Goal: Task Accomplishment & Management: Use online tool/utility

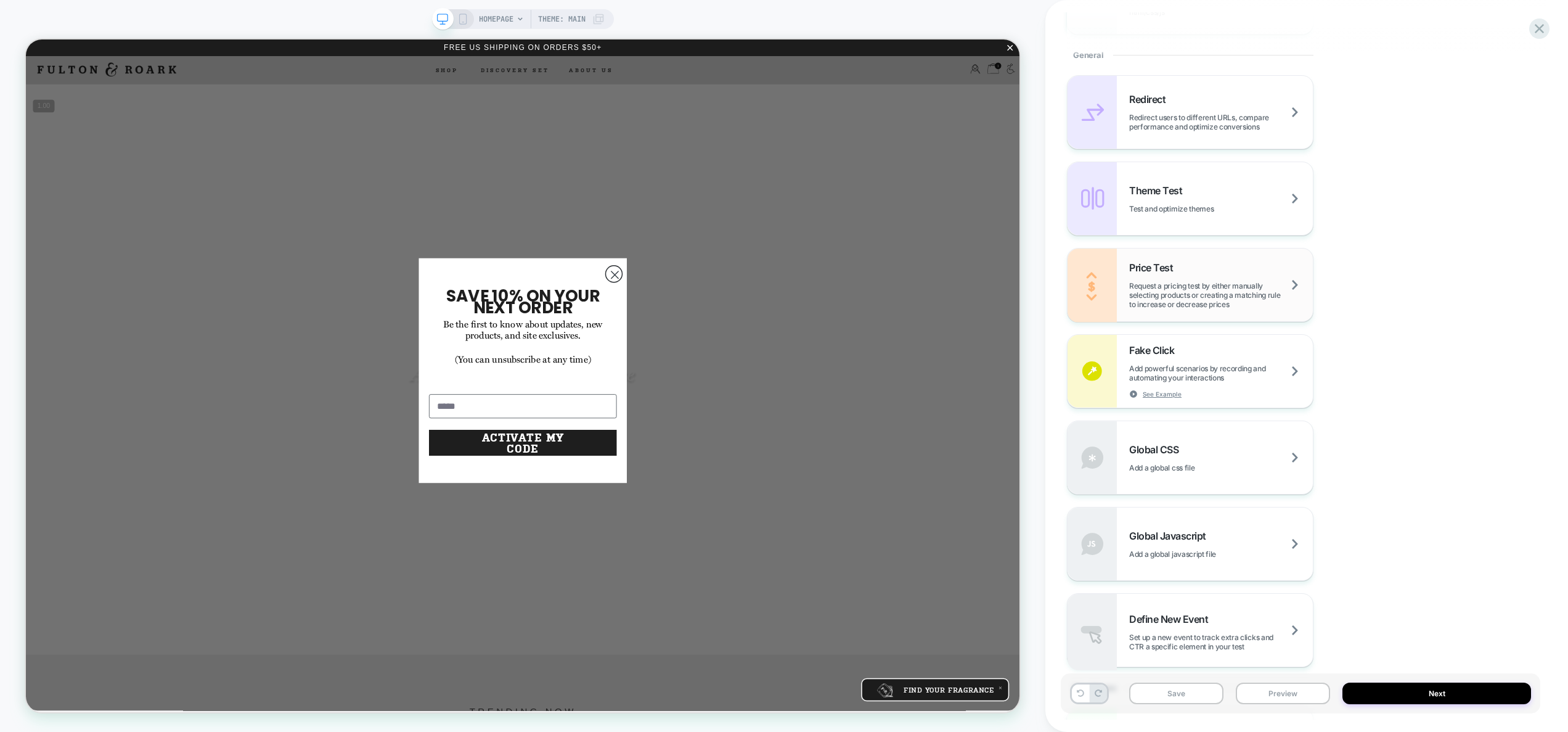
scroll to position [691, 0]
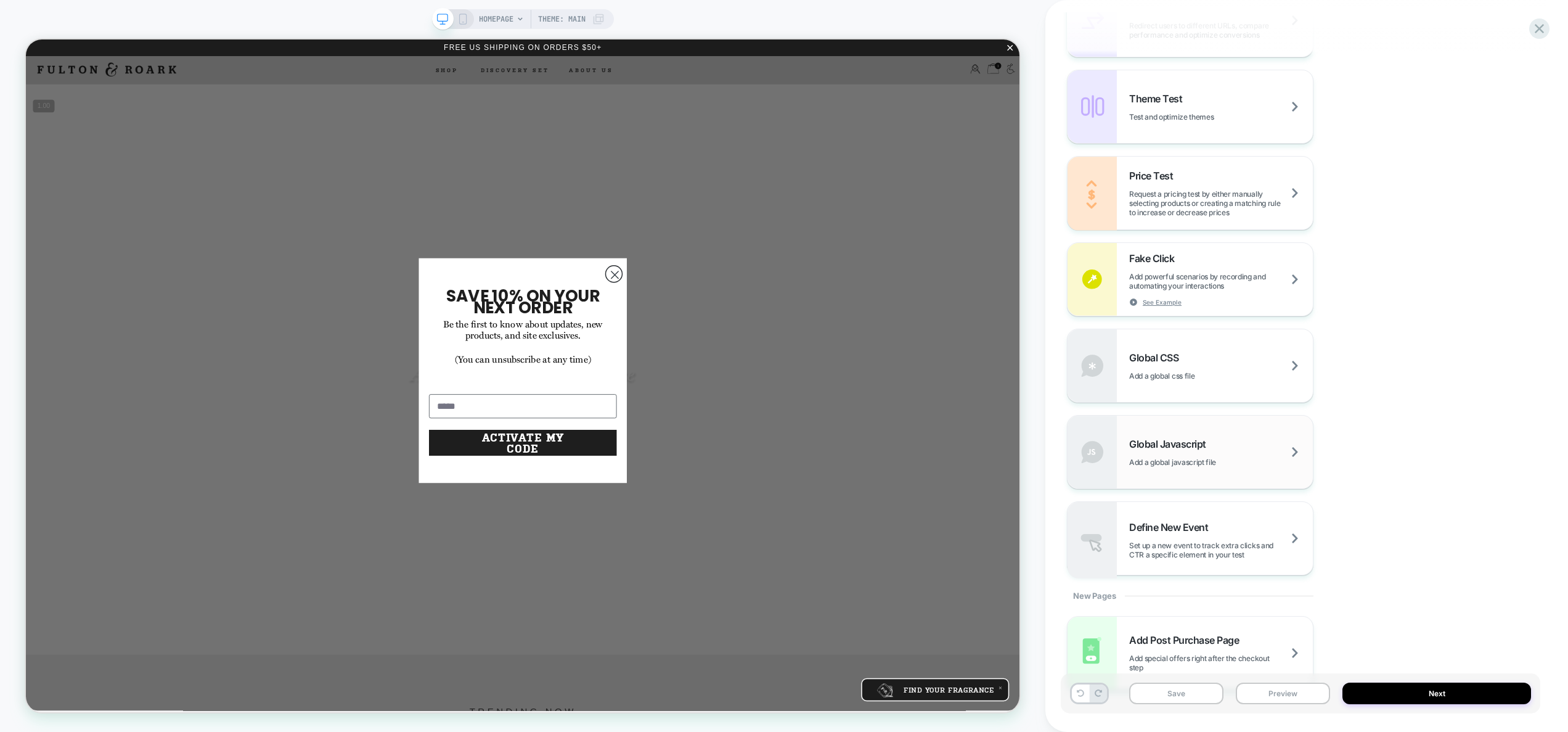
click at [1191, 462] on span "Add a global javascript file" at bounding box center [1188, 463] width 118 height 10
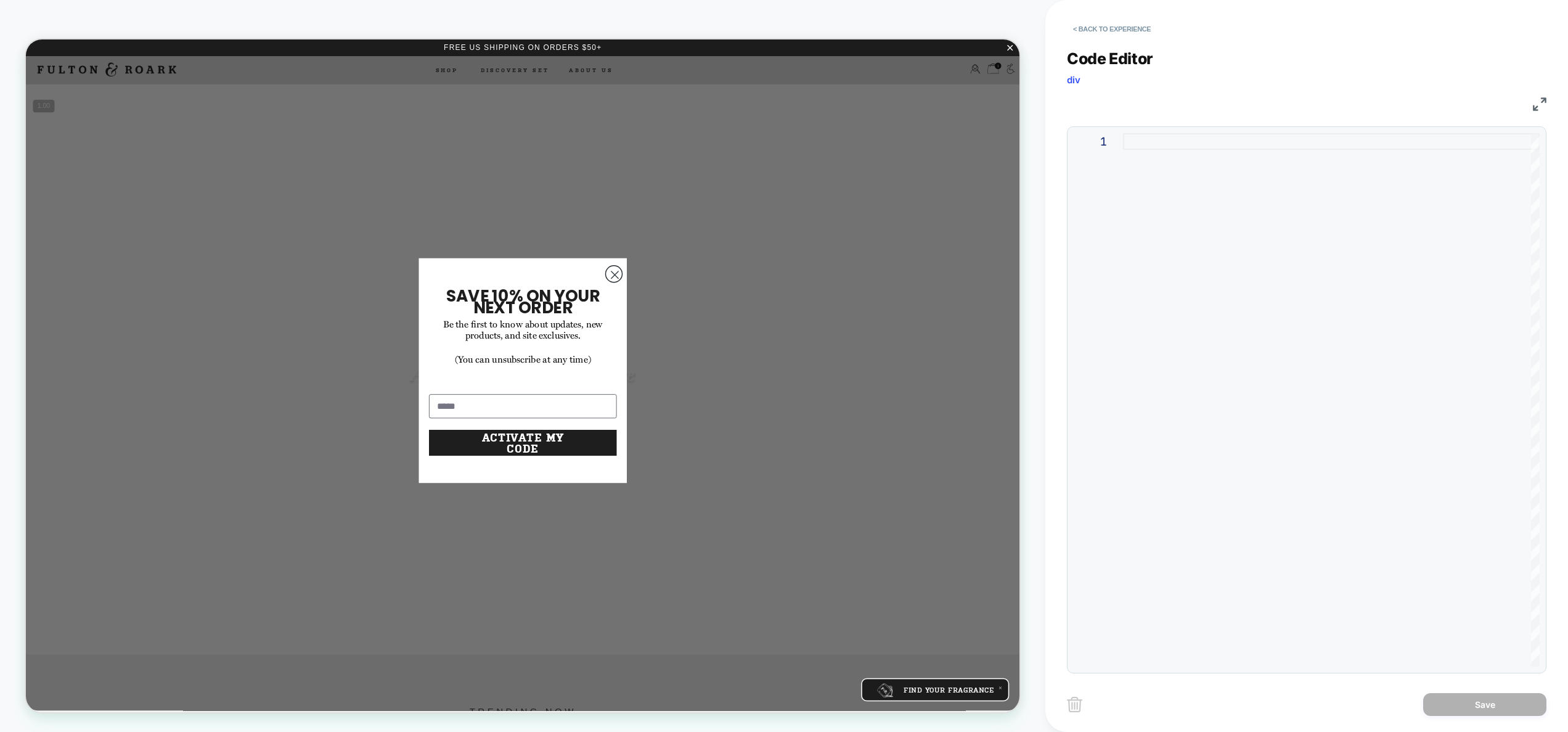
click at [1223, 306] on div at bounding box center [1331, 400] width 417 height 533
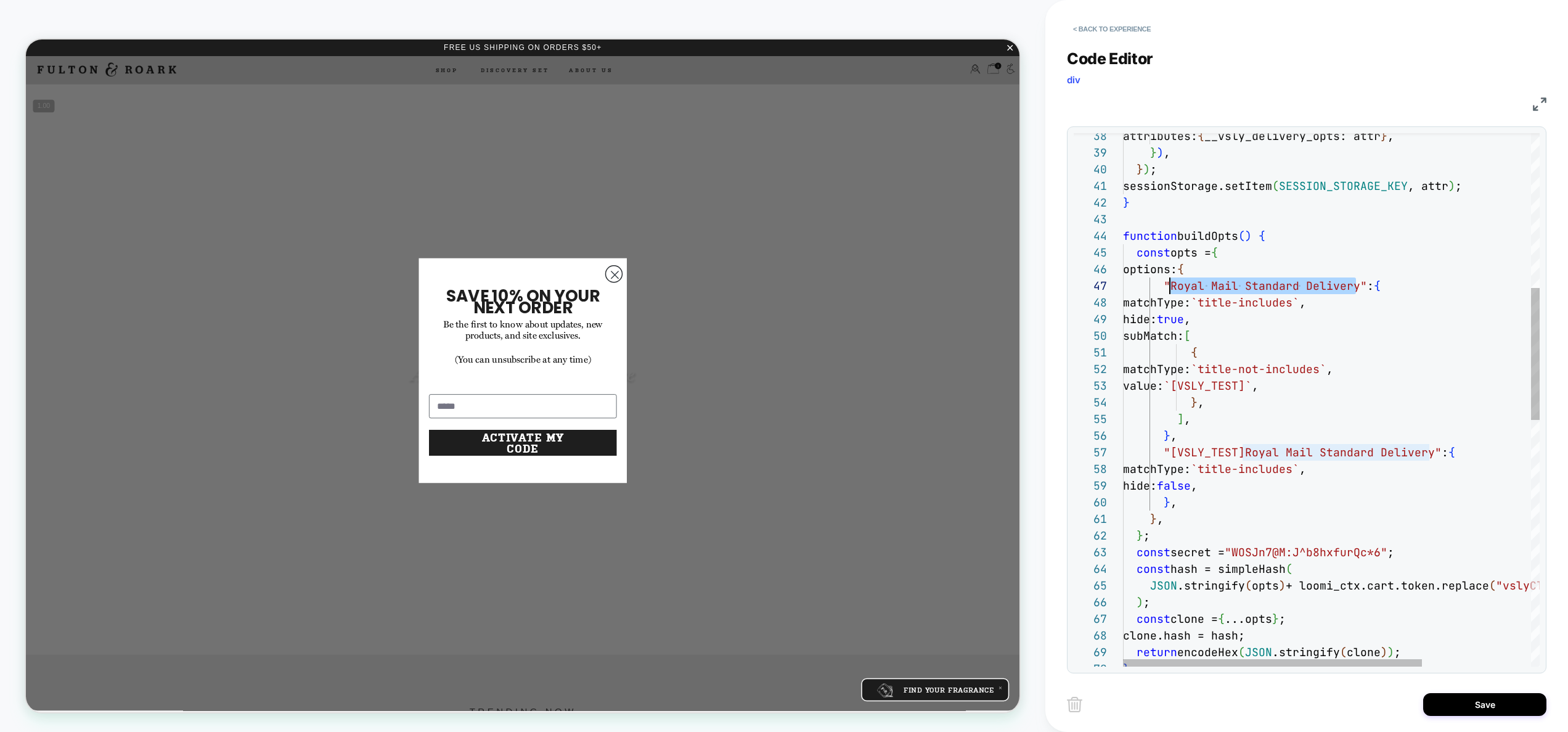
scroll to position [100, 47]
drag, startPoint x: 1356, startPoint y: 288, endPoint x: 1169, endPoint y: 290, distance: 187.0
click at [1169, 290] on div "const clone = { ...opts } ; clone.hash = hash; return encodeHex ( JSON .stringi…" at bounding box center [1407, 586] width 568 height 2149
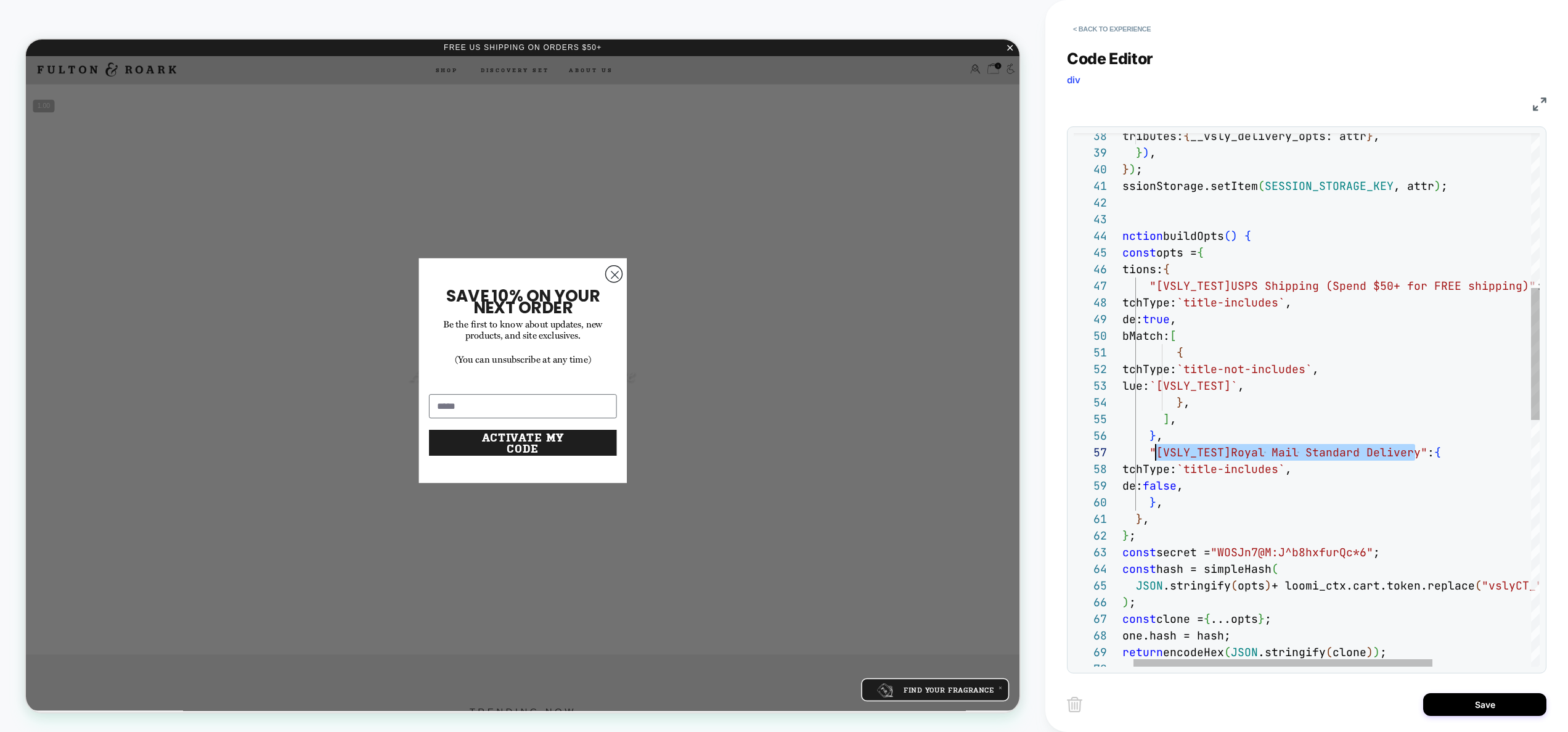
drag, startPoint x: 1413, startPoint y: 454, endPoint x: 1157, endPoint y: 457, distance: 256.0
click at [1157, 457] on div "const clone = { ...opts } ; clone.hash = hash; return encodeHex ( JSON .stringi…" at bounding box center [1392, 586] width 568 height 2149
drag, startPoint x: 1229, startPoint y: 286, endPoint x: 1154, endPoint y: 288, distance: 75.0
click at [1154, 288] on div "const clone = { ...opts } ; clone.hash = hash; return encodeHex ( JSON .stringi…" at bounding box center [1392, 586] width 568 height 2149
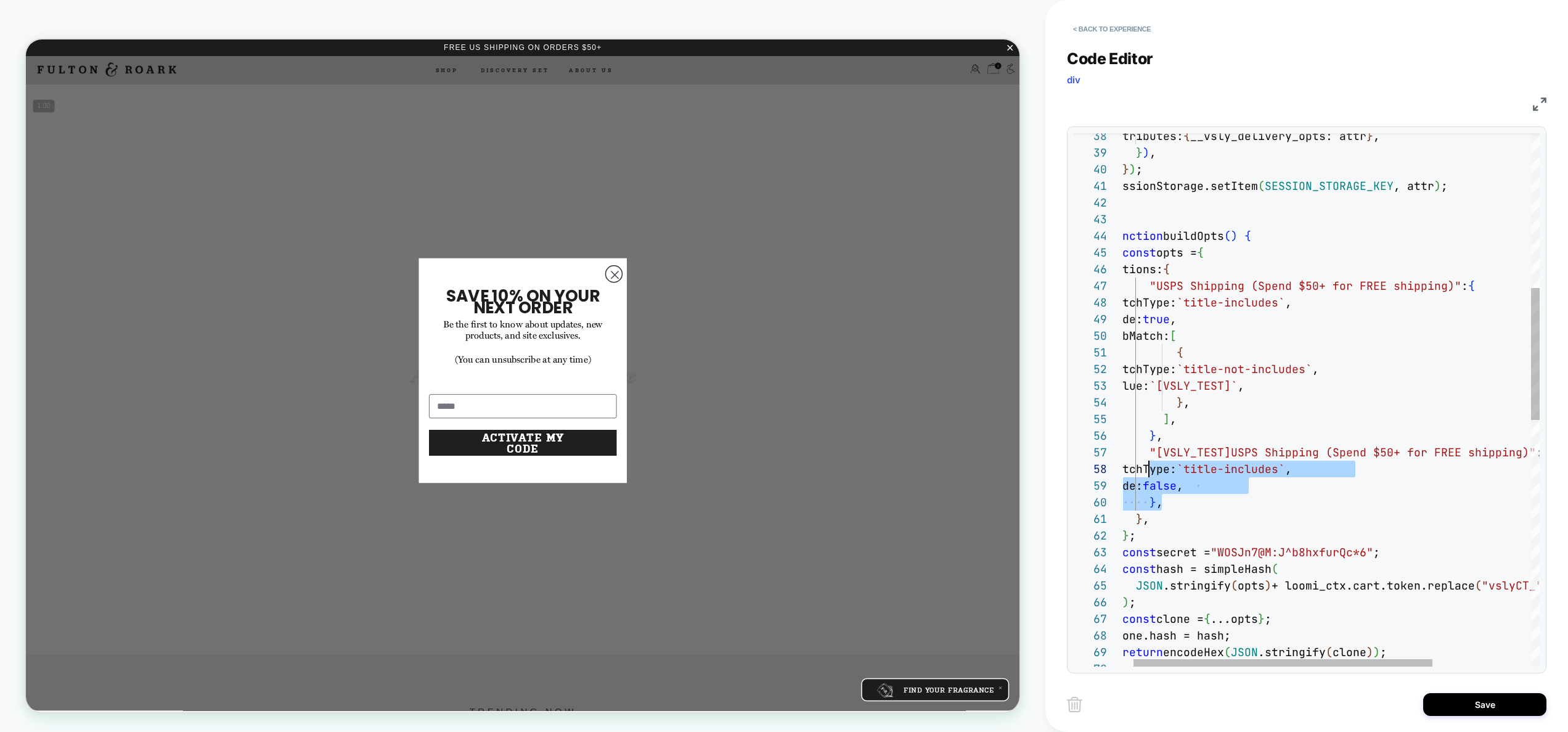
scroll to position [100, 40]
drag, startPoint x: 1176, startPoint y: 502, endPoint x: 1147, endPoint y: 457, distance: 53.5
click at [1147, 457] on div "const clone = { ...opts } ; clone.hash = hash; return encodeHex ( JSON .stringi…" at bounding box center [1392, 586] width 568 height 2149
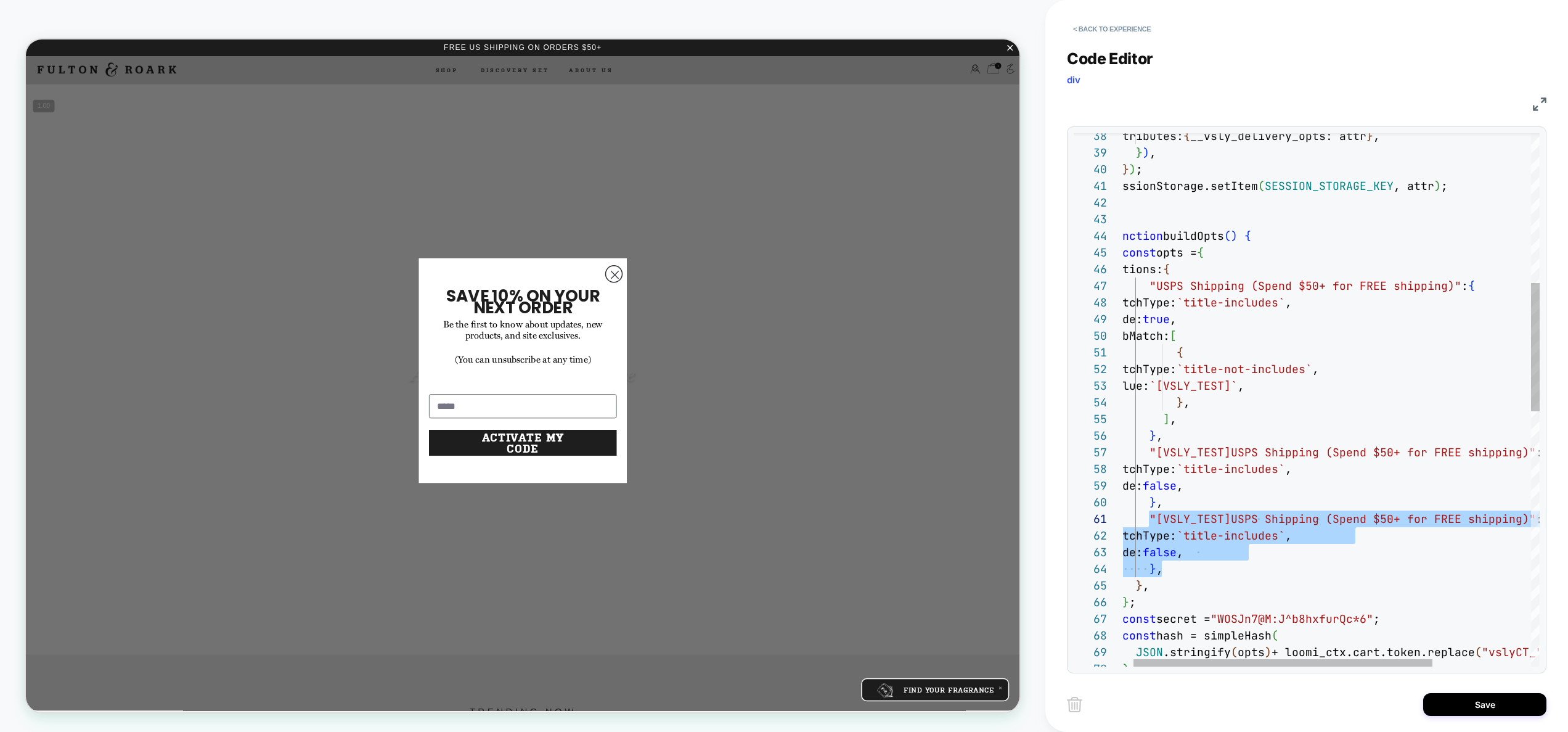
click at [1408, 550] on div ") ; const hash = simpleHash ( JSON .stringify ( opts ) + loomi_ctx.cart.token.r…" at bounding box center [1392, 619] width 568 height 2216
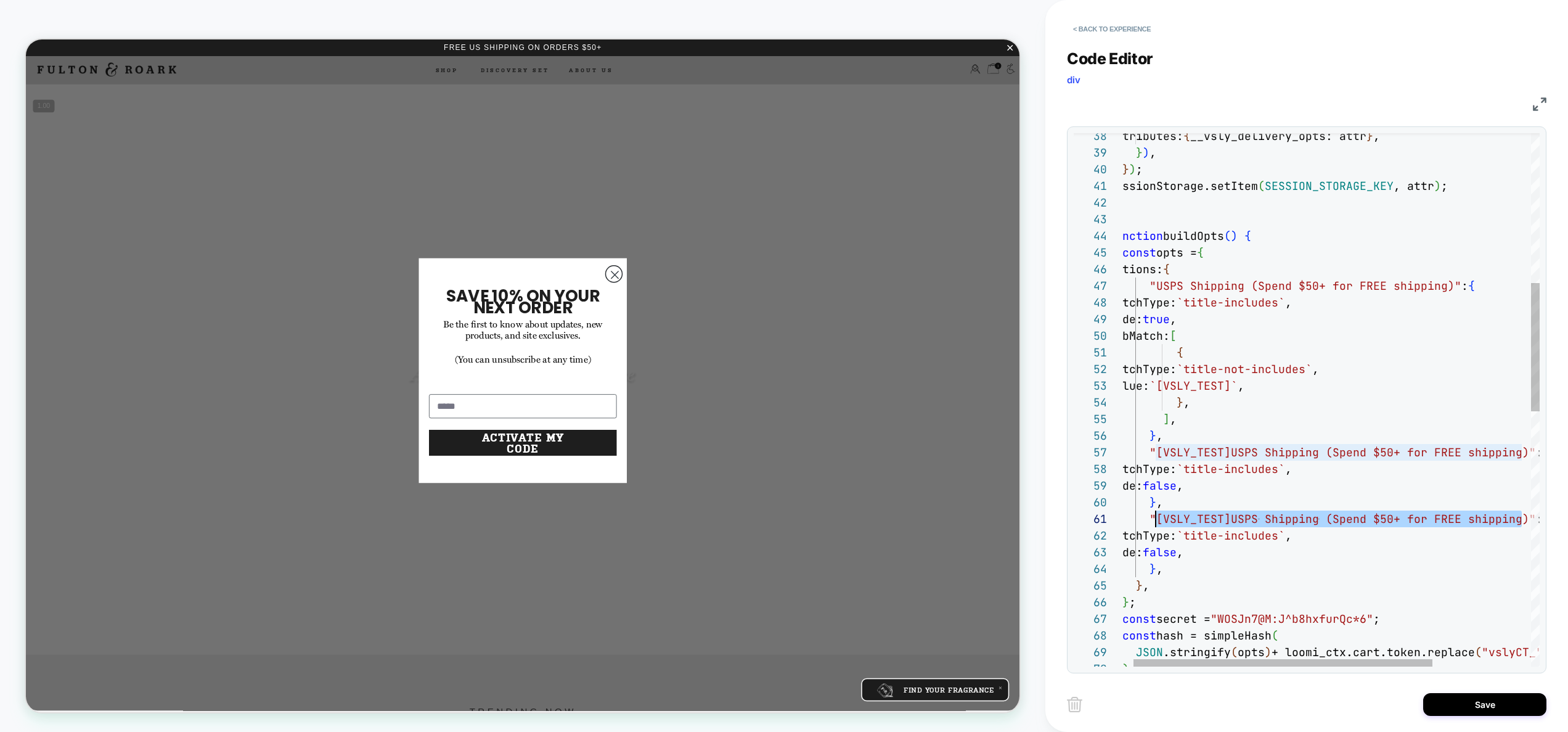
drag, startPoint x: 1523, startPoint y: 520, endPoint x: 1154, endPoint y: 522, distance: 369.0
click at [1154, 522] on div ") ; const hash = simpleHash ( JSON .stringify ( opts ) + loomi_ctx.cart.token.r…" at bounding box center [1392, 619] width 568 height 2216
drag, startPoint x: 1347, startPoint y: 521, endPoint x: 1227, endPoint y: 514, distance: 120.2
click at [1227, 514] on div ") ; const hash = simpleHash ( JSON .stringify ( opts ) + loomi_ctx.cart.token.r…" at bounding box center [1392, 619] width 568 height 2216
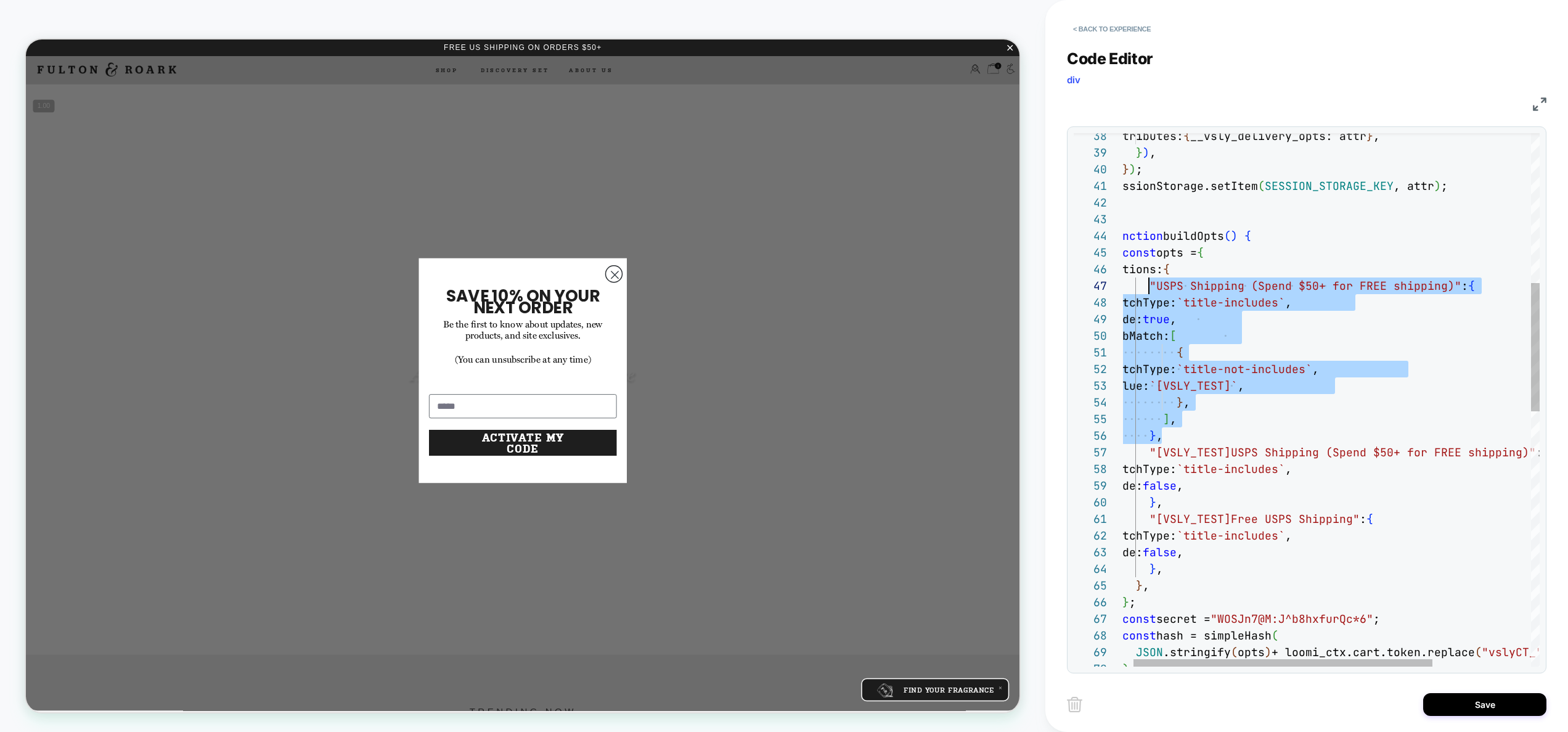
scroll to position [100, 40]
drag, startPoint x: 1173, startPoint y: 436, endPoint x: 1149, endPoint y: 288, distance: 149.9
click at [1149, 288] on div ") ; const hash = simpleHash ( JSON .stringify ( opts ) + loomi_ctx.cart.token.r…" at bounding box center [1392, 619] width 568 height 2216
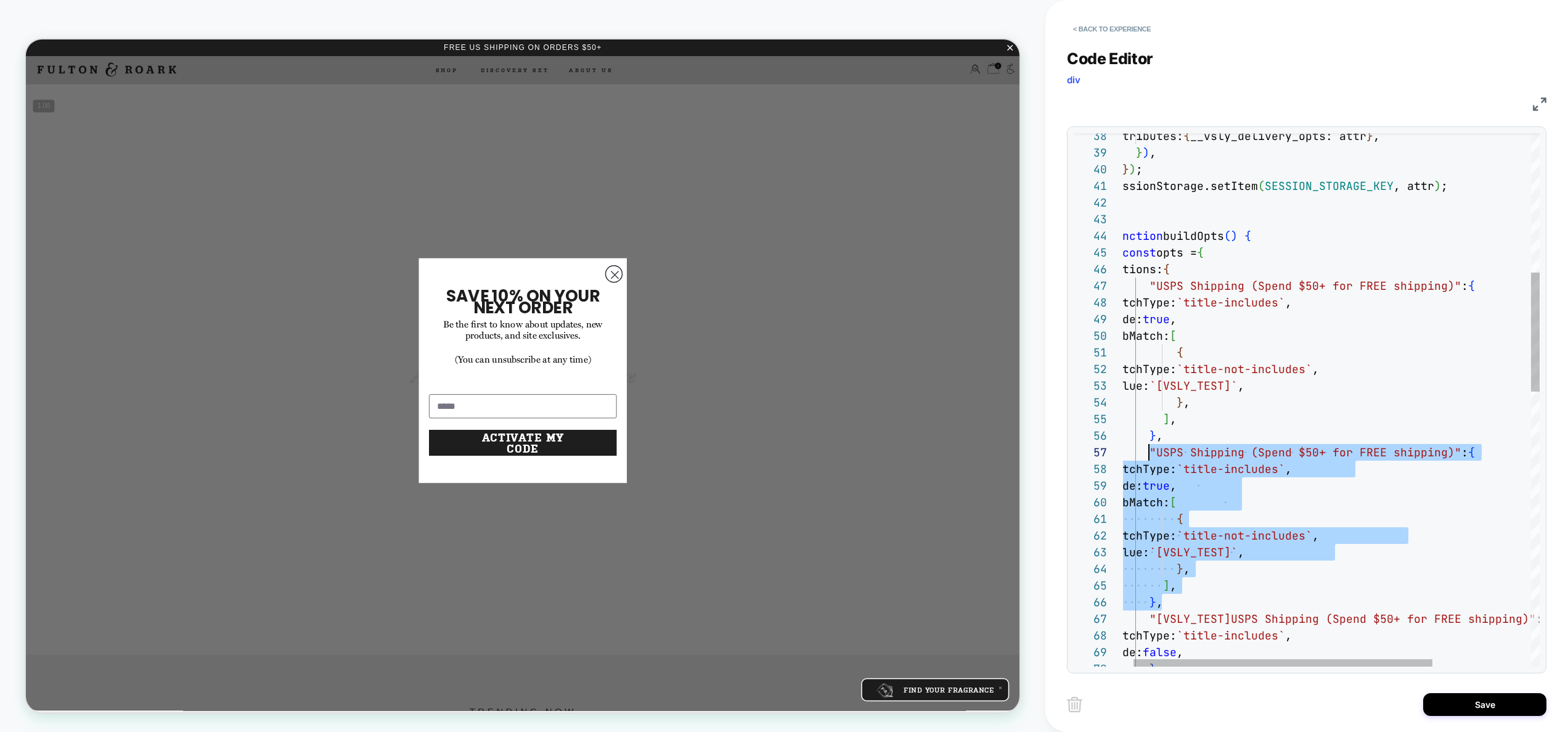
click at [1296, 469] on div "} , "[VSLY_TEST]USPS Shipping (Spend $50+ for FREE shi pping)" : { ] , value: `…" at bounding box center [1392, 702] width 568 height 2382
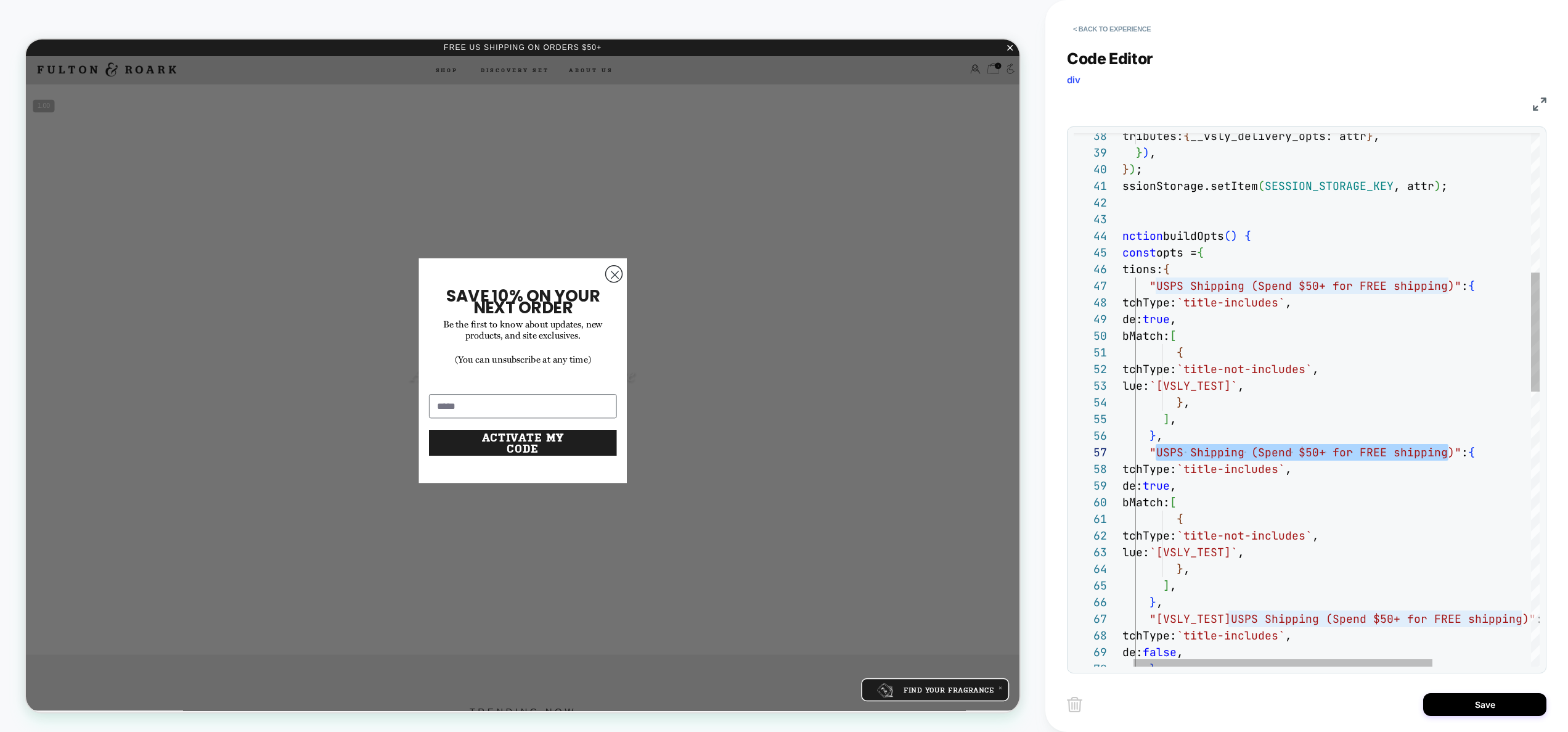
drag, startPoint x: 1450, startPoint y: 451, endPoint x: 1155, endPoint y: 448, distance: 295.0
click at [1155, 448] on div "} , "[VSLY_TEST]USPS Shipping (Spend $50+ for FREE shi pping)" : { ] , value: `…" at bounding box center [1392, 702] width 568 height 2382
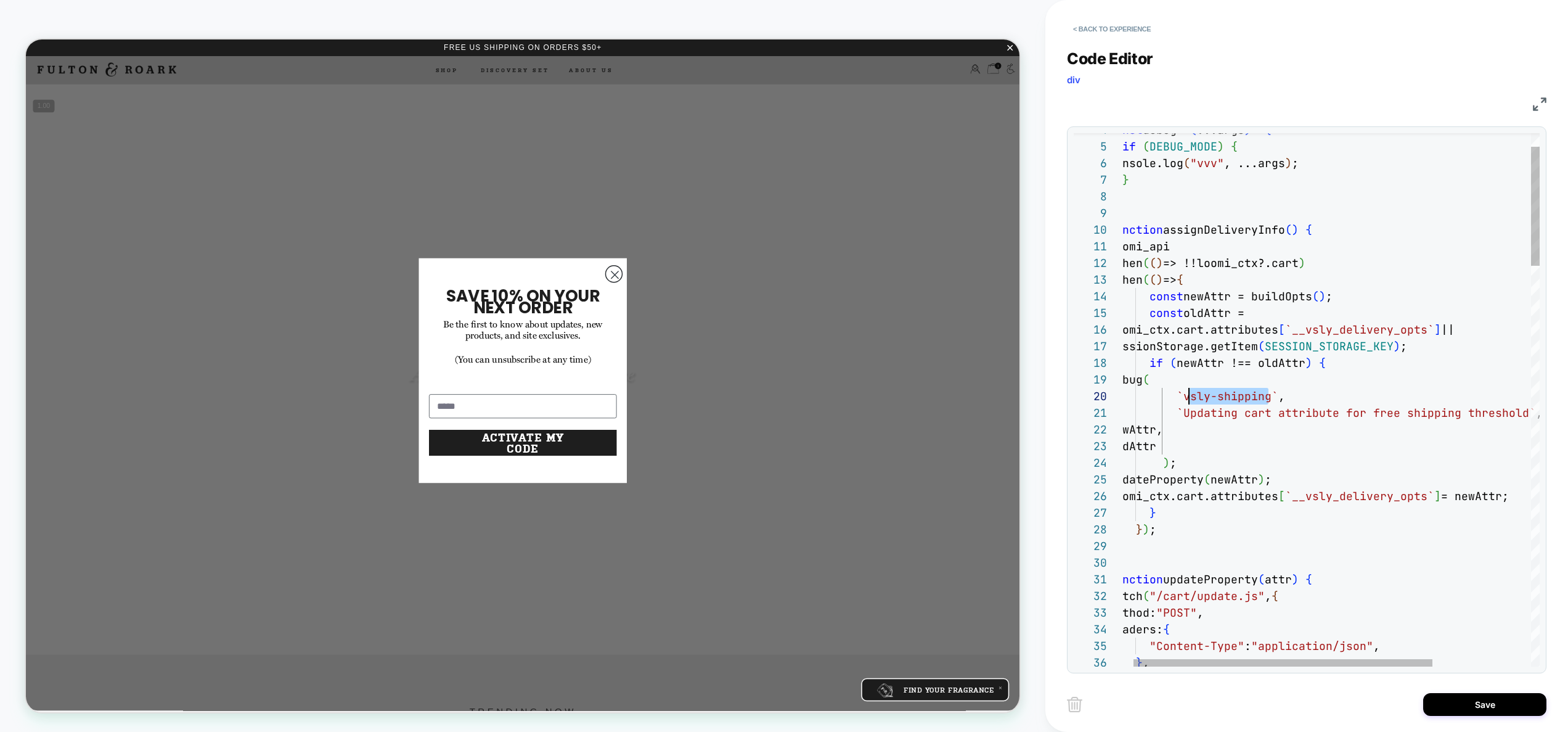
scroll to position [150, 73]
drag, startPoint x: 1266, startPoint y: 397, endPoint x: 1184, endPoint y: 397, distance: 82.0
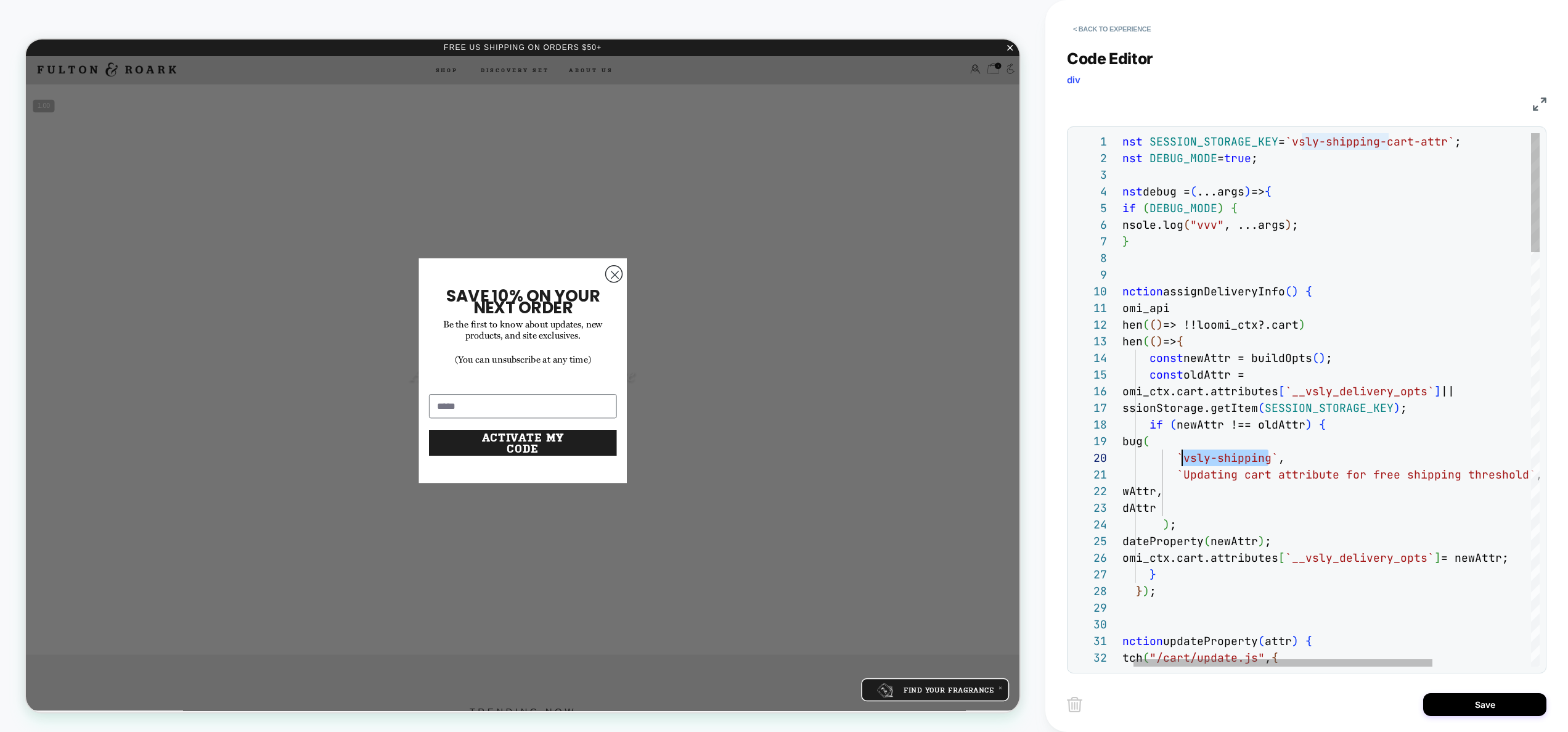
scroll to position [17, 160]
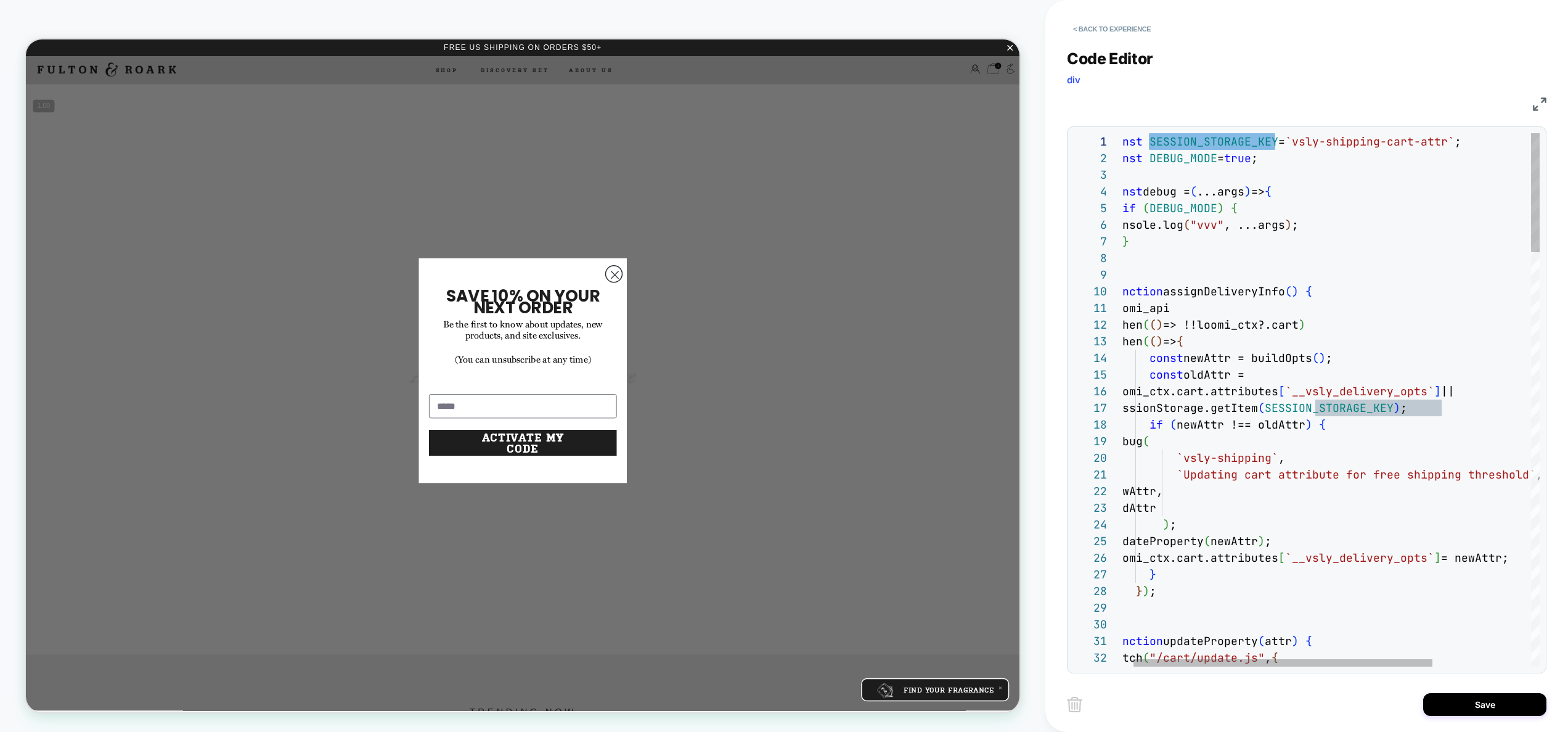
scroll to position [0, 346]
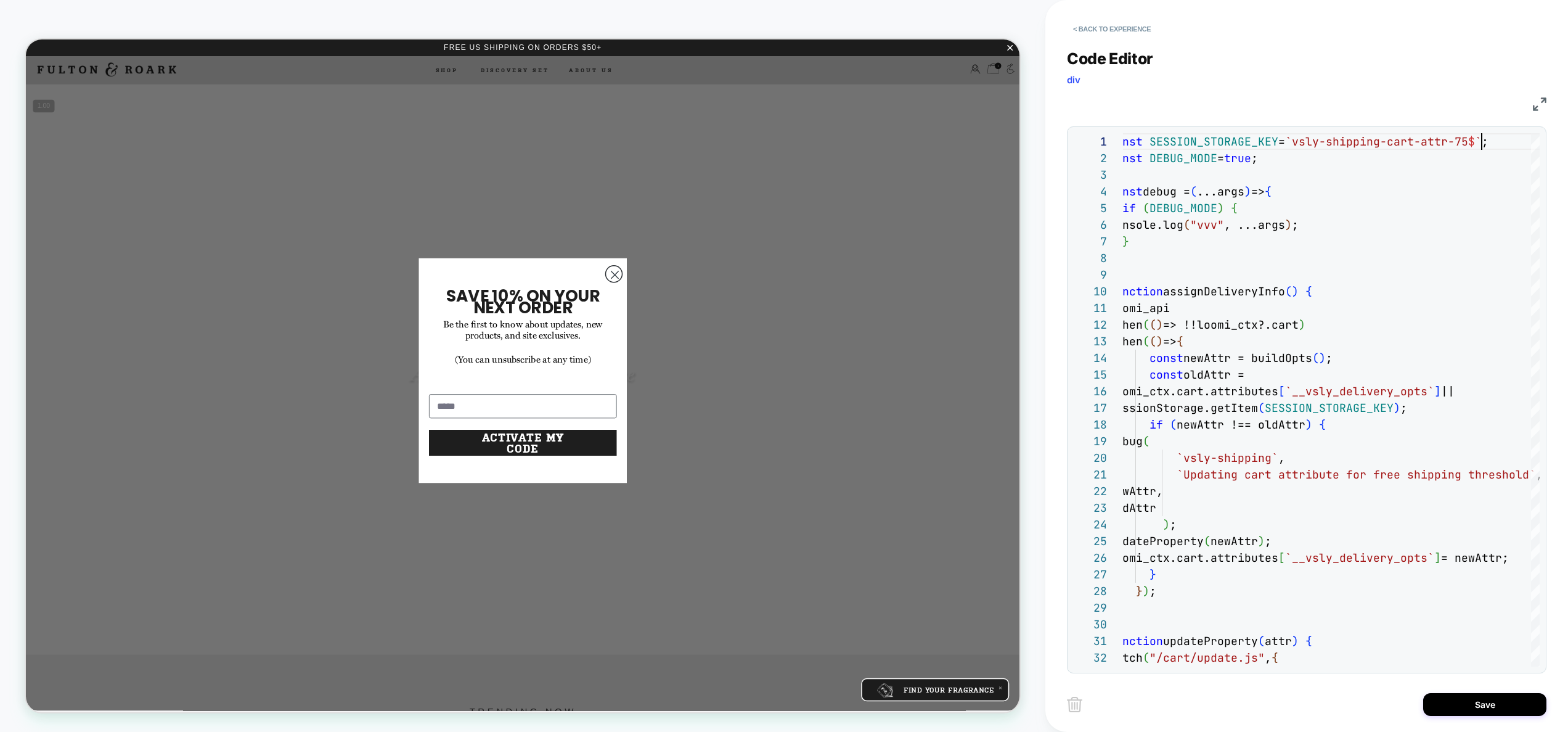
scroll to position [0, 373]
type textarea "**********"
click at [1479, 702] on button "Save" at bounding box center [1485, 704] width 123 height 23
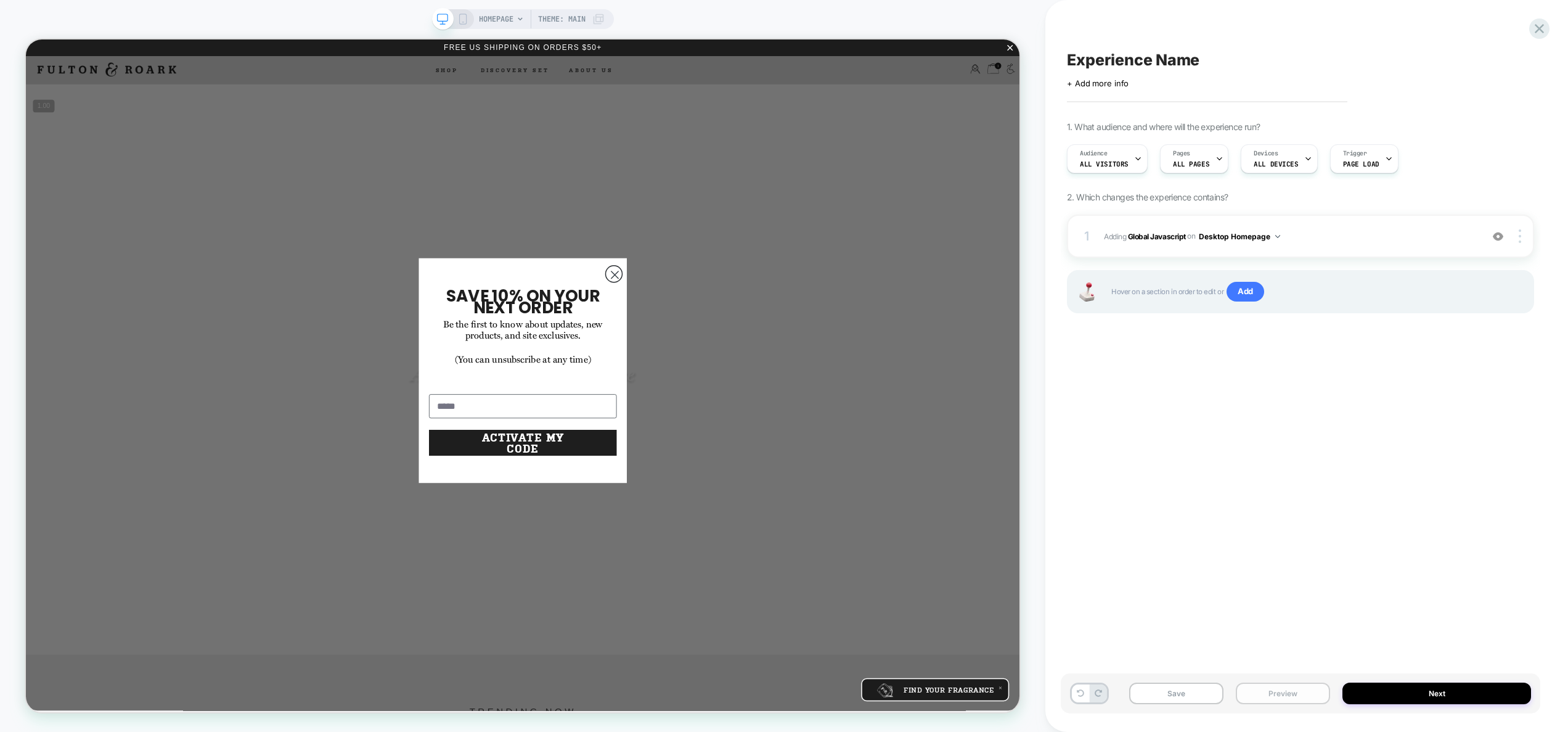
click at [1314, 697] on button "Preview" at bounding box center [1283, 693] width 95 height 21
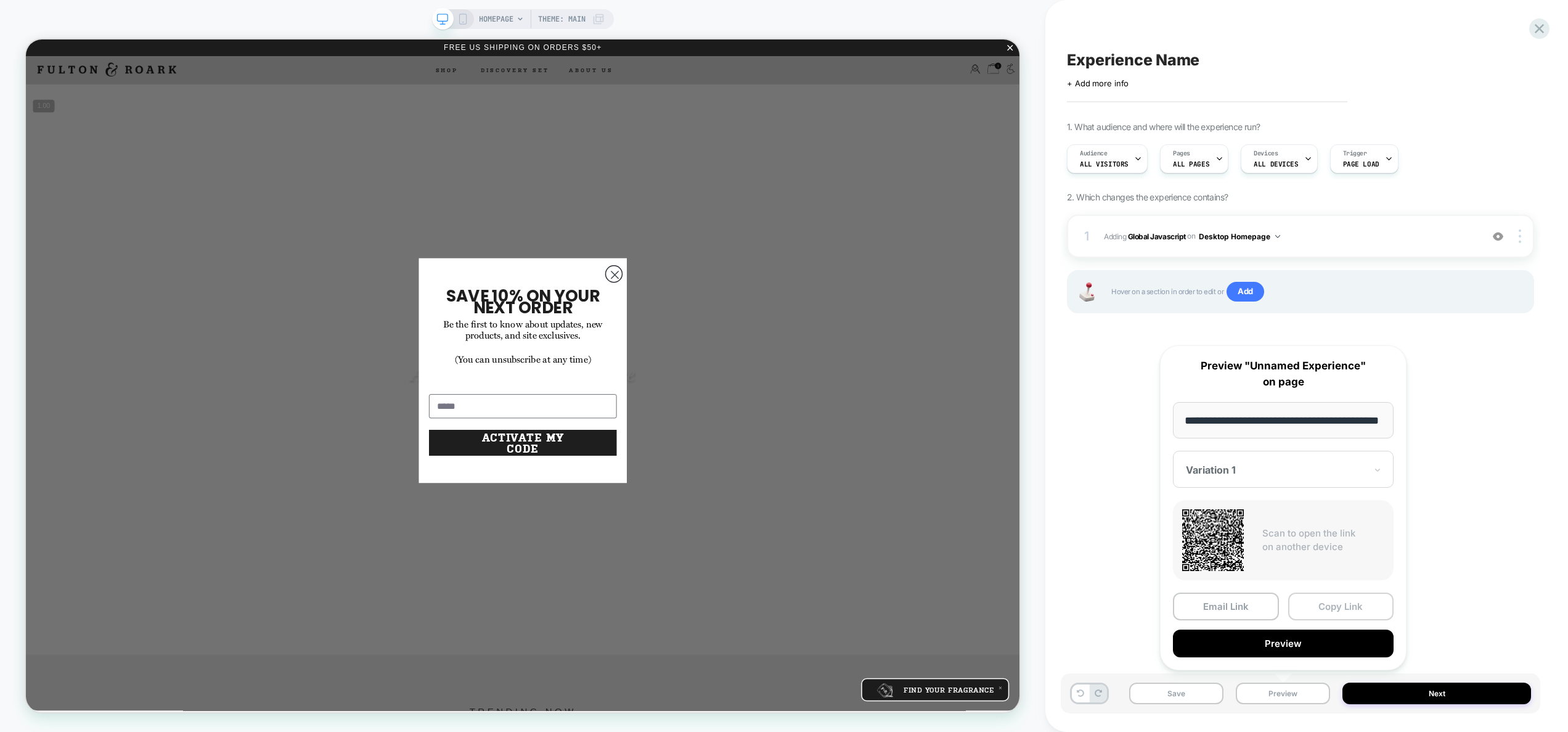
scroll to position [0, 0]
click at [1358, 598] on button "Copy Link" at bounding box center [1341, 606] width 106 height 28
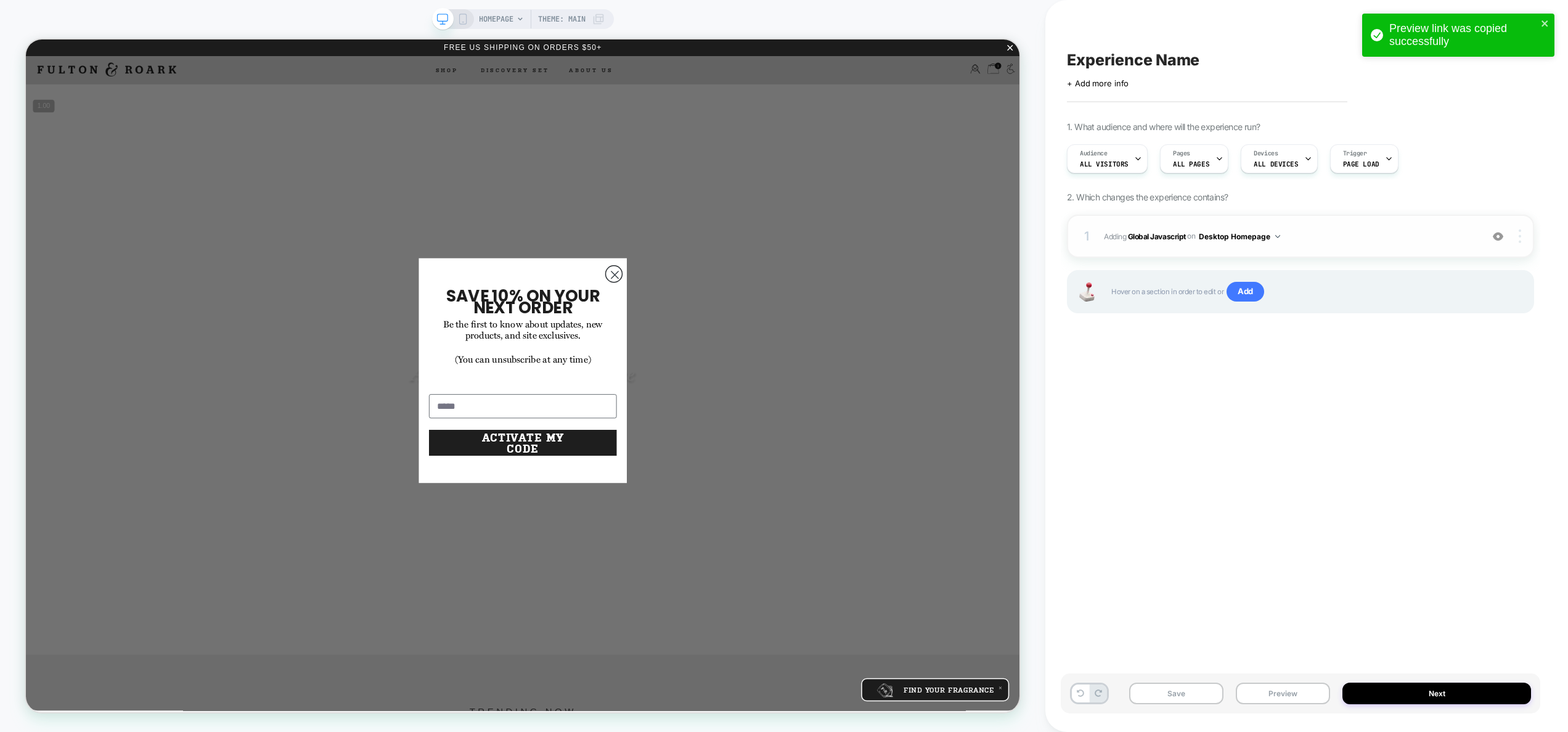
click at [1520, 239] on img at bounding box center [1520, 236] width 2 height 14
click at [1462, 272] on div "Target All Devices" at bounding box center [1446, 270] width 110 height 34
click at [1269, 238] on button "All Devices Homepage" at bounding box center [1244, 236] width 91 height 15
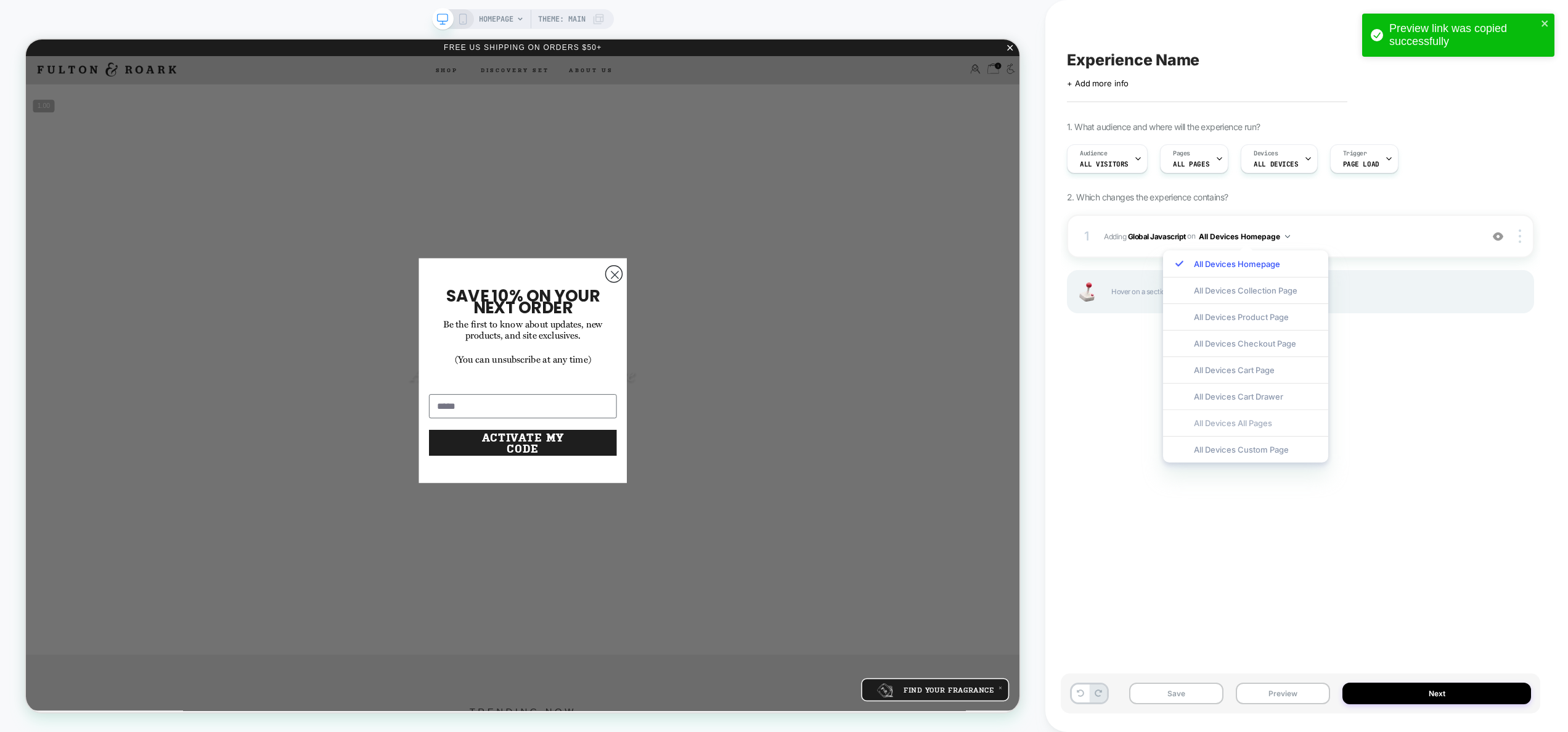
click at [1254, 422] on div "All Devices All Pages" at bounding box center [1246, 422] width 165 height 26
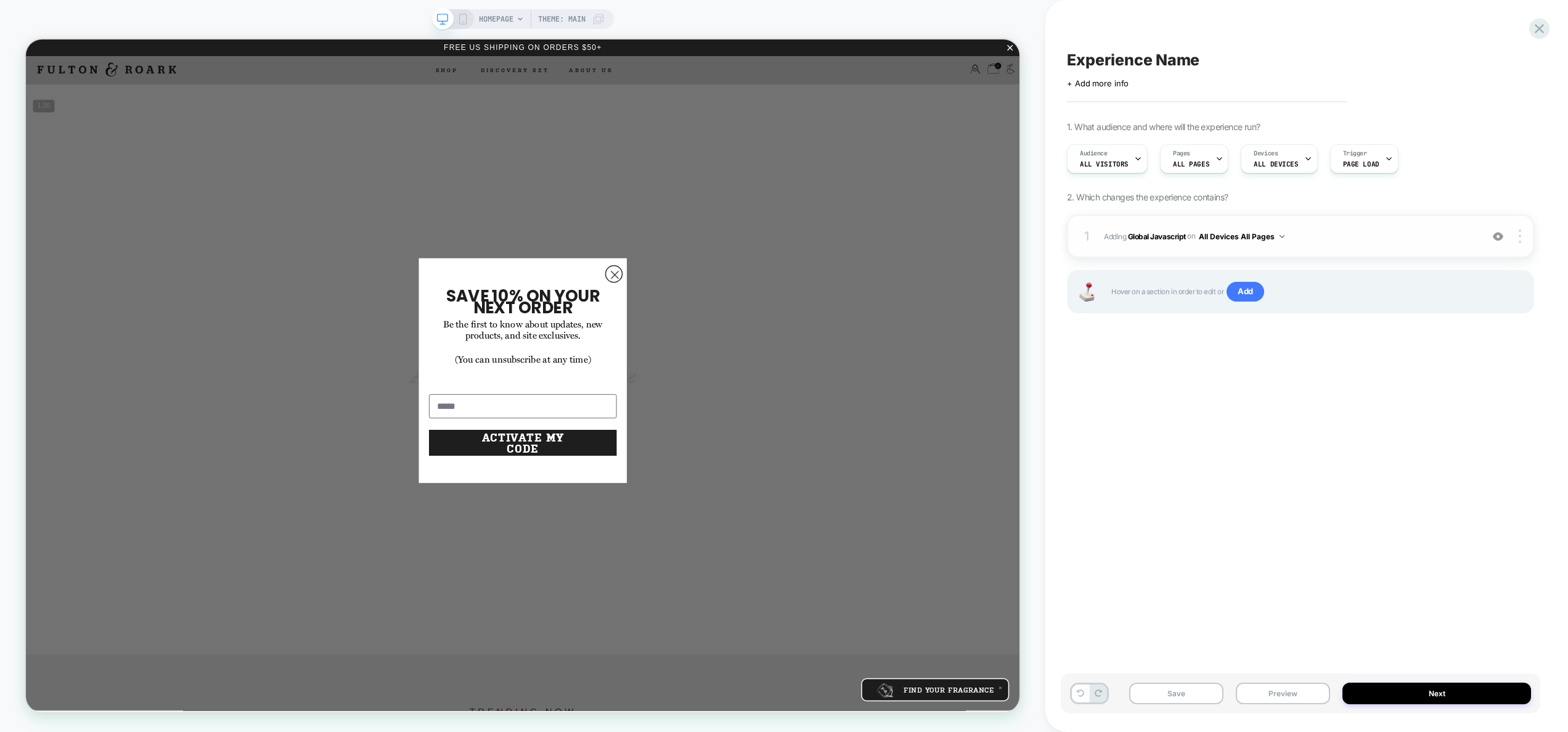
click at [1345, 244] on div "1 Adding Global Javascript on All Devices All Pages Add Before Add After Target…" at bounding box center [1300, 236] width 467 height 43
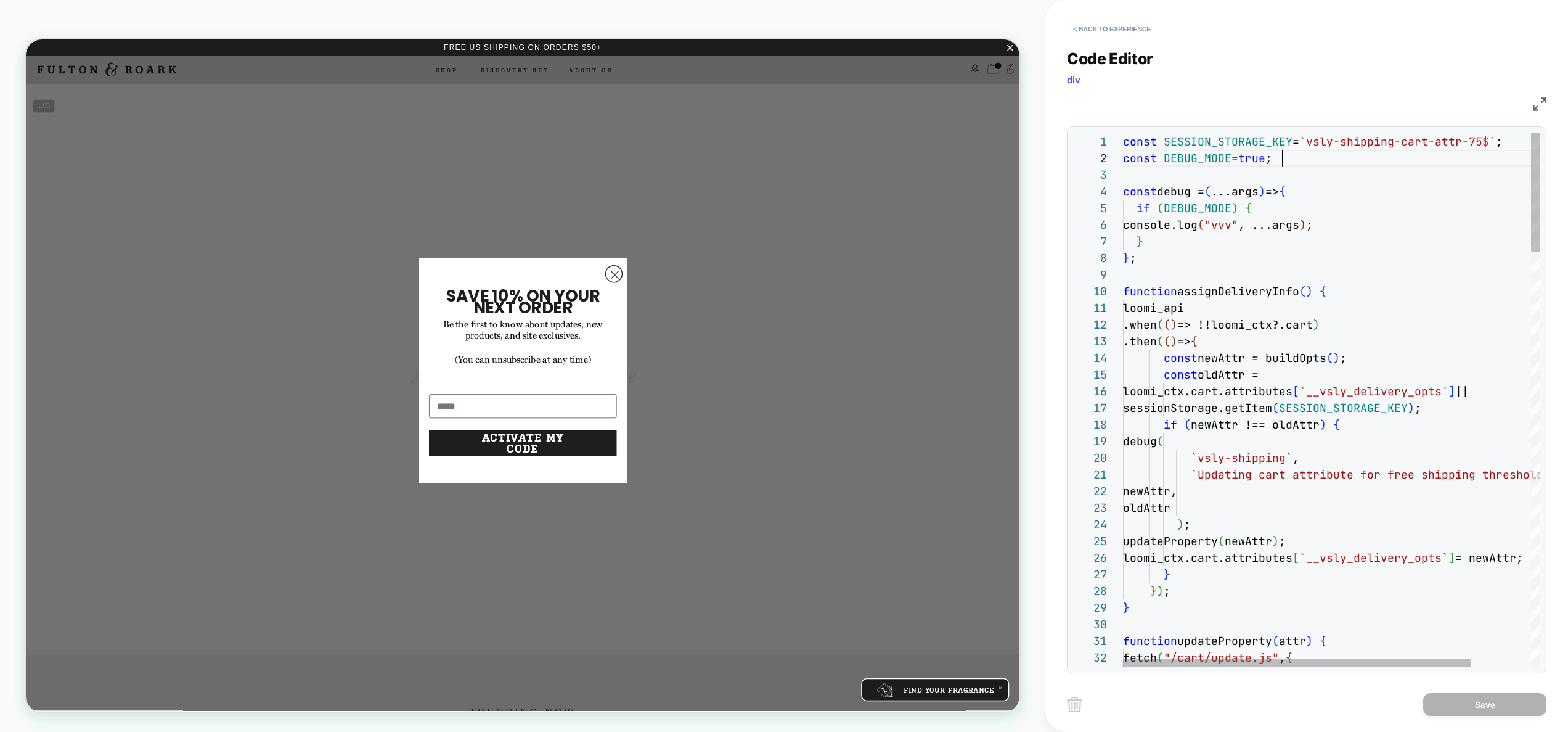
scroll to position [17, 160]
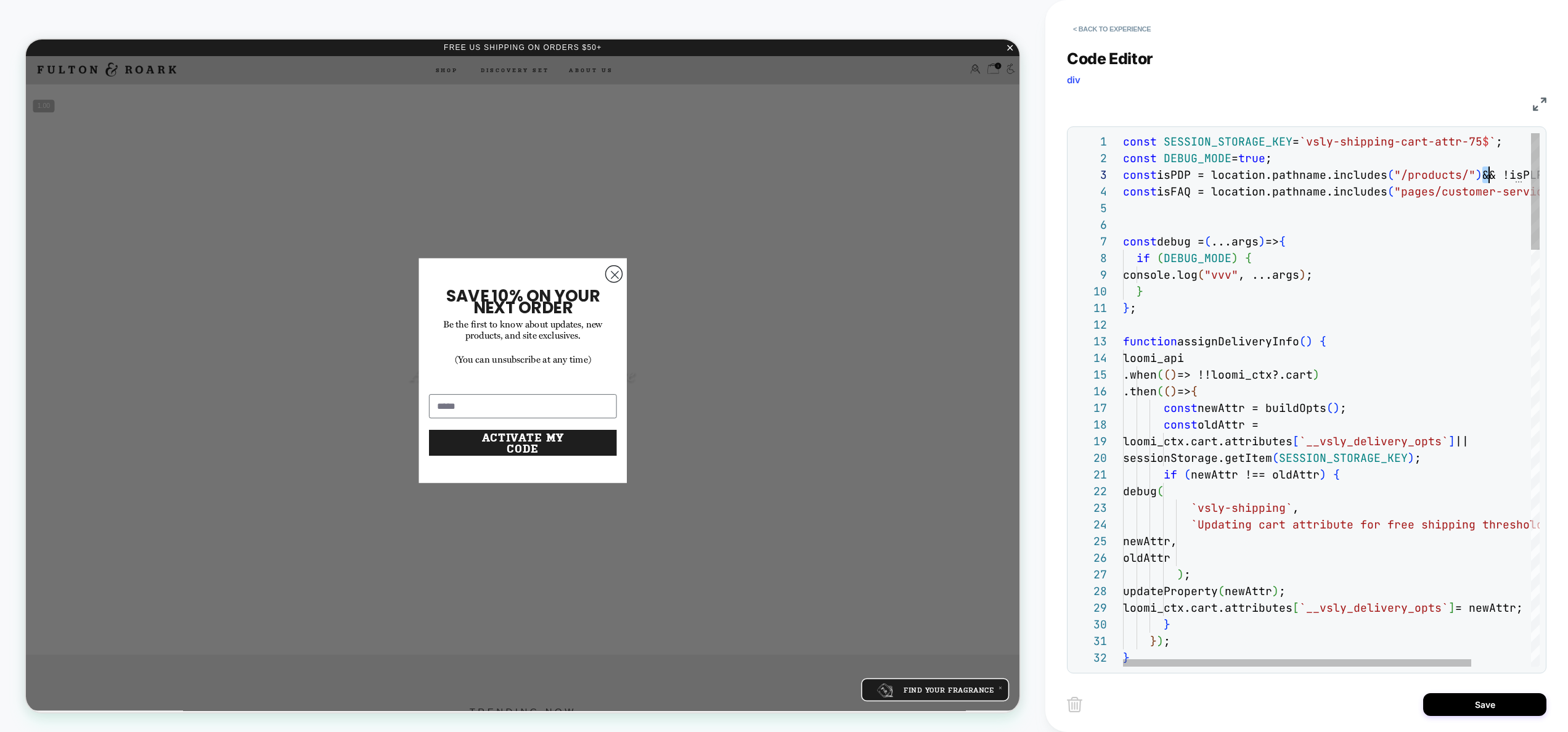
scroll to position [33, 433]
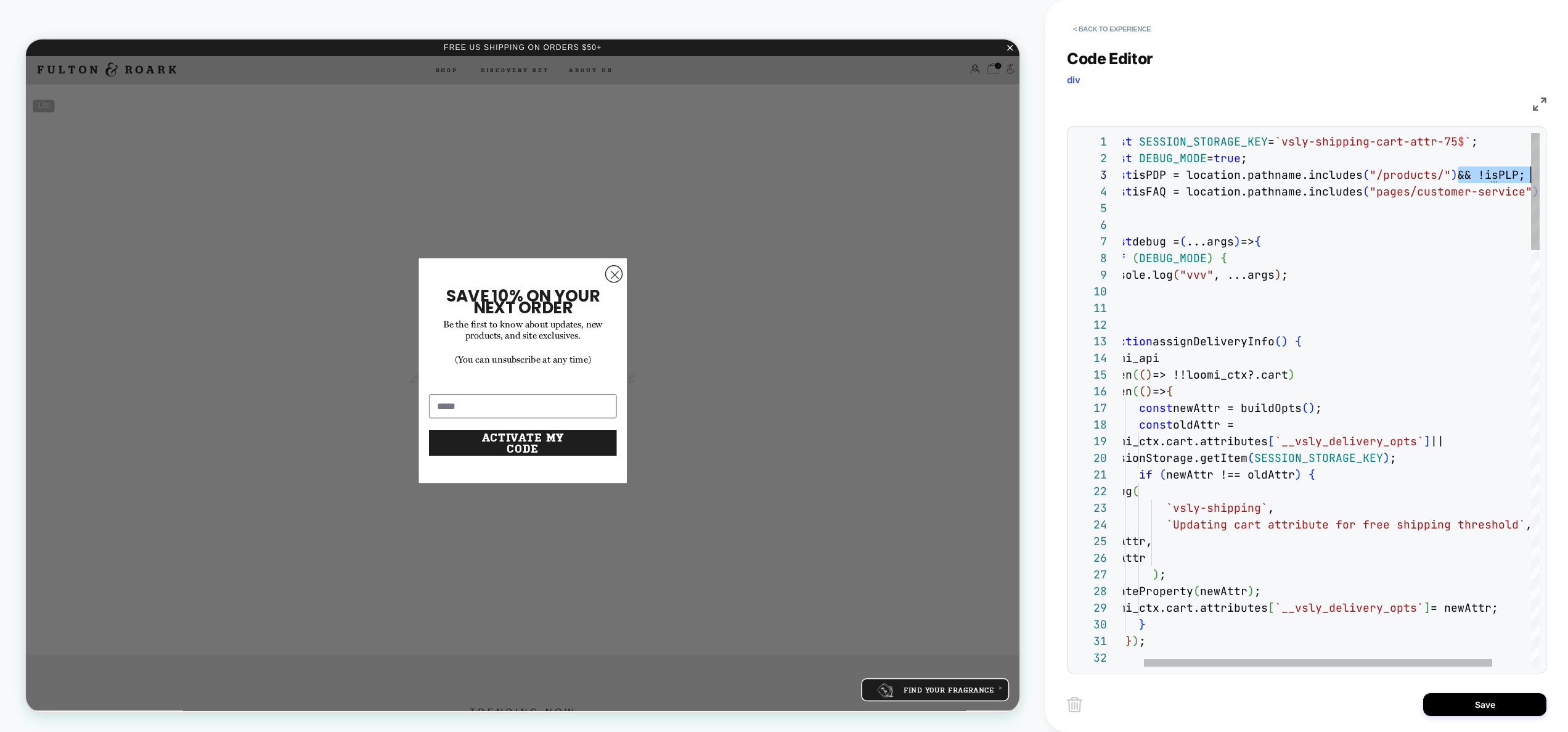
drag, startPoint x: 1485, startPoint y: 173, endPoint x: 1561, endPoint y: 166, distance: 76.3
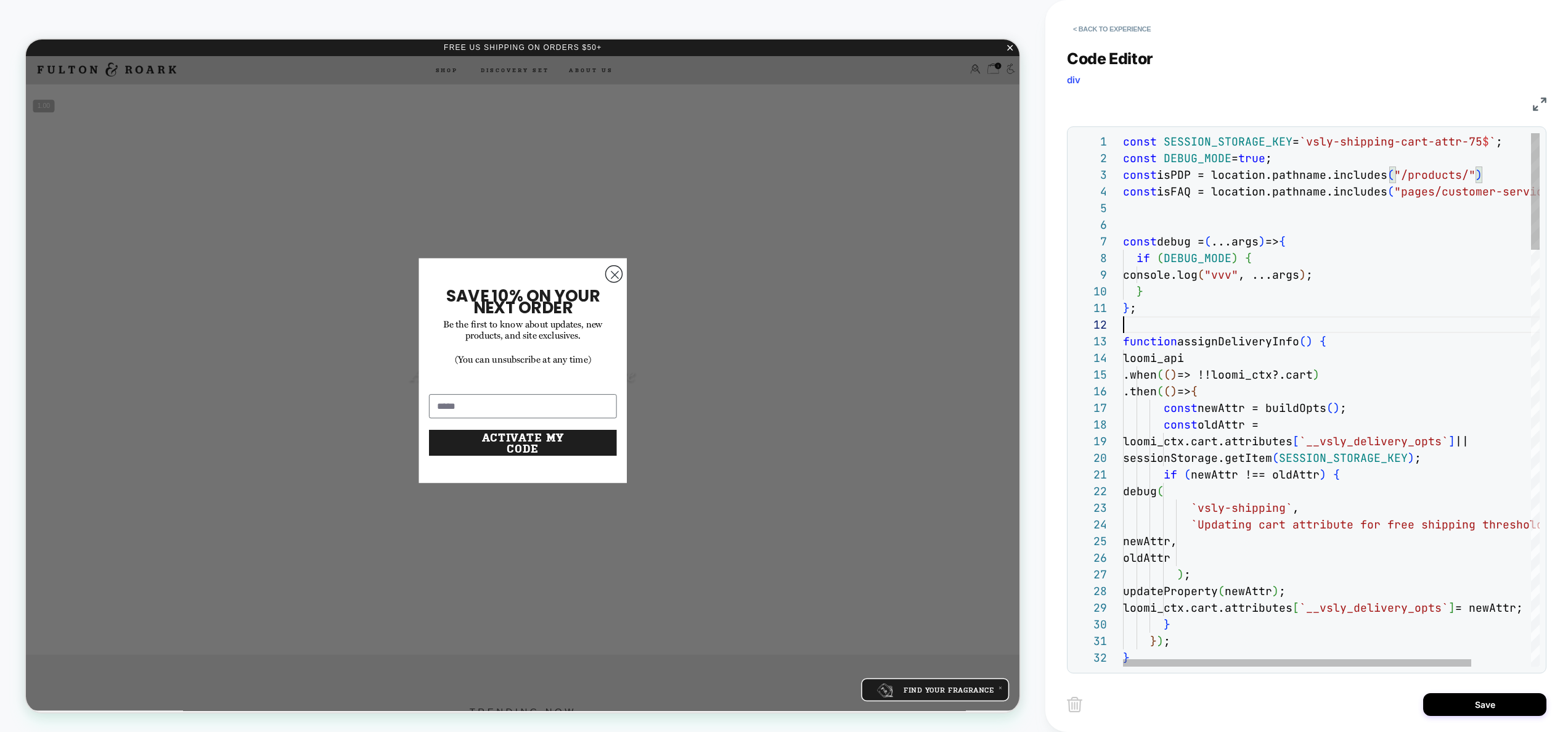
type textarea "**********"
drag, startPoint x: 1294, startPoint y: 323, endPoint x: 995, endPoint y: 172, distance: 335.0
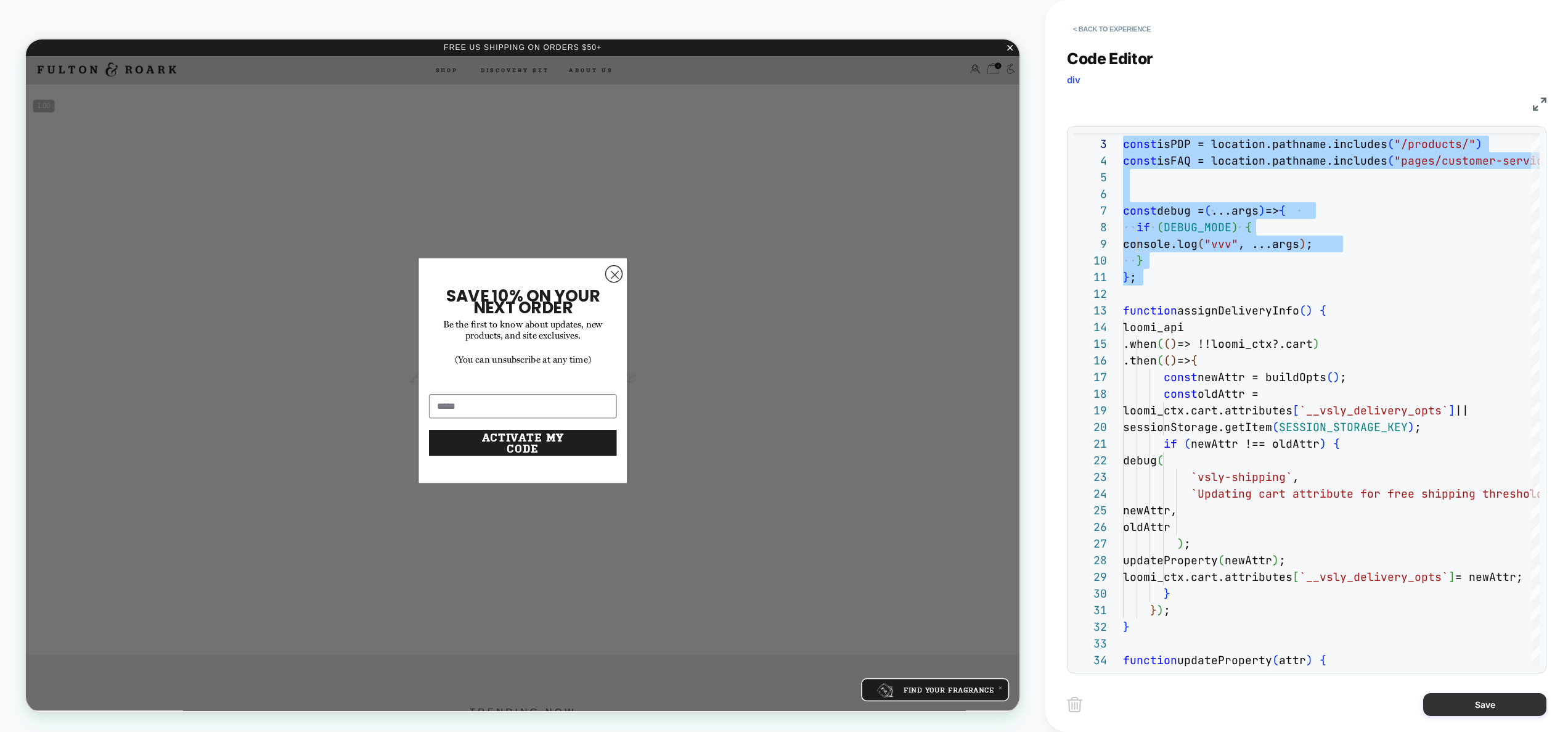
click at [1499, 711] on button "Save" at bounding box center [1485, 704] width 123 height 23
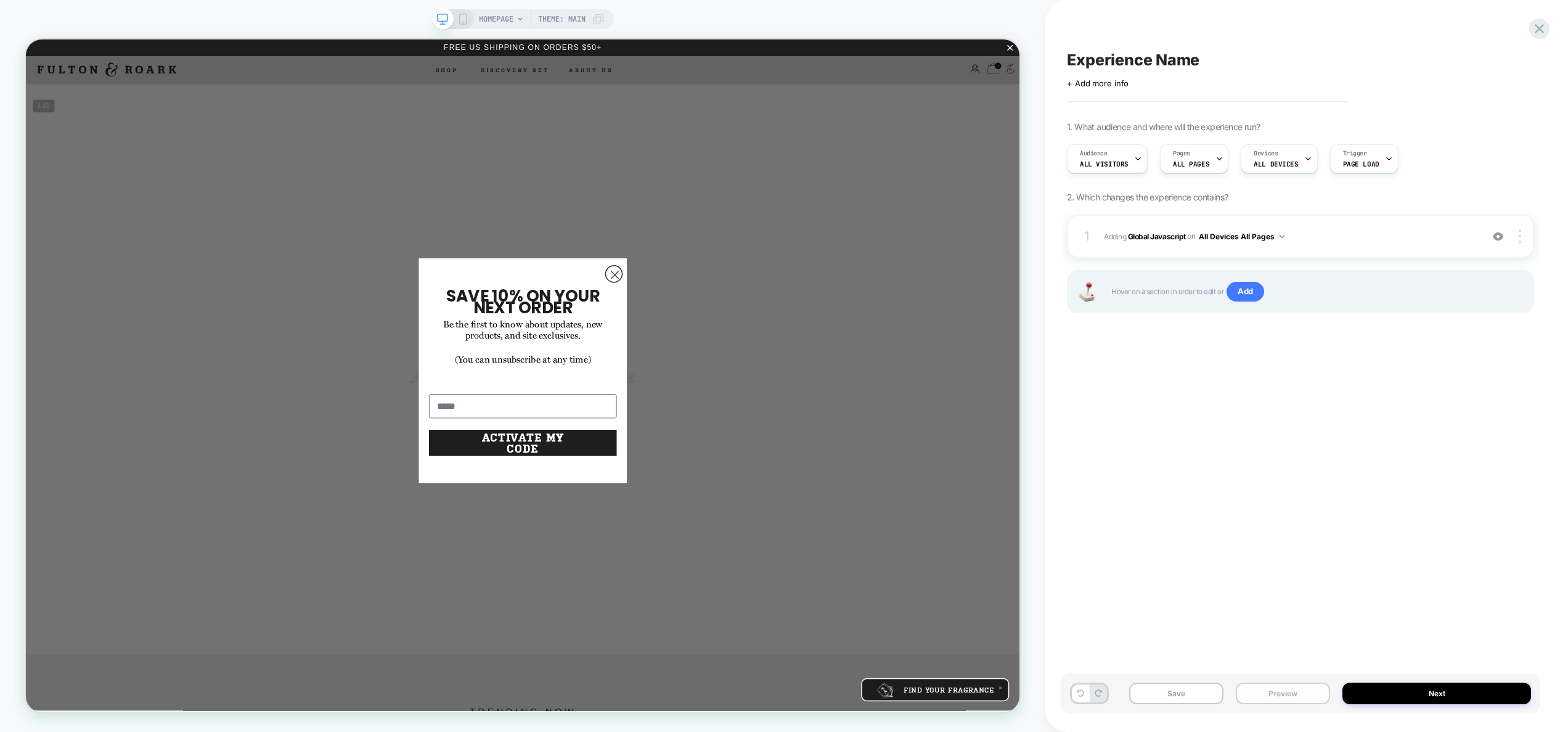
drag, startPoint x: 1306, startPoint y: 699, endPoint x: 1311, endPoint y: 683, distance: 16.8
click at [1306, 699] on button "Preview" at bounding box center [1283, 693] width 95 height 21
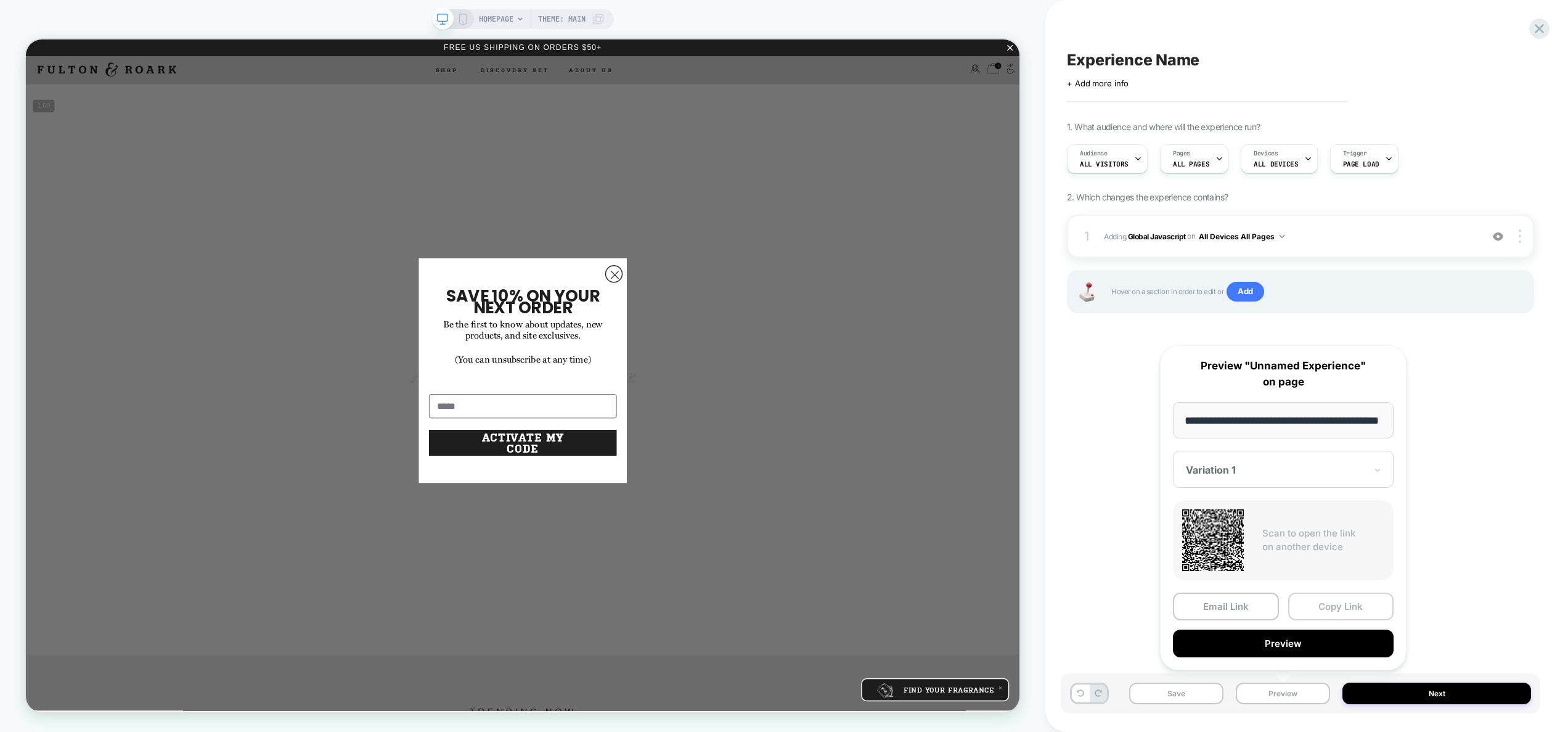
scroll to position [0, 0]
click at [1327, 613] on button "Copy Link" at bounding box center [1341, 606] width 106 height 28
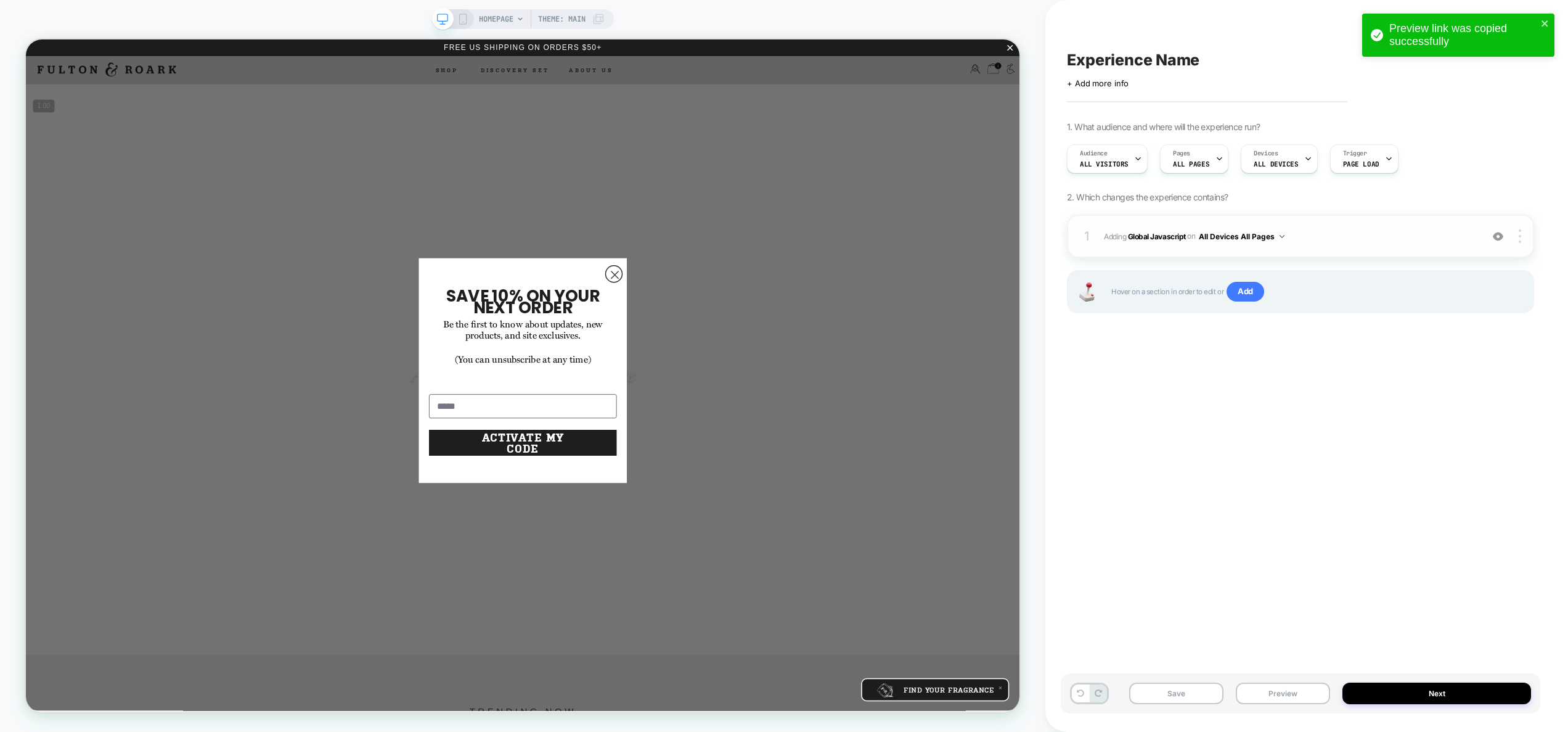
click at [1298, 231] on span "Adding Global Javascript on All Devices All Pages" at bounding box center [1290, 236] width 372 height 15
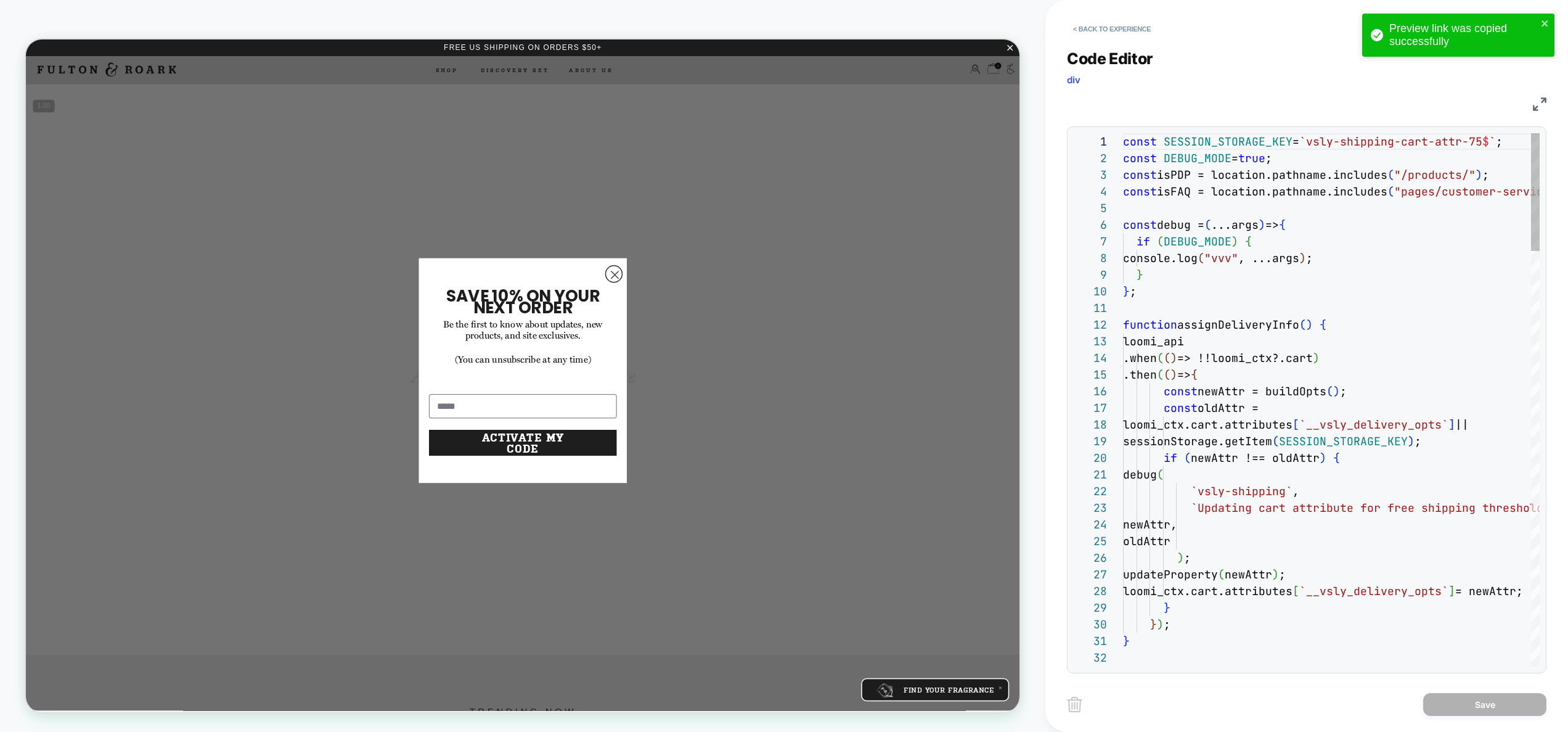
scroll to position [167, 0]
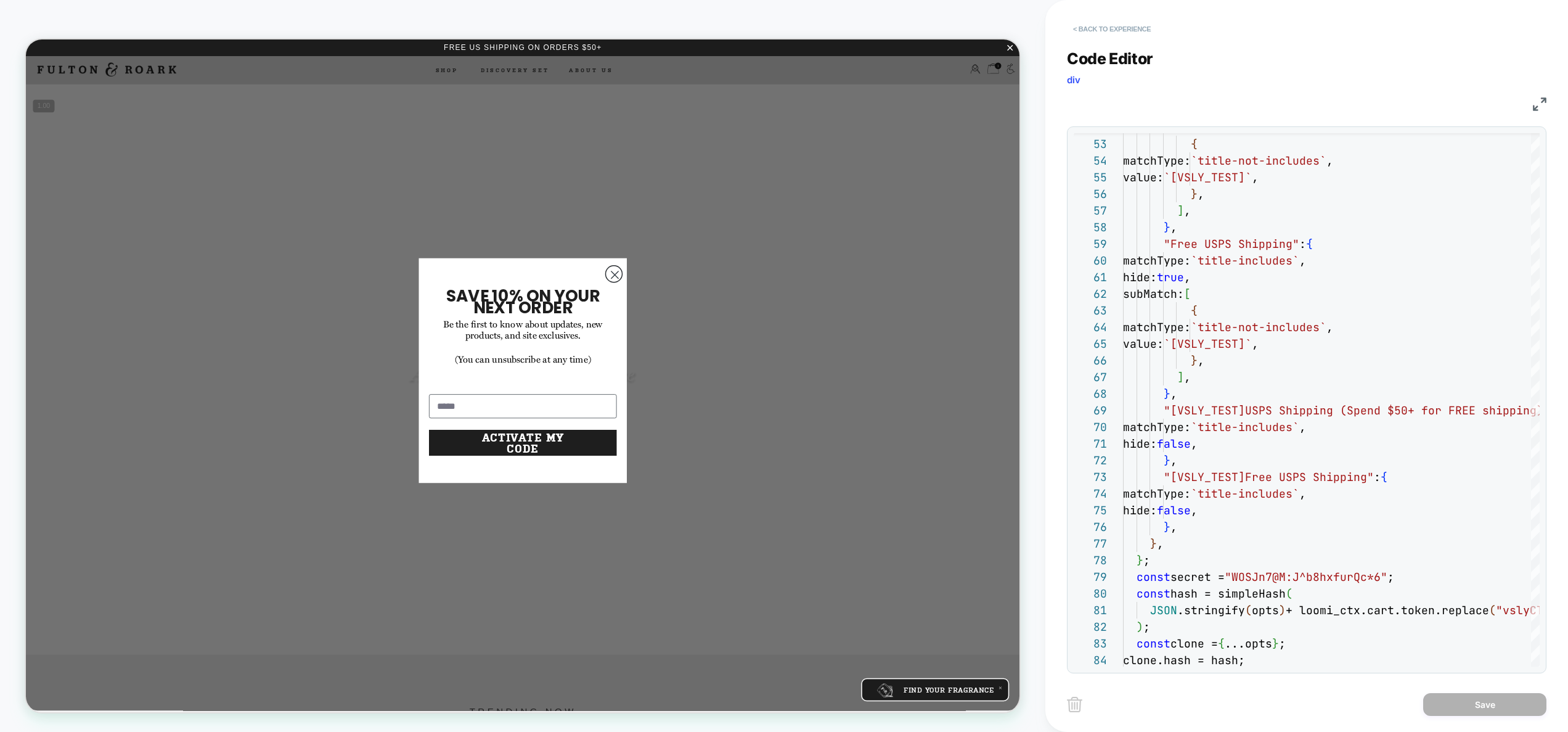
click at [1134, 31] on button "< Back to experience" at bounding box center [1111, 29] width 90 height 20
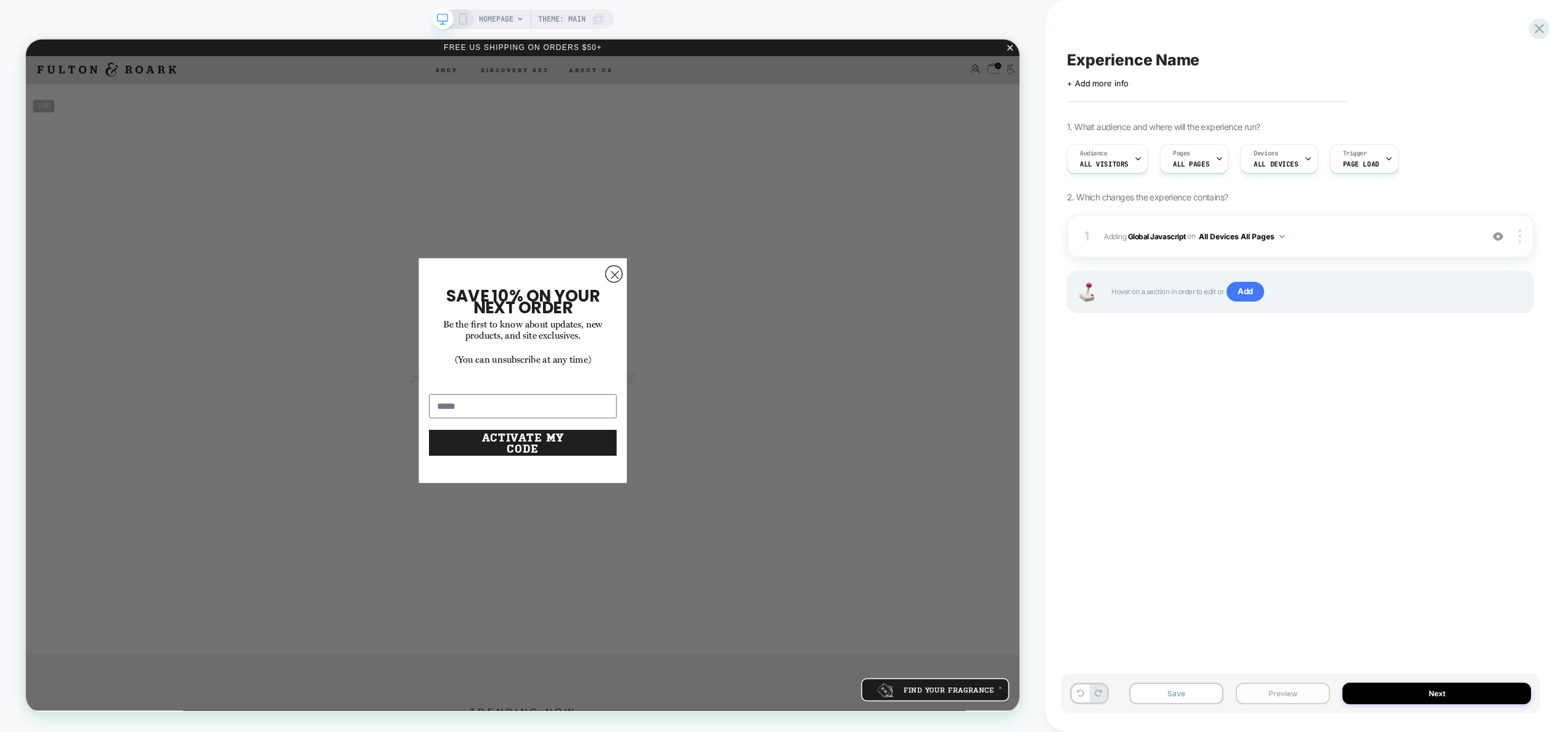
click at [1287, 693] on button "Preview" at bounding box center [1283, 693] width 95 height 21
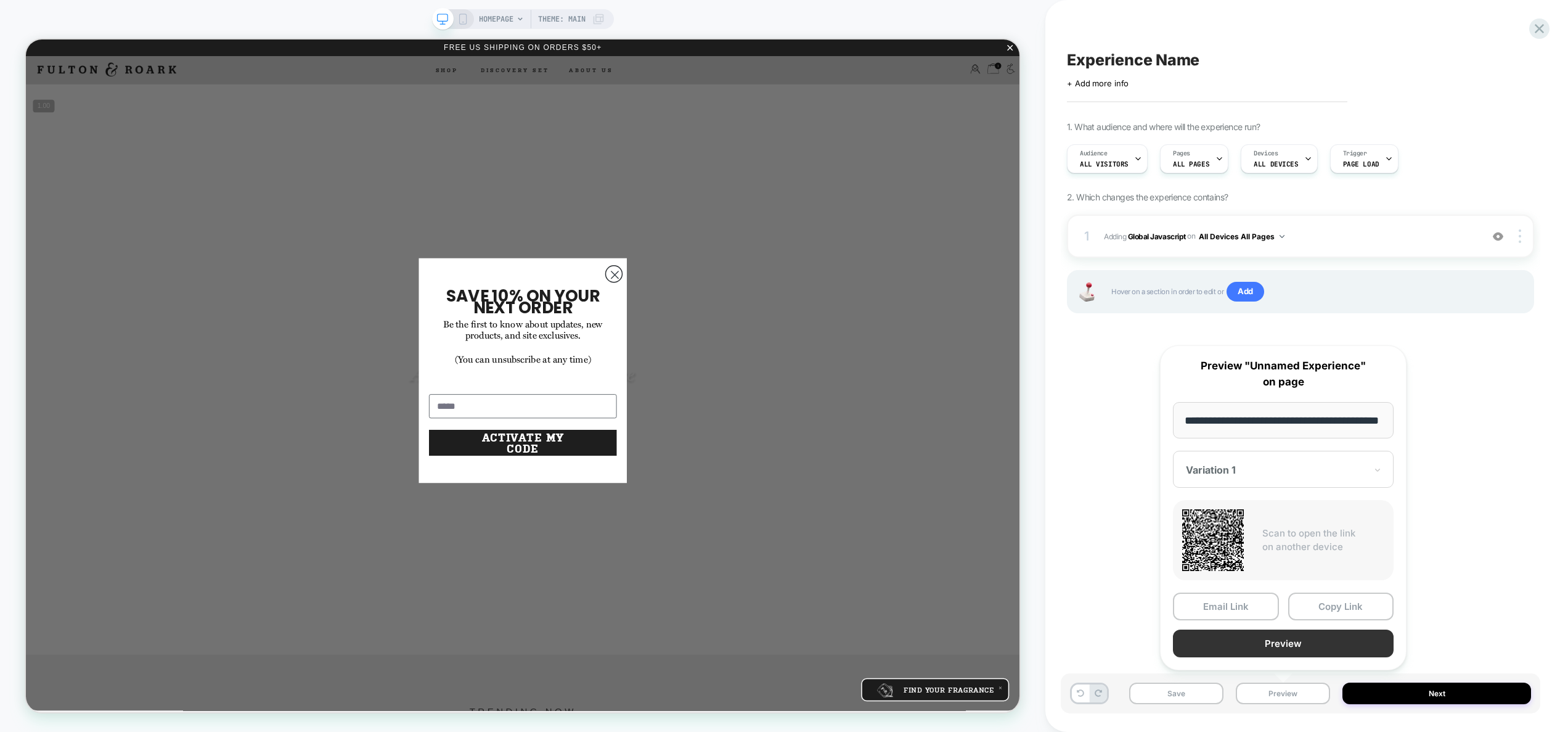
scroll to position [0, 0]
click at [1269, 646] on button "Preview" at bounding box center [1284, 643] width 221 height 28
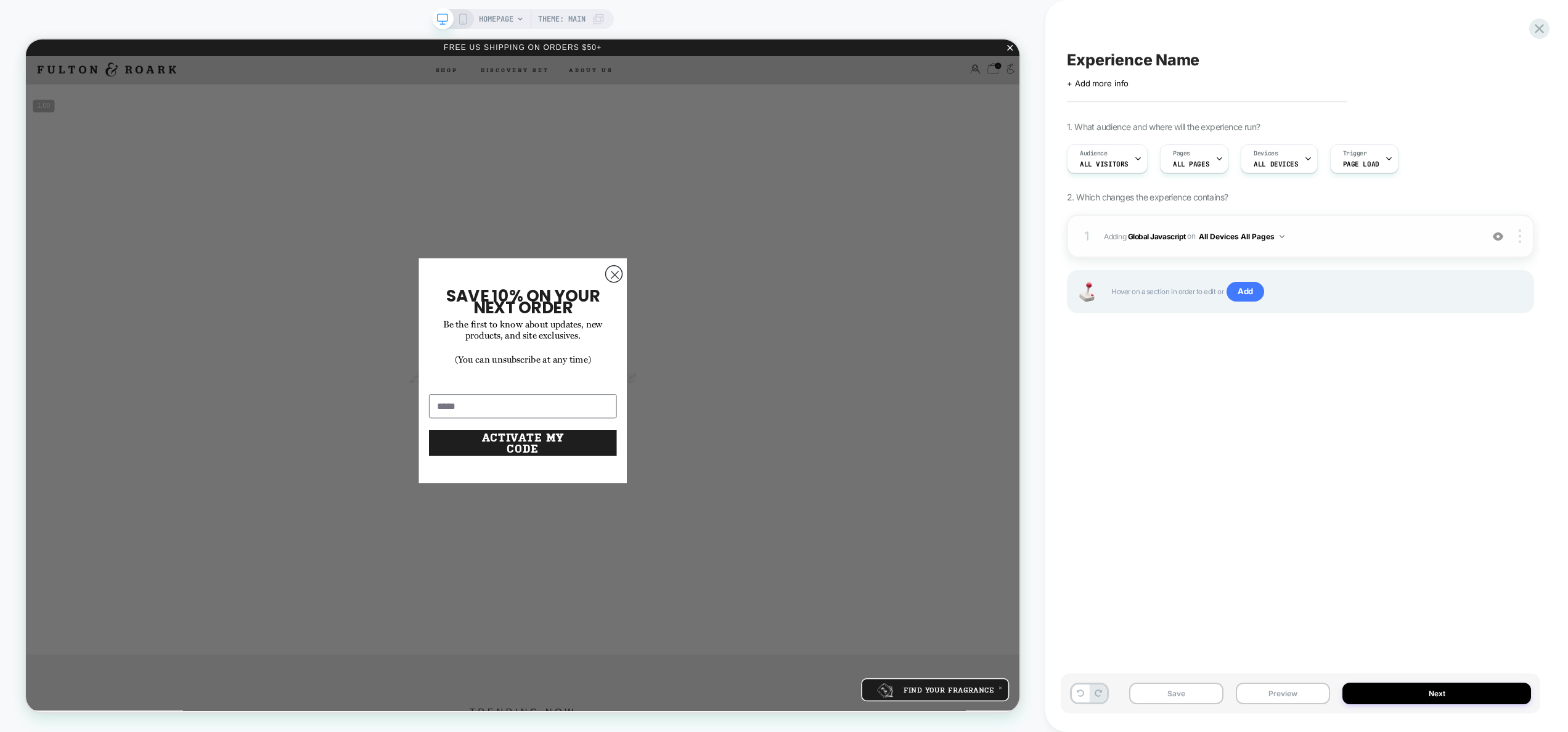
click at [1346, 227] on div "1 Adding Global Javascript on All Devices All Pages Add Before Add After Target…" at bounding box center [1300, 236] width 467 height 43
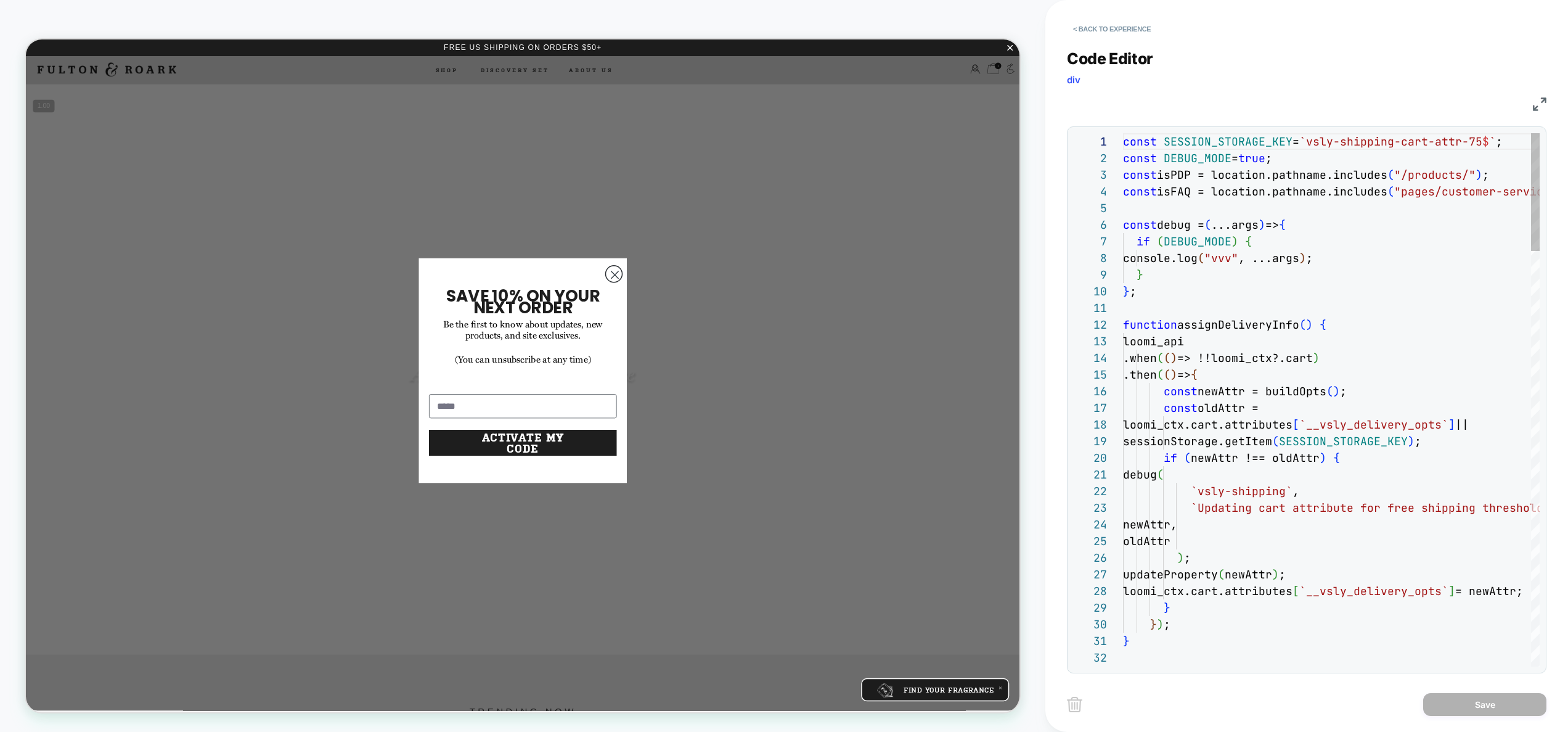
scroll to position [167, 0]
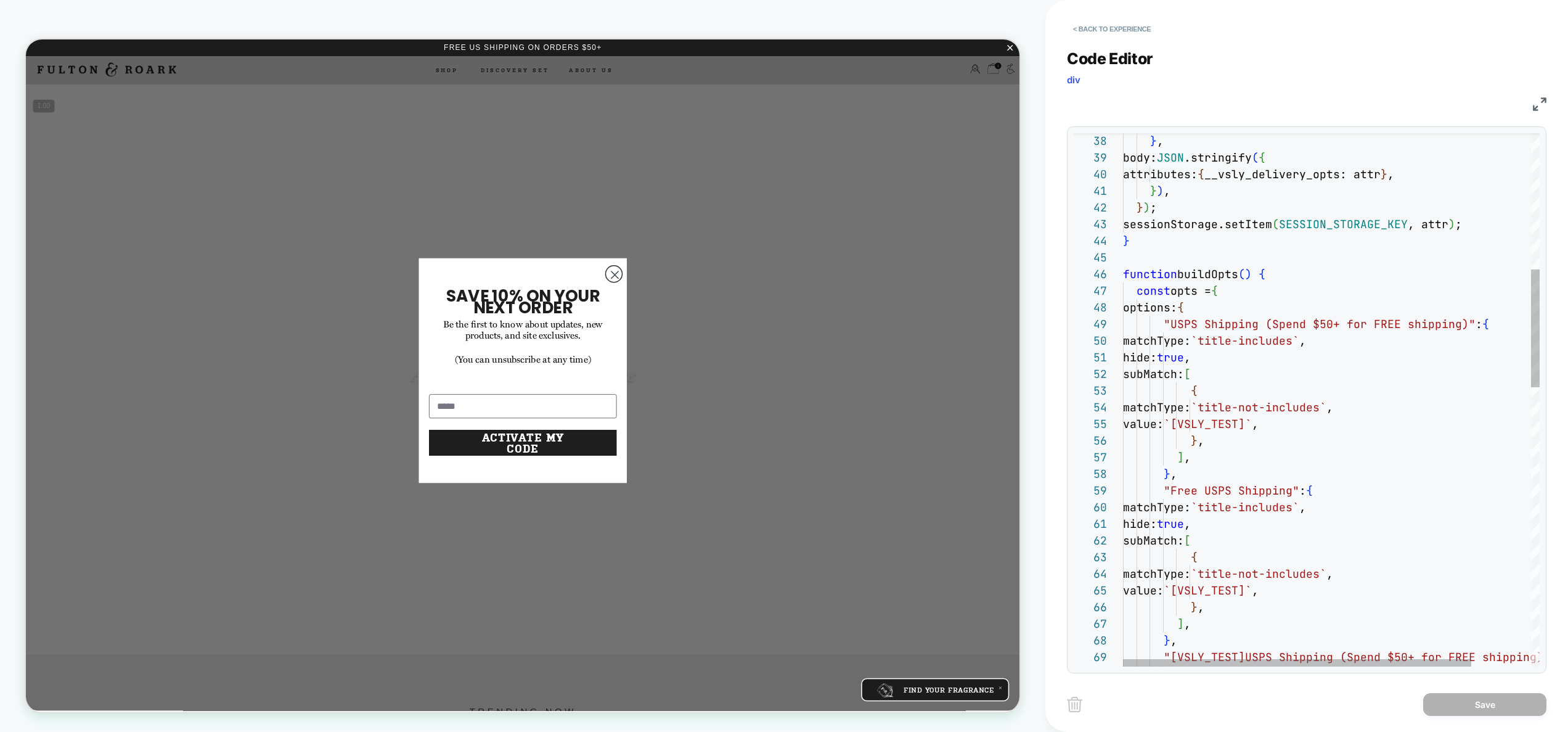
click at [1254, 379] on div "} , body: JSON .stringify ( { attributes: { __vsly_delivery_opts: attr } , } ) …" at bounding box center [1367, 724] width 488 height 2415
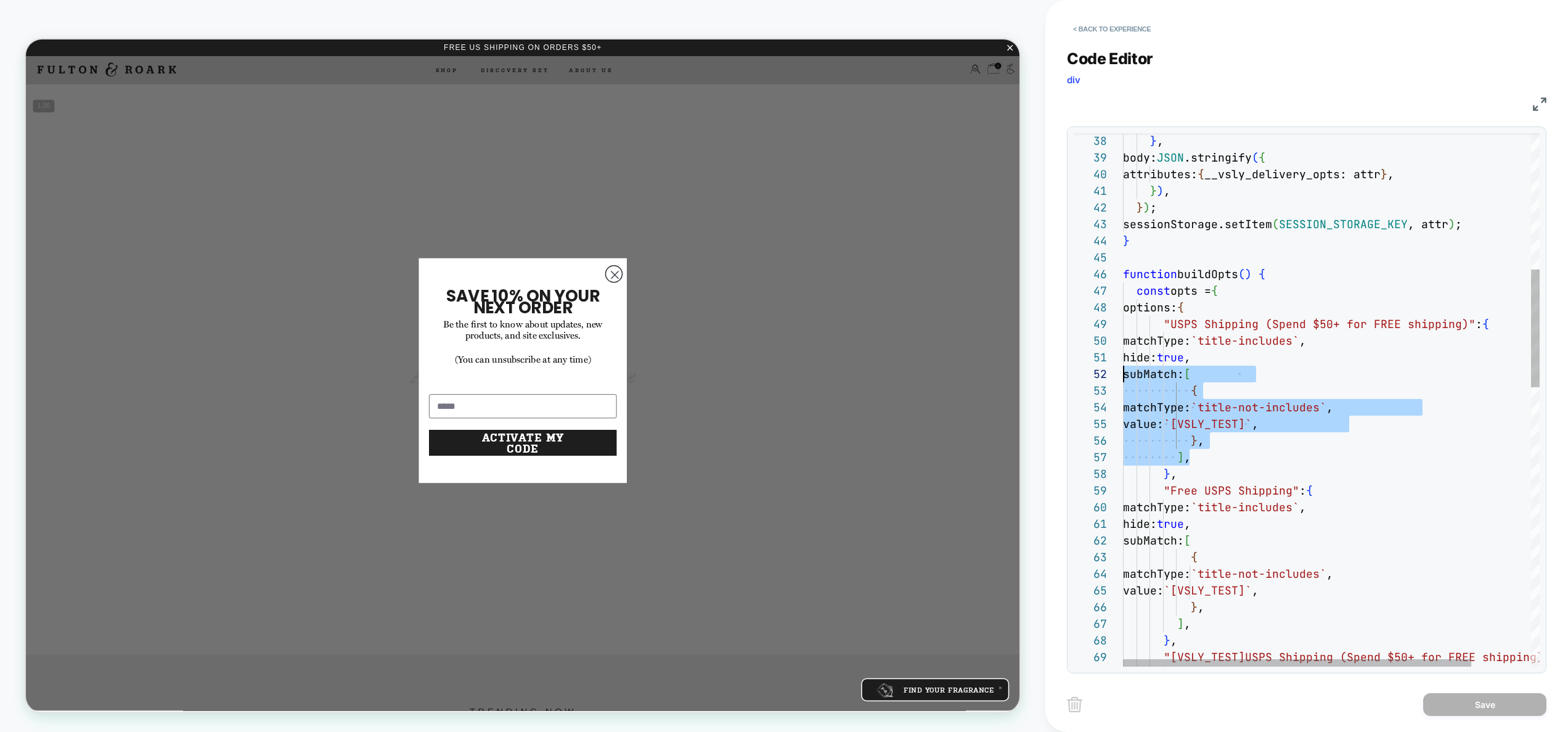
scroll to position [17, 0]
drag, startPoint x: 1208, startPoint y: 455, endPoint x: 1047, endPoint y: 374, distance: 180.2
click at [1123, 374] on div "} , body: JSON .stringify ( { attributes: { __vsly_delivery_opts: attr } , } ) …" at bounding box center [1367, 724] width 488 height 2415
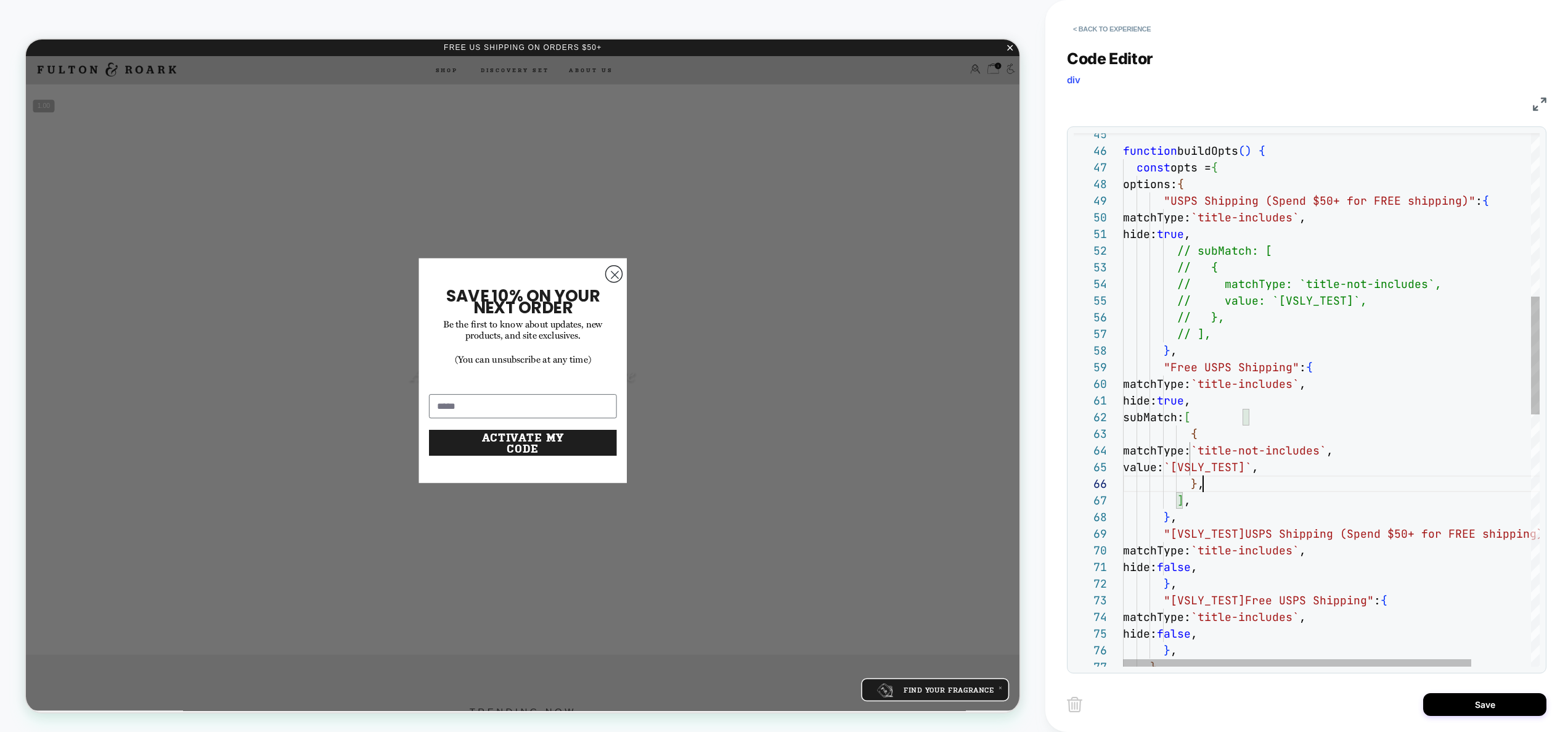
scroll to position [67, 14]
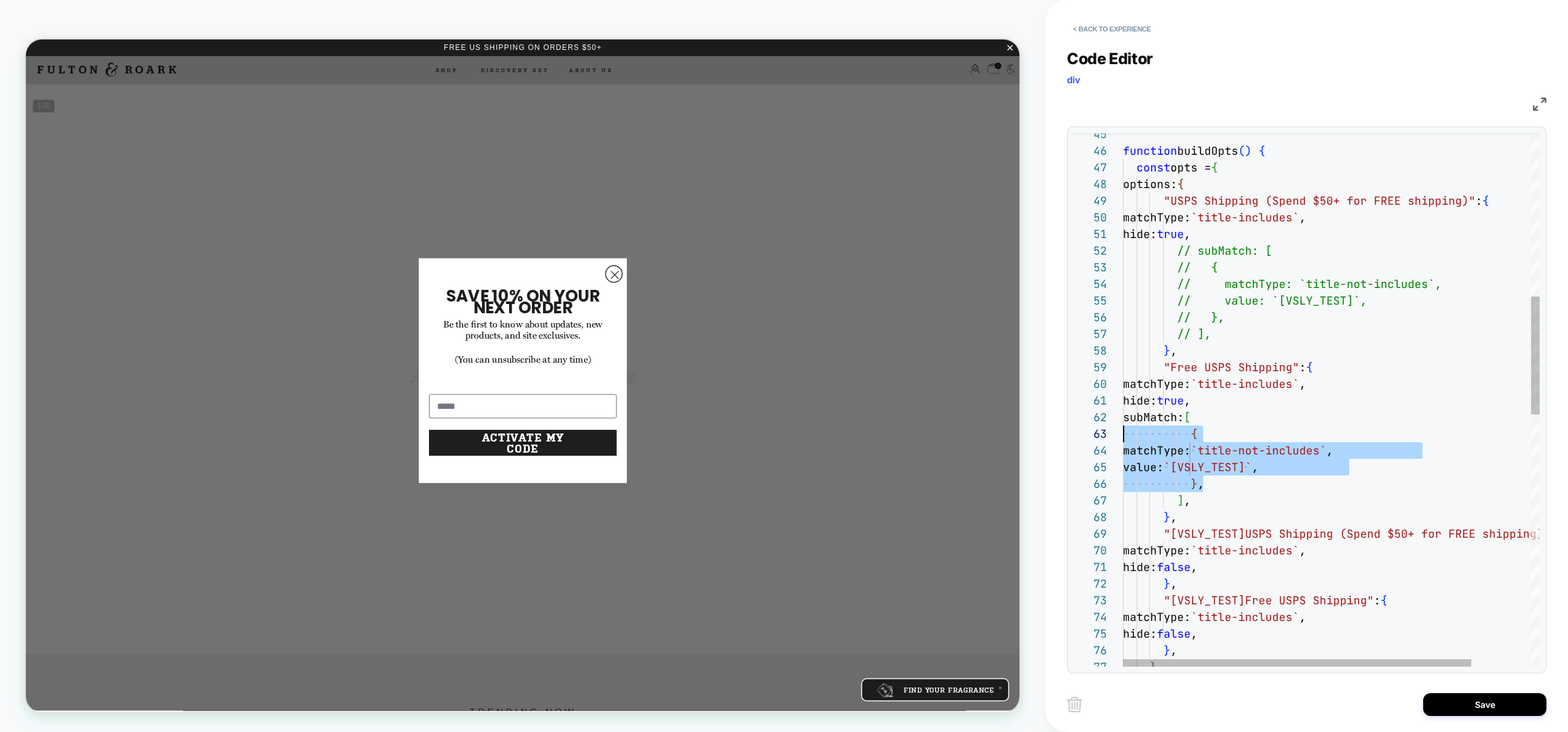
drag, startPoint x: 1209, startPoint y: 488, endPoint x: 1099, endPoint y: 440, distance: 120.0
click at [1123, 440] on div "function buildOpts ( ) { const opts = { options: { "USPS Shipping (Spend $50+ f…" at bounding box center [1367, 600] width 488 height 2415
drag, startPoint x: 1212, startPoint y: 508, endPoint x: 1094, endPoint y: 432, distance: 140.4
click at [1123, 432] on div "function buildOpts ( ) { const opts = { options: { "USPS Shipping (Spend $50+ f…" at bounding box center [1367, 600] width 488 height 2415
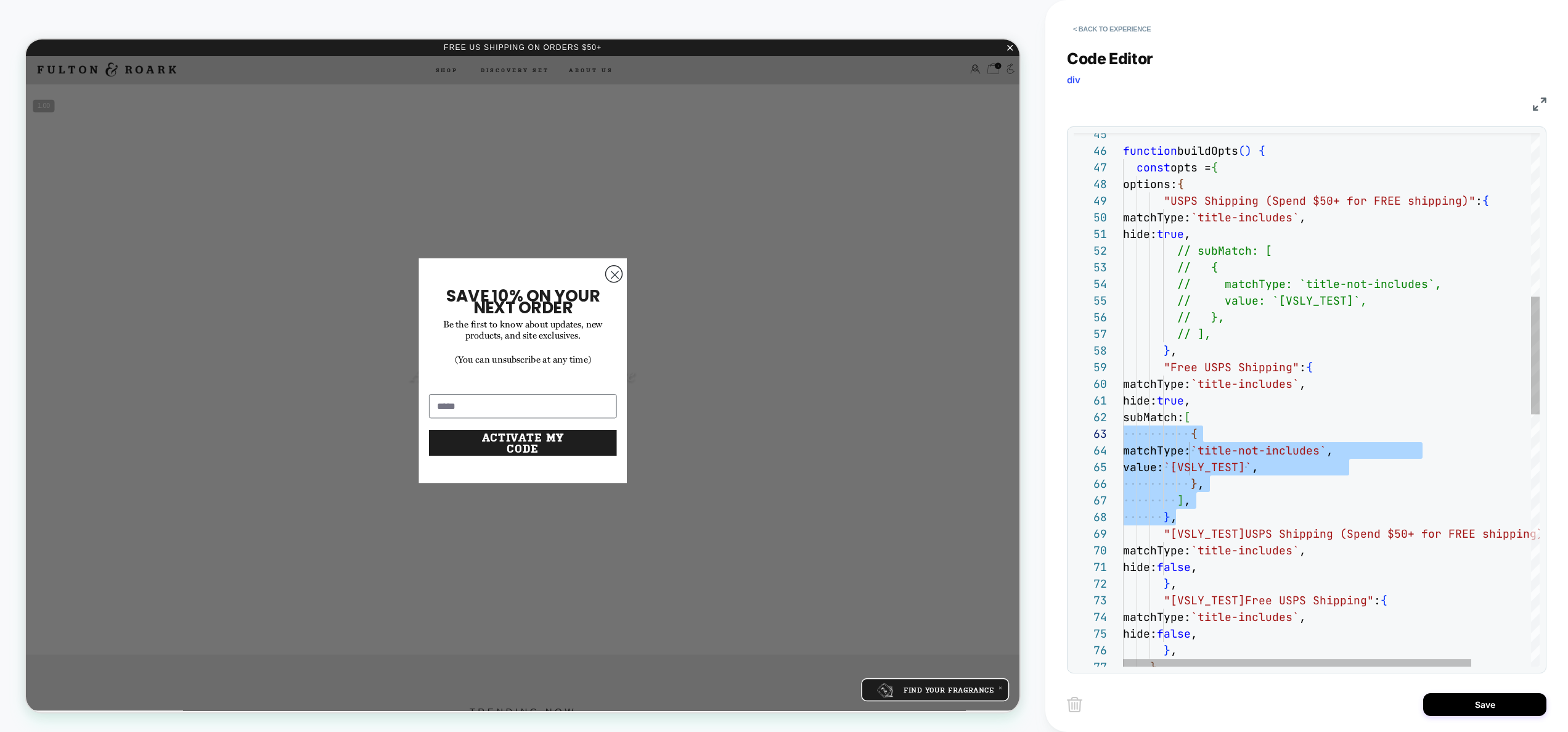
click at [1342, 500] on div "function buildOpts ( ) { const opts = { options: { "USPS Shipping (Spend $50+ f…" at bounding box center [1367, 600] width 488 height 2415
drag, startPoint x: 1244, startPoint y: 494, endPoint x: 1077, endPoint y: 413, distance: 185.6
click at [1123, 413] on div "function buildOpts ( ) { const opts = { options: { "USPS Shipping (Spend $50+ f…" at bounding box center [1367, 600] width 488 height 2415
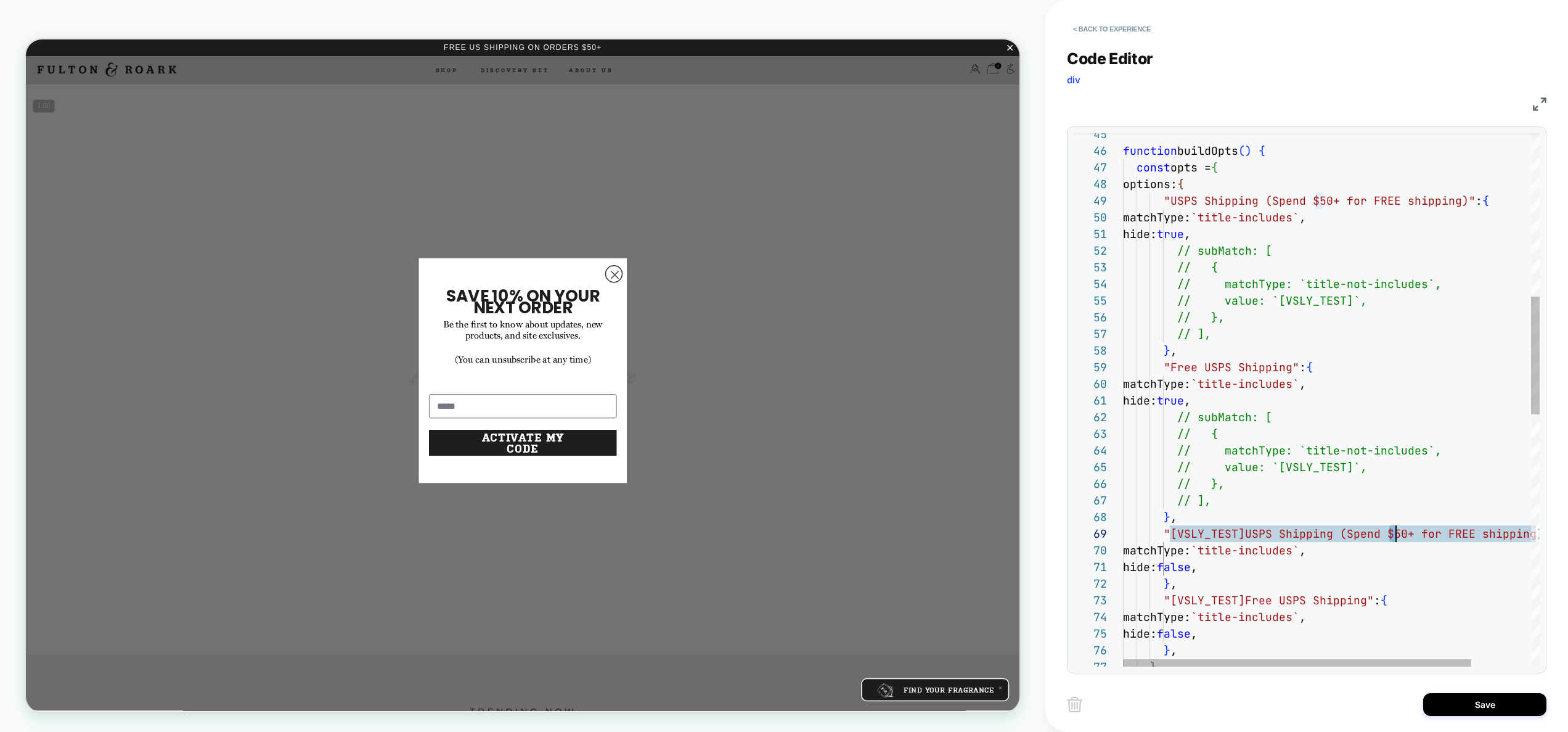
scroll to position [134, 280]
drag, startPoint x: 1392, startPoint y: 536, endPoint x: 1403, endPoint y: 536, distance: 11.0
click at [1403, 536] on div "function buildOpts ( ) { const opts = { options: { "USPS Shipping (Spend $50+ f…" at bounding box center [1367, 600] width 488 height 2415
drag, startPoint x: 1244, startPoint y: 534, endPoint x: 1170, endPoint y: 531, distance: 74.1
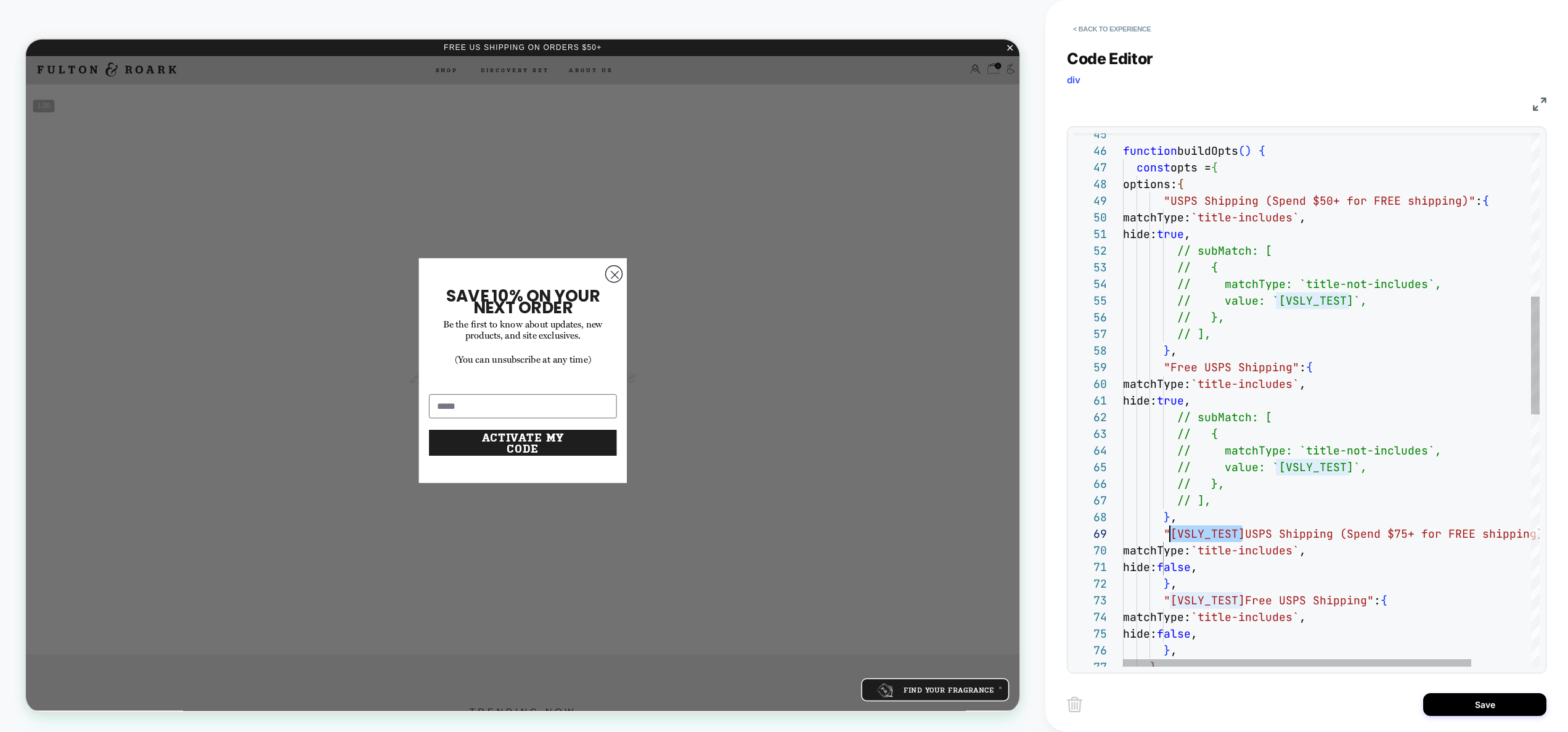
click at [1170, 531] on div "function buildOpts ( ) { const opts = { options: { "USPS Shipping (Spend $50+ f…" at bounding box center [1367, 600] width 488 height 2415
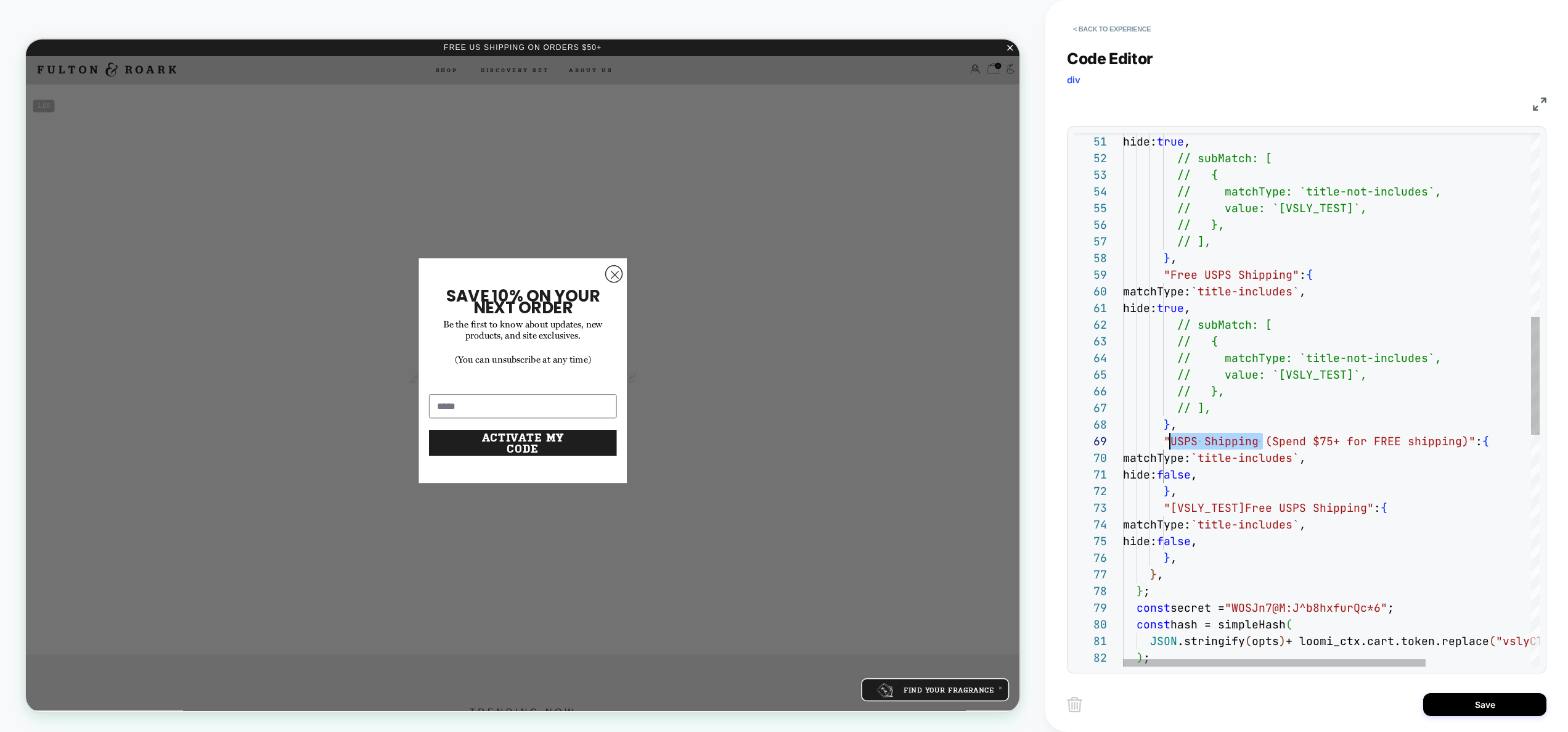
drag, startPoint x: 1265, startPoint y: 438, endPoint x: 1172, endPoint y: 442, distance: 93.1
click at [1172, 442] on div "hide: true , // subMatch: [ // { // matchType: `title-not-includes`, // value: …" at bounding box center [1404, 508] width 561 height 2415
click at [1177, 442] on div "hide: true , // subMatch: [ // { // matchType: `title-not-includes`, // value: …" at bounding box center [1404, 508] width 561 height 2415
click at [1359, 443] on div "hide: true , // subMatch: [ // { // matchType: `title-not-includes`, // value: …" at bounding box center [1404, 508] width 561 height 2415
click at [1363, 442] on div "hide: true , // subMatch: [ // { // matchType: `title-not-includes`, // value: …" at bounding box center [1404, 508] width 561 height 2415
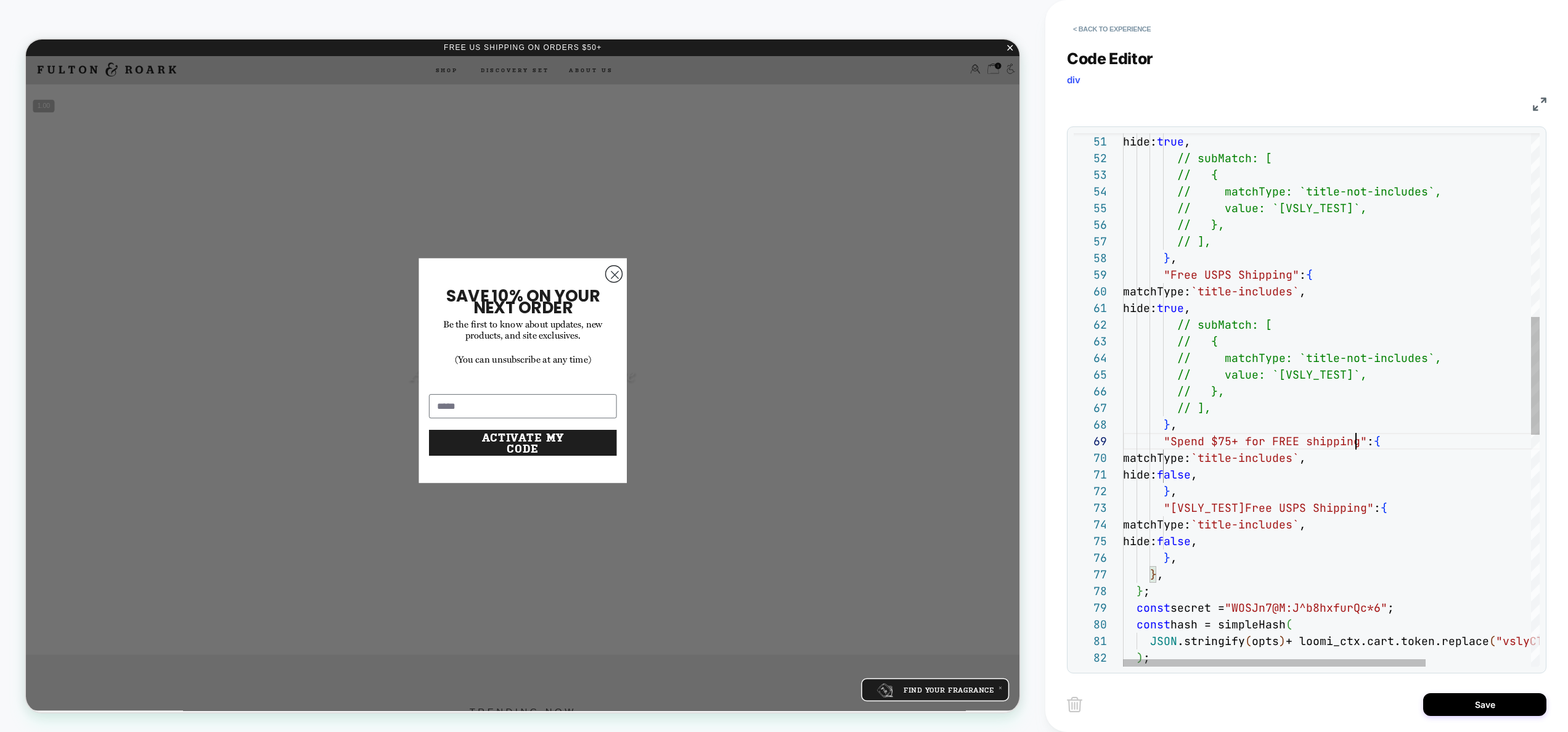
scroll to position [134, 233]
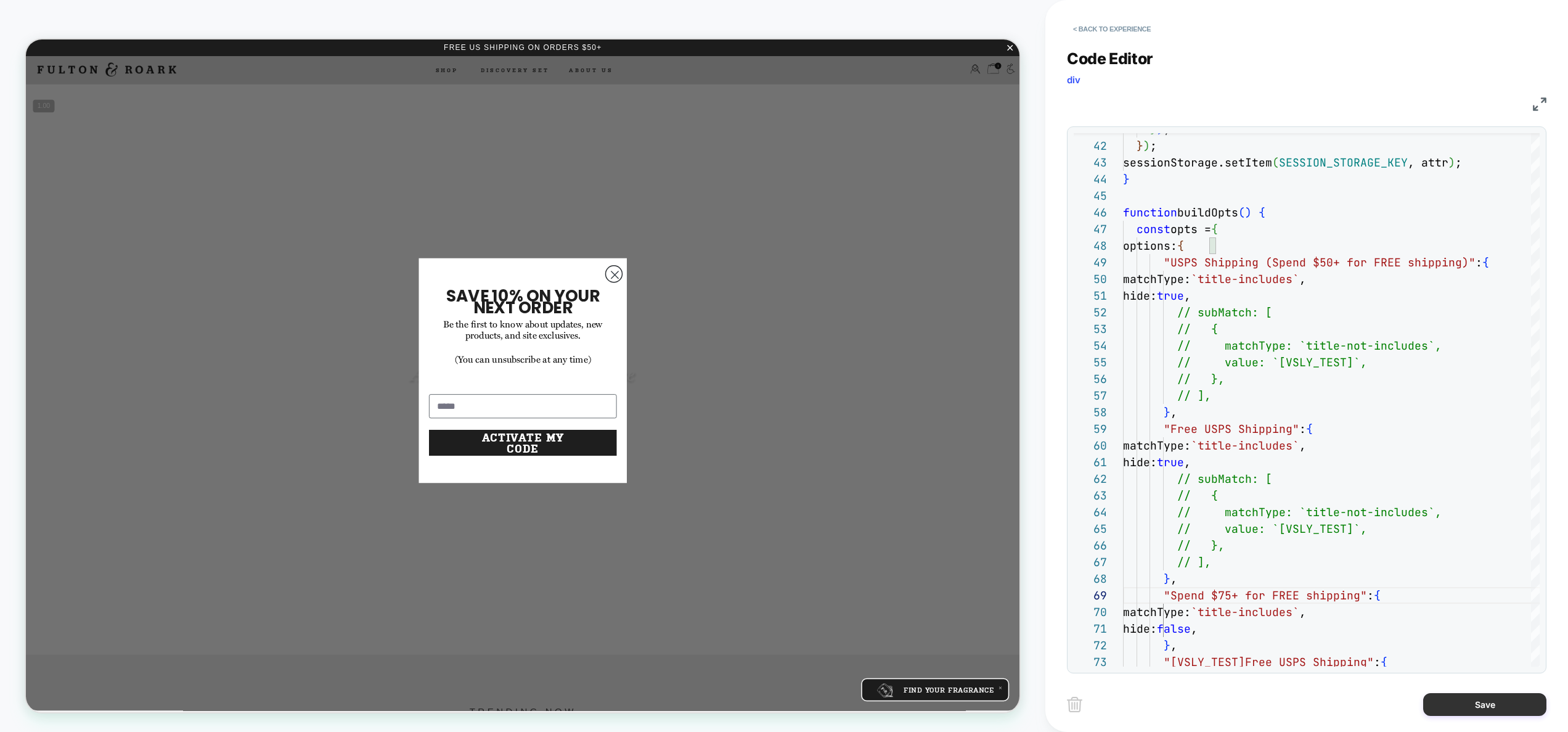
type textarea "**********"
click at [1474, 703] on button "Save" at bounding box center [1485, 704] width 123 height 23
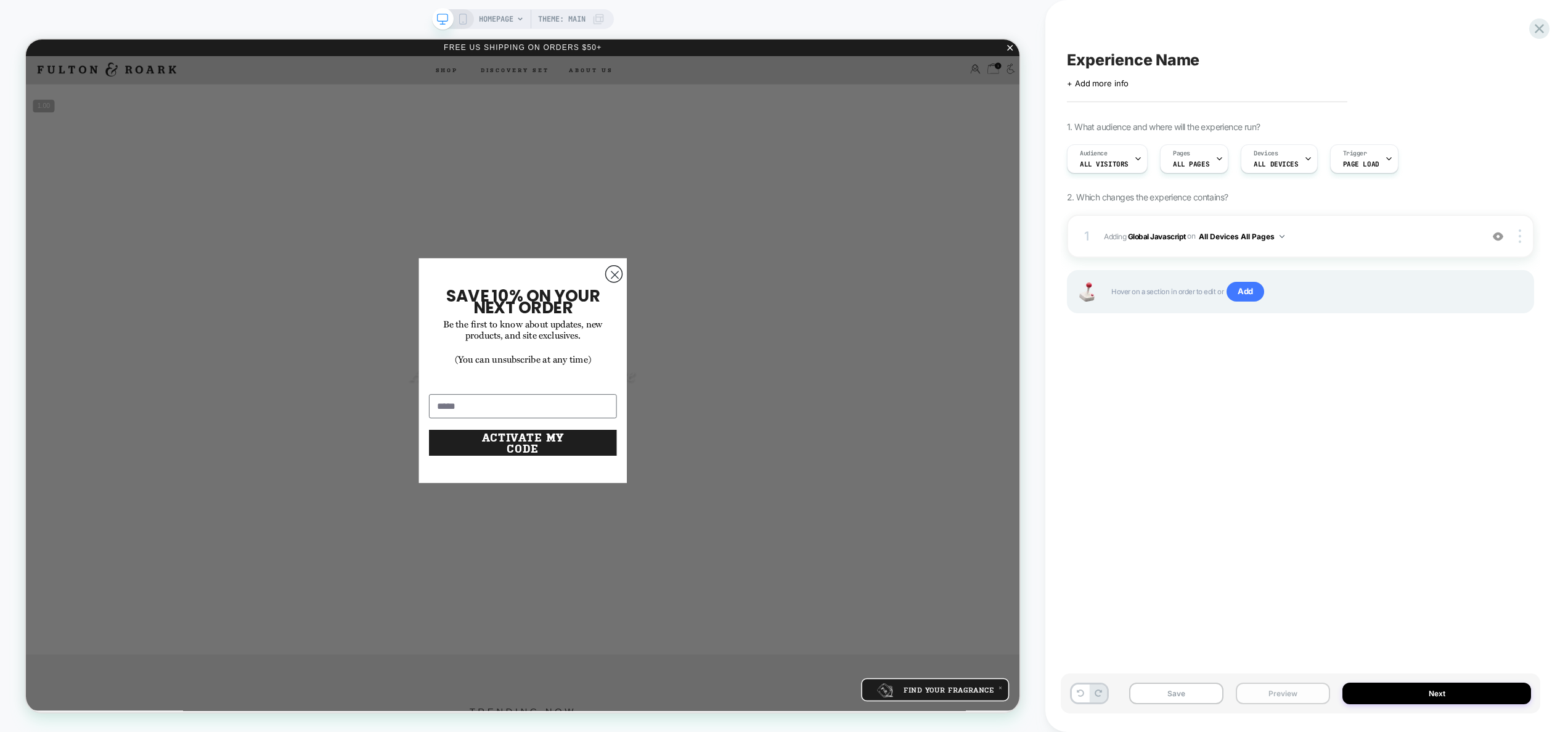
click at [1312, 691] on button "Preview" at bounding box center [1283, 693] width 95 height 21
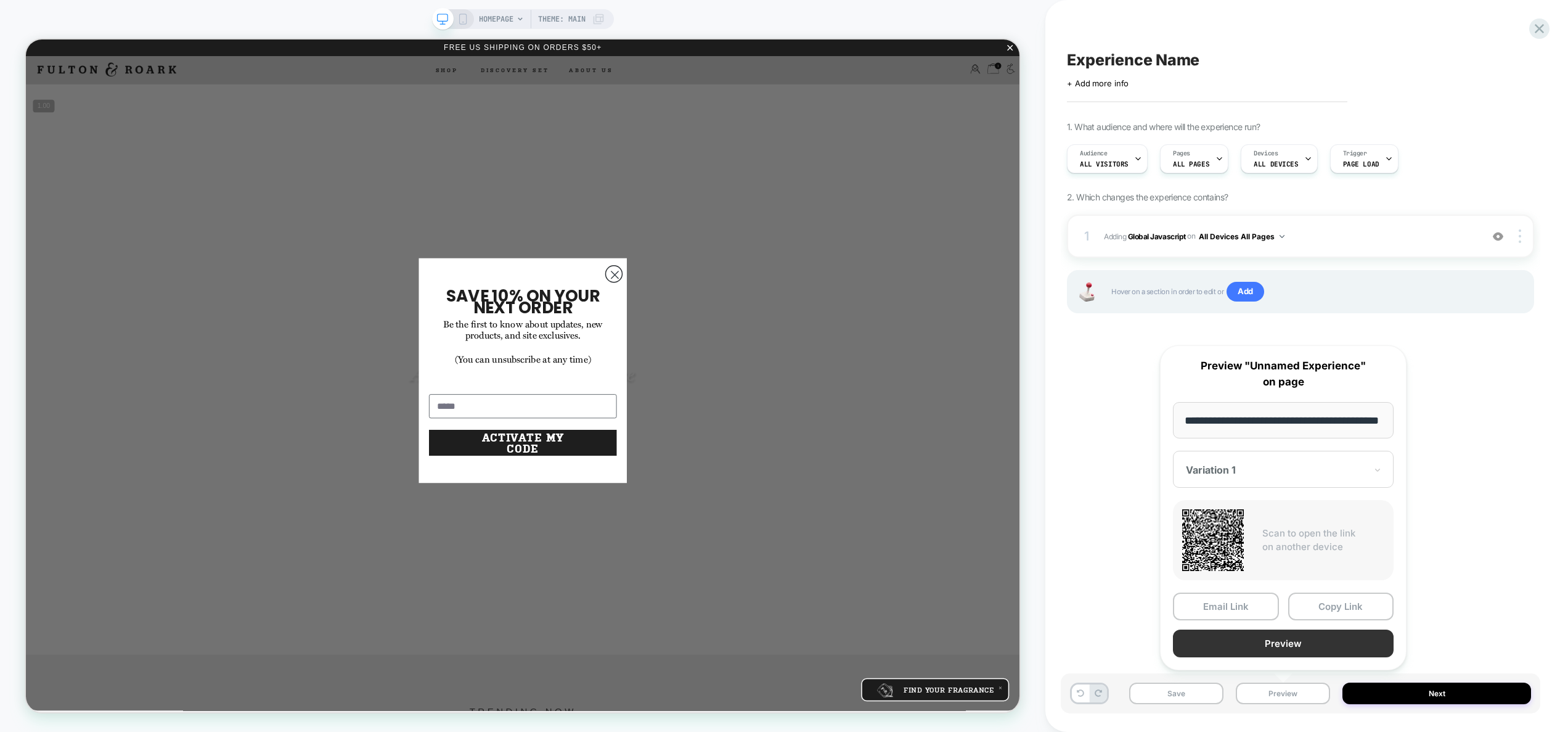
scroll to position [0, 0]
click at [1300, 652] on button "Preview" at bounding box center [1284, 643] width 221 height 28
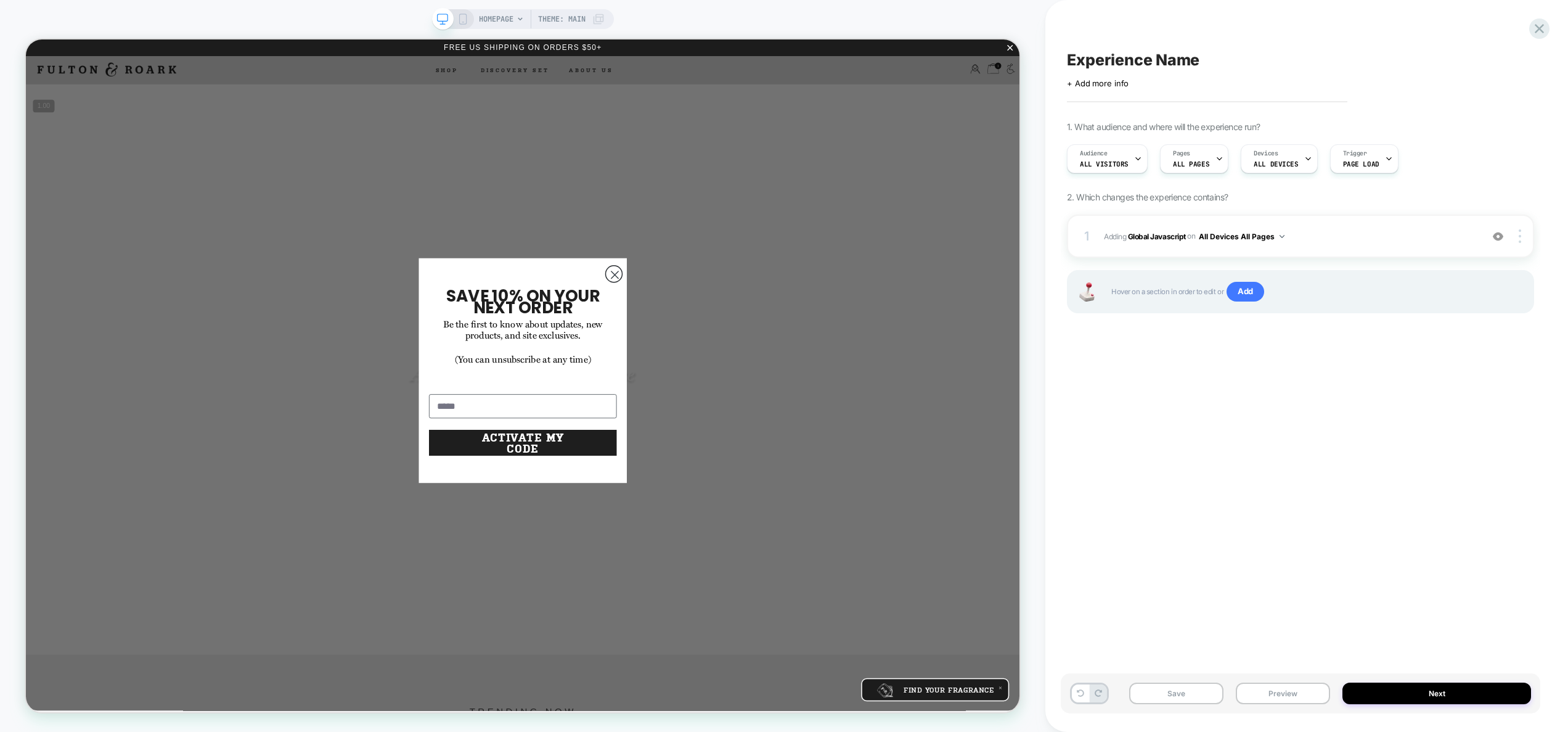
drag, startPoint x: 1290, startPoint y: 712, endPoint x: 1290, endPoint y: 702, distance: 10.0
click at [1290, 712] on div "Save Preview Next" at bounding box center [1301, 693] width 480 height 40
click at [1290, 702] on button "Preview" at bounding box center [1283, 693] width 95 height 21
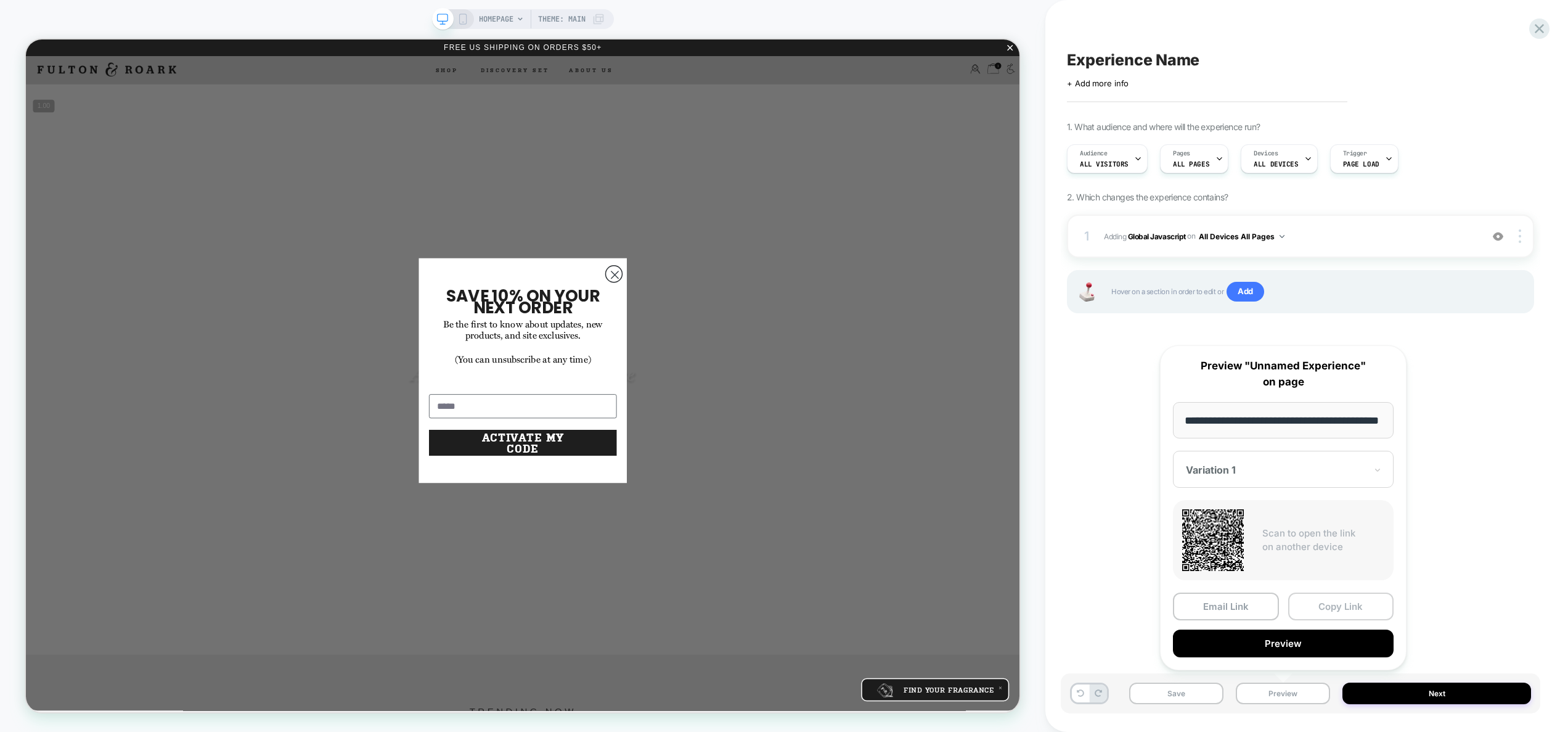
click at [1334, 613] on button "Copy Link" at bounding box center [1341, 606] width 106 height 28
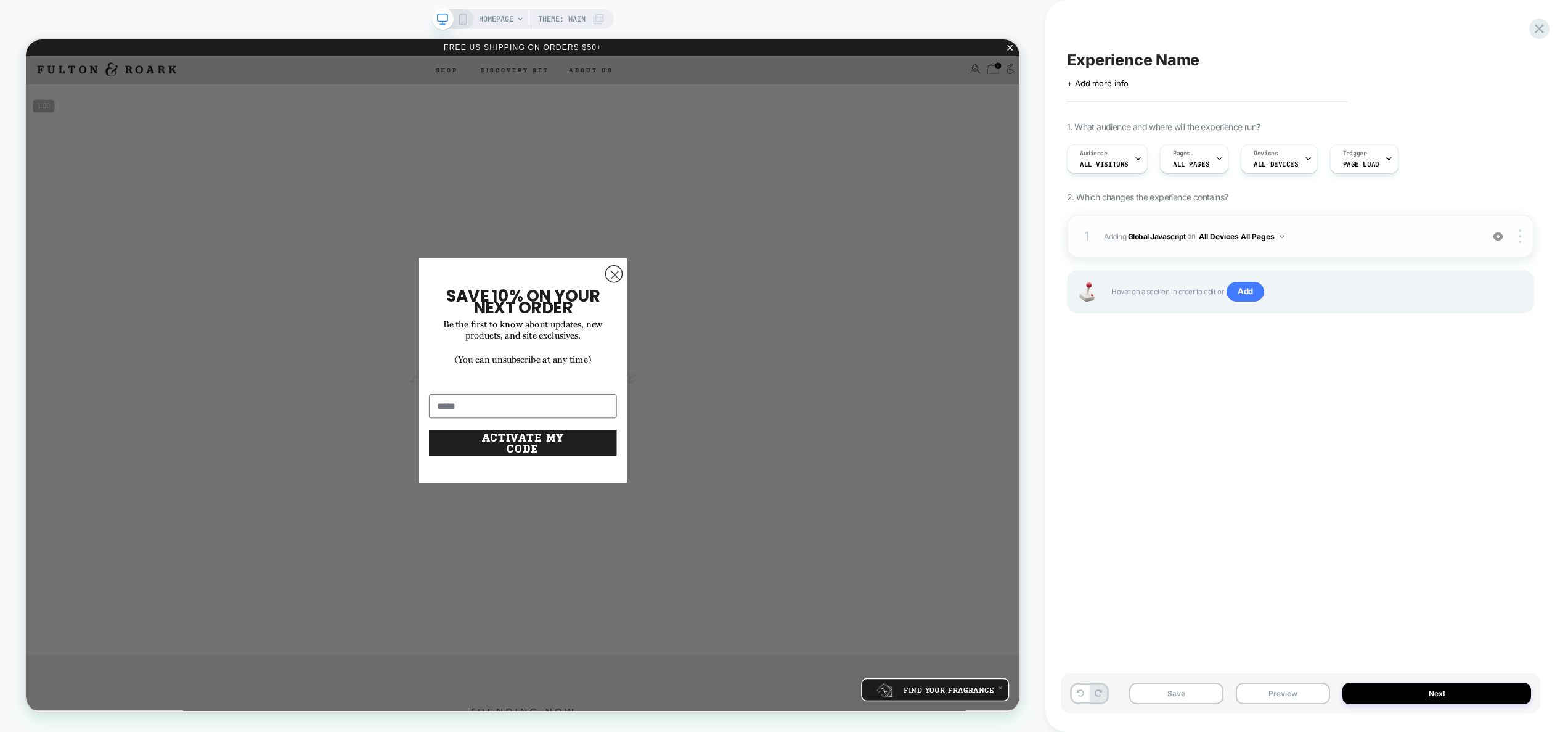
click at [1311, 237] on span "Adding Global Javascript on All Devices All Pages" at bounding box center [1290, 236] width 372 height 15
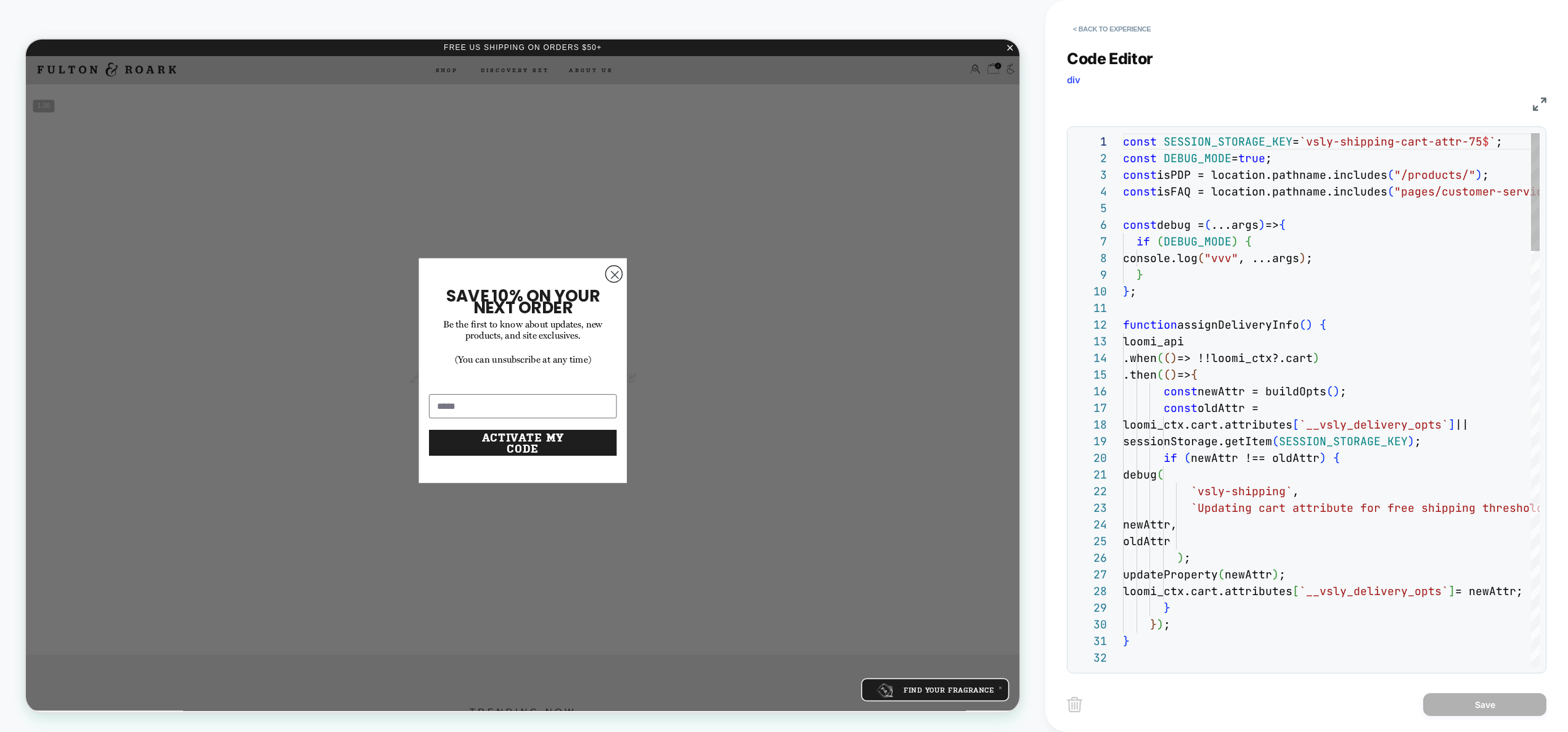
scroll to position [167, 0]
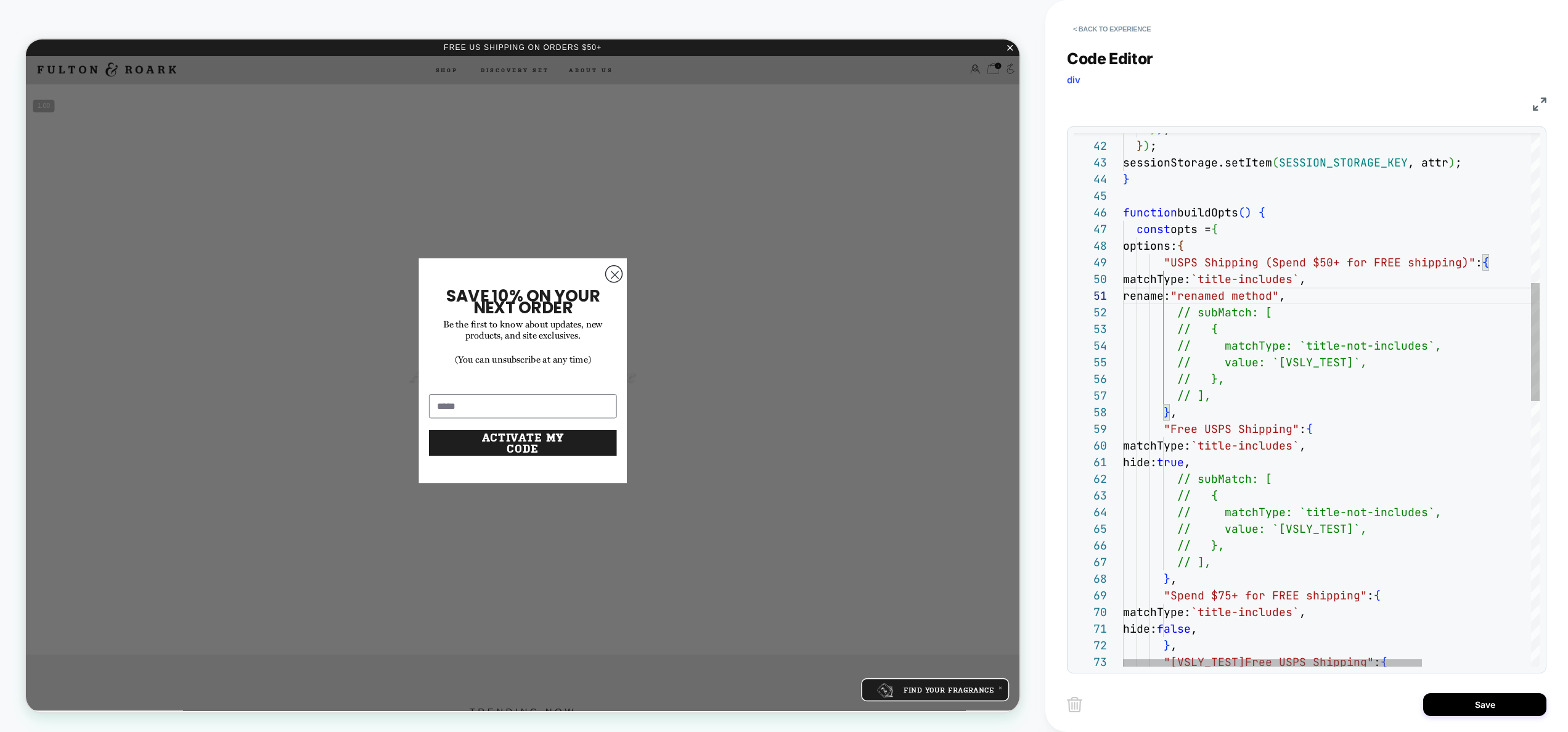
click at [1222, 465] on div "} ) , } ) ; sessionStorage.setItem ( SESSION_STORAGE_KEY , attr ) ; } function …" at bounding box center [1407, 662] width 568 height 2415
type textarea "**********"
click at [1457, 699] on button "Save" at bounding box center [1485, 704] width 123 height 23
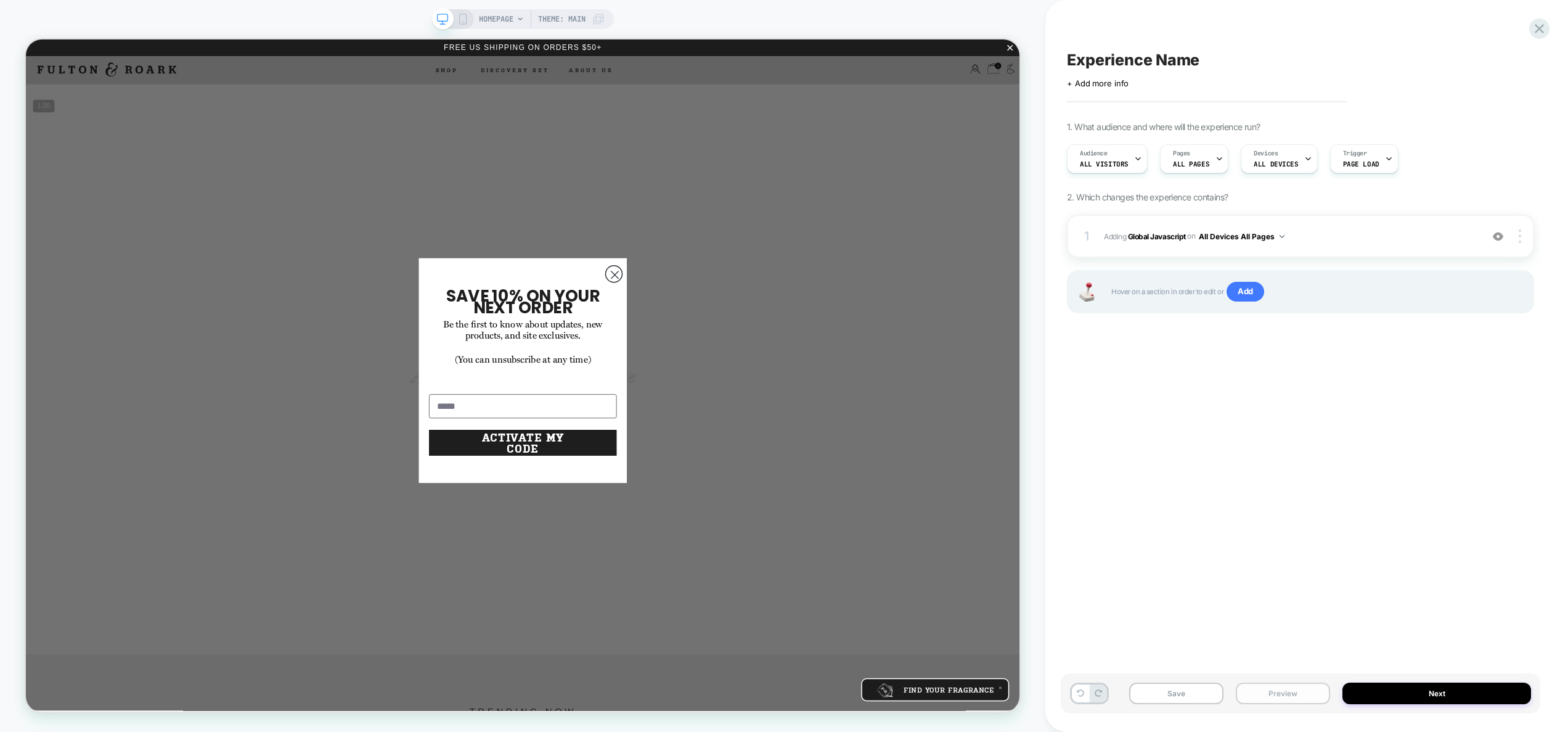
click at [1313, 695] on button "Preview" at bounding box center [1283, 693] width 95 height 21
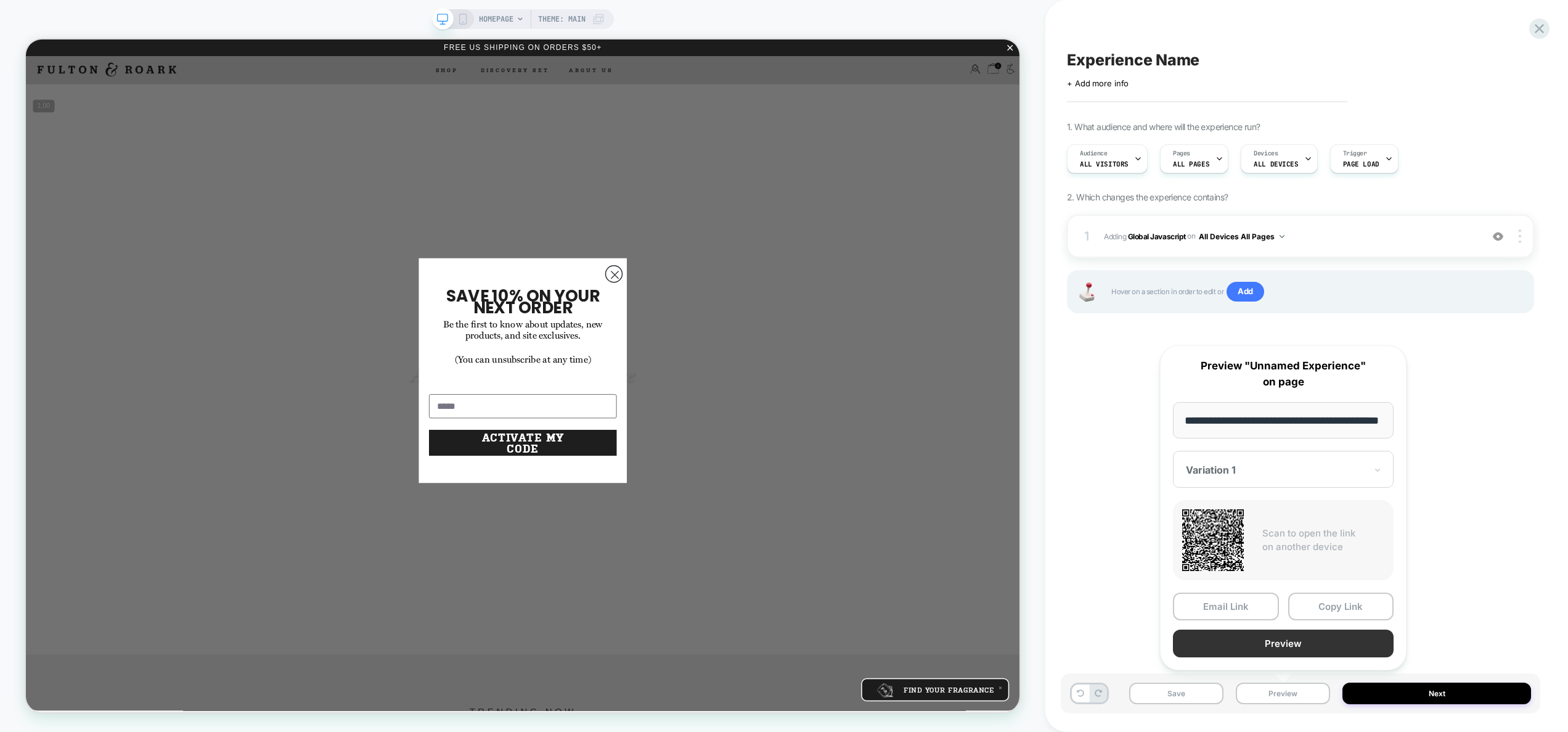
scroll to position [0, 0]
click at [1311, 652] on button "Preview" at bounding box center [1284, 643] width 221 height 28
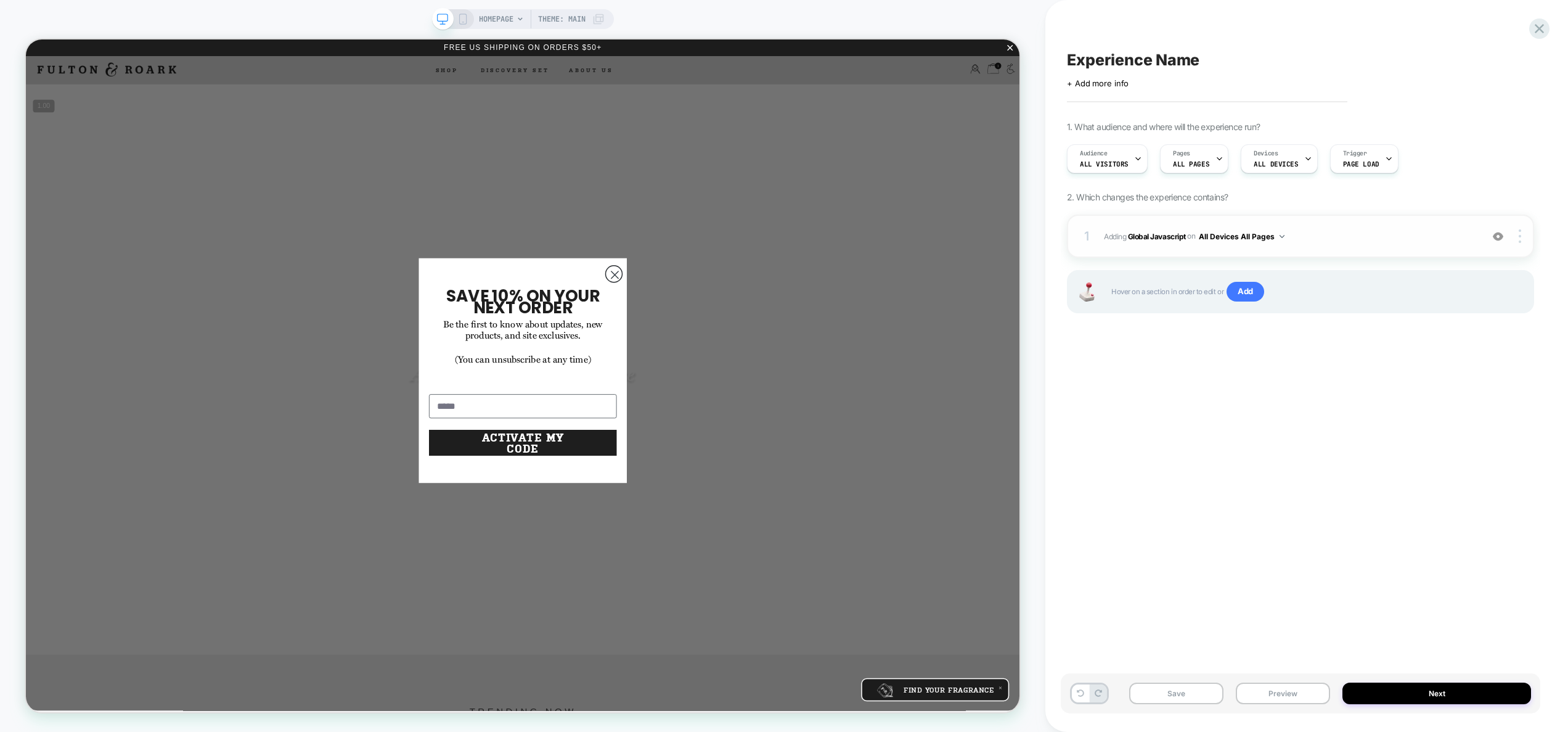
click at [1337, 233] on span "Adding Global Javascript on All Devices All Pages" at bounding box center [1290, 236] width 372 height 15
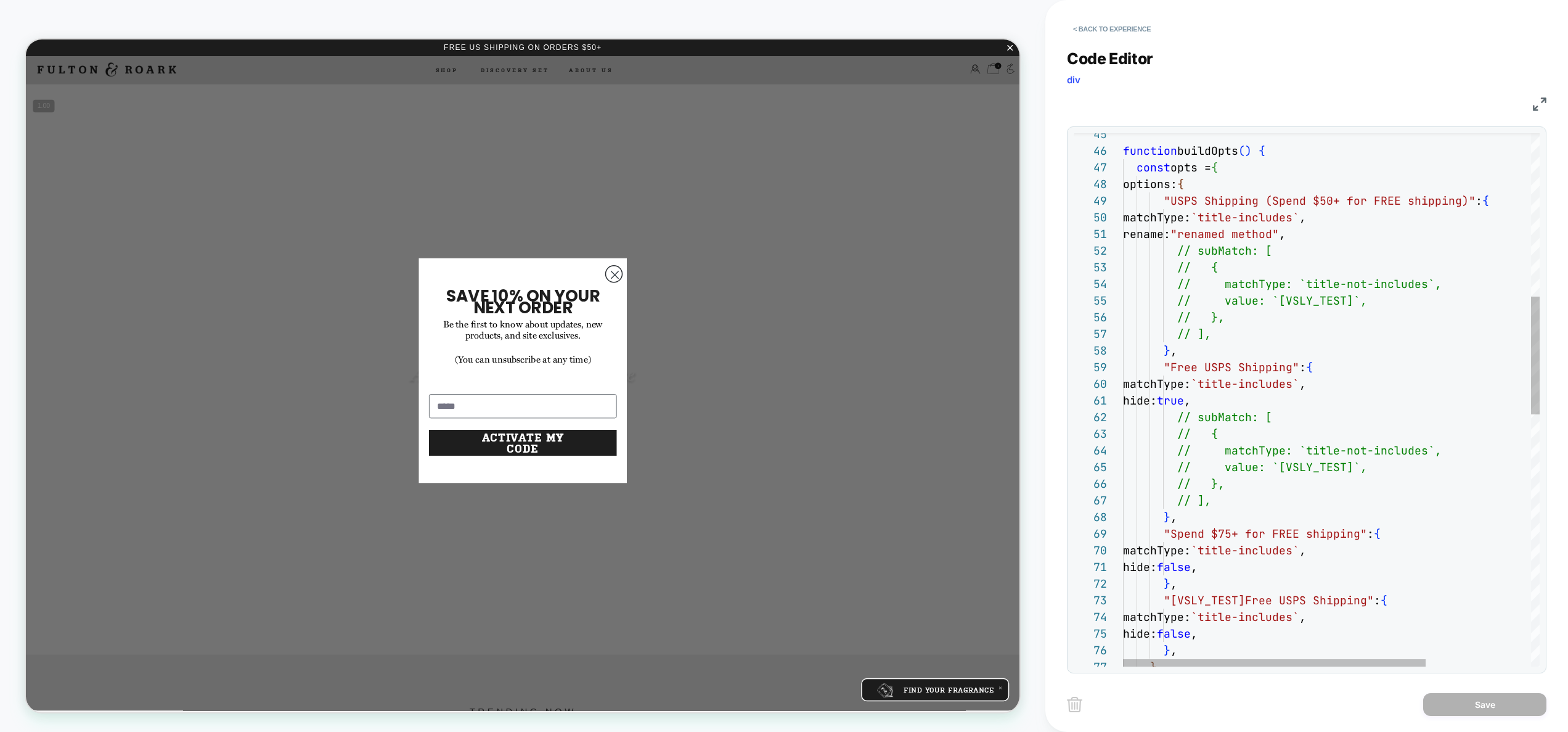
scroll to position [0, 160]
click at [1285, 238] on div ""Spend $75+ for FREE shipping" : { matchType: `title-includes` , hide: false , …" at bounding box center [1404, 600] width 561 height 2415
drag, startPoint x: 1260, startPoint y: 401, endPoint x: 1177, endPoint y: 395, distance: 83.2
click at [1177, 395] on div ""Spend $75+ for FREE shipping" : { matchType: `title-includes` , hide: false , …" at bounding box center [1404, 600] width 561 height 2415
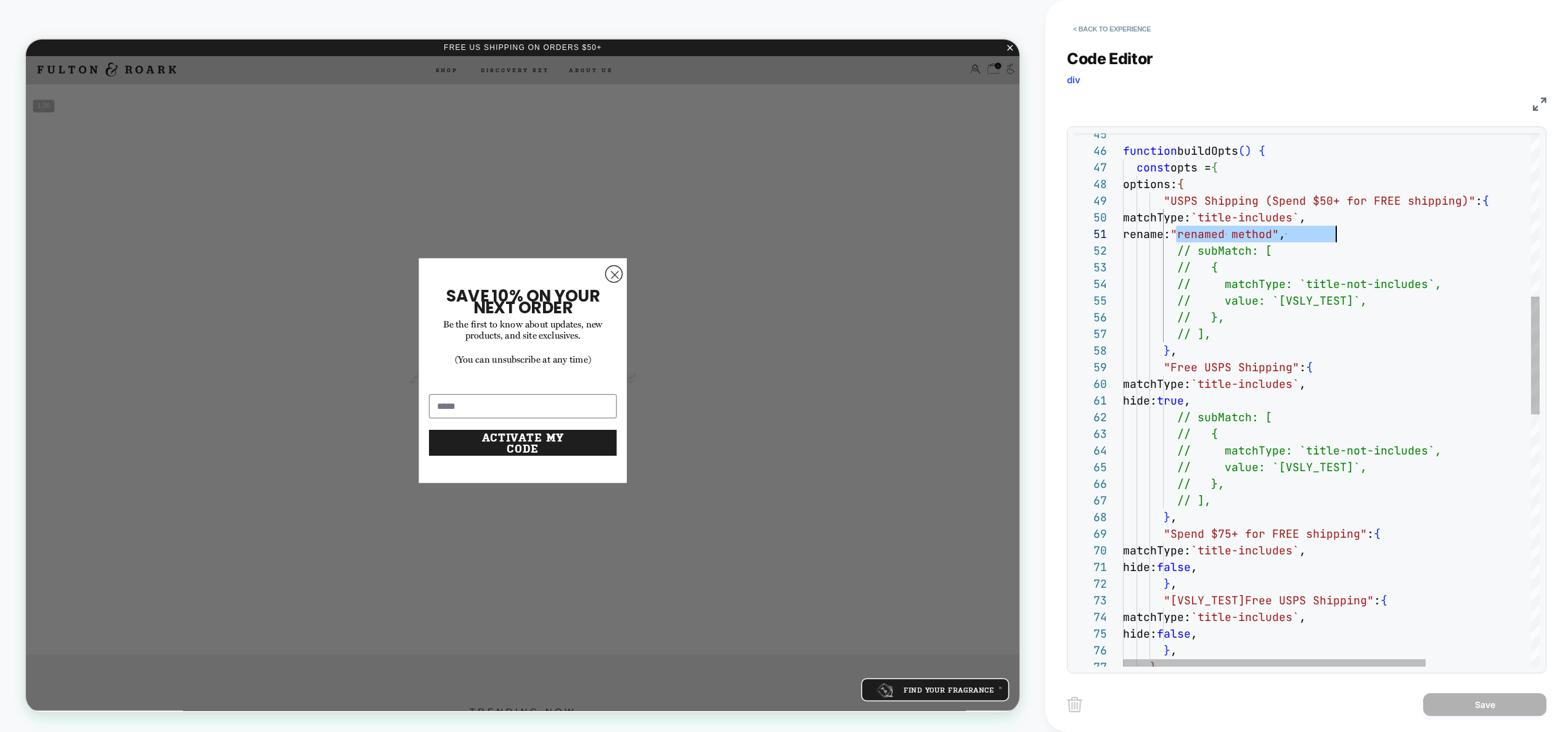
drag, startPoint x: 1178, startPoint y: 237, endPoint x: 1341, endPoint y: 230, distance: 163.2
click at [1341, 230] on div ""Spend $75+ for FREE shipping" : { matchType: `title-includes` , hide: false , …" at bounding box center [1404, 600] width 561 height 2415
click at [1229, 238] on div ""Spend $75+ for FREE shipping" : { matchType: `title-includes` , hide: false , …" at bounding box center [1404, 600] width 561 height 2415
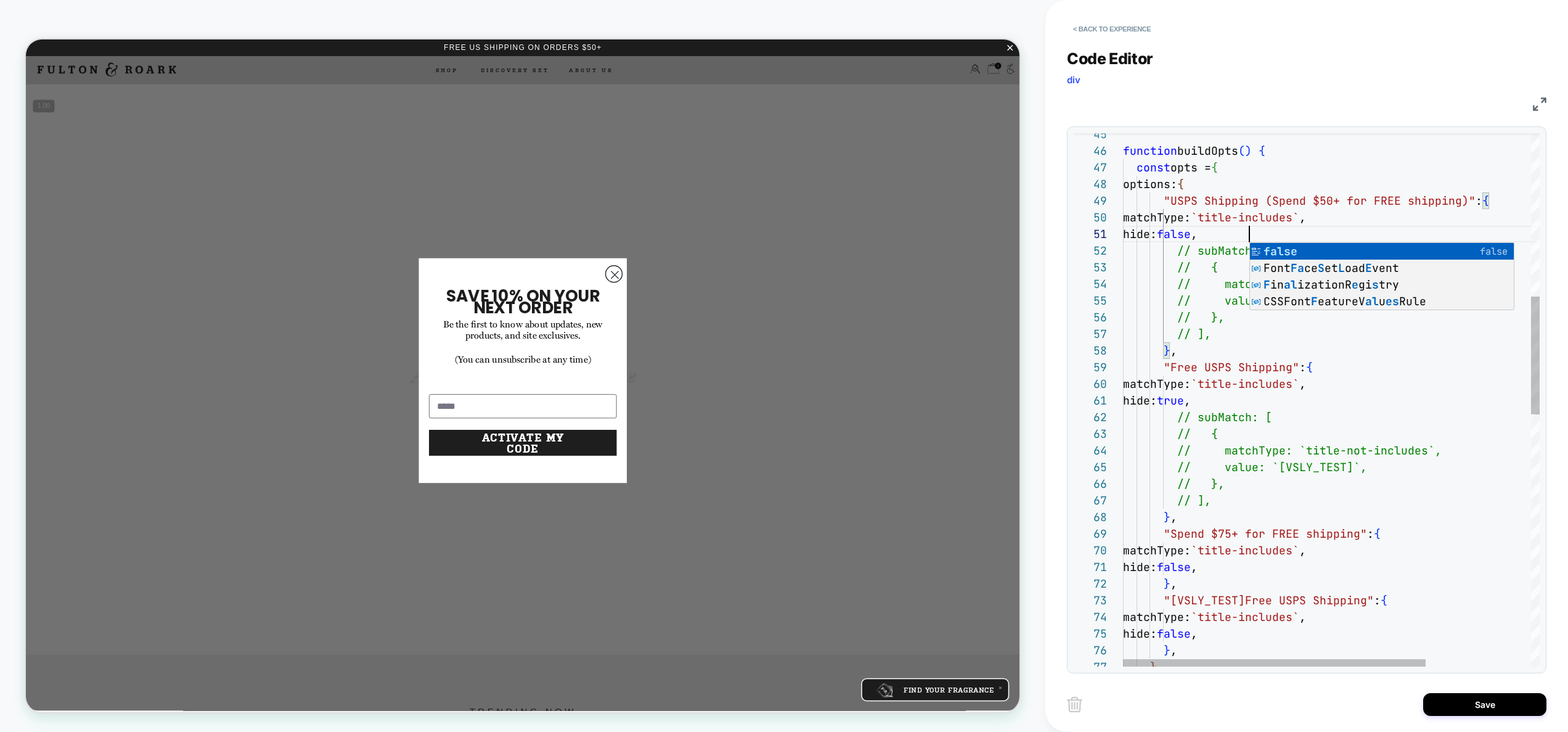
scroll to position [0, 120]
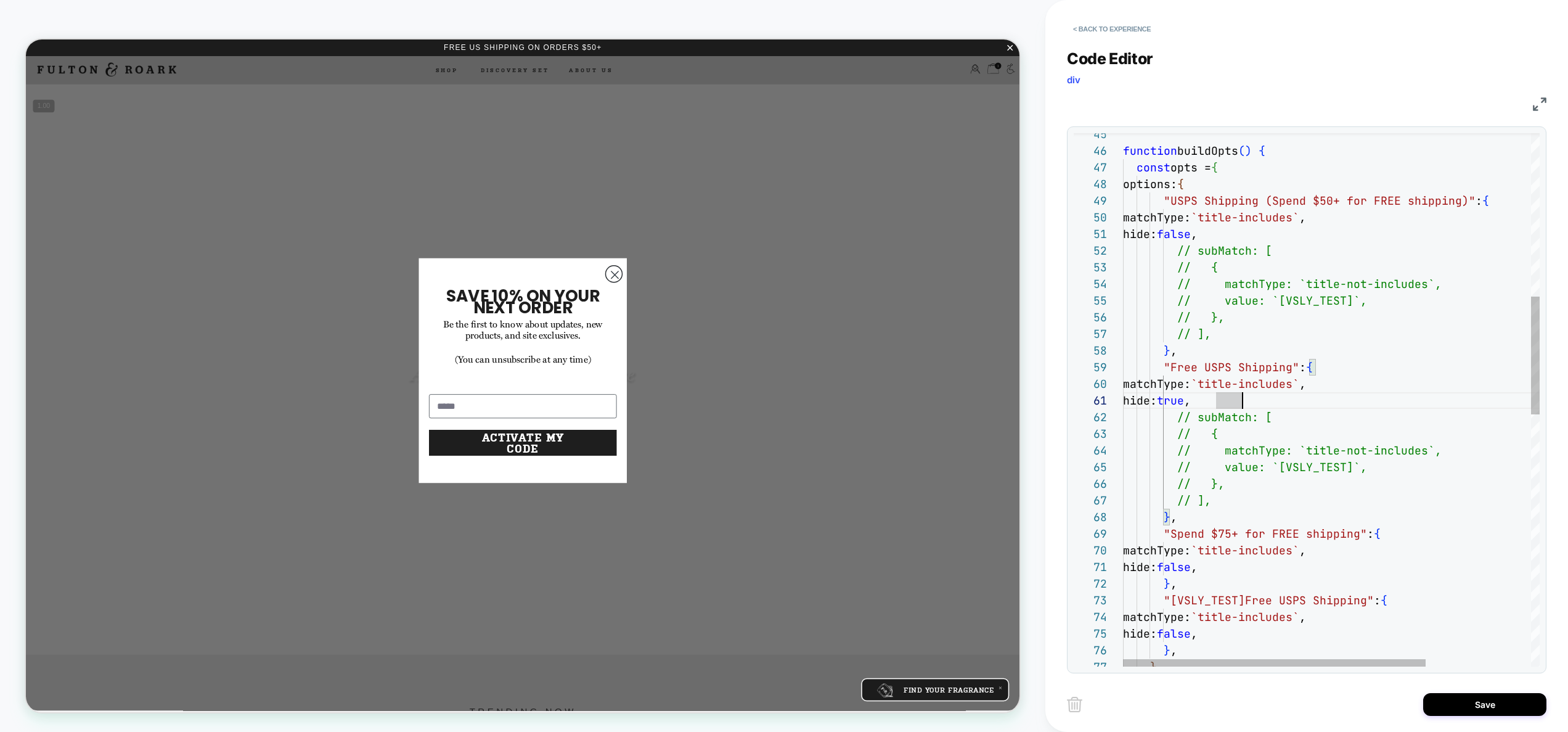
click at [1241, 405] on div ""Spend $75+ for FREE shipping" : { matchType: `title-includes` , hide: false , …" at bounding box center [1404, 600] width 561 height 2415
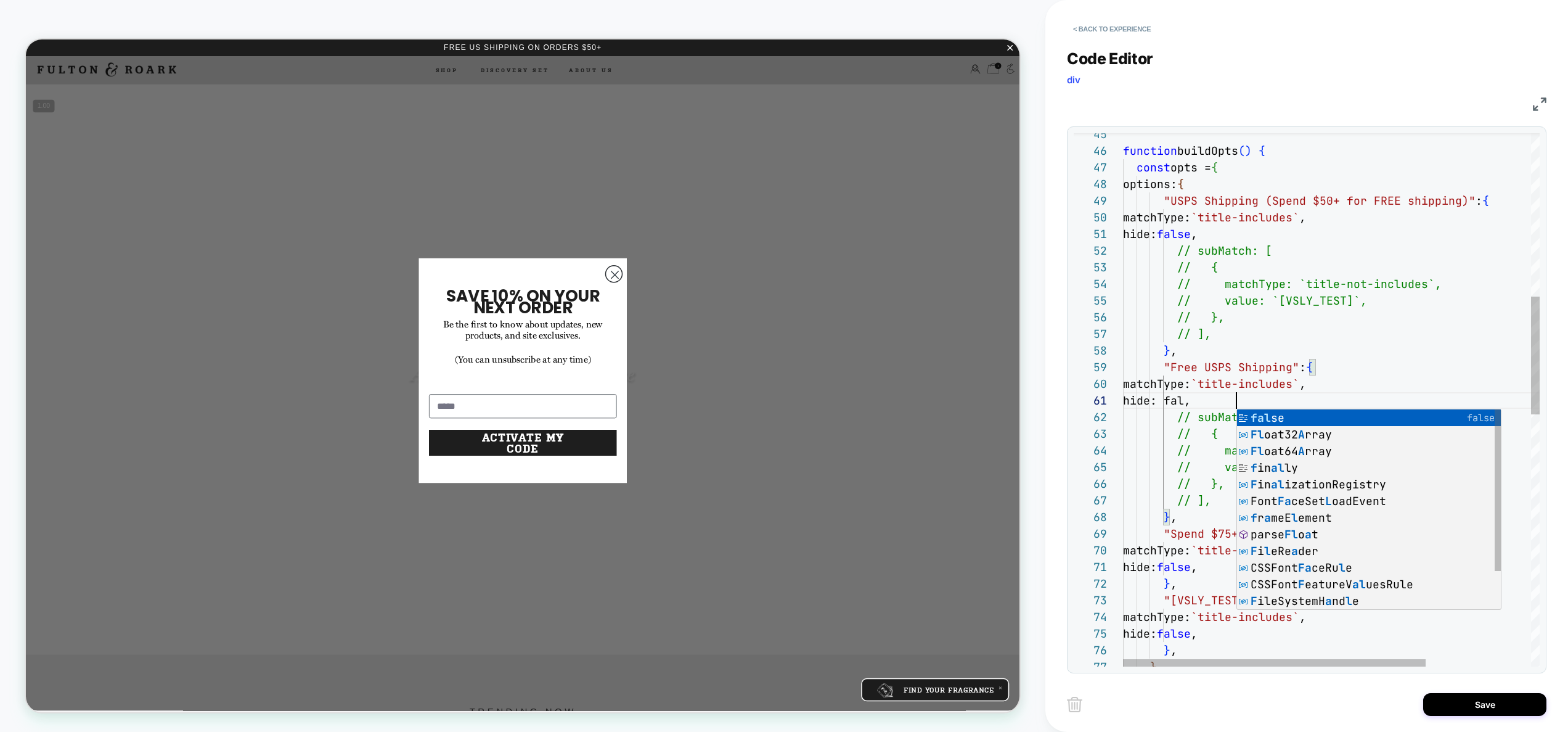
scroll to position [0, 126]
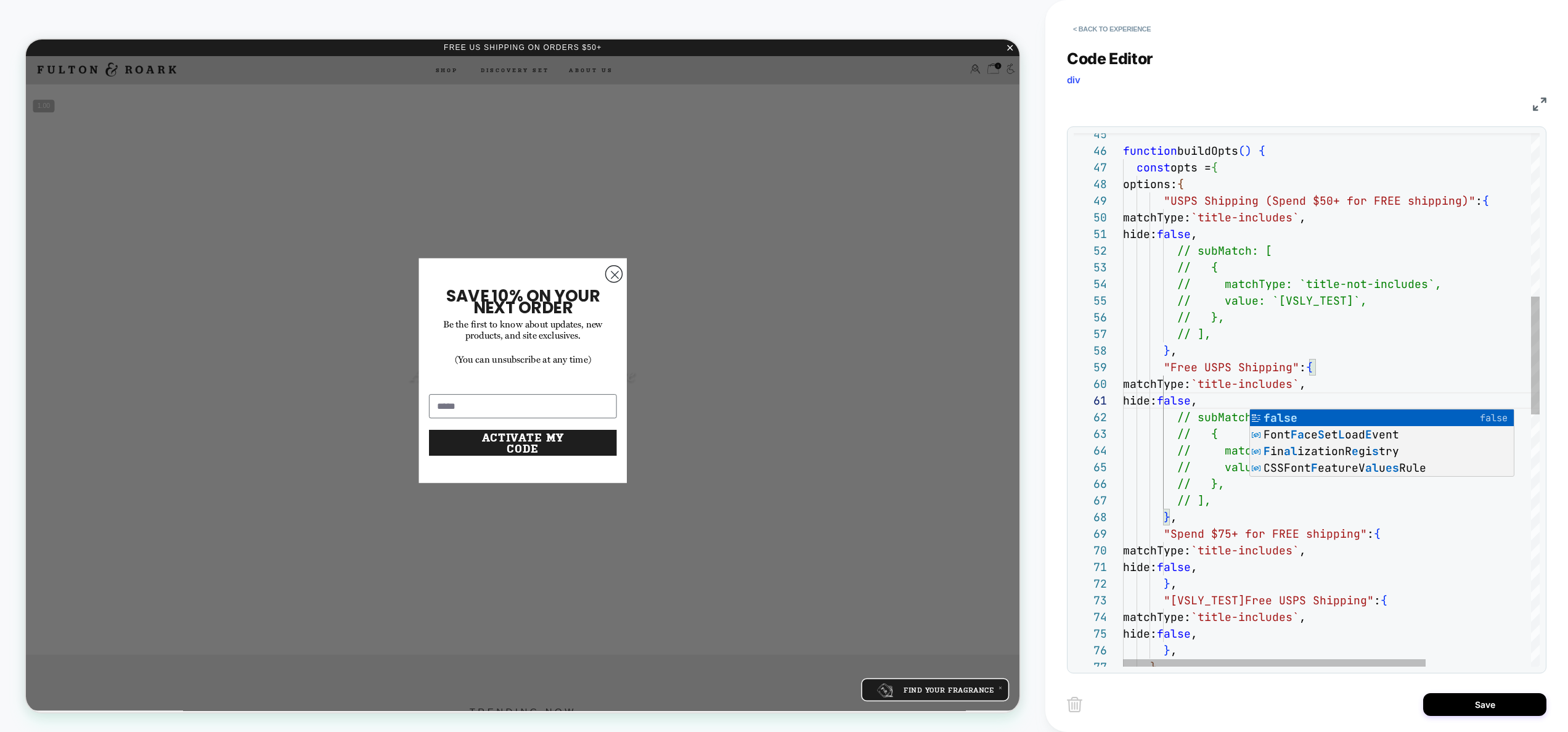
click at [1309, 364] on div ""Spend $75+ for FREE shipping" : { matchType: `title-includes` , hide: false , …" at bounding box center [1404, 600] width 561 height 2415
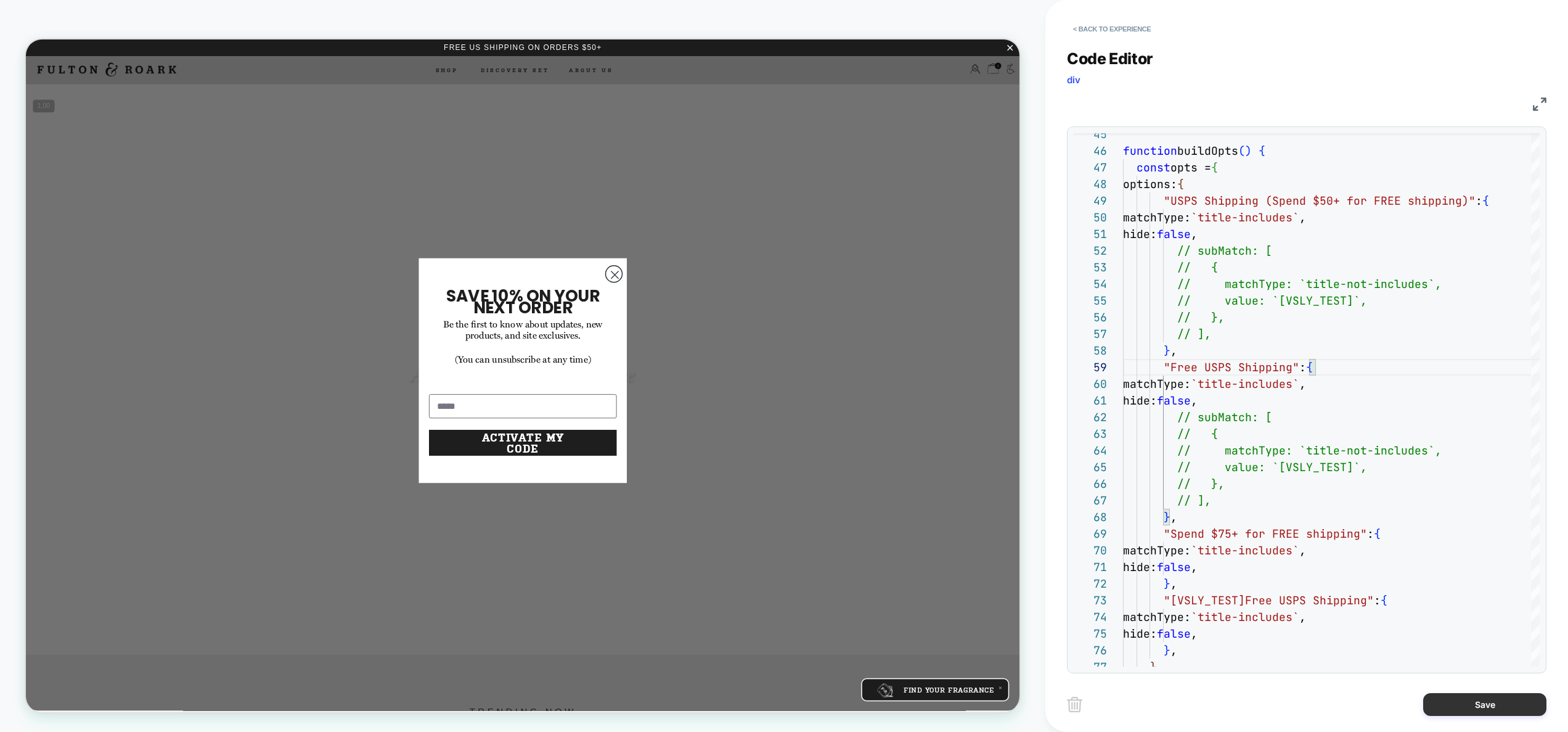
type textarea "**********"
drag, startPoint x: 1471, startPoint y: 702, endPoint x: 1405, endPoint y: 595, distance: 125.7
click at [1405, 595] on div "< Back to experience Code Editor div JS 69 70 71 72 73 74 75 76 77 67 68 65 66 …" at bounding box center [1307, 366] width 480 height 732
click at [1472, 695] on button "Save" at bounding box center [1485, 704] width 123 height 23
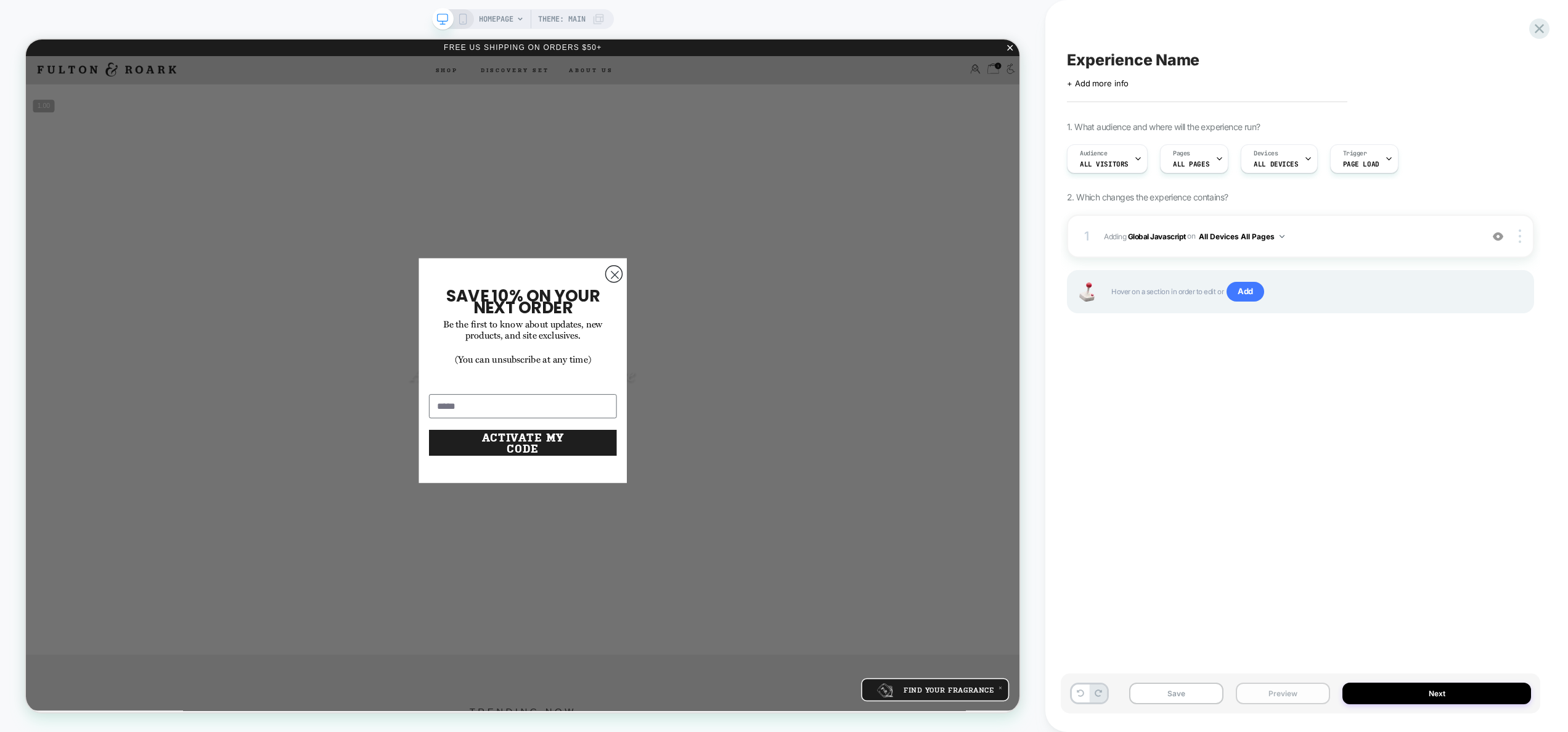
click at [1269, 690] on button "Preview" at bounding box center [1283, 693] width 95 height 21
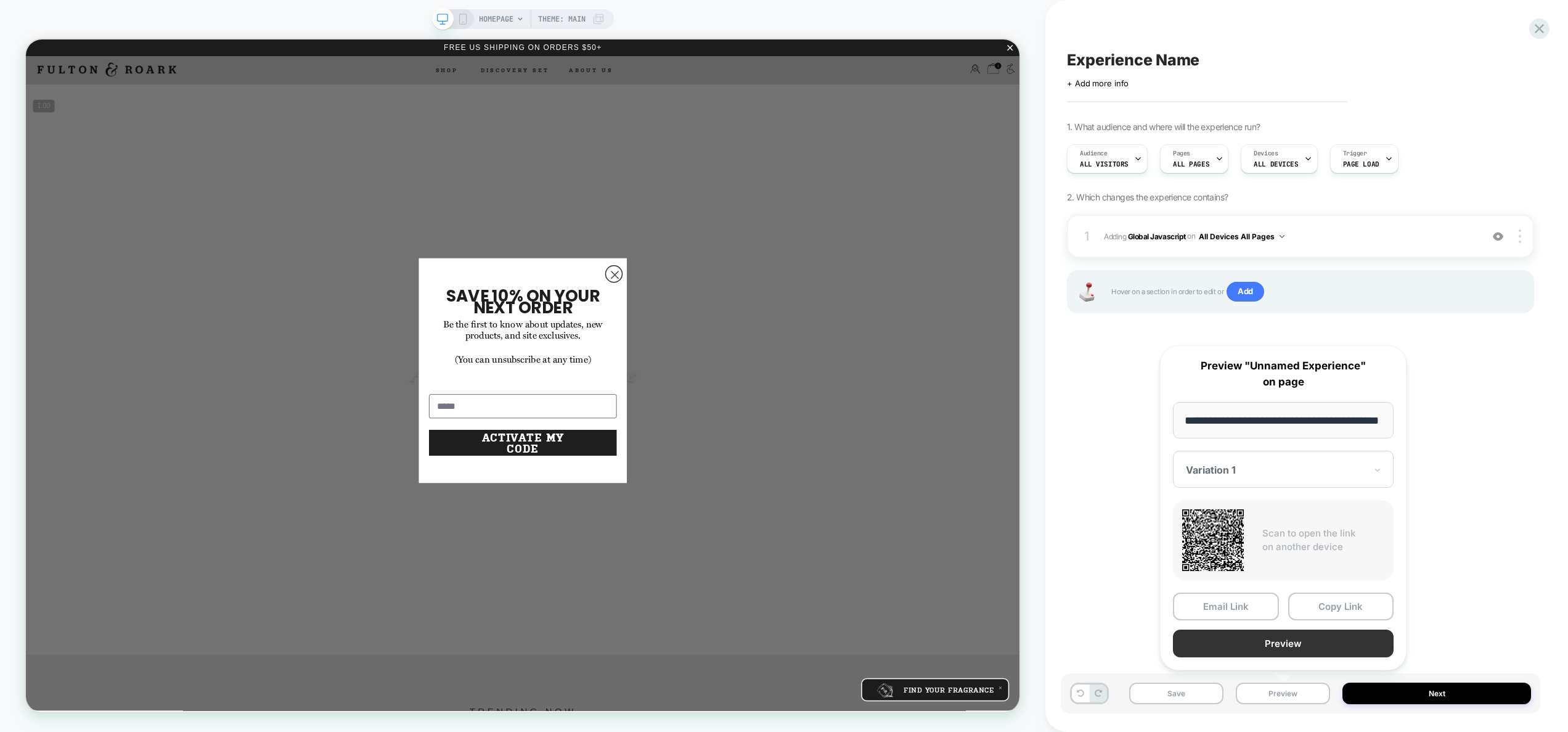
scroll to position [0, 0]
click at [1257, 641] on button "Preview" at bounding box center [1284, 643] width 221 height 28
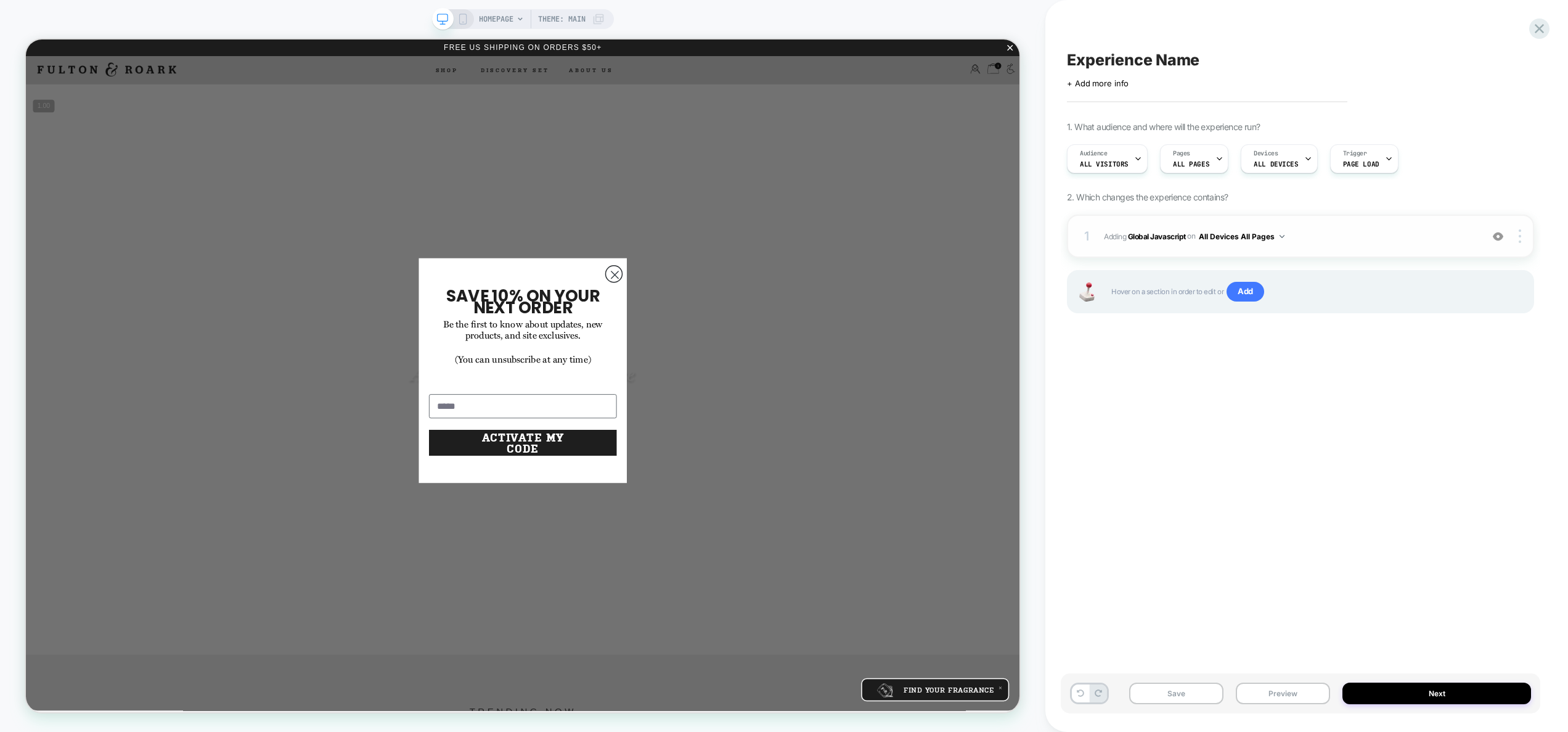
click at [1339, 223] on div "1 Adding Global Javascript on All Devices All Pages Add Before Add After Target…" at bounding box center [1300, 236] width 467 height 43
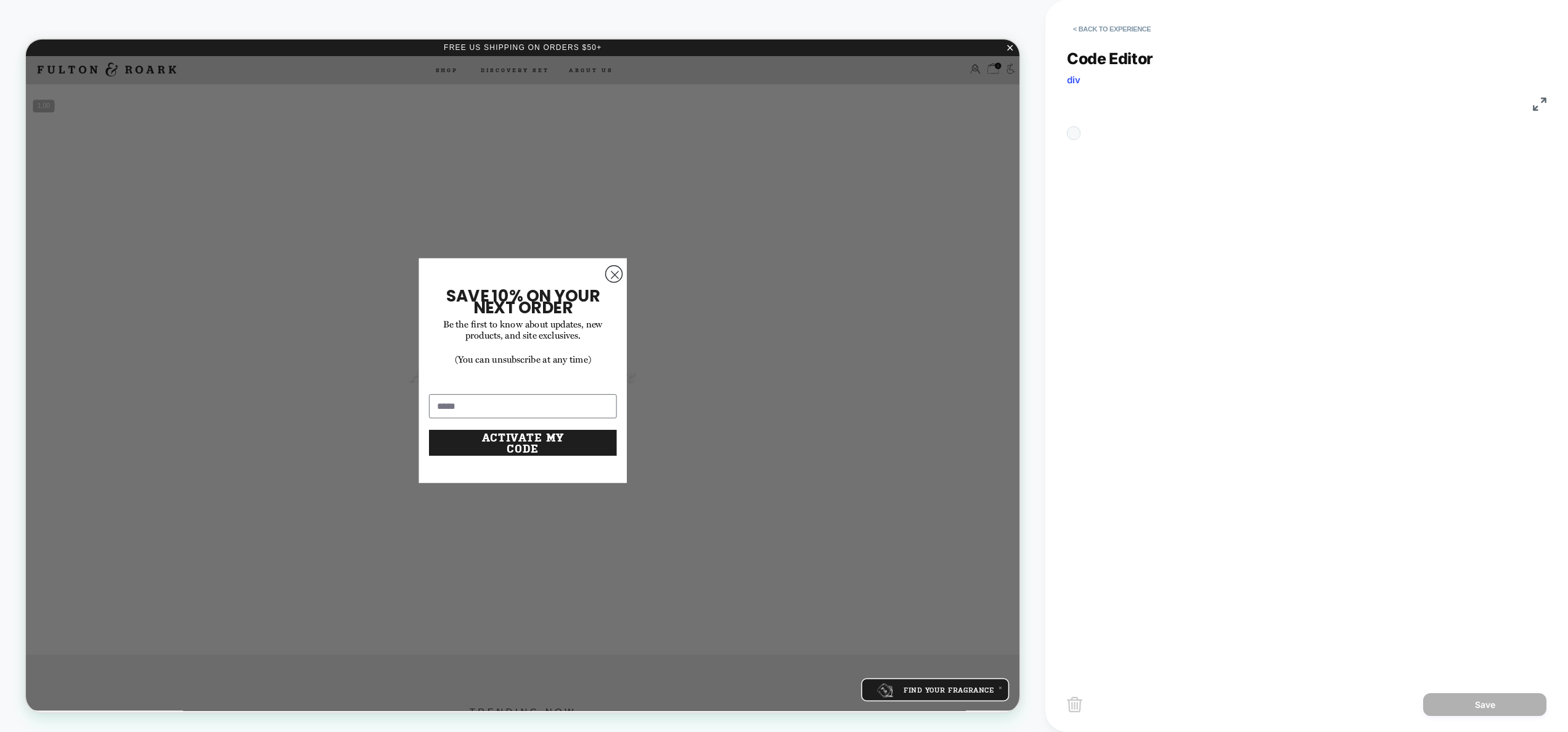
scroll to position [167, 0]
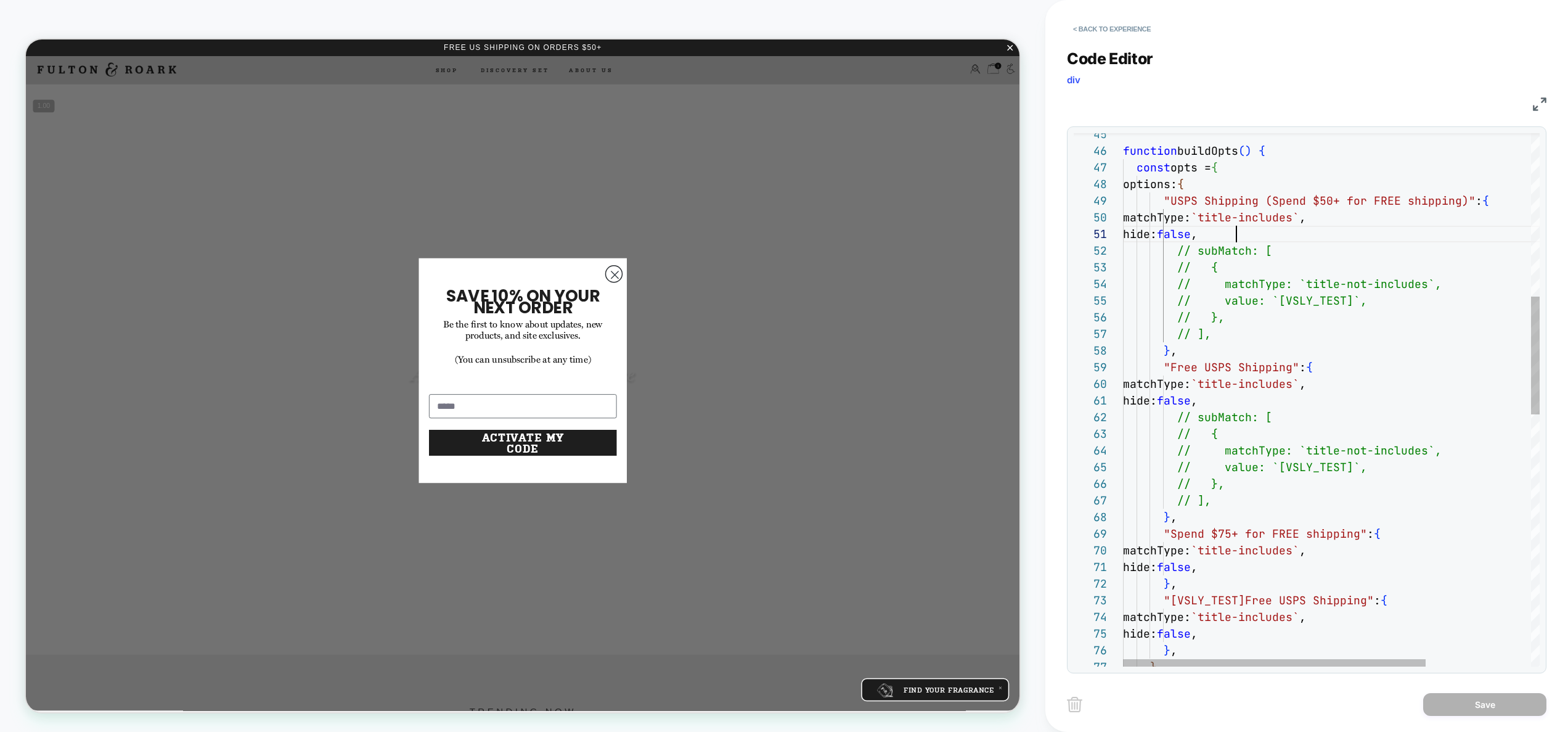
click at [1236, 242] on div "// matchType: `title-not-includes`, // value: `[VSLY_TEST]`, // }, // ], } , "F…" at bounding box center [1404, 600] width 561 height 2415
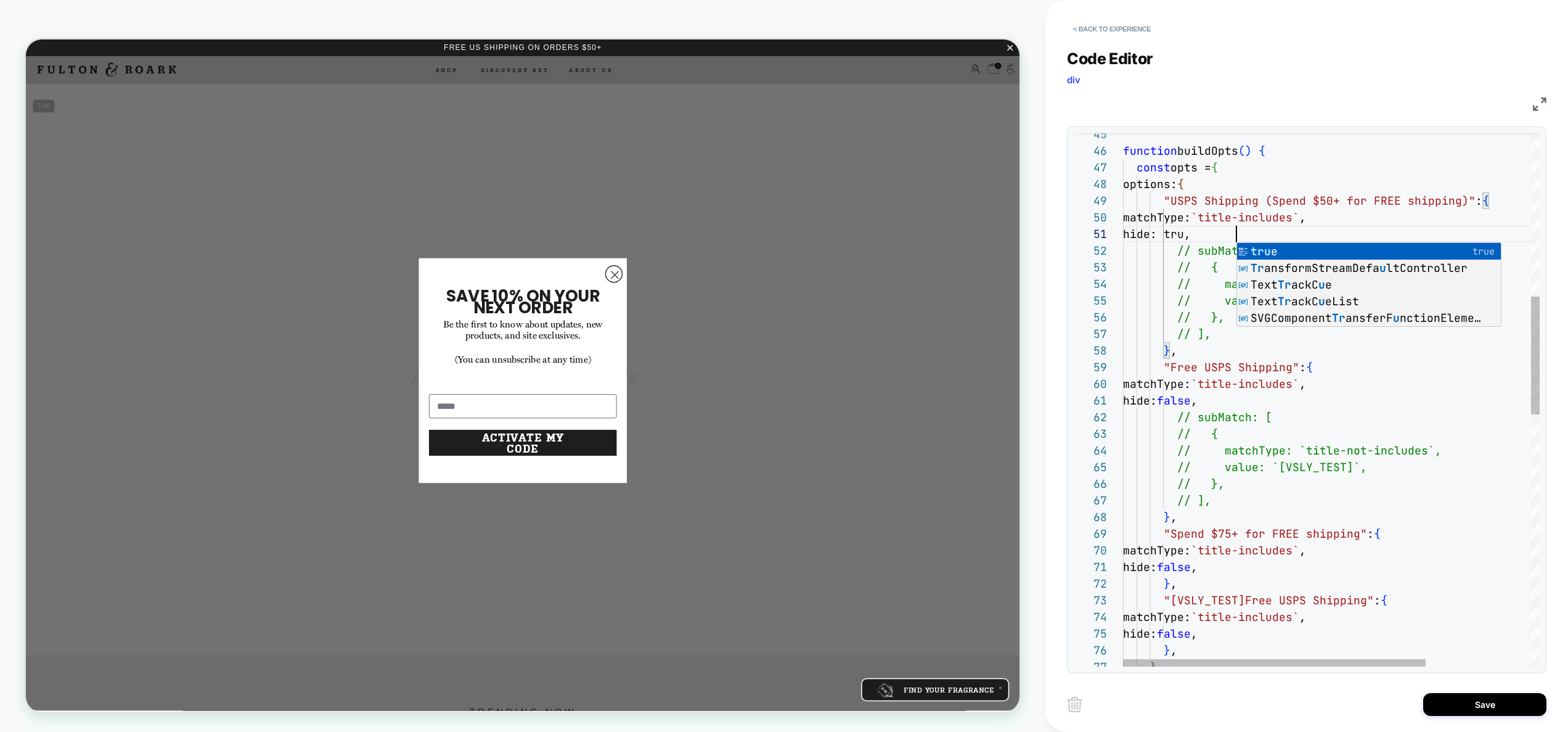
scroll to position [0, 120]
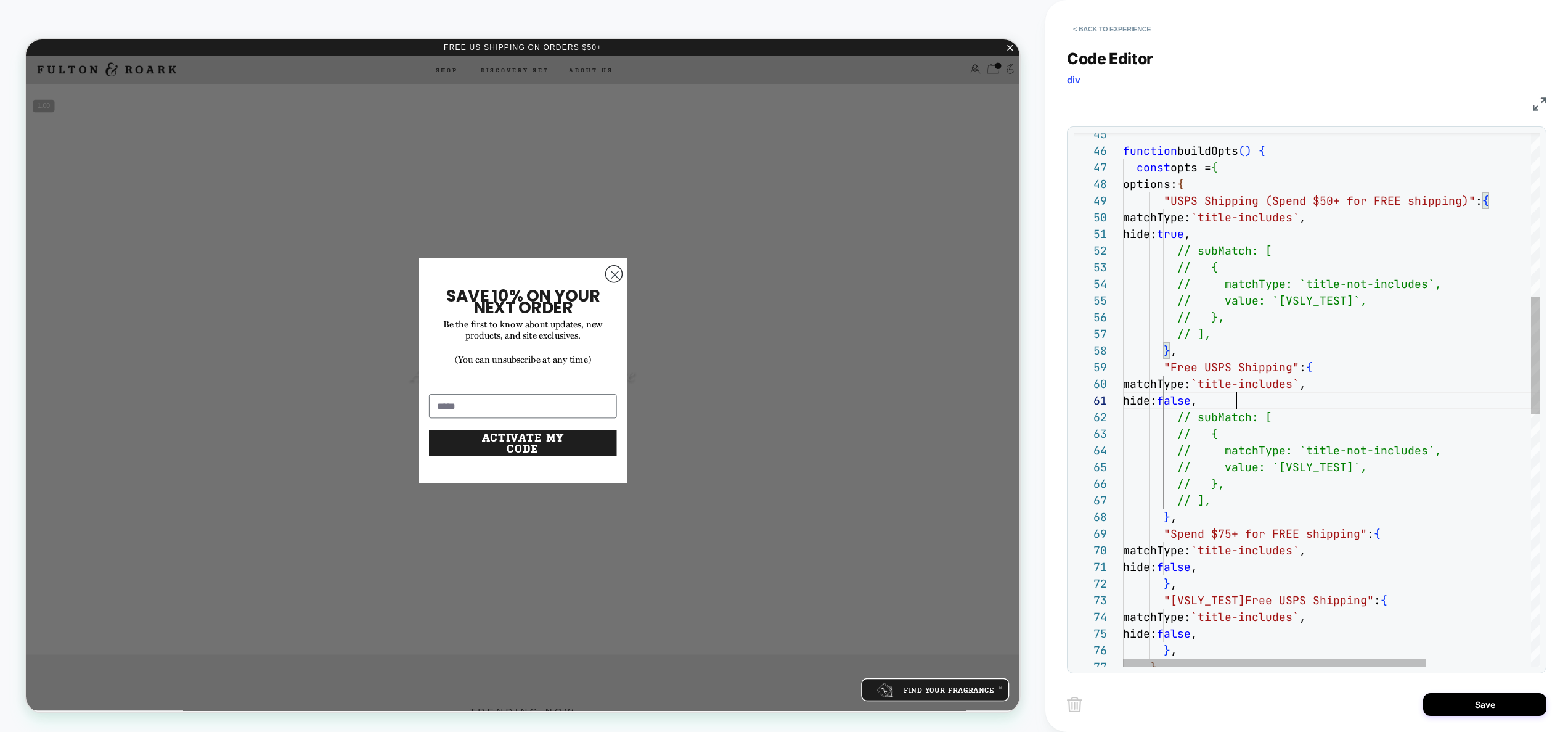
click at [1237, 399] on div "// matchType: `title-not-includes`, // value: `[VSLY_TEST]`, // }, // ], } , "F…" at bounding box center [1404, 600] width 561 height 2415
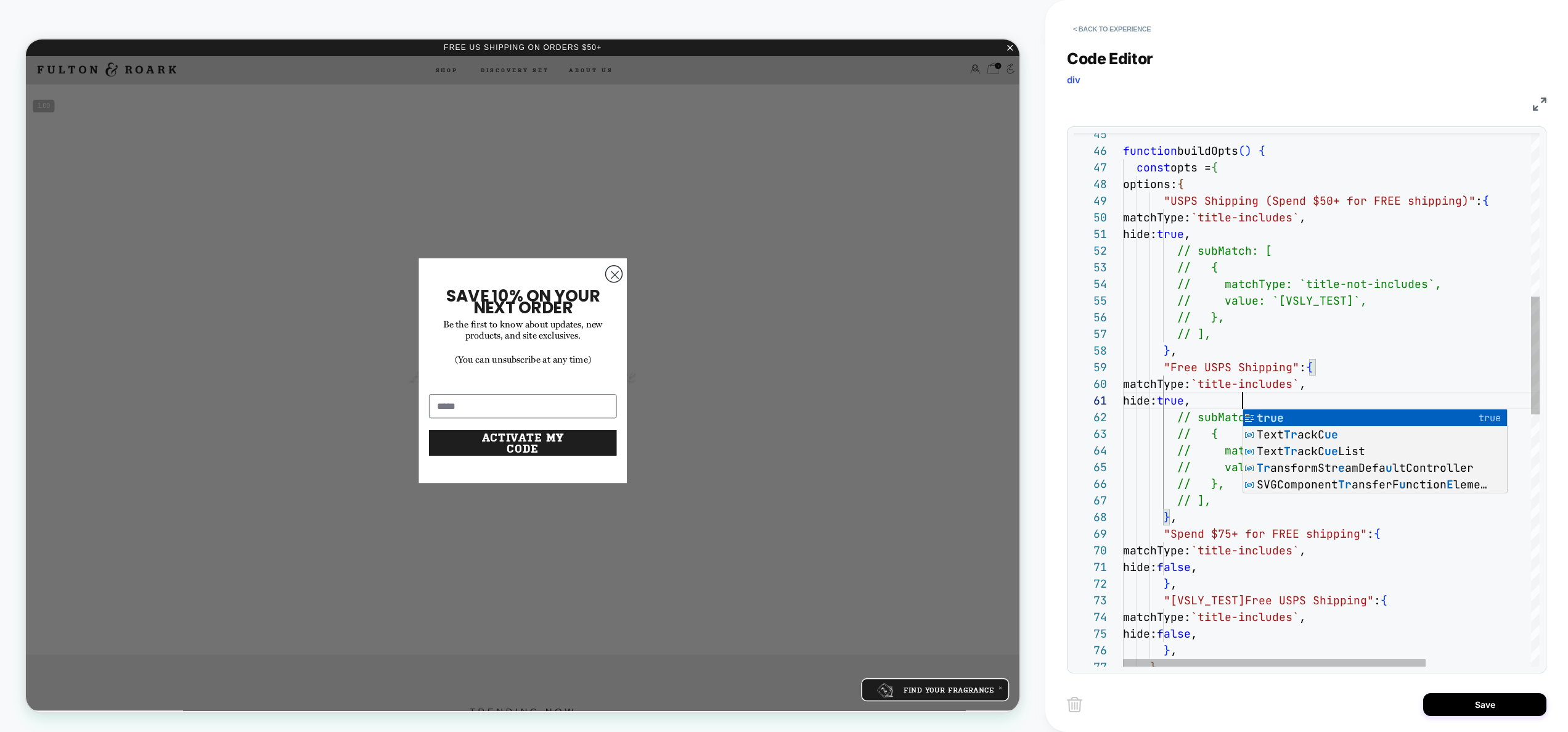
scroll to position [83, 100]
click at [1226, 312] on div "// matchType: `title-not-includes`, // value: `[VSLY_TEST]`, // }, // ], } , "F…" at bounding box center [1404, 600] width 561 height 2415
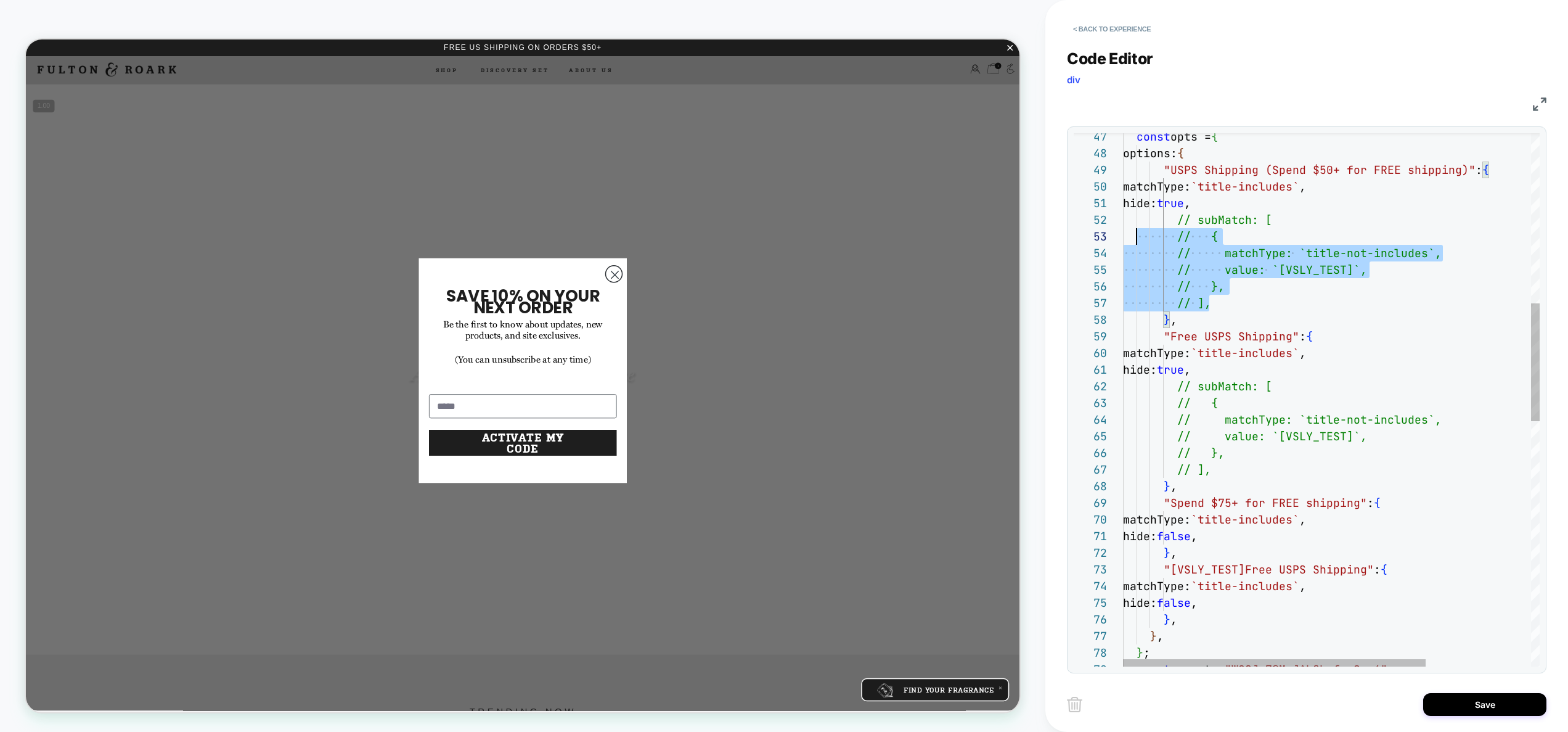
scroll to position [17, 0]
drag, startPoint x: 1215, startPoint y: 300, endPoint x: 1099, endPoint y: 220, distance: 140.9
click at [1123, 220] on div "// matchType: `title-not-includes`, // value: `[VSLY_TEST]`, // }, // ], } , "F…" at bounding box center [1404, 570] width 561 height 2415
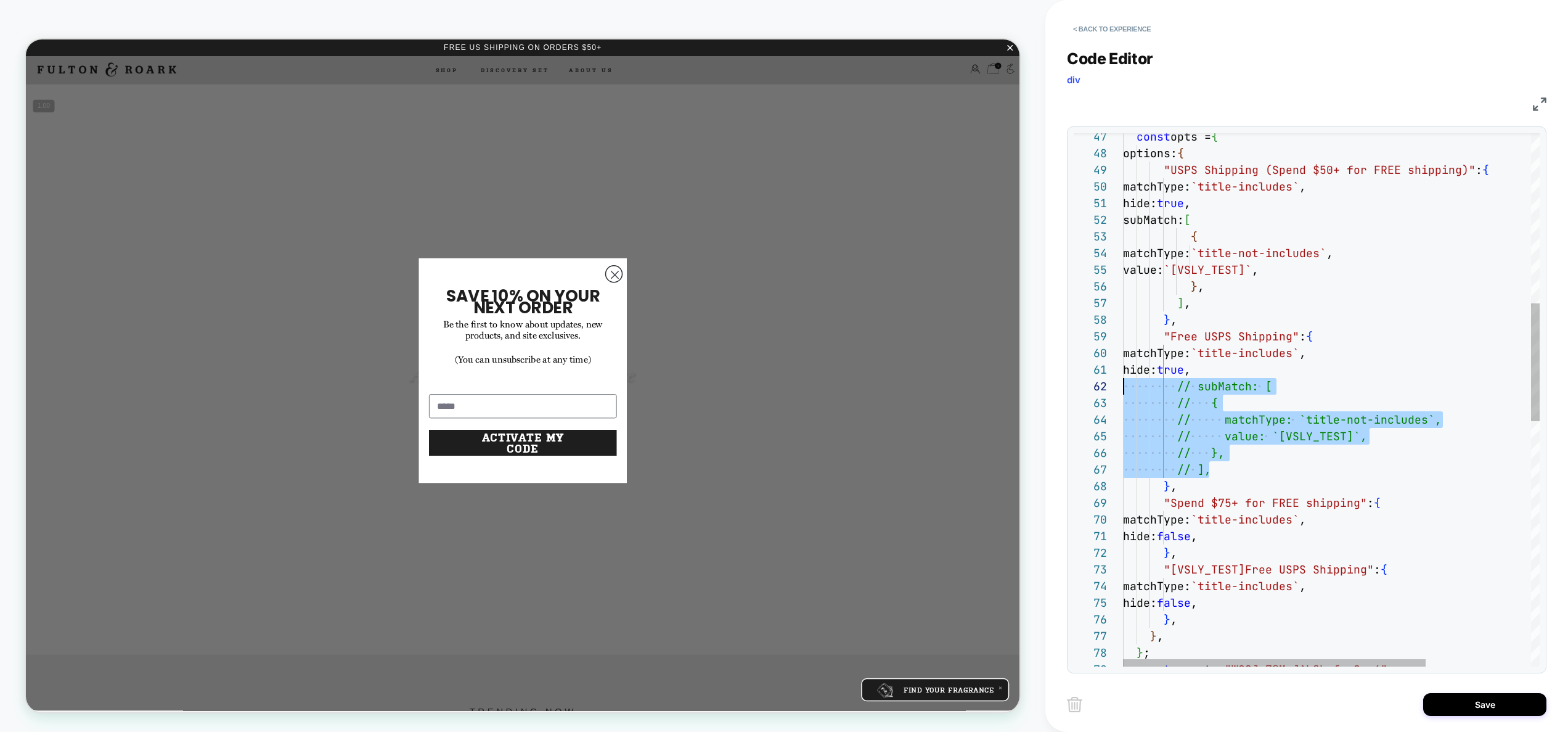
drag, startPoint x: 1195, startPoint y: 463, endPoint x: 1037, endPoint y: 387, distance: 175.3
click at [1123, 387] on div "matchType: `title-not-includes` , value: `[VSLY_TEST]` , } , ] , } , "Free USPS…" at bounding box center [1404, 570] width 561 height 2415
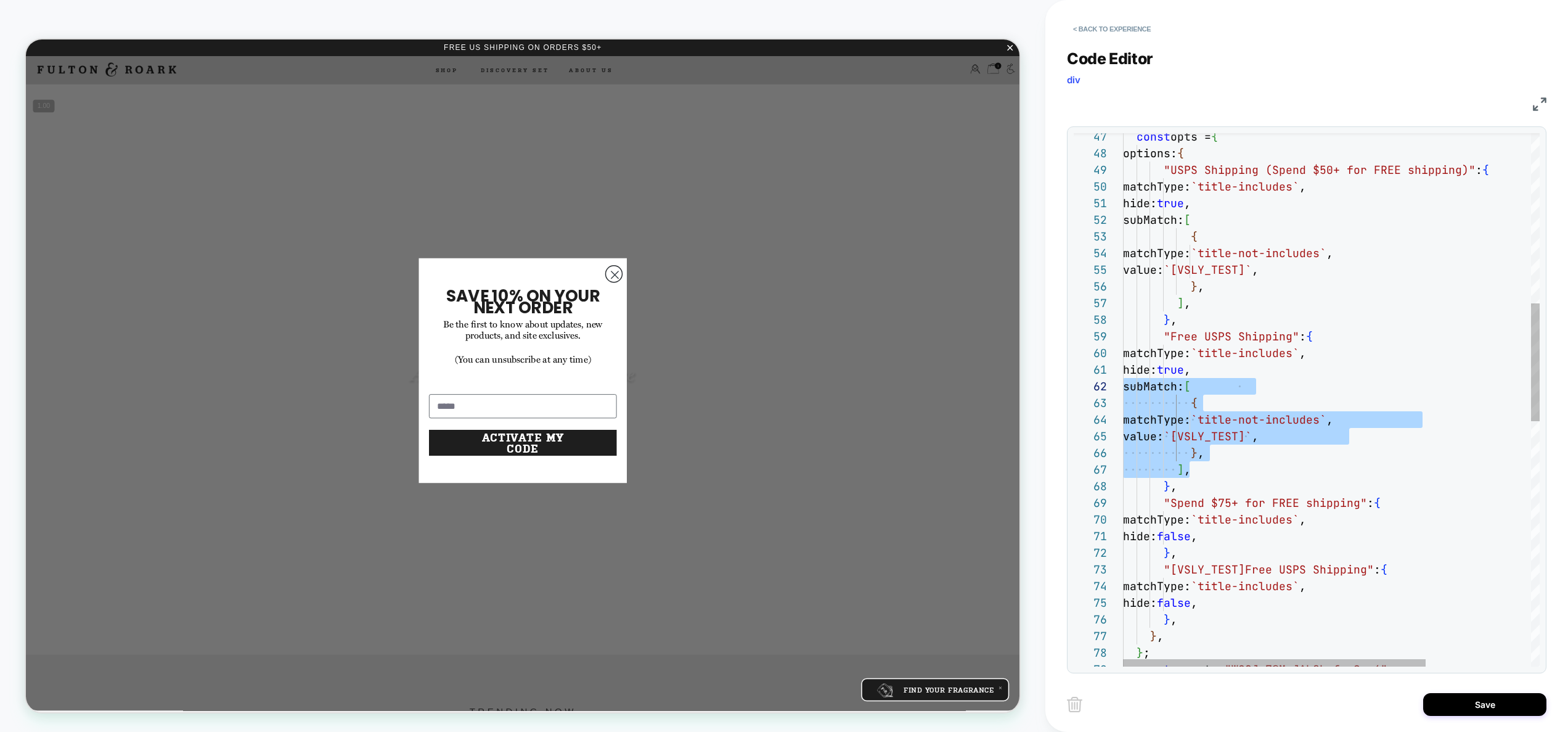
click at [1365, 428] on div "matchType: `title-not-includes` , value: `[VSLY_TEST]` , } , ] , } , "Free USPS…" at bounding box center [1404, 570] width 561 height 2415
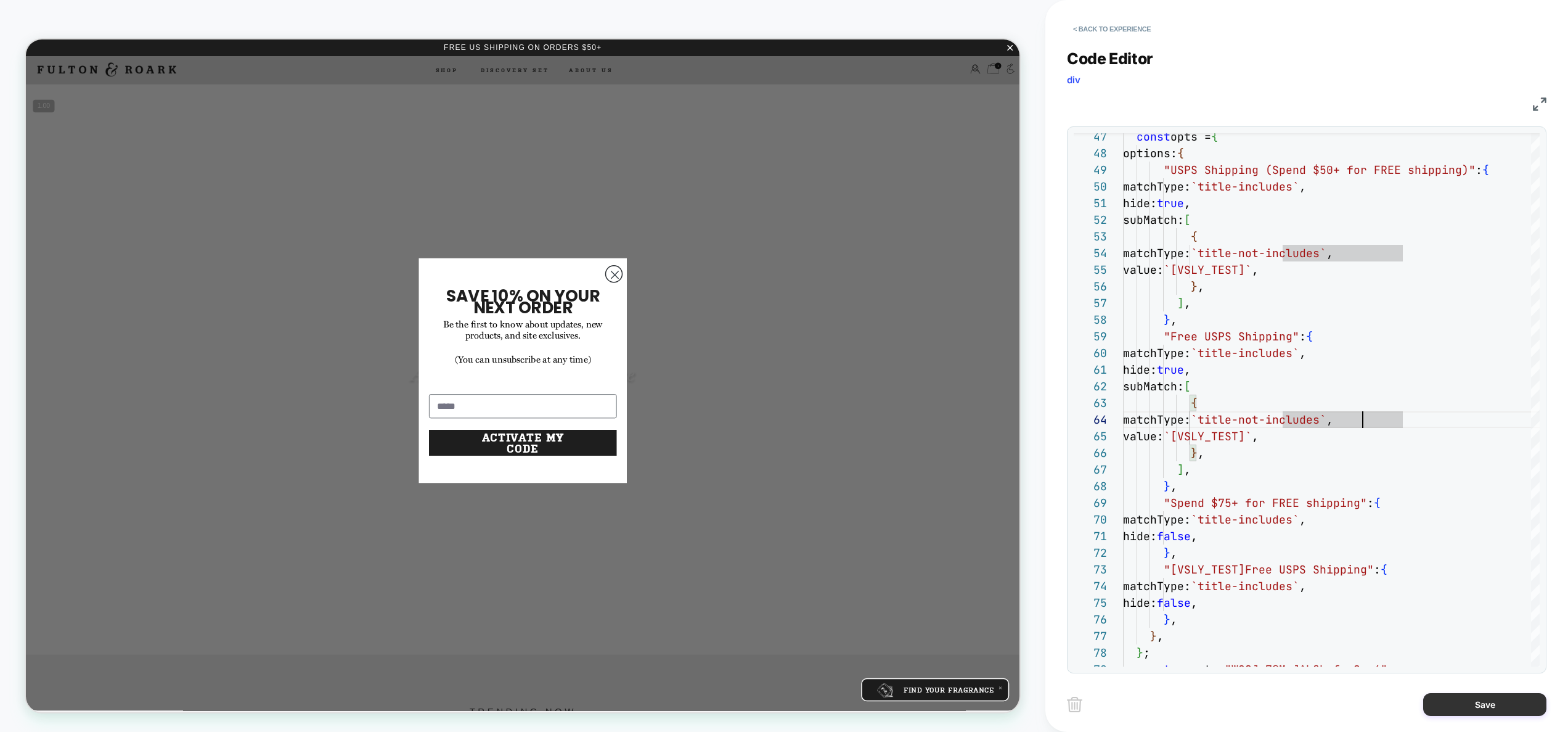
type textarea "**********"
click at [1487, 703] on button "Save" at bounding box center [1485, 704] width 123 height 23
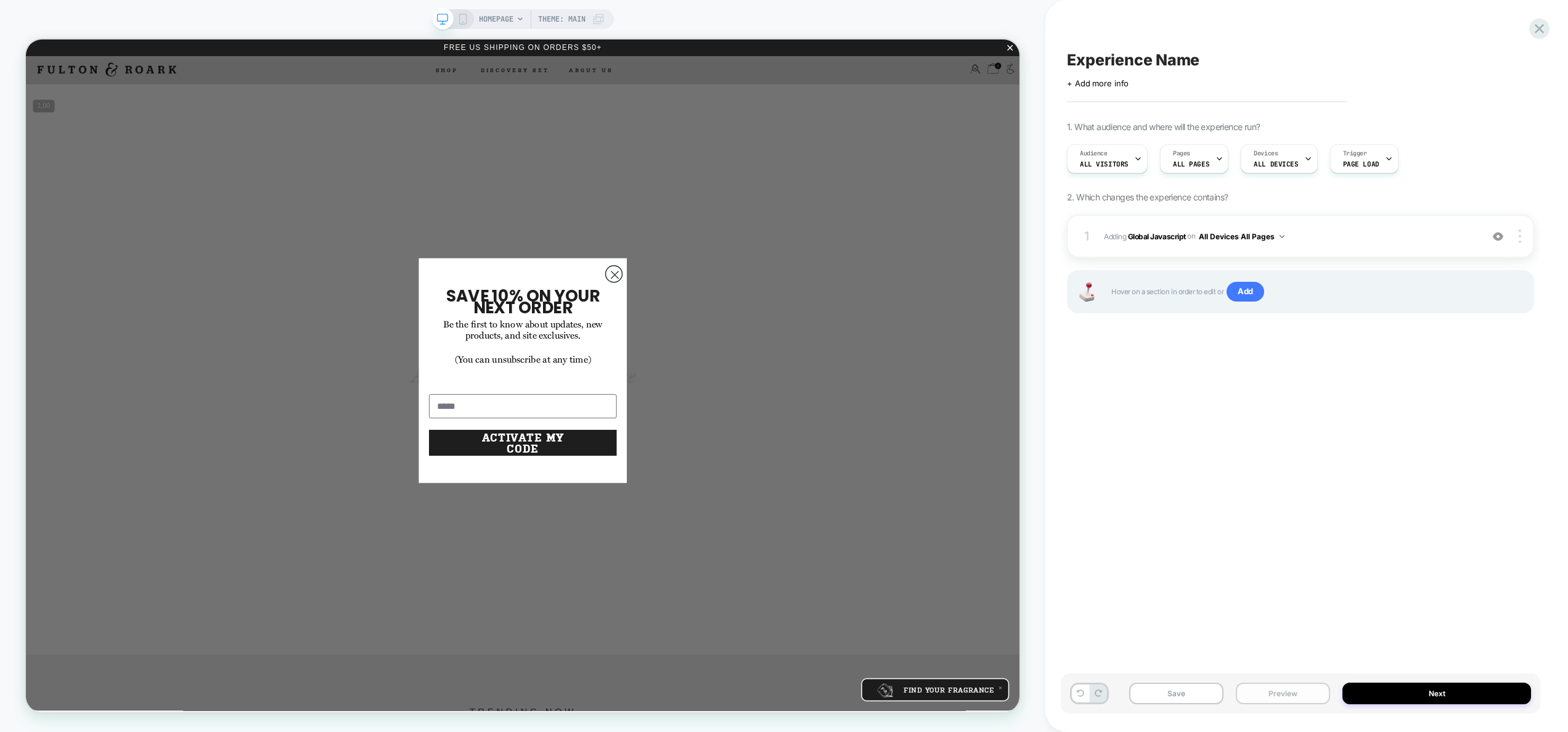
click at [1273, 693] on button "Preview" at bounding box center [1283, 693] width 95 height 21
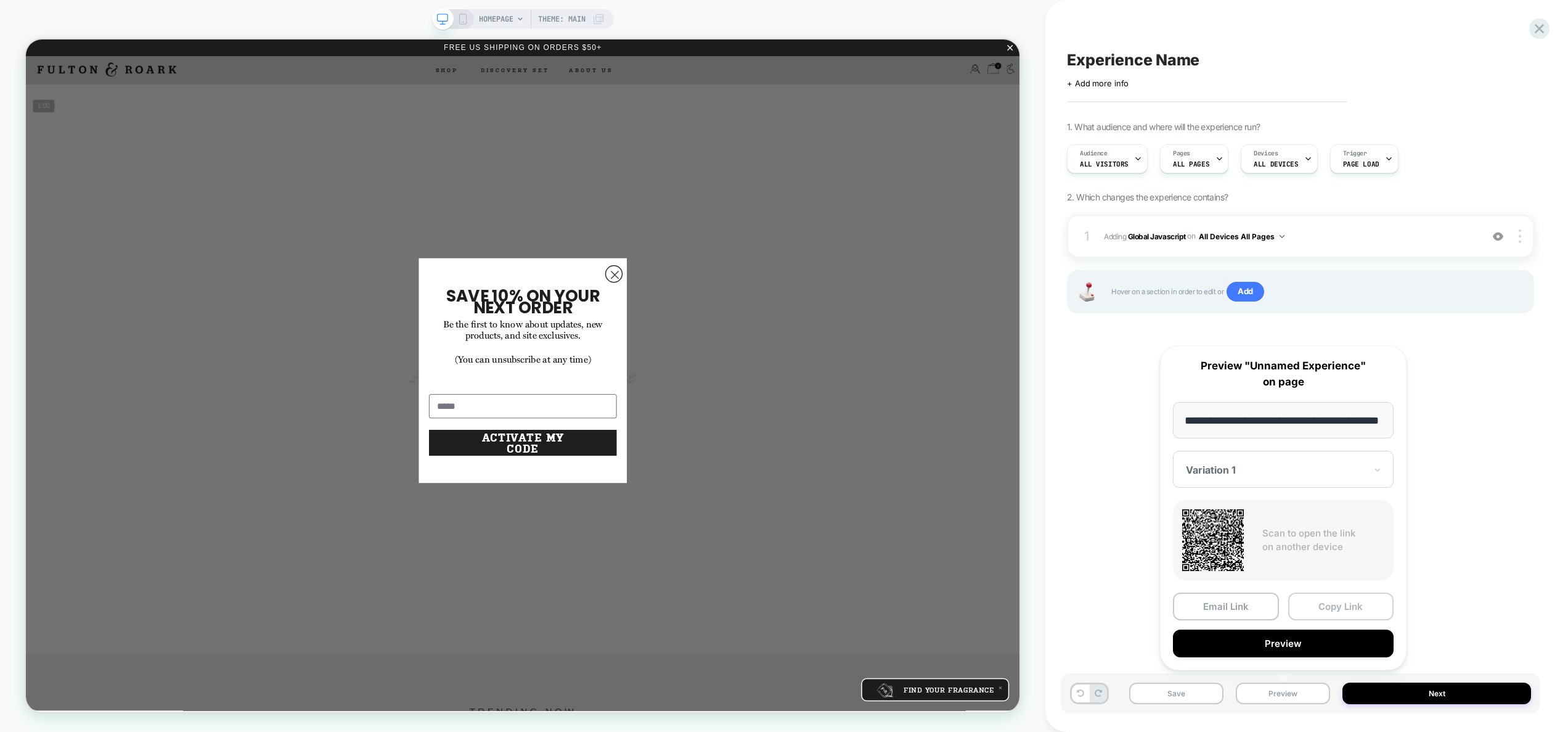
scroll to position [0, 0]
click at [1325, 610] on button "Copy Link" at bounding box center [1341, 606] width 106 height 28
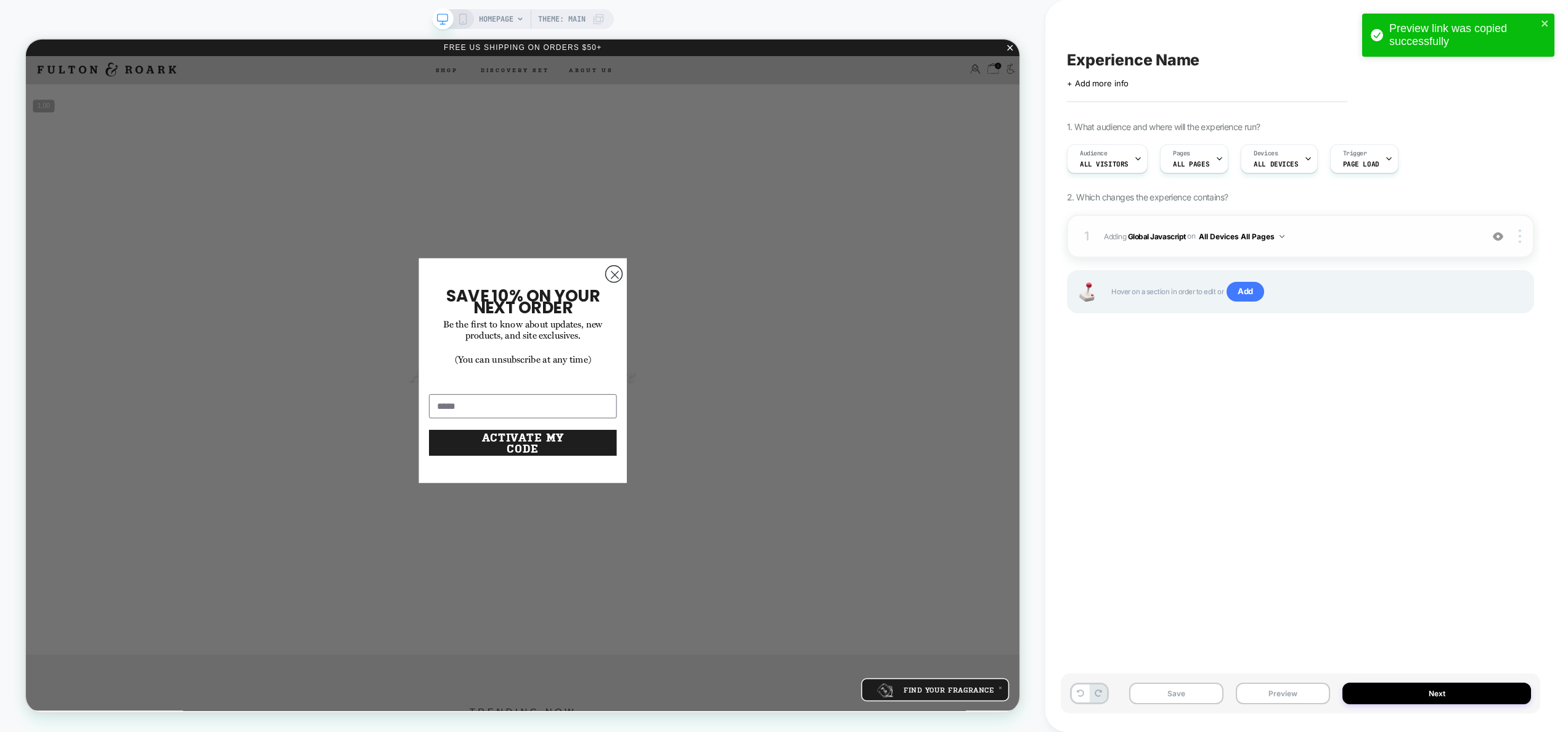
click at [1337, 244] on span "Adding Global Javascript on All Devices All Pages" at bounding box center [1290, 236] width 372 height 15
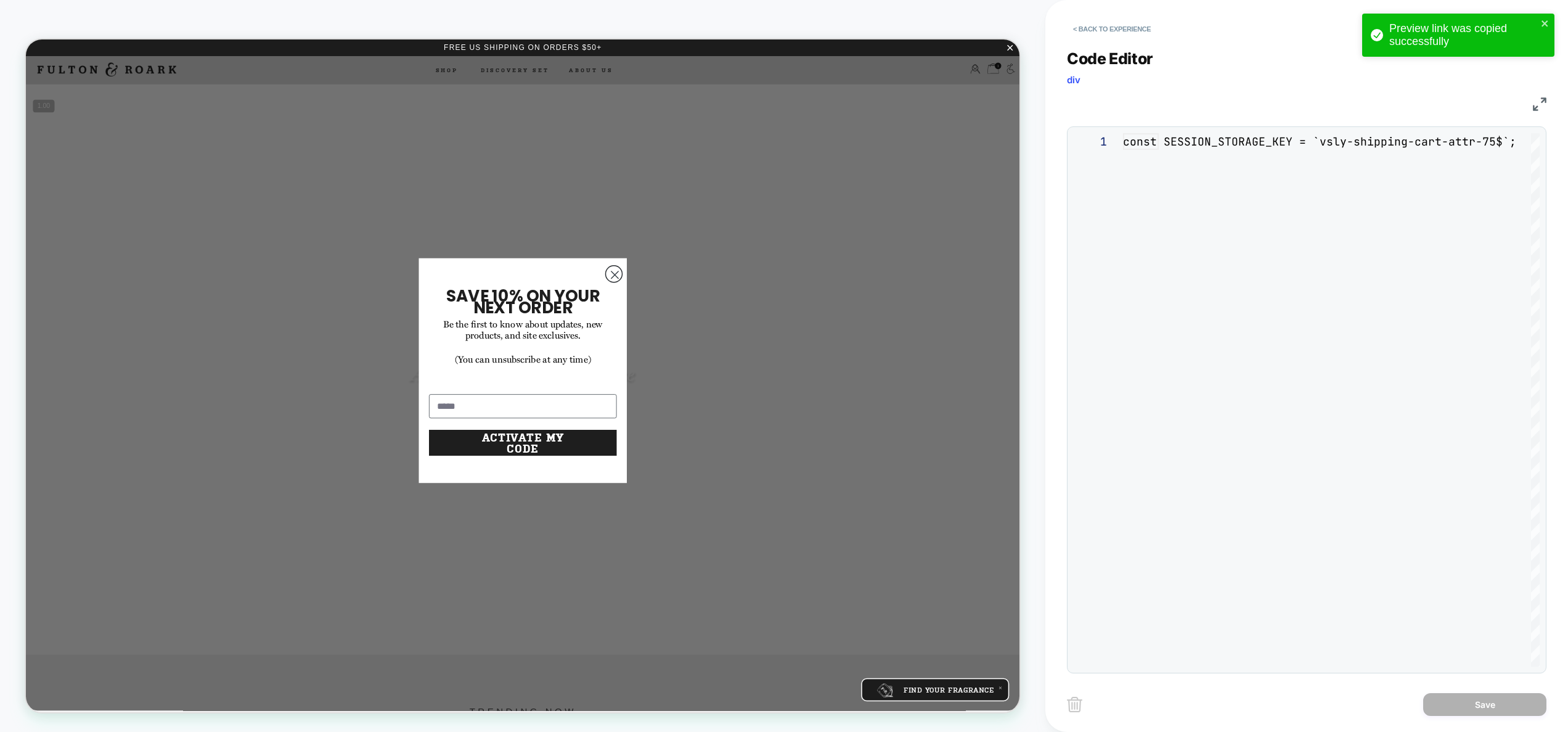
scroll to position [167, 0]
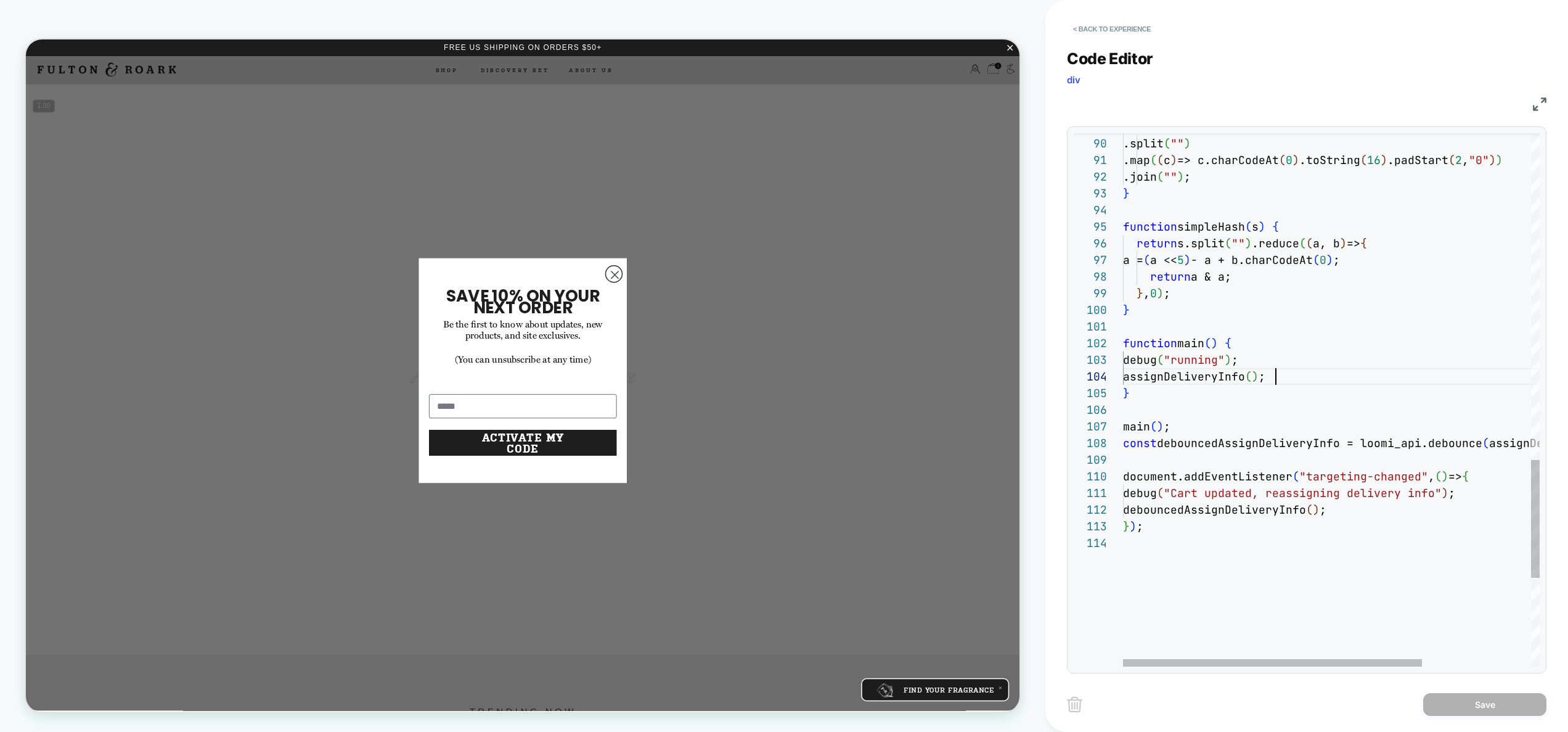
type textarea "**********"
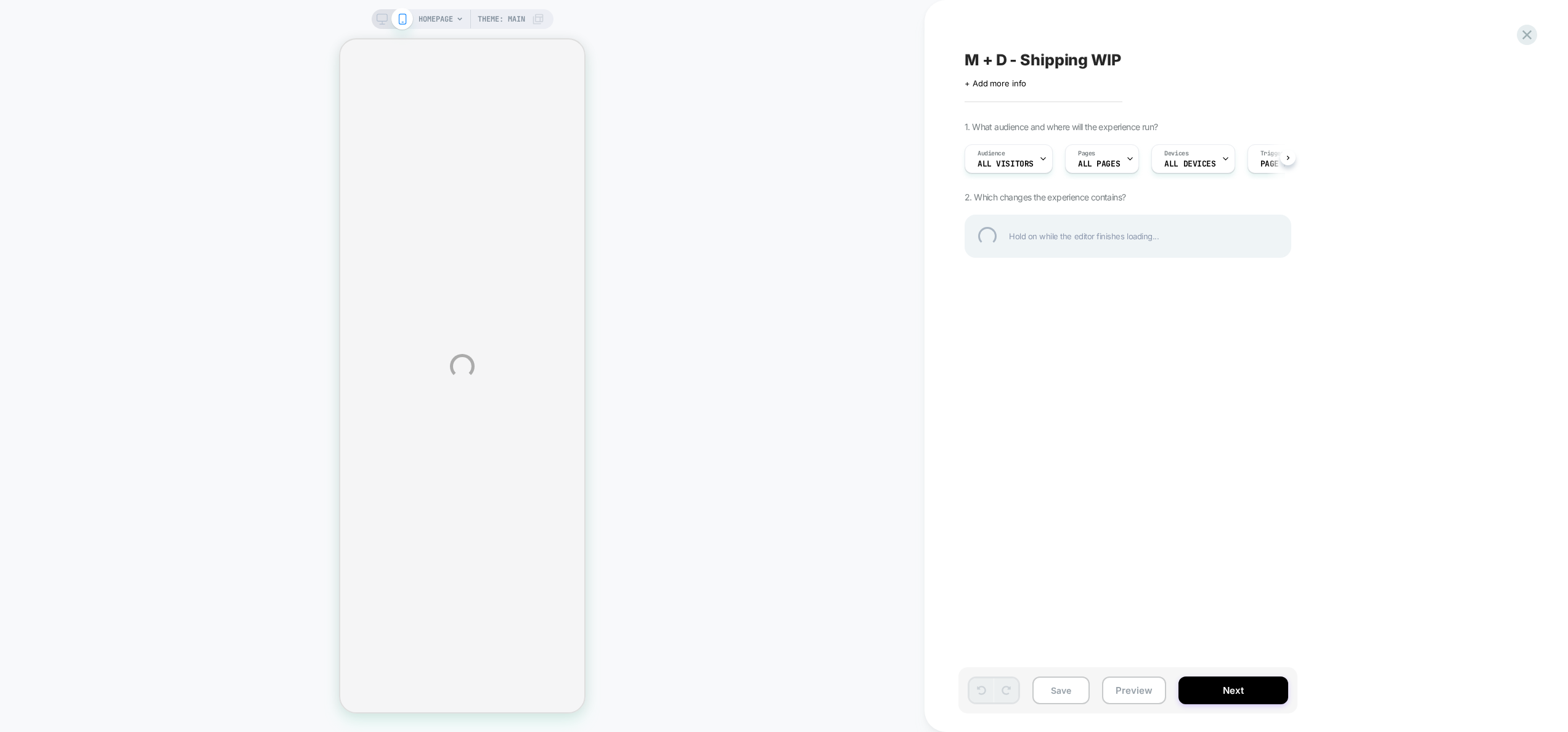
select select "**"
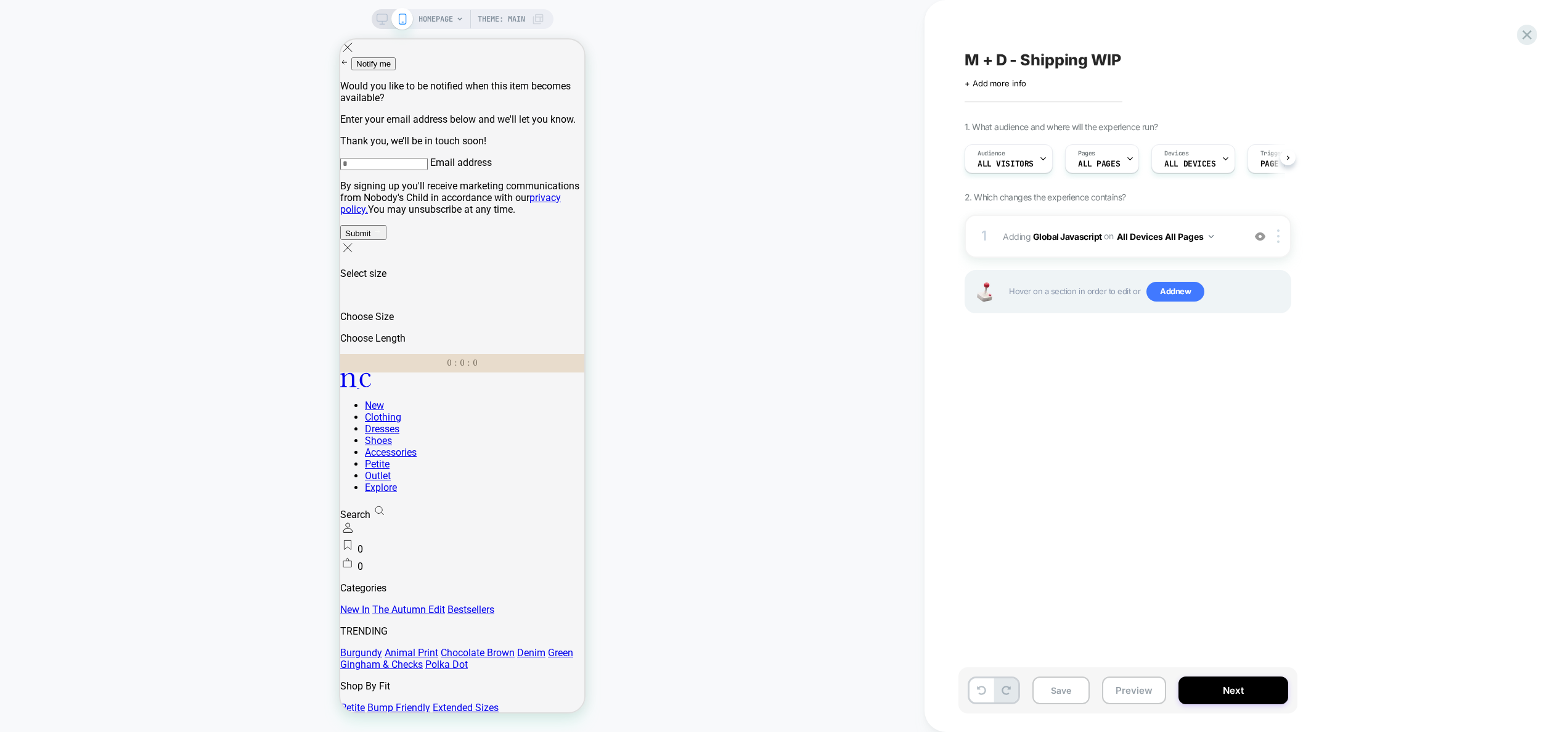
scroll to position [0, 1]
click at [1226, 248] on div "1 Adding Global Javascript on All Devices All Pages Add Before Add After Target…" at bounding box center [1128, 236] width 326 height 43
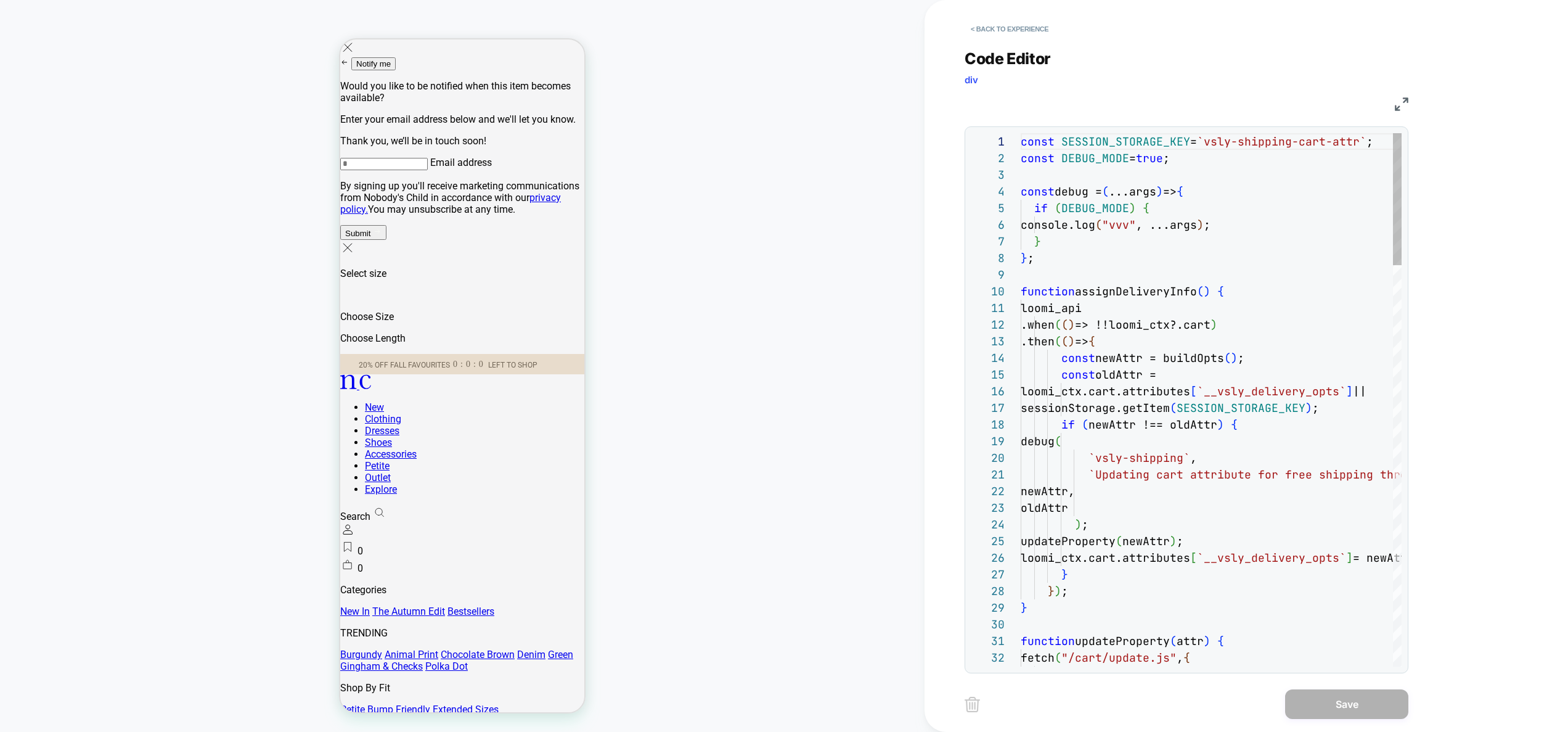
scroll to position [167, 0]
click at [1018, 28] on button "< Back to experience" at bounding box center [1010, 29] width 90 height 20
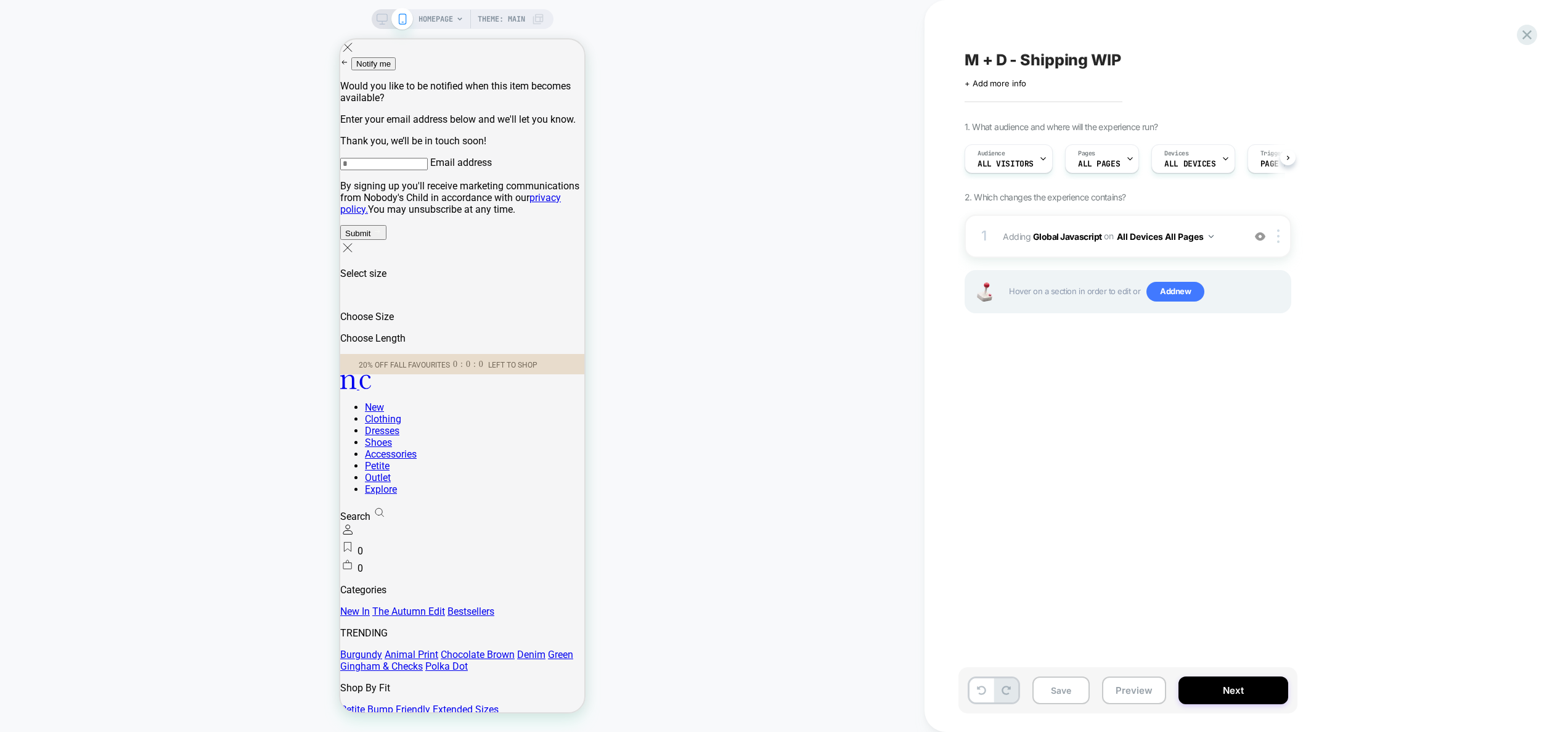
scroll to position [0, 1]
click at [1238, 241] on div "1 Adding Global Javascript on All Devices All Pages Add Before Add After Target…" at bounding box center [1128, 236] width 326 height 43
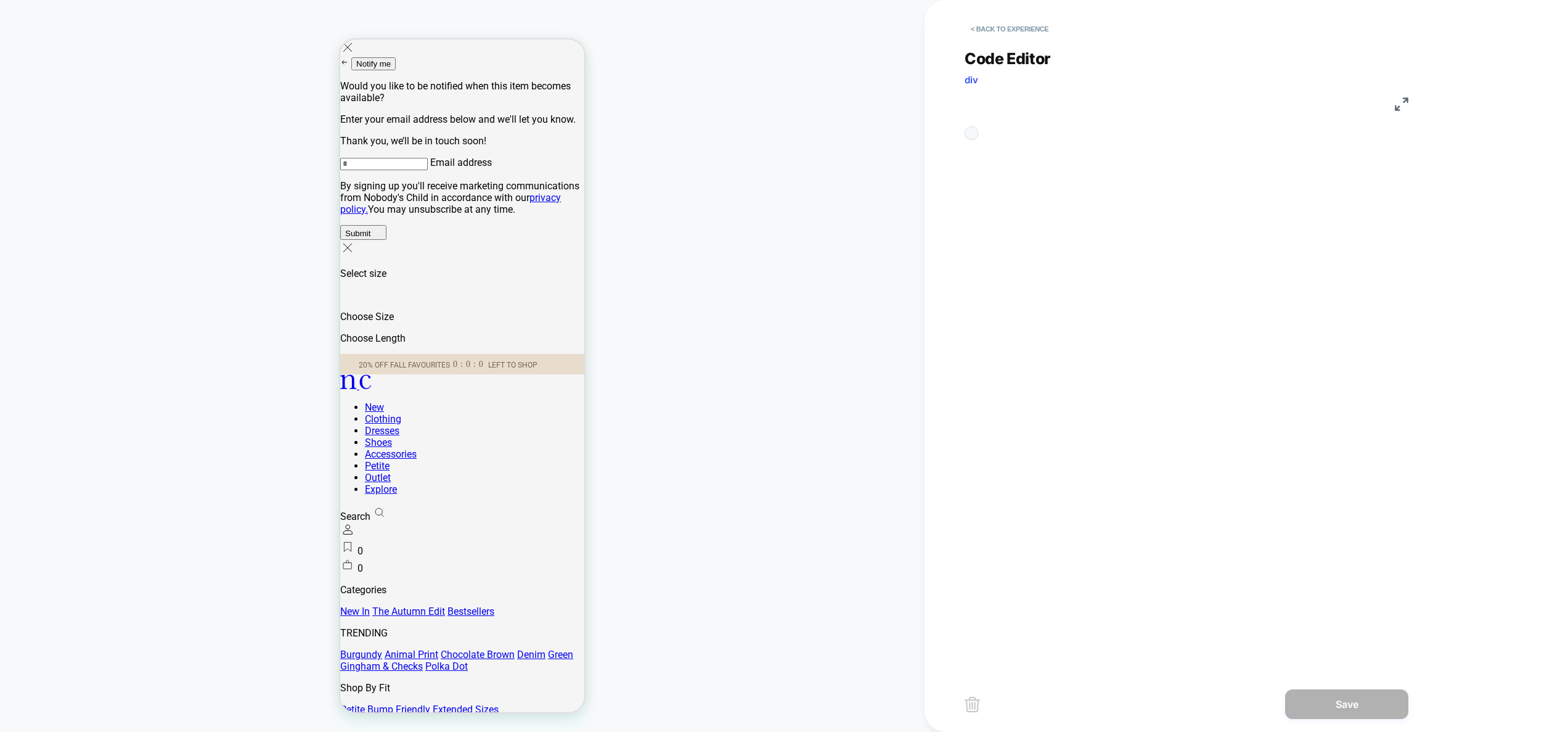
scroll to position [167, 0]
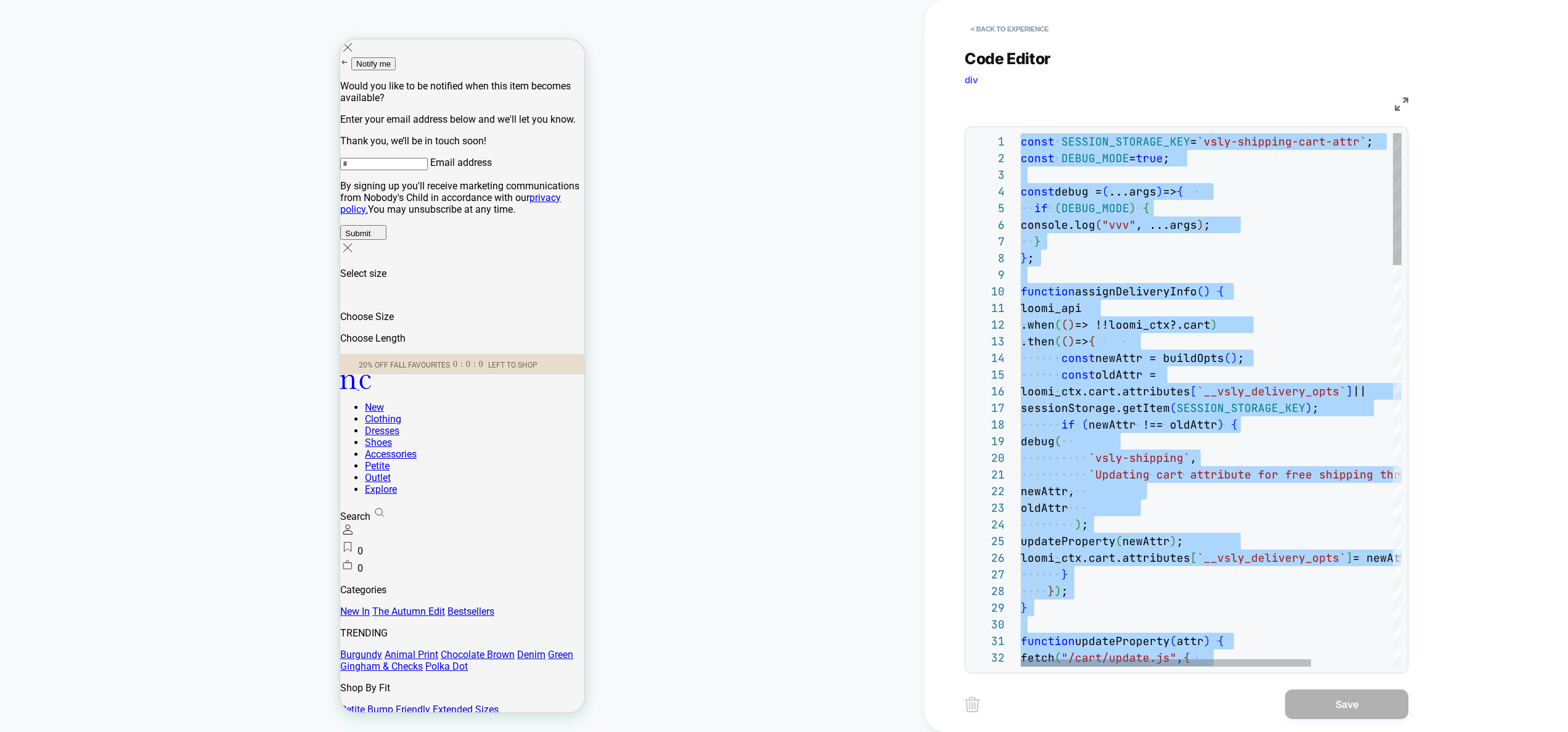
type textarea "**********"
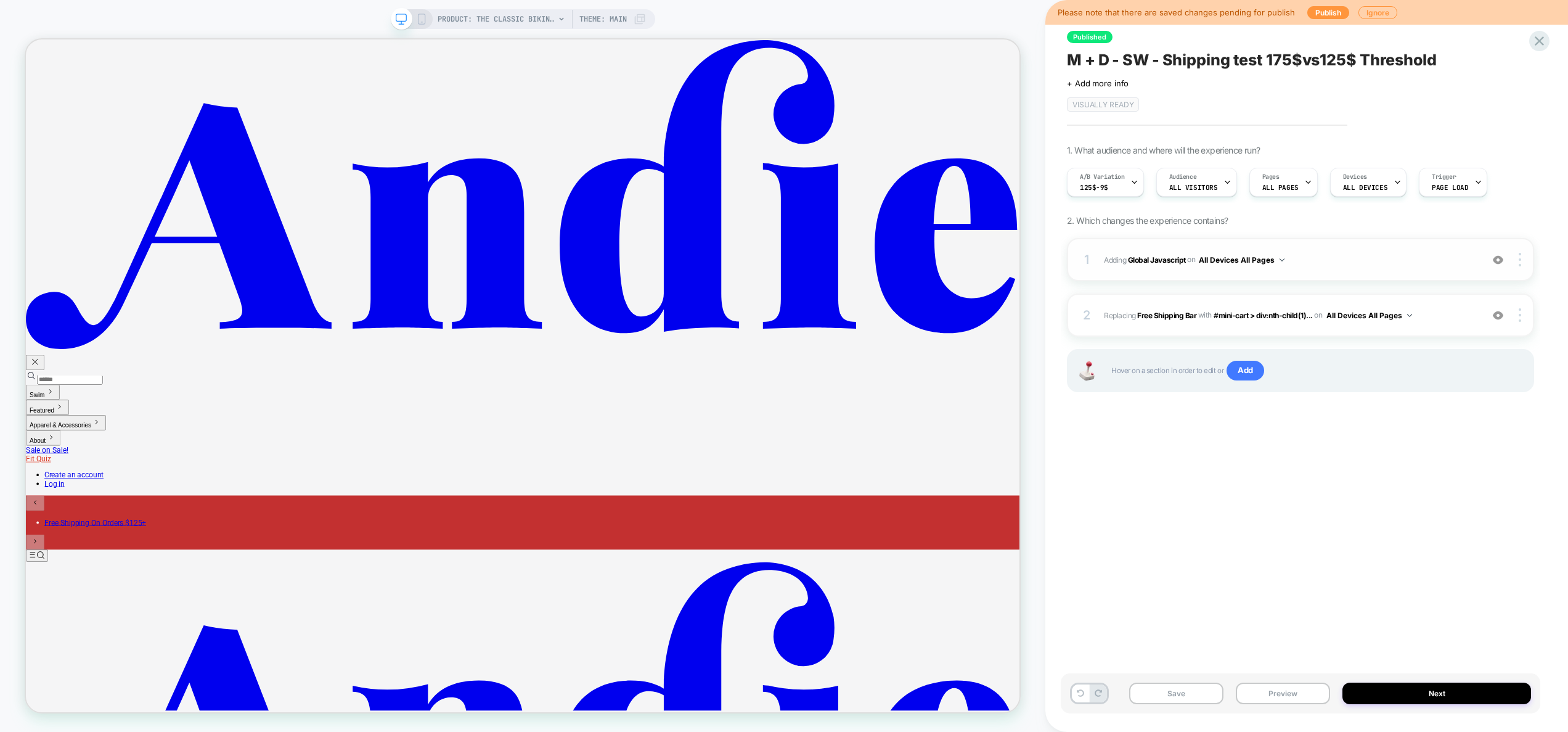
click at [1344, 263] on span "Adding Global Javascript on All Devices All Pages" at bounding box center [1290, 259] width 372 height 15
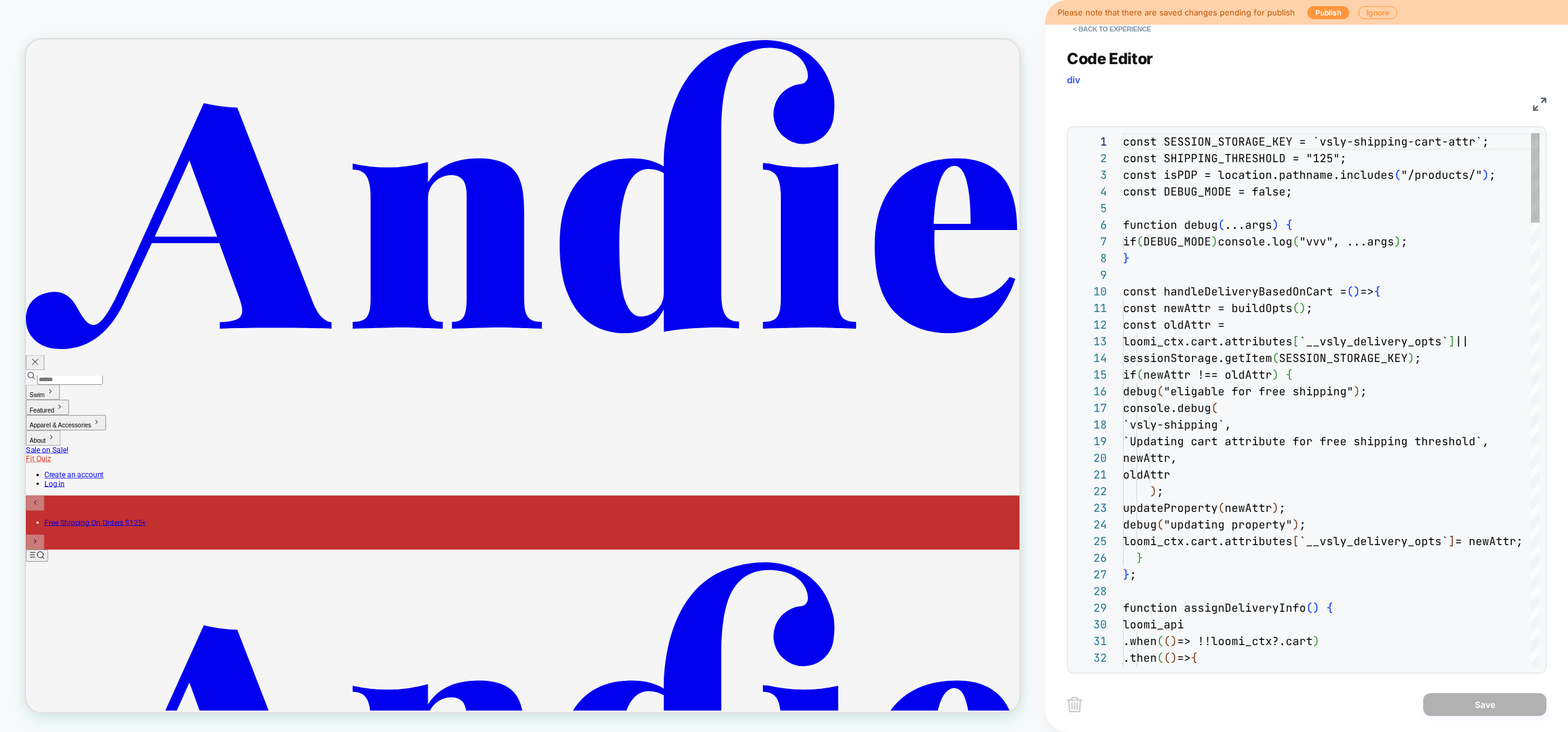
scroll to position [167, 0]
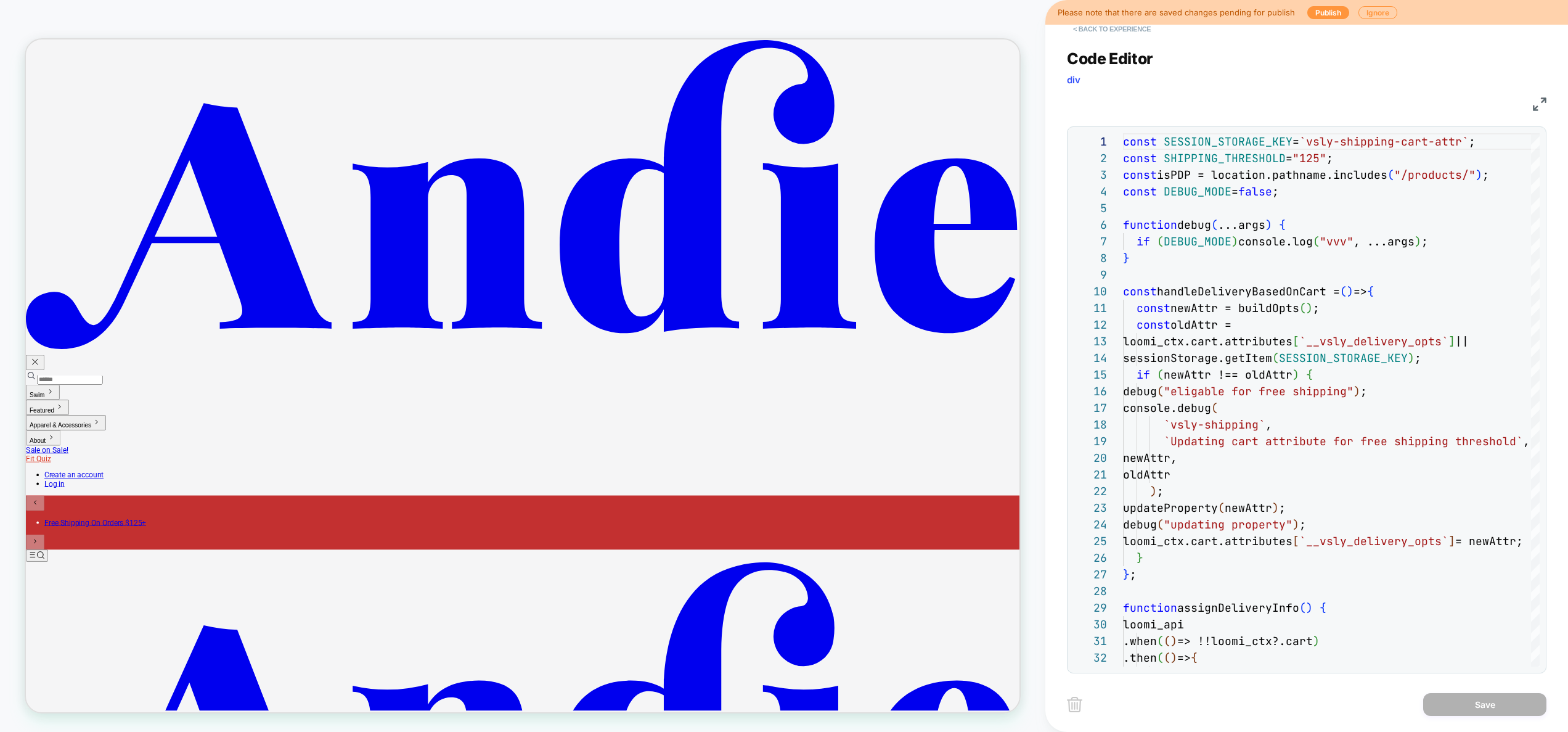
click at [1140, 29] on button "< Back to experience" at bounding box center [1111, 29] width 90 height 20
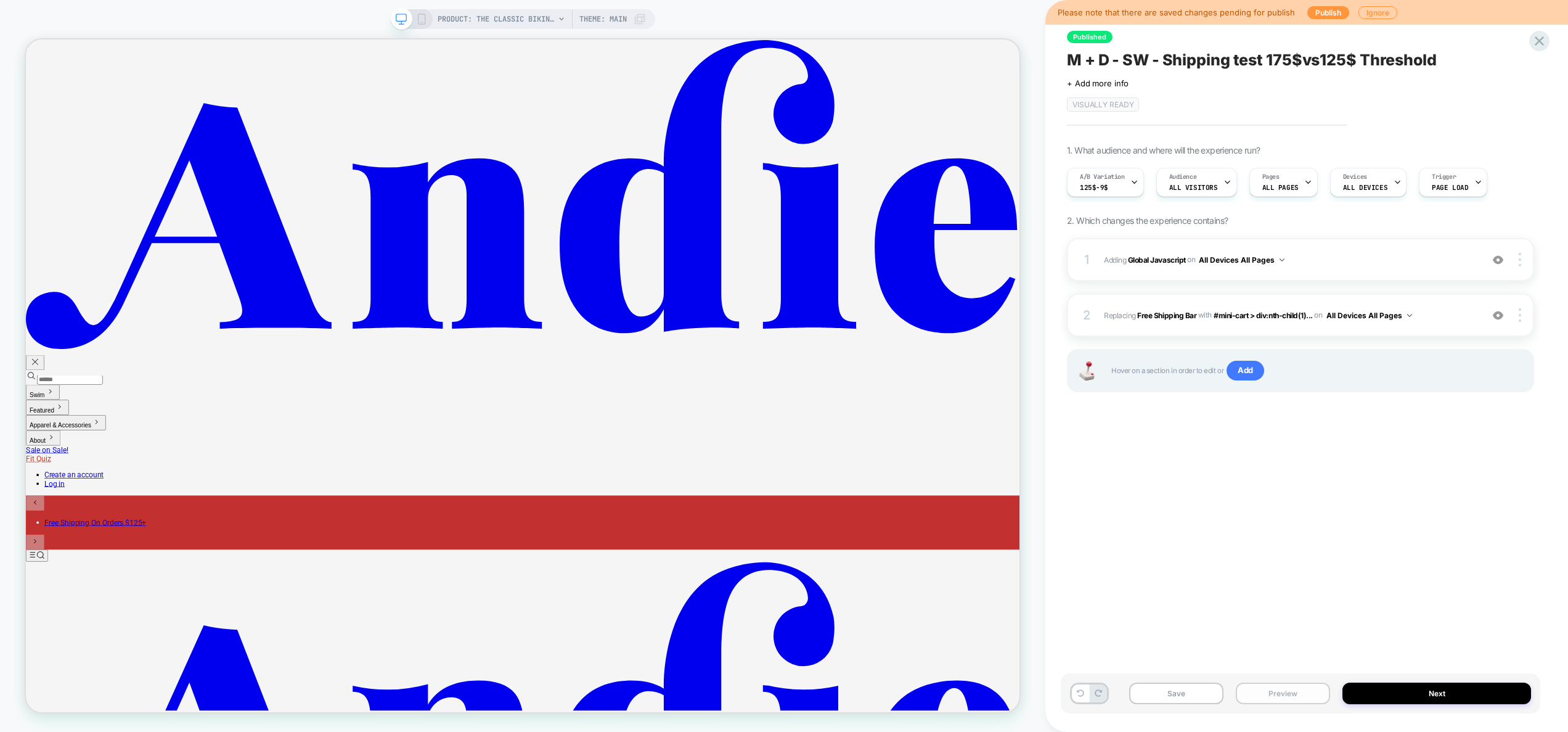
click at [1304, 691] on button "Preview" at bounding box center [1283, 693] width 95 height 21
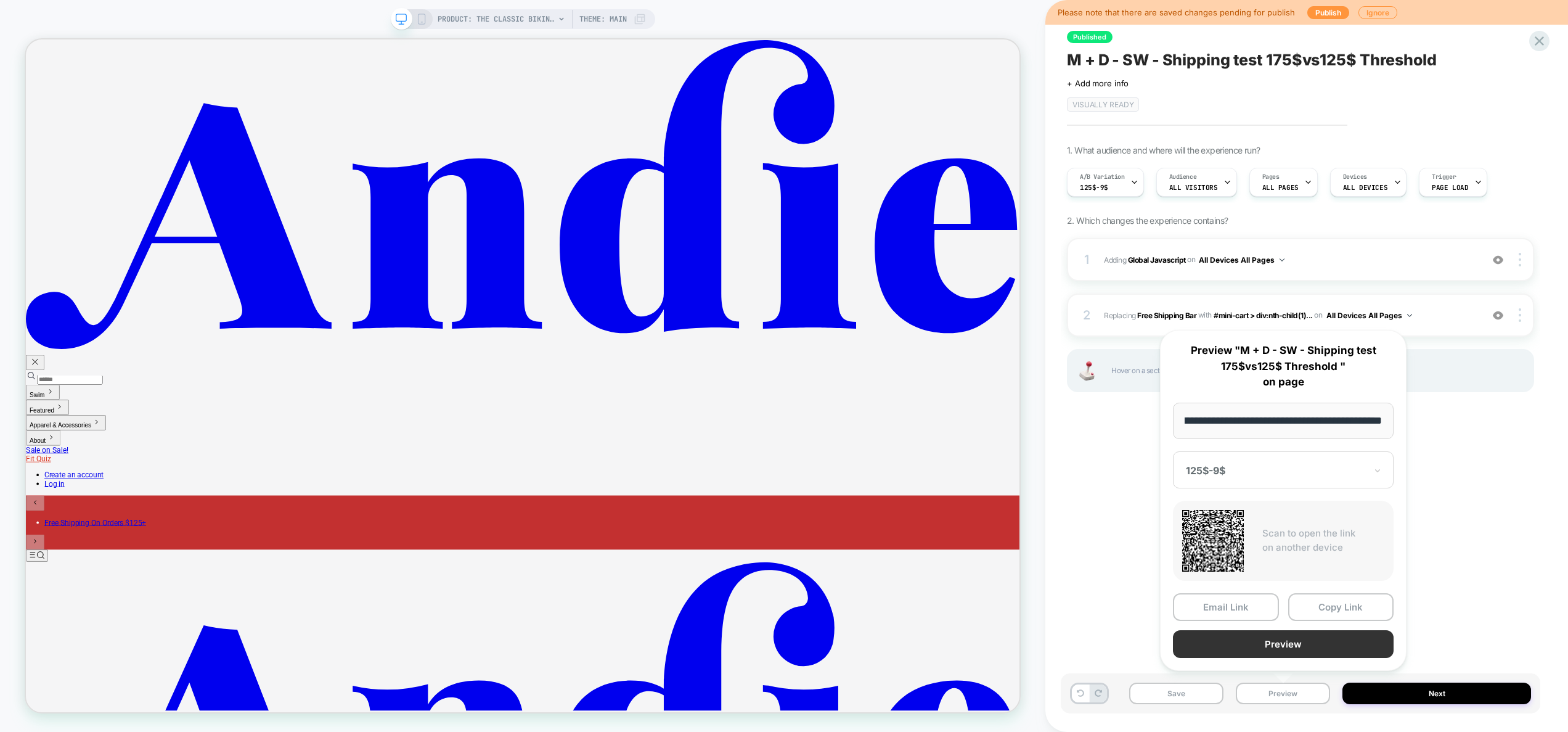
scroll to position [0, 0]
click at [1317, 646] on button "Preview" at bounding box center [1284, 644] width 221 height 28
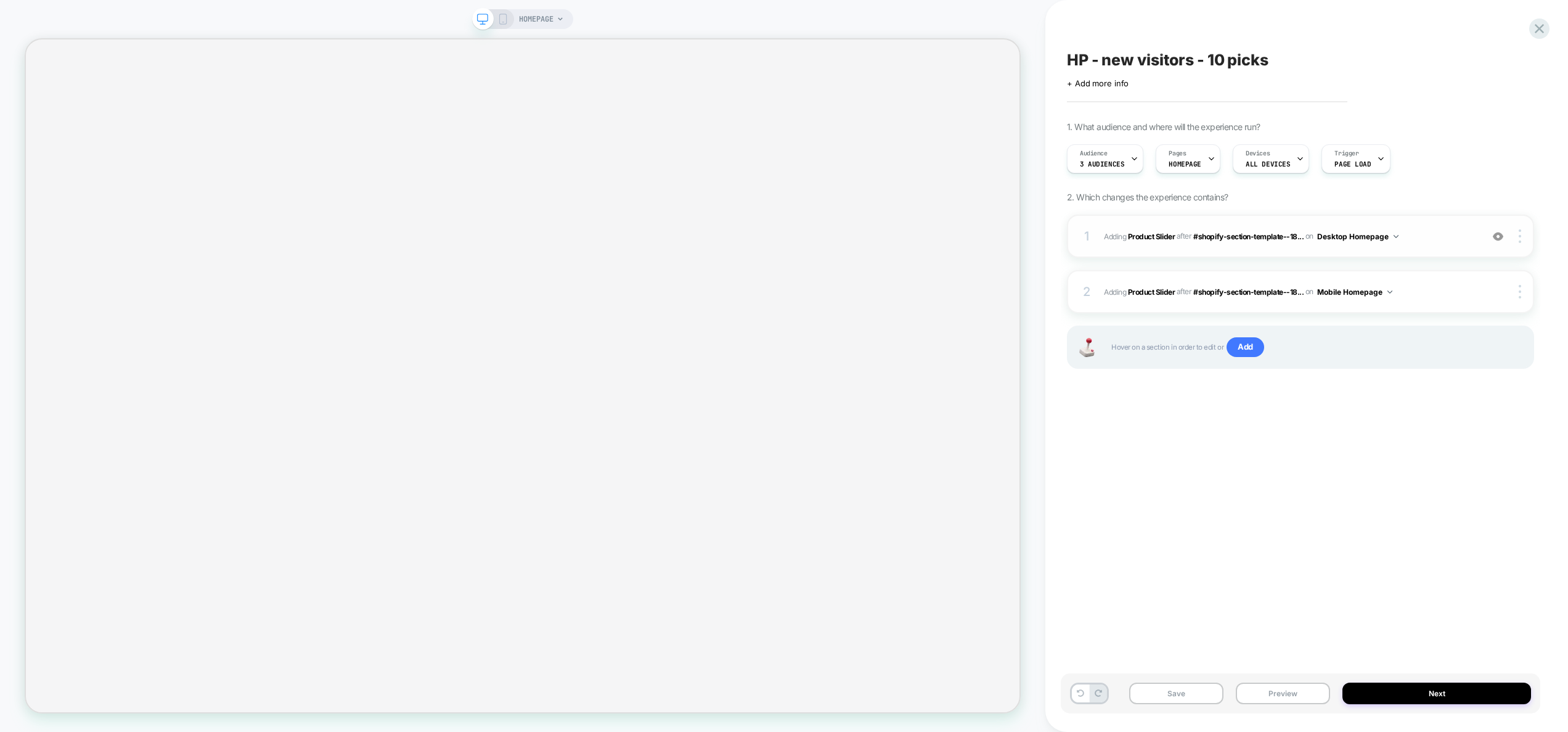
click at [1434, 238] on span "#_loomi_addon_1758633680875 Adding Product Slider AFTER #shopify-section-templa…" at bounding box center [1290, 236] width 372 height 15
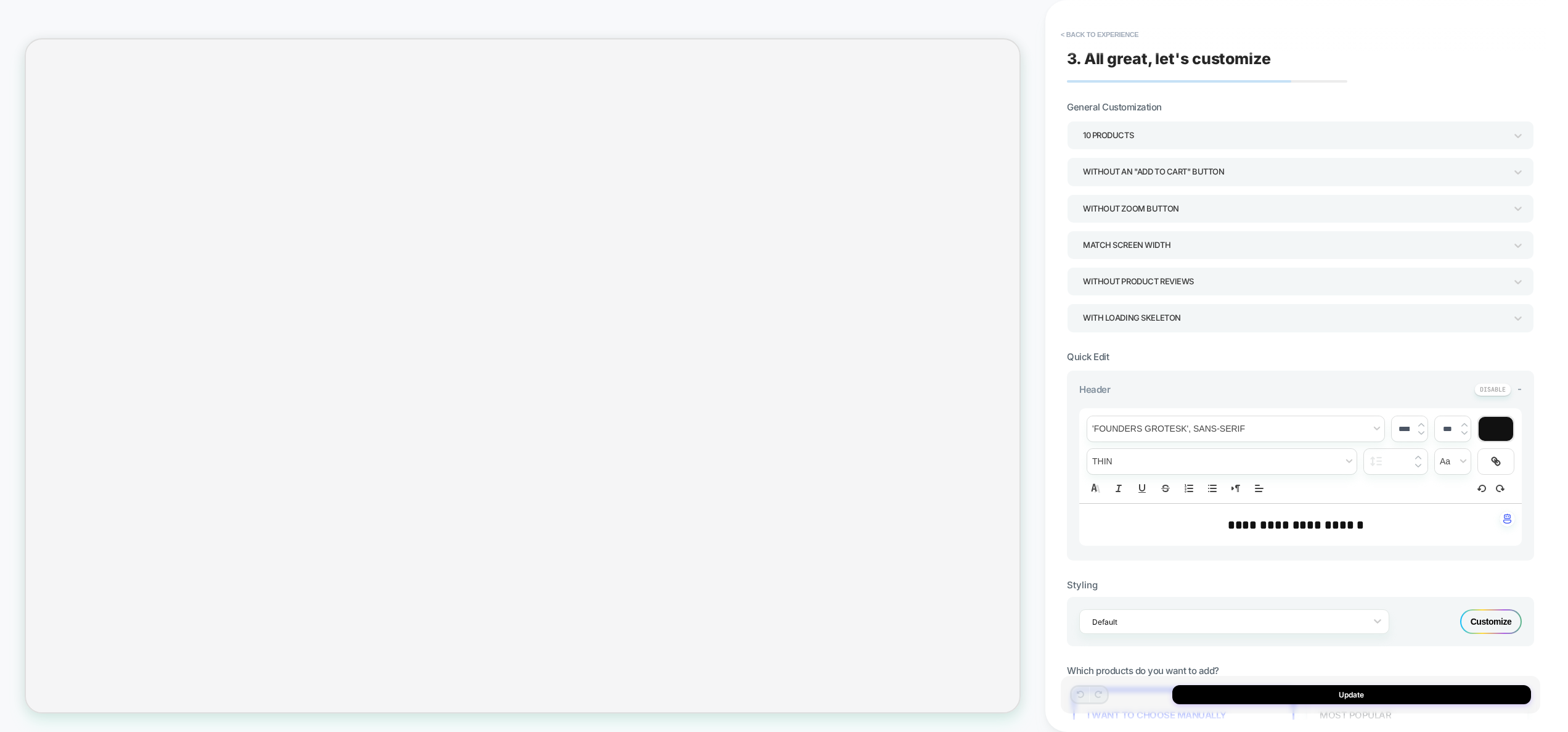
scroll to position [398, 0]
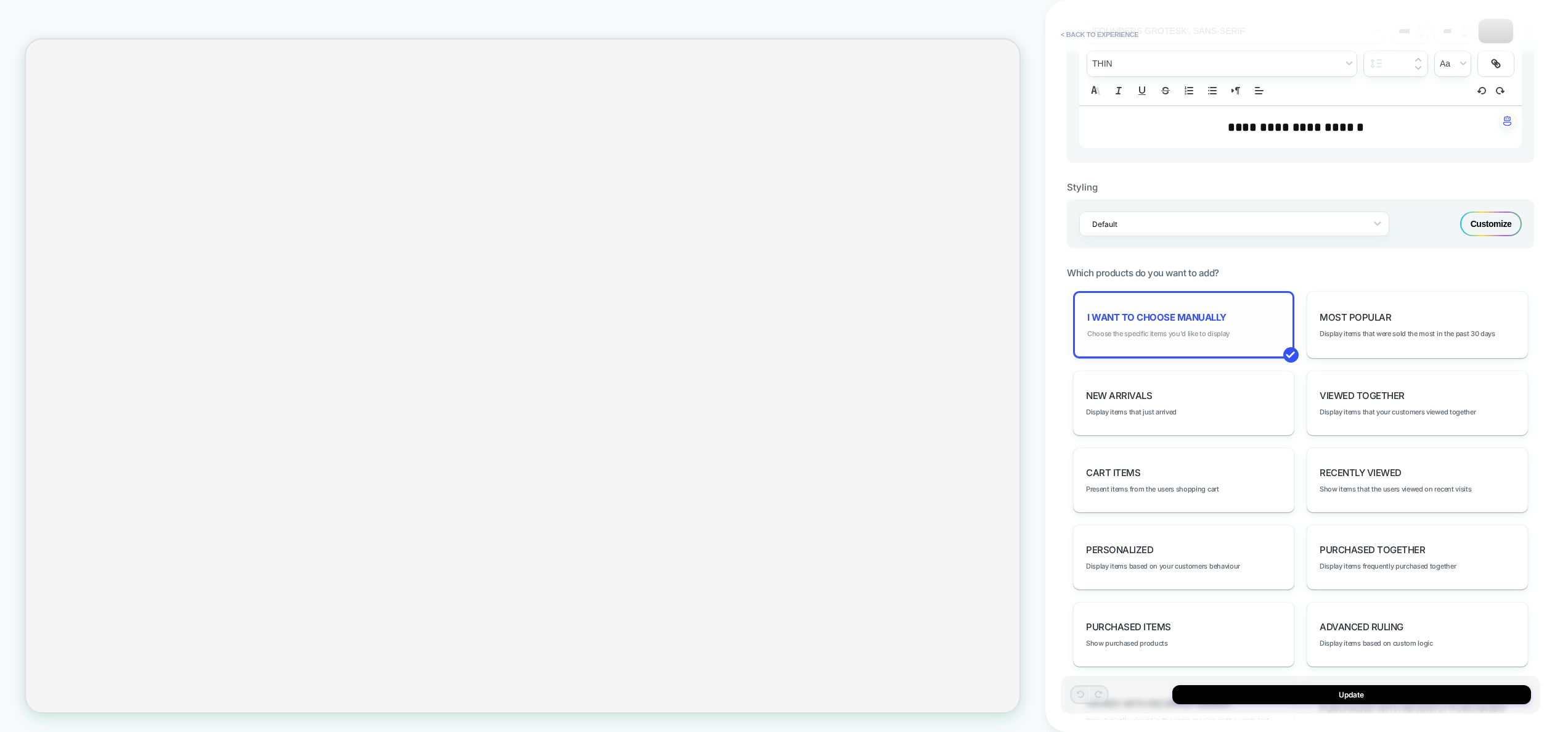
click at [1181, 335] on span "Choose the specific items you'd like to display" at bounding box center [1158, 333] width 142 height 9
click at [1177, 335] on span "Choose the specific items you'd like to display" at bounding box center [1158, 333] width 142 height 9
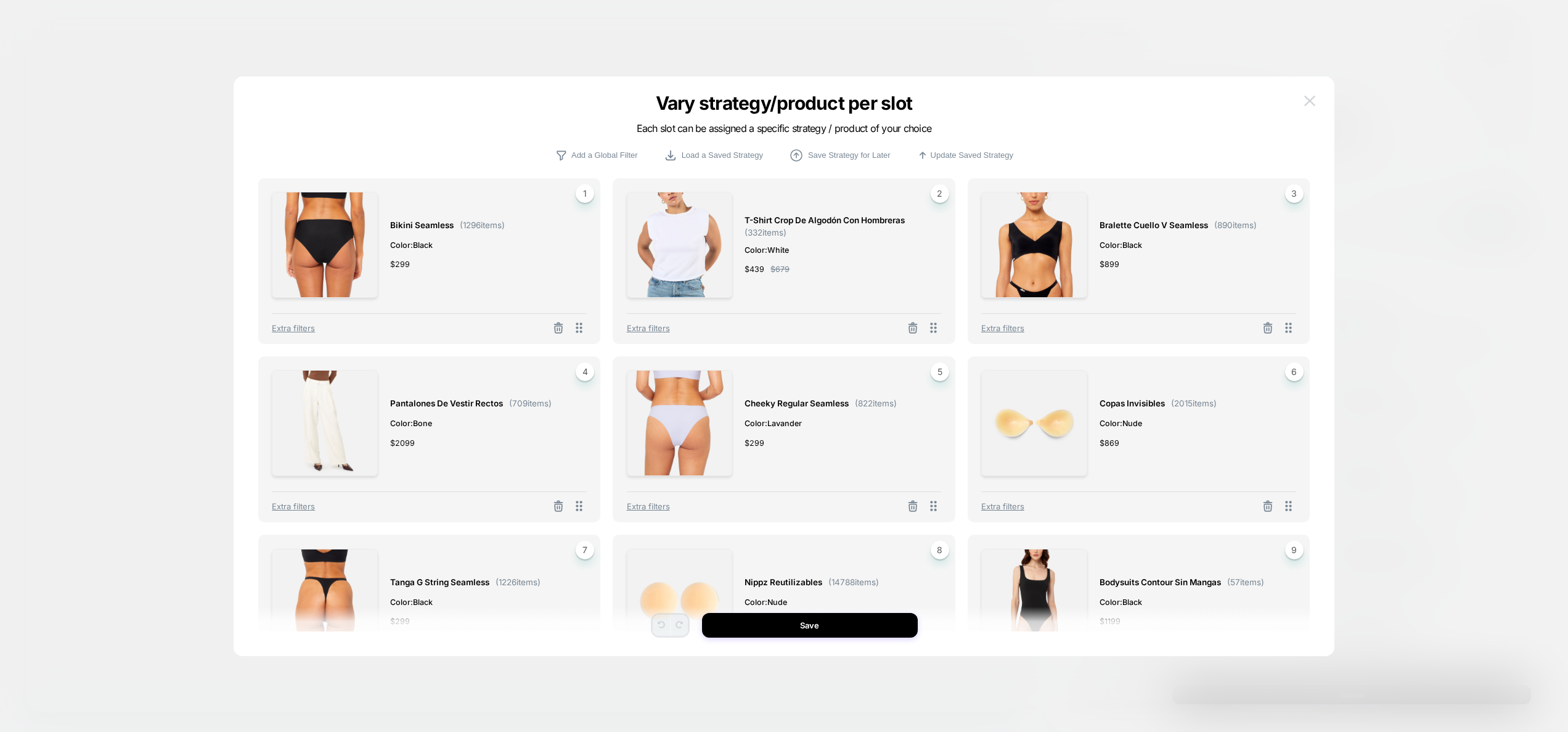
click at [1315, 99] on img at bounding box center [1310, 100] width 11 height 10
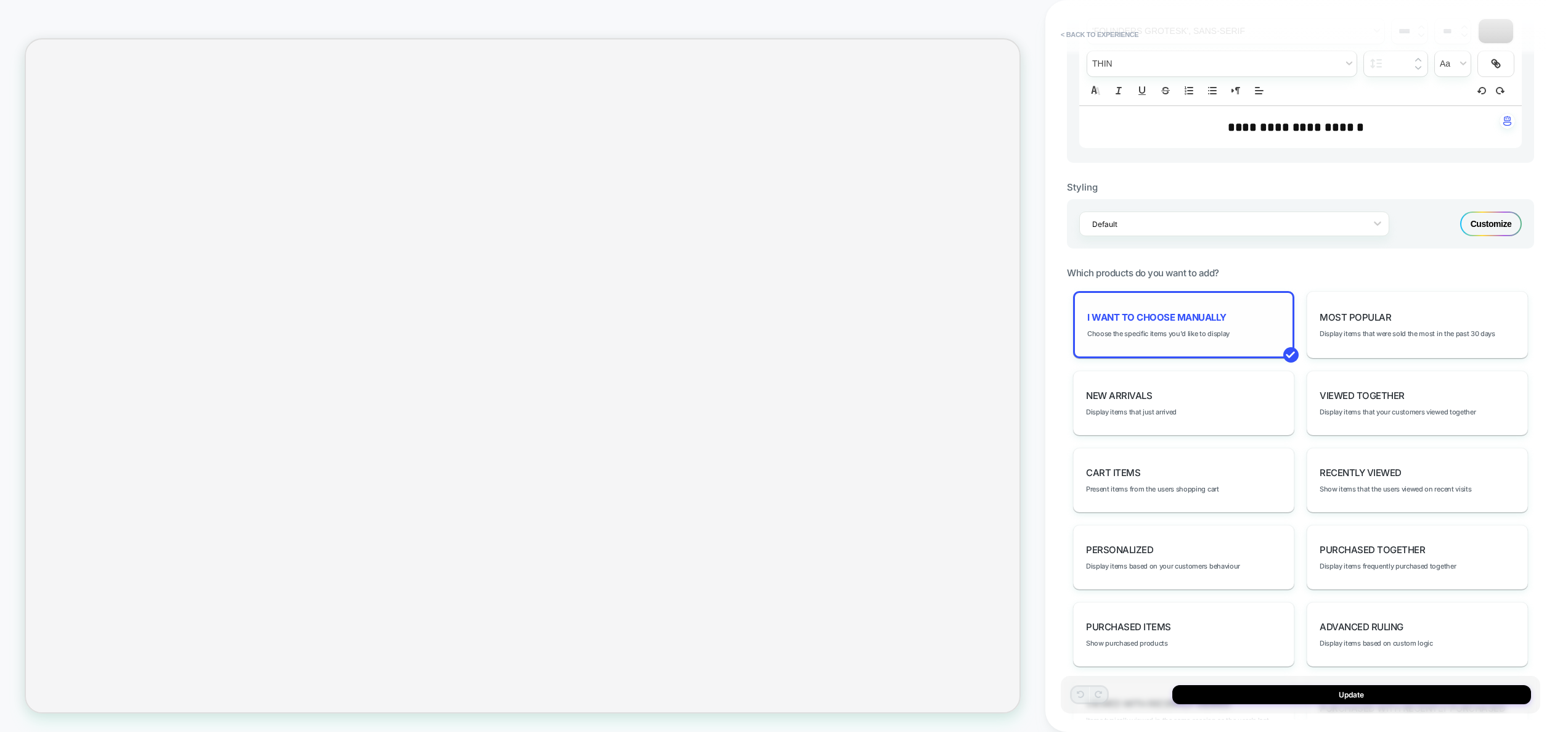
click at [1181, 323] on div "I want to choose manually Choose the specific items you'd like to display" at bounding box center [1184, 324] width 222 height 68
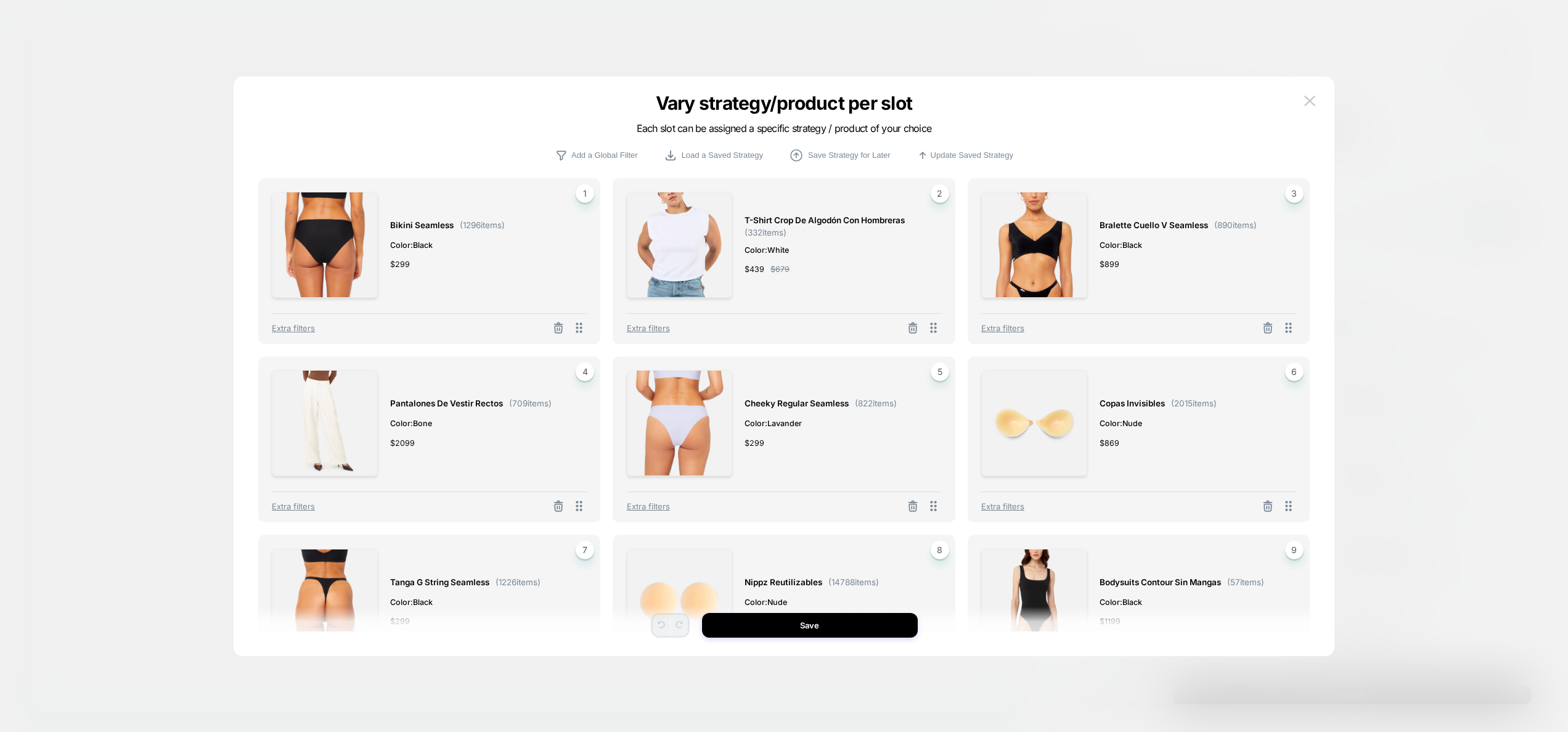
click at [442, 232] on span "Bikini Seamless" at bounding box center [422, 226] width 64 height 14
click at [428, 223] on span "Bikini Seamless" at bounding box center [422, 226] width 64 height 14
click at [340, 227] on img at bounding box center [324, 244] width 106 height 106
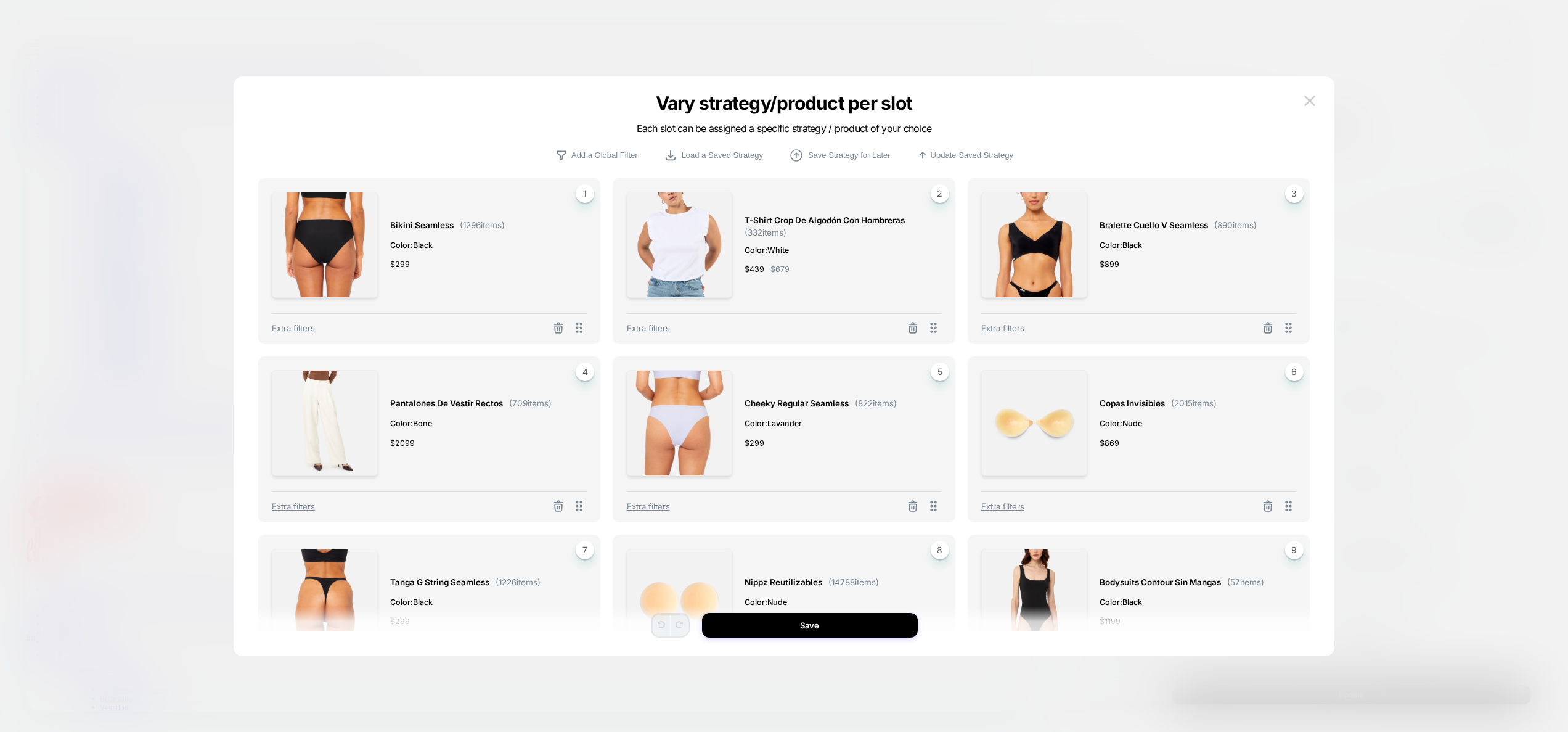
drag, startPoint x: 329, startPoint y: 252, endPoint x: 458, endPoint y: 222, distance: 132.4
click at [329, 252] on img at bounding box center [324, 244] width 106 height 106
click at [589, 194] on span "1" at bounding box center [585, 193] width 18 height 18
click at [583, 194] on span "1" at bounding box center [585, 193] width 18 height 18
click at [396, 269] on span "$ 299" at bounding box center [400, 264] width 20 height 13
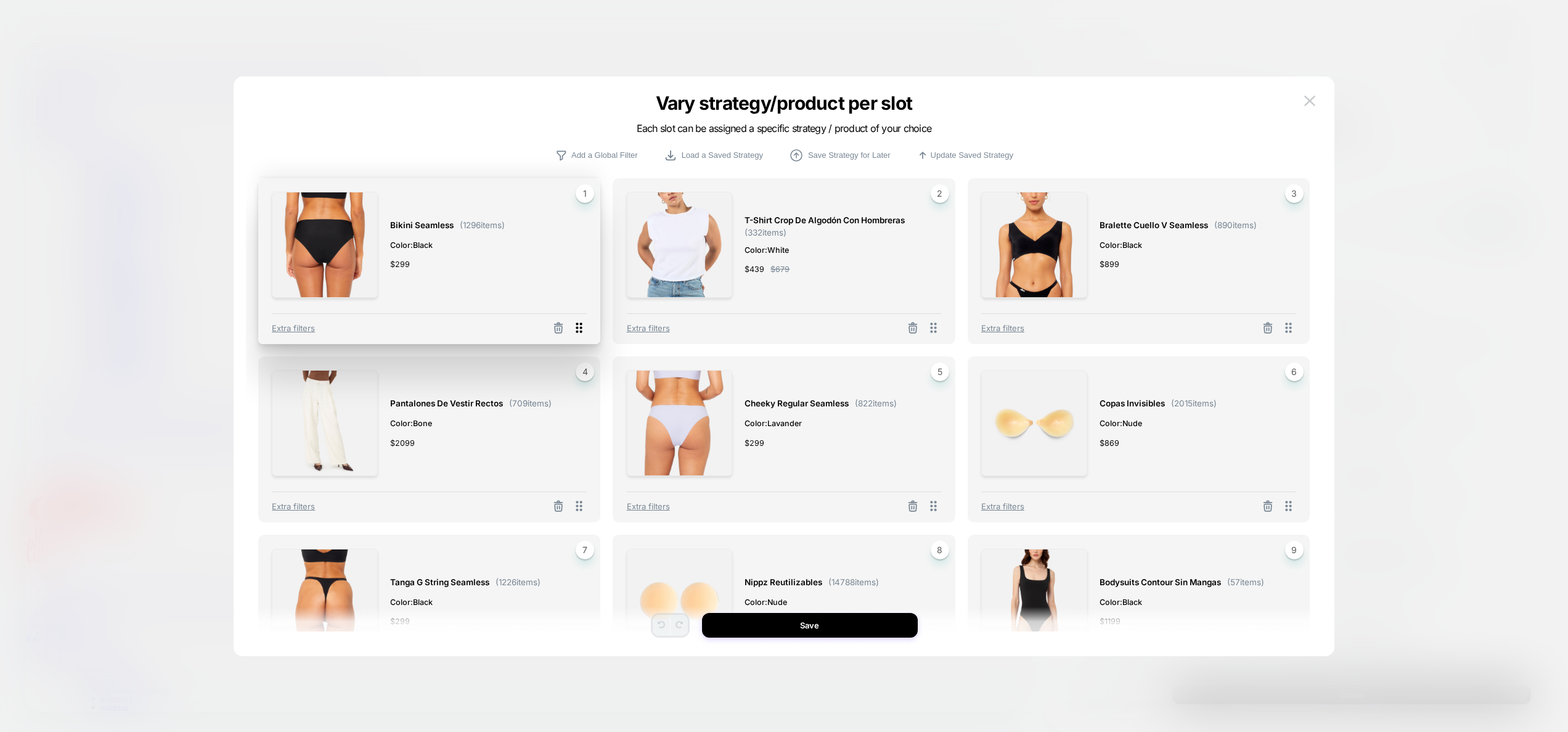
click at [574, 329] on icon at bounding box center [578, 327] width 15 height 15
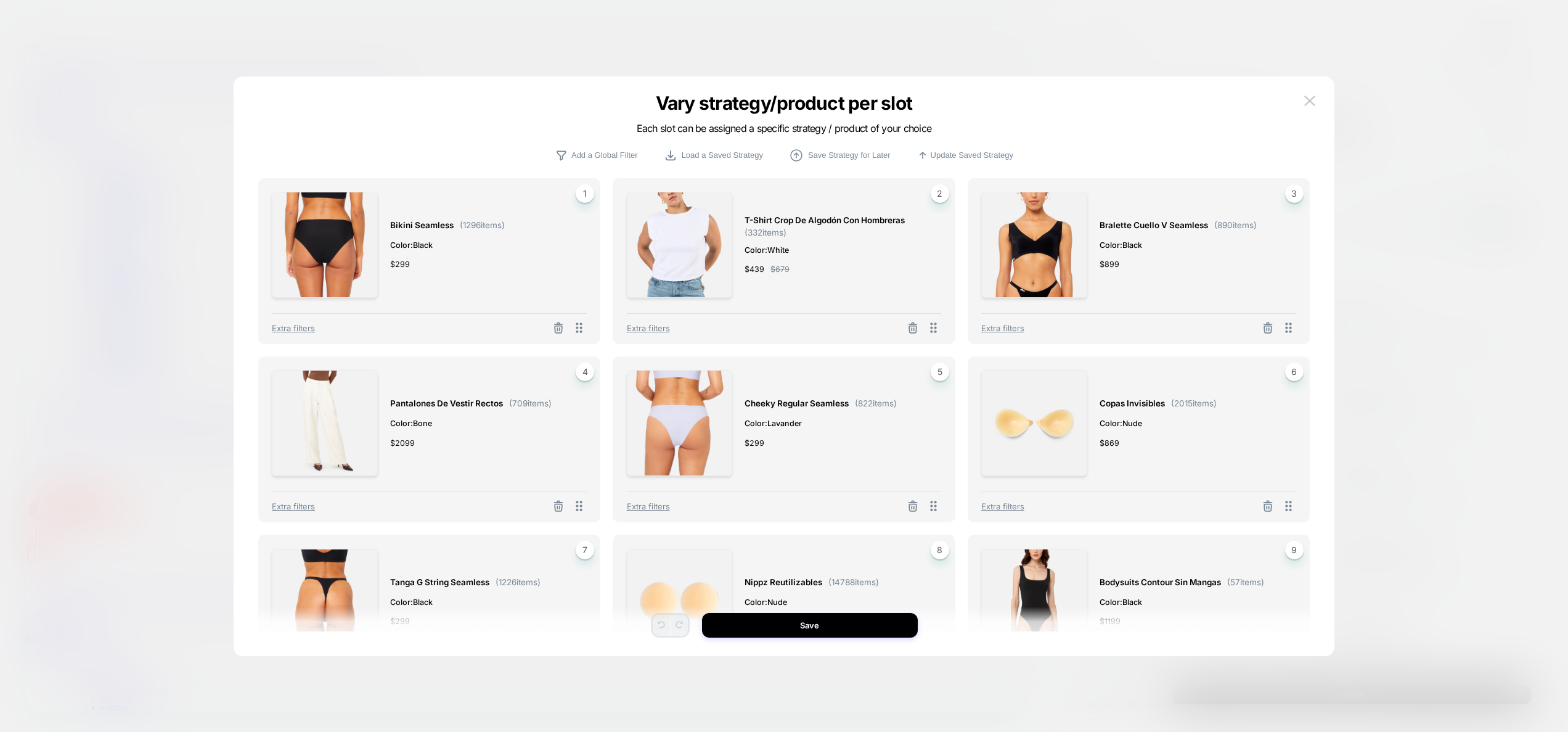
click at [580, 197] on span "1" at bounding box center [585, 193] width 18 height 18
click at [446, 224] on span "Bikini Seamless" at bounding box center [422, 226] width 64 height 14
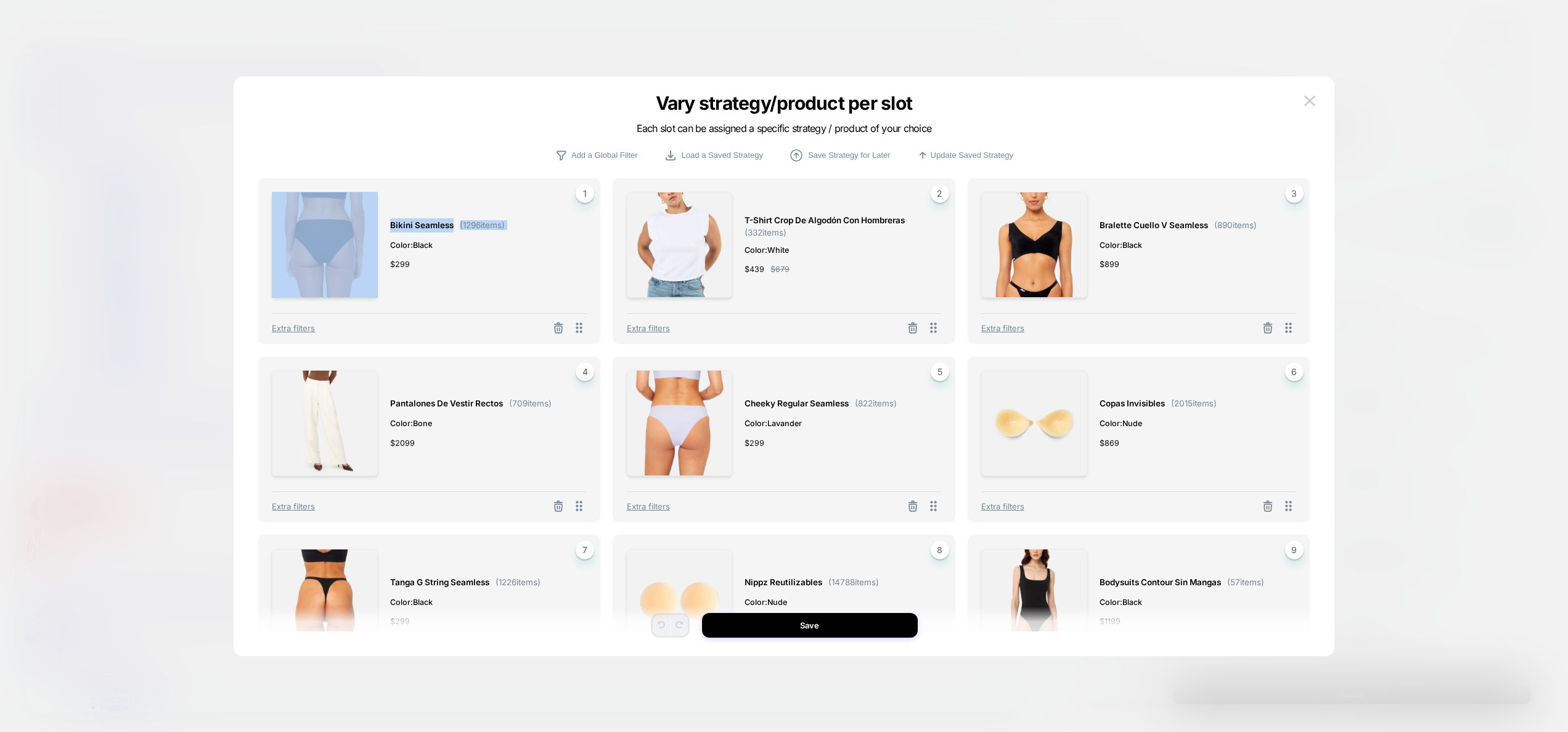
drag, startPoint x: 387, startPoint y: 244, endPoint x: 391, endPoint y: 252, distance: 8.9
click at [387, 246] on div "Bikini Seamless ( 1296 items) Color: Black $ 299 1" at bounding box center [429, 244] width 315 height 106
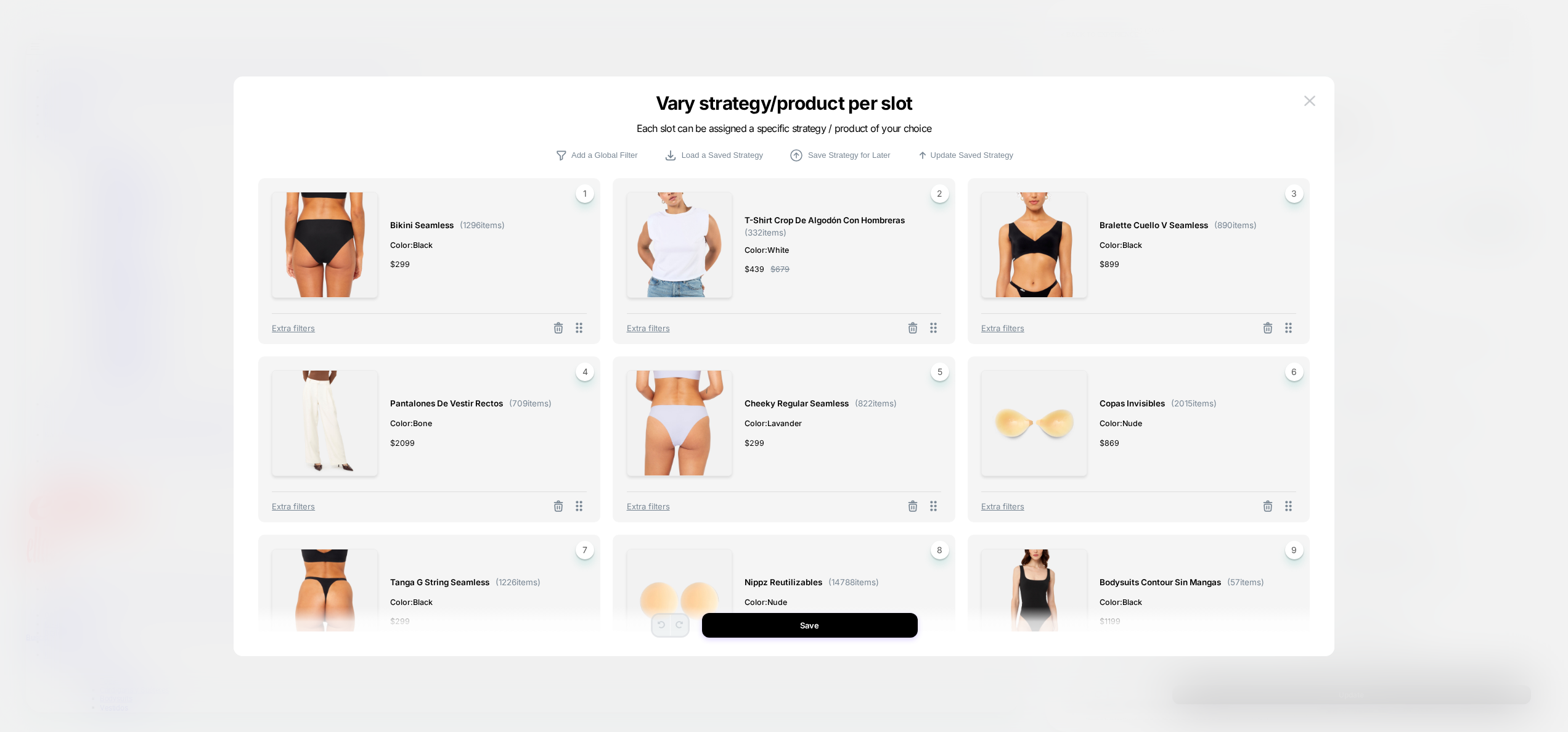
drag, startPoint x: 396, startPoint y: 255, endPoint x: 411, endPoint y: 258, distance: 15.3
click at [396, 256] on div "Bikini Seamless ( 1296 items) Color: Black $ 299" at bounding box center [447, 244] width 114 height 106
click at [411, 258] on div "Bikini Seamless ( 1296 items) Color: Black $ 299" at bounding box center [447, 244] width 114 height 106
click at [399, 235] on div "Bikini Seamless ( 1296 items) Color: Black $ 299" at bounding box center [447, 244] width 114 height 106
drag, startPoint x: 351, startPoint y: 239, endPoint x: 832, endPoint y: 235, distance: 481.0
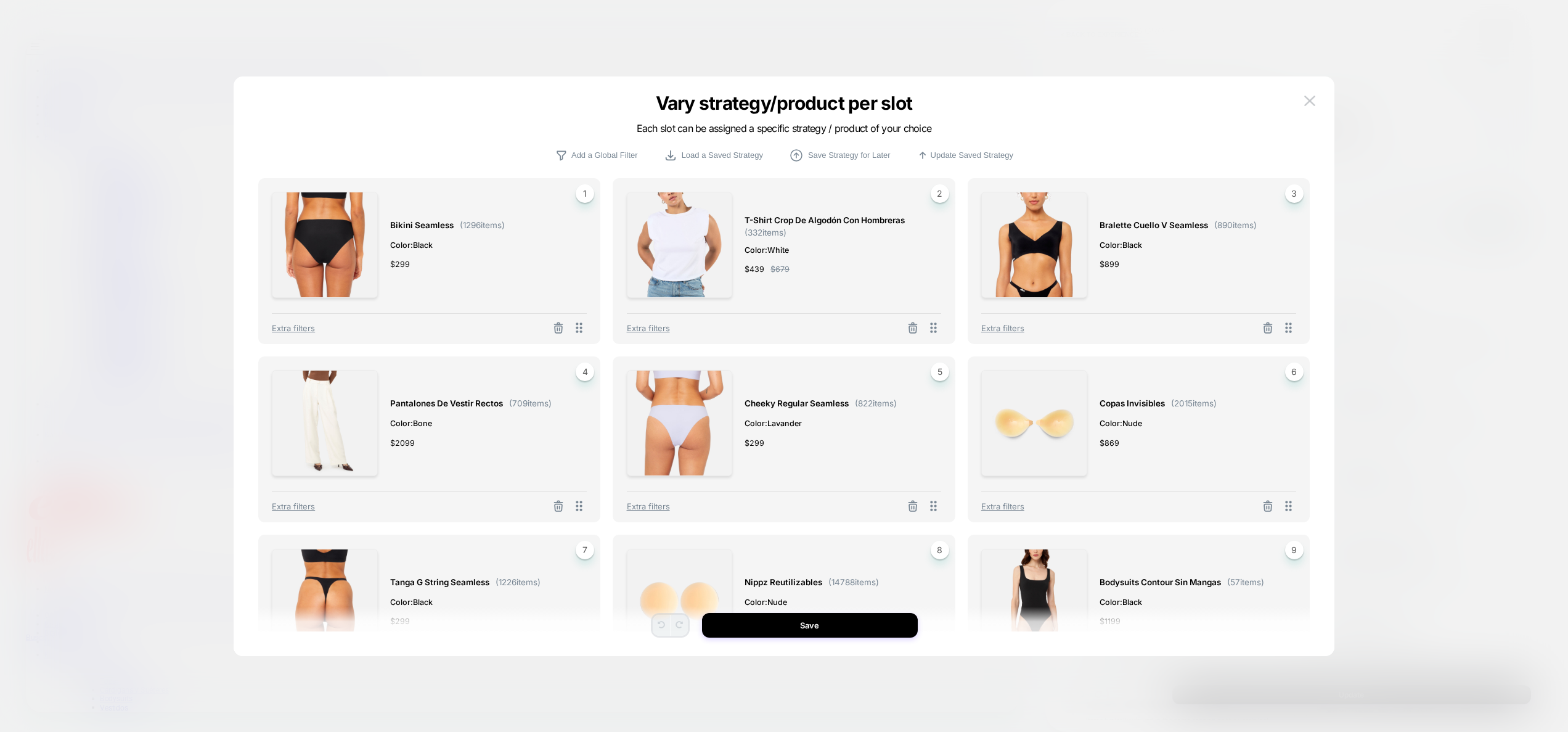
click at [352, 239] on img at bounding box center [324, 244] width 106 height 106
click at [693, 242] on img at bounding box center [679, 244] width 106 height 106
drag, startPoint x: 693, startPoint y: 242, endPoint x: 929, endPoint y: 234, distance: 236.1
click at [693, 242] on img at bounding box center [679, 244] width 106 height 106
click at [940, 233] on div "T-shirt crop de algodón con hombreras ( 332 items) Color: White $ 439 $ 679 2" at bounding box center [784, 244] width 315 height 106
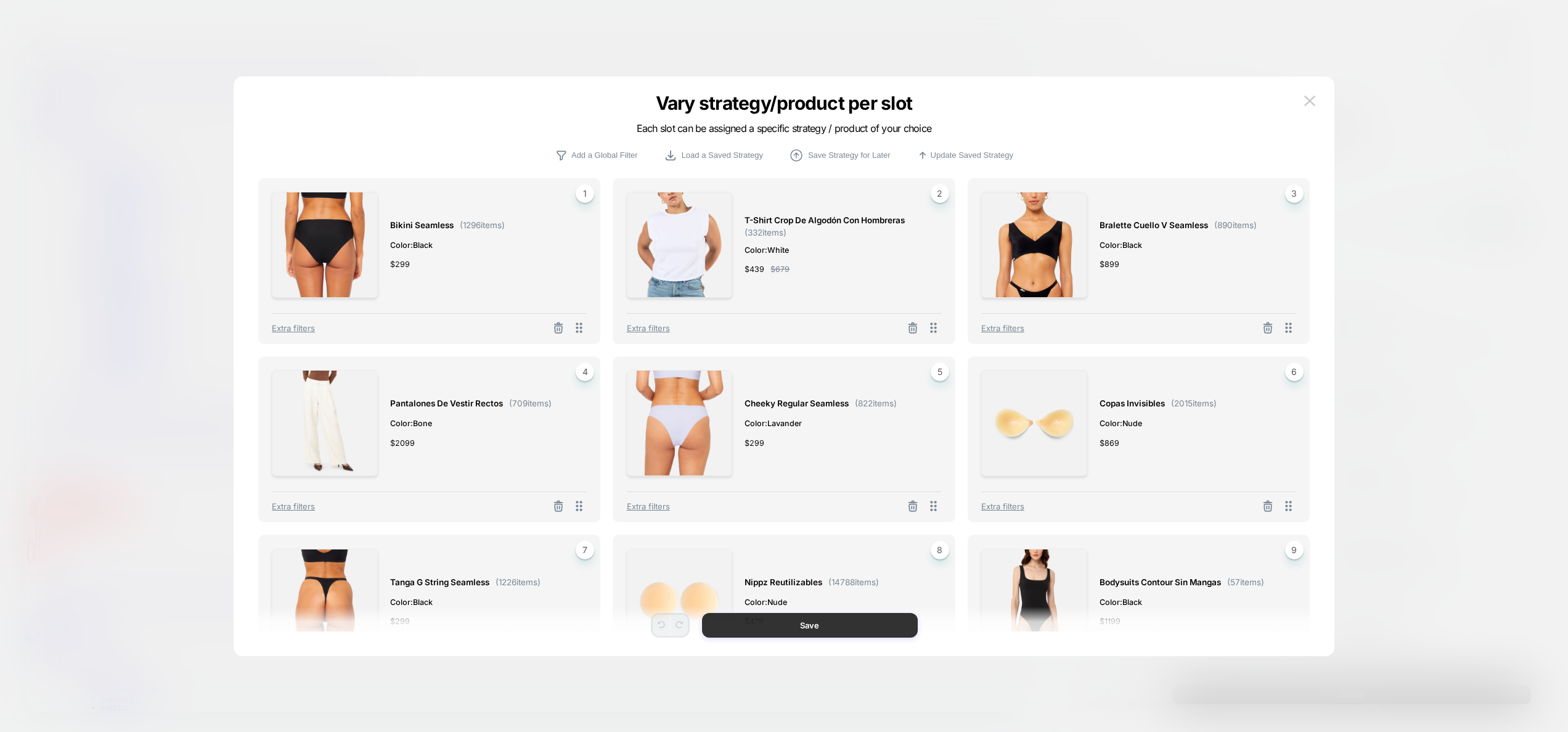
click at [834, 617] on button "Save" at bounding box center [810, 625] width 216 height 25
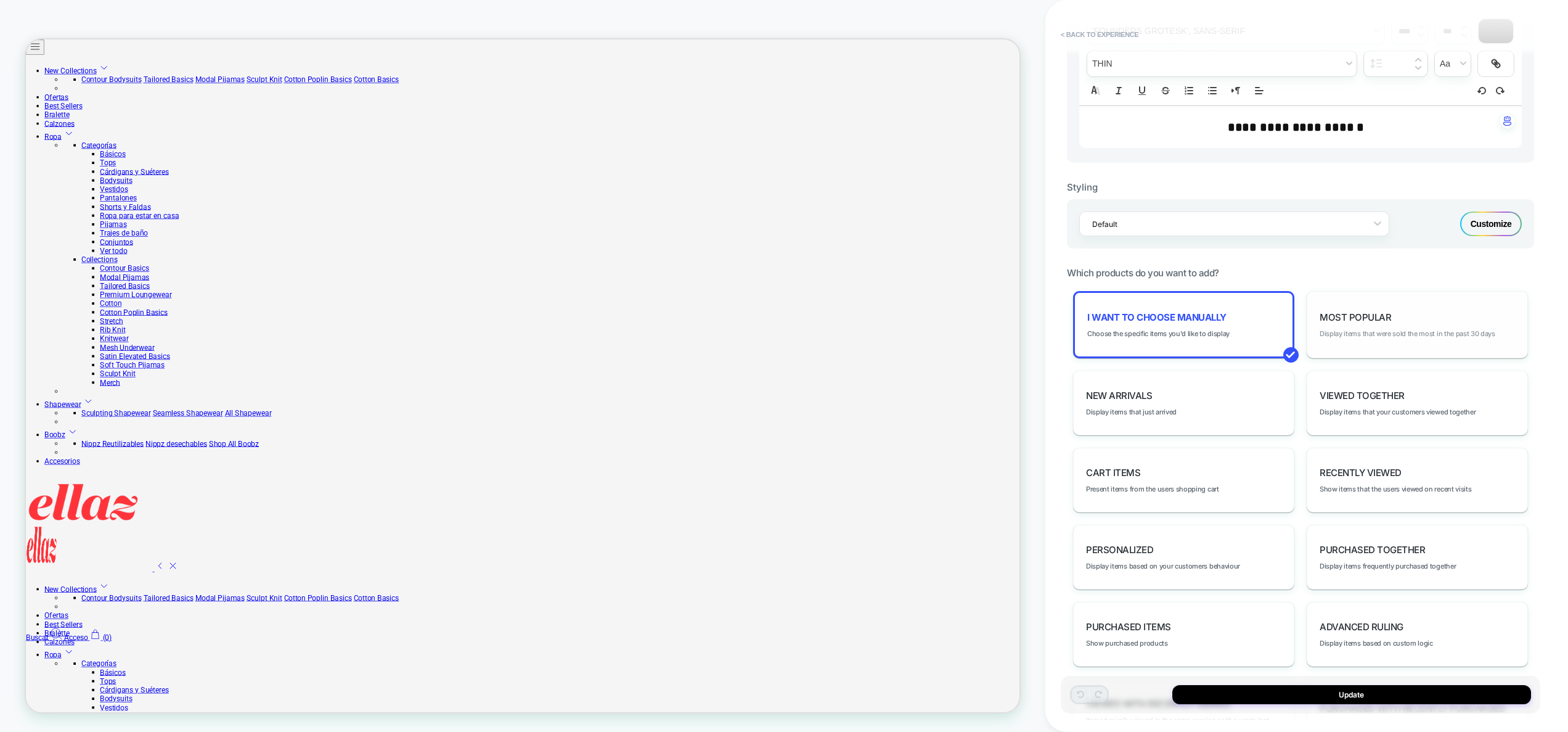
click at [1375, 329] on span "Display items that were sold the most in the past 30 days" at bounding box center [1408, 333] width 176 height 9
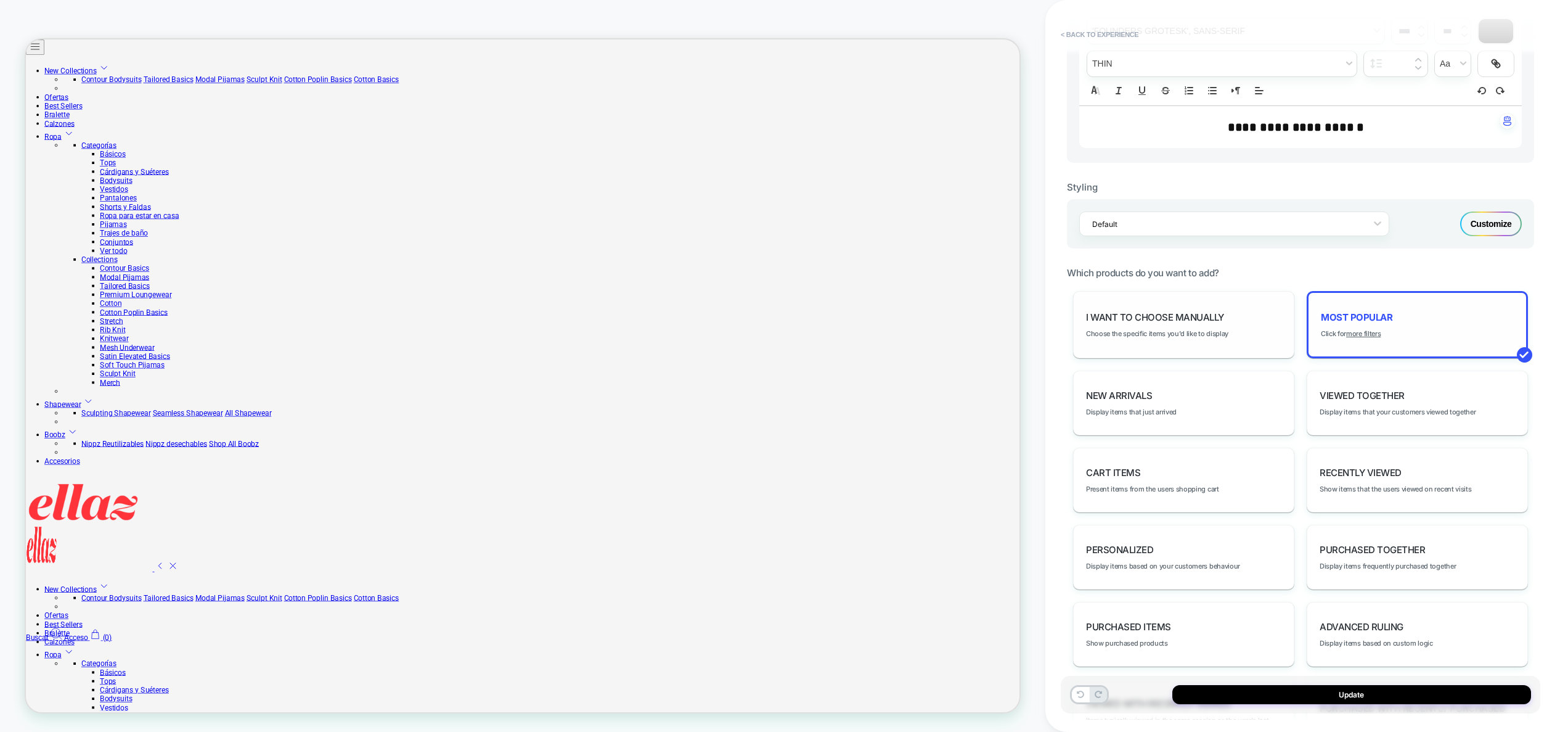
click at [1280, 321] on div "I want to choose manually Choose the specific items you'd like to display" at bounding box center [1184, 324] width 222 height 68
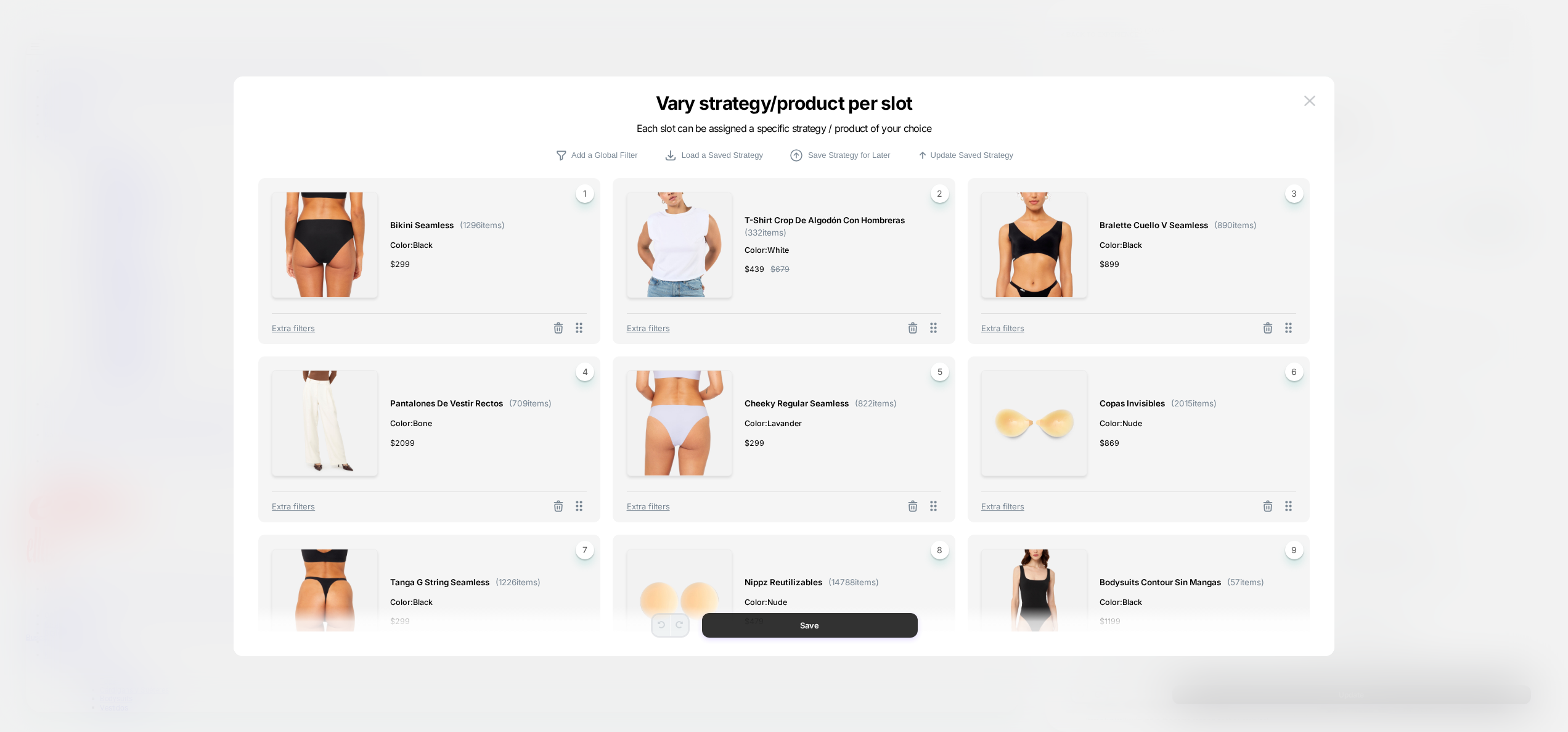
click at [781, 623] on button "Save" at bounding box center [810, 625] width 216 height 25
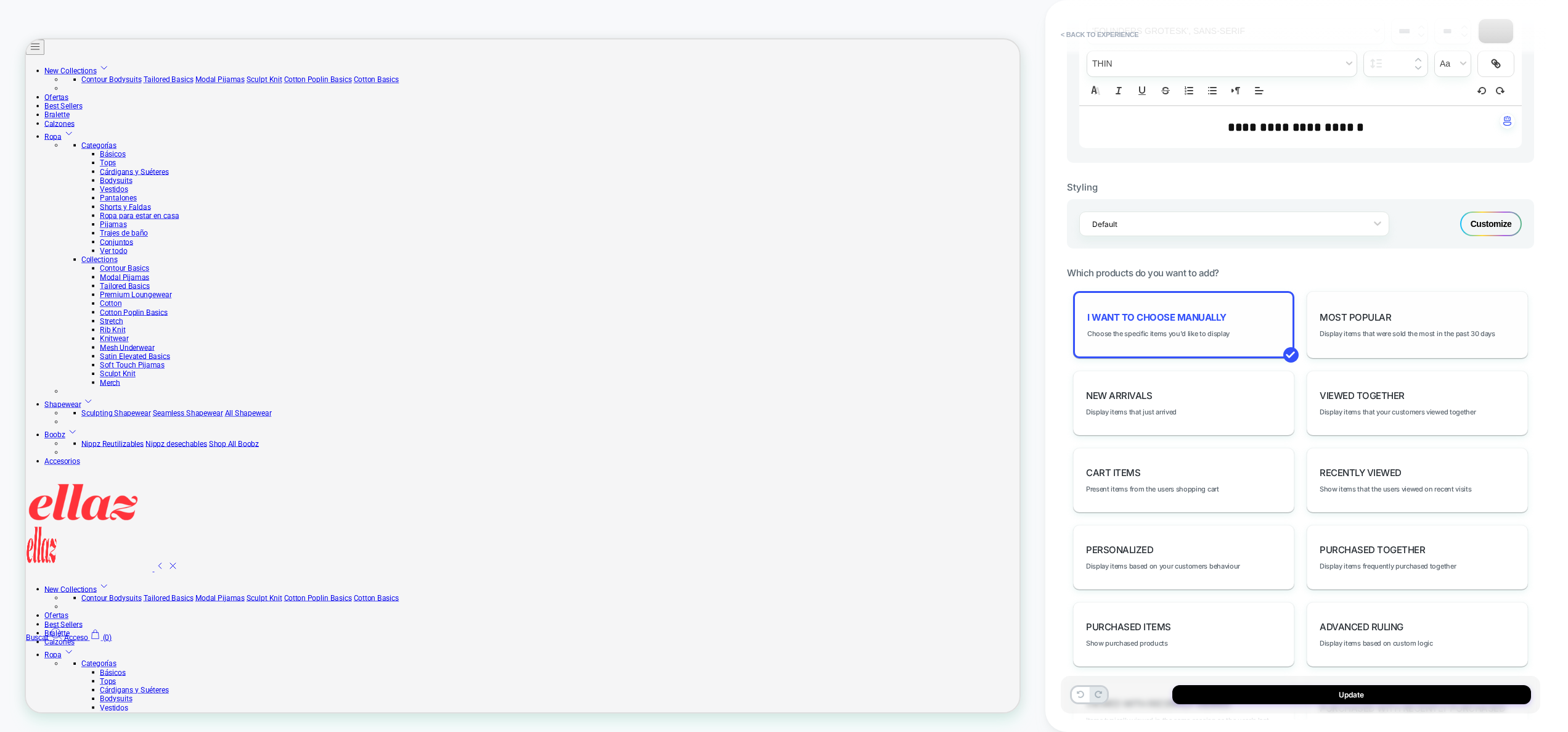
click at [1151, 339] on div "I want to choose manually Choose the specific items you'd like to display" at bounding box center [1184, 324] width 222 height 68
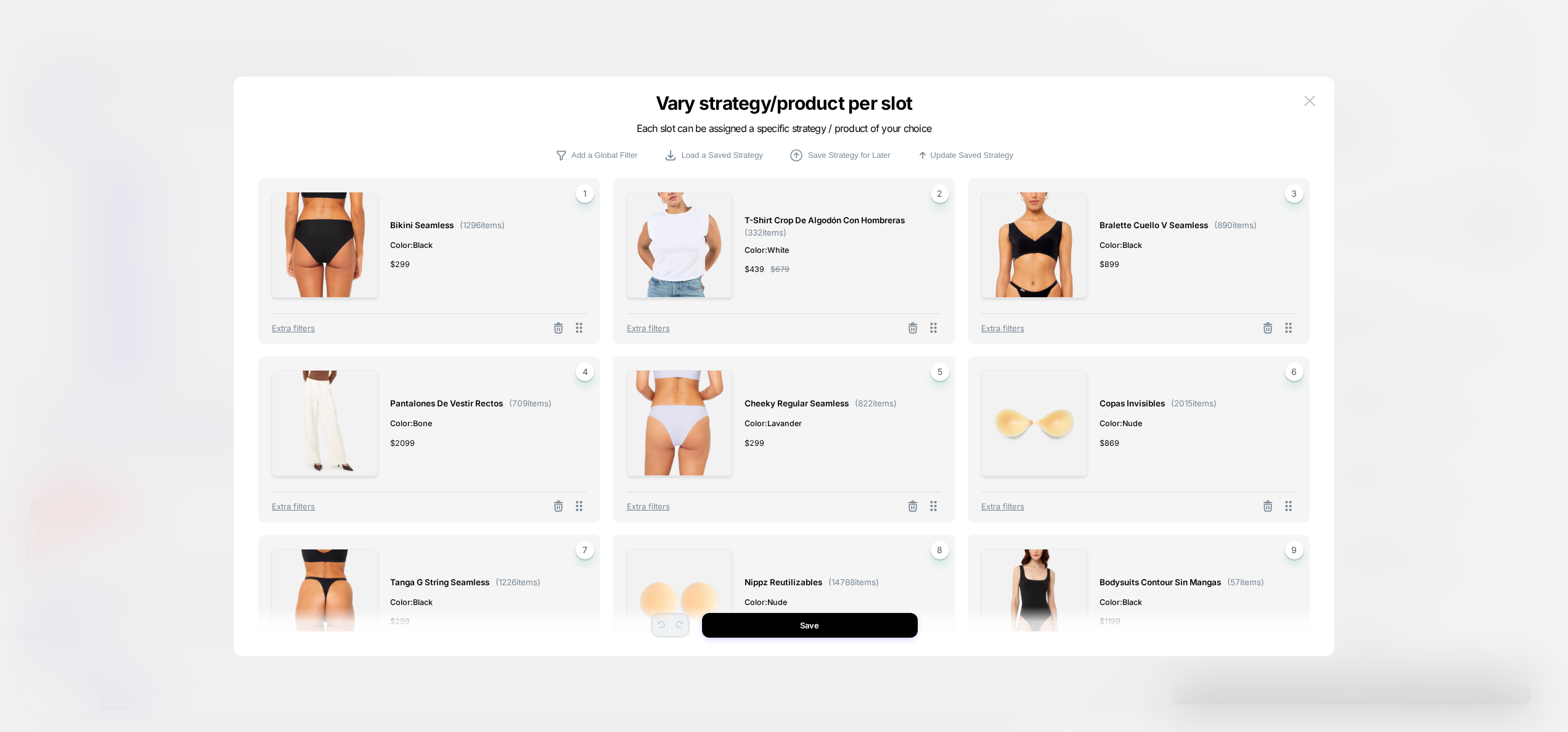
click at [1418, 299] on div at bounding box center [784, 366] width 1568 height 732
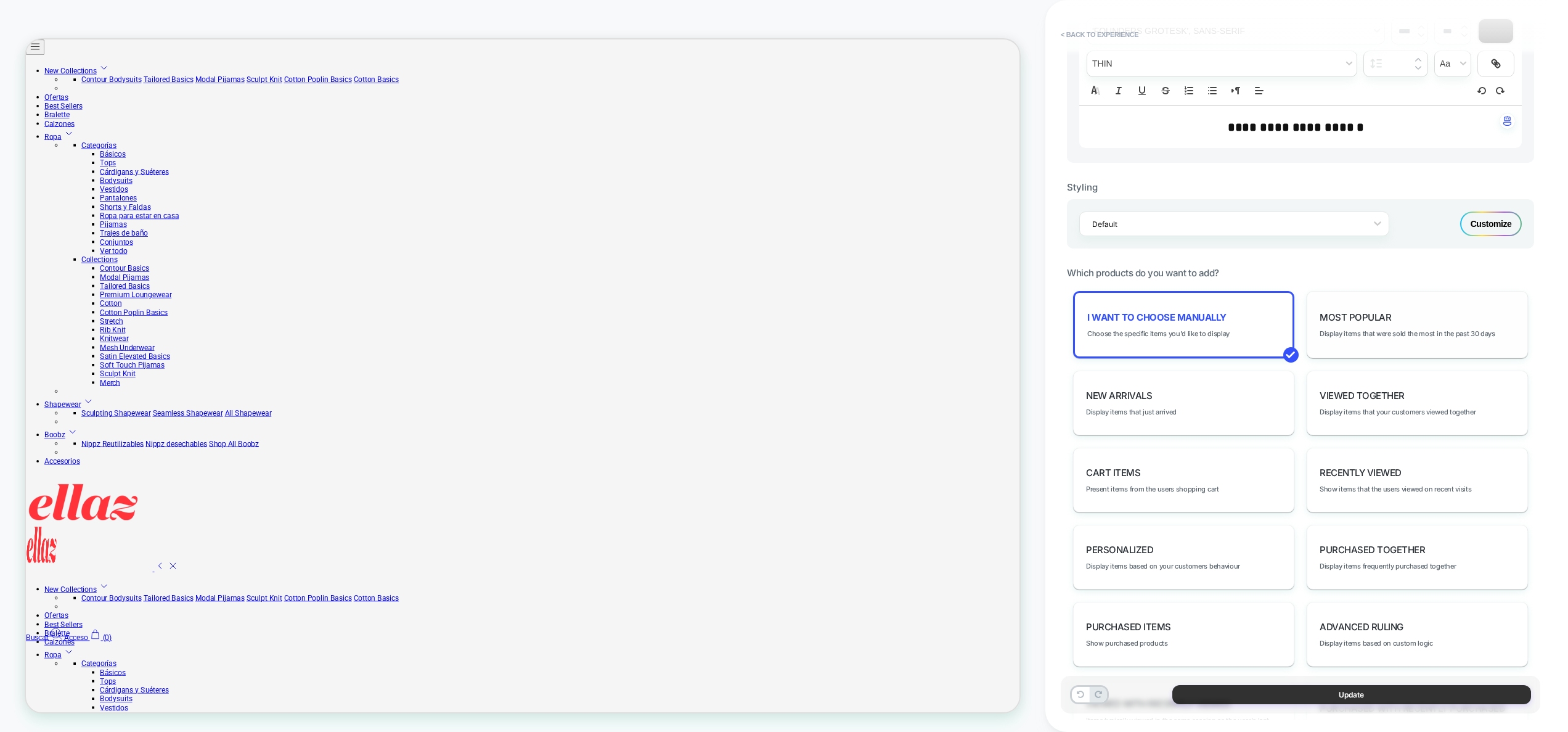
click at [1324, 696] on button "Update" at bounding box center [1352, 695] width 359 height 19
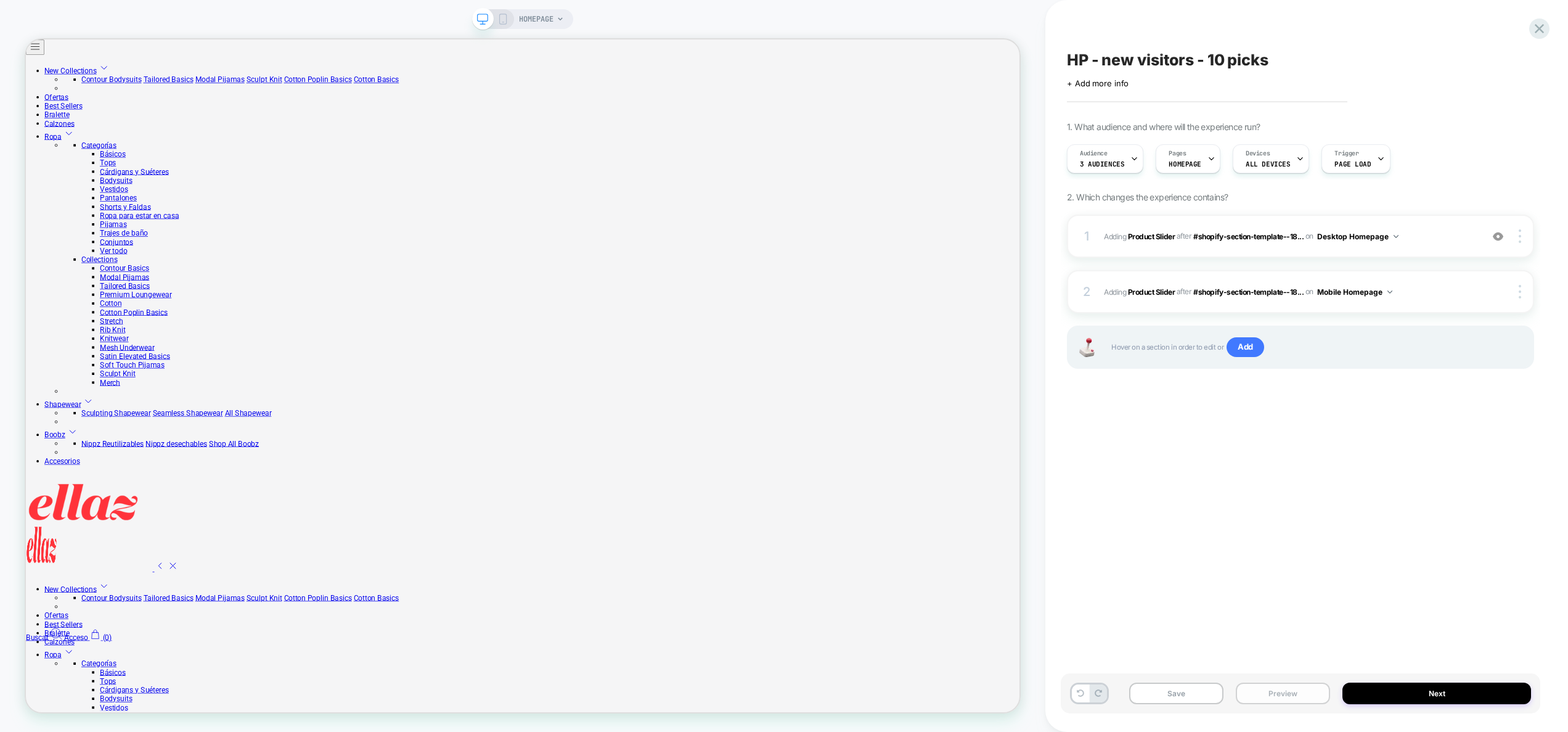
click at [1280, 699] on button "Preview" at bounding box center [1283, 693] width 95 height 21
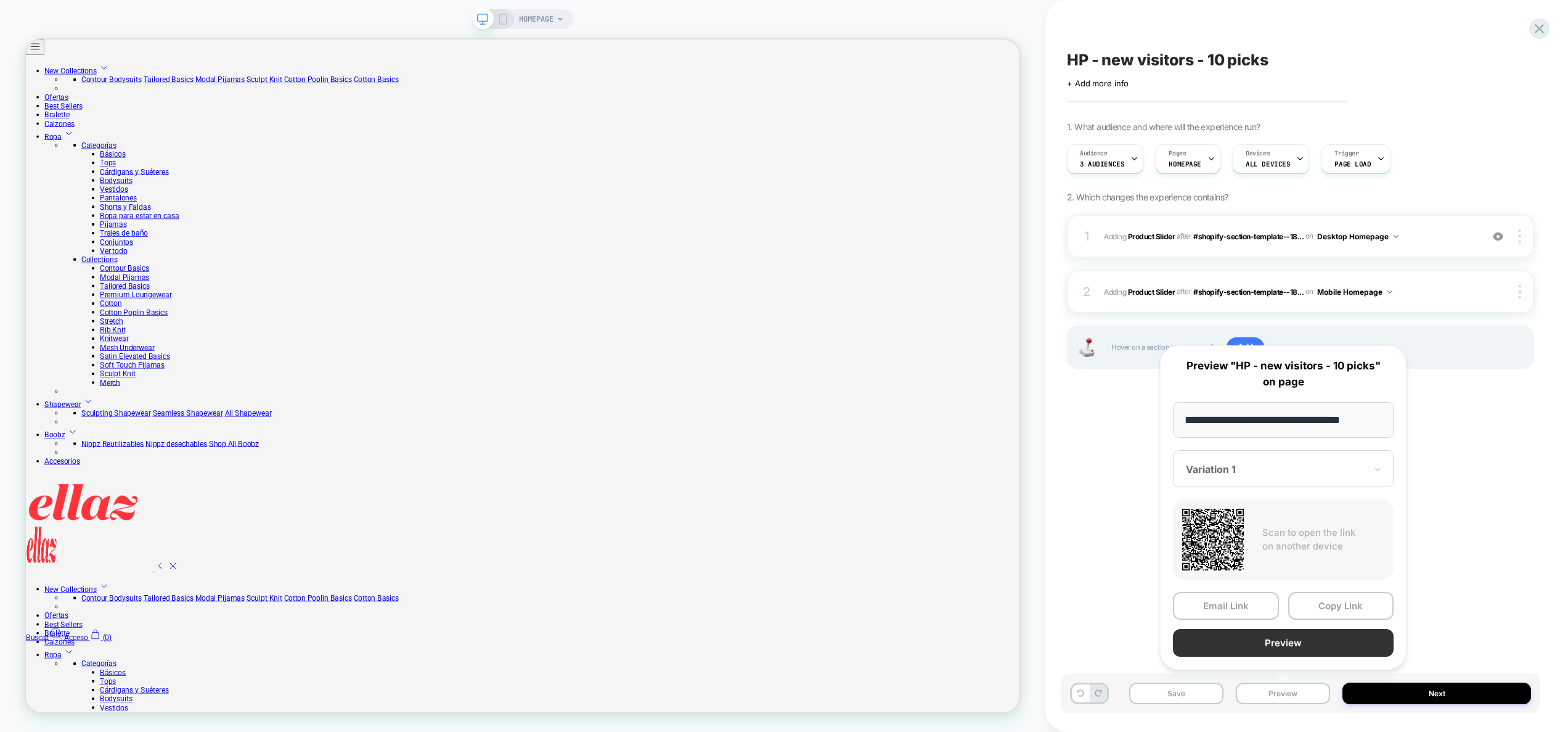
click at [1292, 648] on button "Preview" at bounding box center [1284, 643] width 221 height 28
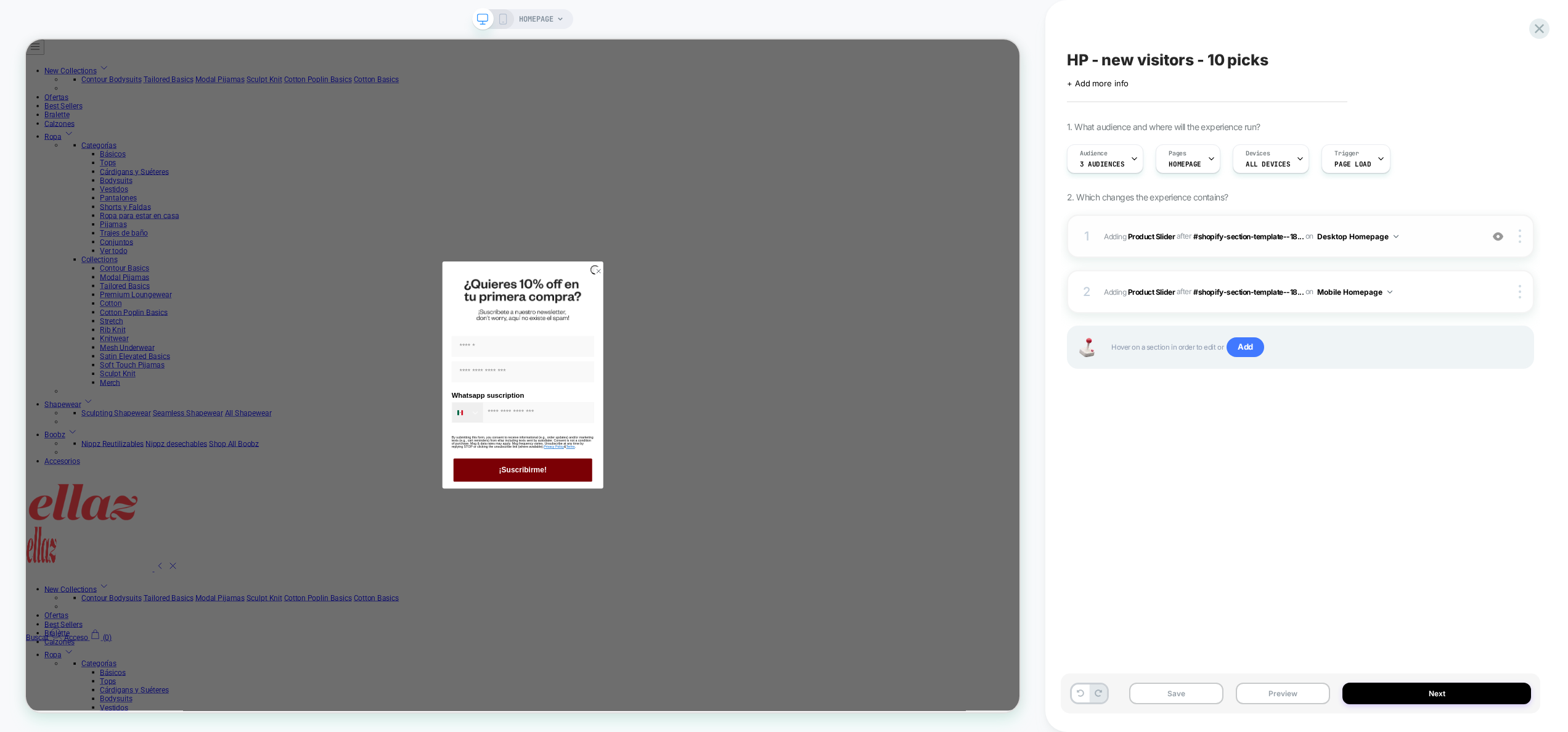
click at [1421, 242] on span "#_loomi_addon_1758633680875 Adding Product Slider AFTER #shopify-section-templa…" at bounding box center [1290, 236] width 372 height 15
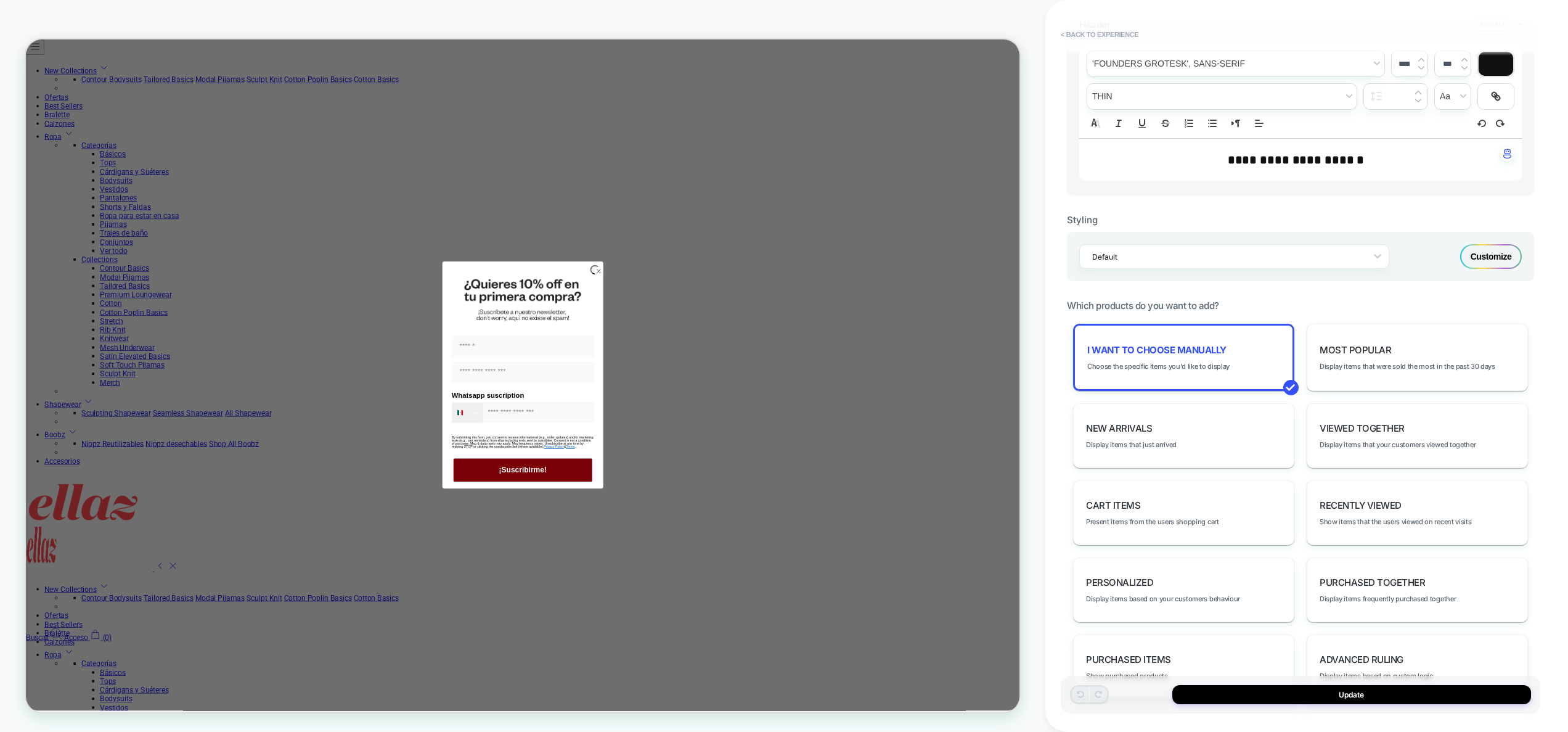
scroll to position [406, 0]
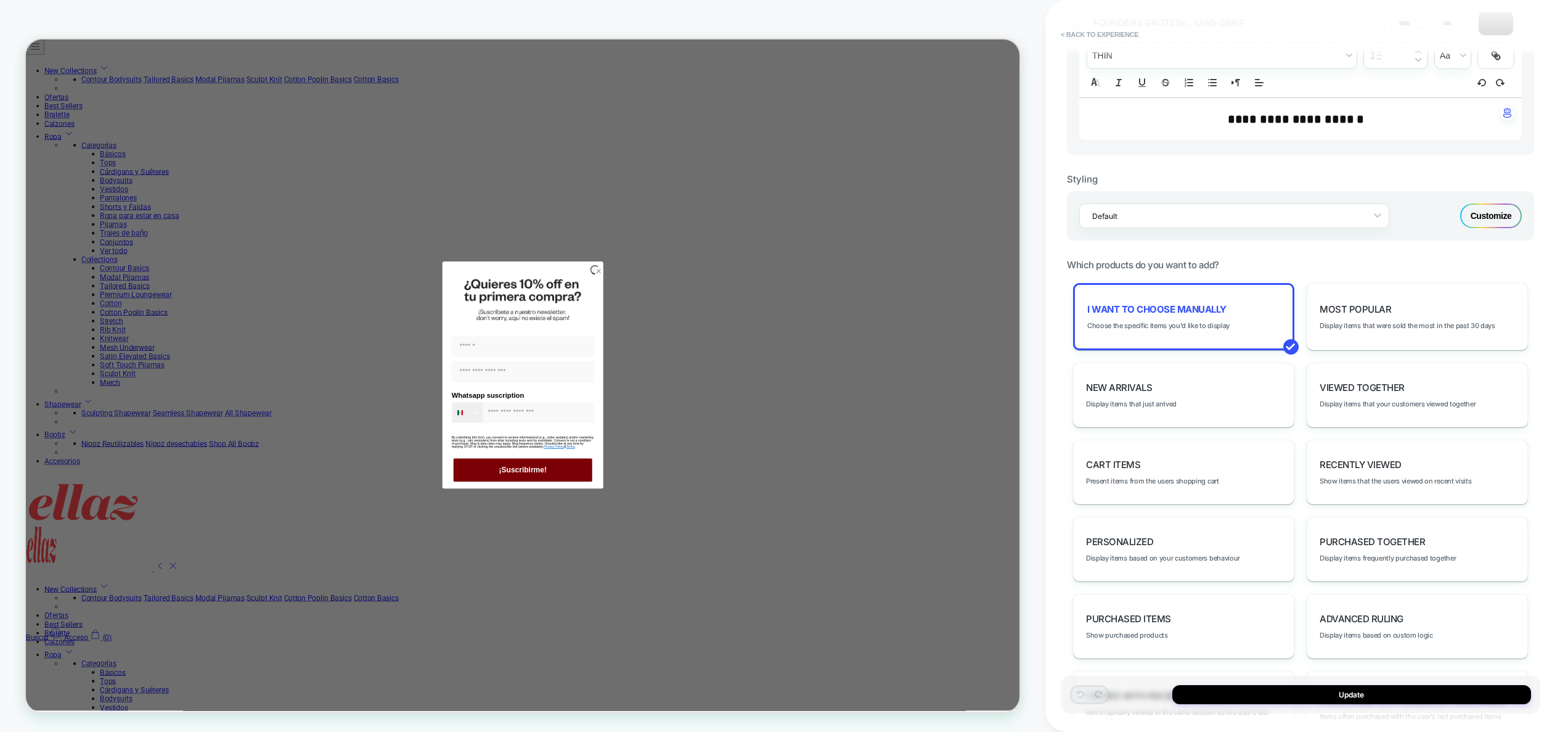
click at [1220, 318] on div "I want to choose manually Choose the specific items you'd like to display" at bounding box center [1184, 316] width 222 height 68
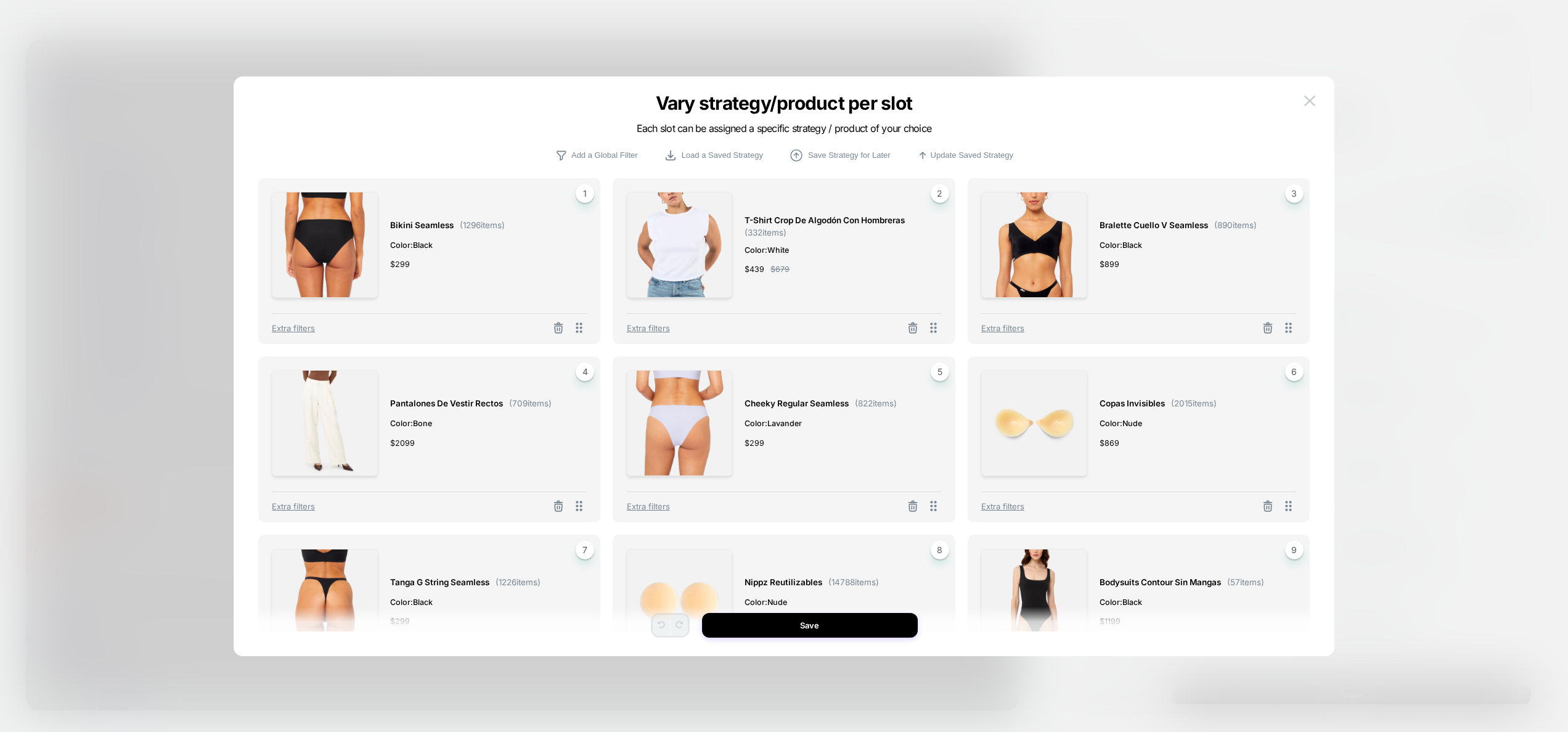
click at [587, 203] on span "1" at bounding box center [585, 193] width 18 height 18
click at [583, 322] on icon at bounding box center [578, 327] width 15 height 15
click at [560, 328] on line at bounding box center [560, 329] width 0 height 2
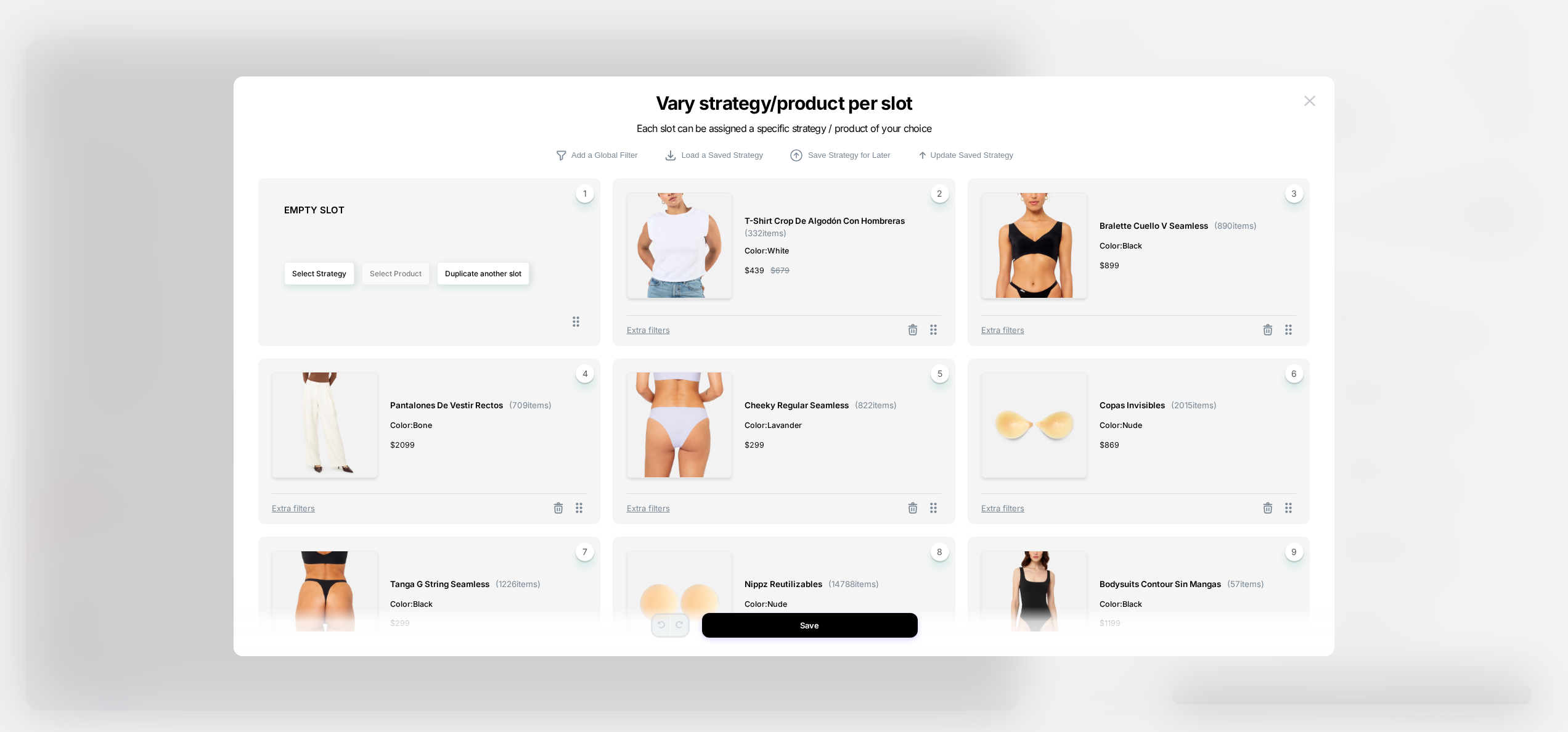
click at [404, 277] on button "Select Product" at bounding box center [396, 273] width 68 height 23
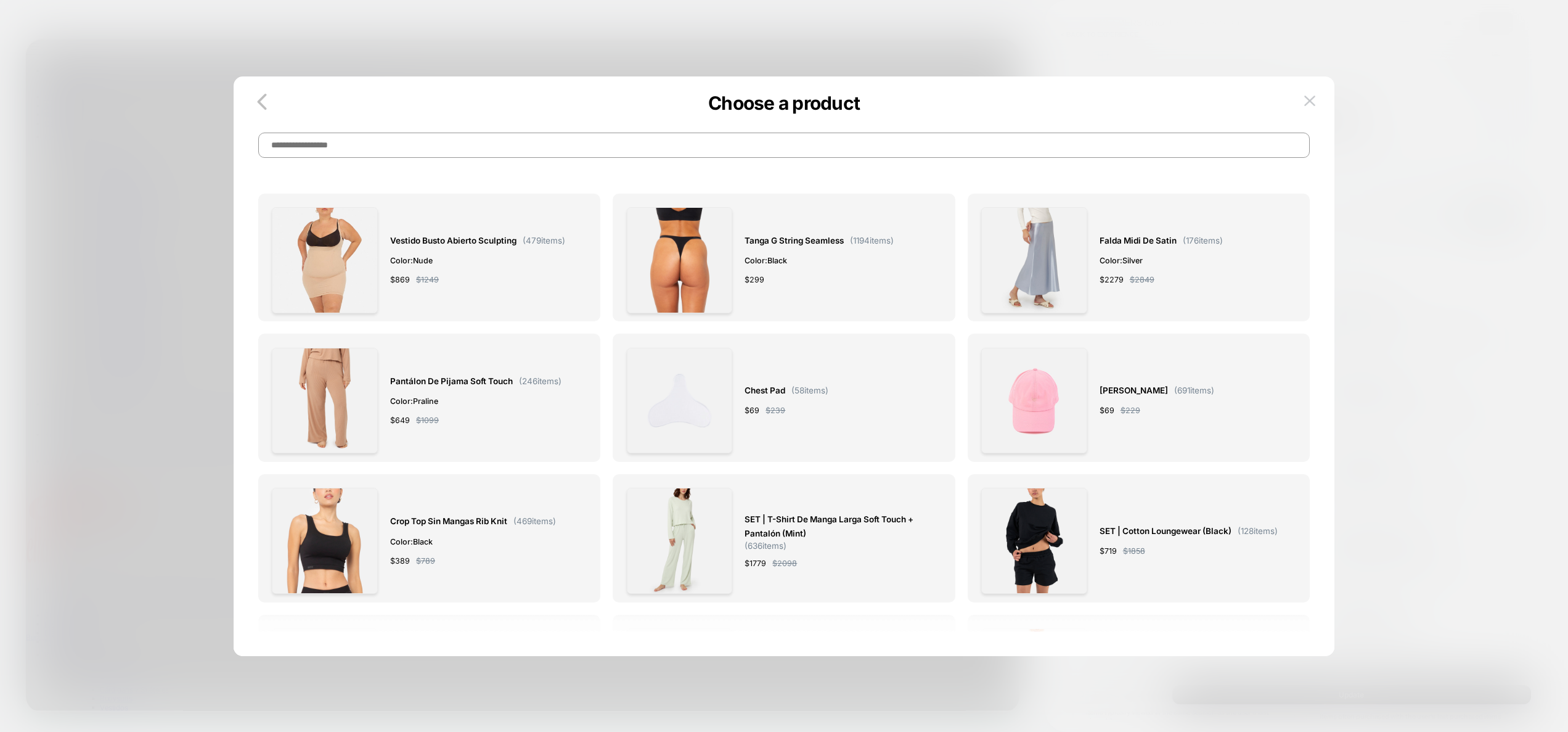
drag, startPoint x: 429, startPoint y: 135, endPoint x: 419, endPoint y: 148, distance: 16.4
click at [428, 136] on input at bounding box center [784, 145] width 1052 height 25
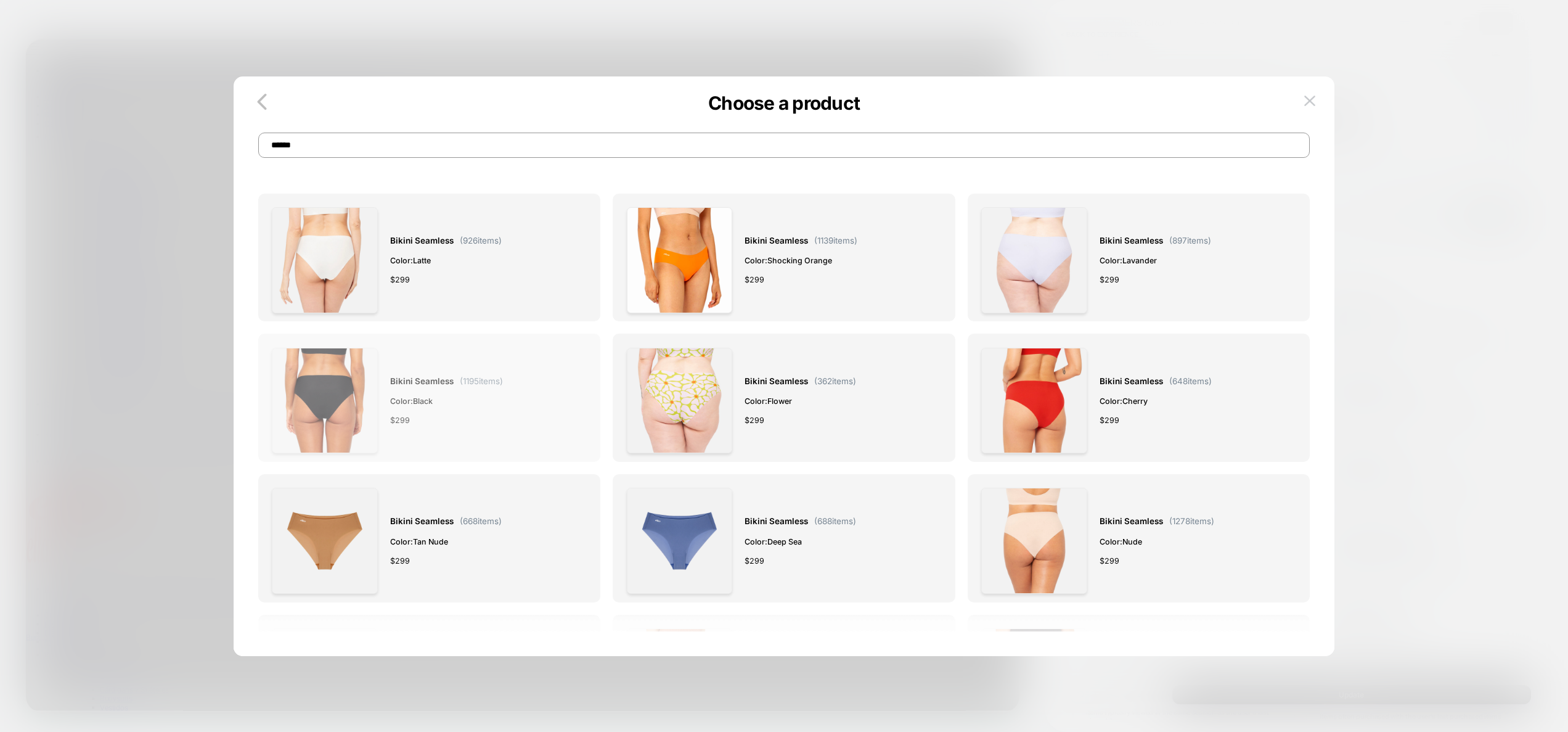
type input "******"
click at [508, 415] on div "Bikini Seamless ( 1195 items) Color: Black $ 299" at bounding box center [429, 401] width 315 height 106
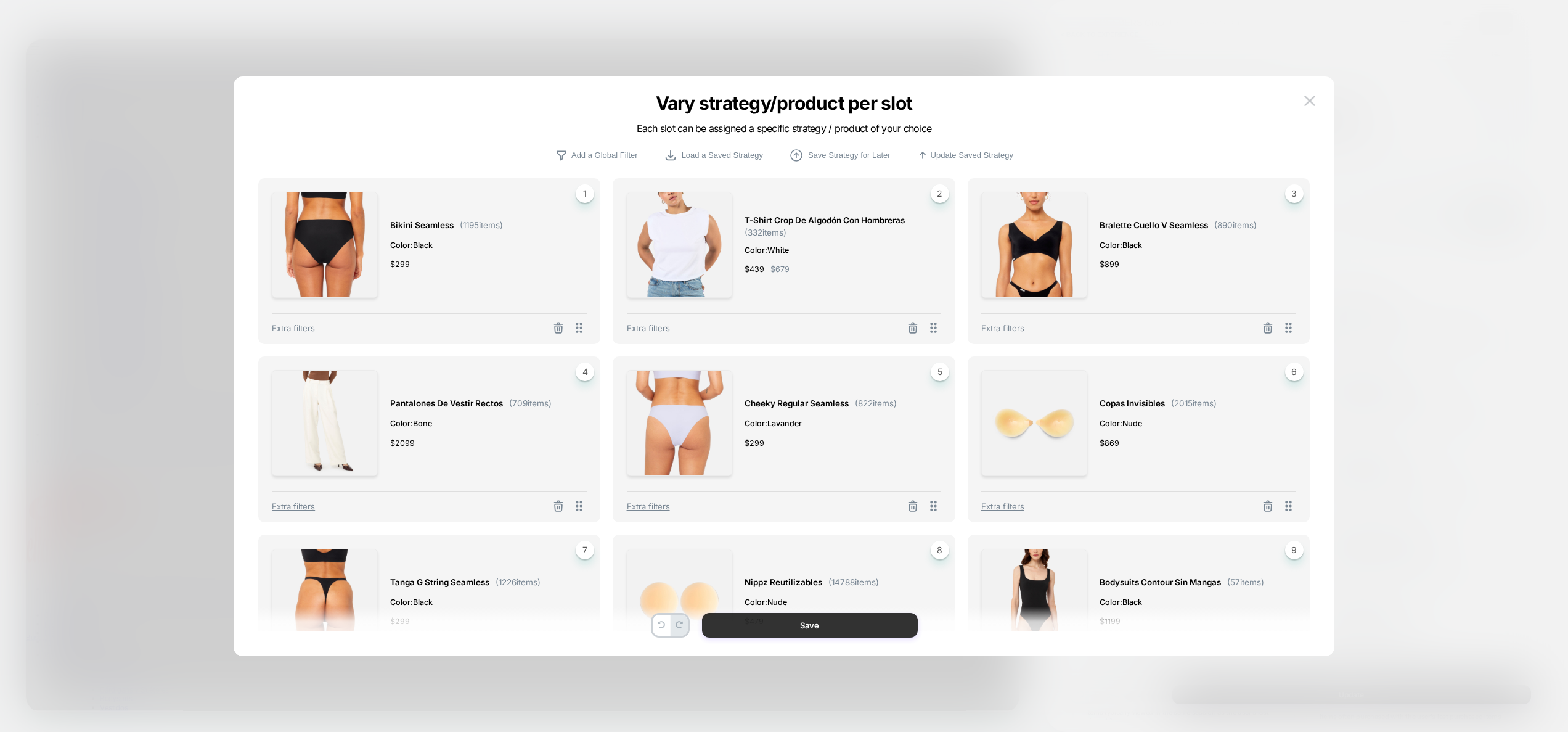
click at [778, 632] on button "Save" at bounding box center [810, 625] width 216 height 25
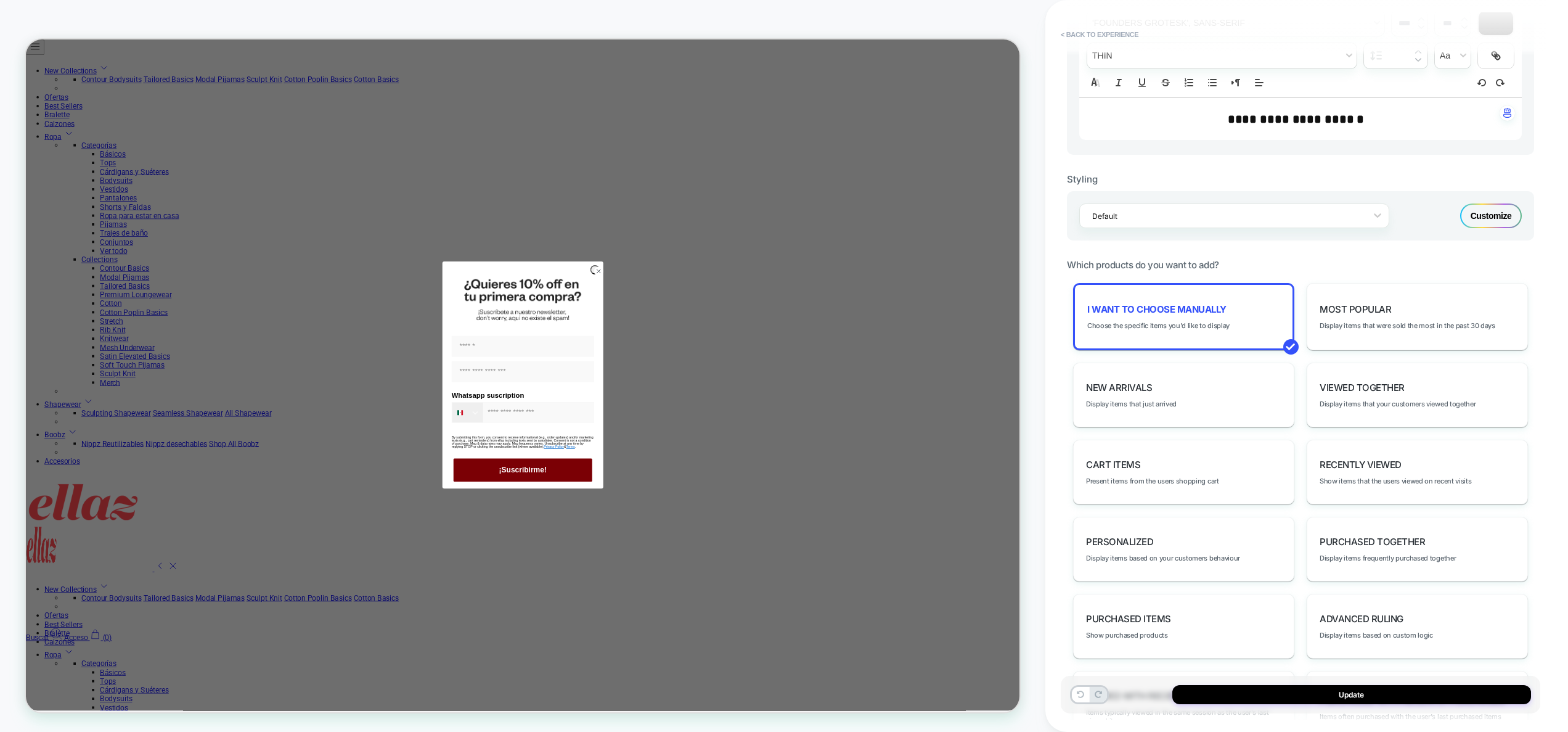
click at [787, 354] on circle "Close dialog" at bounding box center [790, 348] width 12 height 12
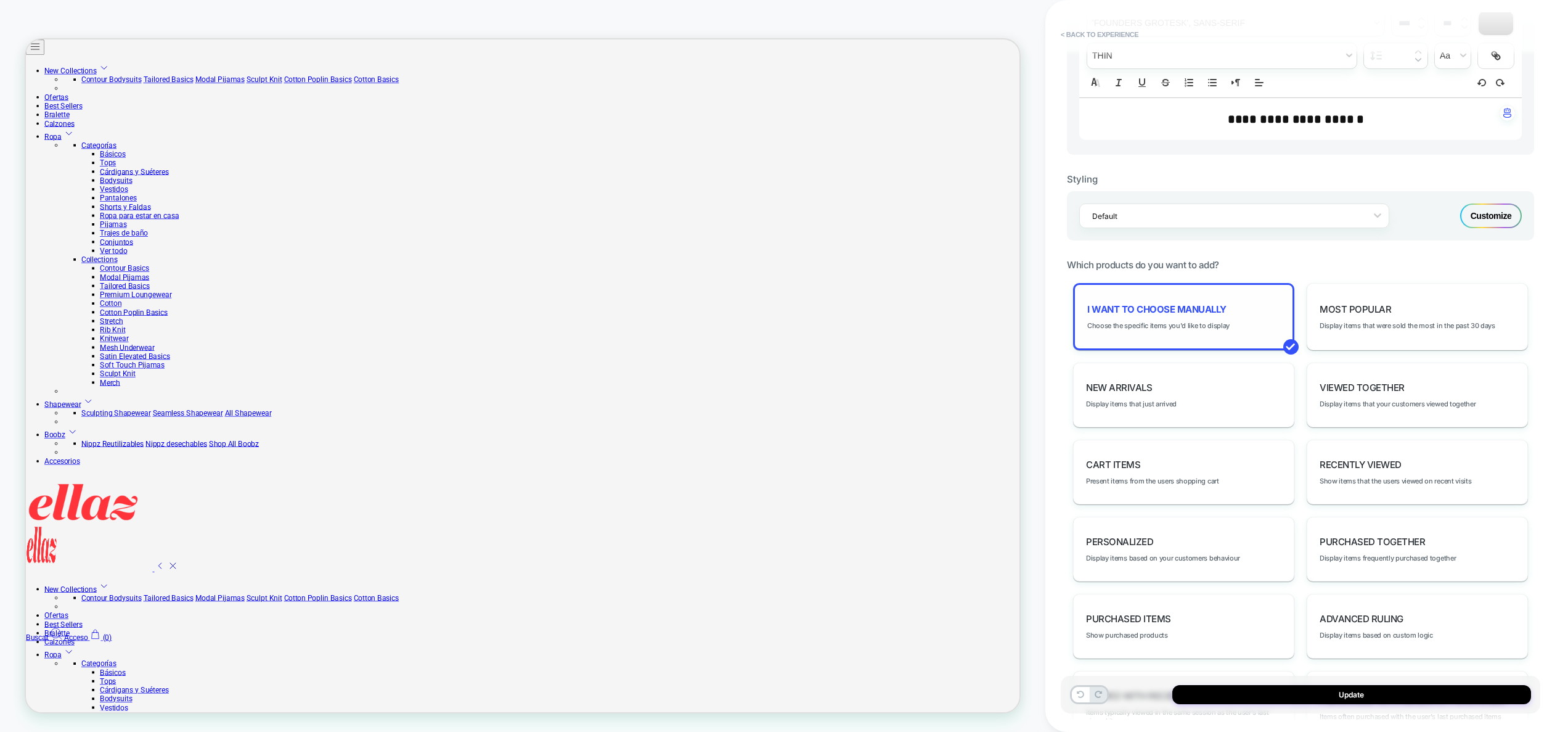
click at [1141, 331] on div "I want to choose manually Choose the specific items you'd like to display" at bounding box center [1184, 316] width 222 height 68
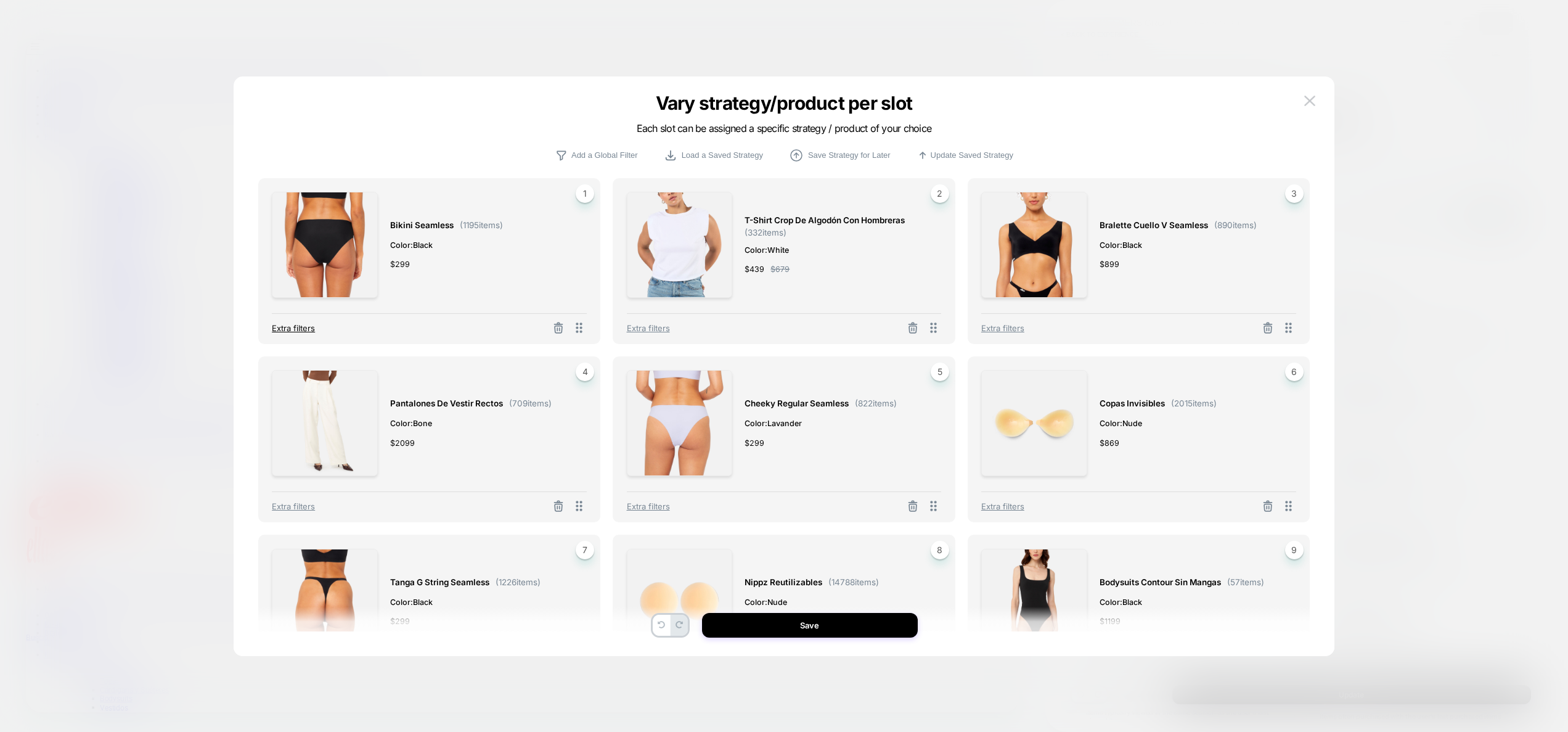
click at [291, 331] on span "Extra filters" at bounding box center [293, 328] width 43 height 10
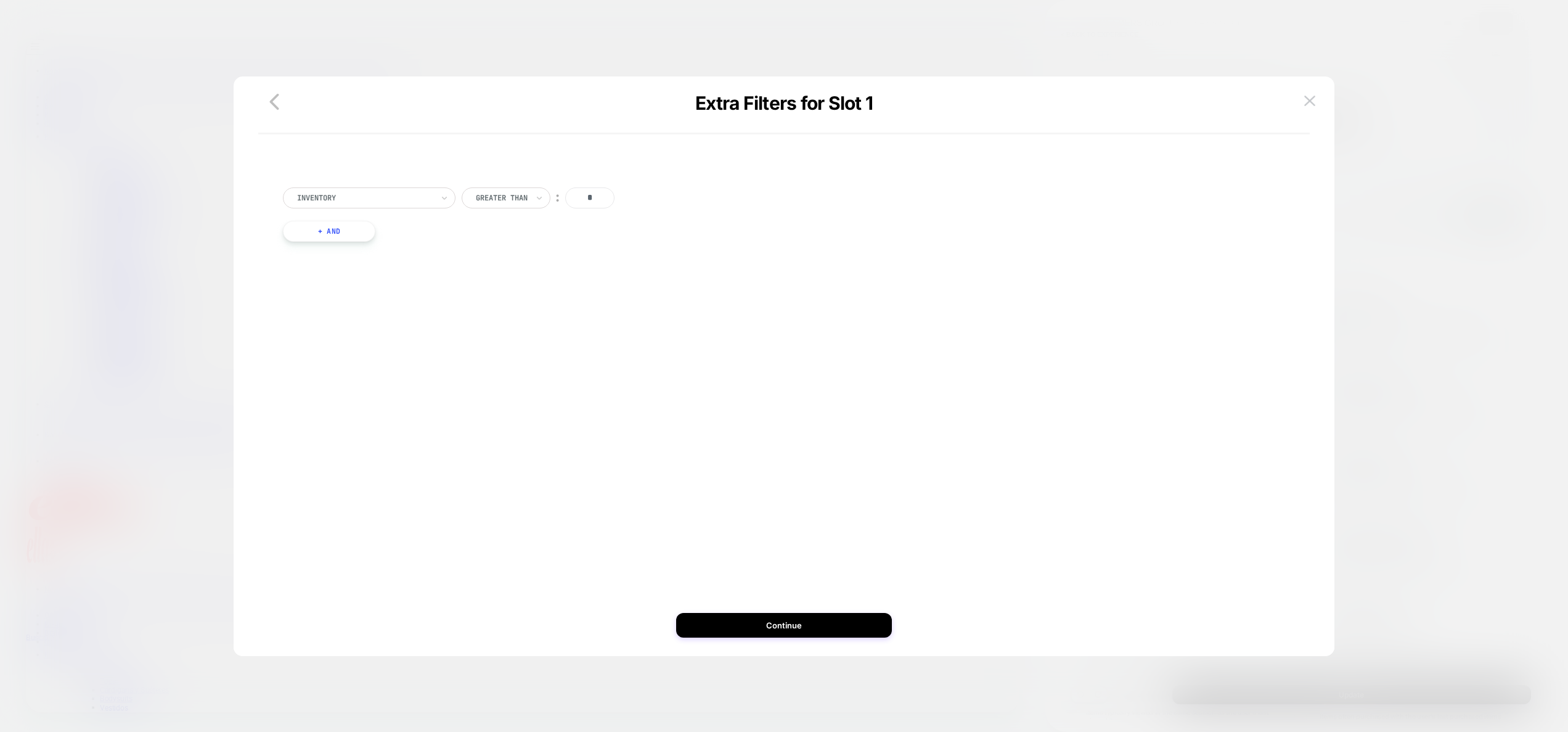
click at [340, 237] on button "+ And" at bounding box center [329, 231] width 92 height 21
click at [348, 246] on div at bounding box center [396, 244] width 136 height 11
click at [546, 248] on div at bounding box center [532, 244] width 52 height 11
click at [631, 244] on input "*" at bounding box center [620, 243] width 49 height 21
click at [657, 246] on img at bounding box center [659, 243] width 5 height 5
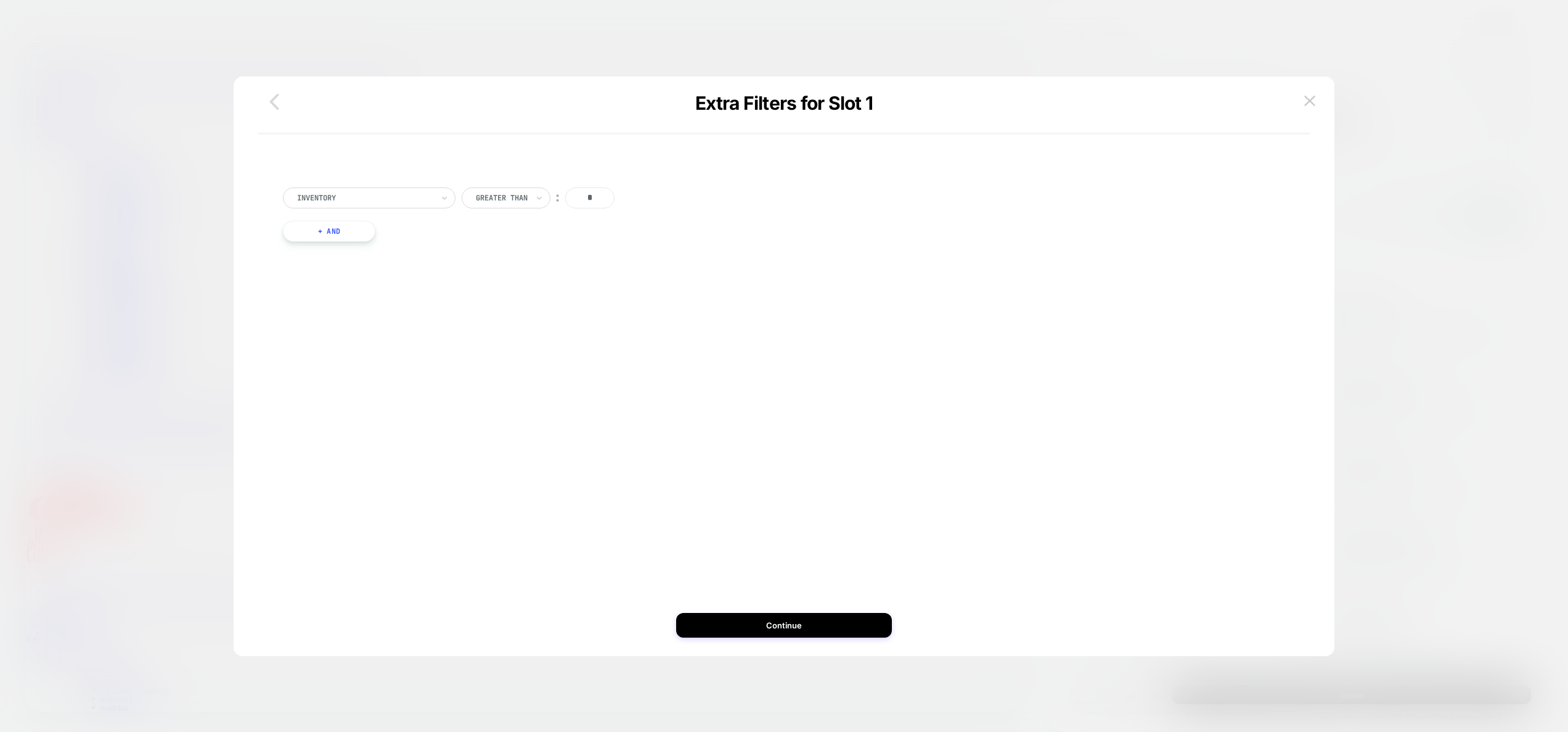
click at [268, 99] on icon "button" at bounding box center [274, 102] width 25 height 25
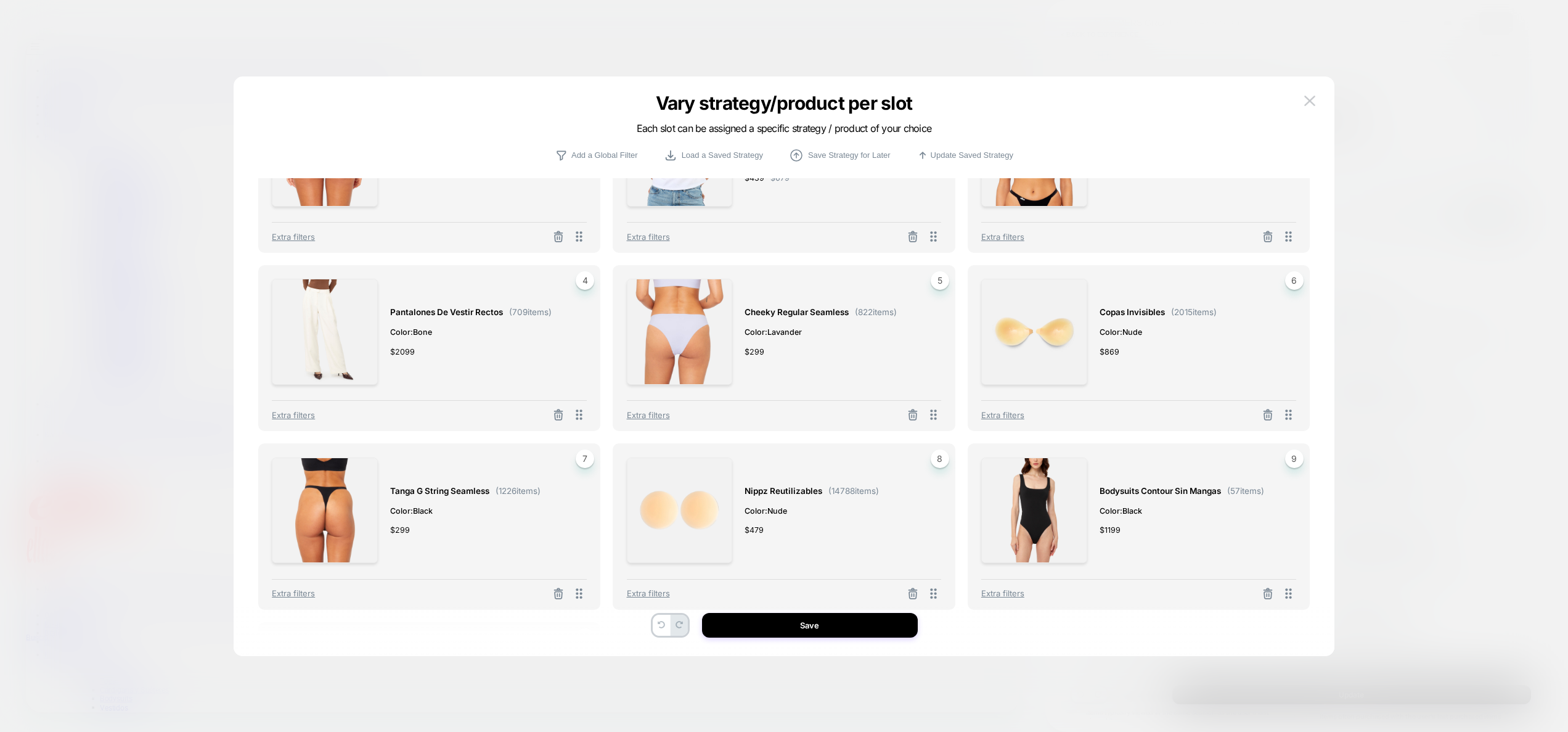
scroll to position [279, 0]
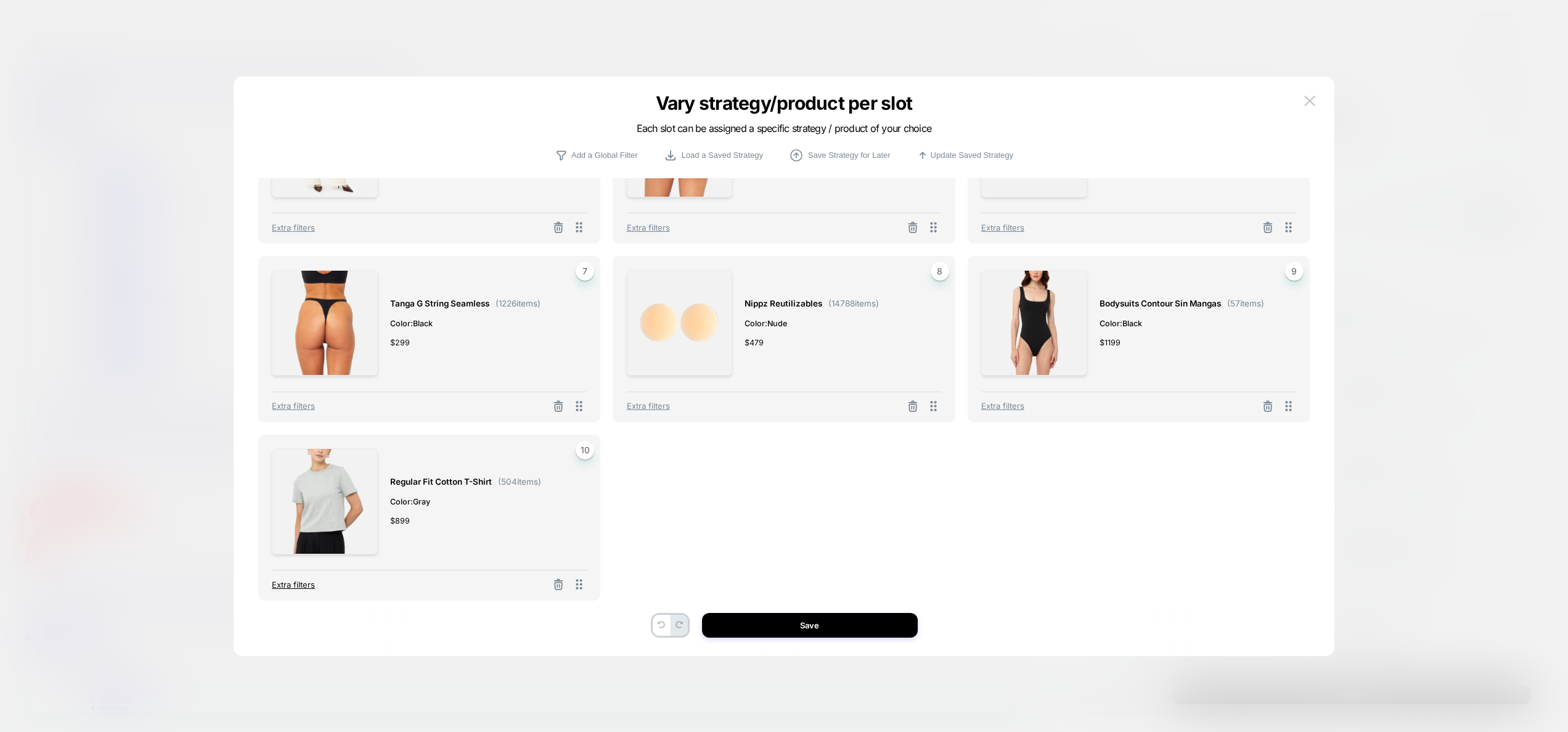
click at [290, 586] on span "Extra filters" at bounding box center [293, 585] width 43 height 10
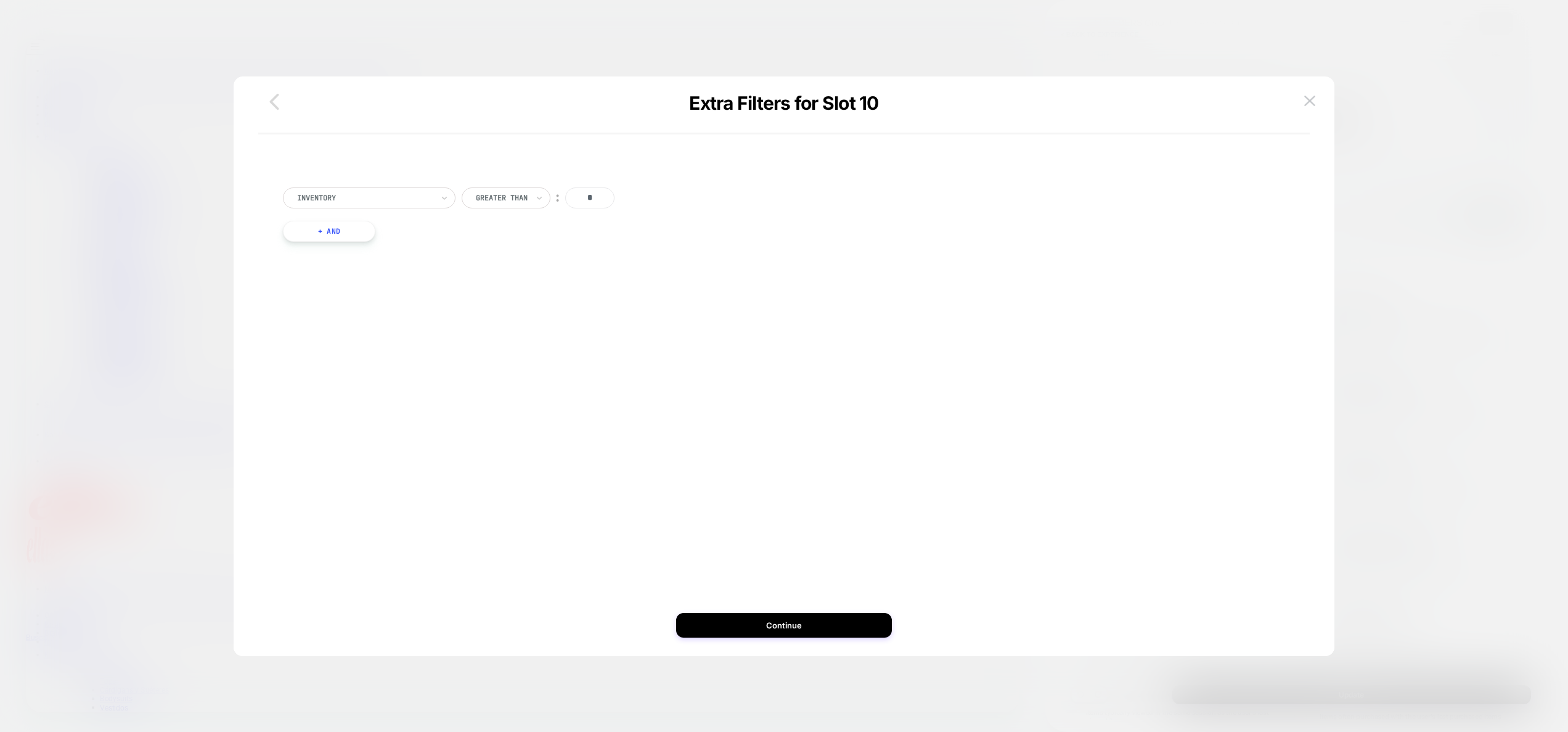
click at [276, 105] on icon "button" at bounding box center [274, 102] width 25 height 25
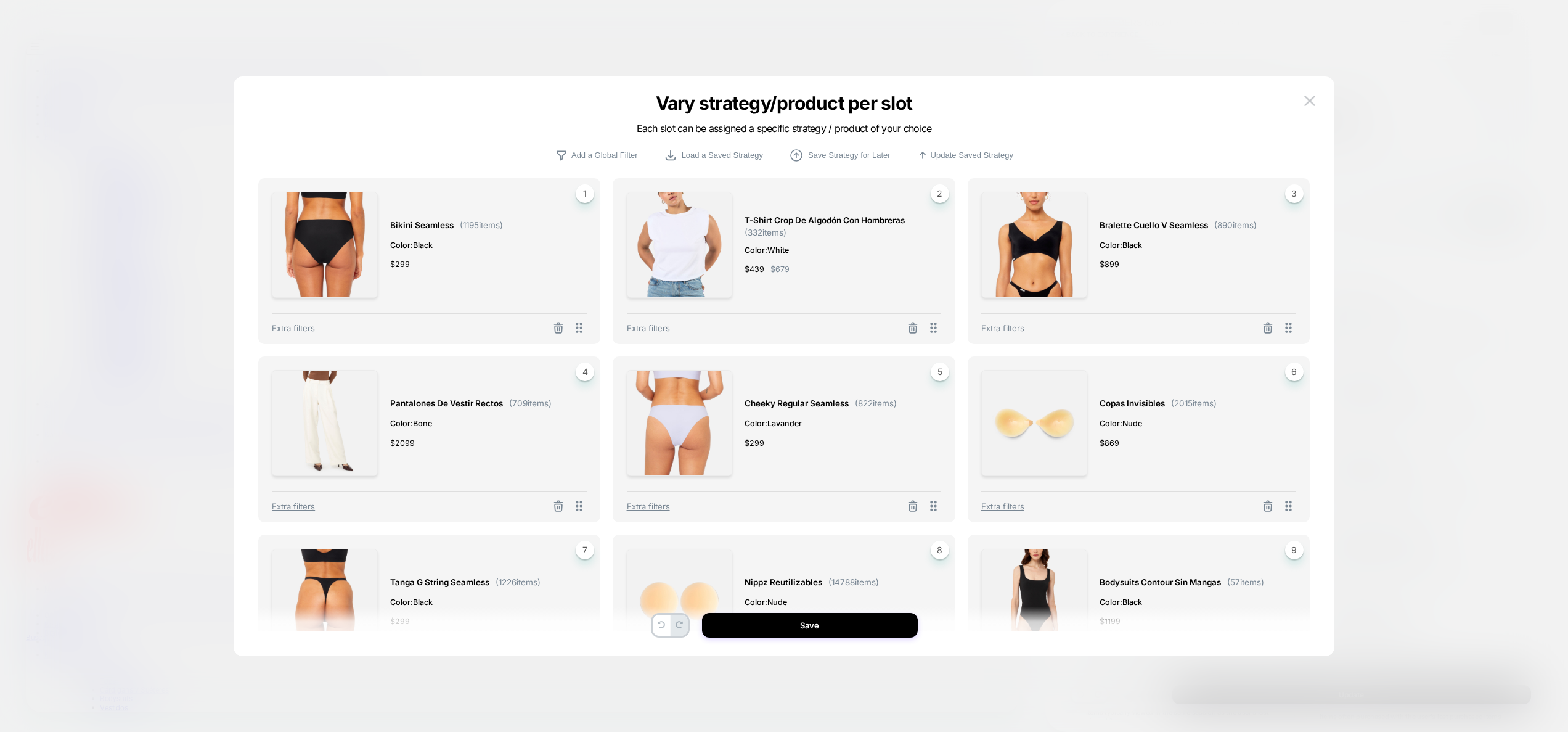
drag, startPoint x: 780, startPoint y: 265, endPoint x: 764, endPoint y: 241, distance: 28.8
click at [780, 264] on span "$ 679" at bounding box center [780, 269] width 19 height 13
click at [764, 240] on div "T-shirt crop de algodón con hombreras ( 332 items) Color: White $ 439 $ 679" at bounding box center [836, 244] width 184 height 106
click at [333, 234] on img at bounding box center [324, 244] width 106 height 106
click at [326, 225] on img at bounding box center [324, 244] width 106 height 106
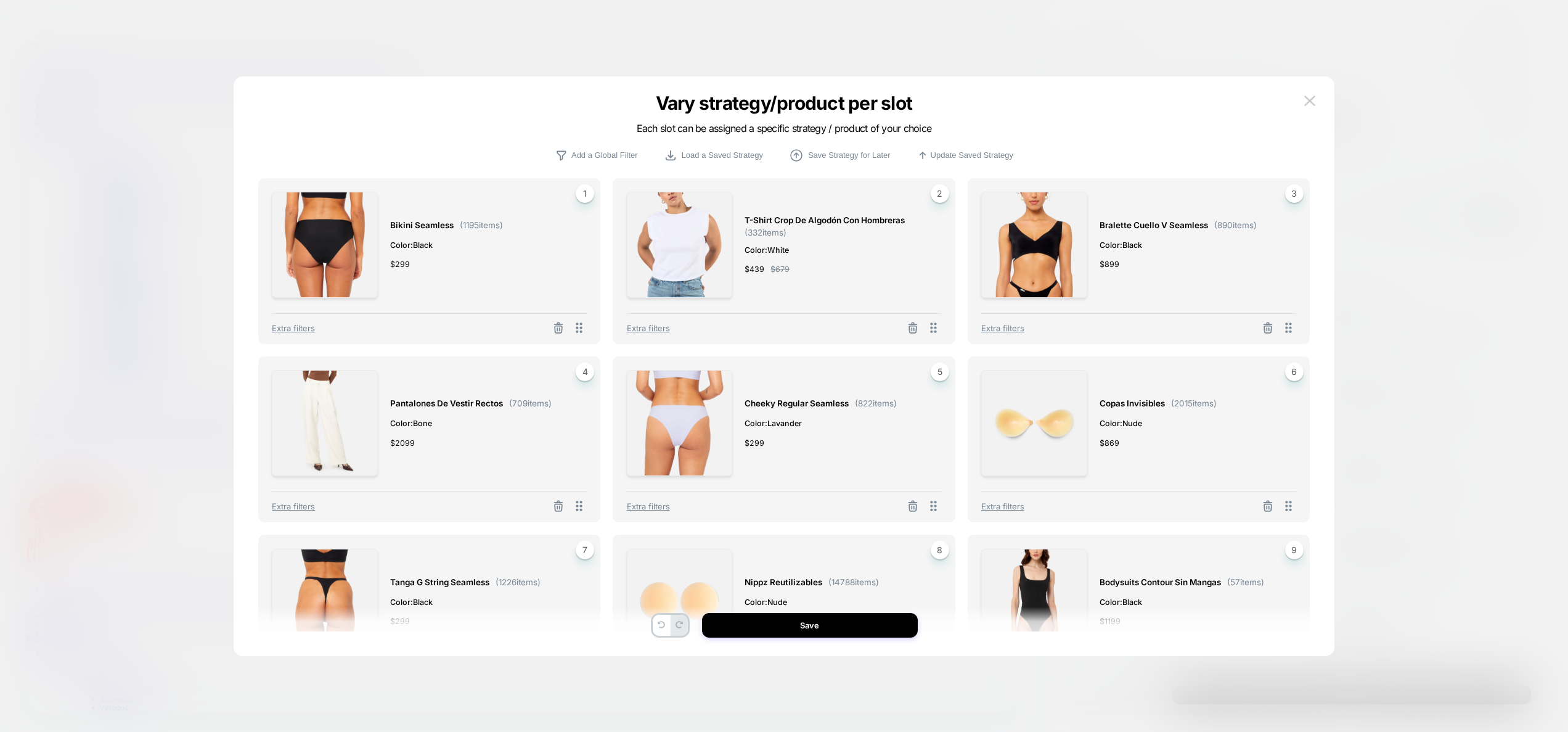
click at [326, 225] on img at bounding box center [324, 244] width 106 height 106
click at [325, 224] on img at bounding box center [324, 244] width 106 height 106
click at [323, 223] on img at bounding box center [324, 244] width 106 height 106
click at [321, 222] on img at bounding box center [324, 244] width 106 height 106
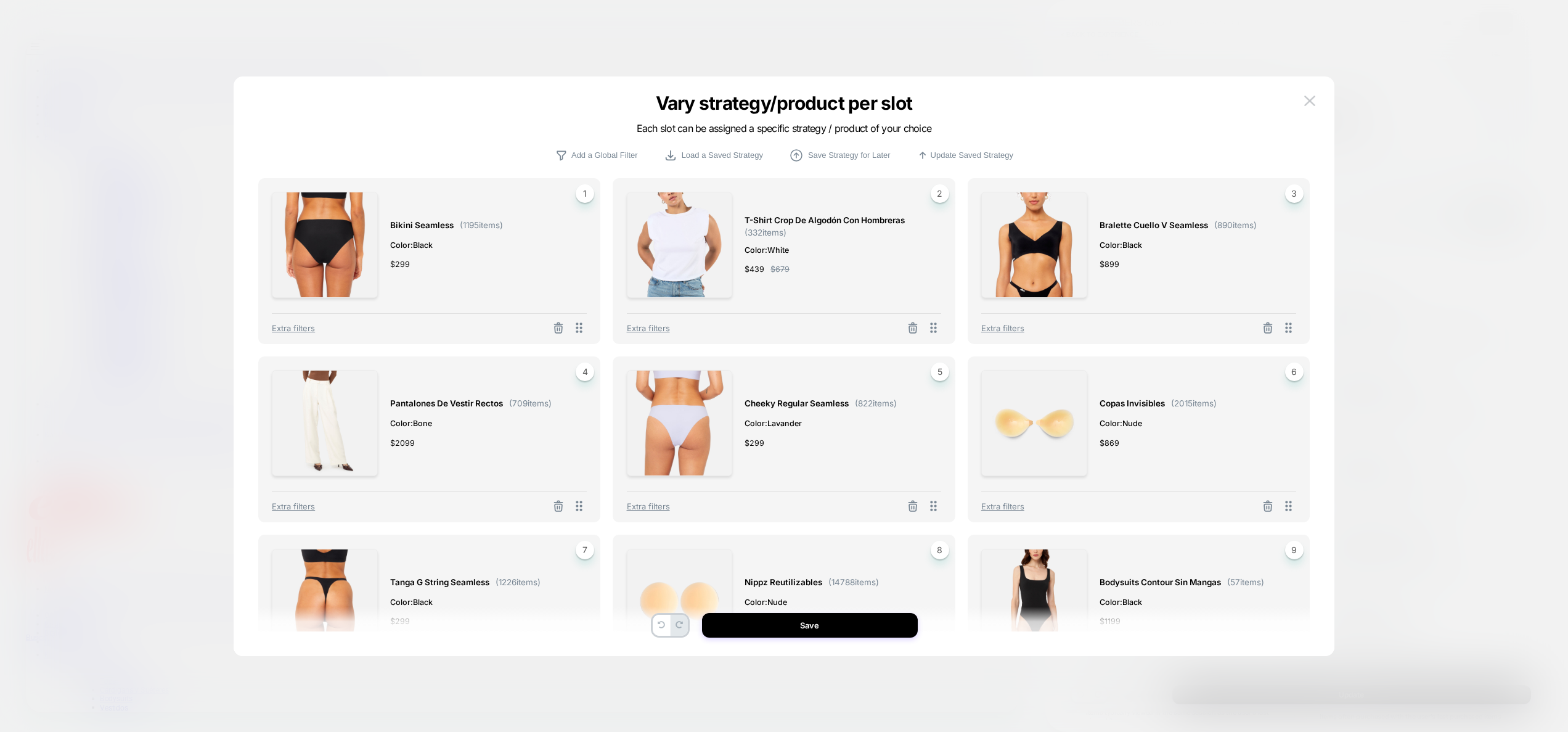
click at [321, 222] on img at bounding box center [324, 244] width 106 height 106
click at [320, 222] on img at bounding box center [324, 244] width 106 height 106
click at [319, 221] on img at bounding box center [324, 244] width 106 height 106
click at [318, 220] on img at bounding box center [324, 244] width 106 height 106
drag, startPoint x: 318, startPoint y: 220, endPoint x: 310, endPoint y: 199, distance: 22.5
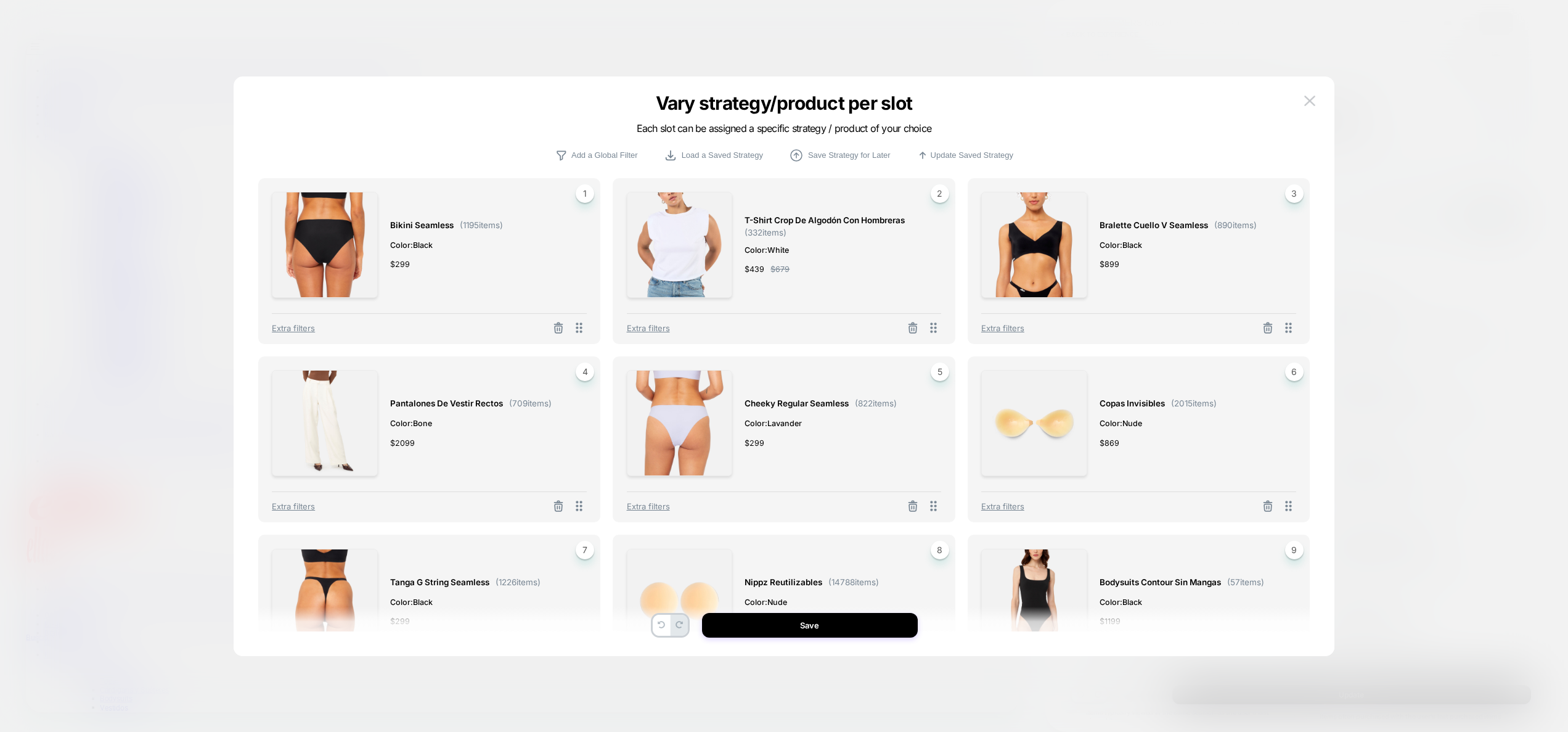
click at [312, 209] on img at bounding box center [324, 244] width 106 height 106
click at [309, 199] on img at bounding box center [324, 244] width 106 height 106
click at [308, 198] on img at bounding box center [324, 244] width 106 height 106
click at [303, 191] on div "Bikini Seamless ( 1195 items) Color: Black $ 299 1 Extra filters" at bounding box center [429, 261] width 342 height 166
drag, startPoint x: 389, startPoint y: 227, endPoint x: 454, endPoint y: 231, distance: 65.1
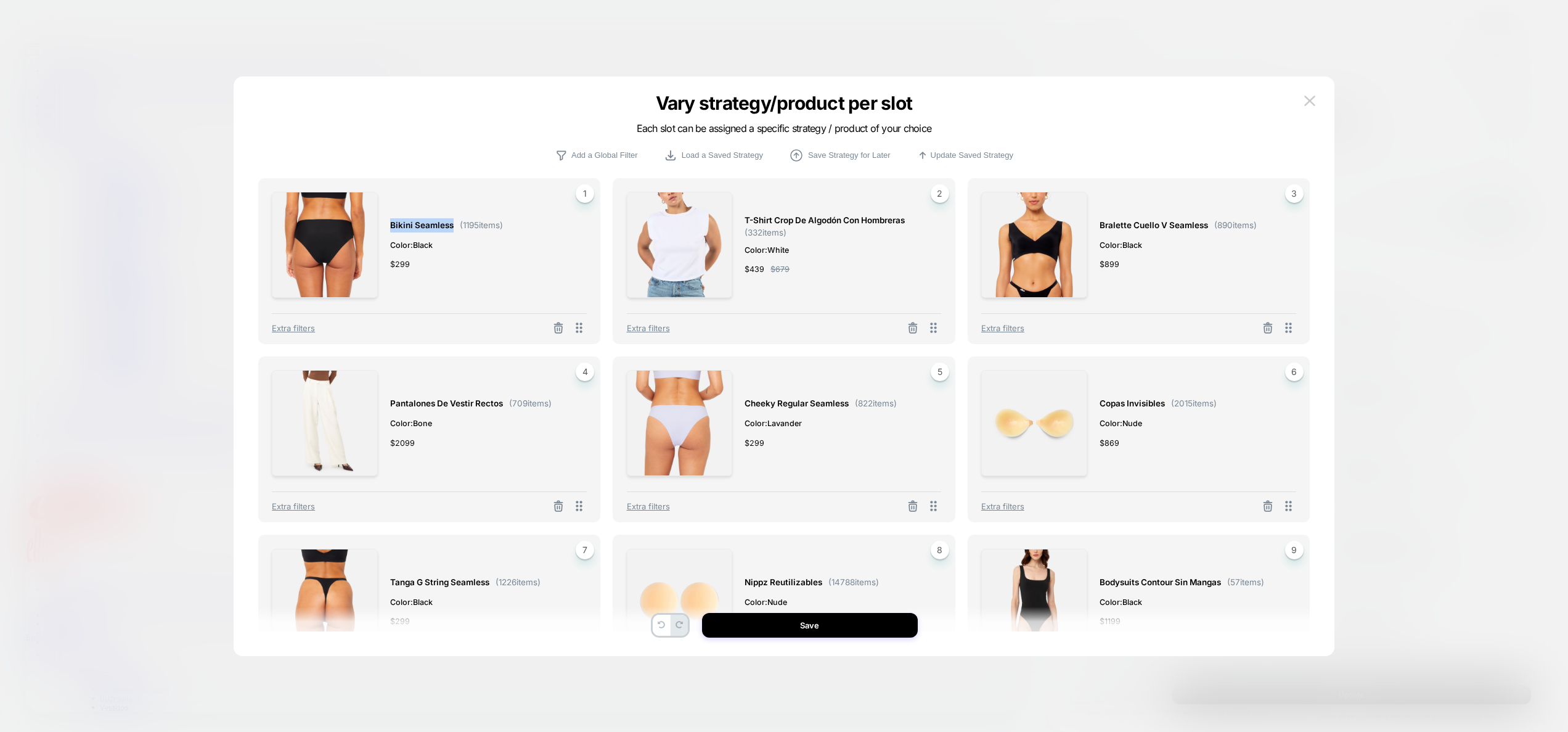
click at [454, 231] on span "Bikini Seamless ( 1195 items)" at bounding box center [446, 226] width 113 height 14
copy span "Bikini Seamless"
click at [1311, 96] on img at bounding box center [1310, 100] width 11 height 10
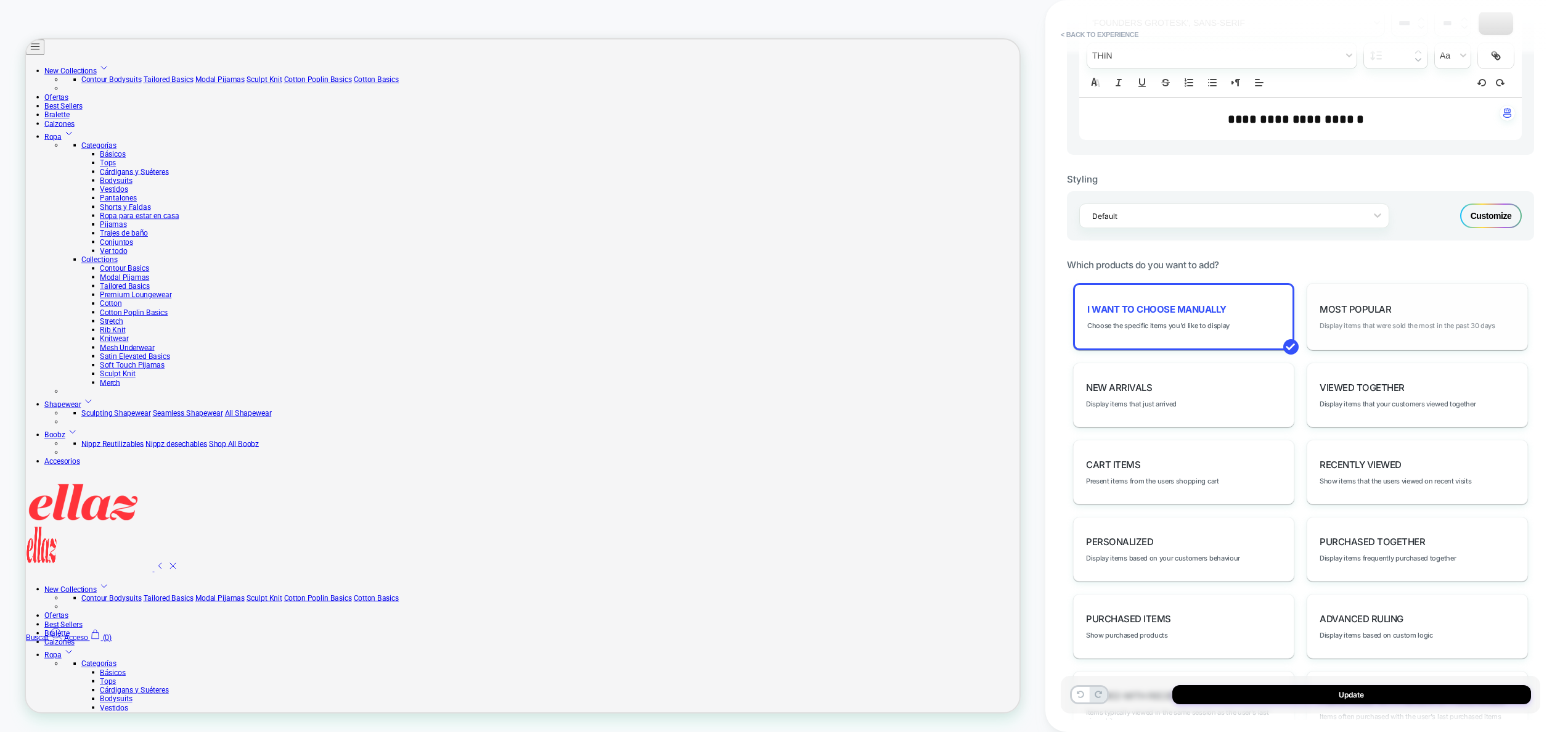
click at [1384, 329] on span "Display items that were sold the most in the past 30 days" at bounding box center [1408, 325] width 176 height 9
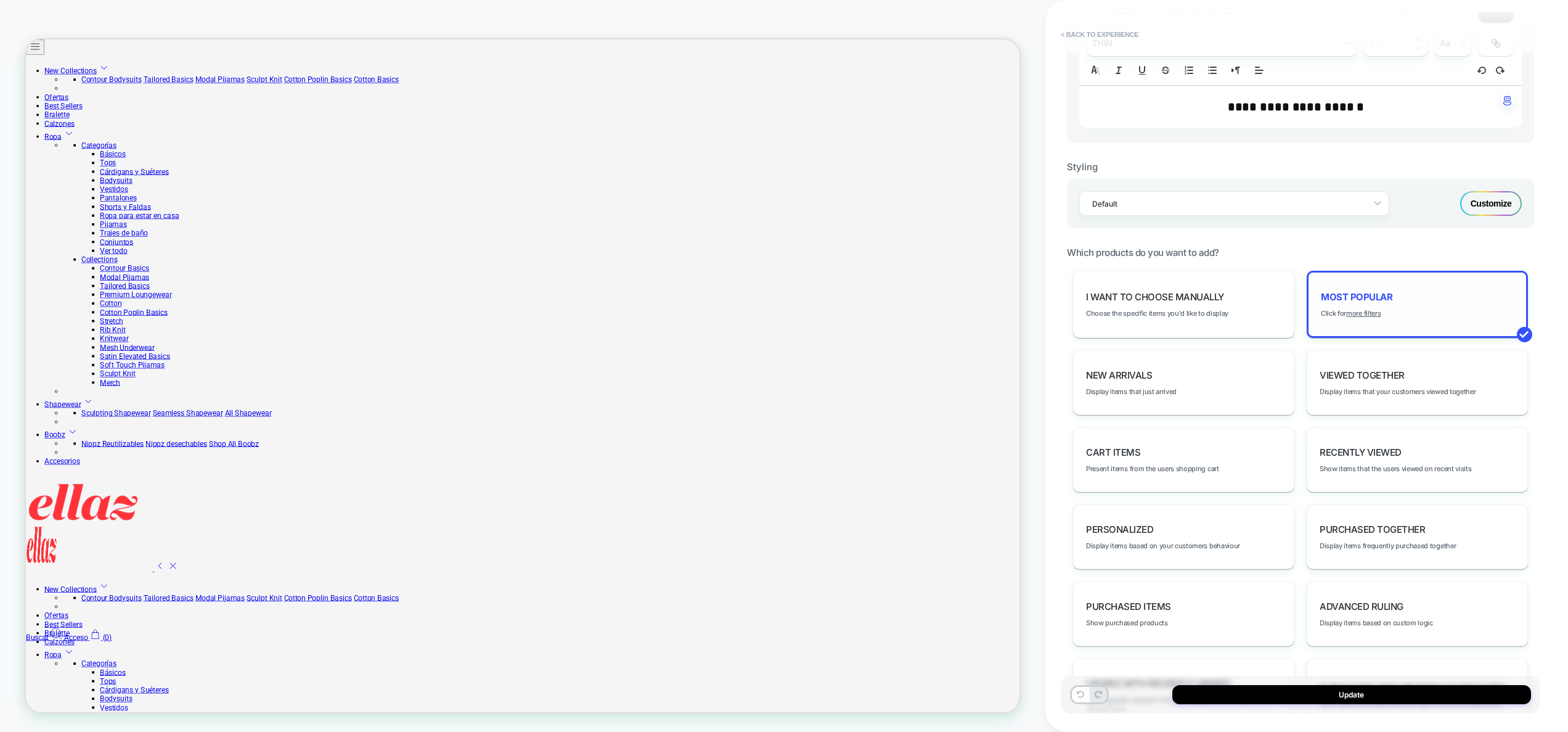
scroll to position [419, 0]
click at [1403, 590] on div "Advanced Ruling Display items based on custom logic" at bounding box center [1417, 613] width 222 height 64
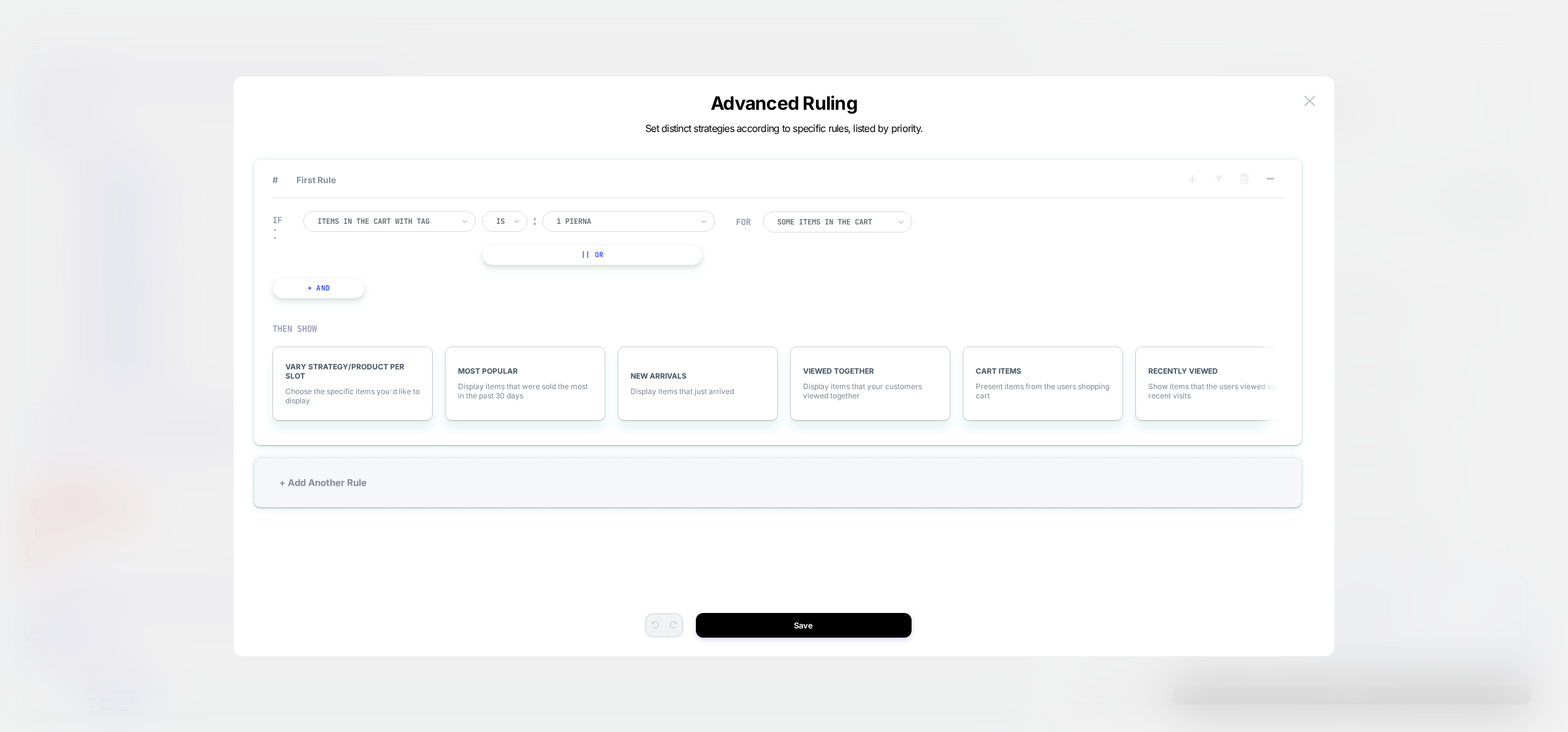
click at [1435, 234] on div at bounding box center [784, 366] width 1568 height 732
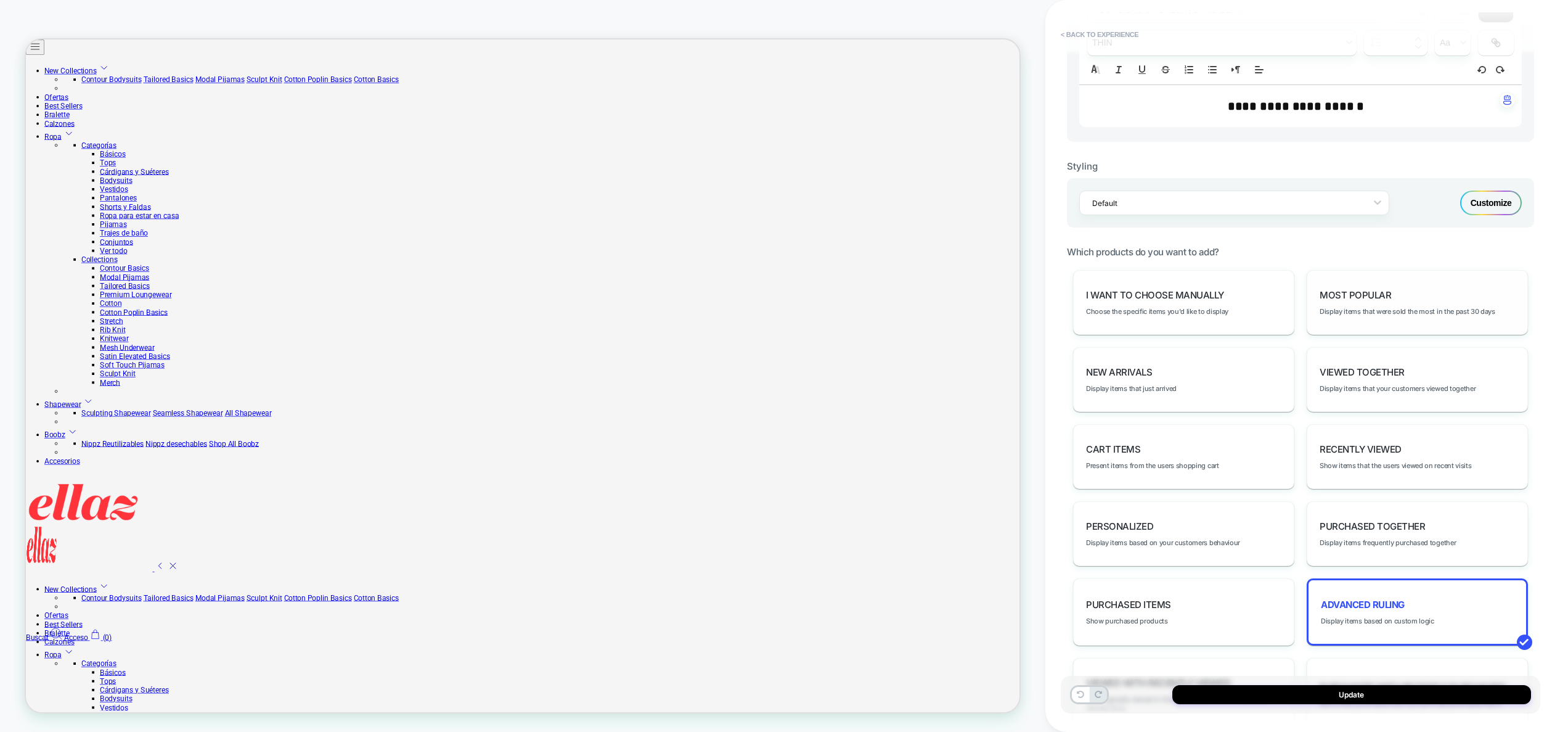
click at [1394, 318] on div "Most Popular Display items that were sold the most in the past 30 days" at bounding box center [1417, 302] width 222 height 64
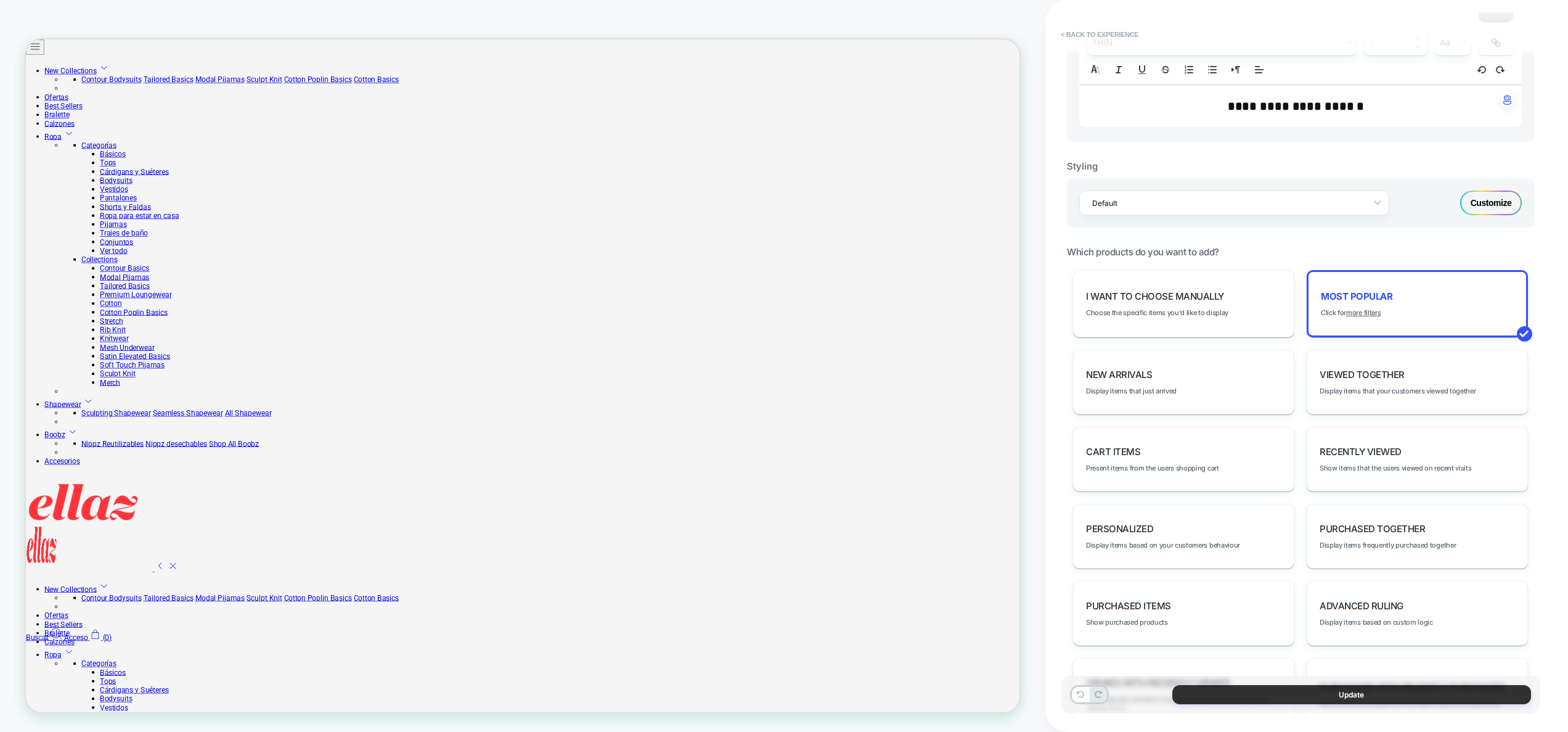
click at [1393, 694] on button "Update" at bounding box center [1352, 695] width 359 height 19
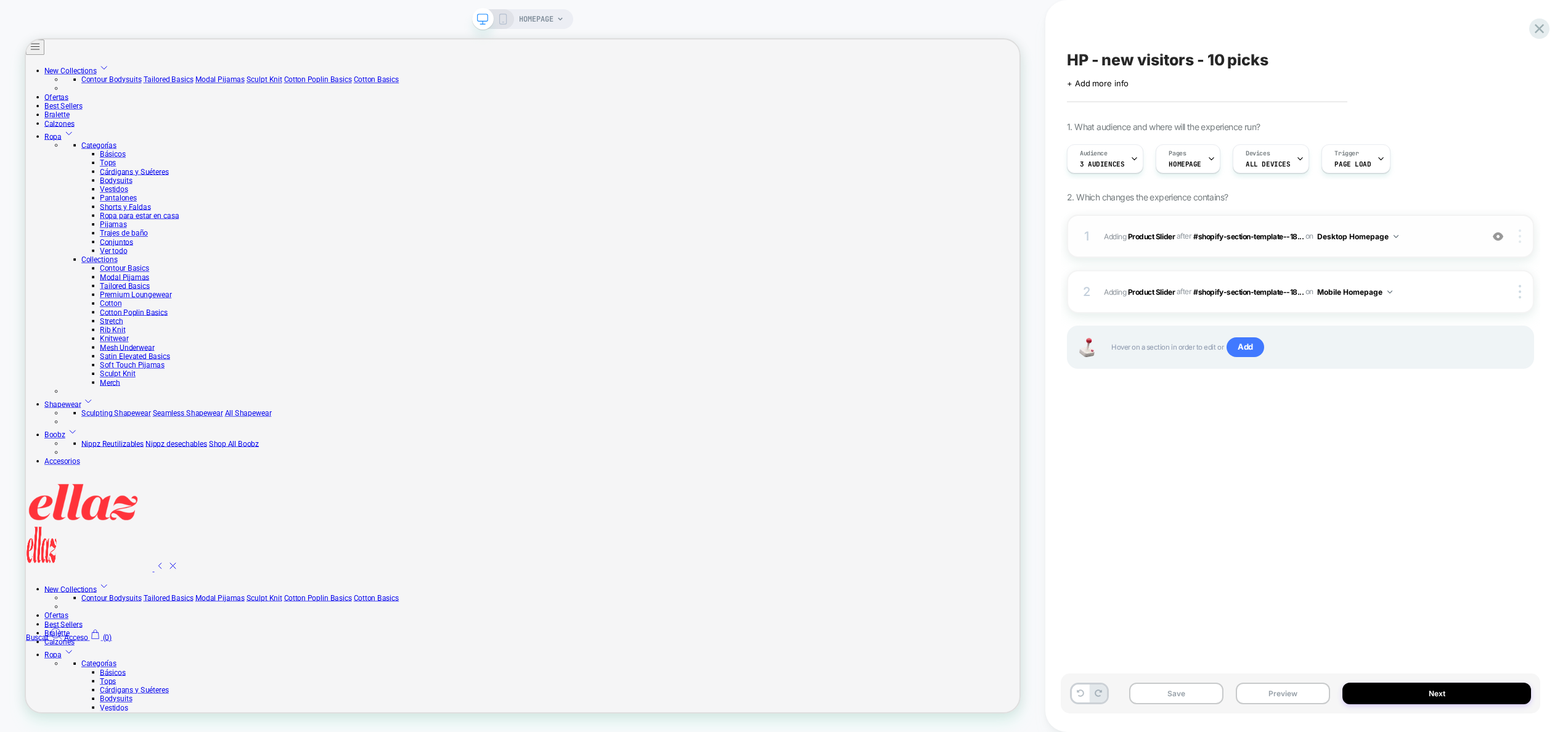
click at [1520, 235] on img at bounding box center [1520, 236] width 2 height 14
click at [1316, 440] on div "HP - new visitors - 10 picks Click to edit experience details + Add more info 1…" at bounding box center [1301, 366] width 480 height 707
click at [1449, 234] on span "#_loomi_addon_1758633680875 Adding Product Slider AFTER #shopify-section-templa…" at bounding box center [1290, 236] width 372 height 15
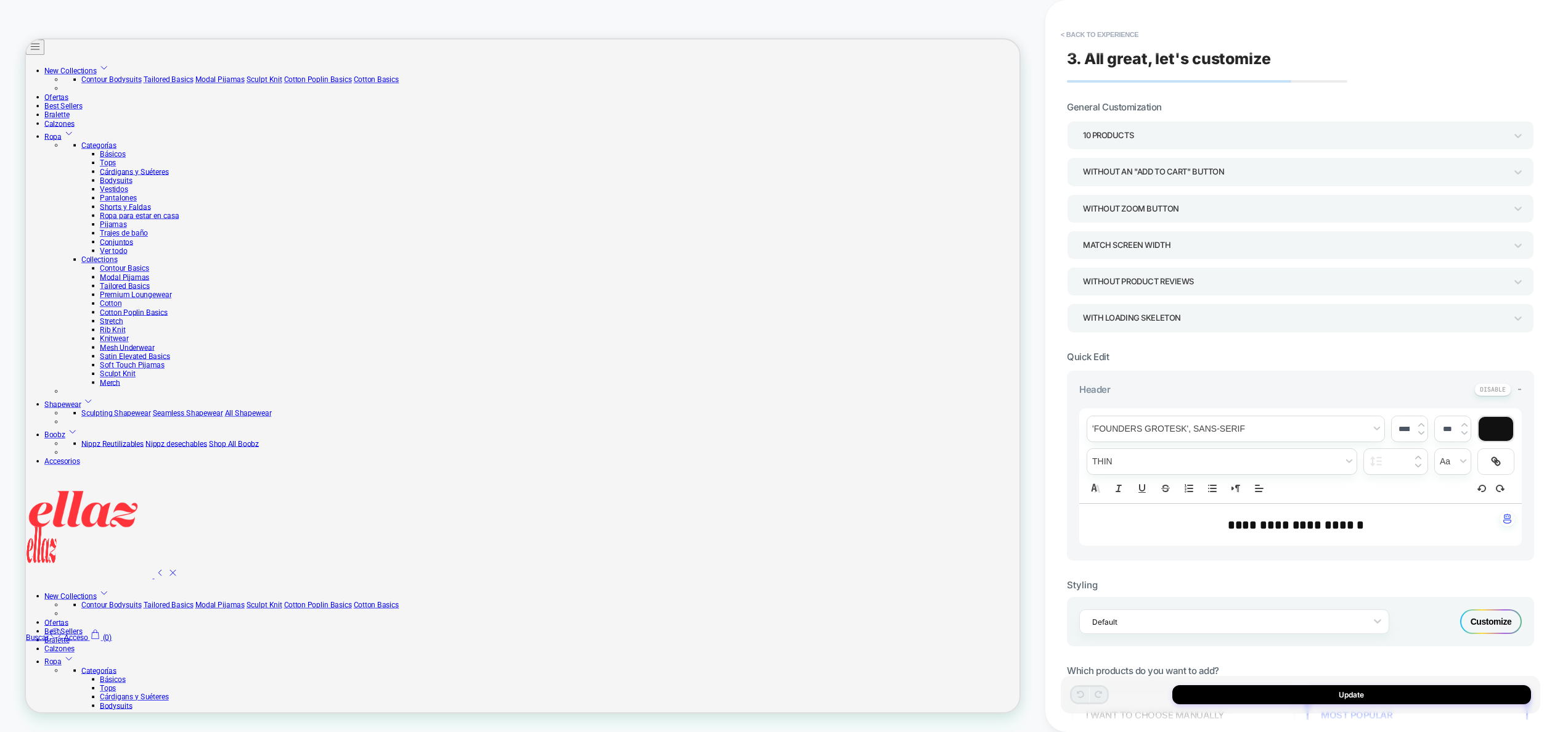
scroll to position [435, 0]
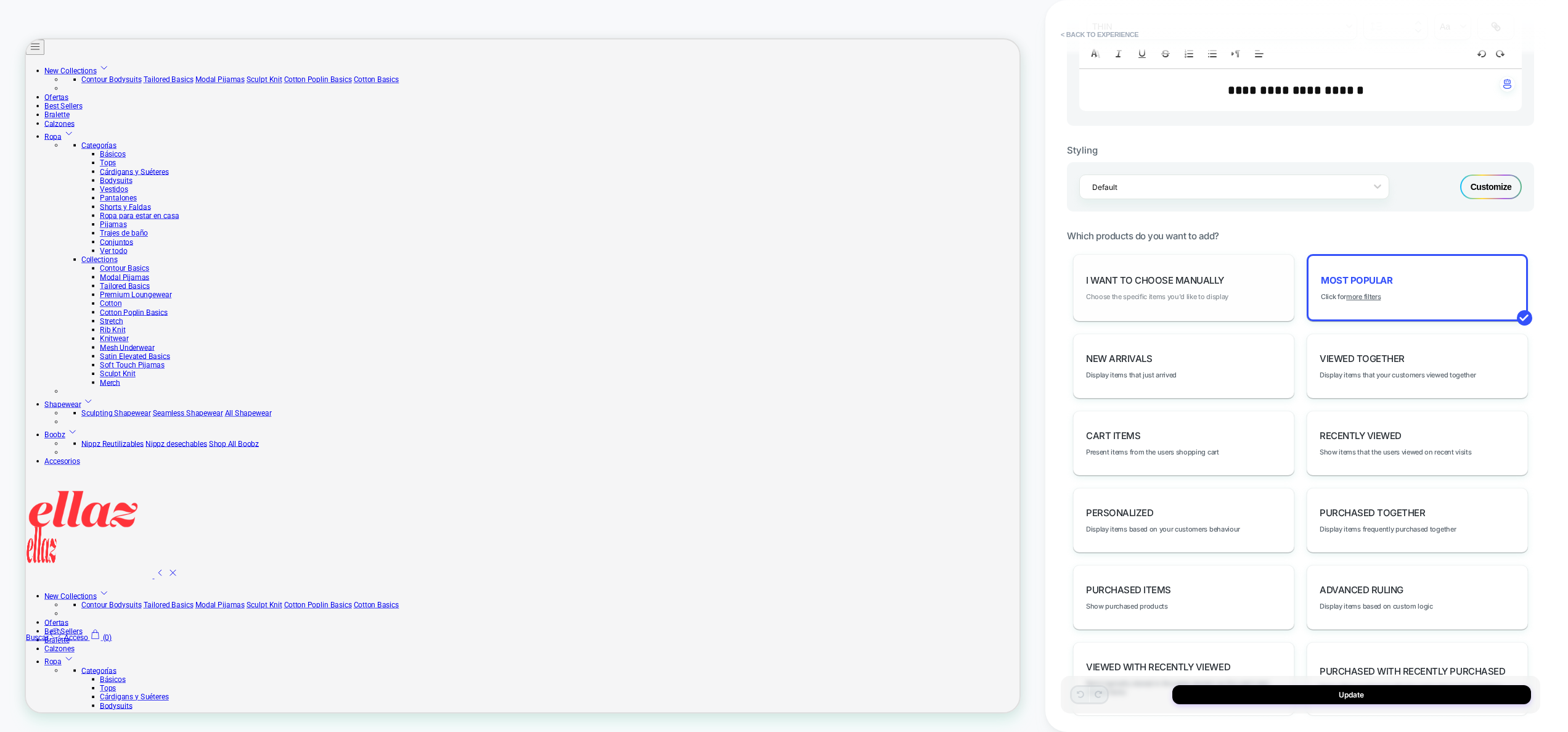
click at [1195, 296] on span "Choose the specific items you'd like to display" at bounding box center [1157, 296] width 142 height 9
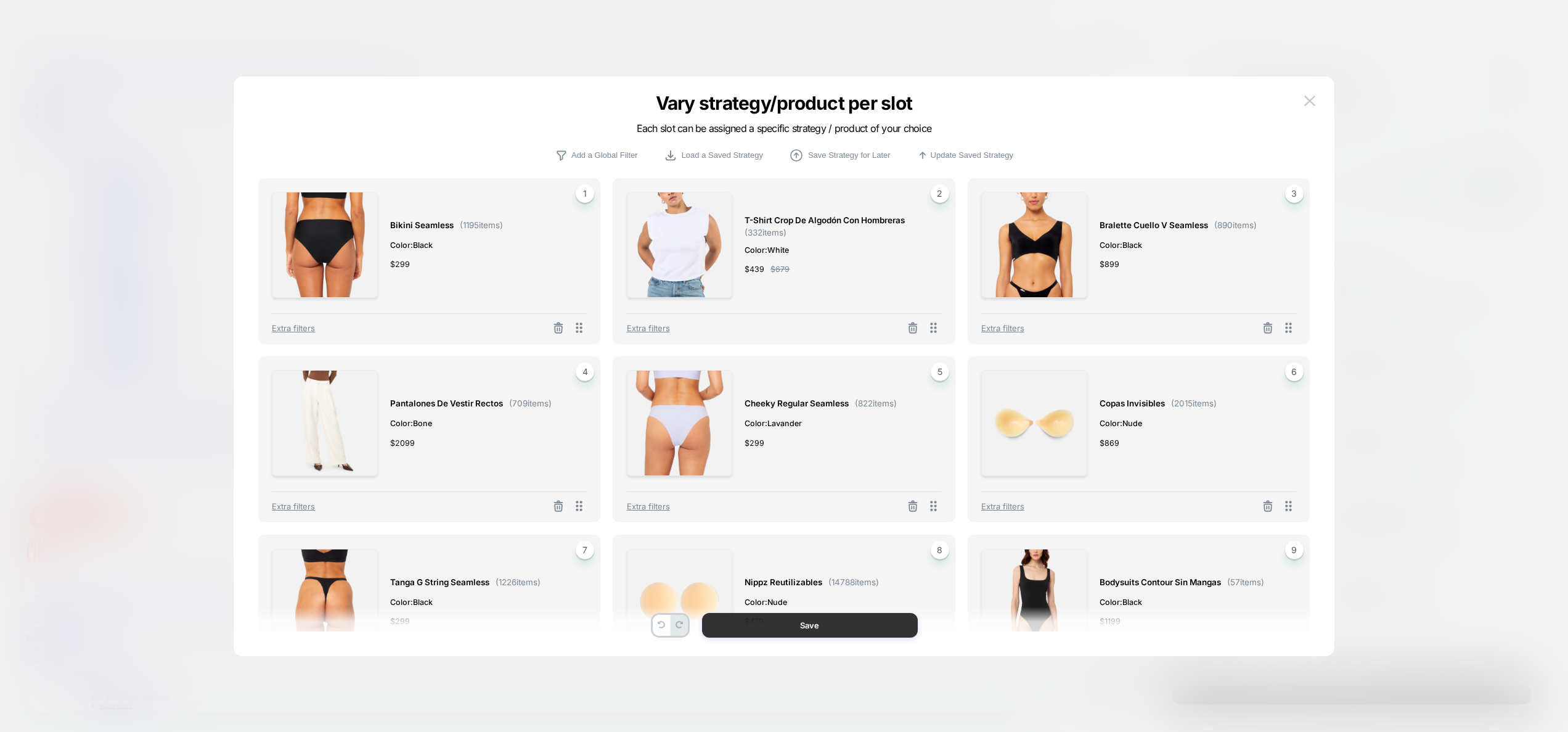
click at [851, 629] on button "Save" at bounding box center [810, 625] width 216 height 25
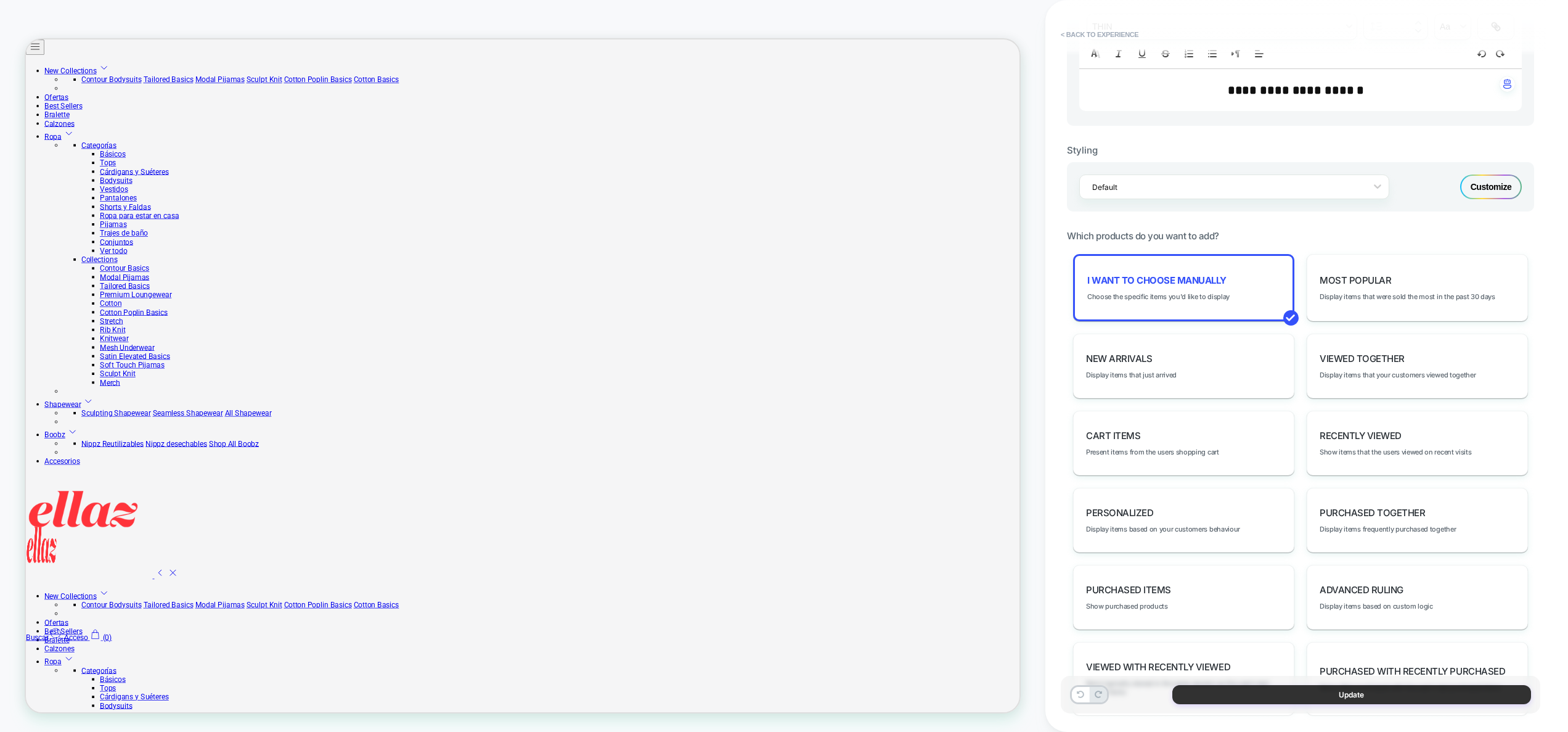
click at [1383, 697] on button "Update" at bounding box center [1352, 695] width 359 height 19
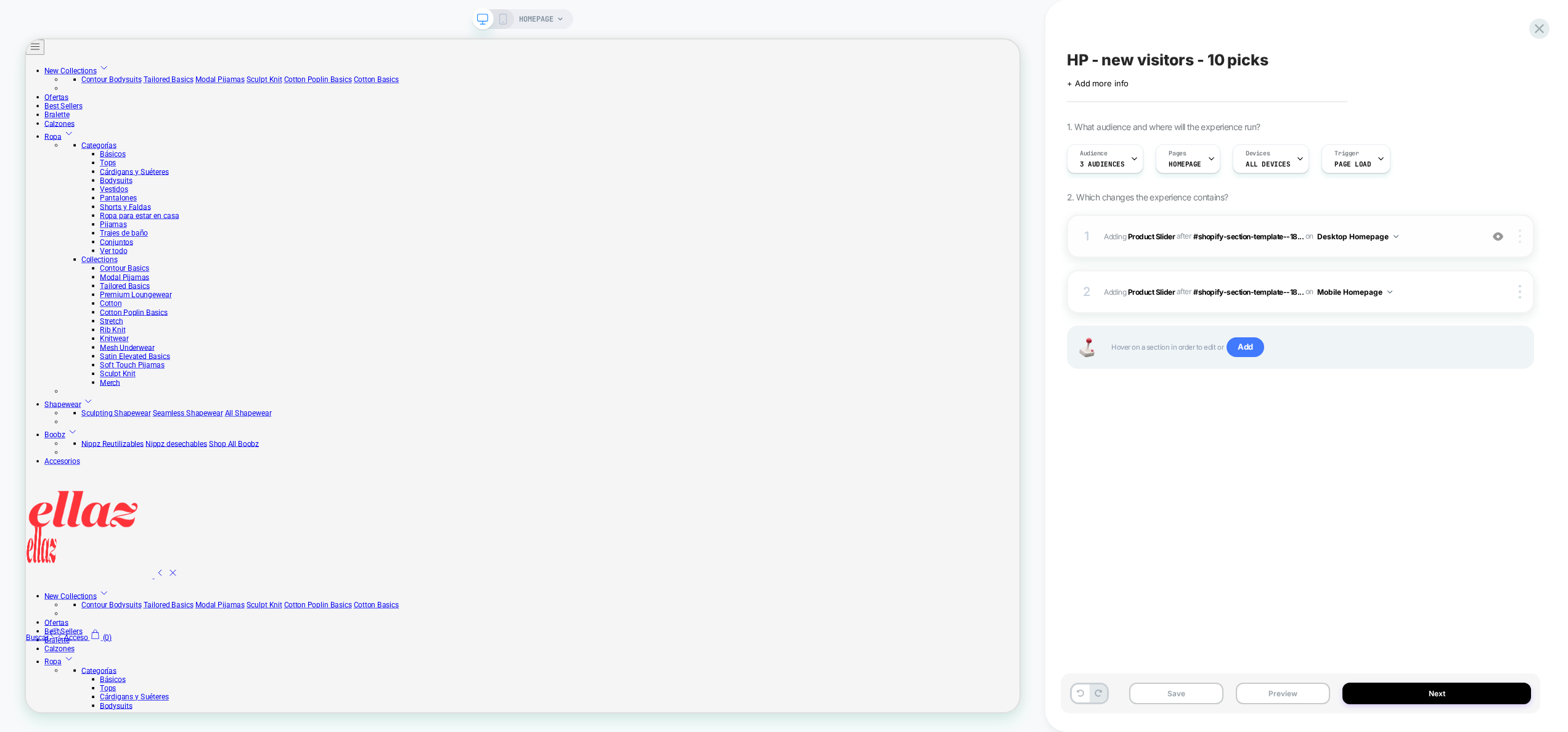
click at [1521, 239] on div at bounding box center [1521, 236] width 23 height 14
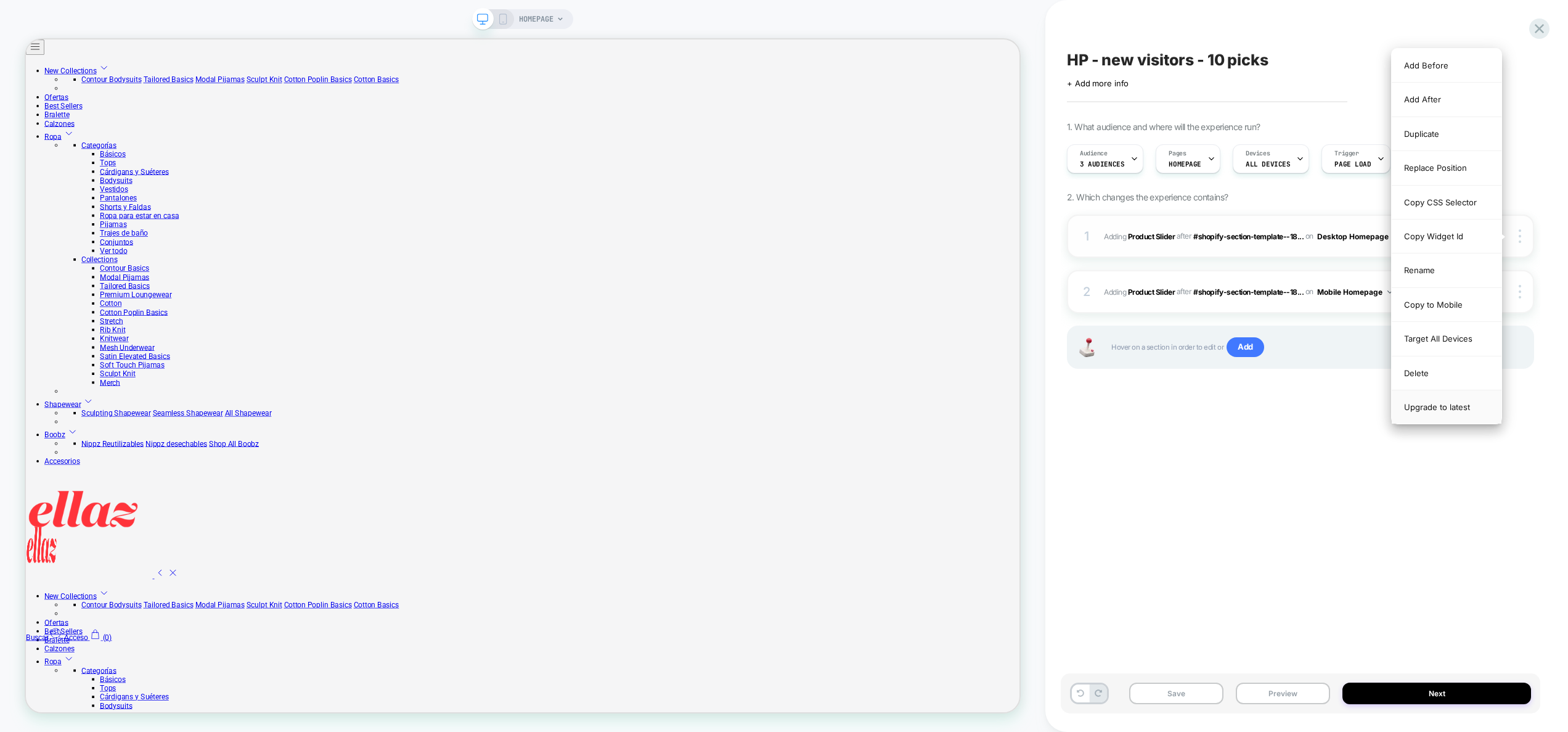
click at [1453, 409] on div "Upgrade to latest" at bounding box center [1446, 407] width 110 height 33
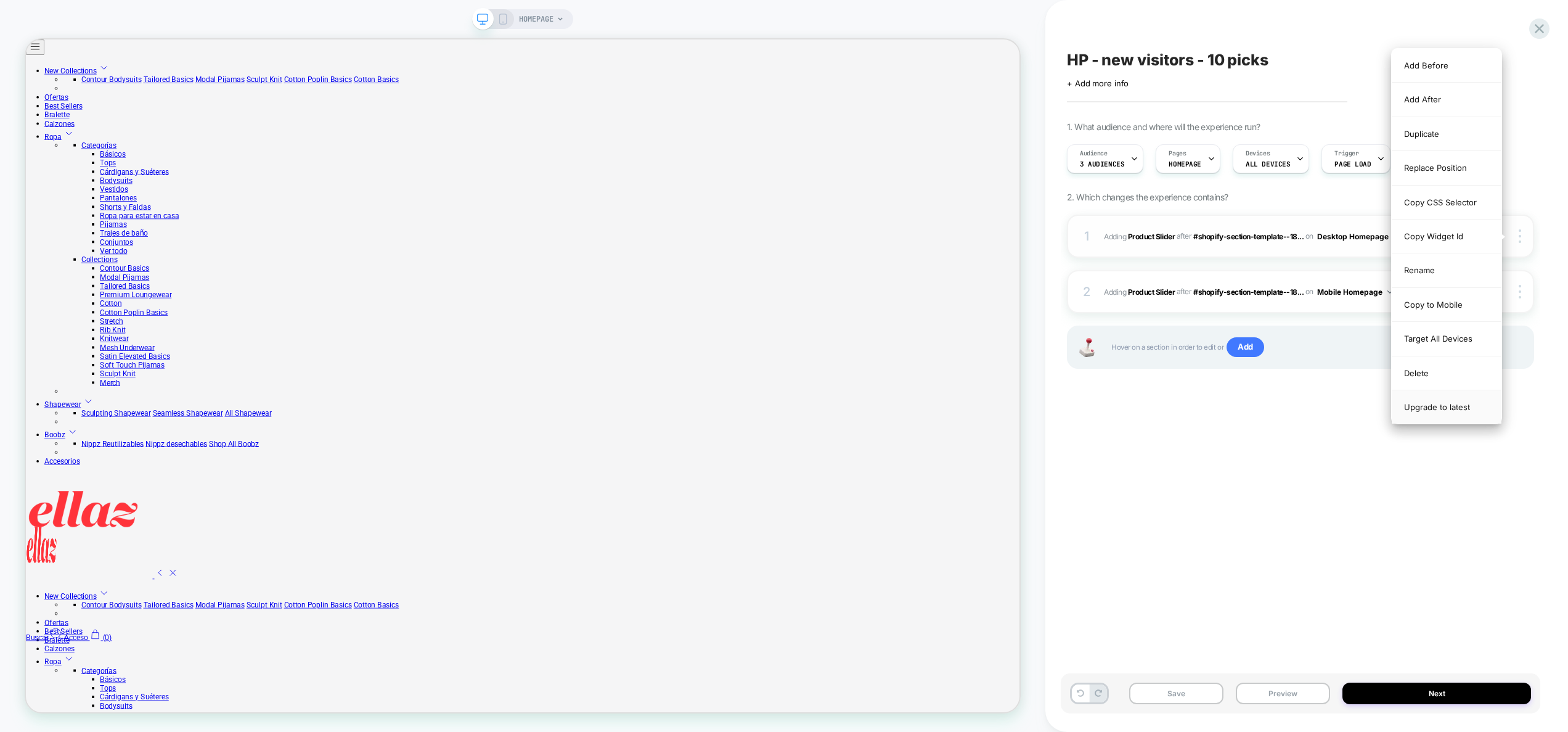
click at [1453, 409] on div "Upgrade to latest" at bounding box center [1446, 407] width 110 height 33
drag, startPoint x: 1311, startPoint y: 457, endPoint x: 1416, endPoint y: 303, distance: 186.4
click at [1311, 457] on div "HP - new visitors - 10 picks Click to edit experience details + Add more info 1…" at bounding box center [1301, 366] width 480 height 707
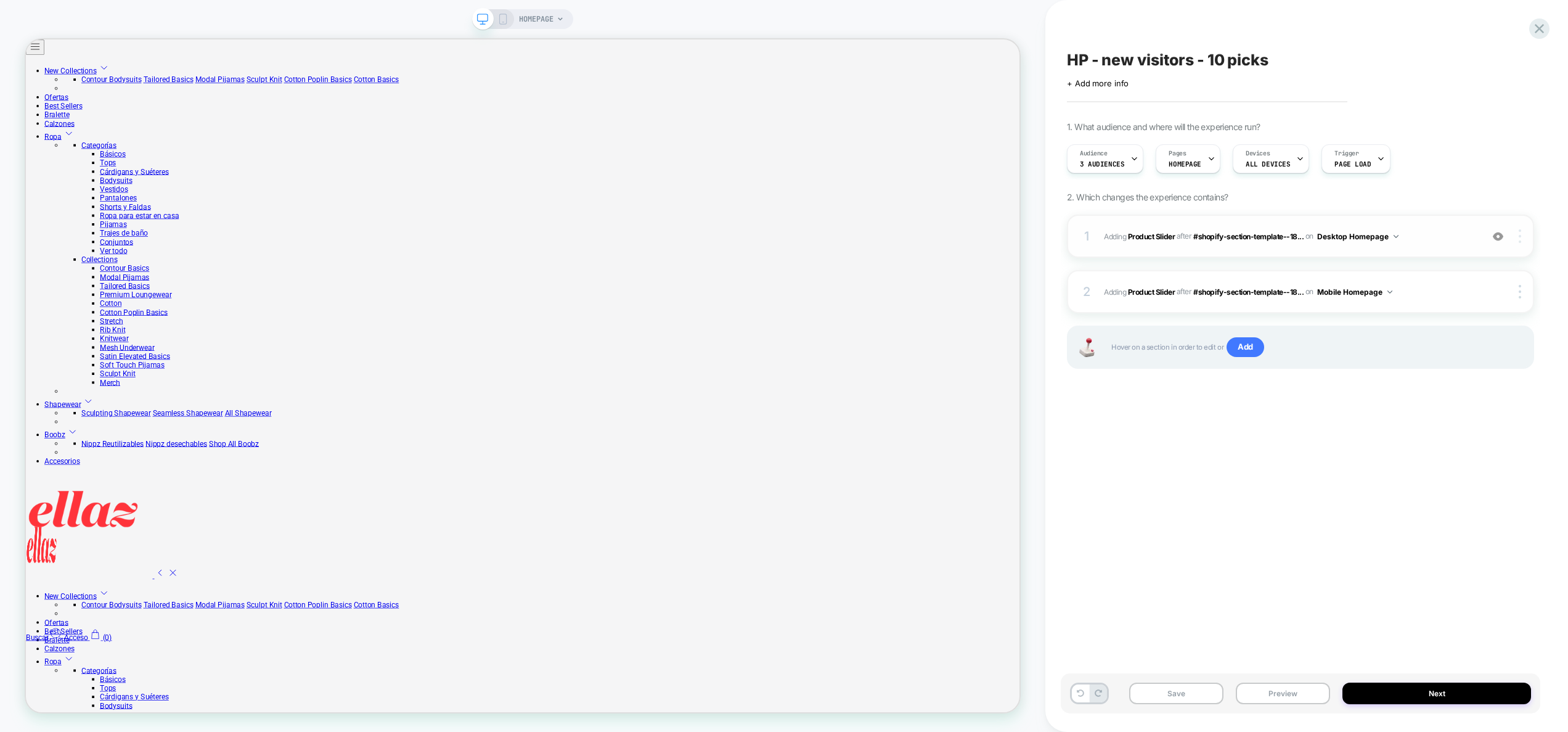
click at [1525, 236] on div at bounding box center [1521, 236] width 23 height 14
click at [1522, 292] on div at bounding box center [1521, 292] width 23 height 14
click at [1466, 393] on div "Upgrade to latest" at bounding box center [1446, 394] width 110 height 33
click at [1425, 393] on div "Upgrade to latest" at bounding box center [1446, 394] width 110 height 33
drag, startPoint x: 1278, startPoint y: 447, endPoint x: 1539, endPoint y: 268, distance: 316.5
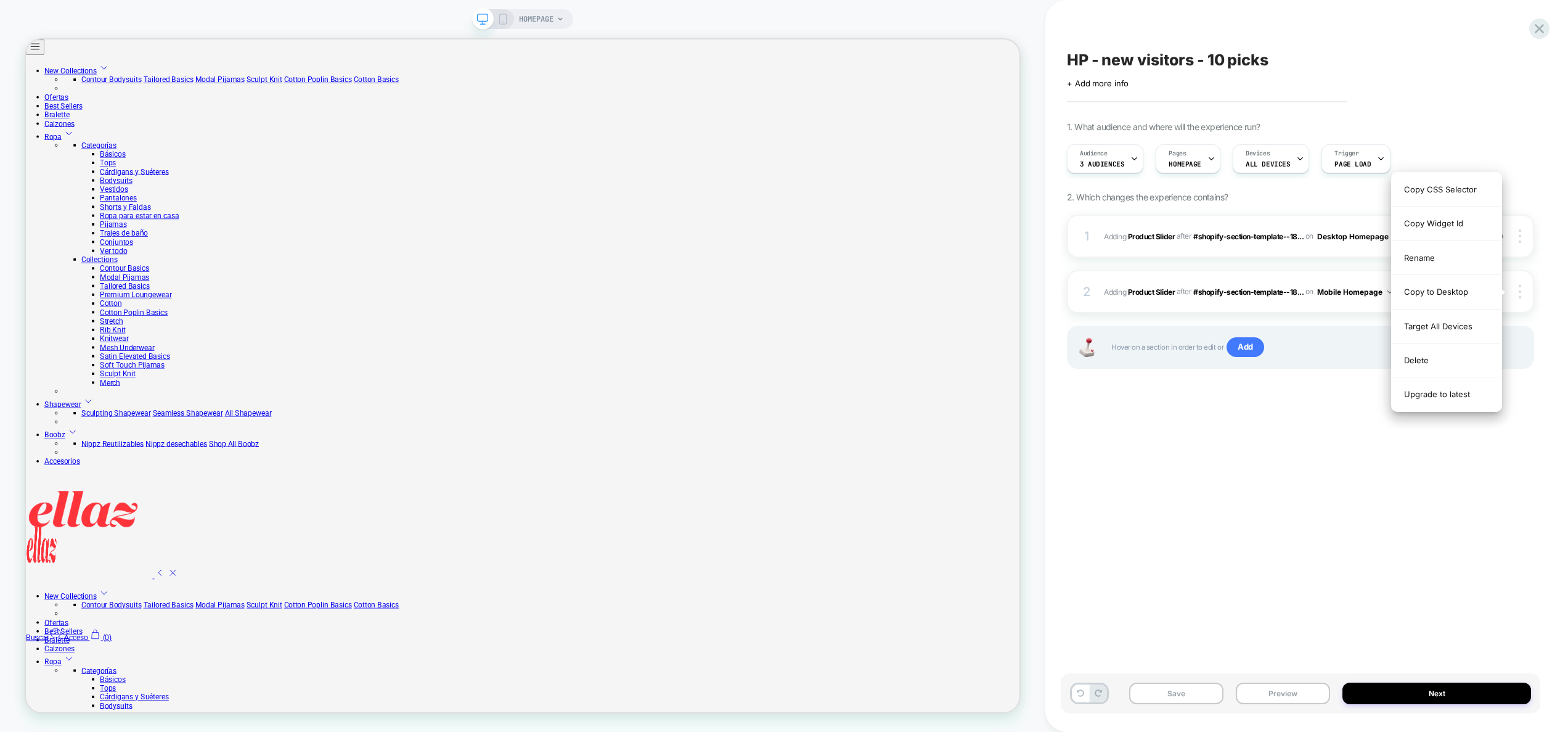
click at [1296, 428] on div "HP - new visitors - 10 picks Click to edit experience details + Add more info 1…" at bounding box center [1301, 366] width 480 height 707
click at [1523, 231] on div at bounding box center [1521, 236] width 23 height 14
click at [1452, 409] on div "Upgrade to latest" at bounding box center [1446, 407] width 110 height 33
click at [1323, 545] on div "HP - new visitors - 10 picks Click to edit experience details + Add more info 1…" at bounding box center [1301, 366] width 480 height 707
click at [1288, 682] on div "Save Preview Next" at bounding box center [1301, 693] width 480 height 40
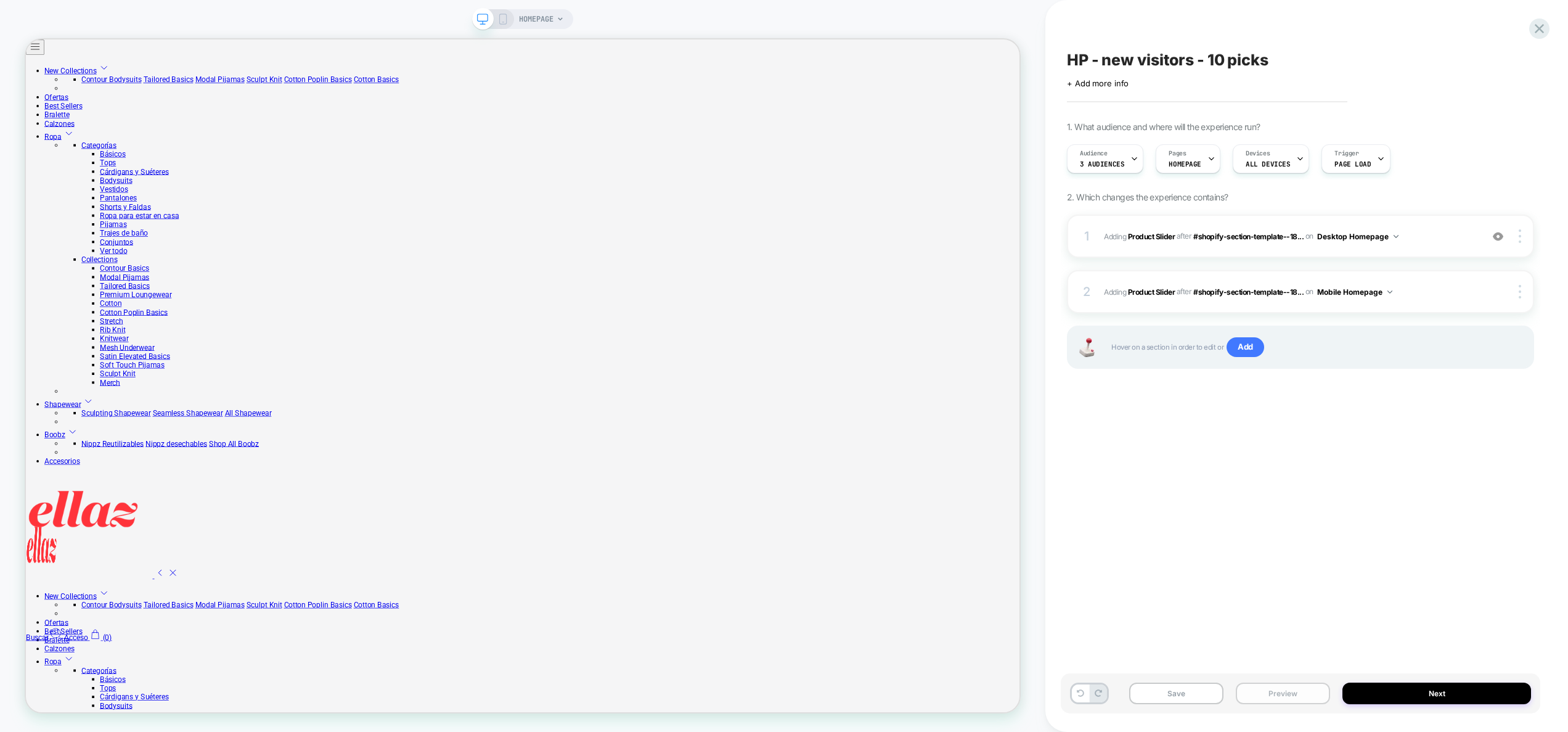
click at [1286, 687] on button "Preview" at bounding box center [1283, 693] width 95 height 21
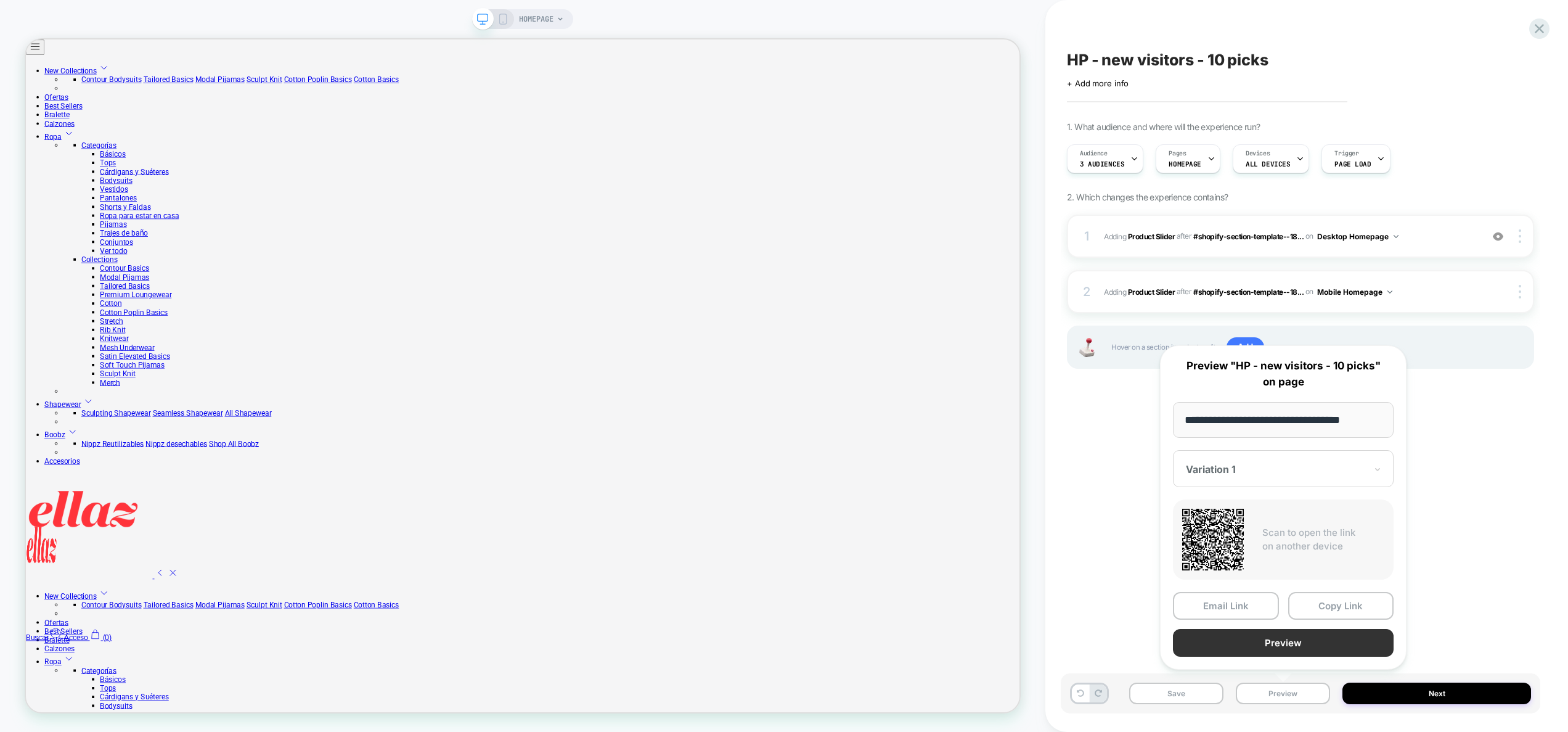
click at [1296, 644] on button "Preview" at bounding box center [1284, 643] width 221 height 28
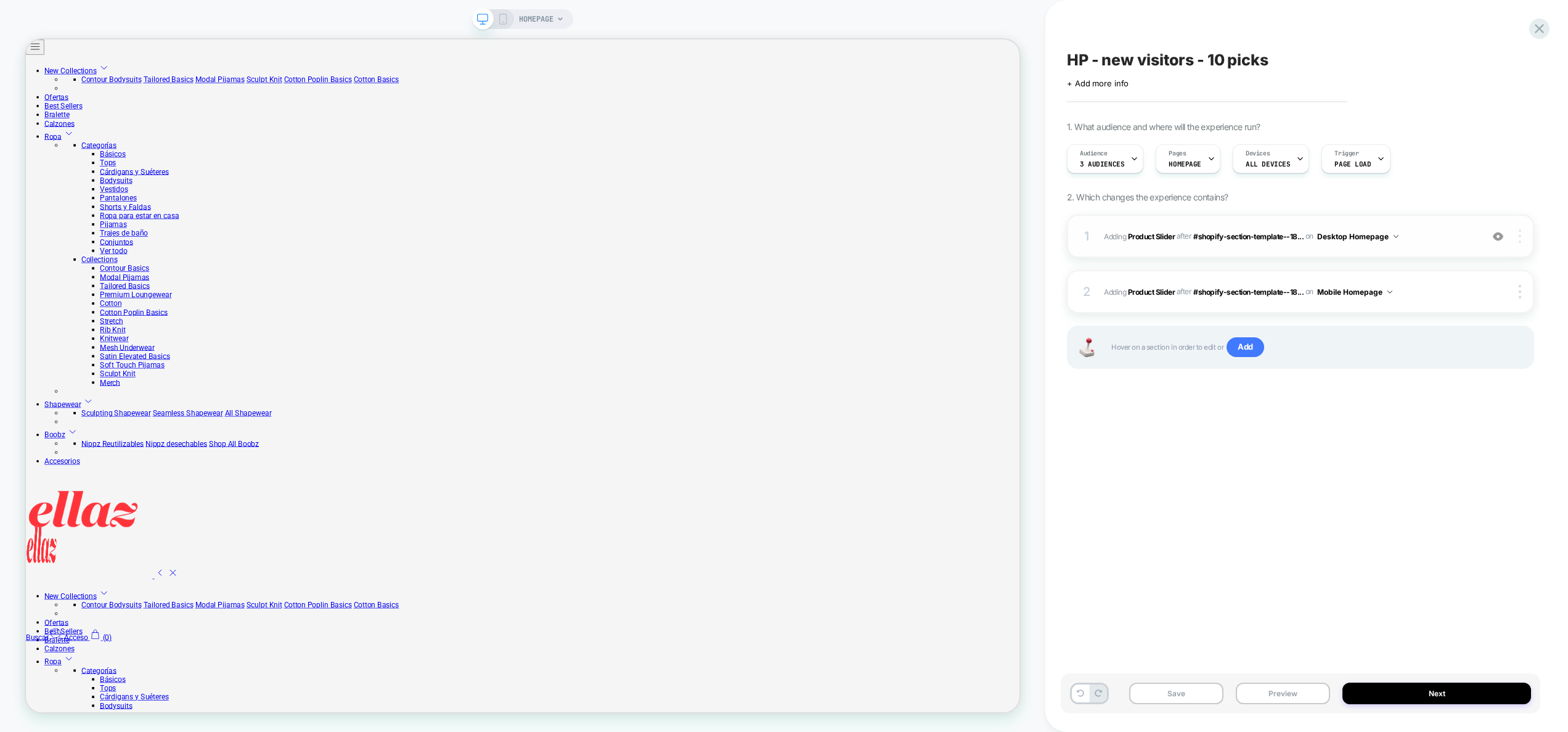
click at [1521, 238] on div at bounding box center [1521, 236] width 23 height 14
click at [1524, 239] on div at bounding box center [1521, 236] width 23 height 14
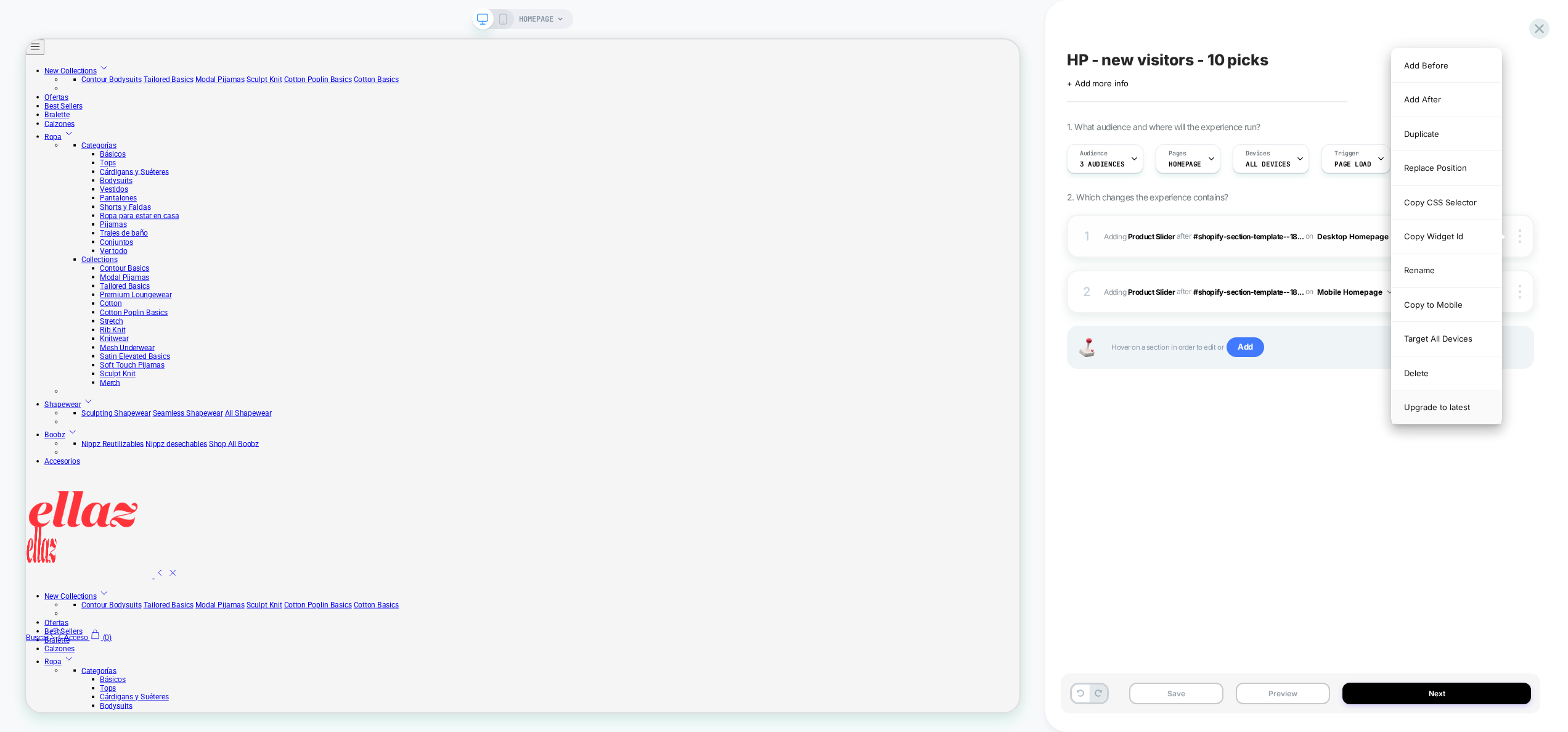
click at [1437, 398] on div "Upgrade to latest" at bounding box center [1446, 407] width 110 height 33
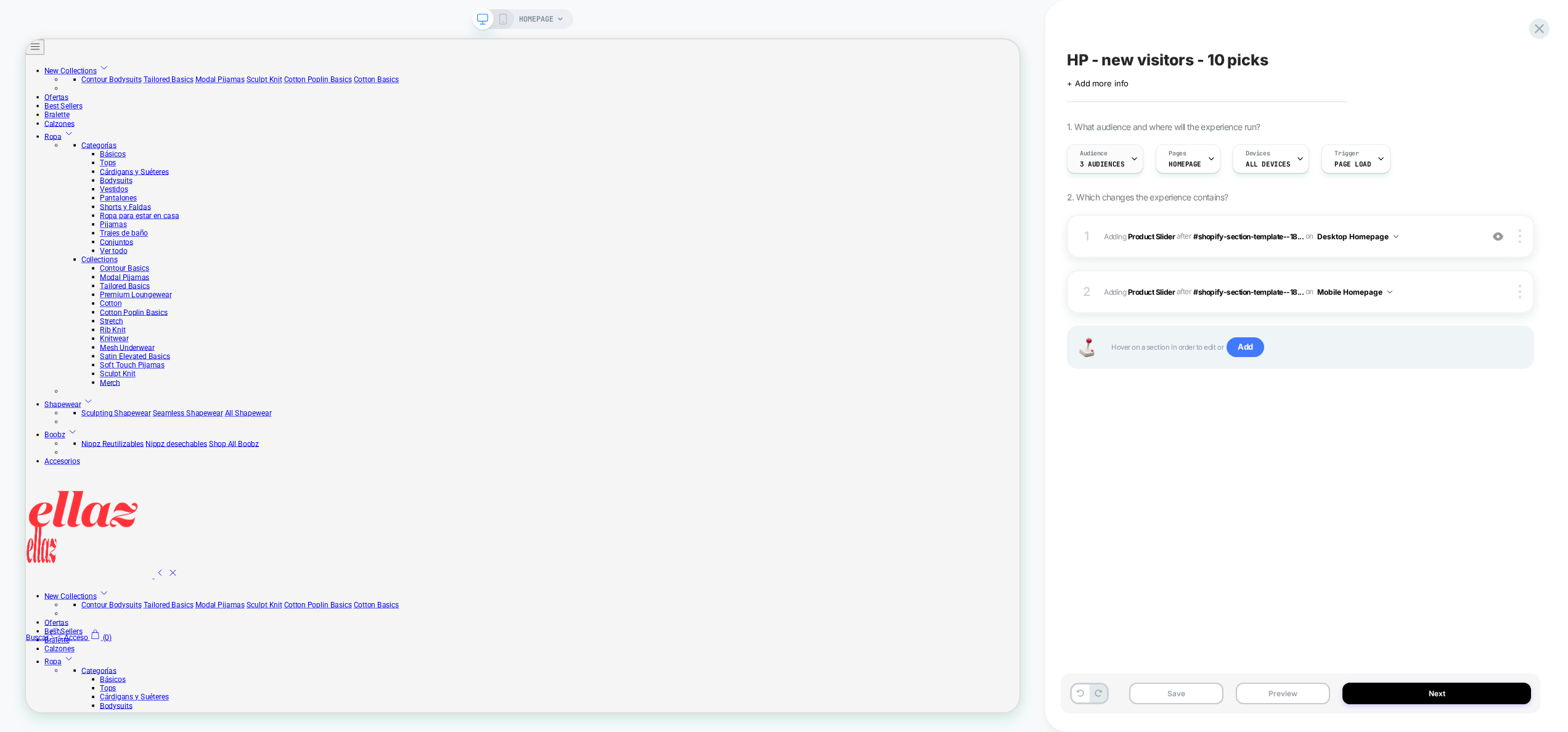
click at [1103, 149] on span "Audience" at bounding box center [1094, 153] width 28 height 9
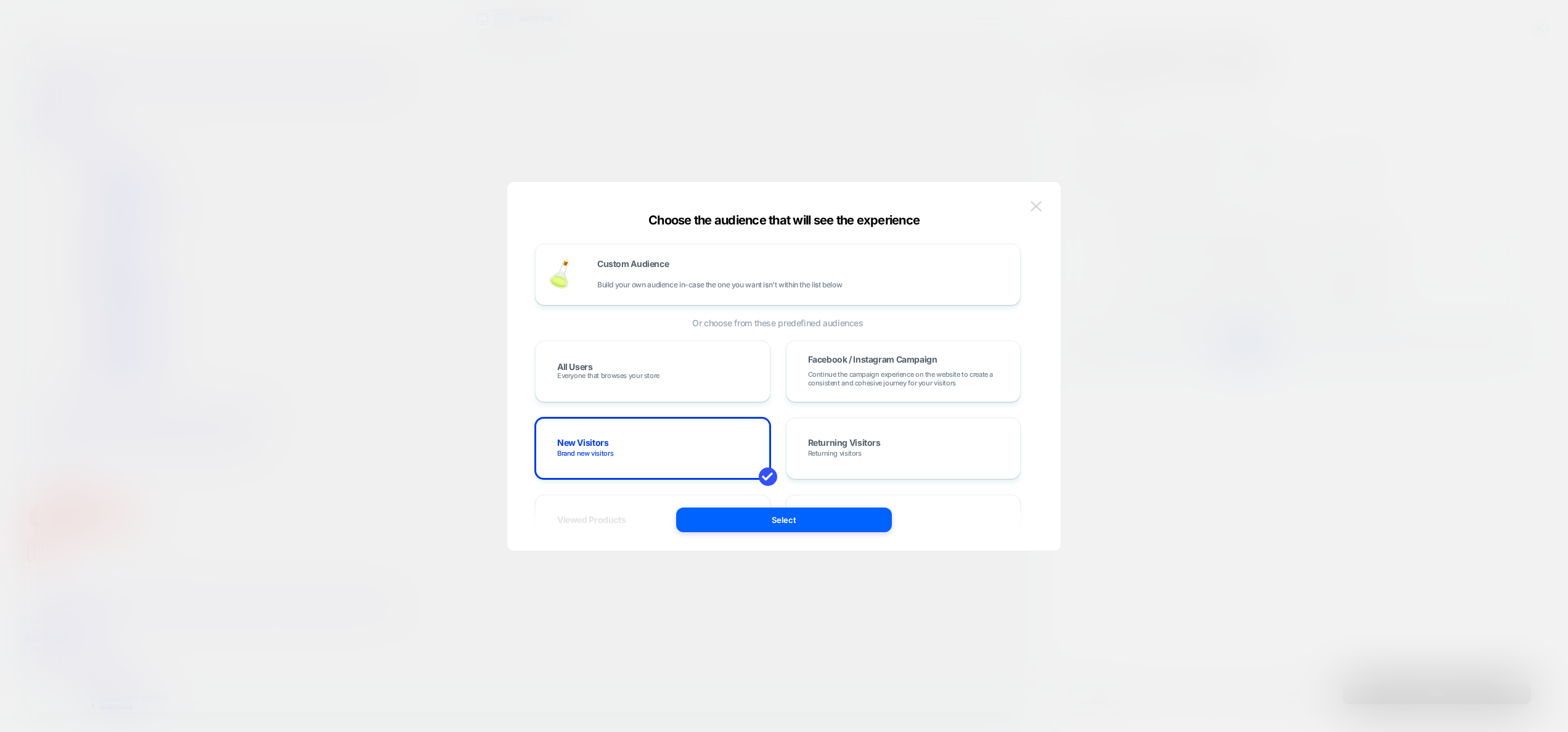
click at [1038, 199] on button at bounding box center [1036, 206] width 18 height 18
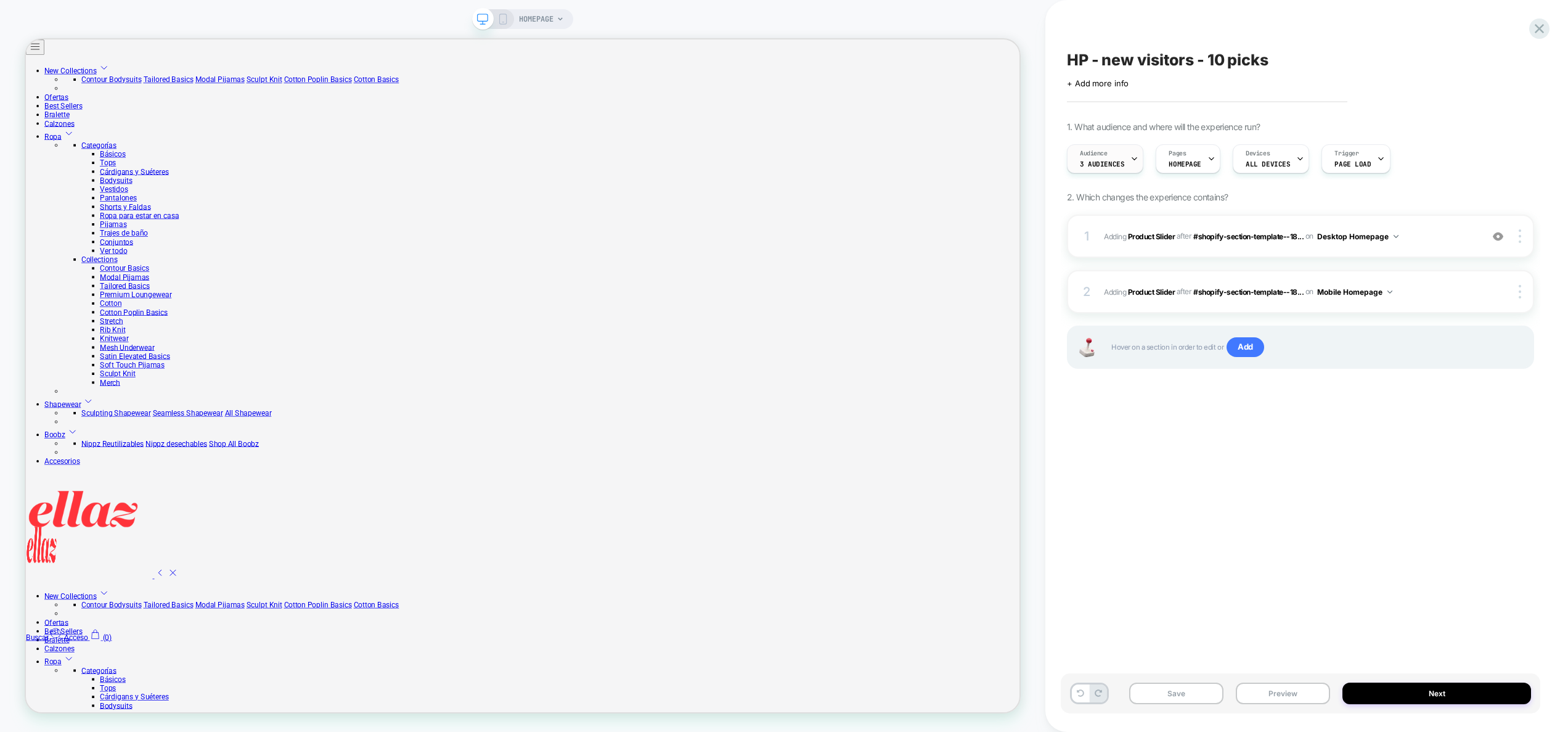
click at [1109, 164] on span "3 Audiences" at bounding box center [1103, 164] width 44 height 9
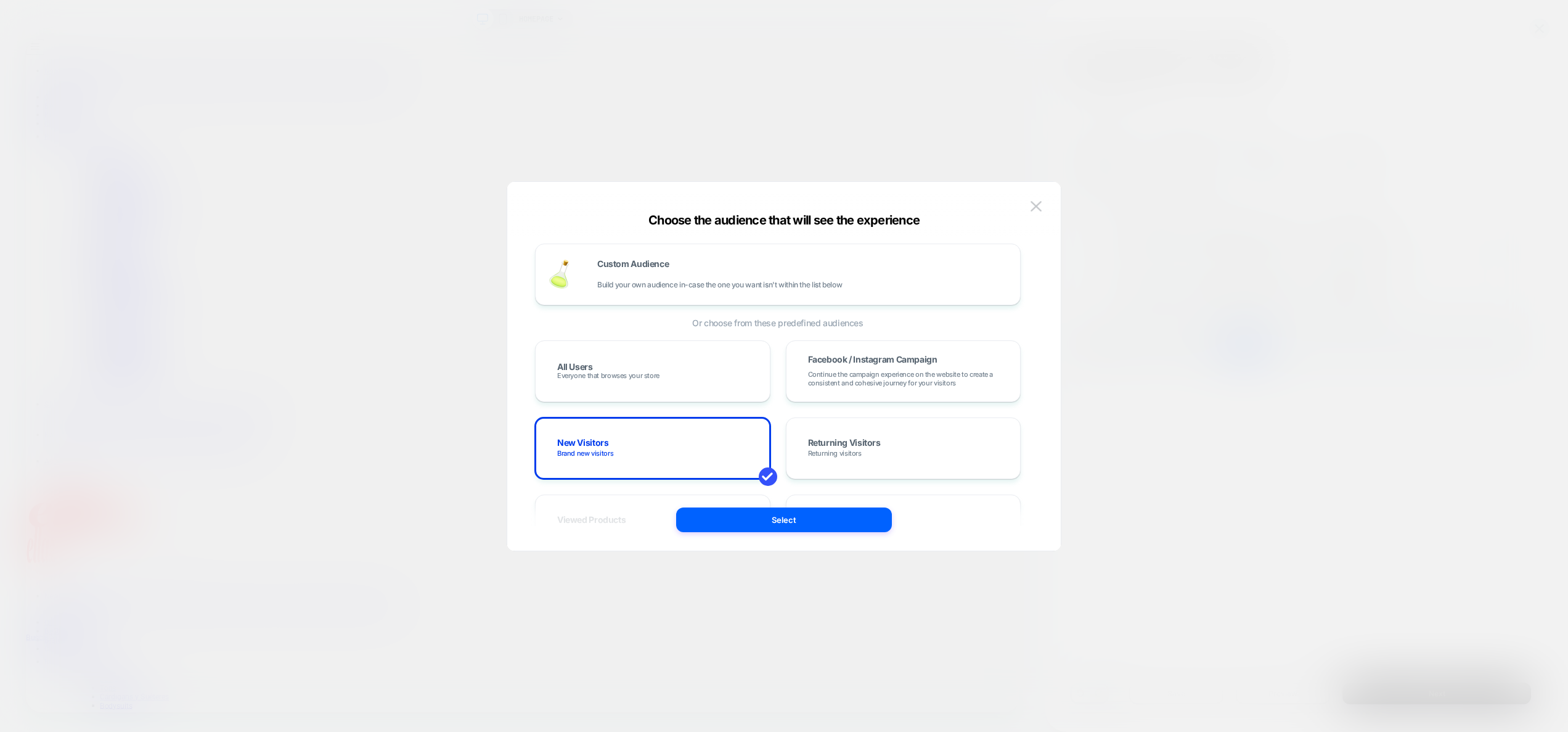
click at [1168, 197] on div at bounding box center [784, 366] width 1568 height 732
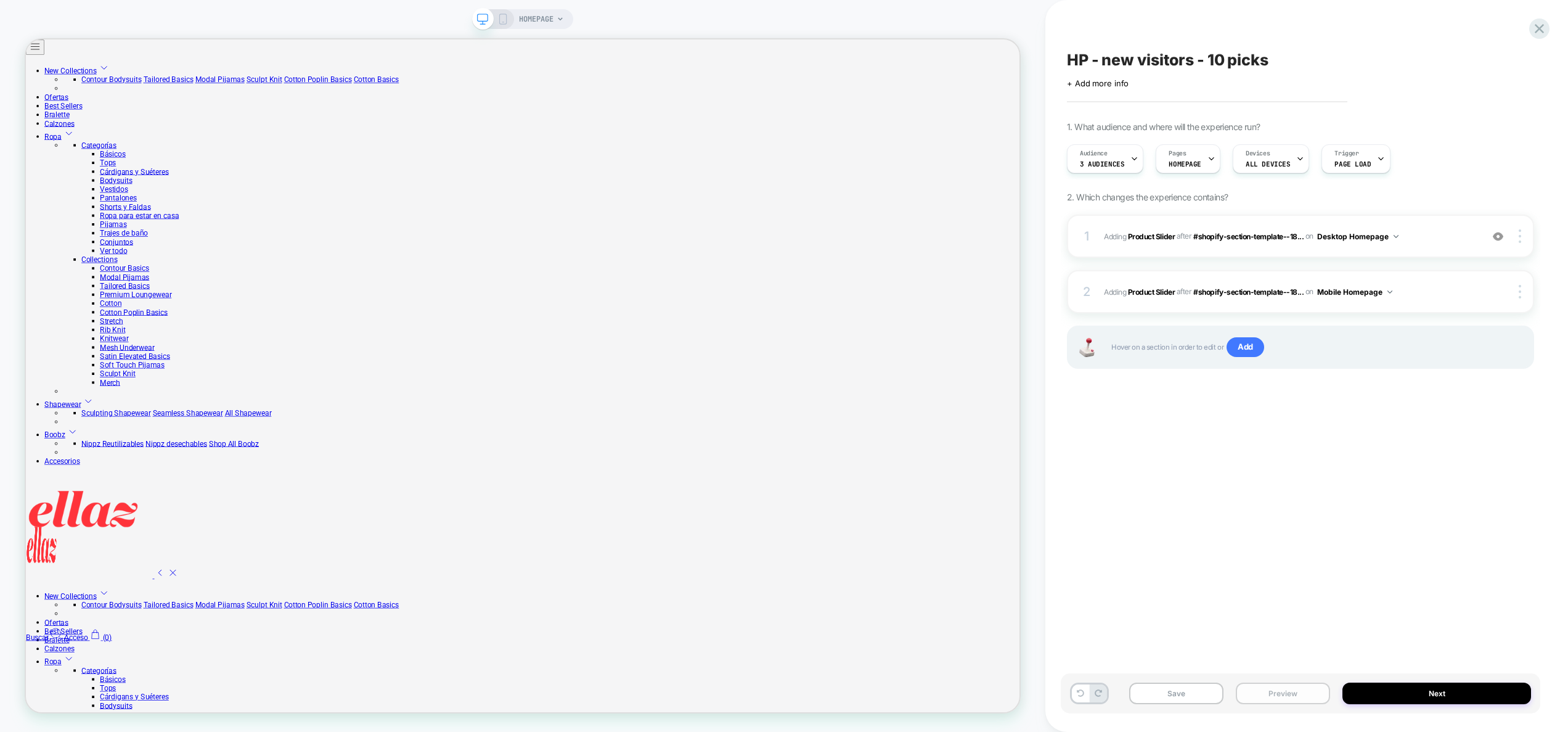
click at [1311, 687] on button "Preview" at bounding box center [1283, 693] width 95 height 21
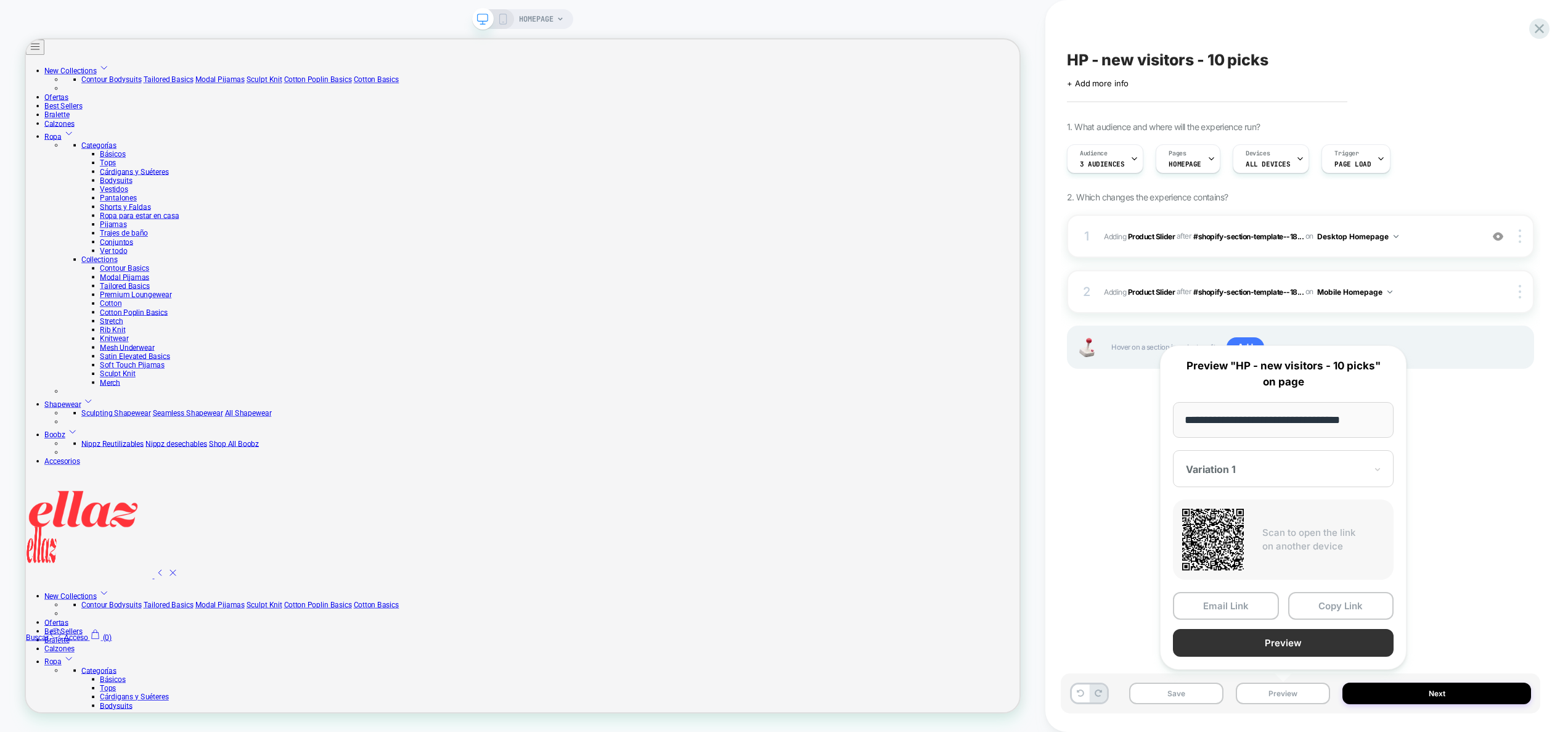
click at [1311, 646] on button "Preview" at bounding box center [1284, 643] width 221 height 28
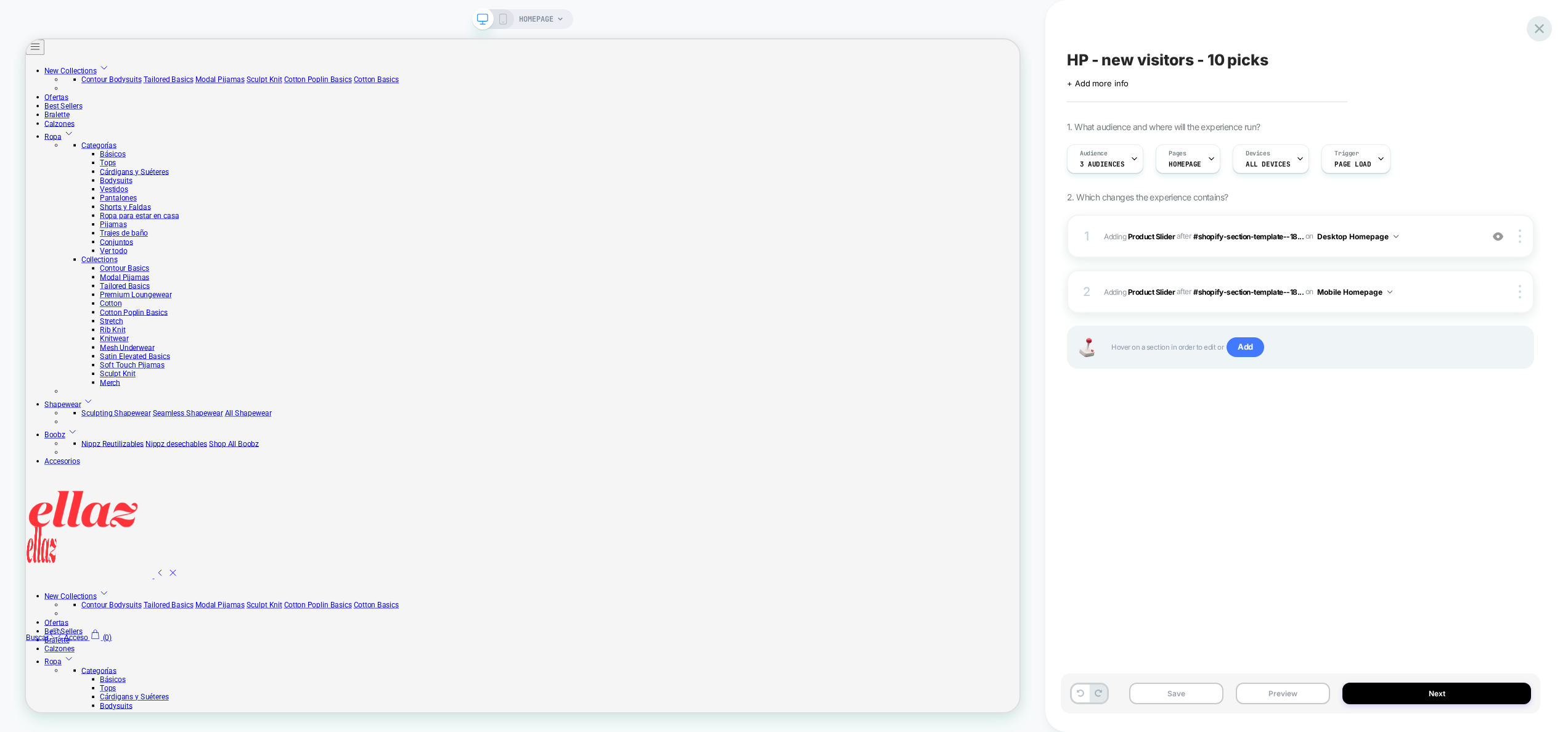
click at [1541, 29] on icon at bounding box center [1539, 29] width 17 height 17
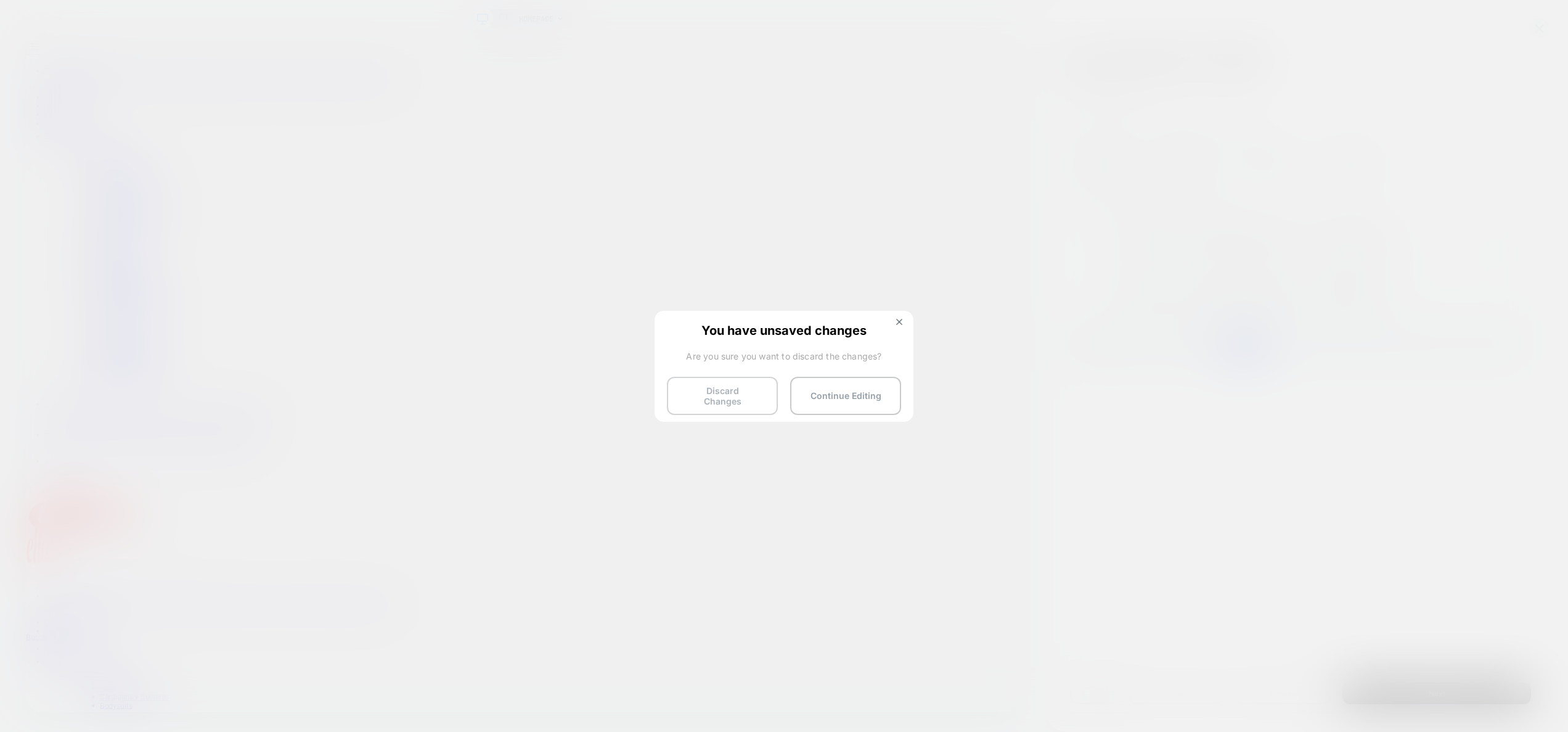
click at [715, 390] on button "Discard Changes" at bounding box center [723, 396] width 111 height 38
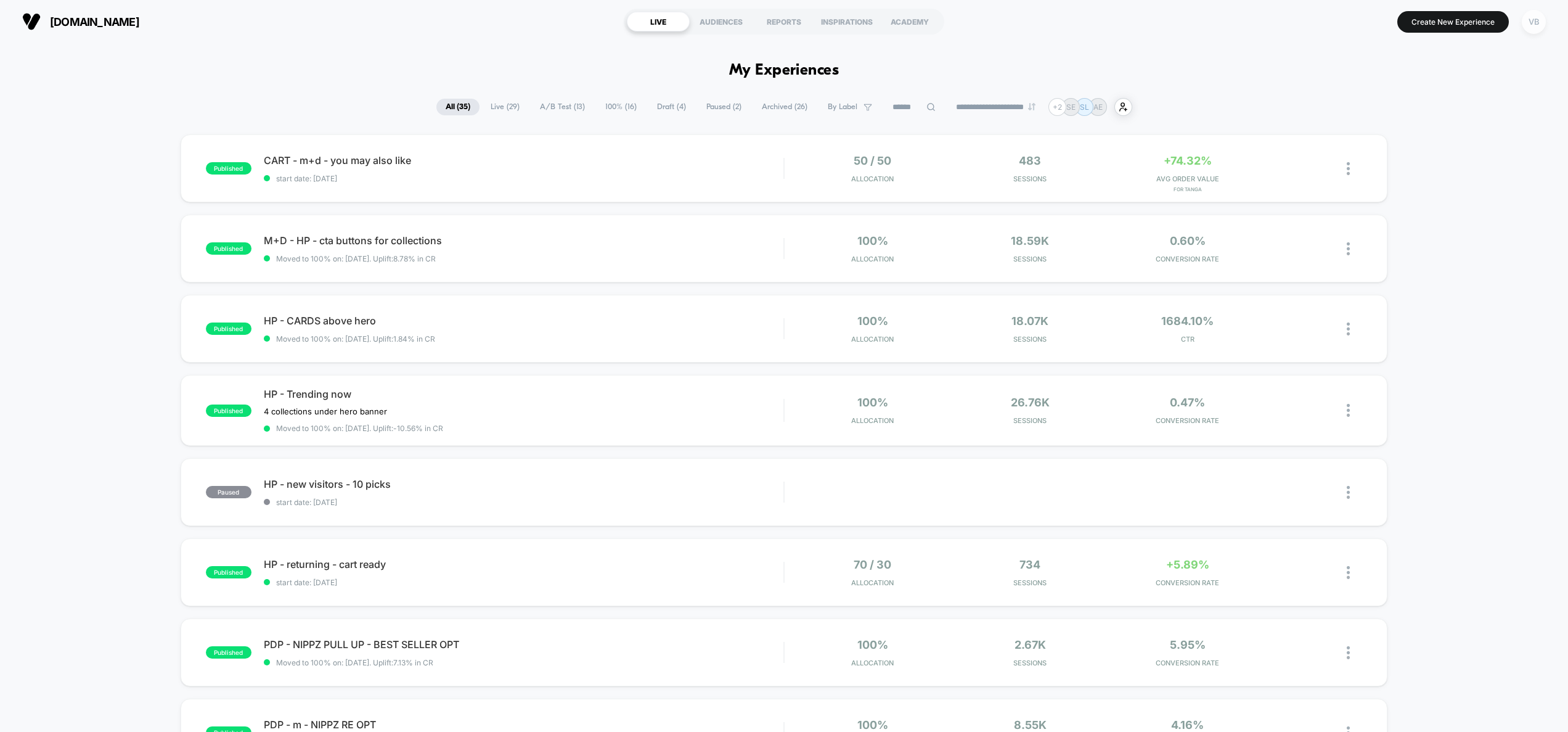
click at [1527, 27] on div "VB" at bounding box center [1534, 21] width 24 height 24
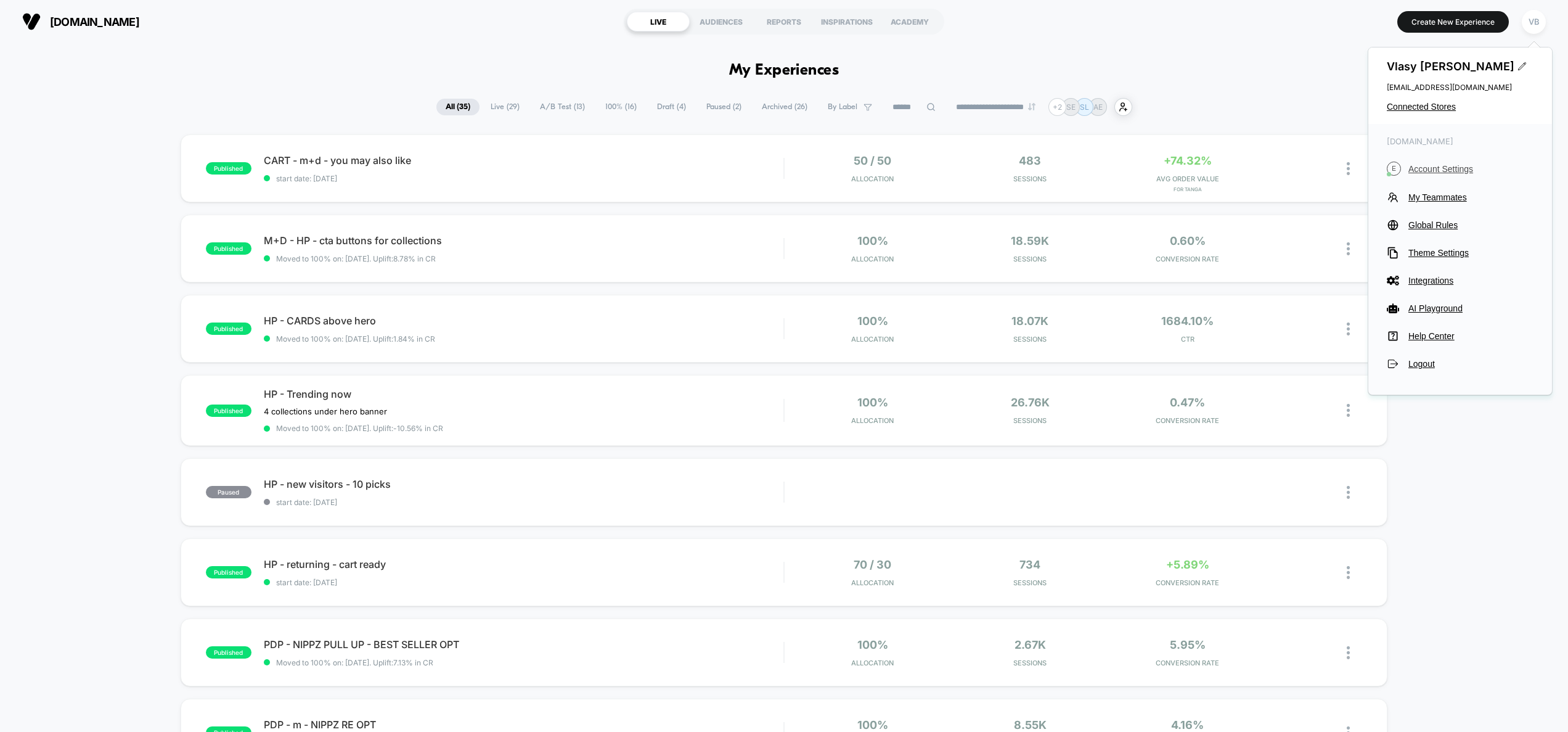
click at [1437, 172] on span "Account Settings" at bounding box center [1471, 168] width 126 height 10
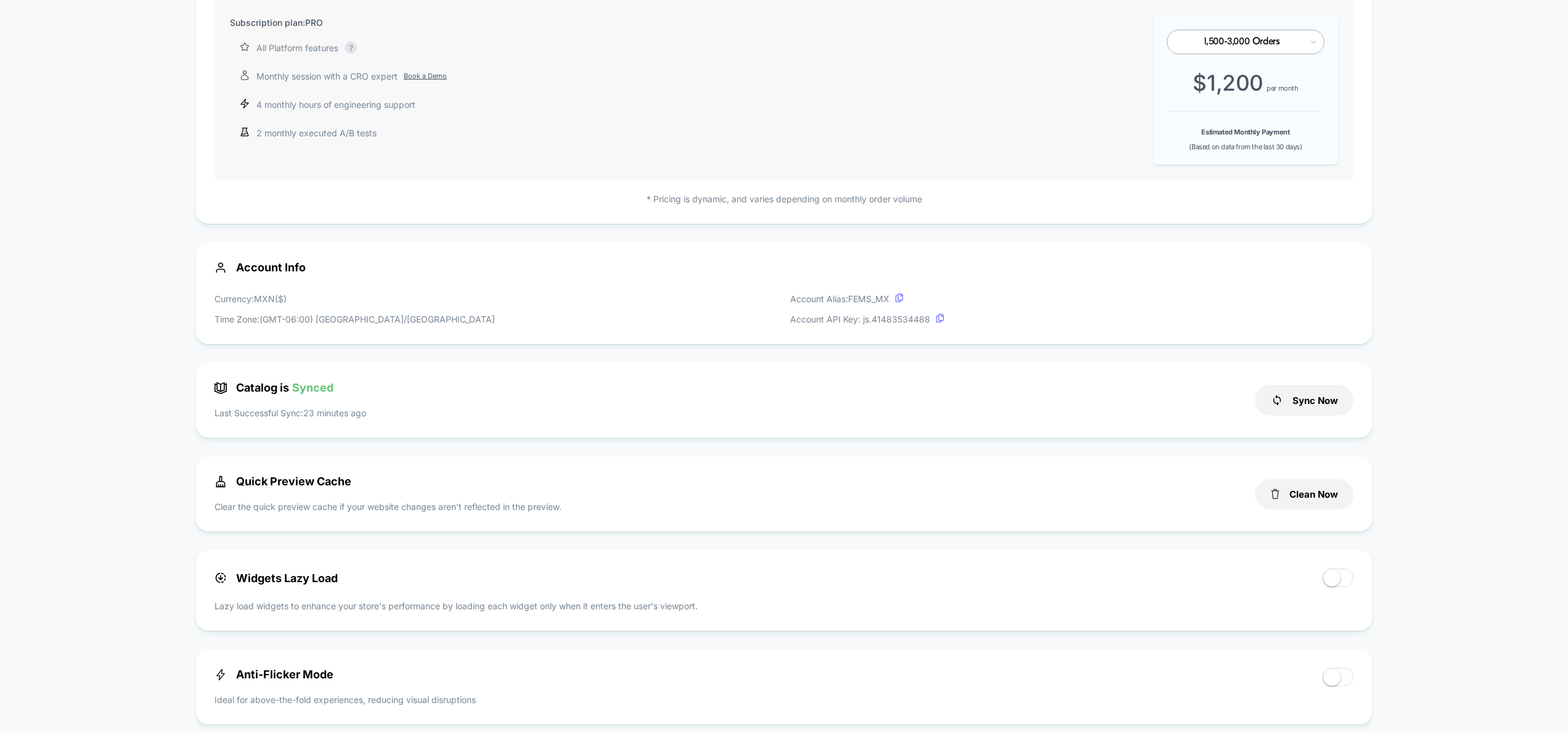
scroll to position [260, 0]
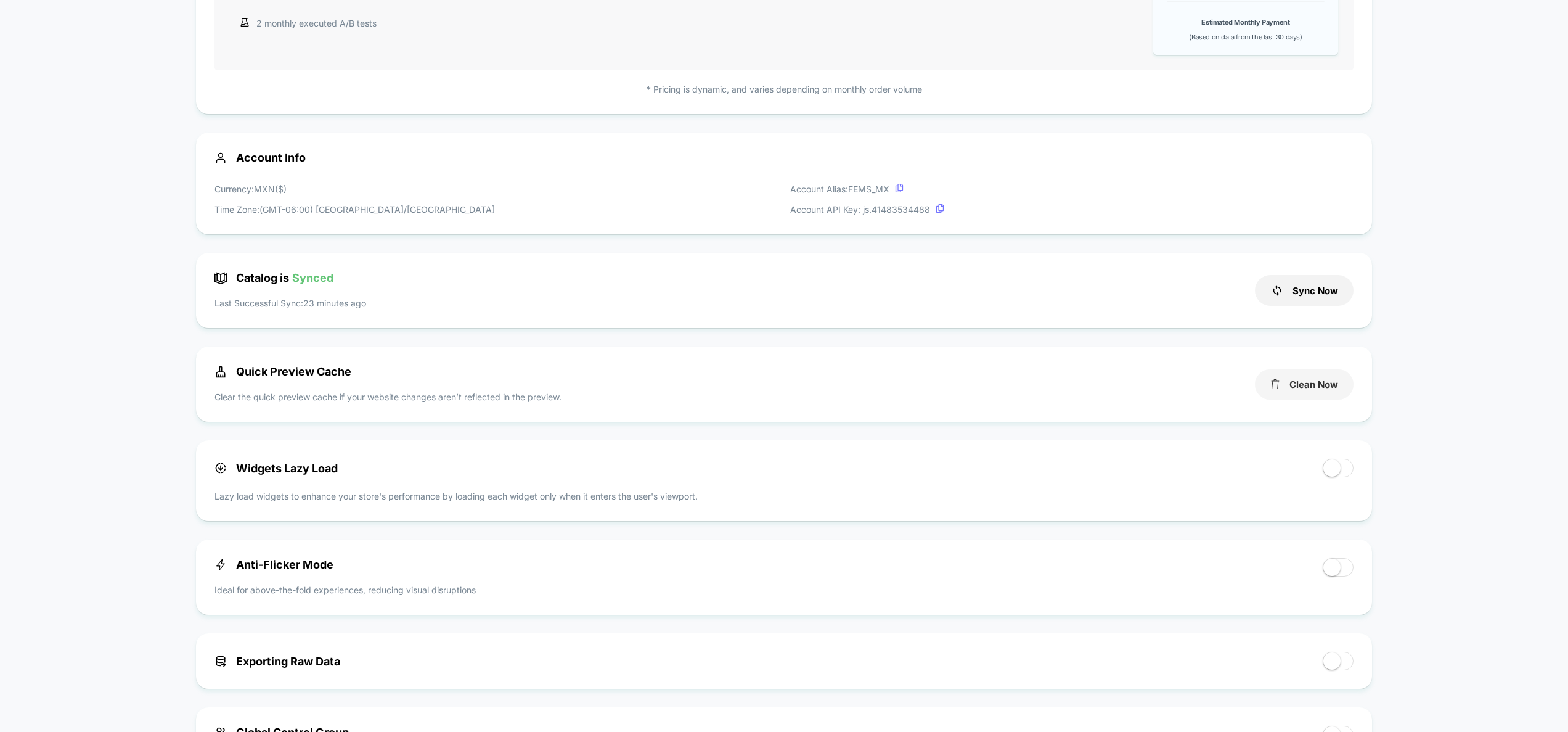
click at [1321, 386] on button "Clean Now" at bounding box center [1304, 385] width 98 height 30
click at [1323, 296] on button "Sync Now" at bounding box center [1304, 290] width 98 height 31
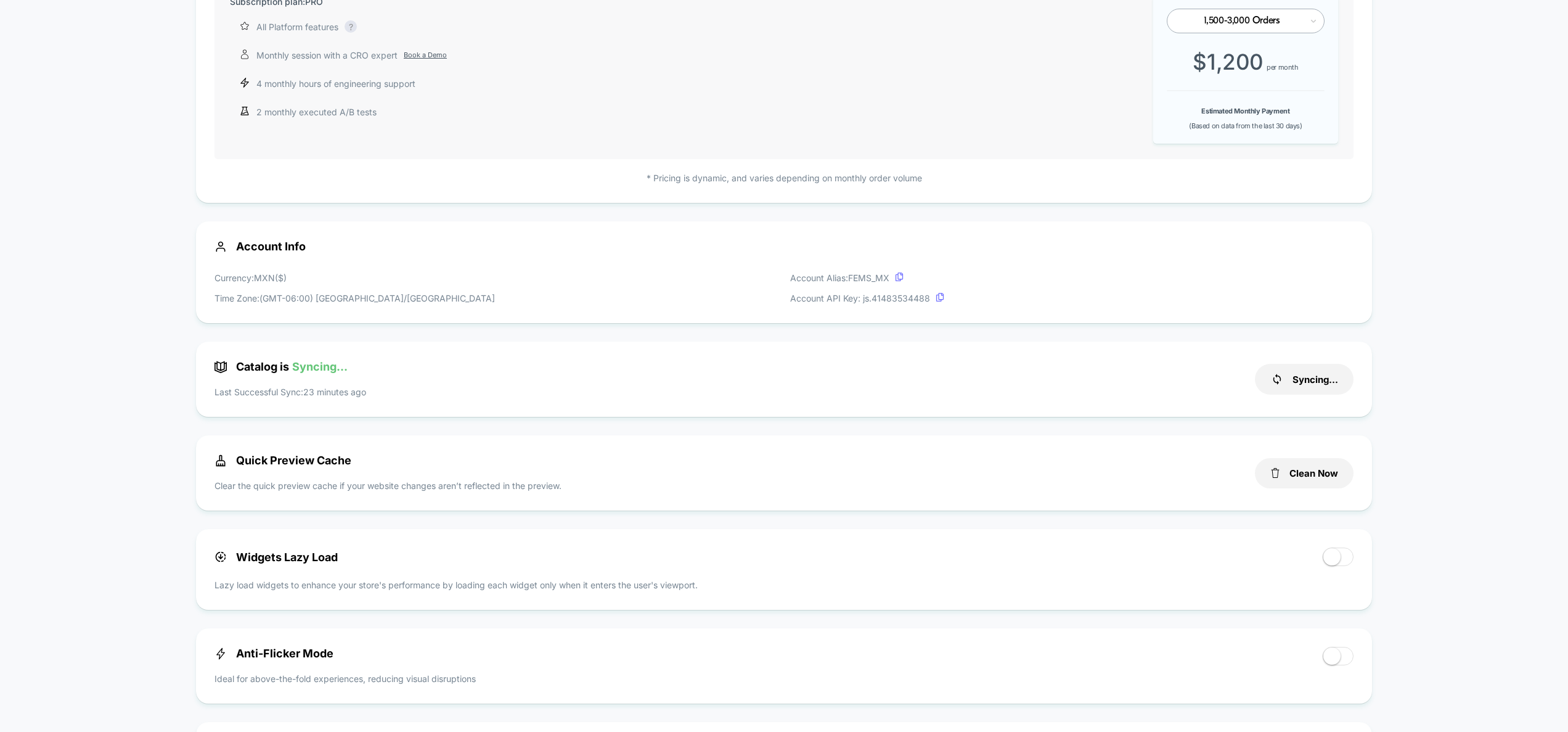
scroll to position [0, 0]
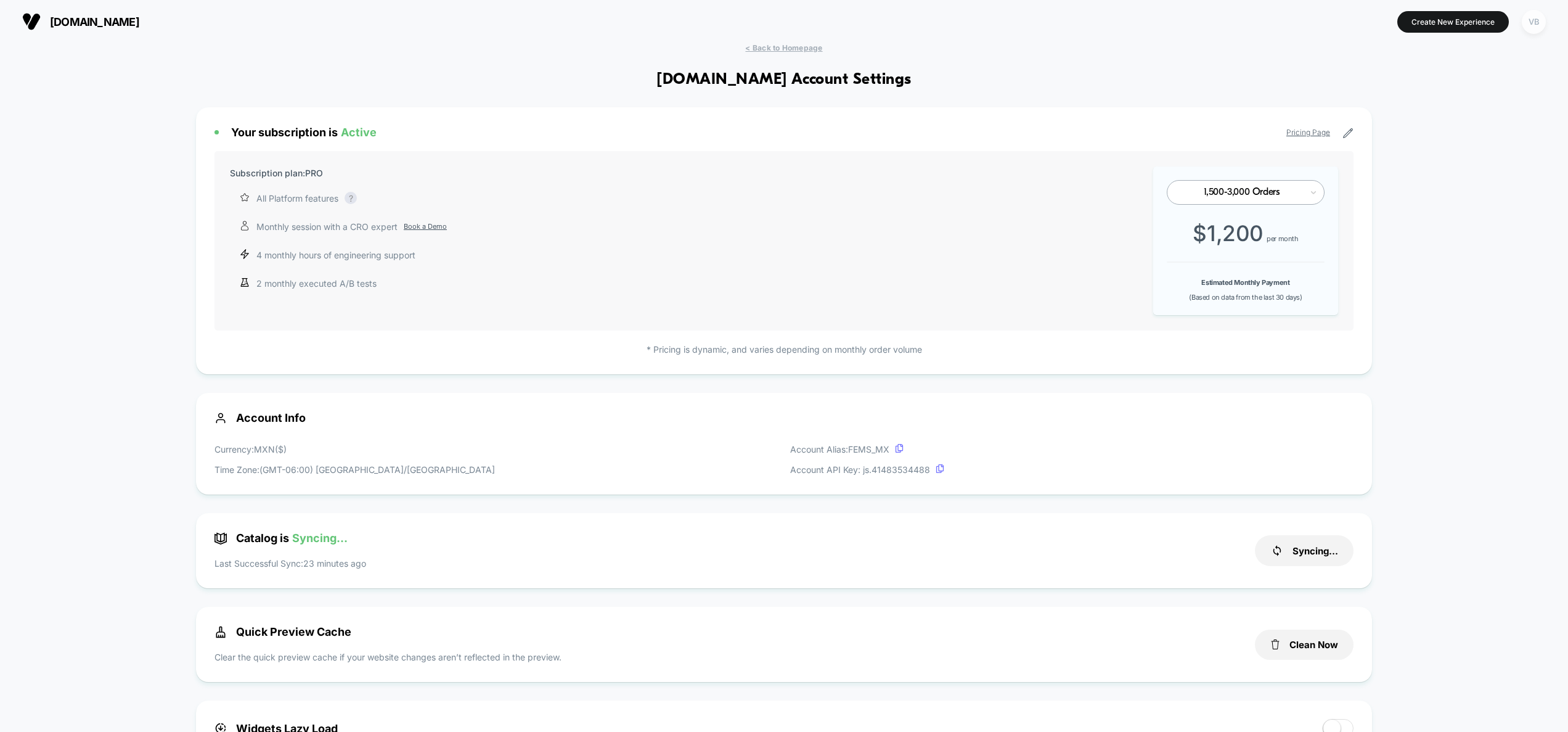
click at [1540, 18] on div "VB" at bounding box center [1534, 21] width 24 height 24
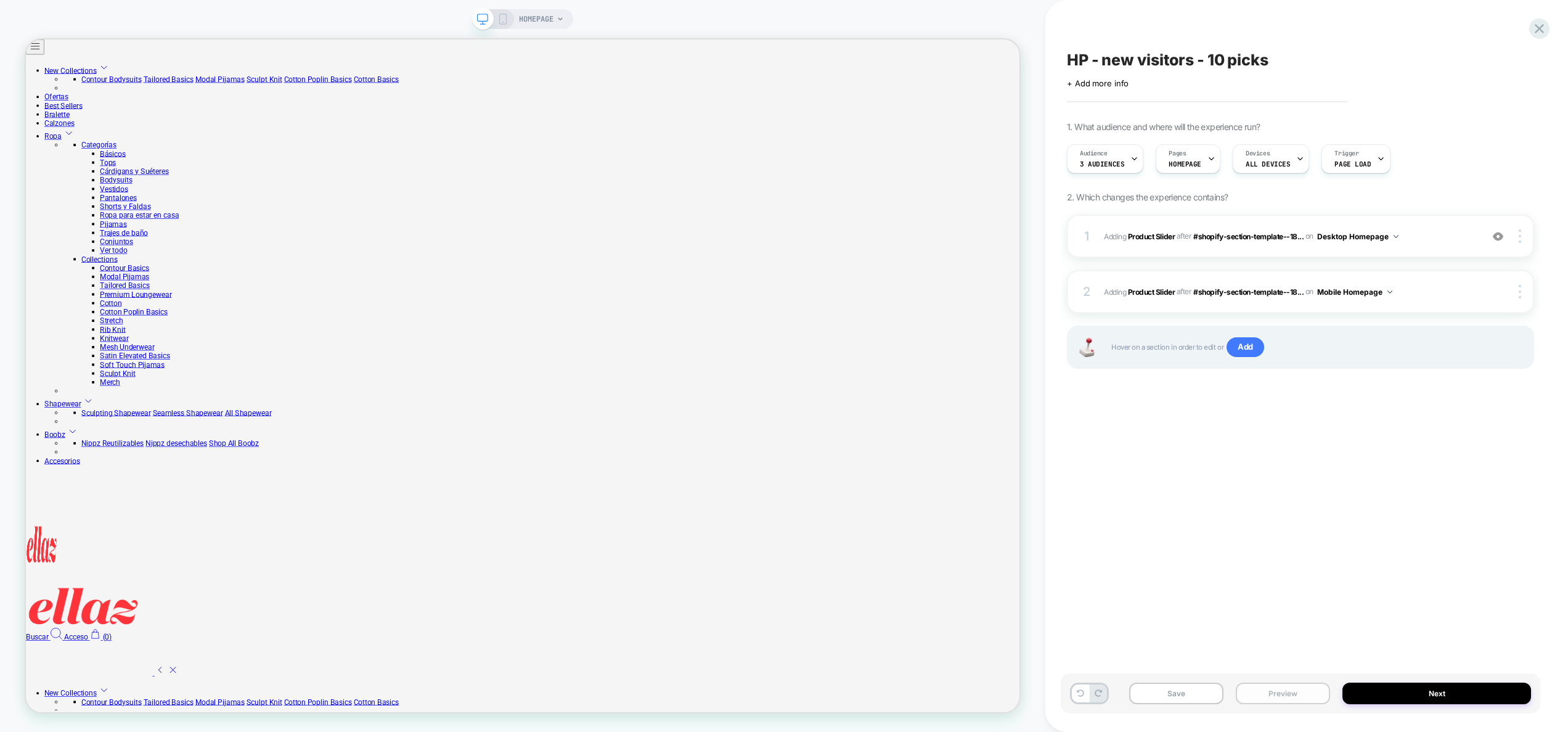
click at [1294, 687] on button "Preview" at bounding box center [1283, 693] width 95 height 21
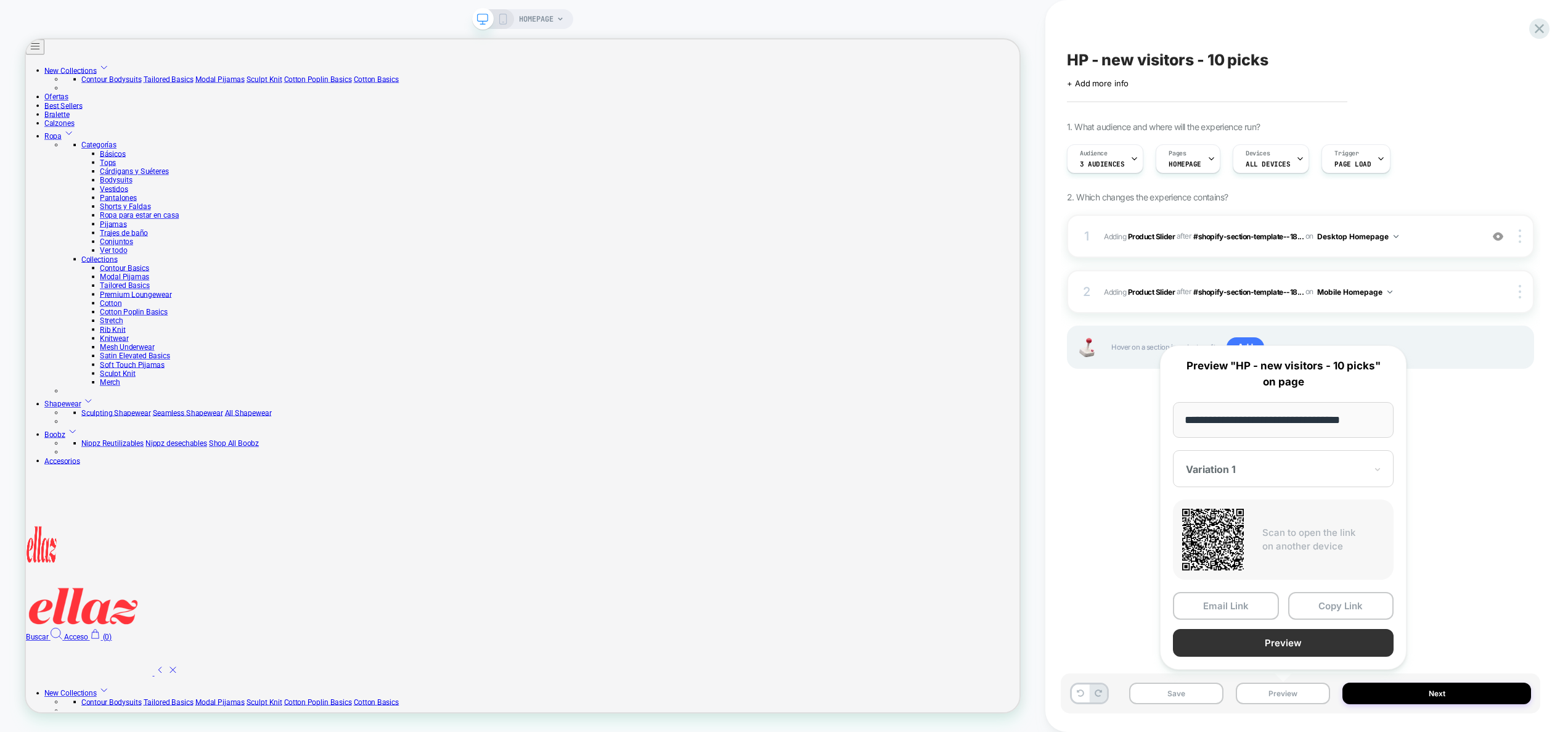
click at [1304, 649] on button "Preview" at bounding box center [1284, 643] width 221 height 28
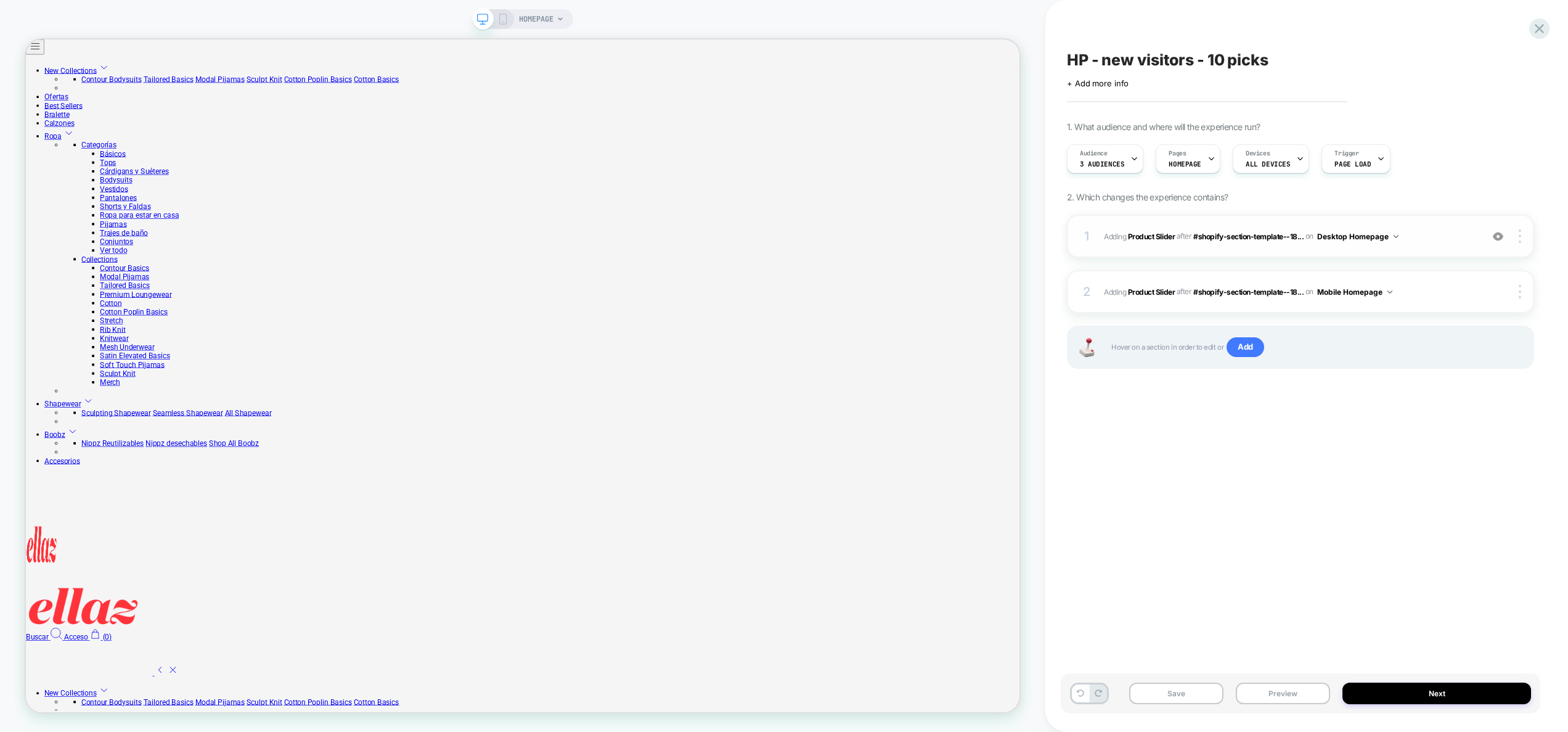
click at [1435, 238] on span "#_loomi_addon_1758633680875 Adding Product Slider AFTER #shopify-section-templa…" at bounding box center [1290, 236] width 372 height 15
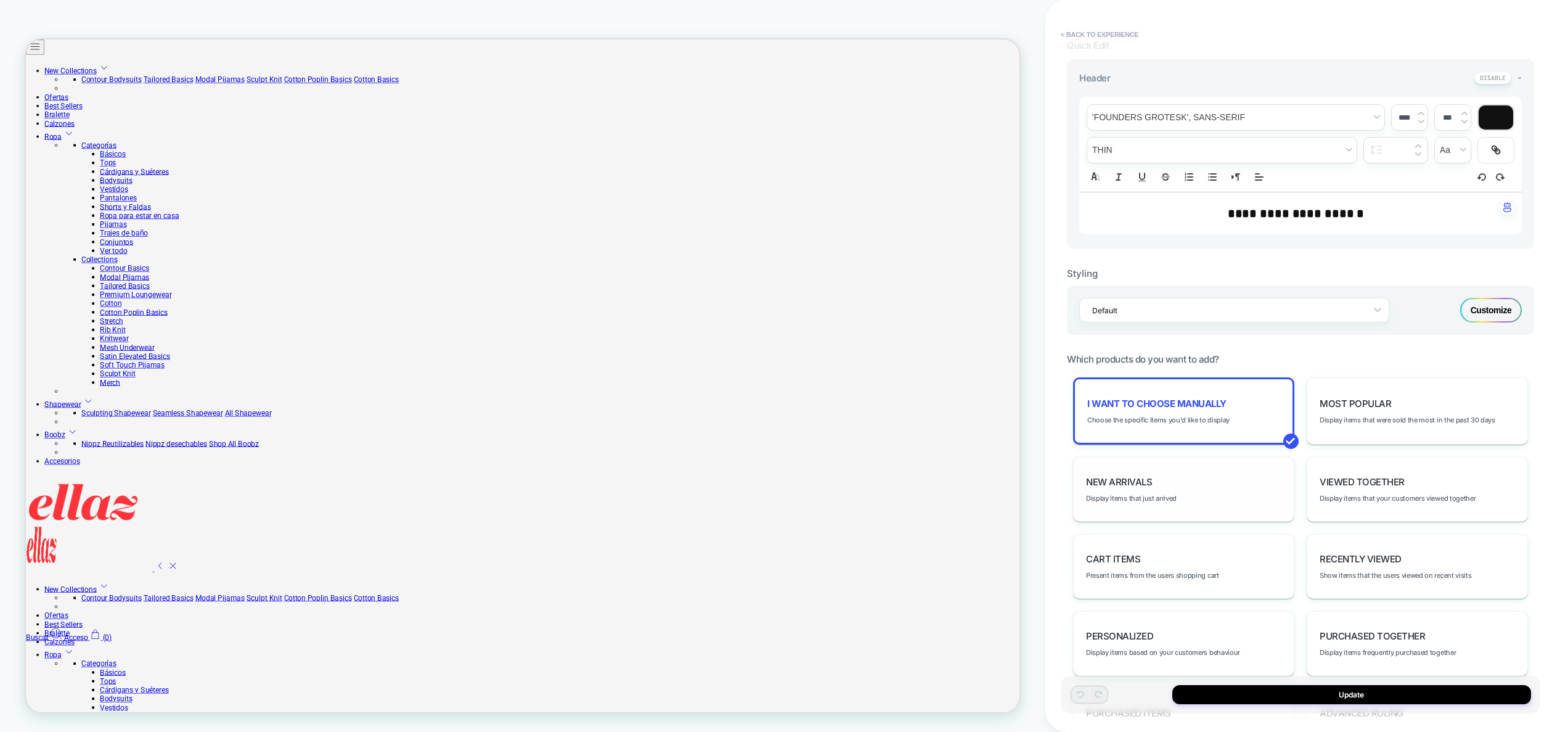
scroll to position [362, 0]
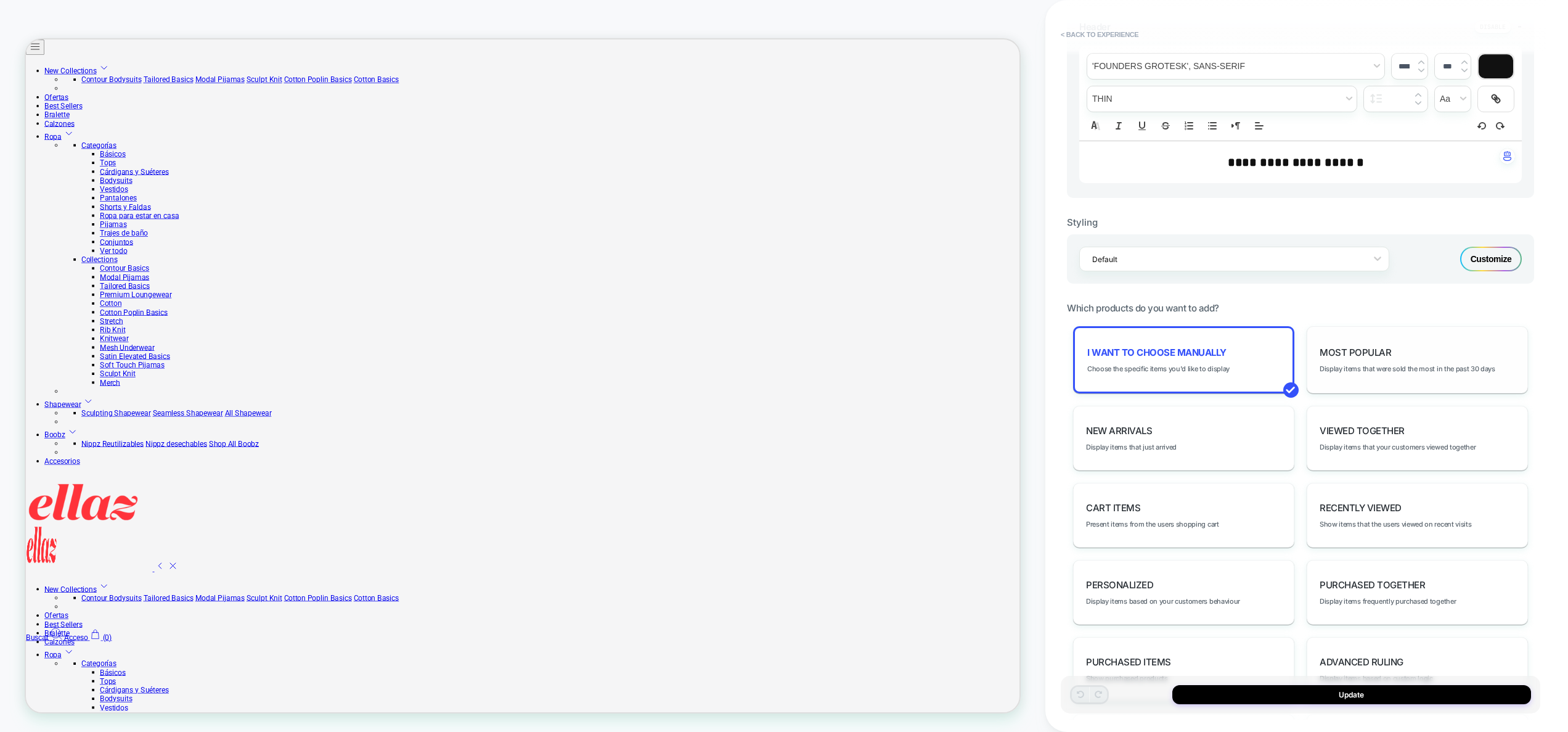
click at [1386, 376] on div "Most Popular Display items that were sold the most in the past 30 days" at bounding box center [1417, 360] width 222 height 68
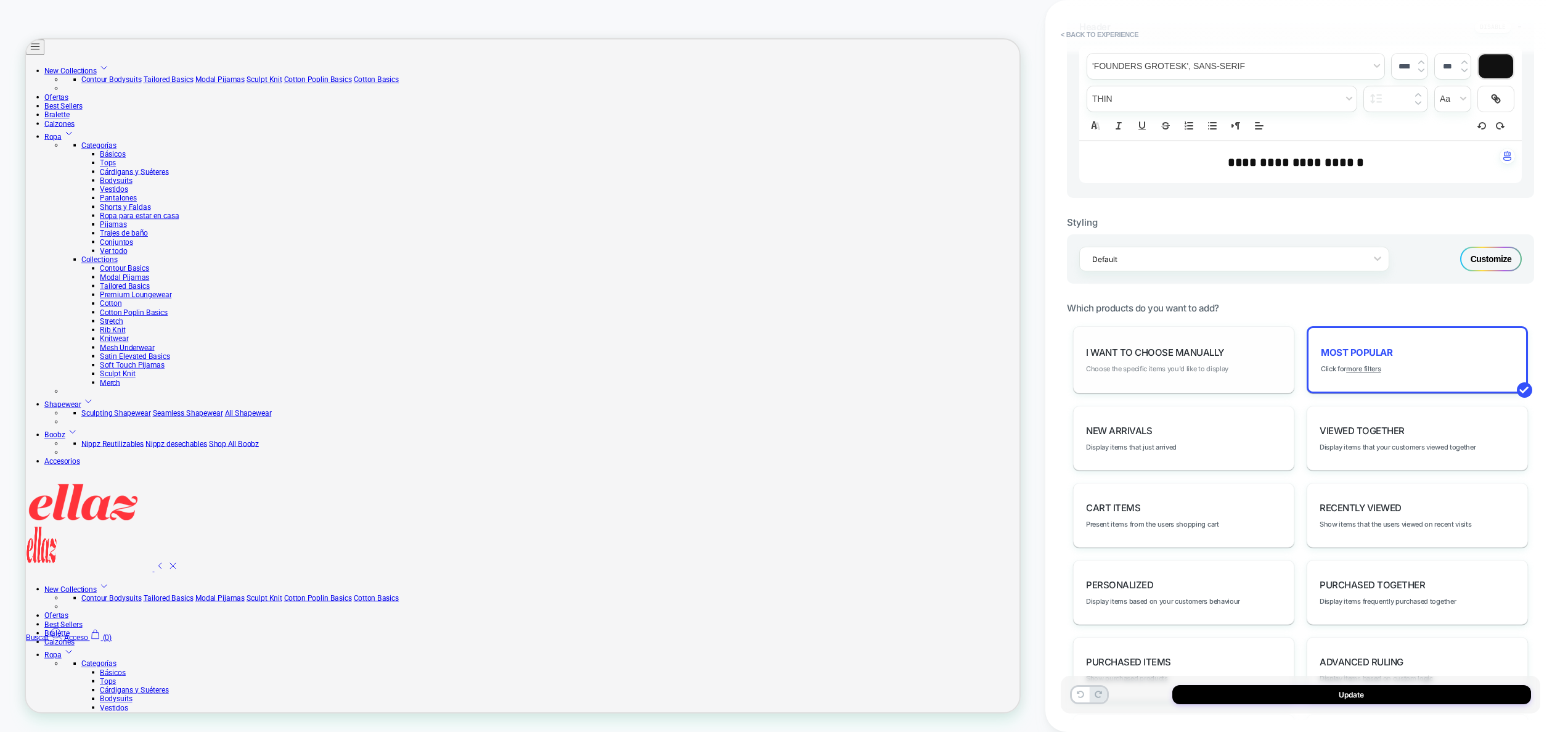
click at [1161, 371] on span "Choose the specific items you'd like to display" at bounding box center [1157, 369] width 142 height 9
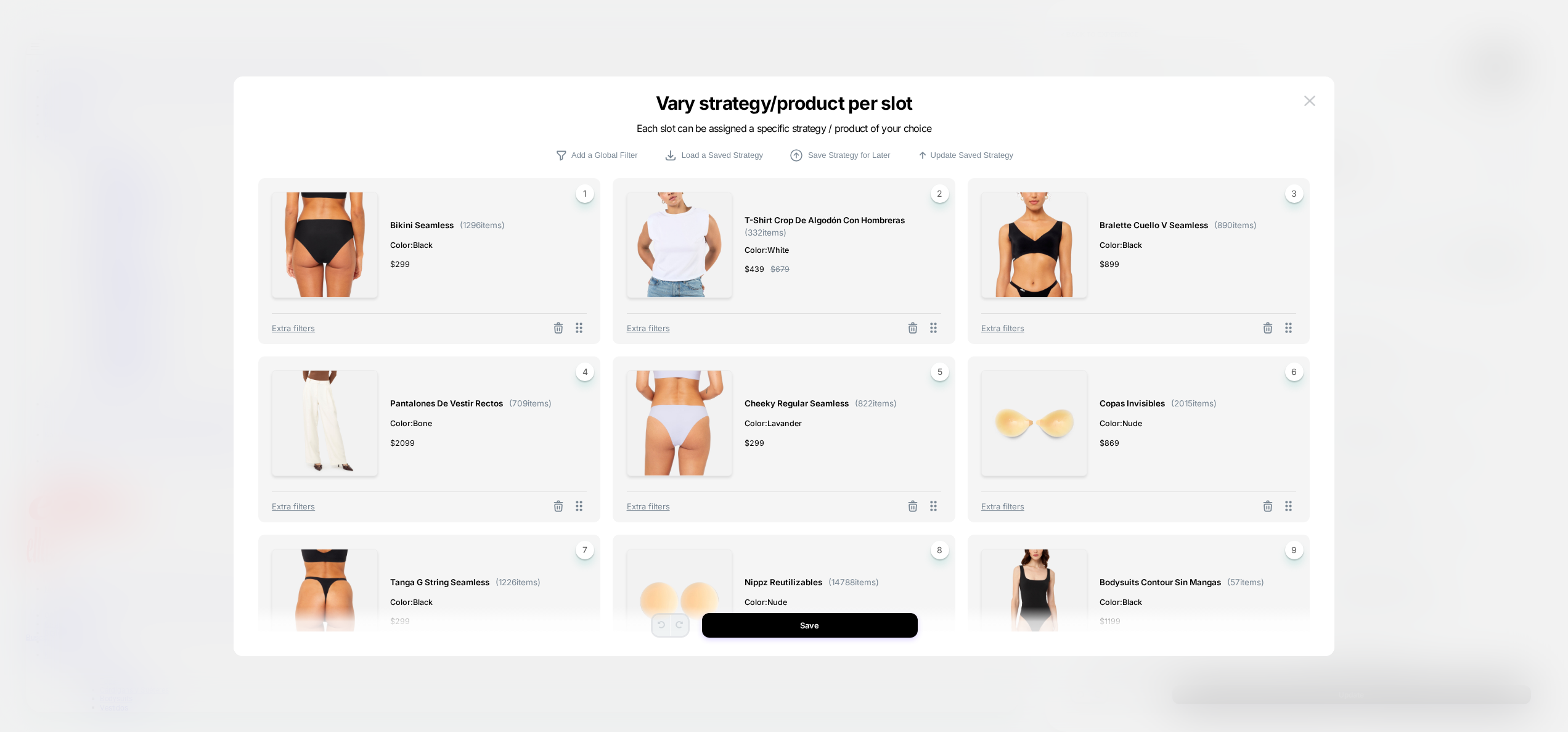
click at [1395, 296] on div at bounding box center [784, 366] width 1568 height 732
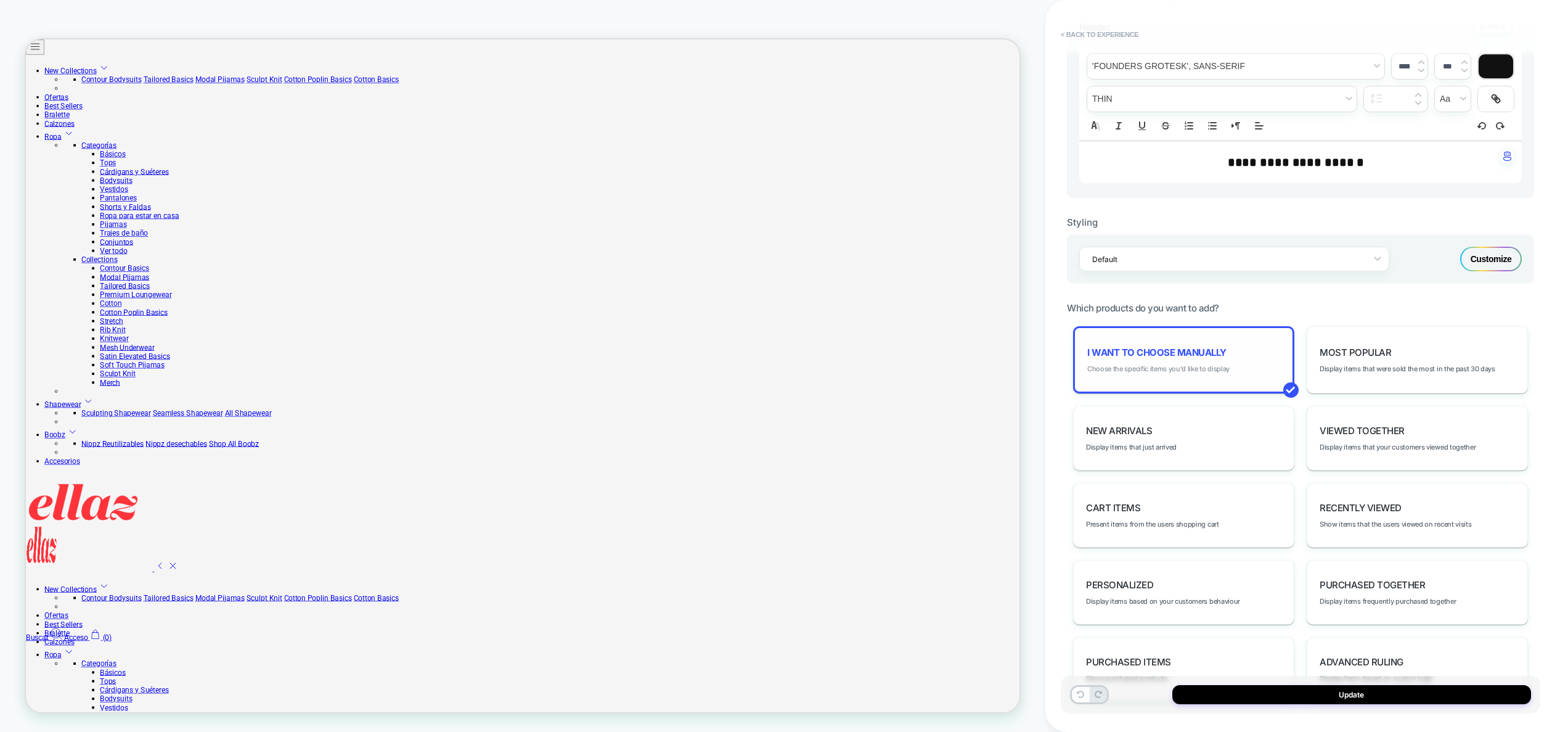
click at [1172, 373] on span "Choose the specific items you'd like to display" at bounding box center [1158, 369] width 142 height 9
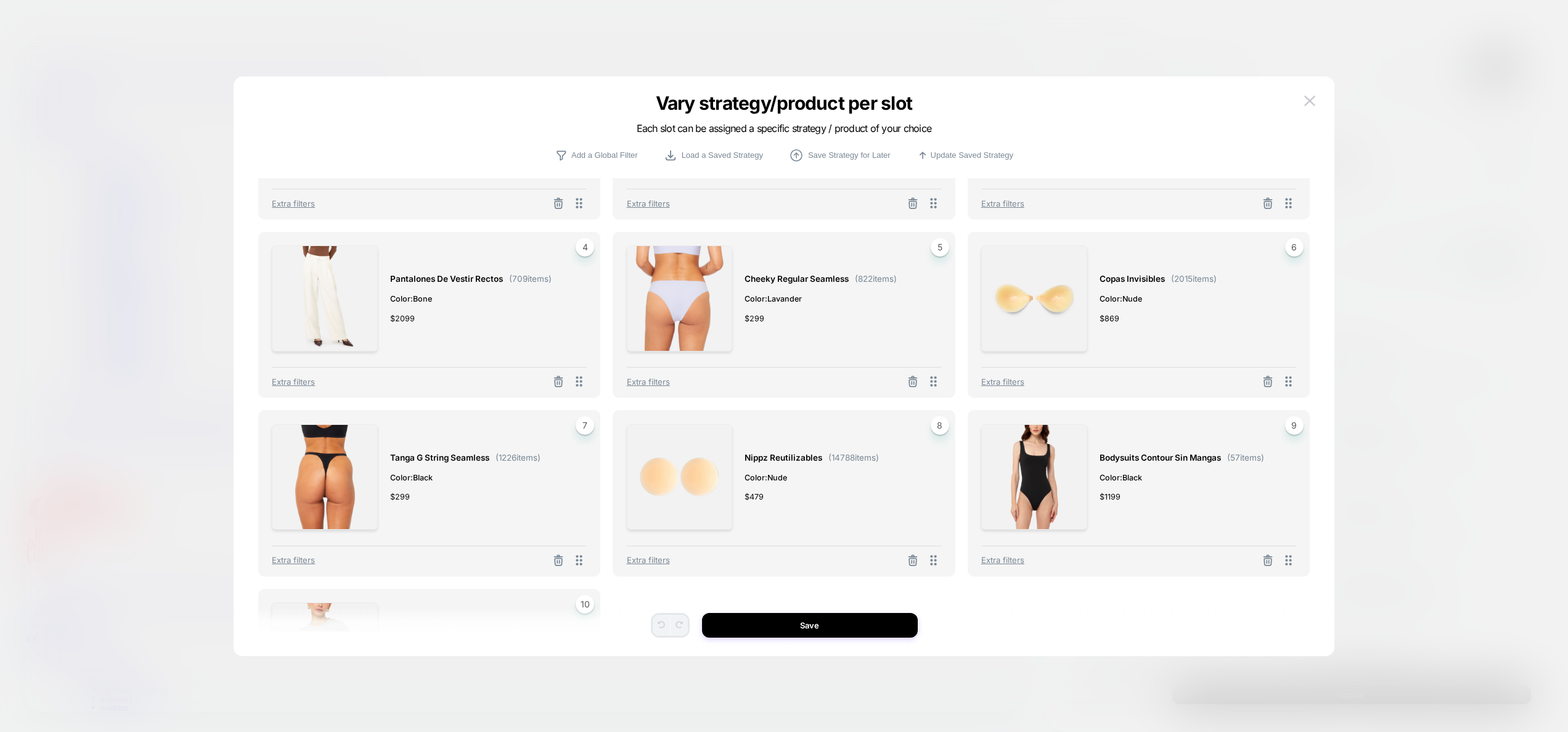
scroll to position [0, 0]
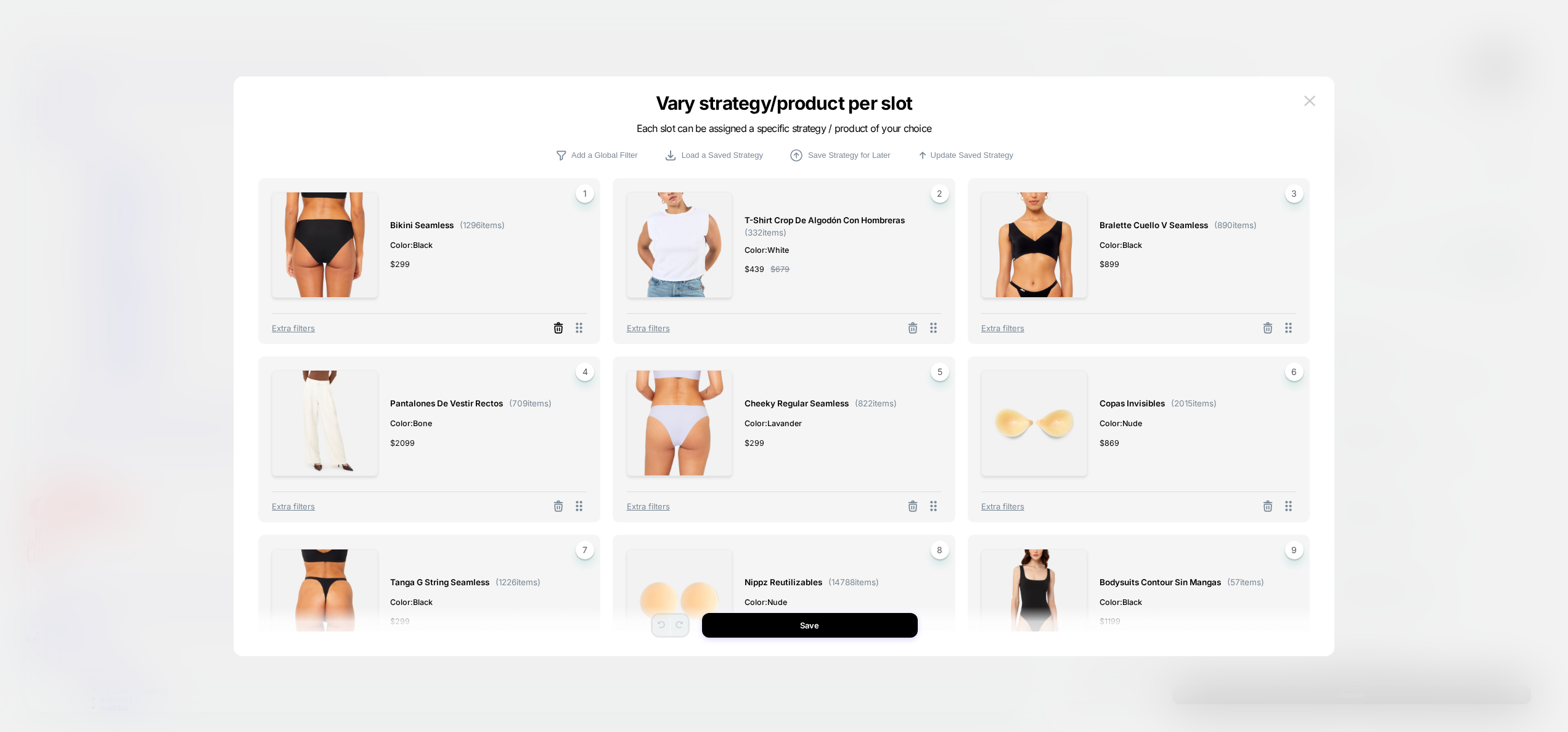
click at [560, 329] on line at bounding box center [560, 329] width 0 height 2
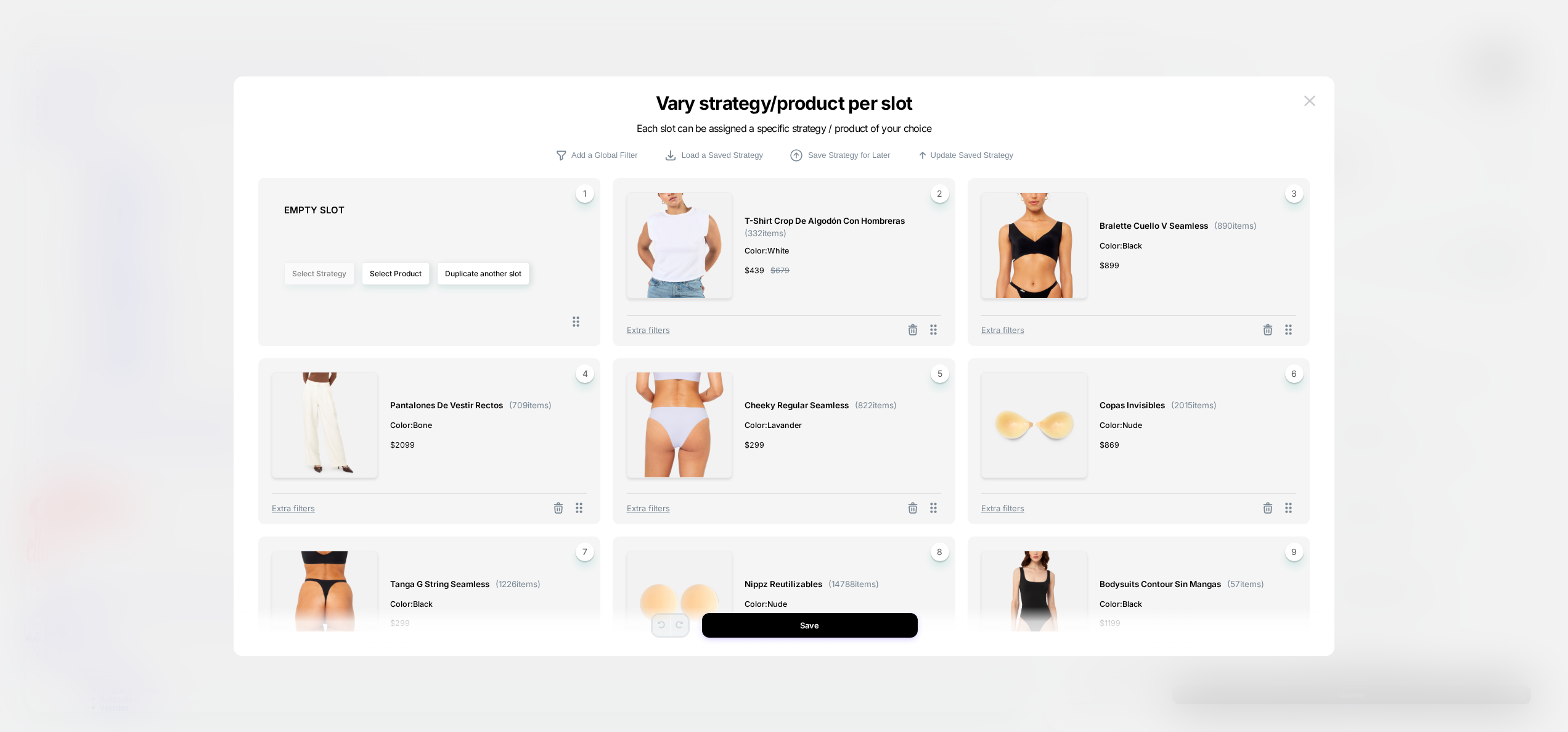
click at [311, 279] on button "Select Strategy" at bounding box center [319, 273] width 70 height 23
click at [405, 271] on button "Select Product" at bounding box center [396, 273] width 68 height 23
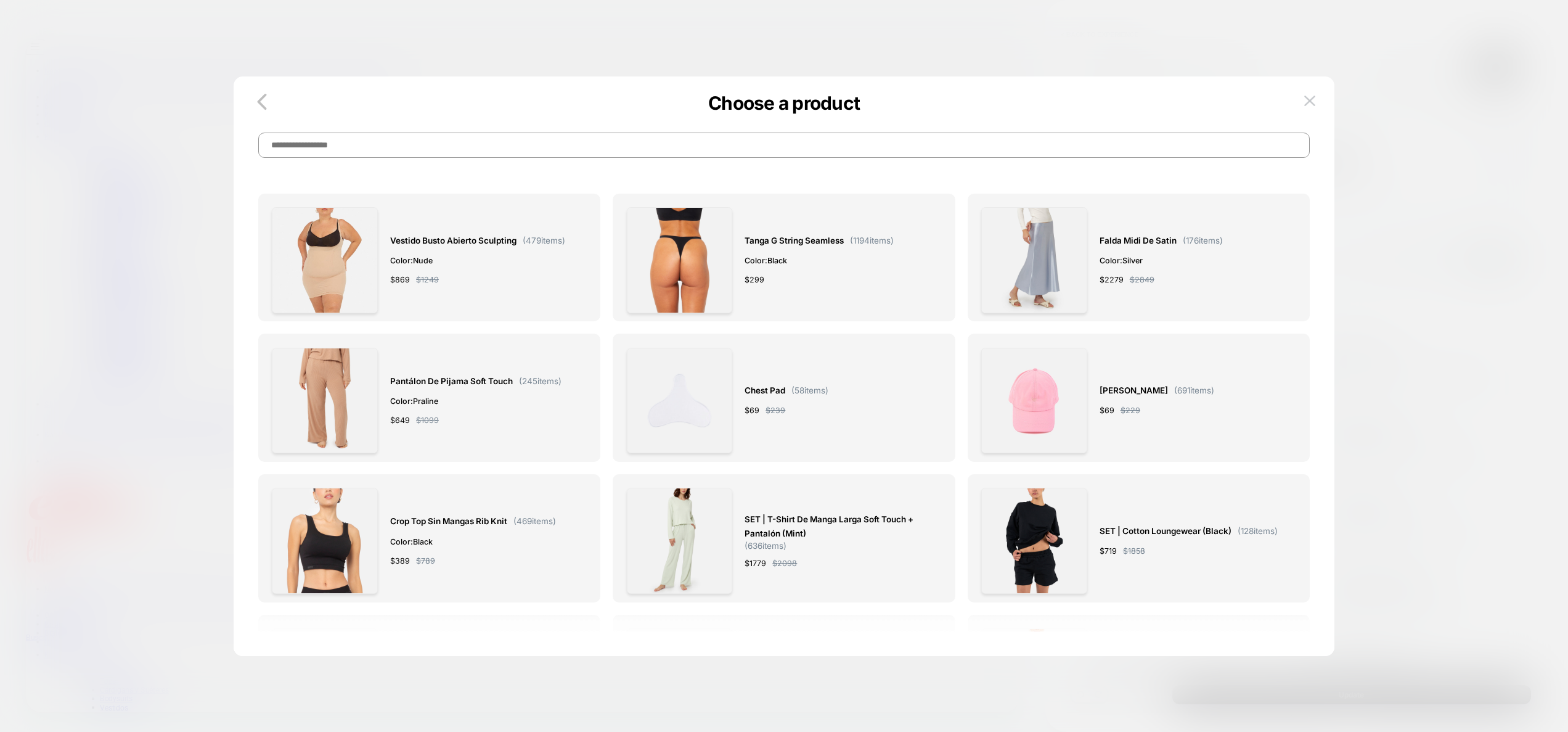
click at [383, 153] on input at bounding box center [784, 145] width 1052 height 25
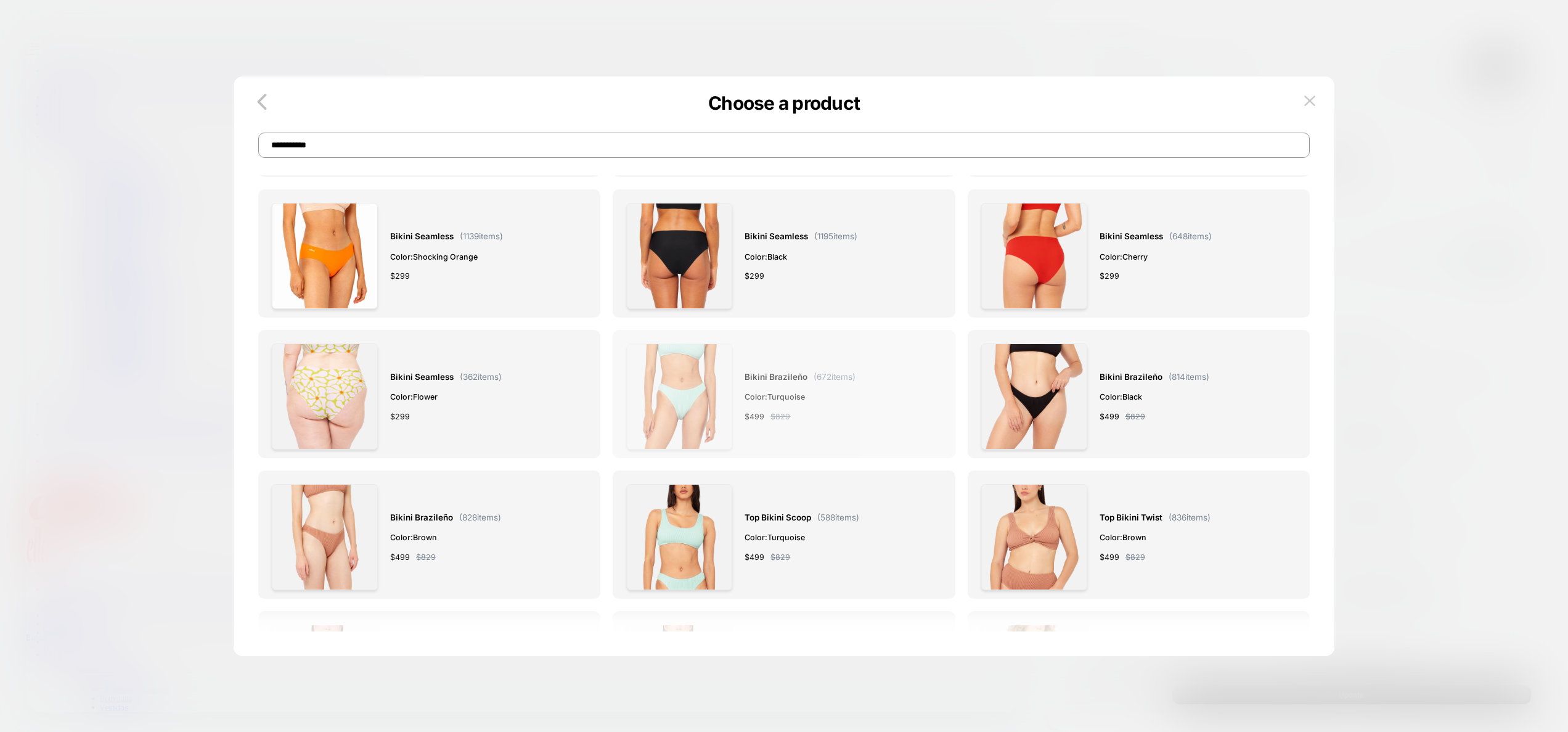
scroll to position [30, 0]
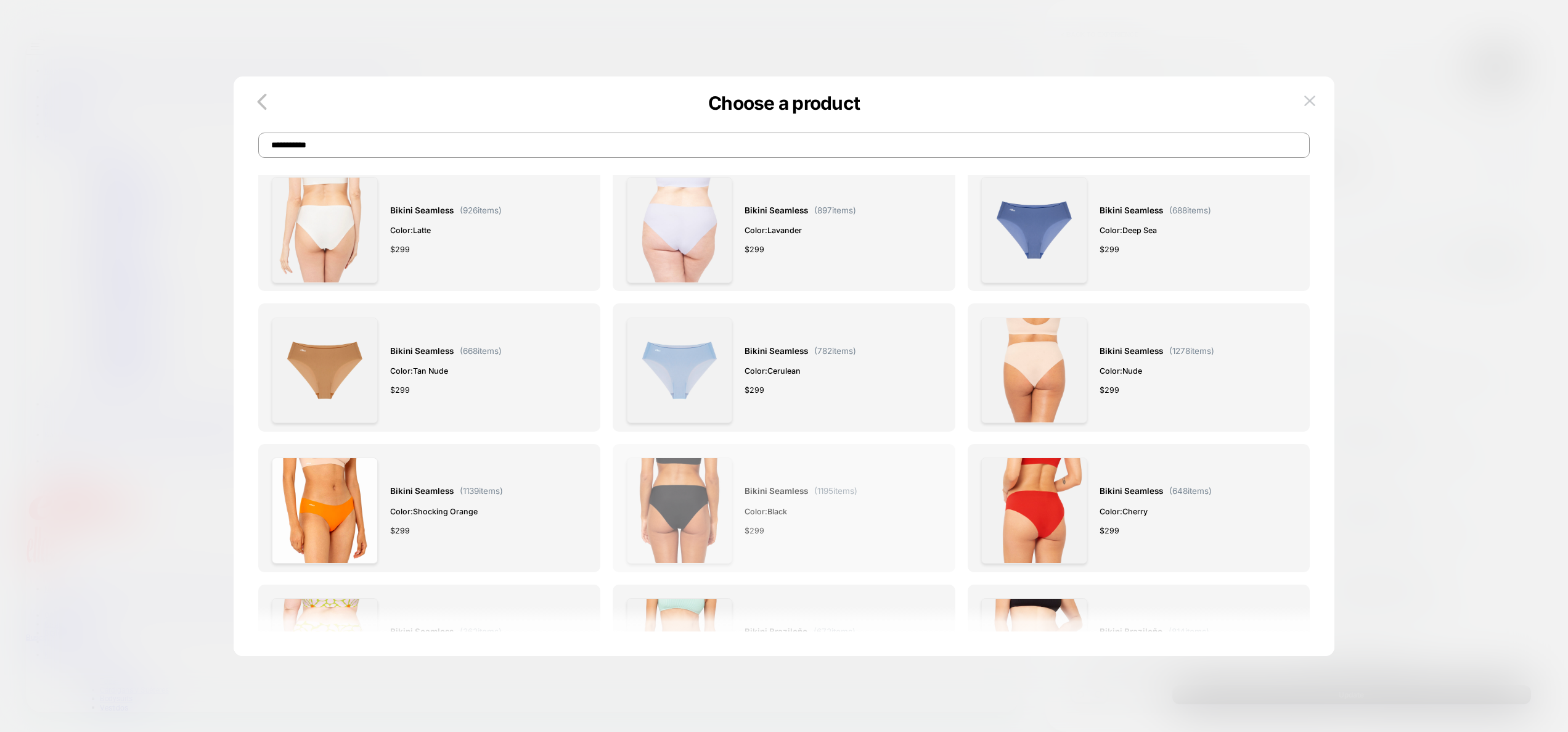
type input "**********"
click at [863, 522] on div "Bikini Seamless ( 1195 items) Color: Black $ 299" at bounding box center [784, 510] width 315 height 106
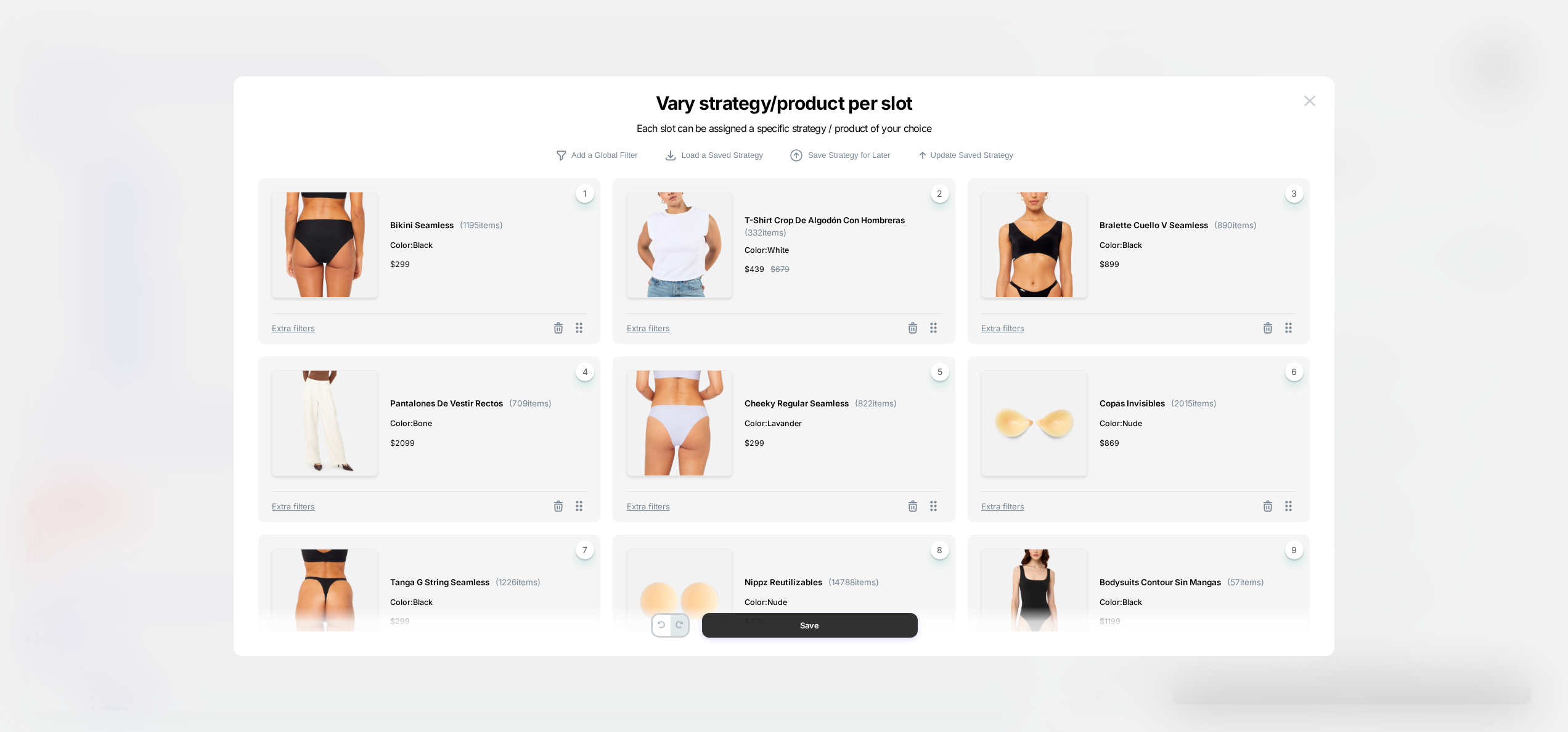
click at [792, 629] on button "Save" at bounding box center [810, 625] width 216 height 25
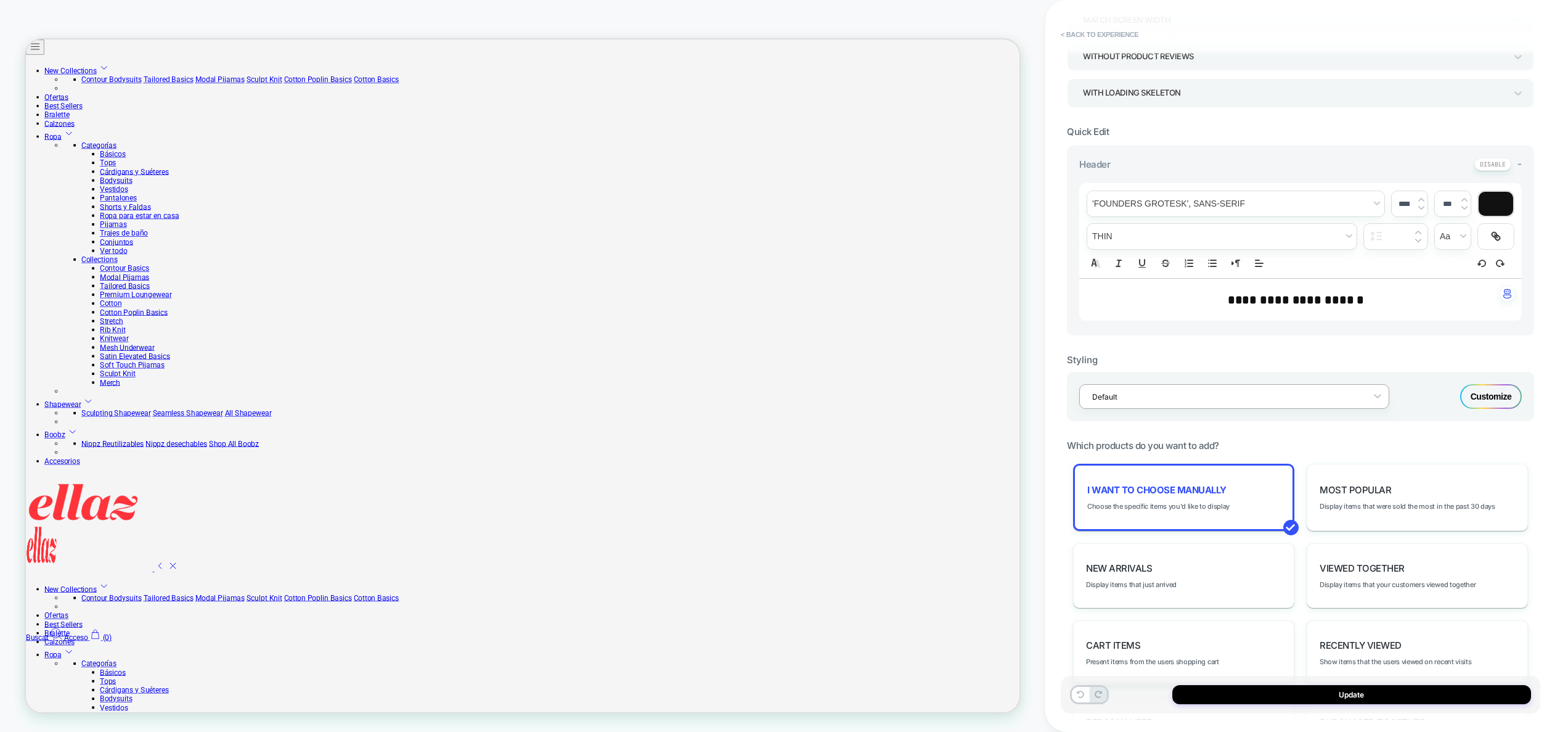
scroll to position [0, 0]
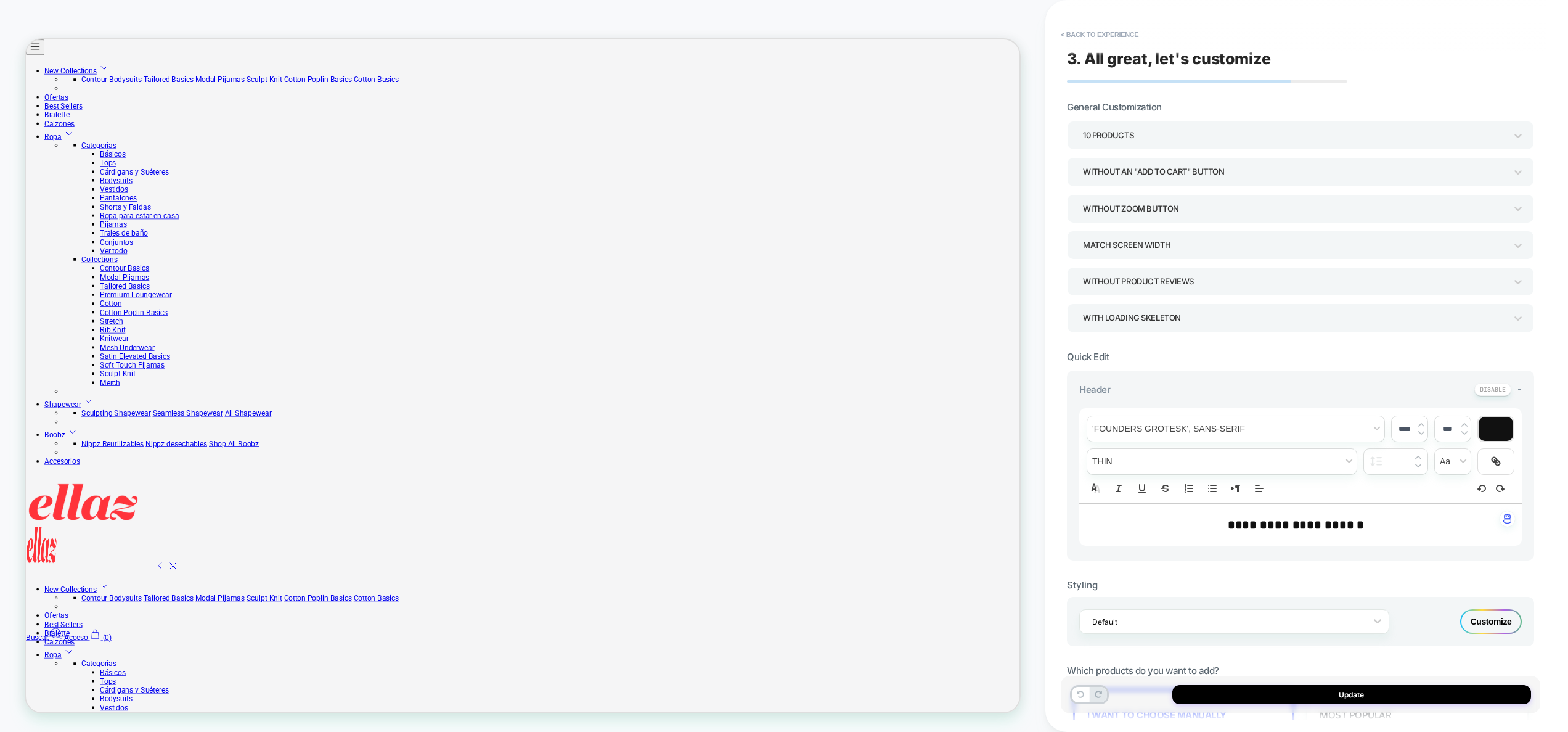
click at [1494, 613] on div "Customize" at bounding box center [1491, 622] width 62 height 25
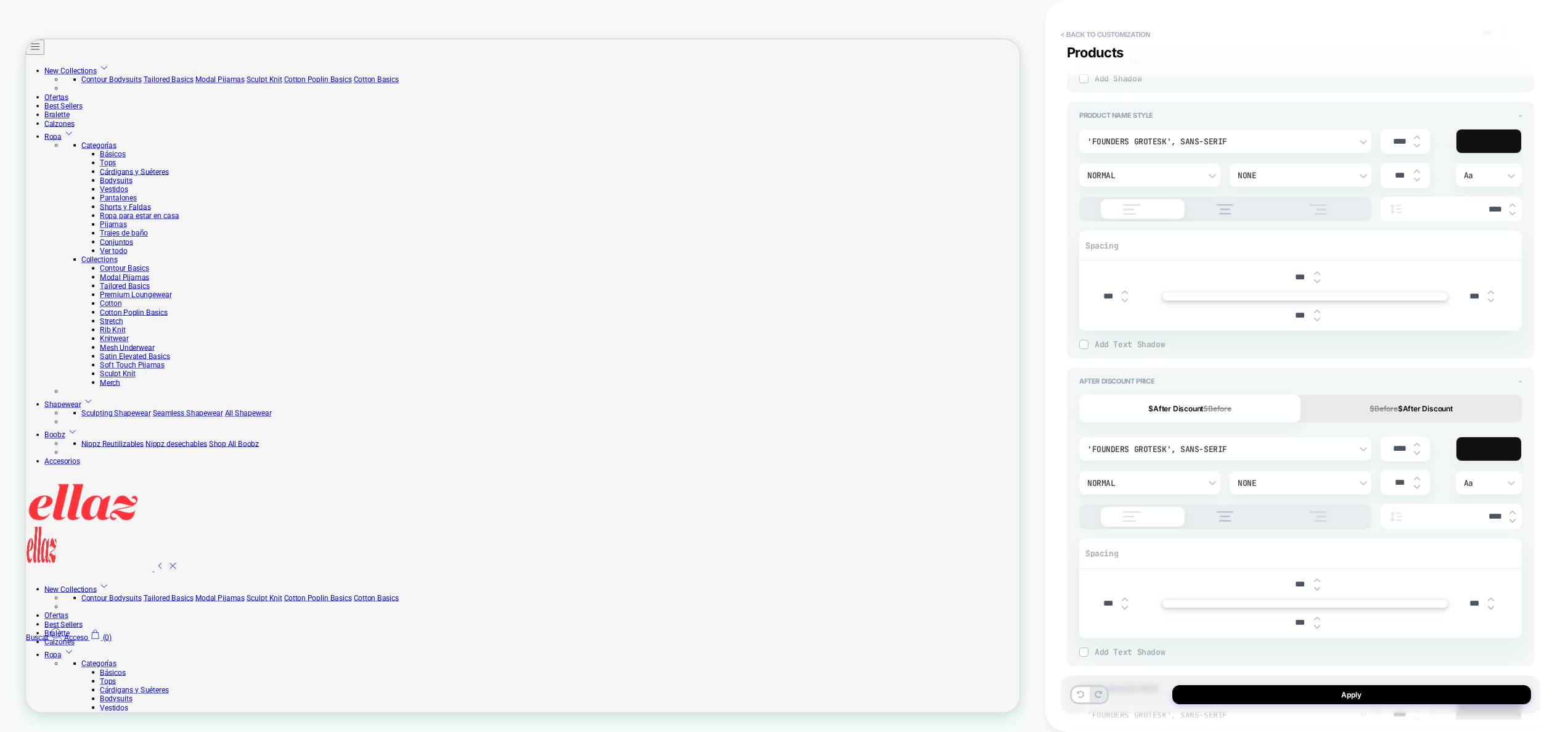
scroll to position [796, 0]
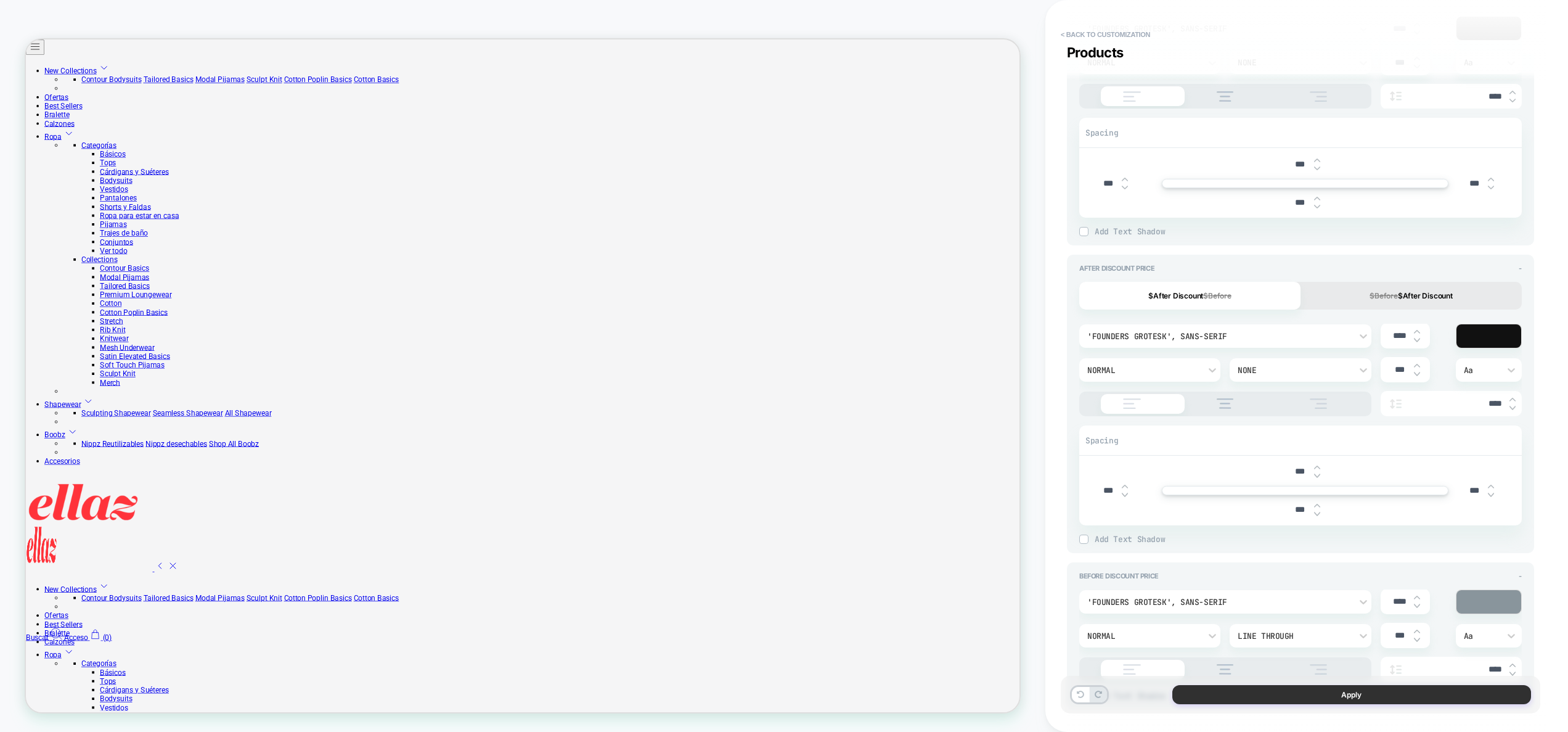
click at [1397, 696] on button "Apply" at bounding box center [1352, 695] width 359 height 19
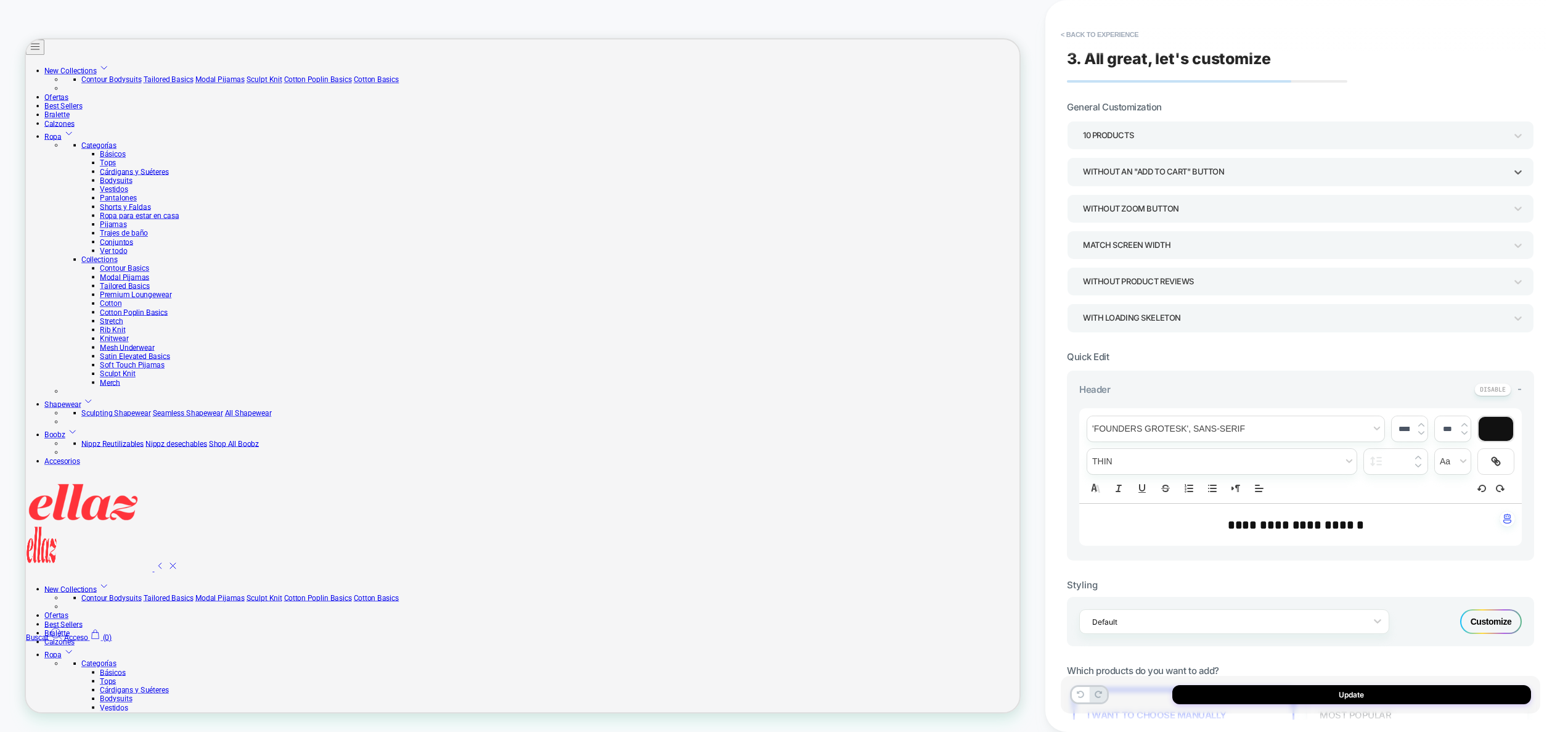
click at [1153, 178] on div "Without an "add to cart" button" at bounding box center [1295, 172] width 423 height 17
click at [1153, 172] on div at bounding box center [784, 366] width 1568 height 732
drag, startPoint x: 1166, startPoint y: 191, endPoint x: 1161, endPoint y: 180, distance: 12.1
click at [1165, 190] on div "10 Products Without an "add to cart" button Without Zoom Button Match Screen Wi…" at bounding box center [1300, 227] width 467 height 211
click at [1161, 176] on div "Without an "add to cart" button" at bounding box center [1295, 172] width 423 height 17
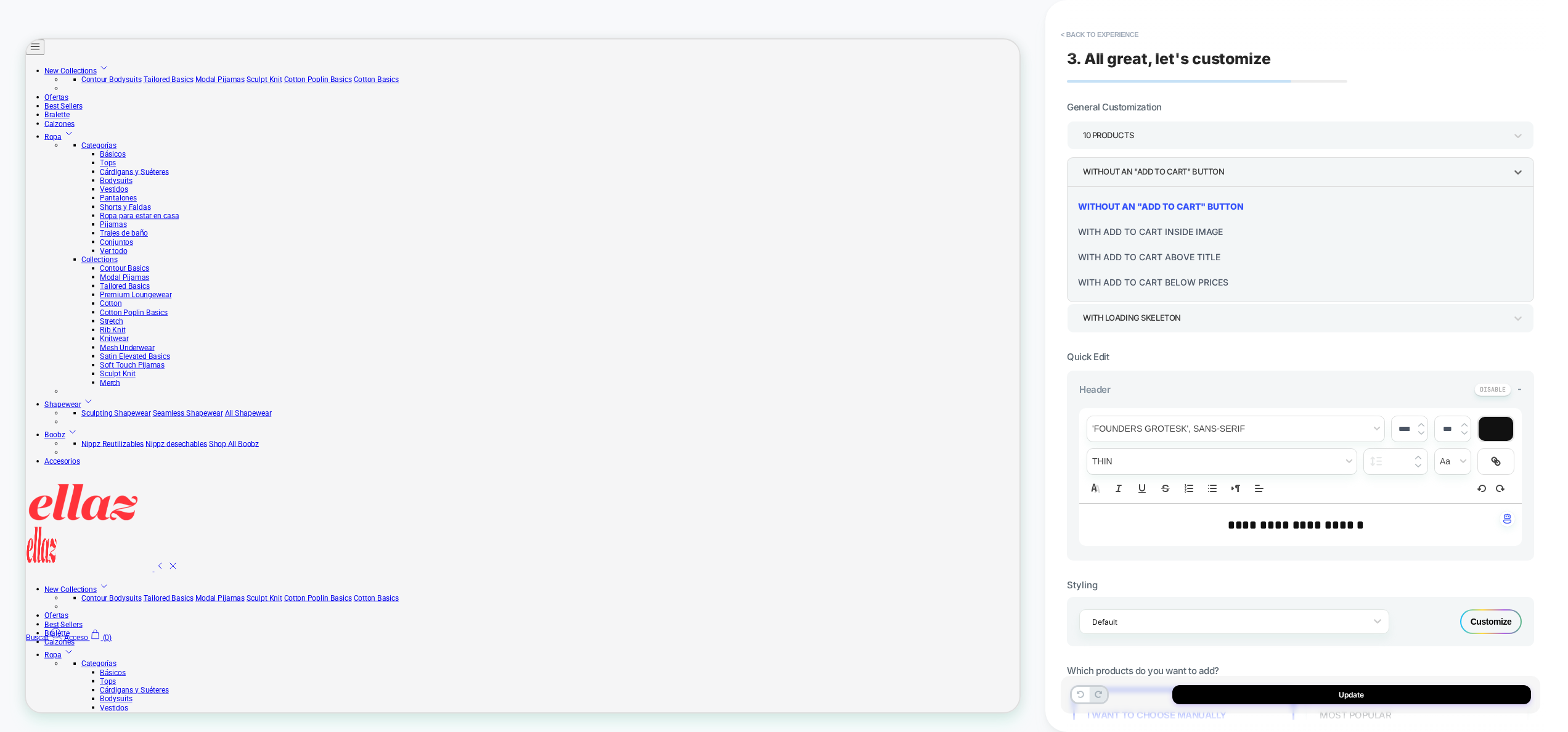
click at [1176, 236] on div "With add to cart inside image" at bounding box center [1301, 232] width 458 height 25
click at [1157, 183] on div "With add to cart inside image" at bounding box center [1300, 172] width 467 height 29
click at [1172, 199] on div "Without an "add to cart" button" at bounding box center [1301, 207] width 458 height 25
click at [1161, 245] on div "Match Screen Width" at bounding box center [1295, 245] width 423 height 17
click at [1161, 245] on div at bounding box center [784, 366] width 1568 height 732
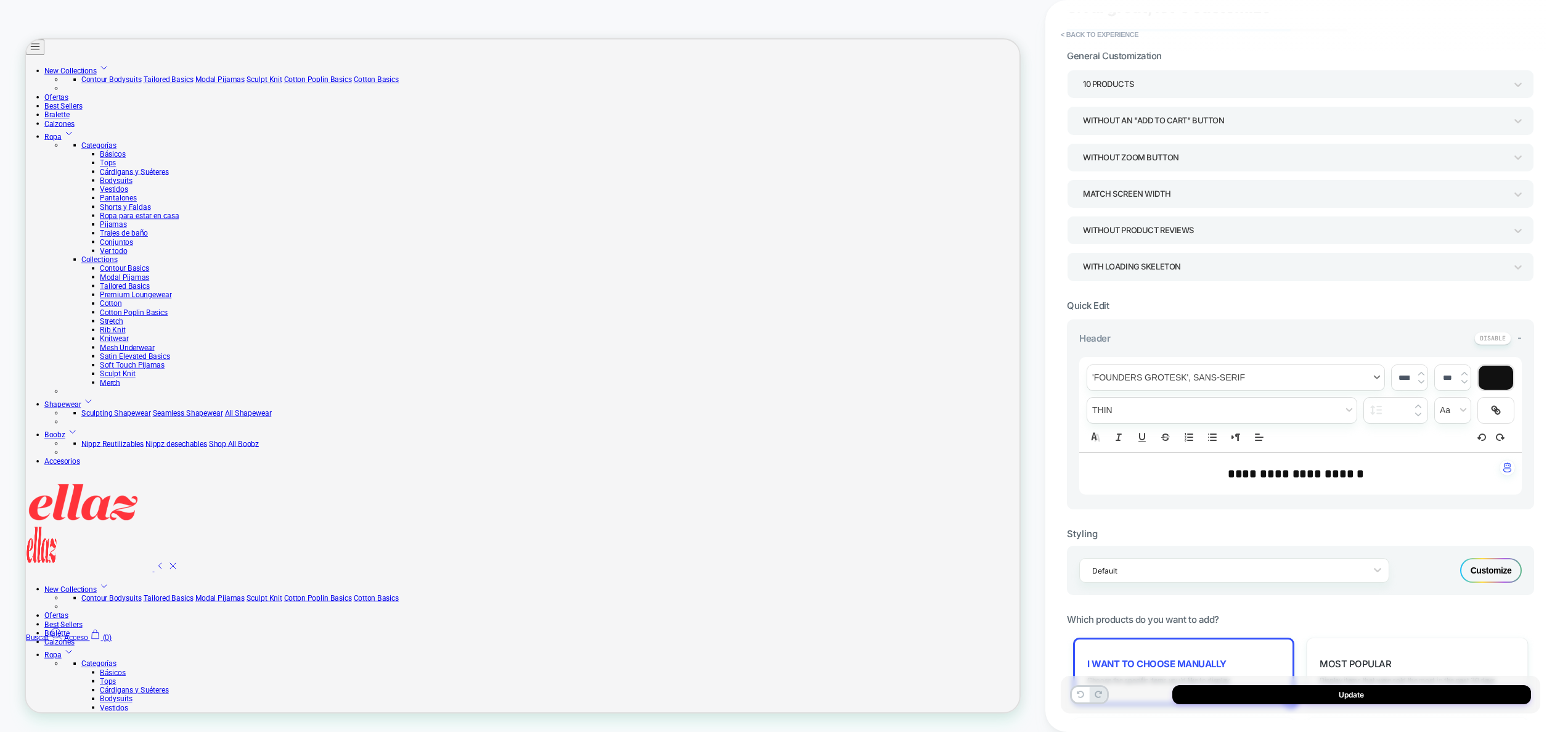
scroll to position [79, 0]
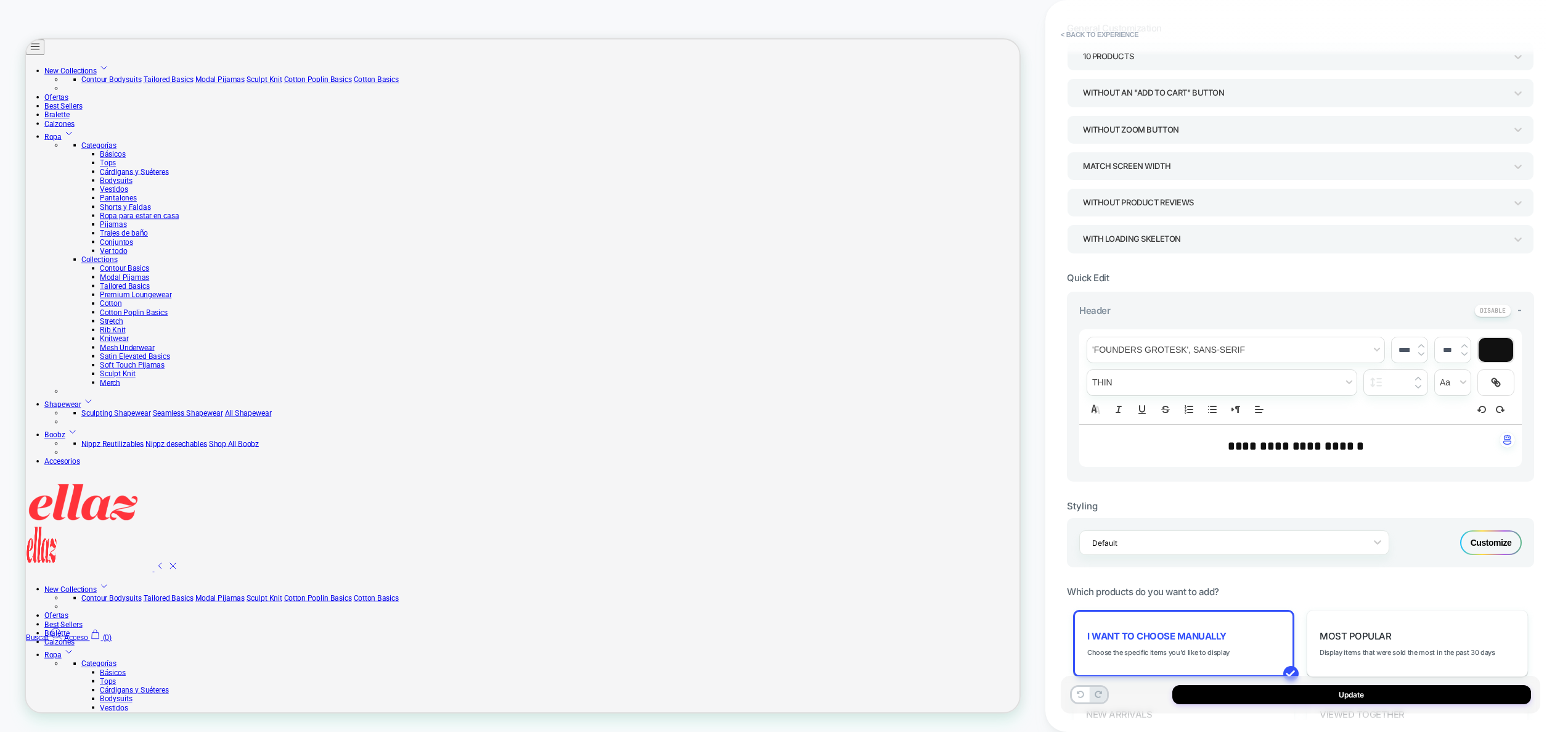
click at [1504, 543] on div "Customize" at bounding box center [1491, 542] width 62 height 25
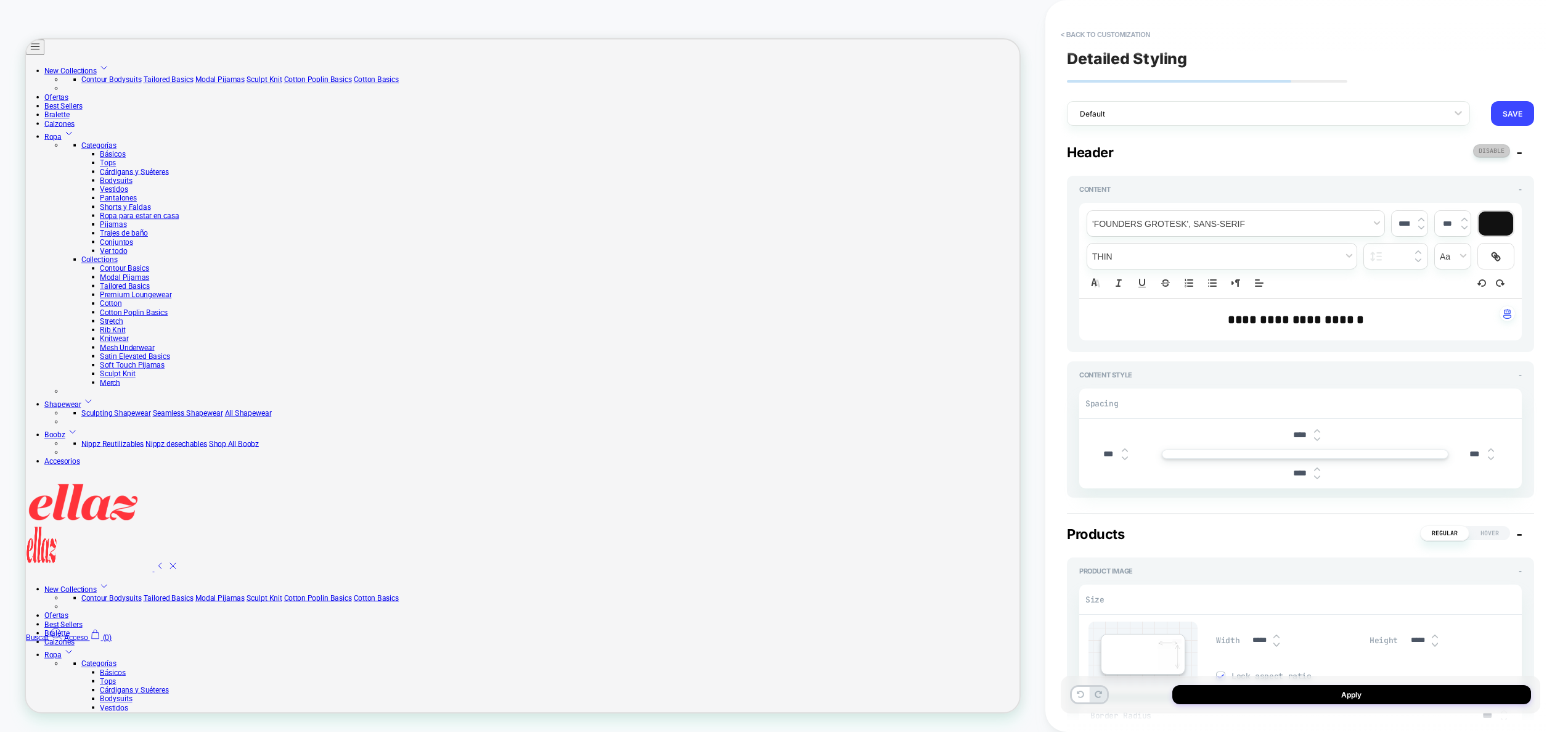
click at [1500, 153] on button at bounding box center [1492, 151] width 37 height 13
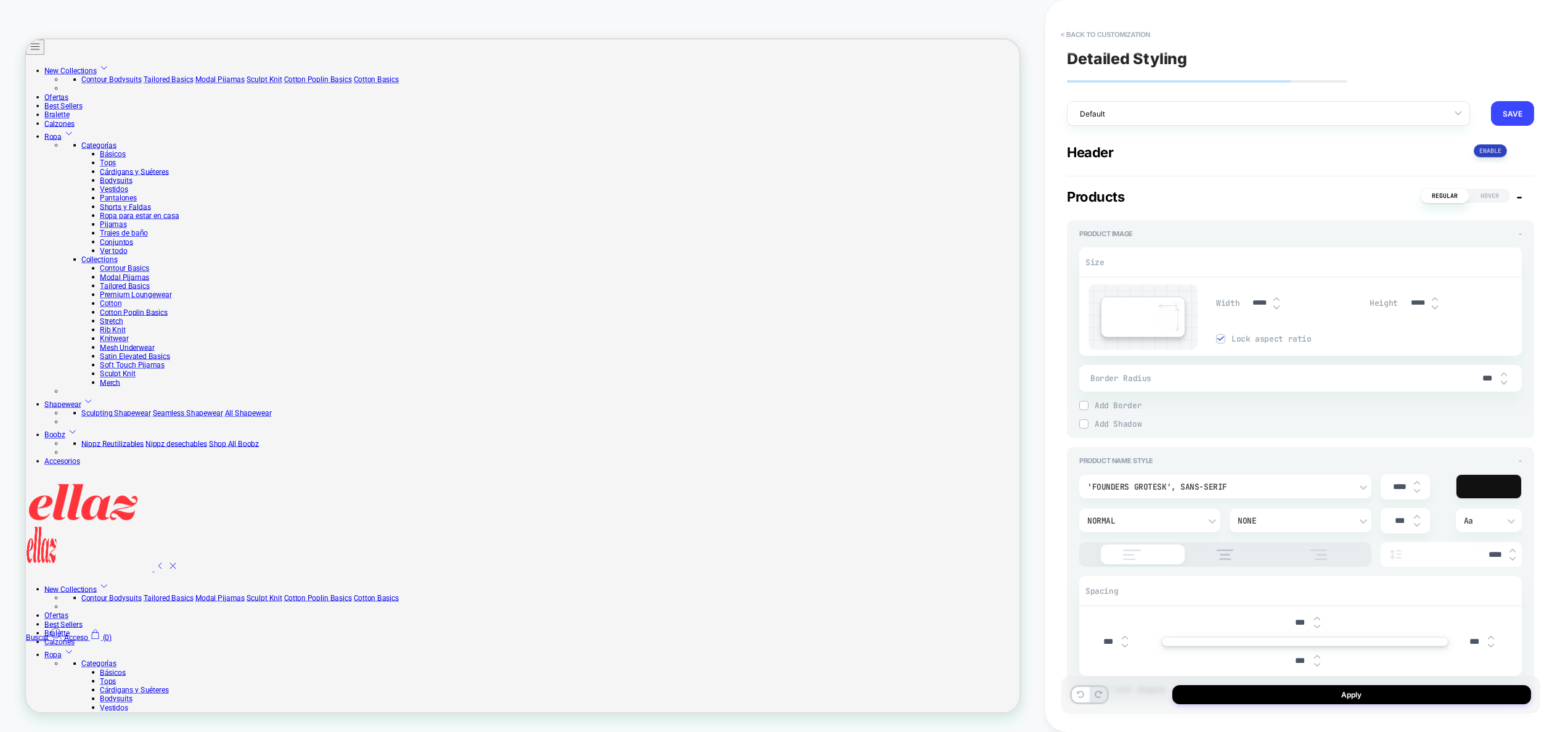
click at [1500, 153] on button at bounding box center [1491, 151] width 33 height 13
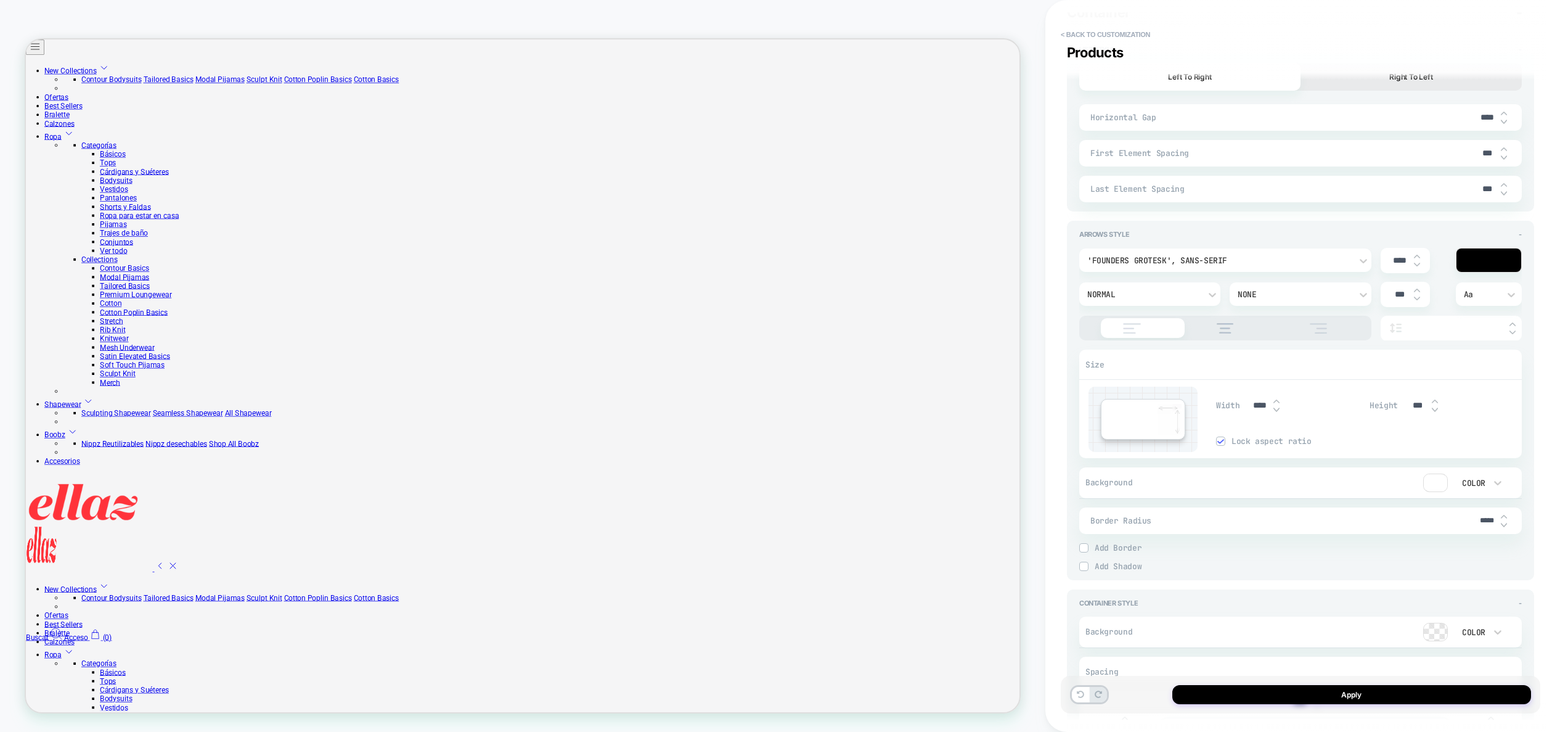
type textarea "*"
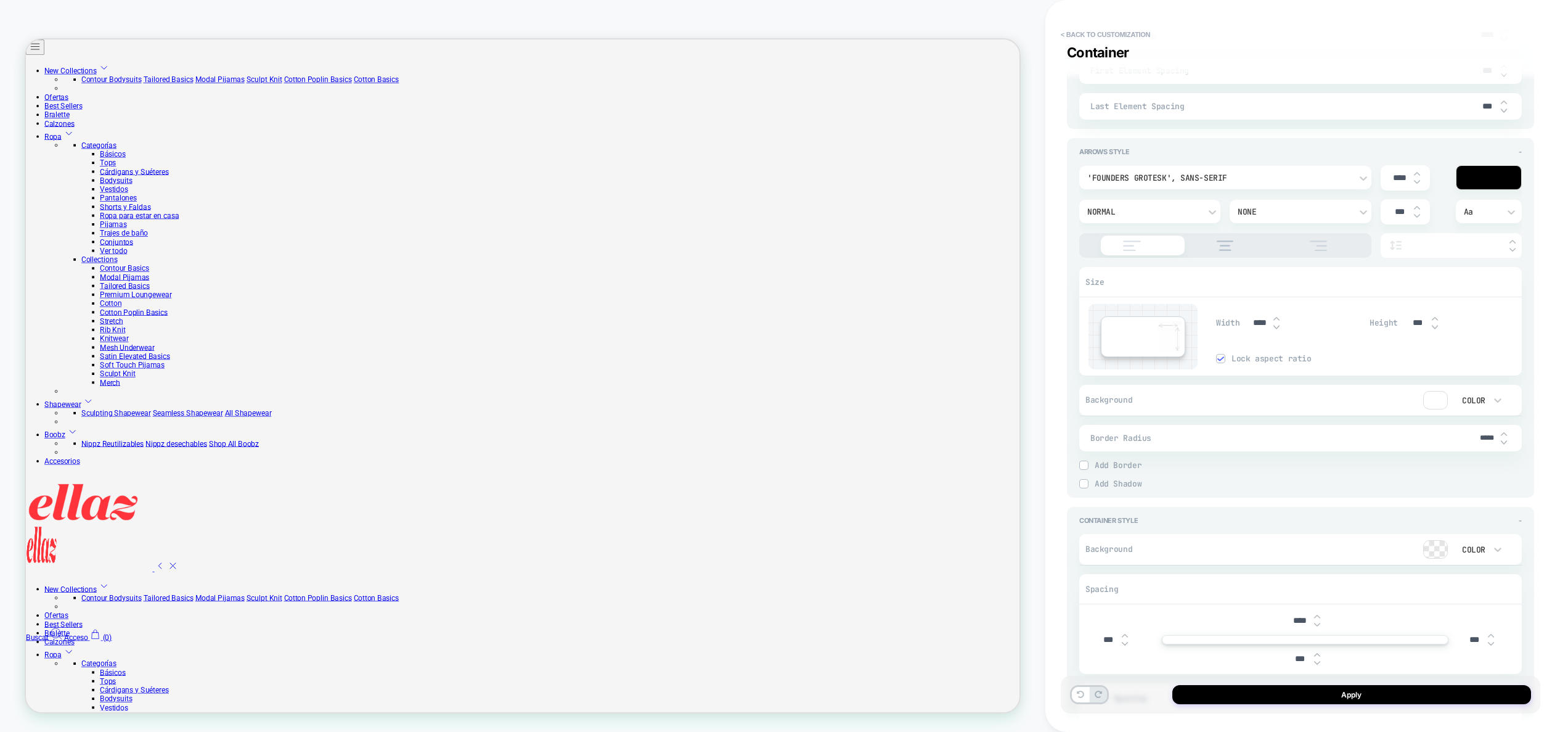
scroll to position [2481, 0]
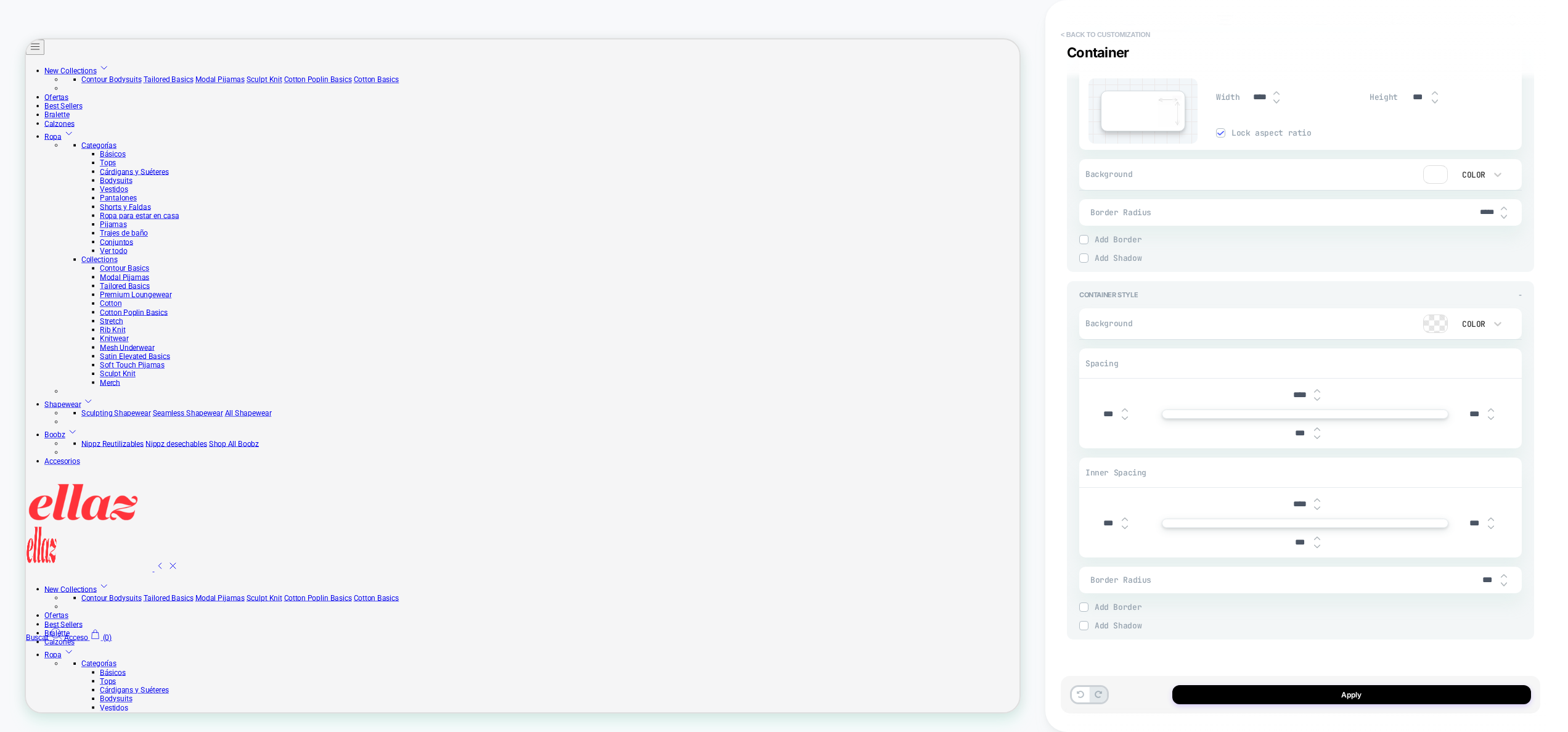
click at [1114, 34] on button "< Back to customization" at bounding box center [1106, 34] width 102 height 20
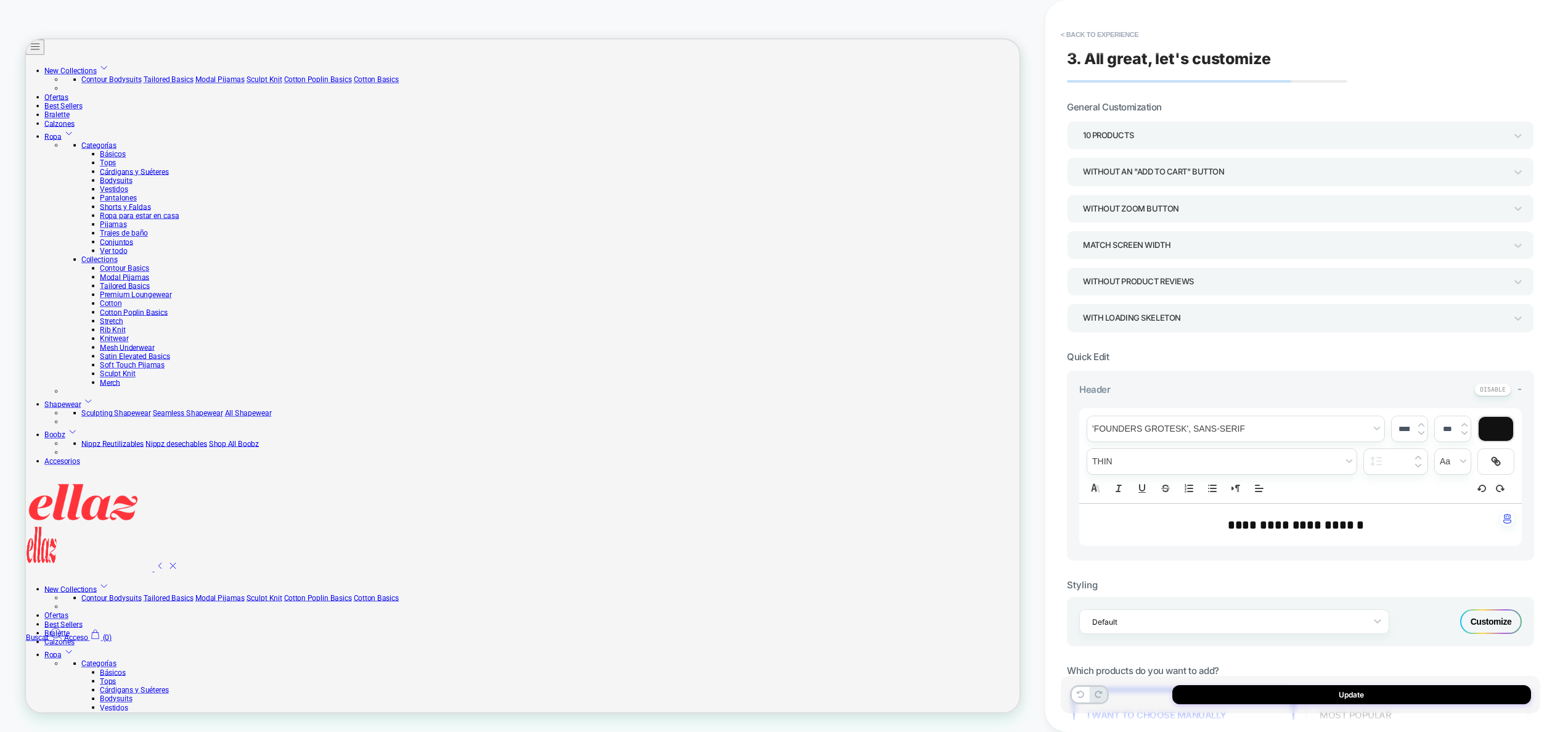
scroll to position [498, 0]
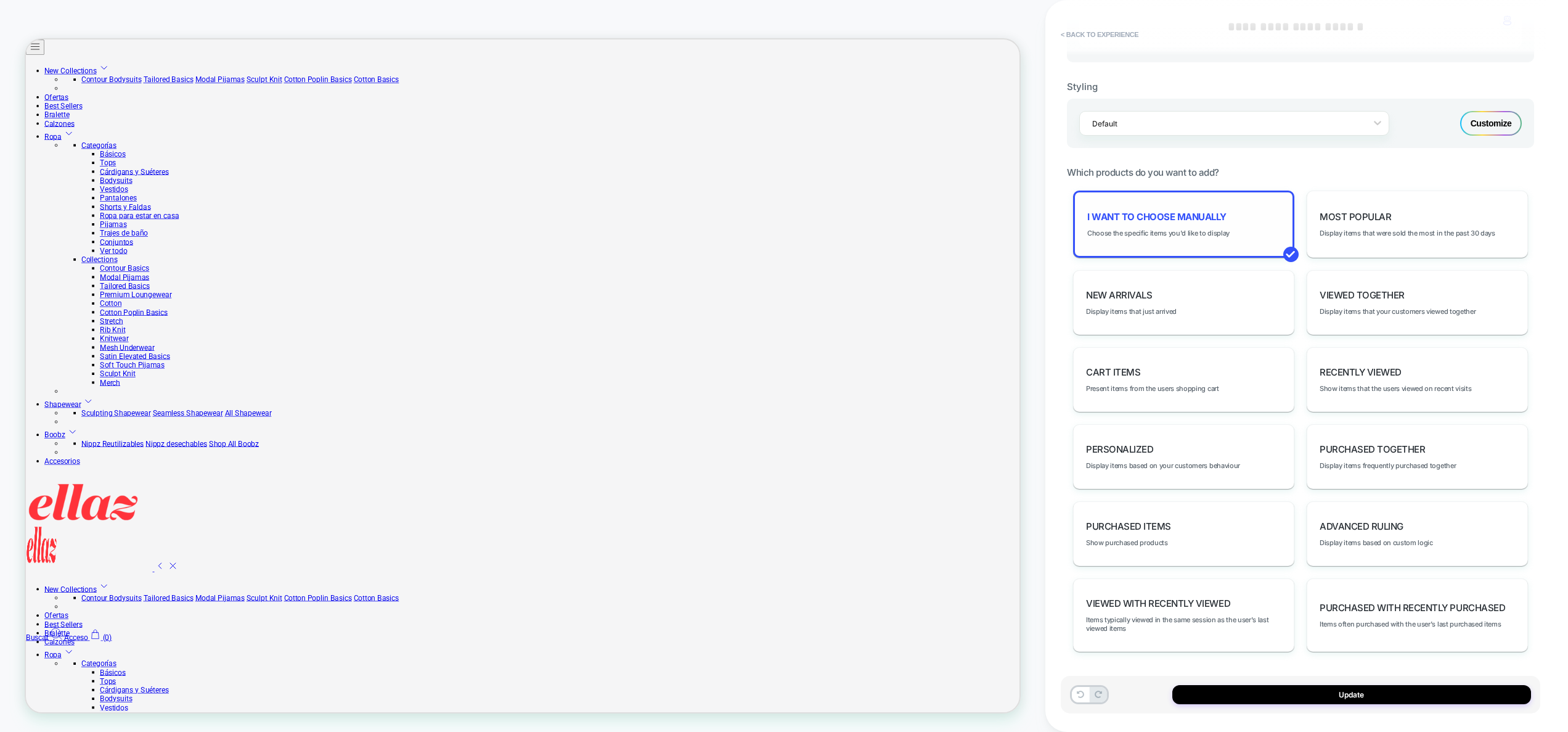
click at [1191, 227] on div "I want to choose manually Choose the specific items you'd like to display" at bounding box center [1184, 224] width 222 height 68
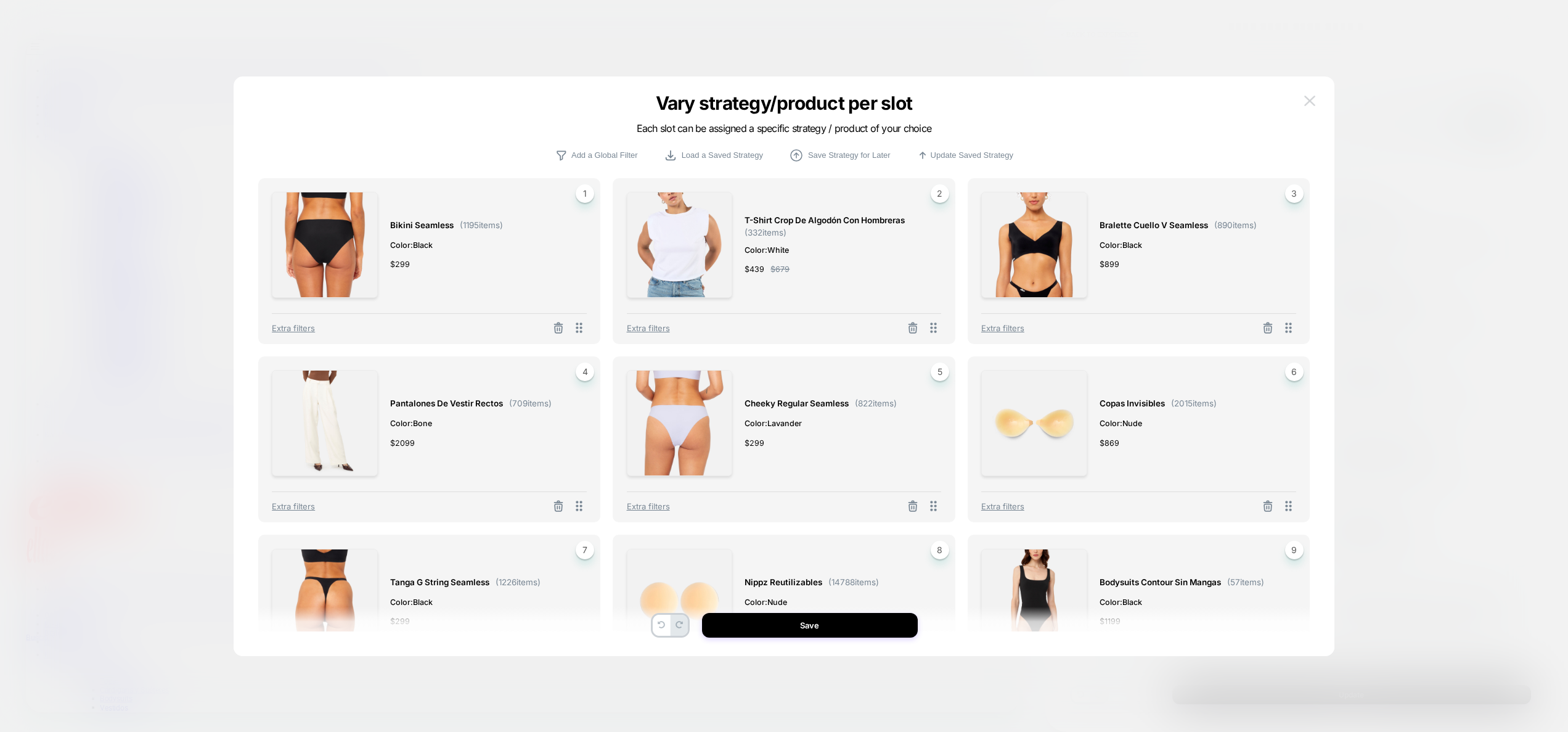
click at [1309, 98] on img at bounding box center [1310, 100] width 11 height 10
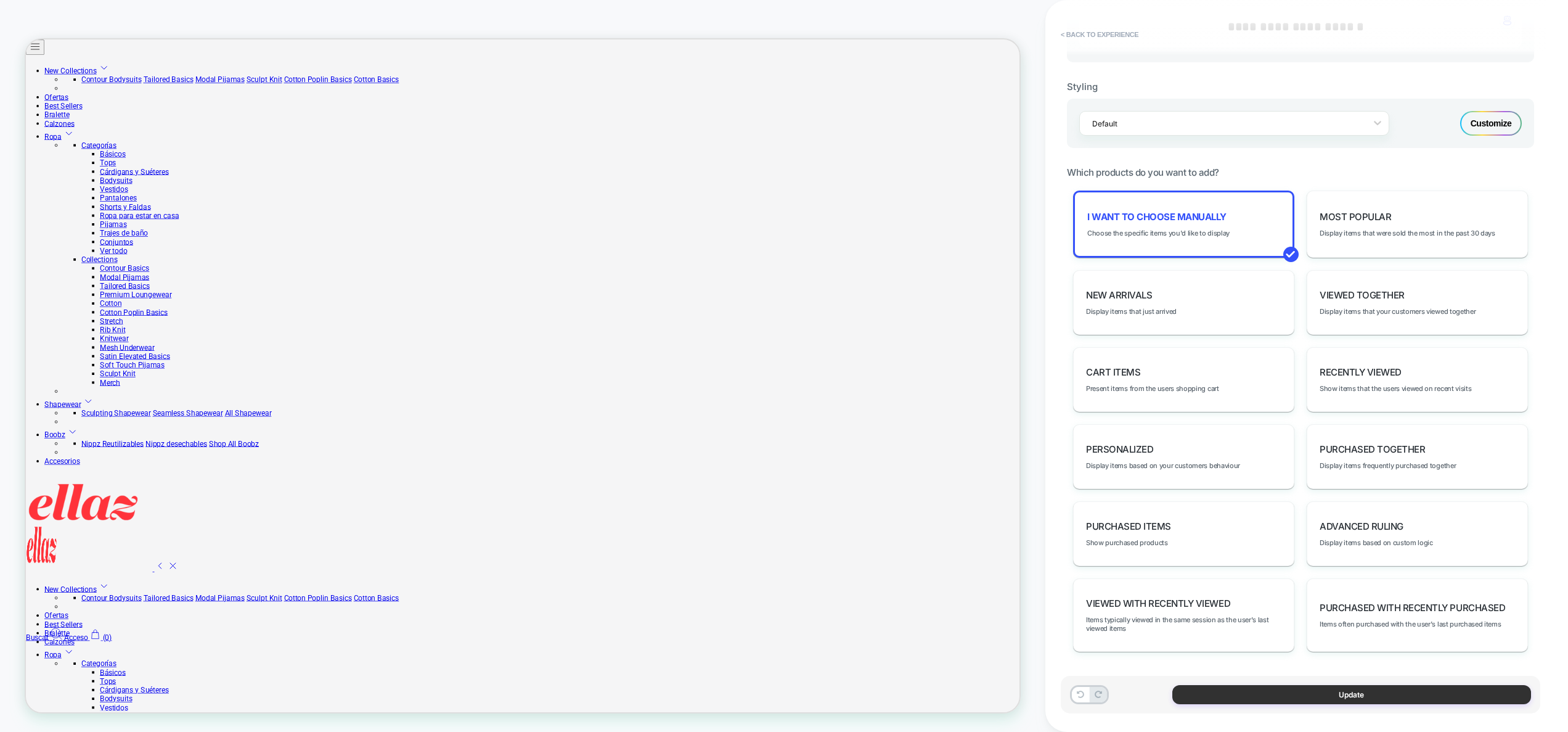
click at [1311, 697] on button "Update" at bounding box center [1352, 695] width 359 height 19
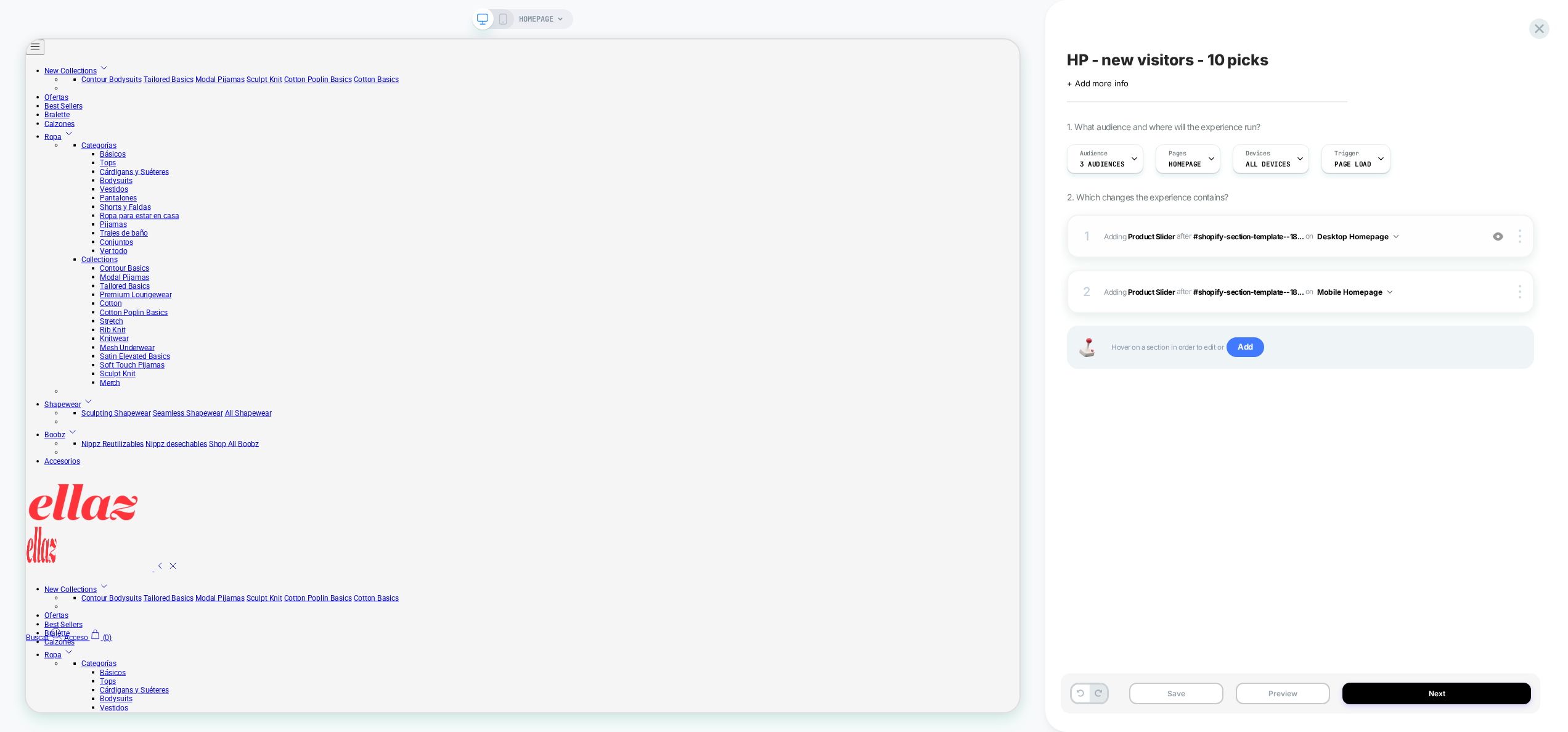
click at [1444, 242] on span "#_loomi_addon_1758633680875 Adding Product Slider AFTER #shopify-section-templa…" at bounding box center [1290, 236] width 372 height 15
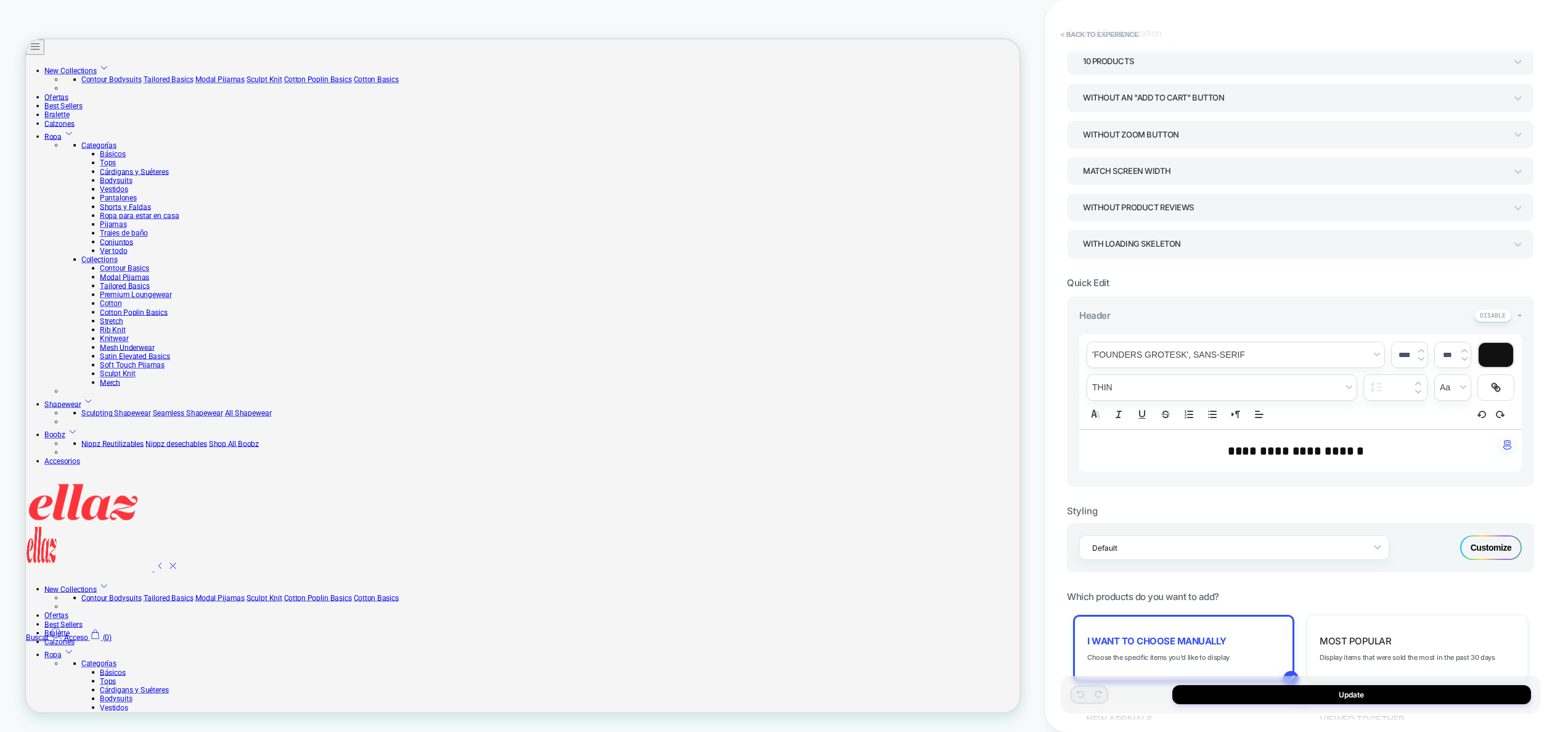
scroll to position [283, 0]
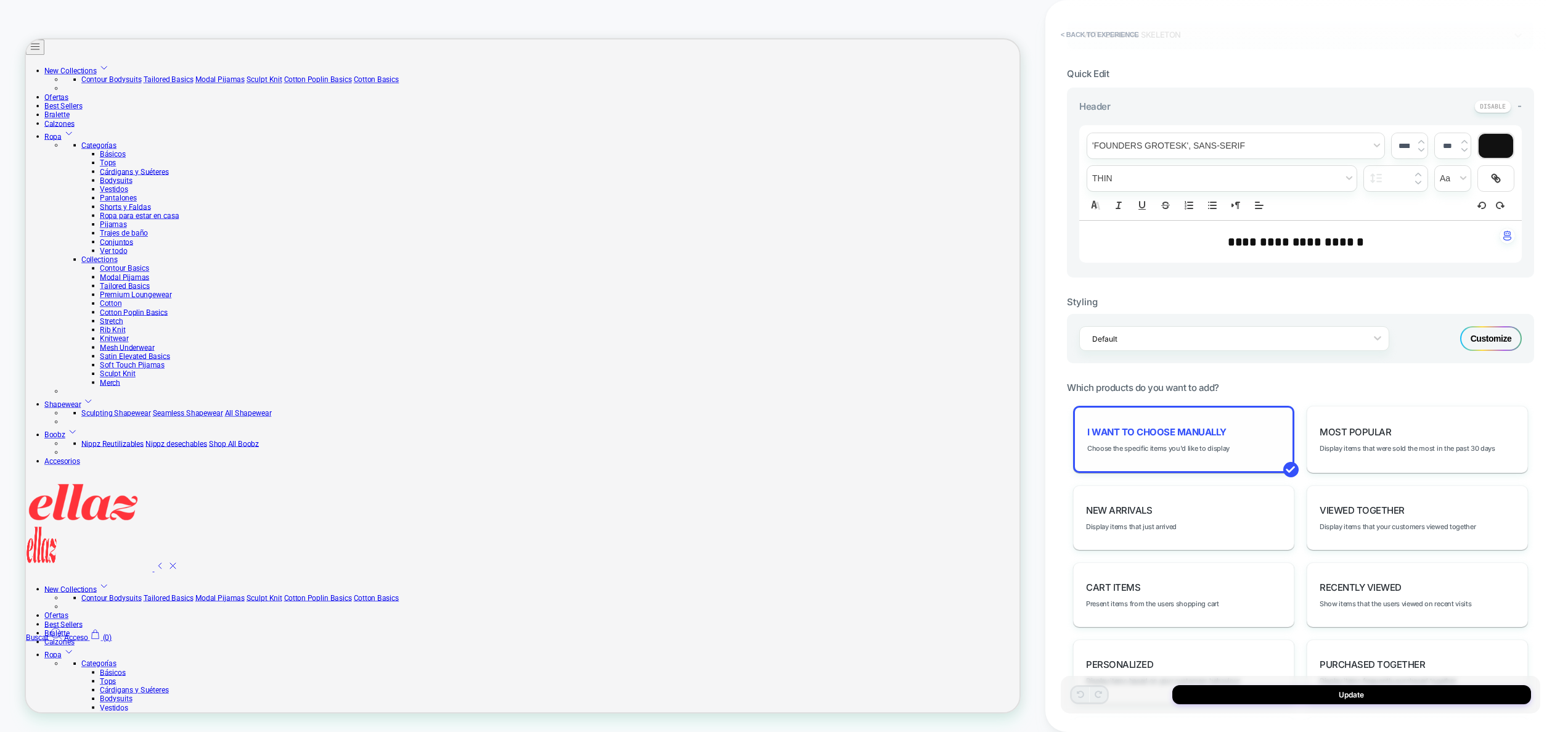
click at [1172, 453] on div "I want to choose manually Choose the specific items you'd like to display" at bounding box center [1184, 440] width 222 height 68
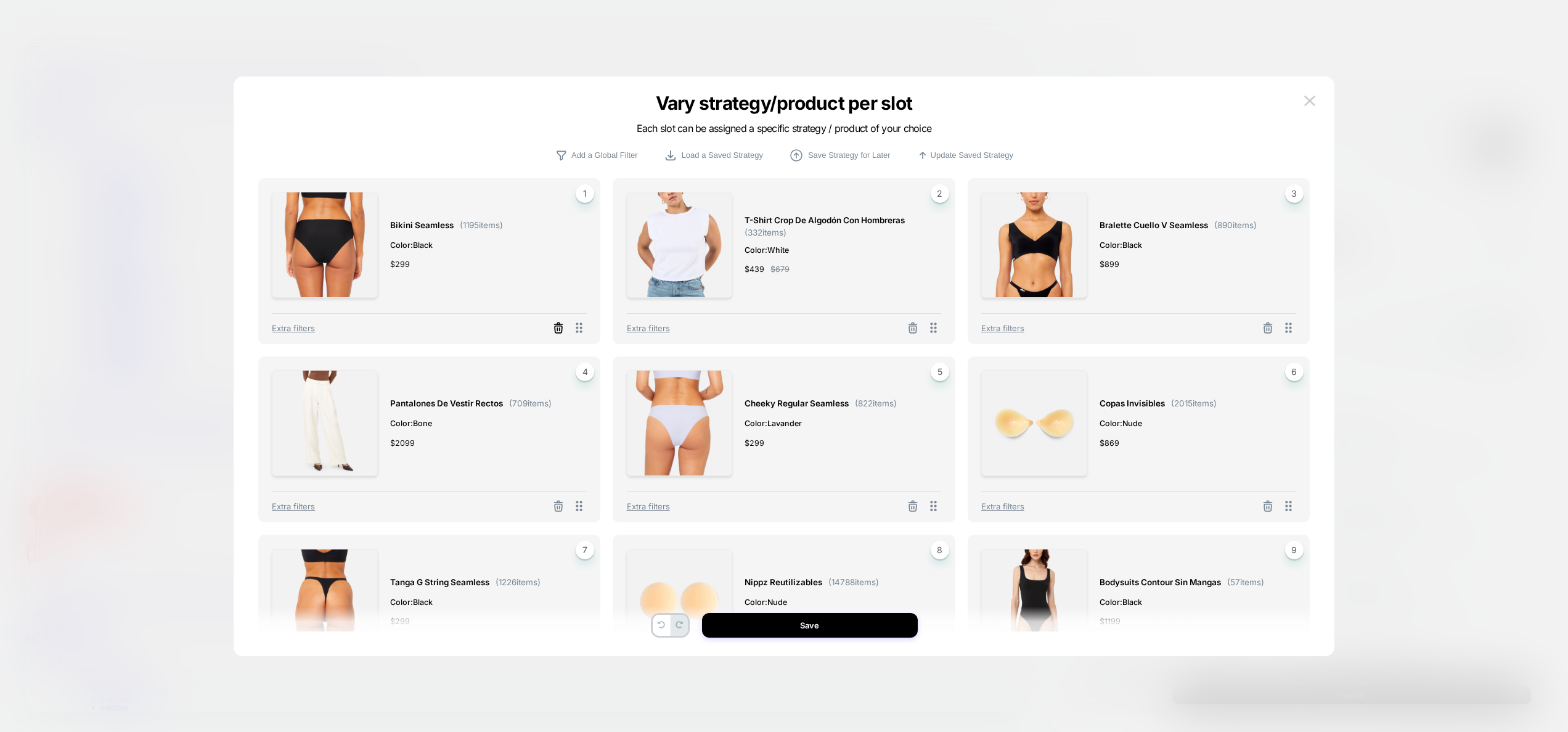
click at [561, 331] on icon at bounding box center [558, 328] width 13 height 13
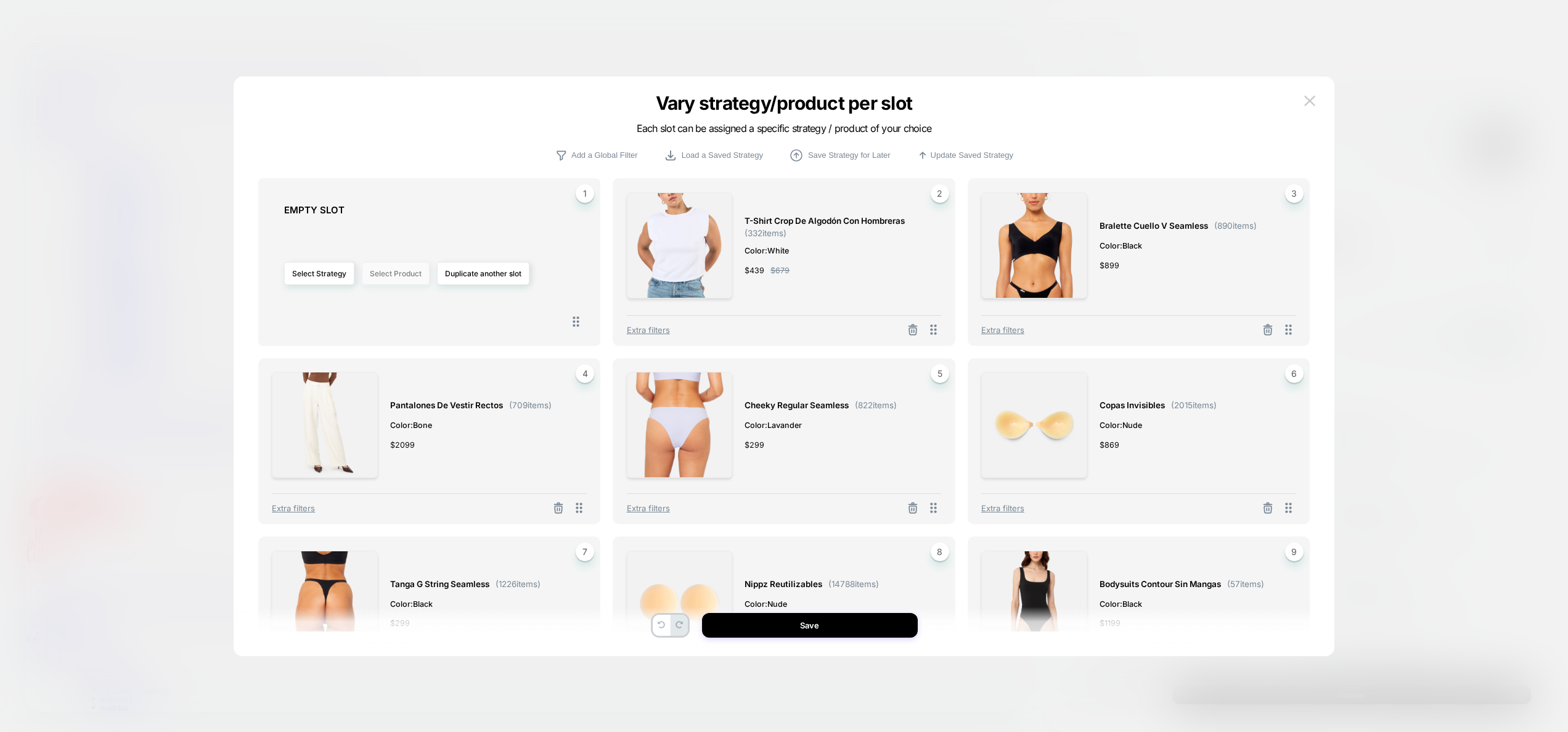
click at [396, 272] on button "Select Product" at bounding box center [396, 273] width 68 height 23
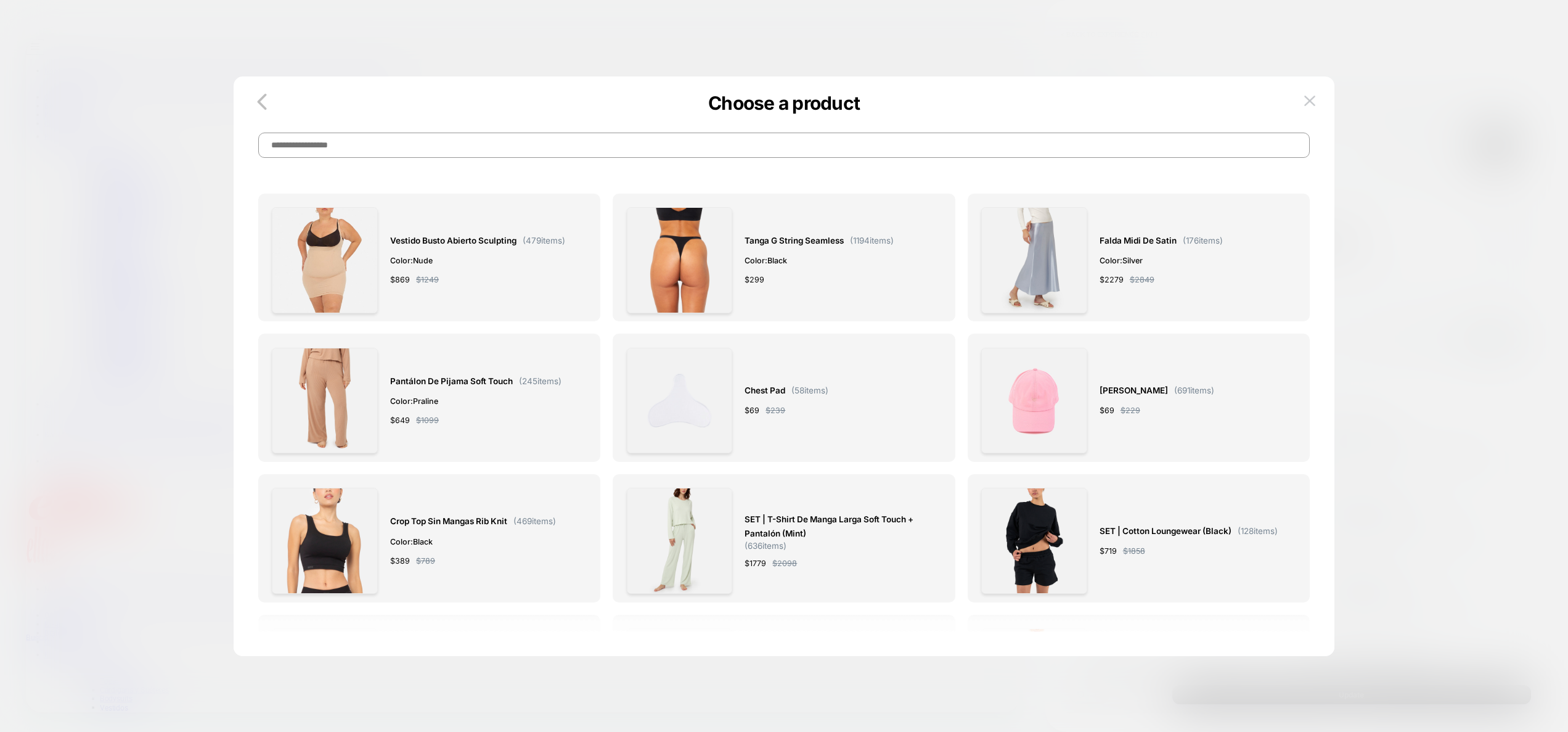
click at [550, 149] on input at bounding box center [784, 145] width 1052 height 25
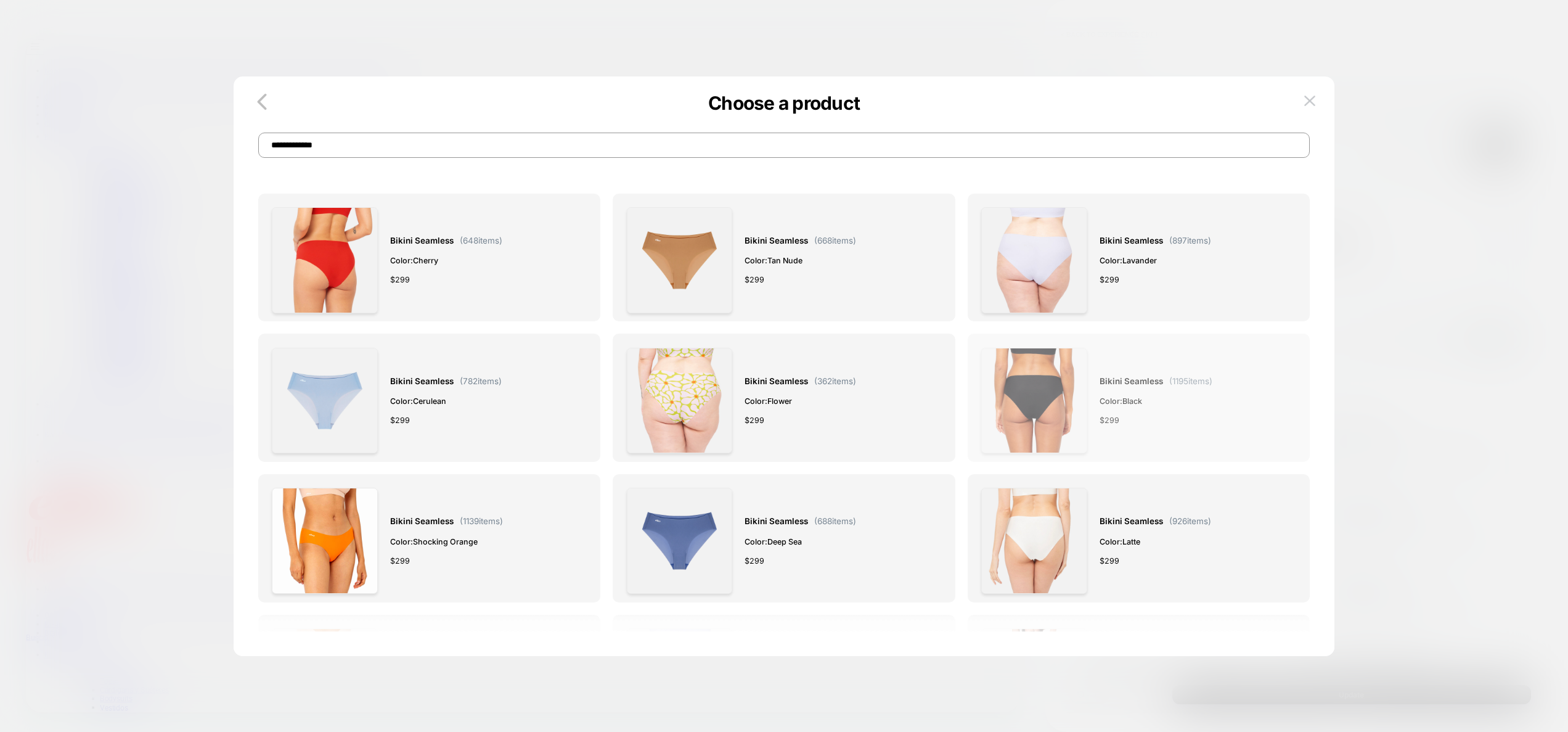
type input "**********"
click at [1121, 397] on span "Color: Black" at bounding box center [1156, 401] width 113 height 13
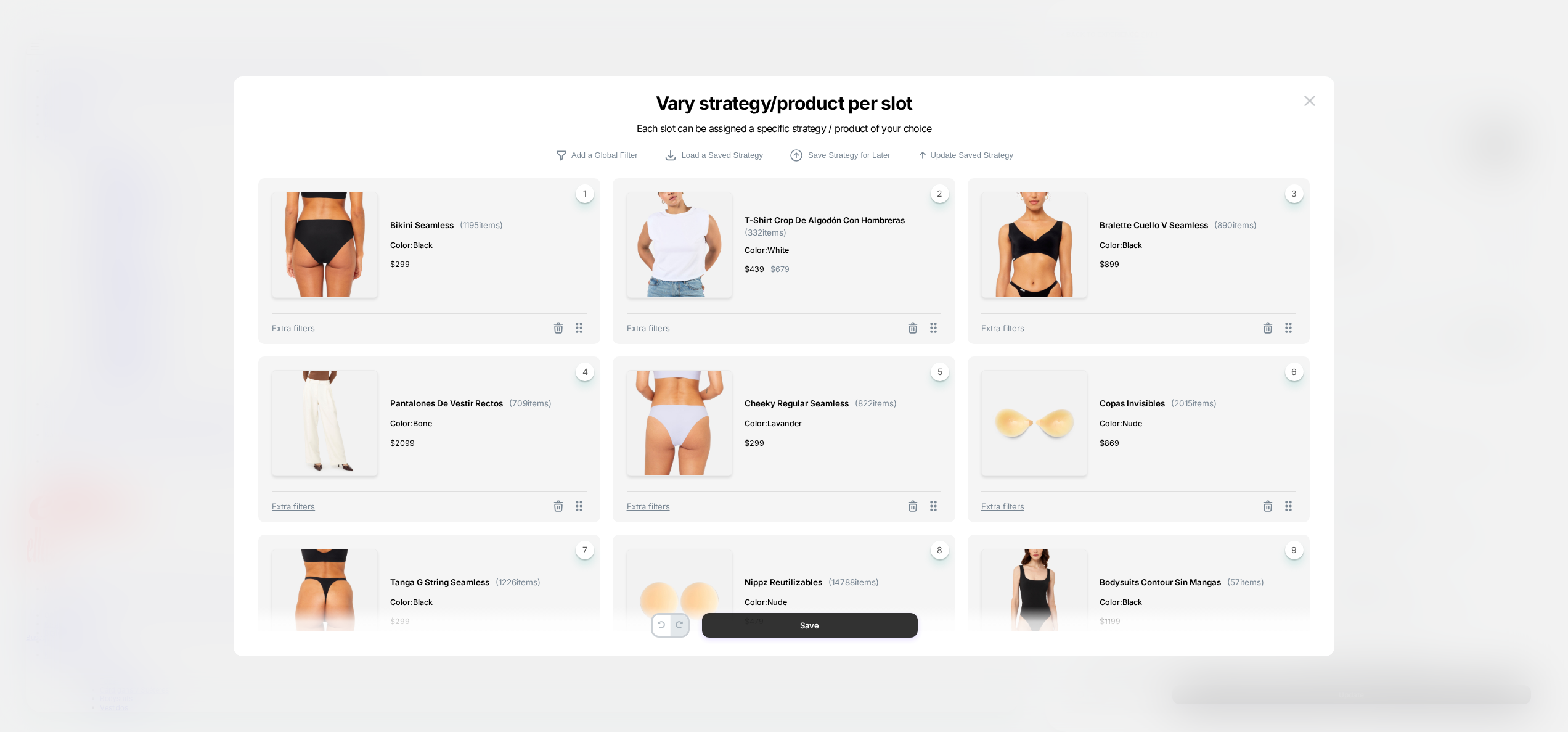
click at [830, 621] on button "Save" at bounding box center [810, 625] width 216 height 25
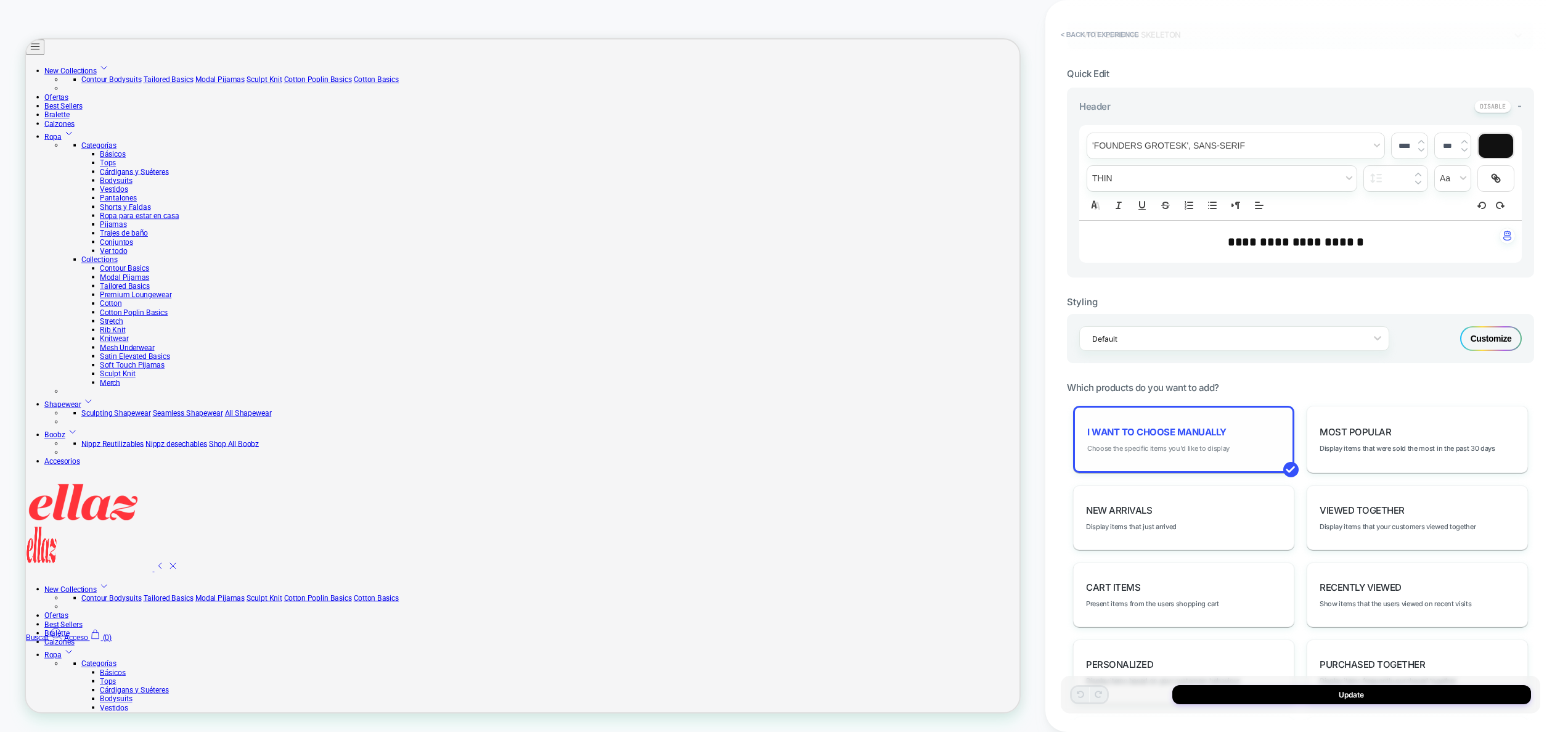
click at [1207, 449] on span "Choose the specific items you'd like to display" at bounding box center [1158, 448] width 142 height 9
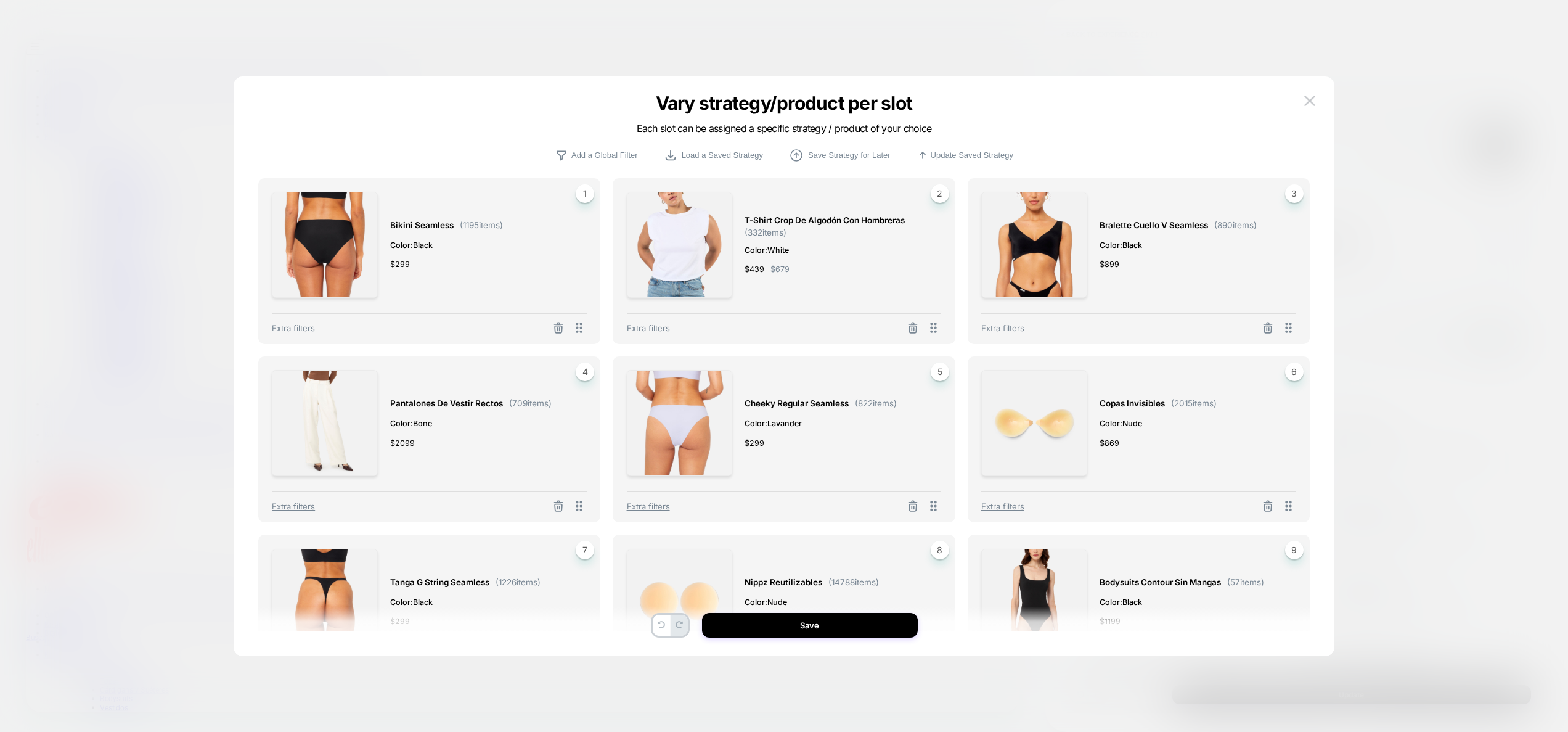
click at [693, 239] on img at bounding box center [679, 244] width 106 height 106
click at [1306, 94] on button at bounding box center [1309, 101] width 18 height 18
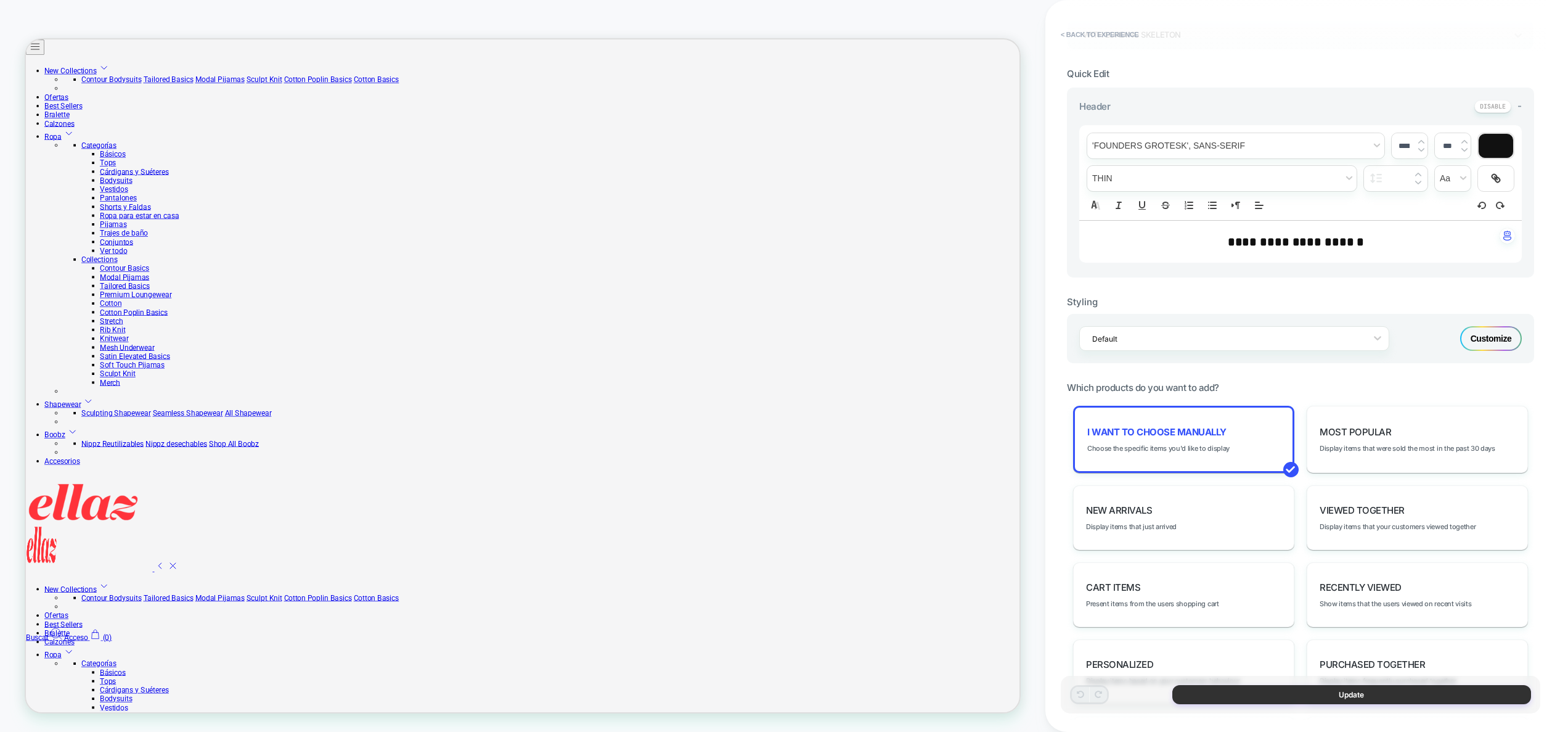
click at [1330, 693] on button "Update" at bounding box center [1352, 695] width 359 height 19
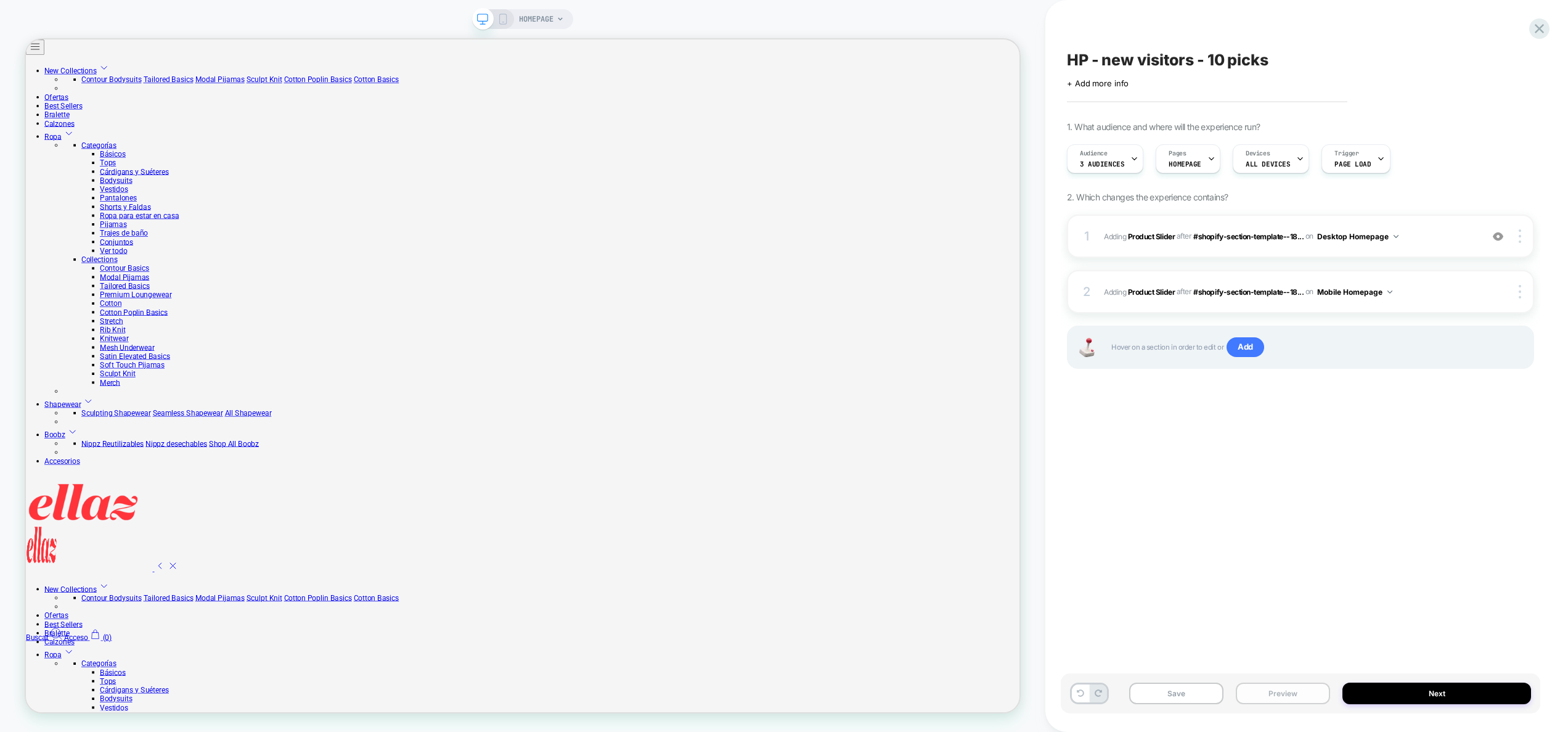
click at [1292, 687] on button "Preview" at bounding box center [1283, 693] width 95 height 21
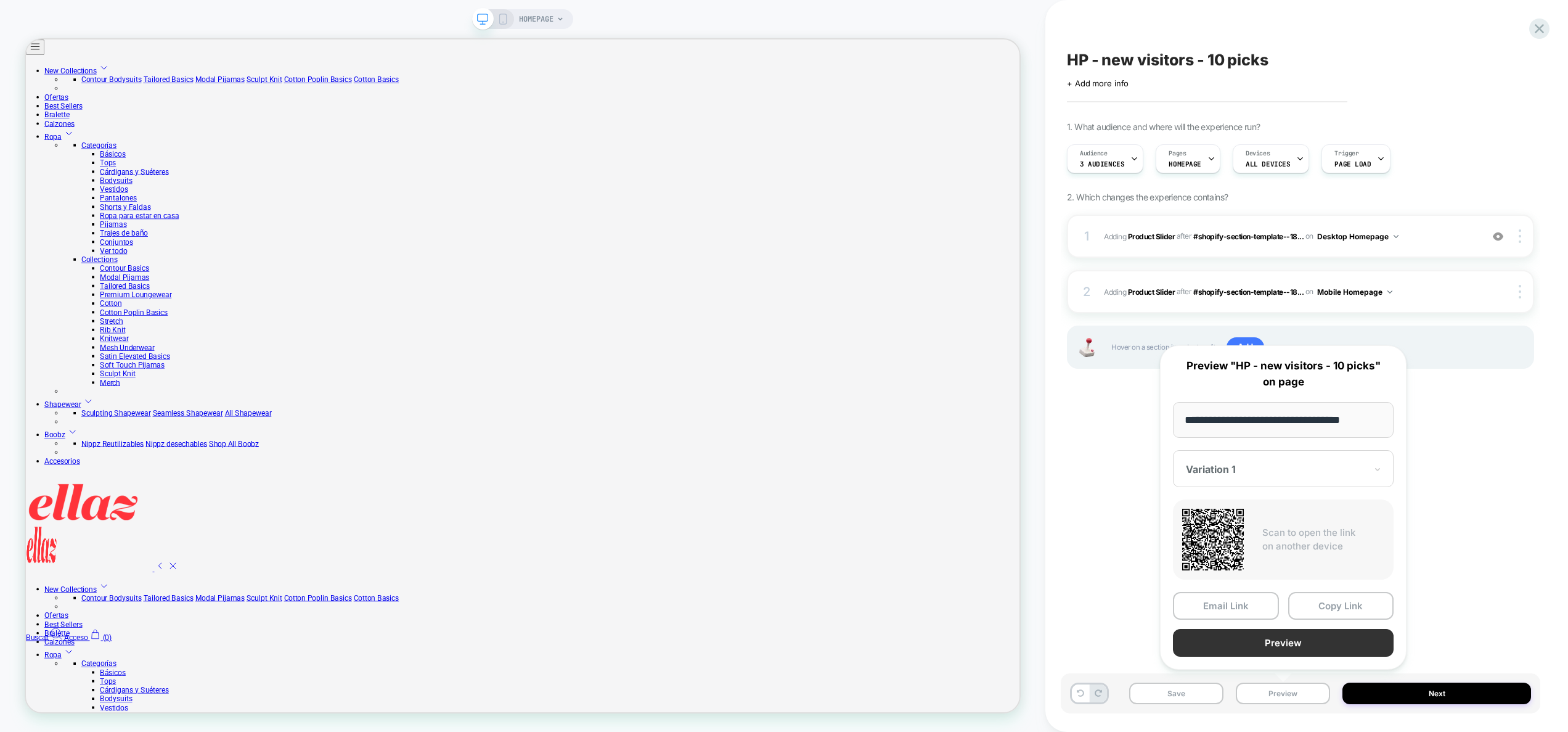
click at [1273, 649] on button "Preview" at bounding box center [1284, 643] width 221 height 28
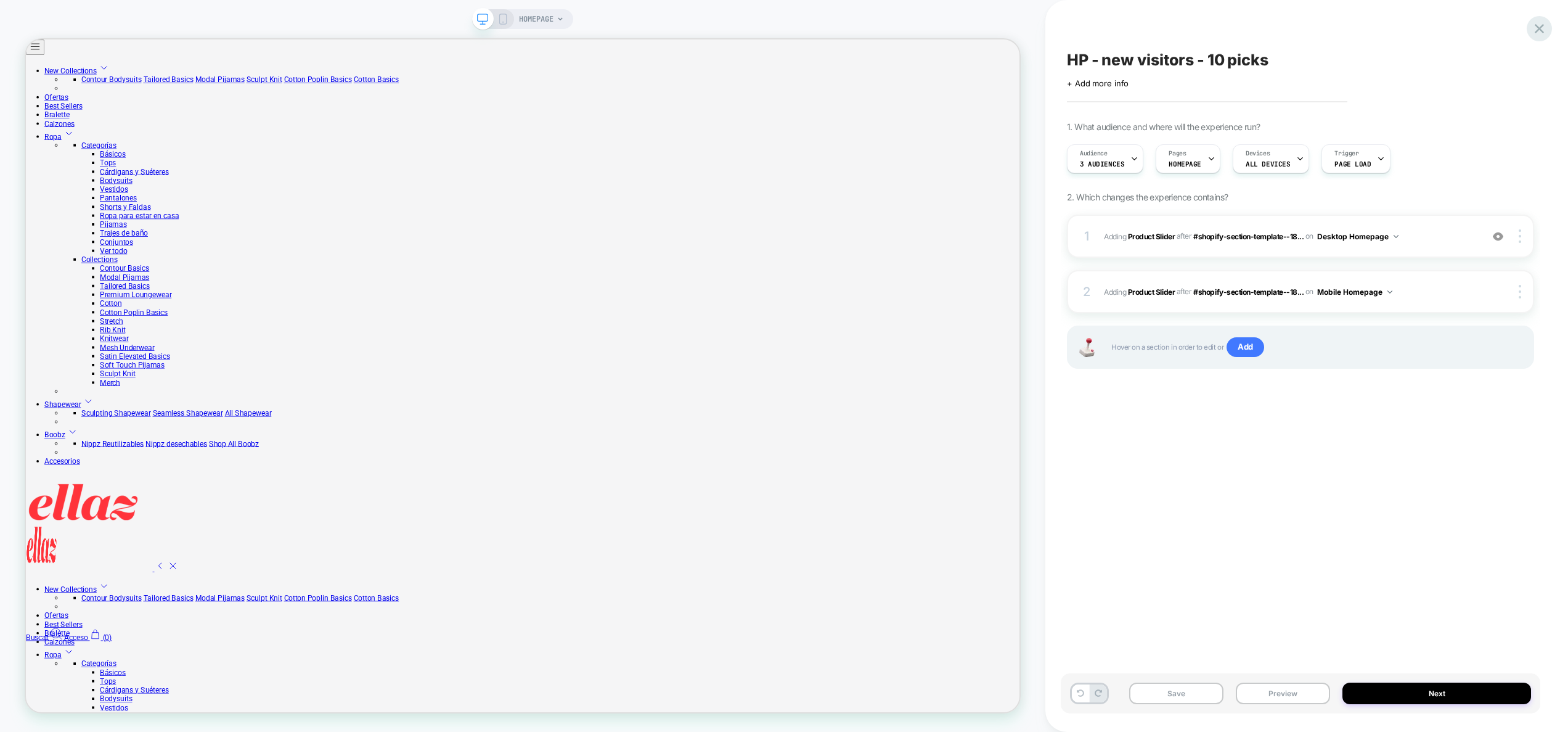
click at [1535, 34] on icon at bounding box center [1539, 29] width 17 height 17
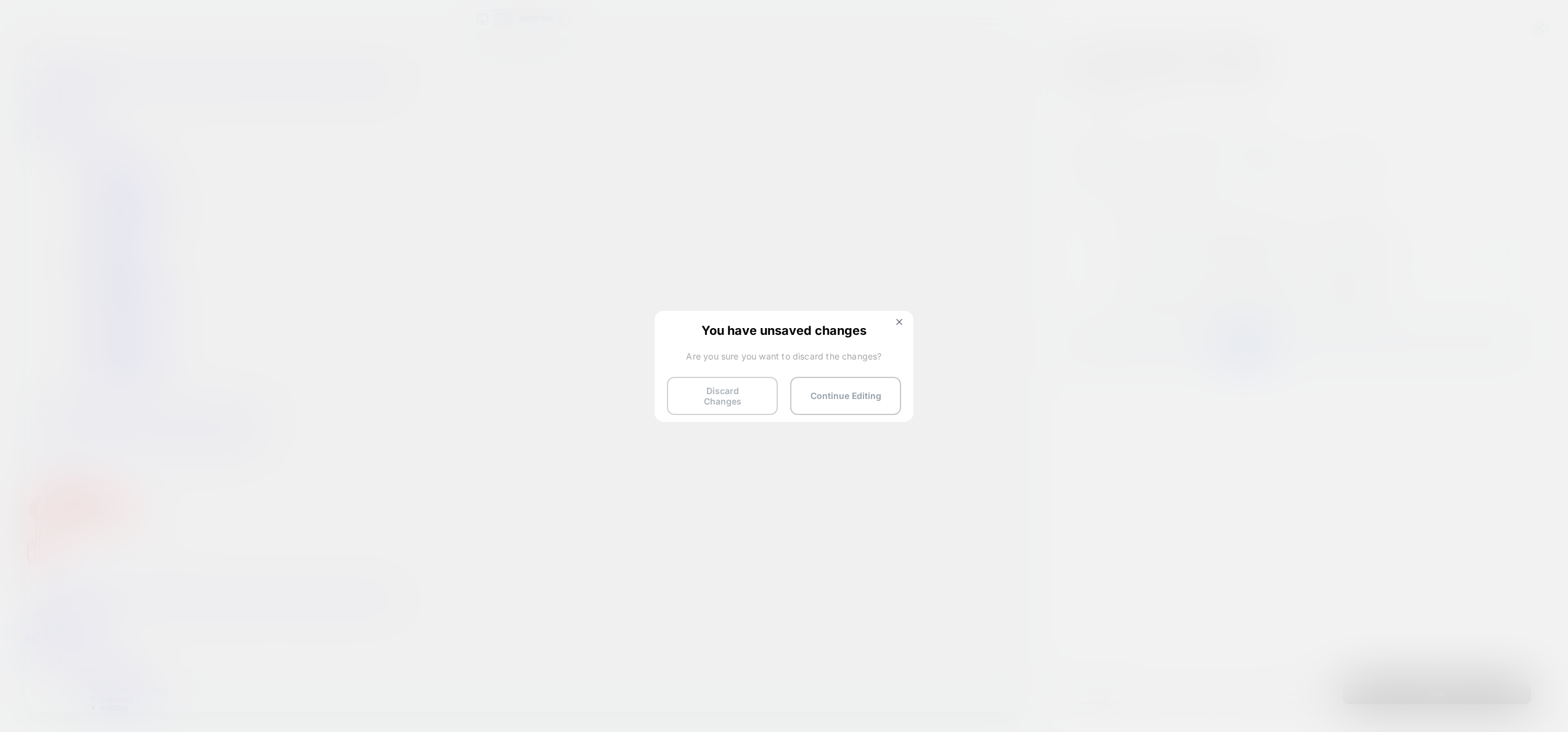
click at [731, 393] on button "Discard Changes" at bounding box center [723, 396] width 111 height 38
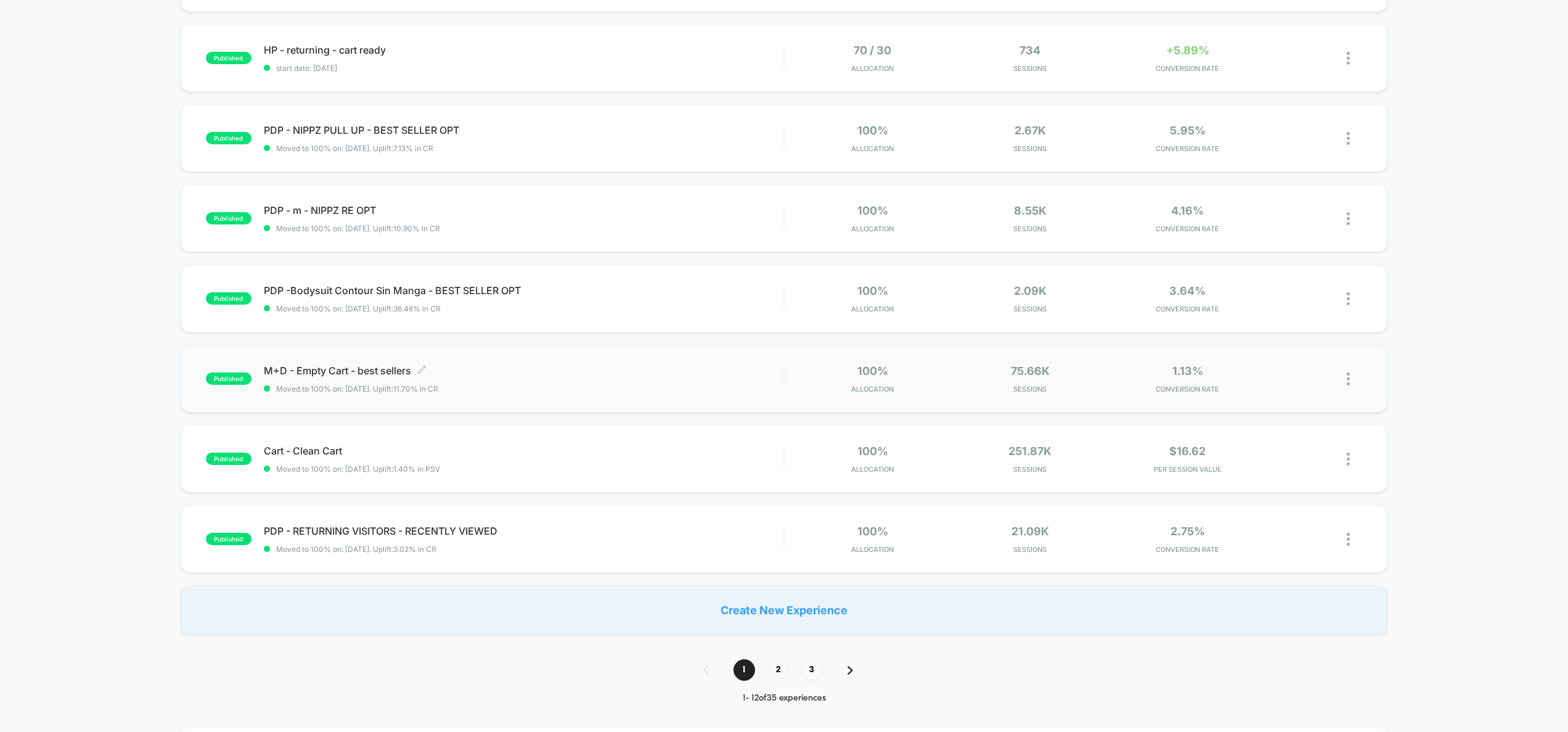
scroll to position [516, 0]
click at [783, 668] on span "2" at bounding box center [778, 668] width 21 height 21
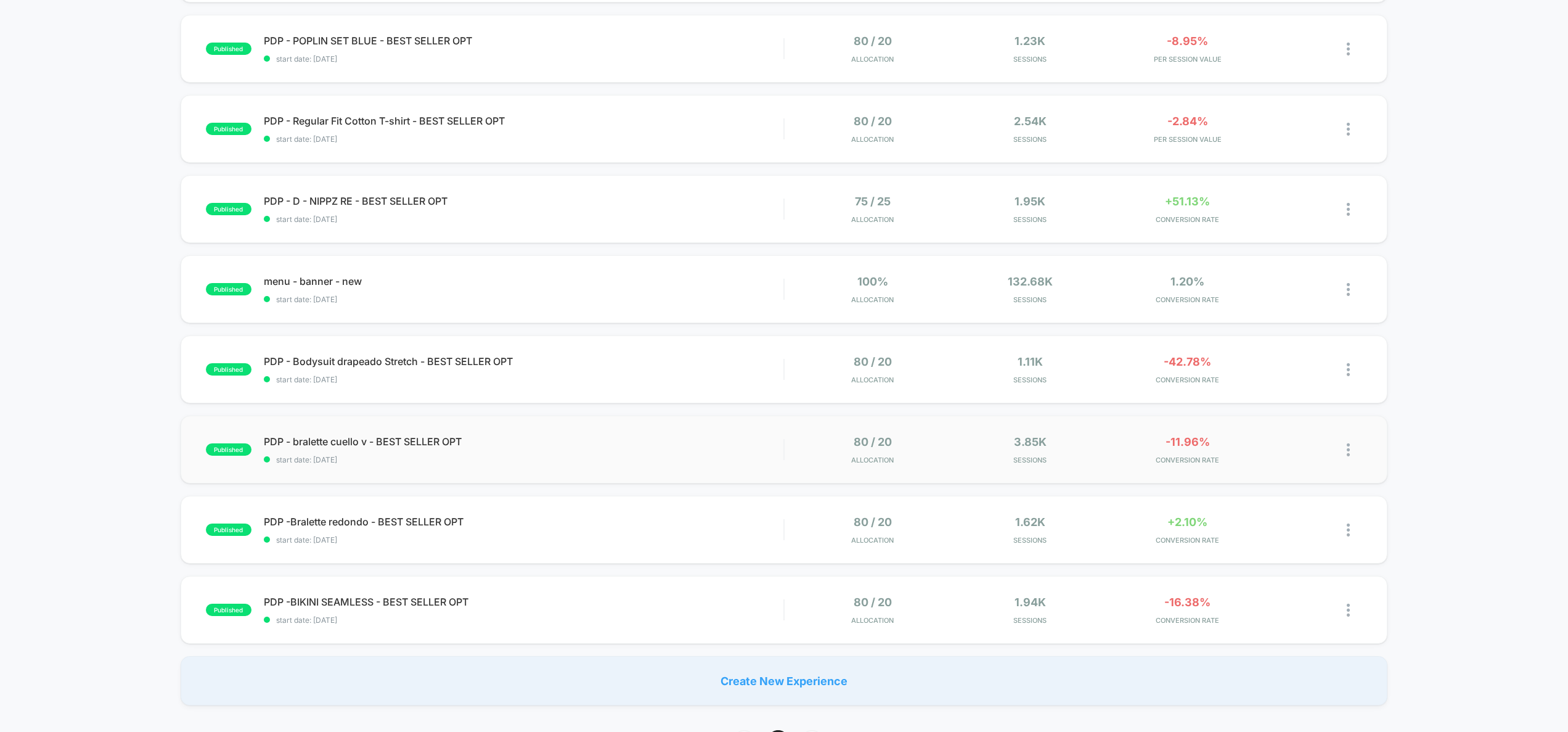
scroll to position [442, 0]
click at [546, 610] on div "PDP -BIKINI SEAMLESS - BEST SELLER OPT Click to edit experience details Click t…" at bounding box center [523, 608] width 520 height 29
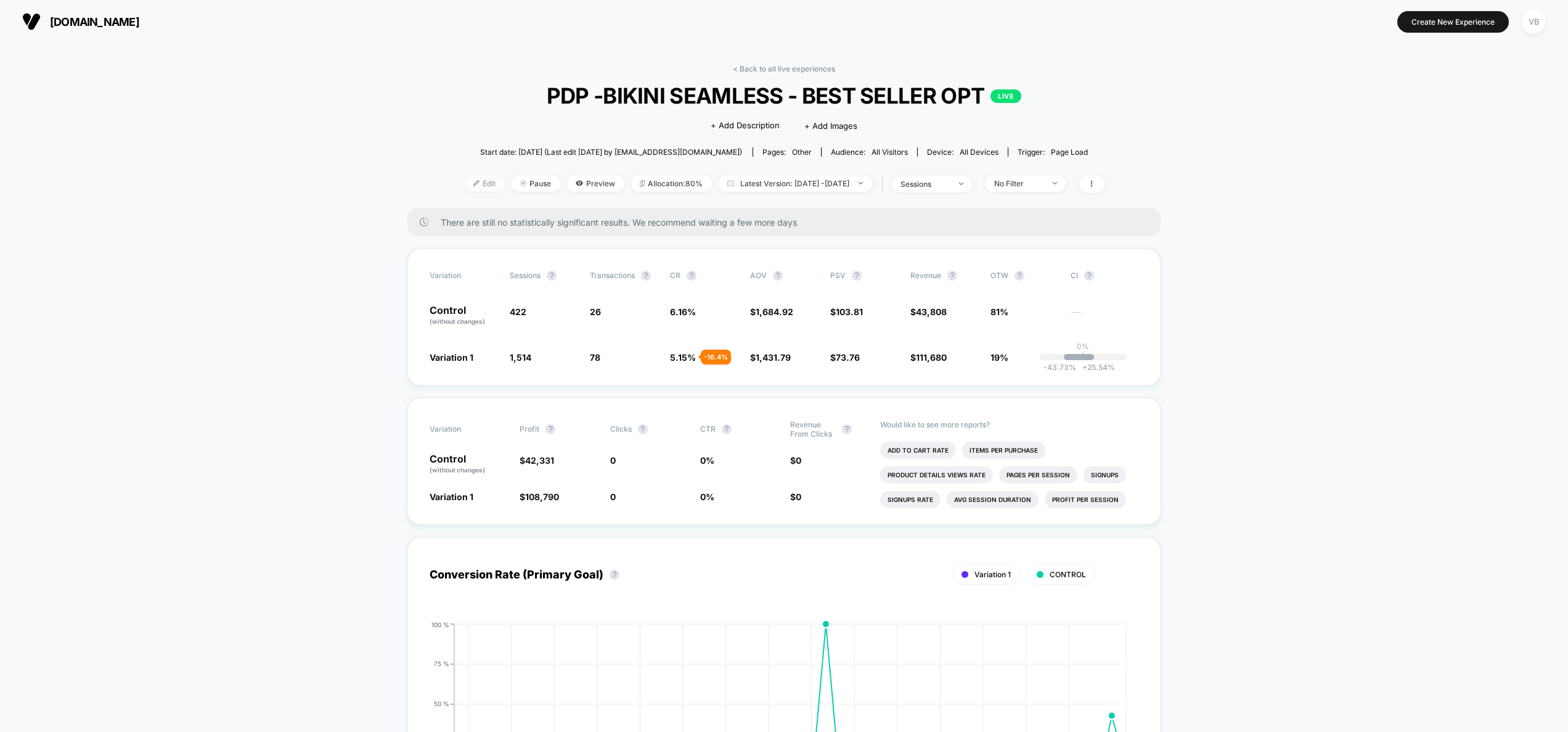
click at [464, 186] on span "Edit" at bounding box center [484, 183] width 41 height 17
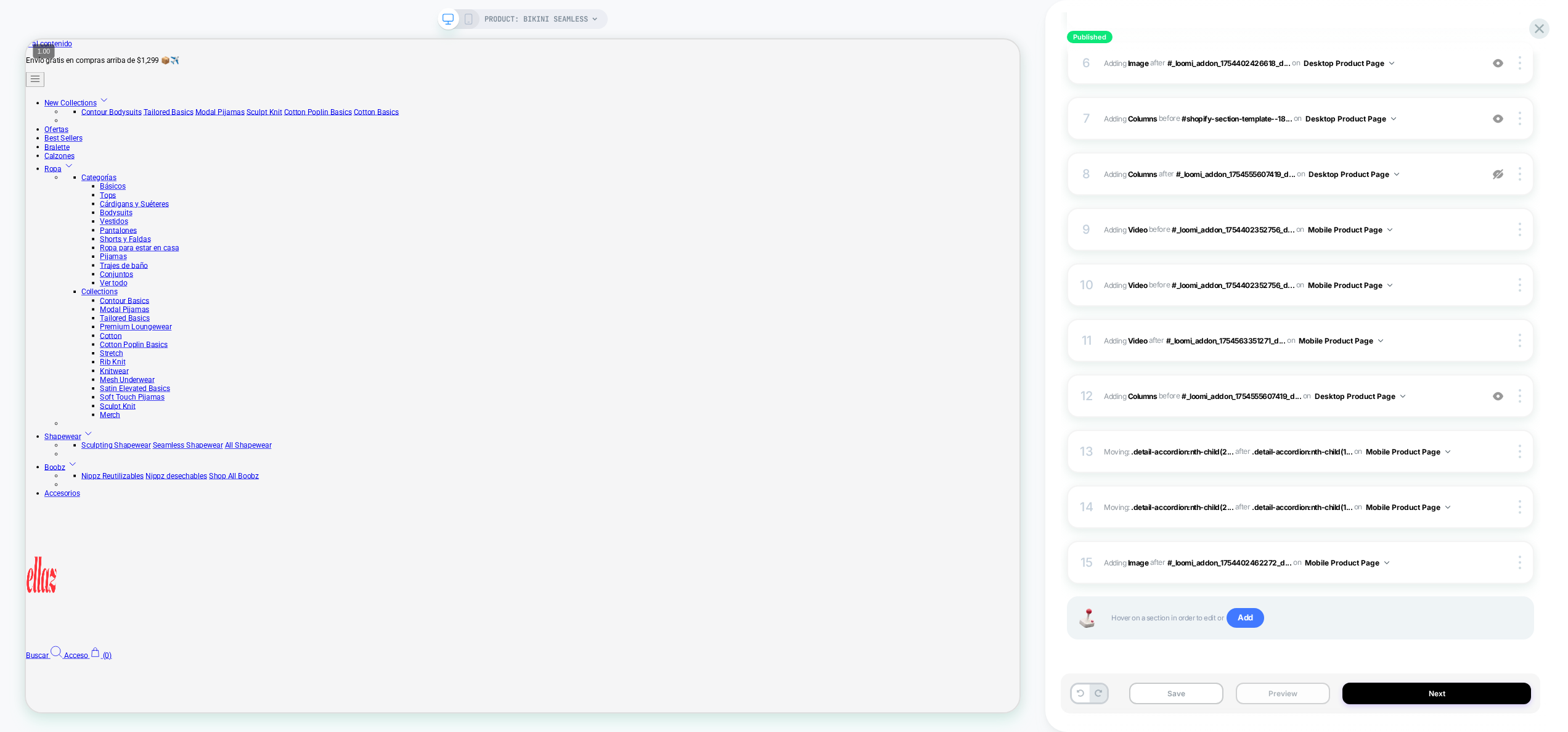
click at [1284, 691] on button "Preview" at bounding box center [1283, 693] width 95 height 21
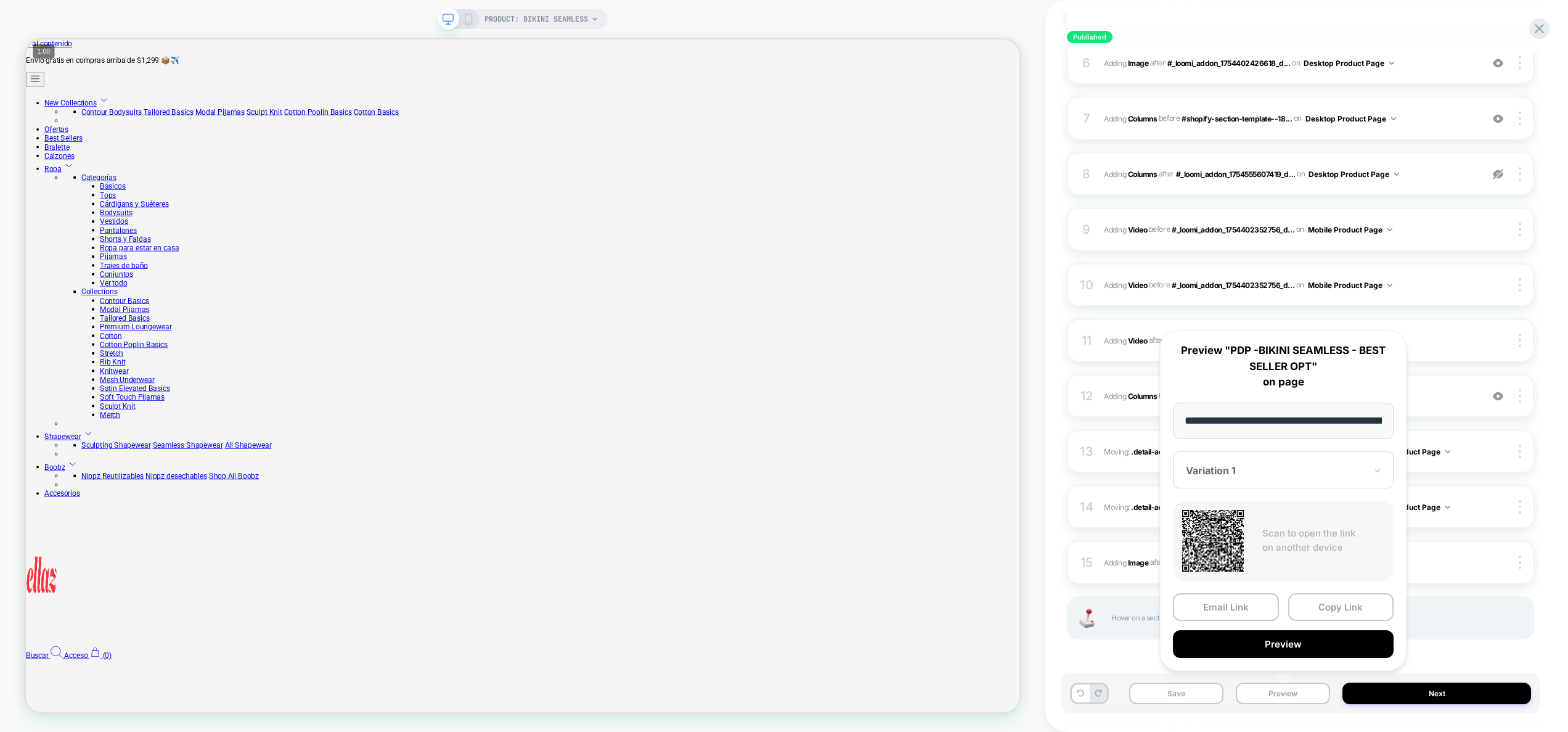
click at [1249, 471] on div at bounding box center [1276, 471] width 180 height 13
click at [1210, 536] on div "CONTROL" at bounding box center [1284, 536] width 208 height 22
click at [1298, 646] on button "Preview" at bounding box center [1284, 644] width 221 height 28
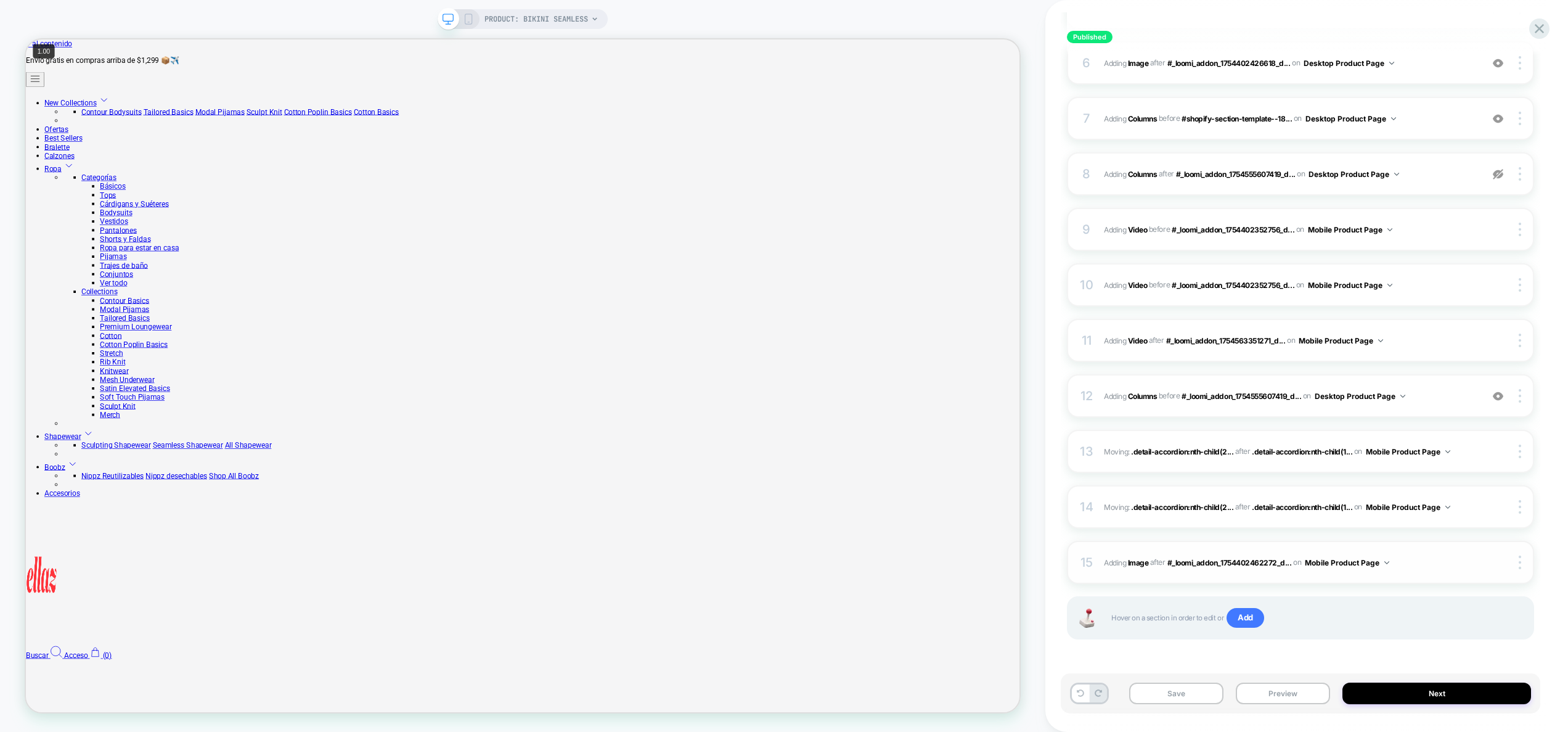
drag, startPoint x: 1424, startPoint y: 568, endPoint x: 1334, endPoint y: 558, distance: 90.6
click at [1424, 568] on span "#_loomi_addon_1755951067012 Adding Image AFTER #_loomi_addon_1754402462272_d...…" at bounding box center [1290, 562] width 372 height 15
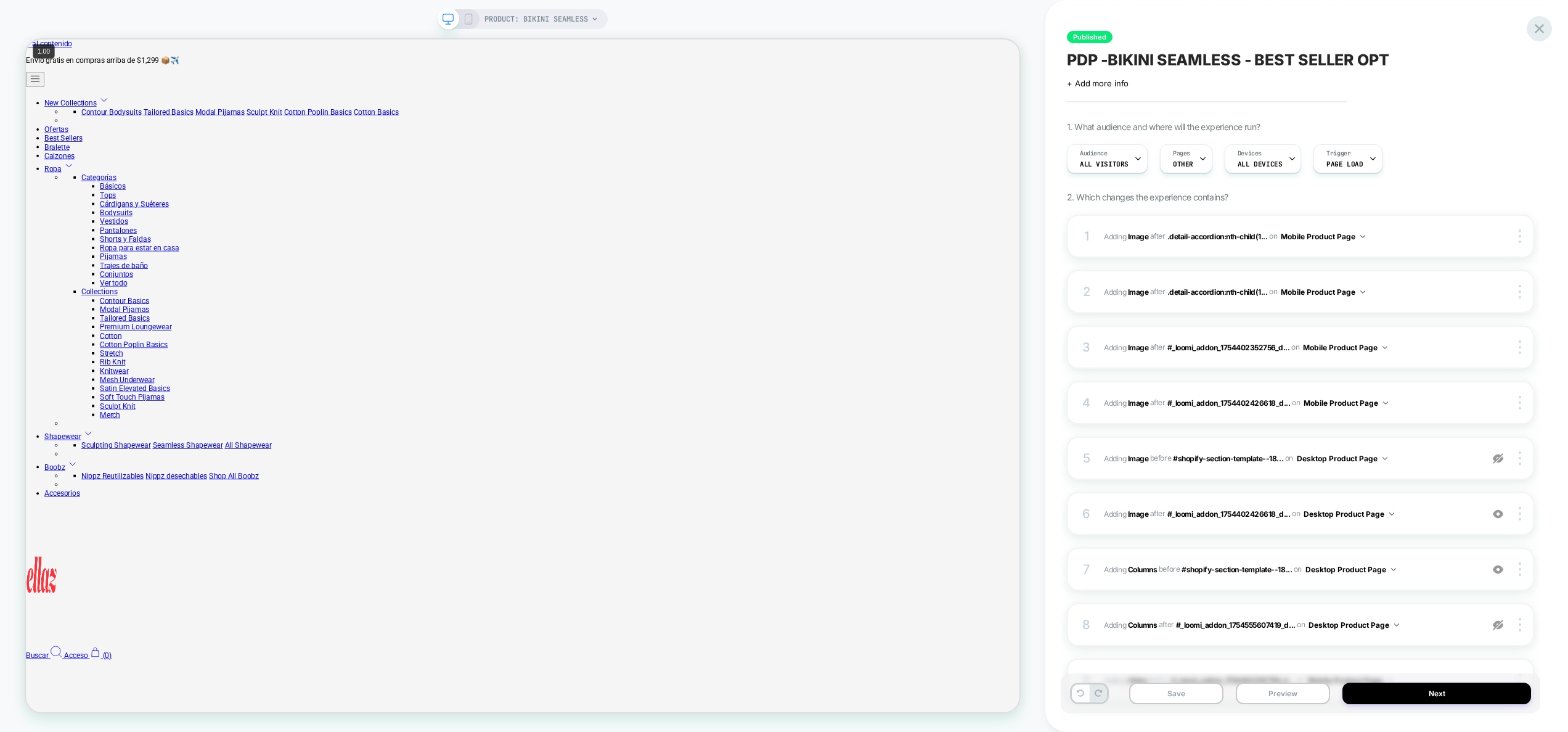
click at [1536, 29] on icon at bounding box center [1539, 29] width 17 height 17
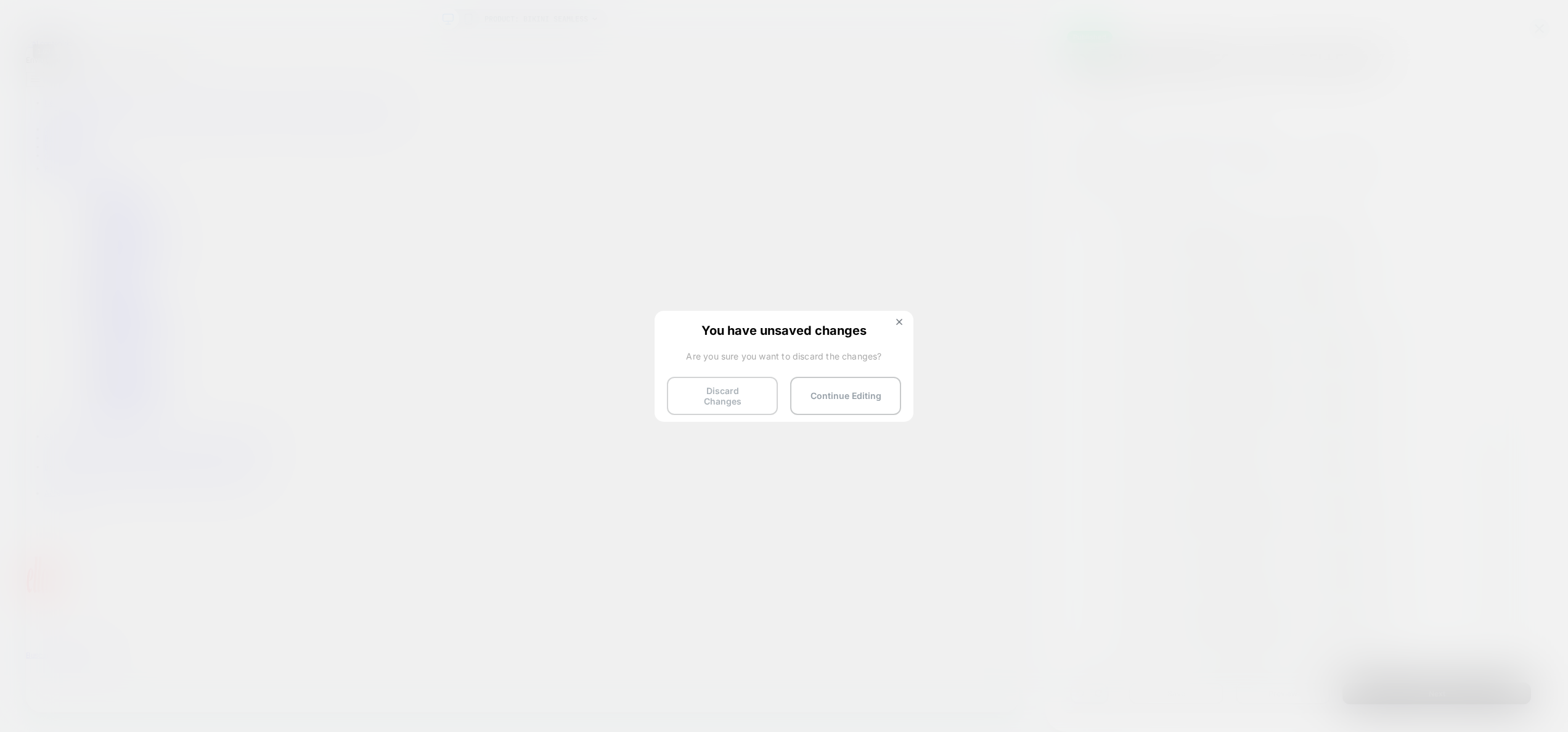
click at [729, 400] on button "Discard Changes" at bounding box center [723, 396] width 111 height 38
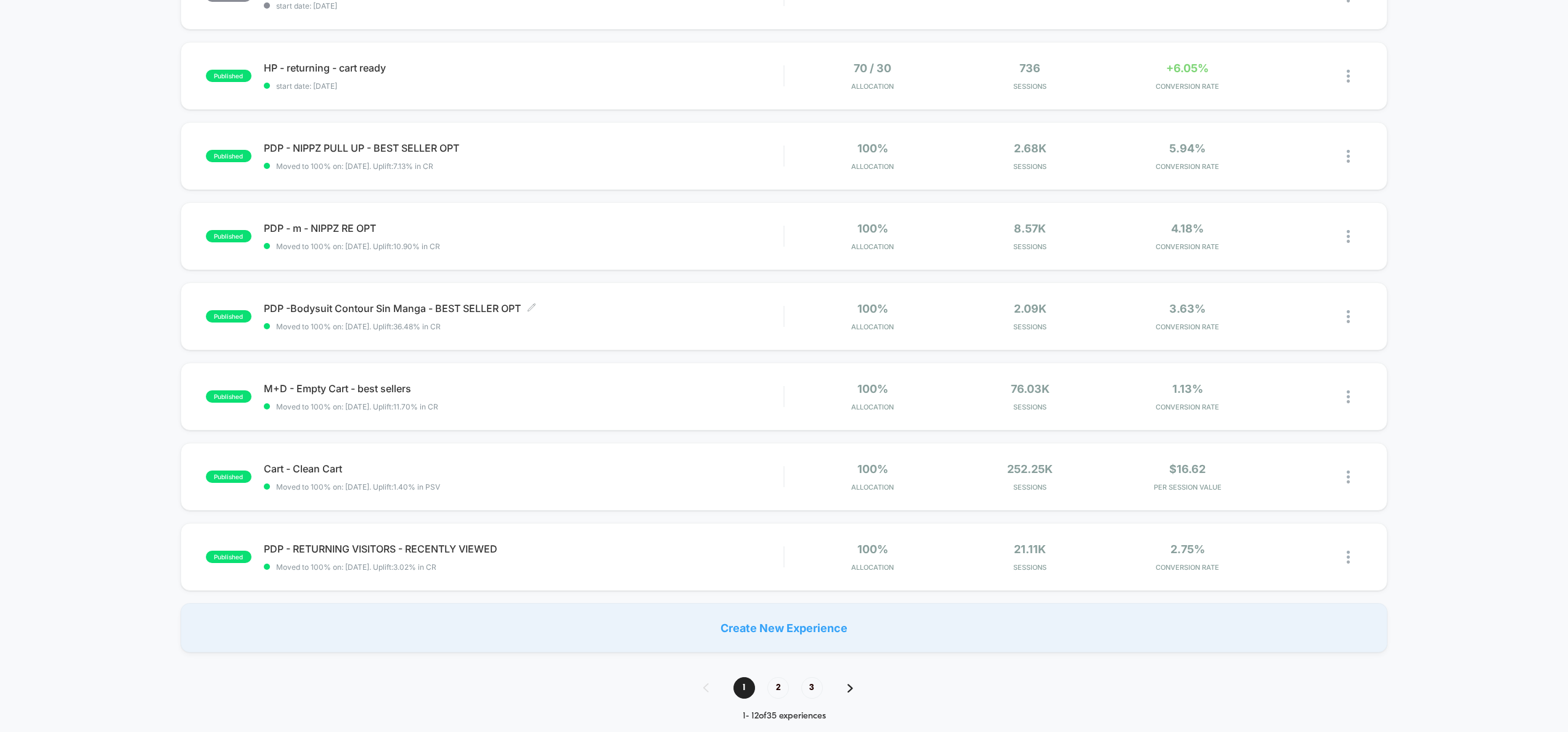
scroll to position [498, 0]
click at [780, 684] on span "2" at bounding box center [778, 687] width 21 height 21
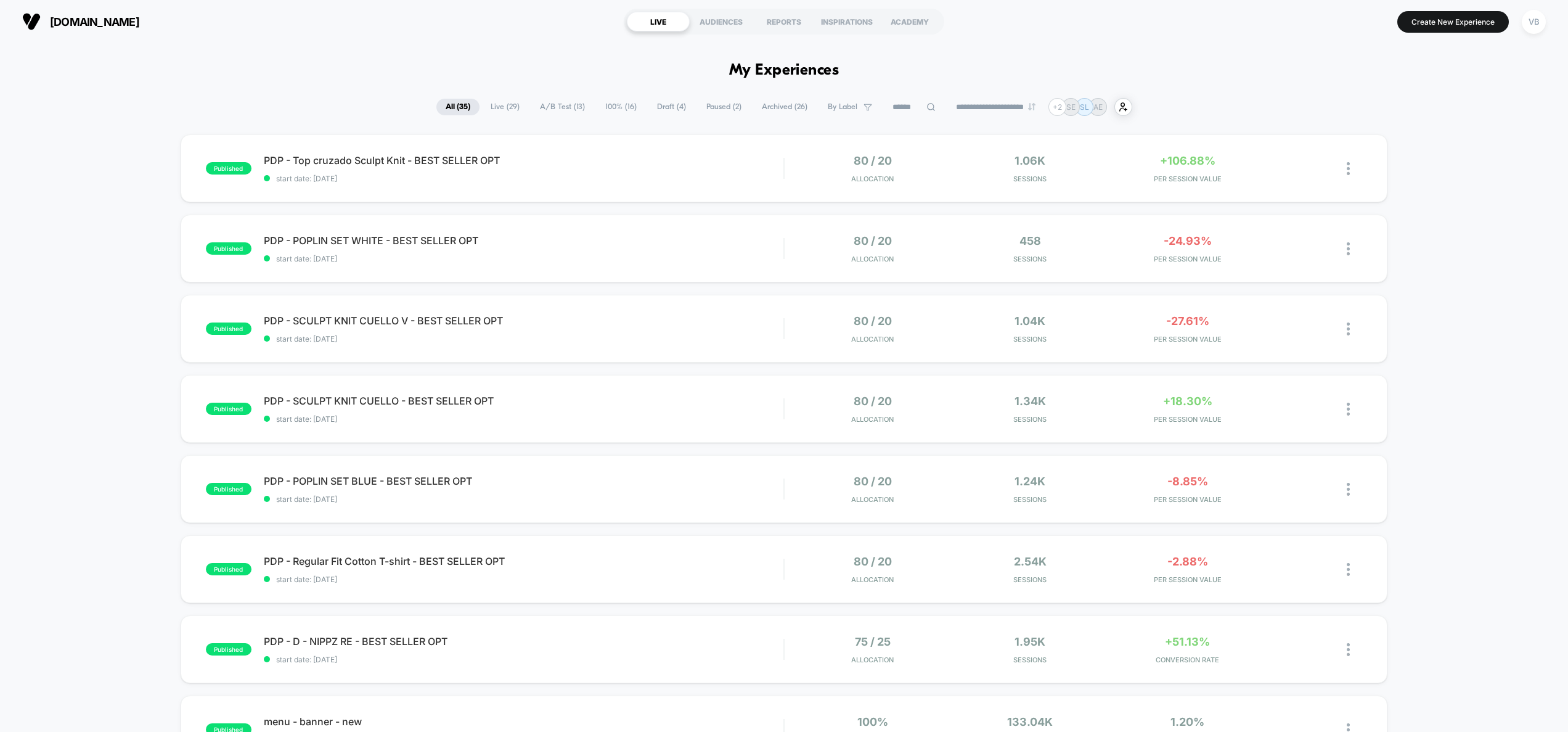
scroll to position [610, 0]
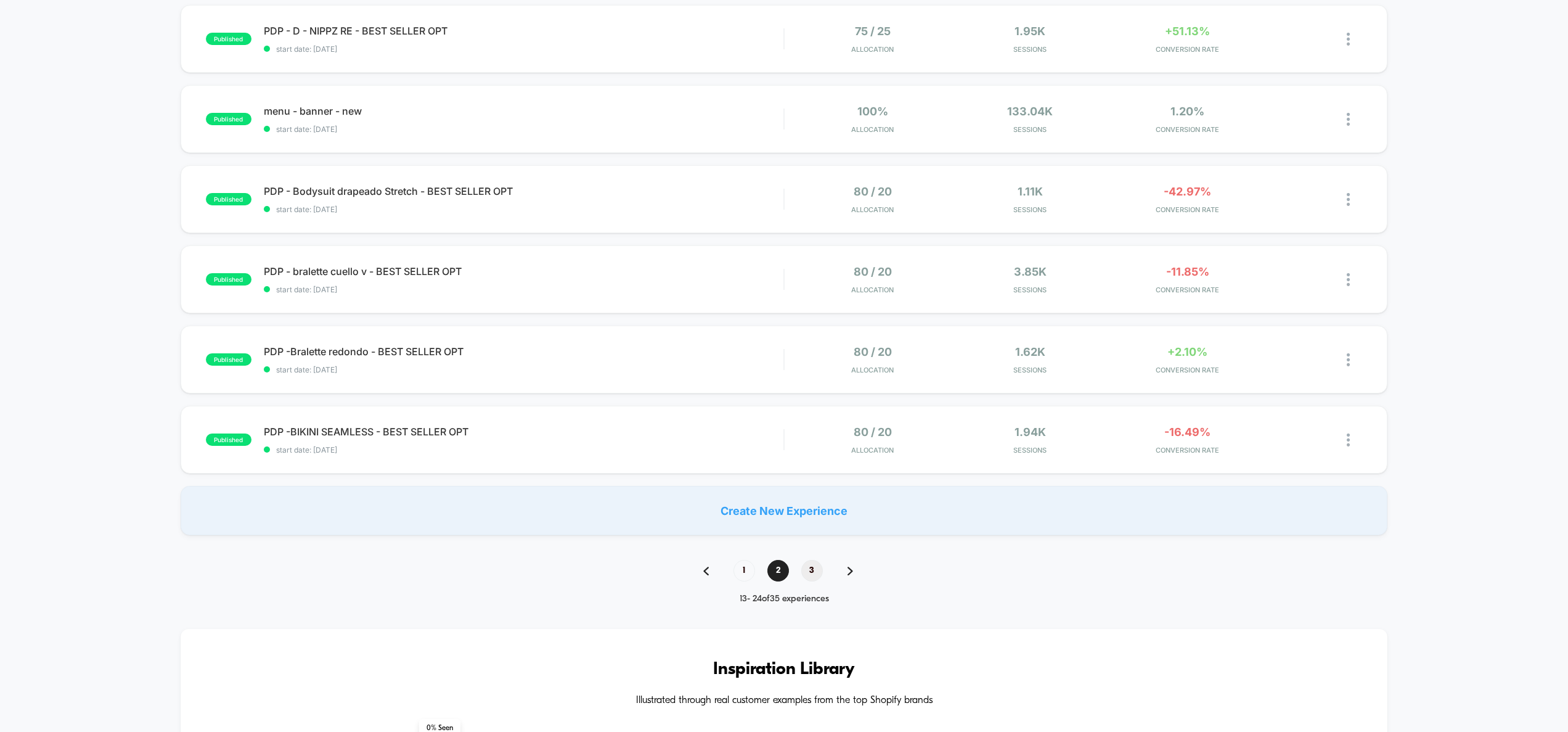
click at [816, 565] on span "3" at bounding box center [812, 571] width 21 height 21
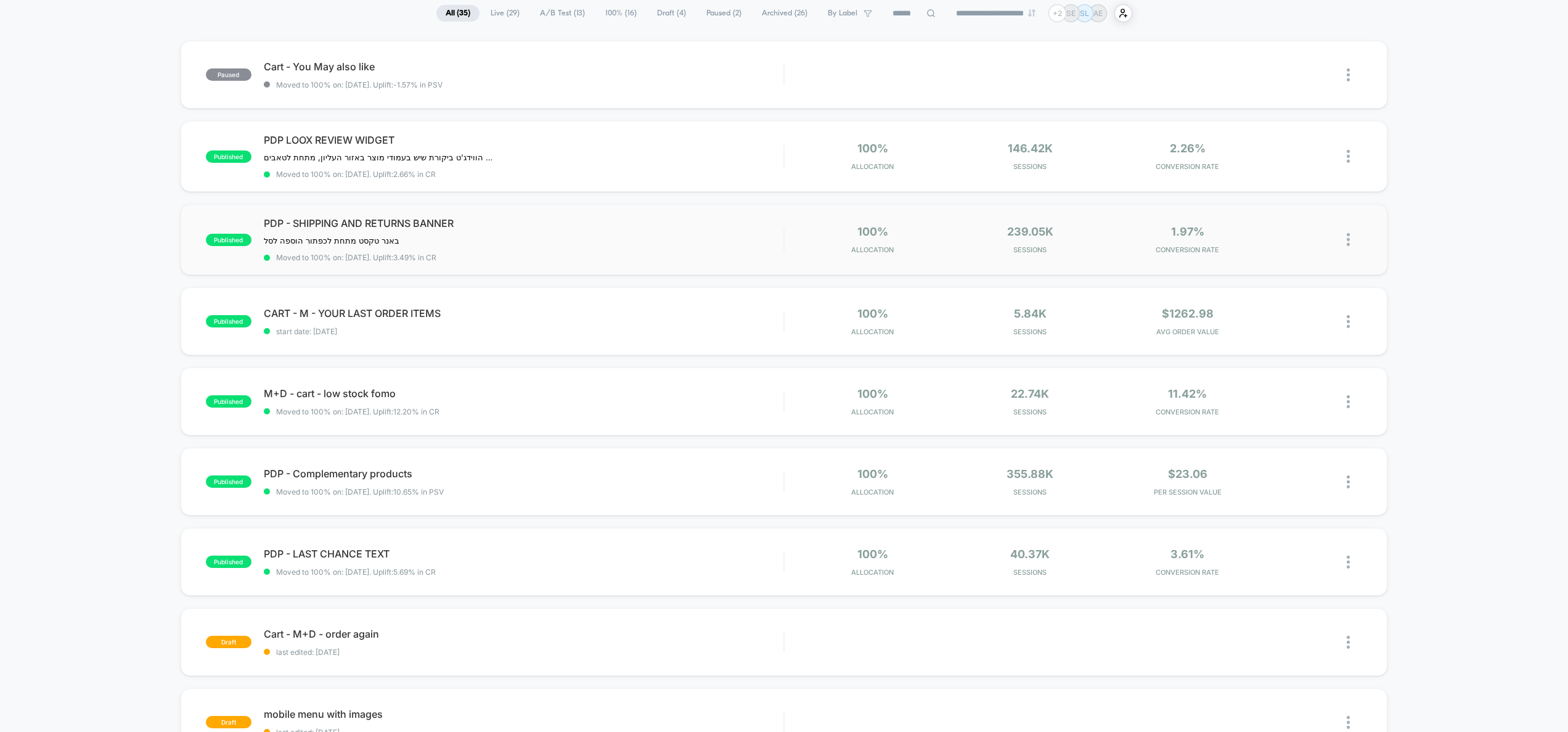
scroll to position [355, 0]
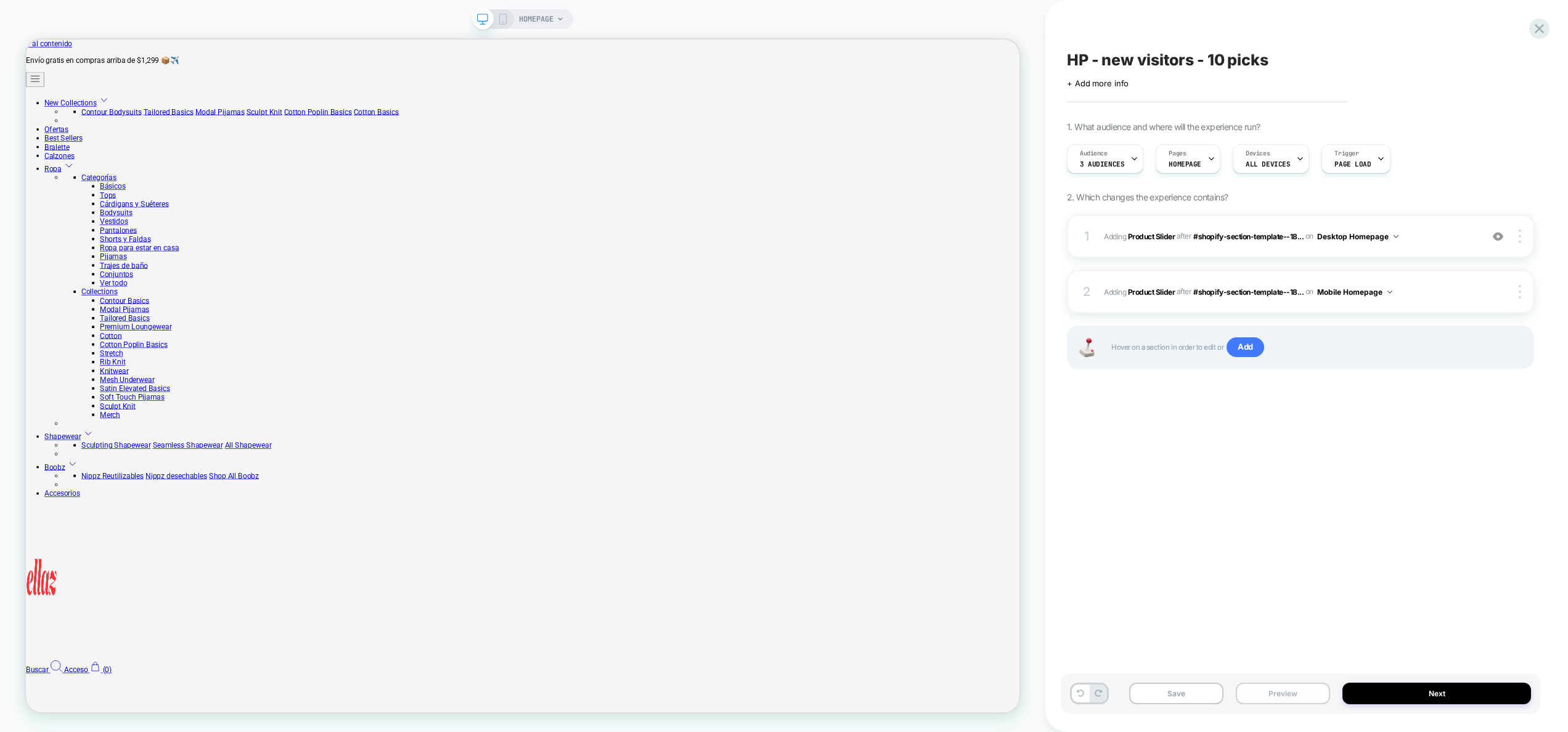
click at [1265, 691] on button "Preview" at bounding box center [1283, 693] width 95 height 21
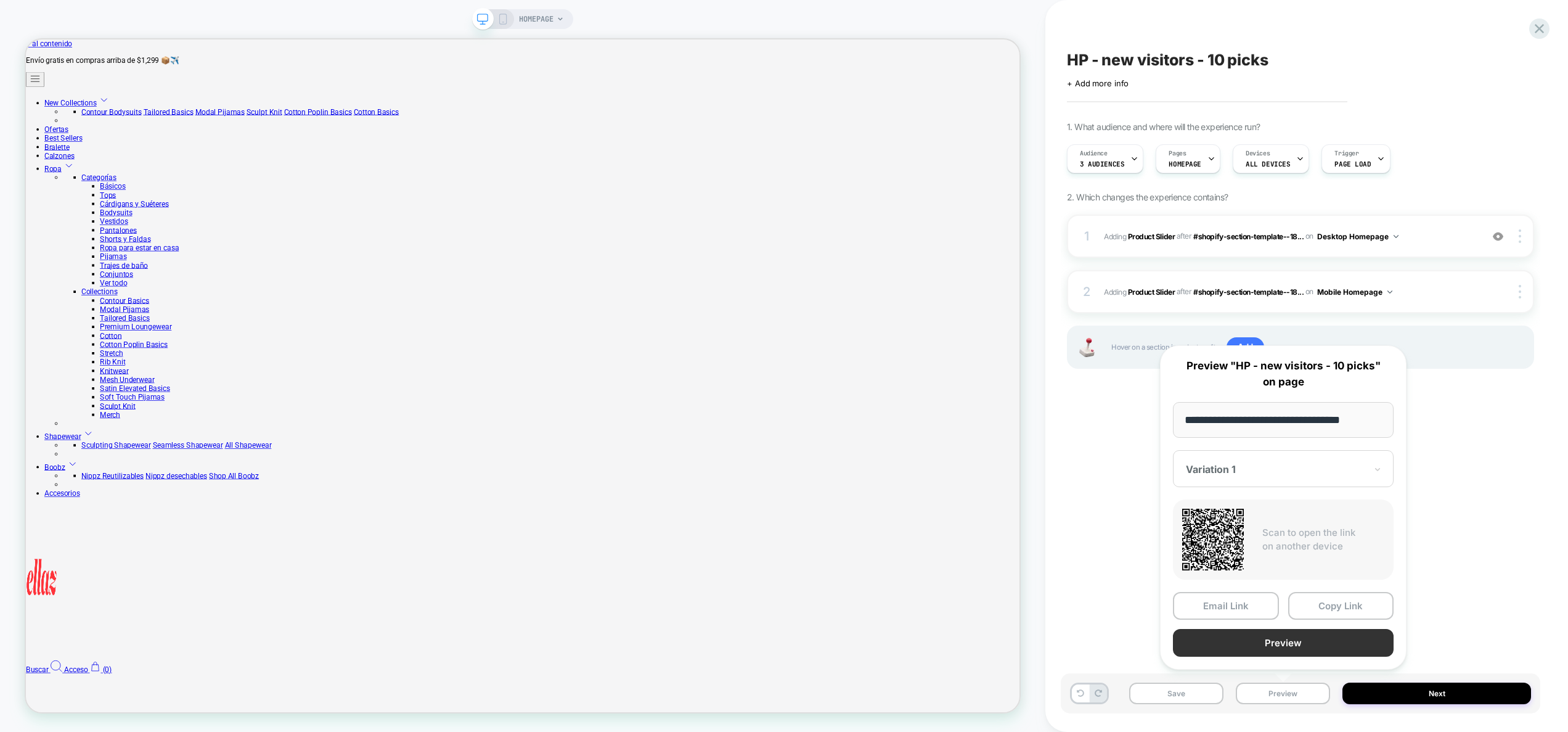
click at [1280, 647] on button "Preview" at bounding box center [1284, 643] width 221 height 28
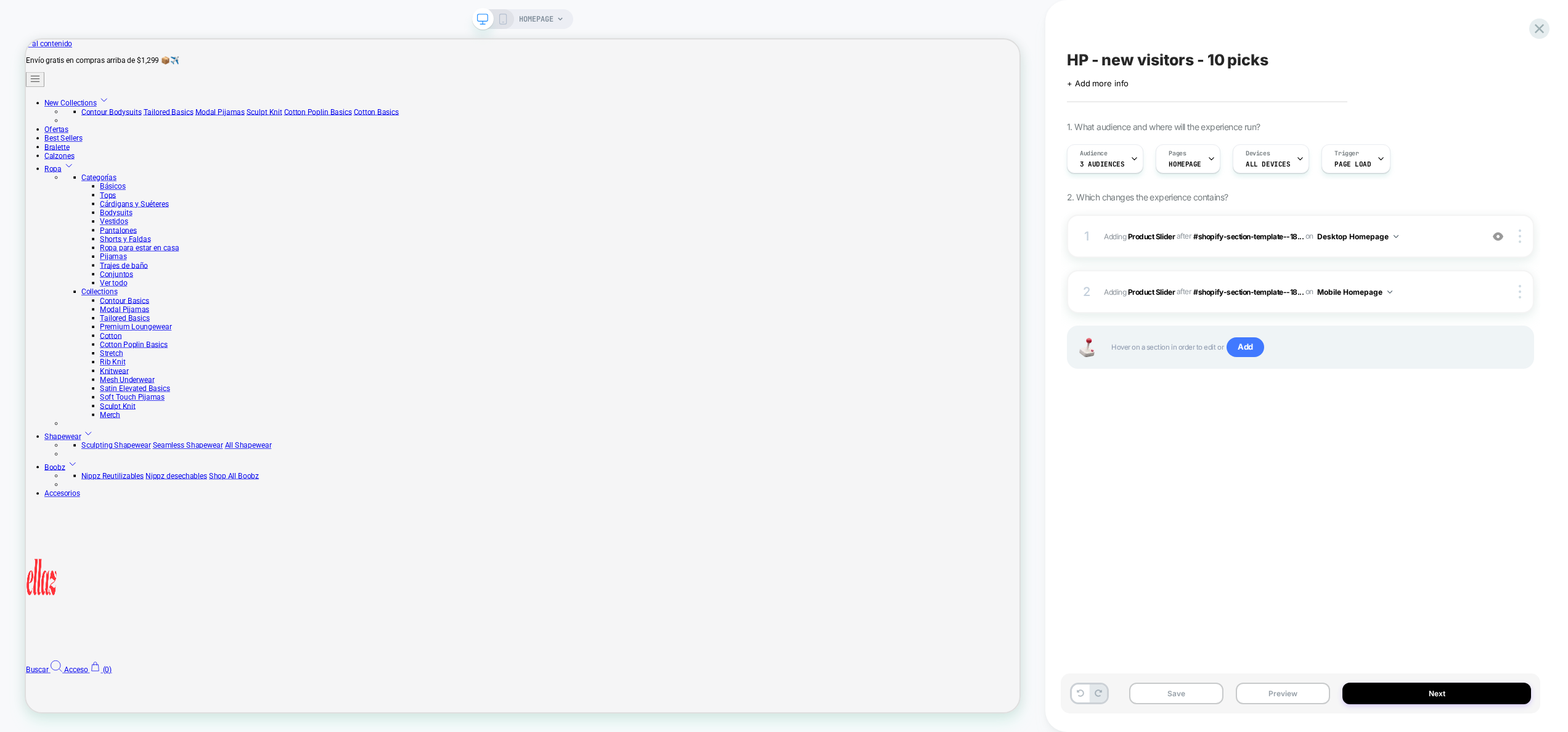
drag, startPoint x: 1246, startPoint y: 346, endPoint x: 1037, endPoint y: 665, distance: 381.4
click at [1048, 666] on div "HP - new visitors - 10 picks Click to edit experience details + Add more info 1…" at bounding box center [1307, 366] width 523 height 732
click at [1244, 342] on span "Add" at bounding box center [1245, 347] width 37 height 20
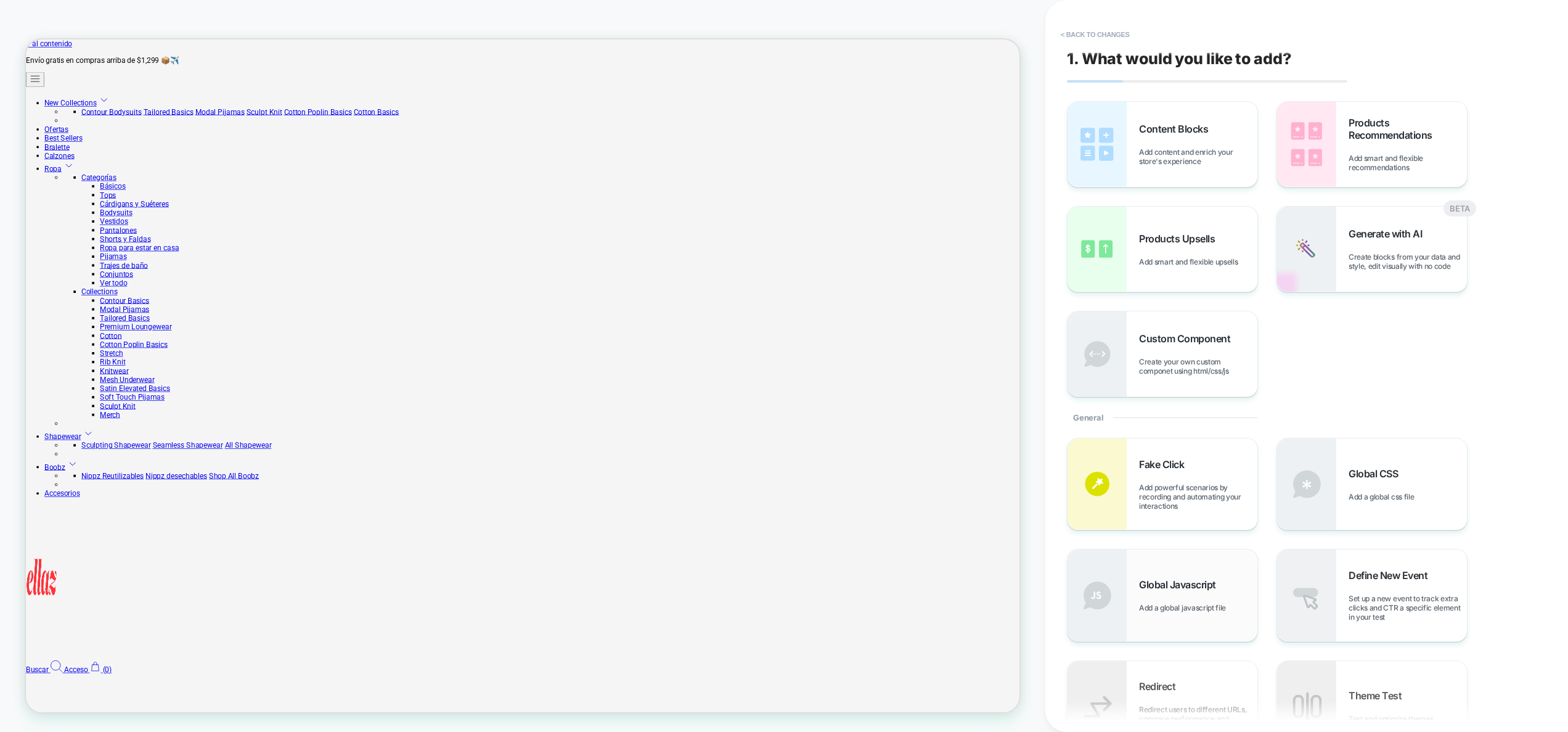
click at [1199, 600] on div "Global Javascript Add a global javascript file" at bounding box center [1198, 595] width 118 height 34
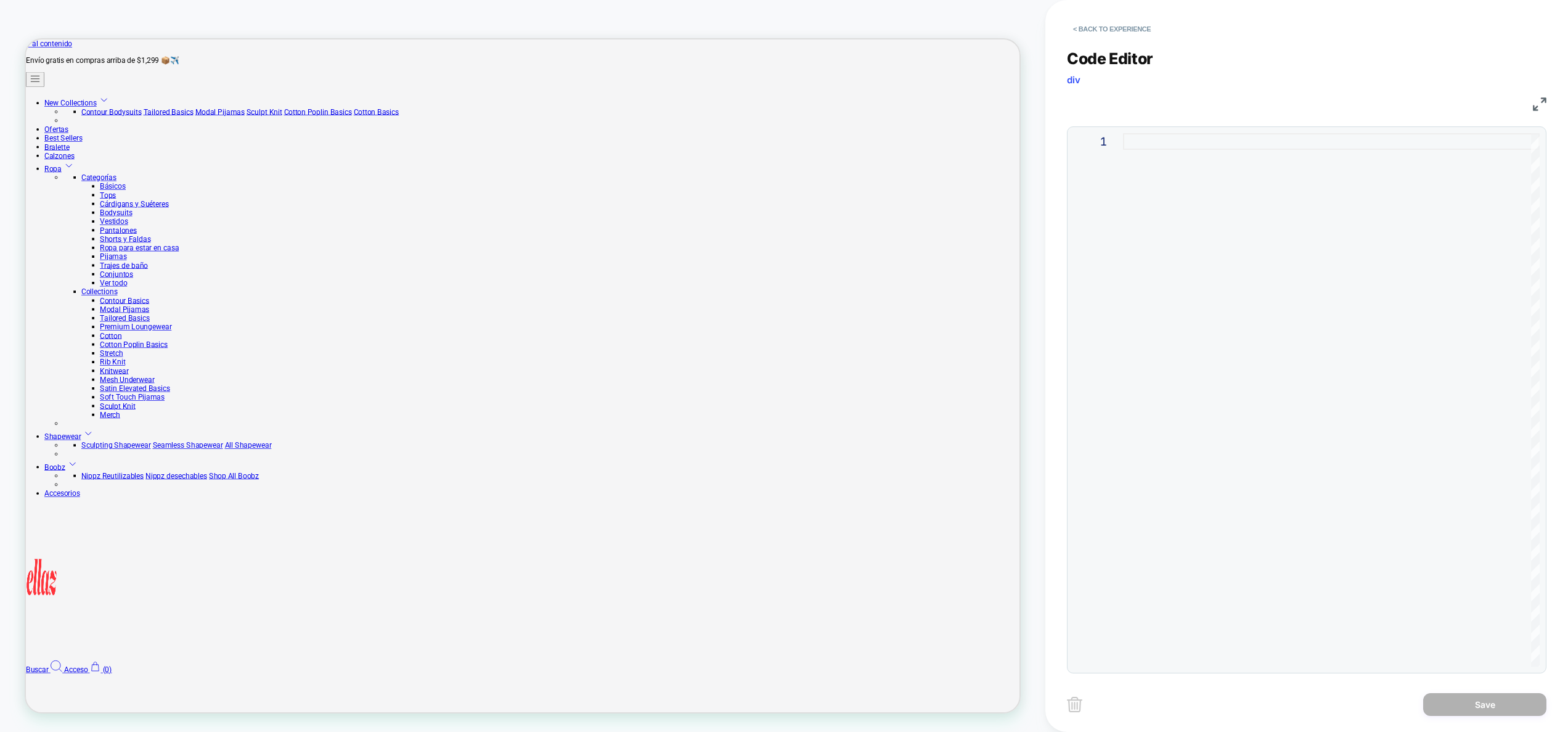
click at [1220, 379] on div at bounding box center [1331, 400] width 417 height 533
type textarea "*"
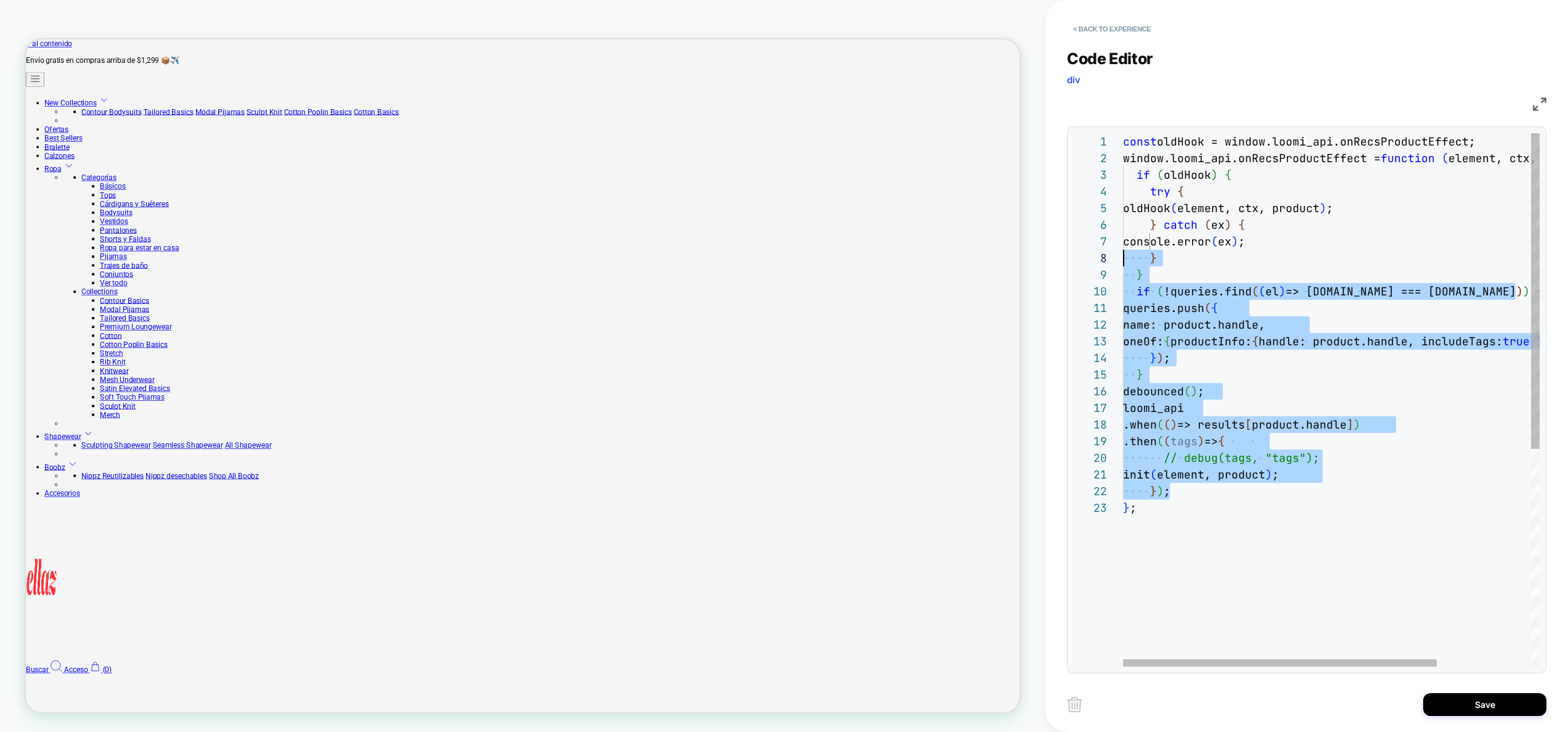
scroll to position [150, 0]
drag, startPoint x: 1180, startPoint y: 495, endPoint x: 1034, endPoint y: 292, distance: 250.0
click at [1123, 292] on div "const oldHook = window.loomi_api.onRecsProductEffect; window.loomi_api.onRecsPr…" at bounding box center [1393, 583] width 541 height 900
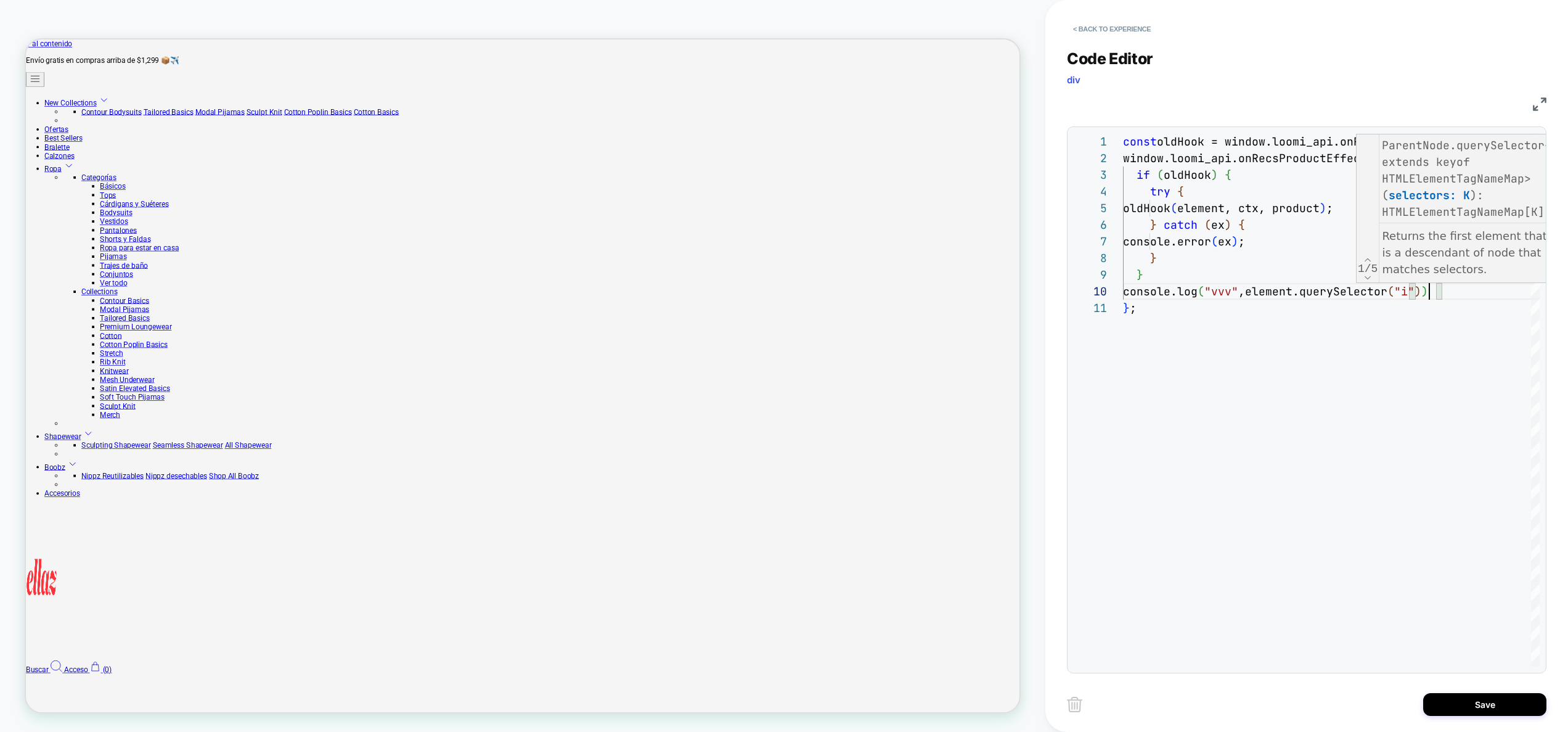
scroll to position [150, 319]
type textarea "**********"
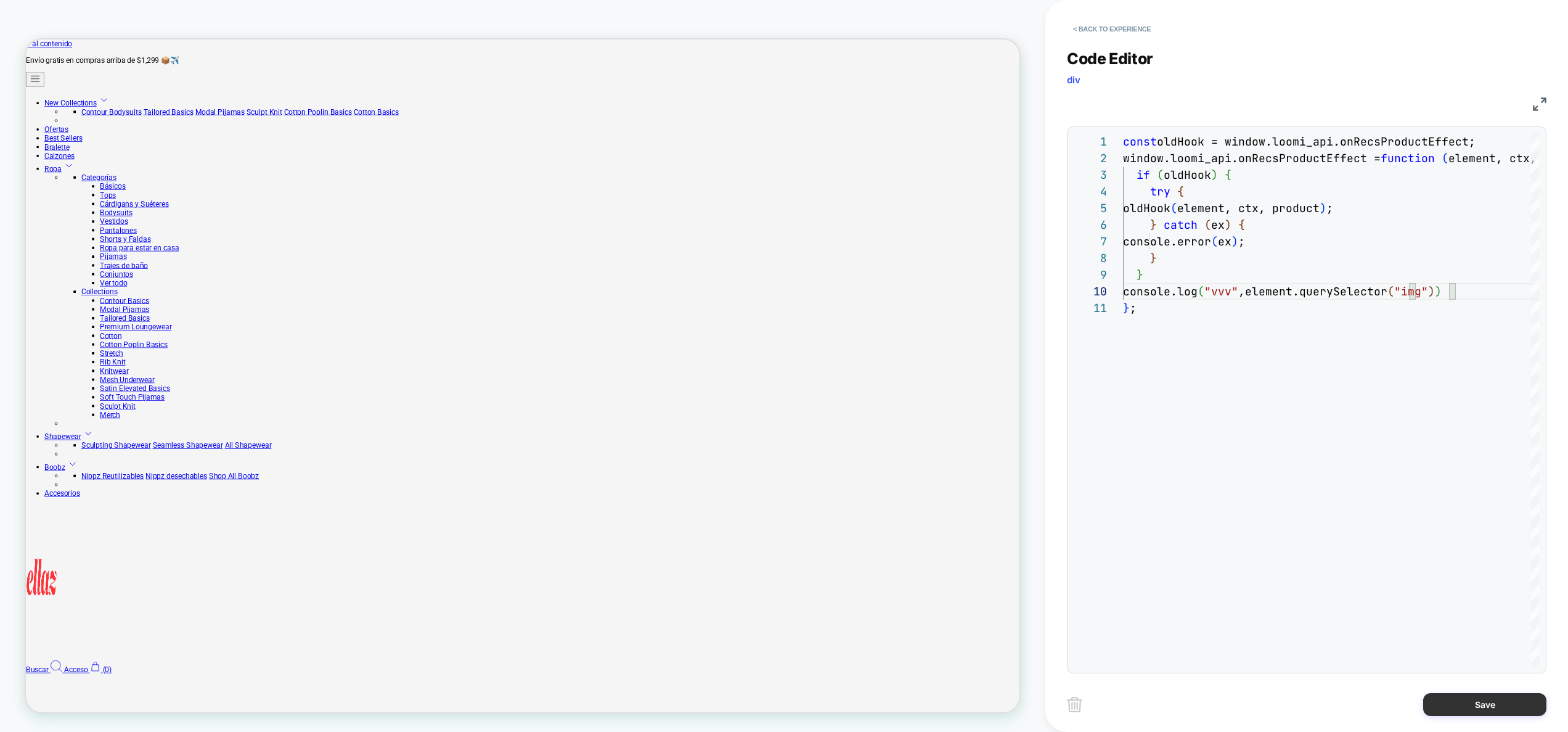
drag, startPoint x: 1452, startPoint y: 703, endPoint x: 1435, endPoint y: 702, distance: 17.0
click at [1452, 703] on button "Save" at bounding box center [1485, 704] width 123 height 23
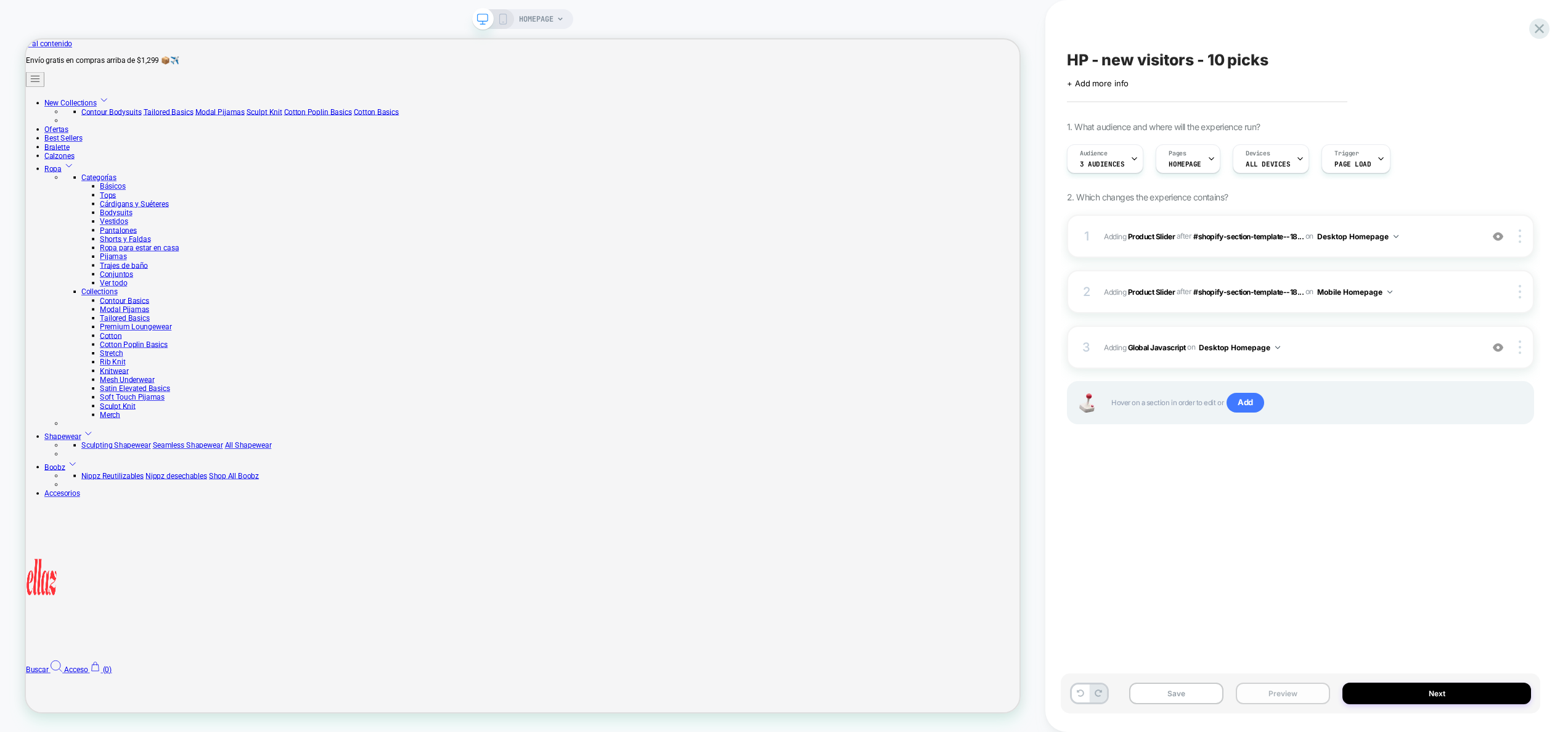
click at [1279, 691] on button "Preview" at bounding box center [1283, 693] width 95 height 21
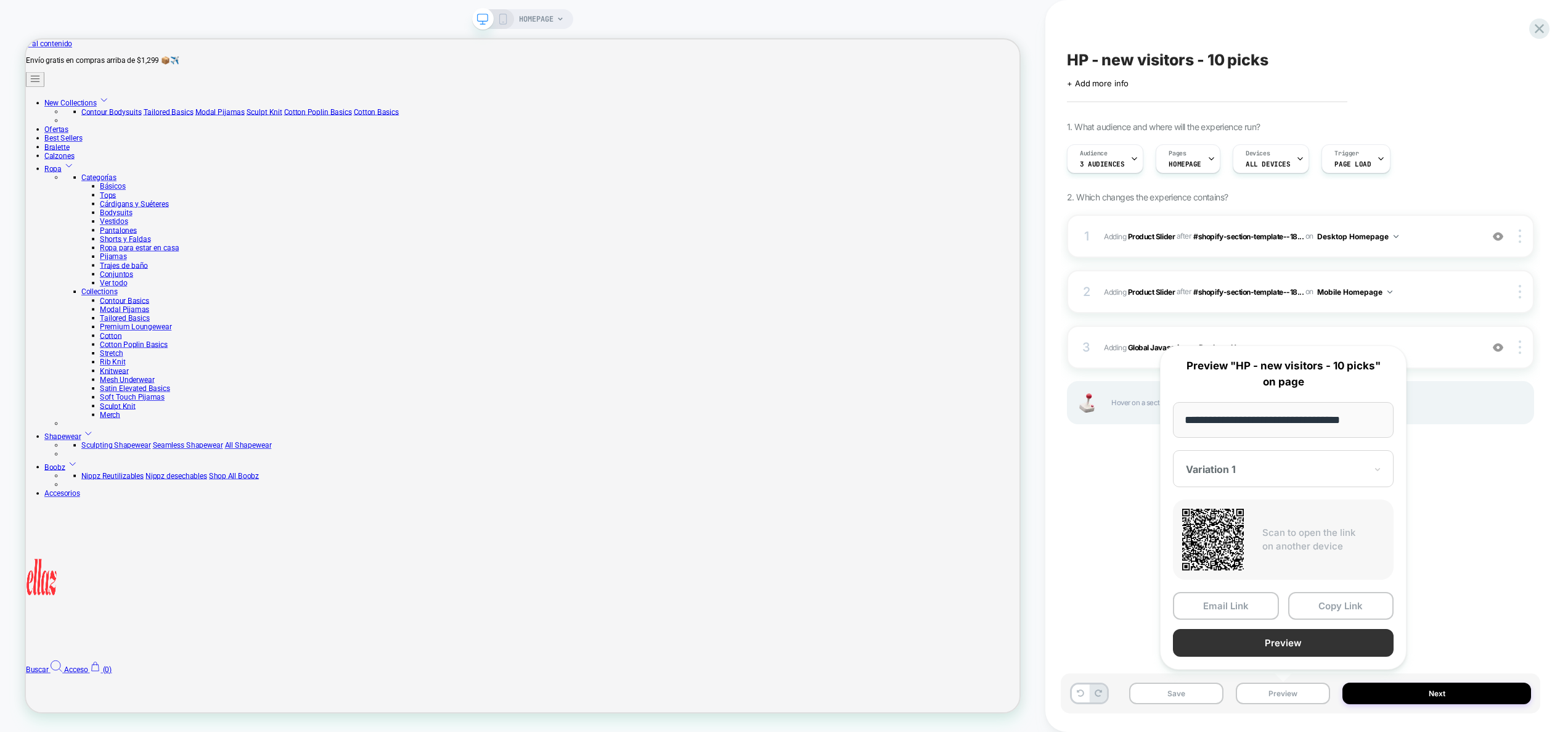
click at [1276, 641] on button "Preview" at bounding box center [1284, 643] width 221 height 28
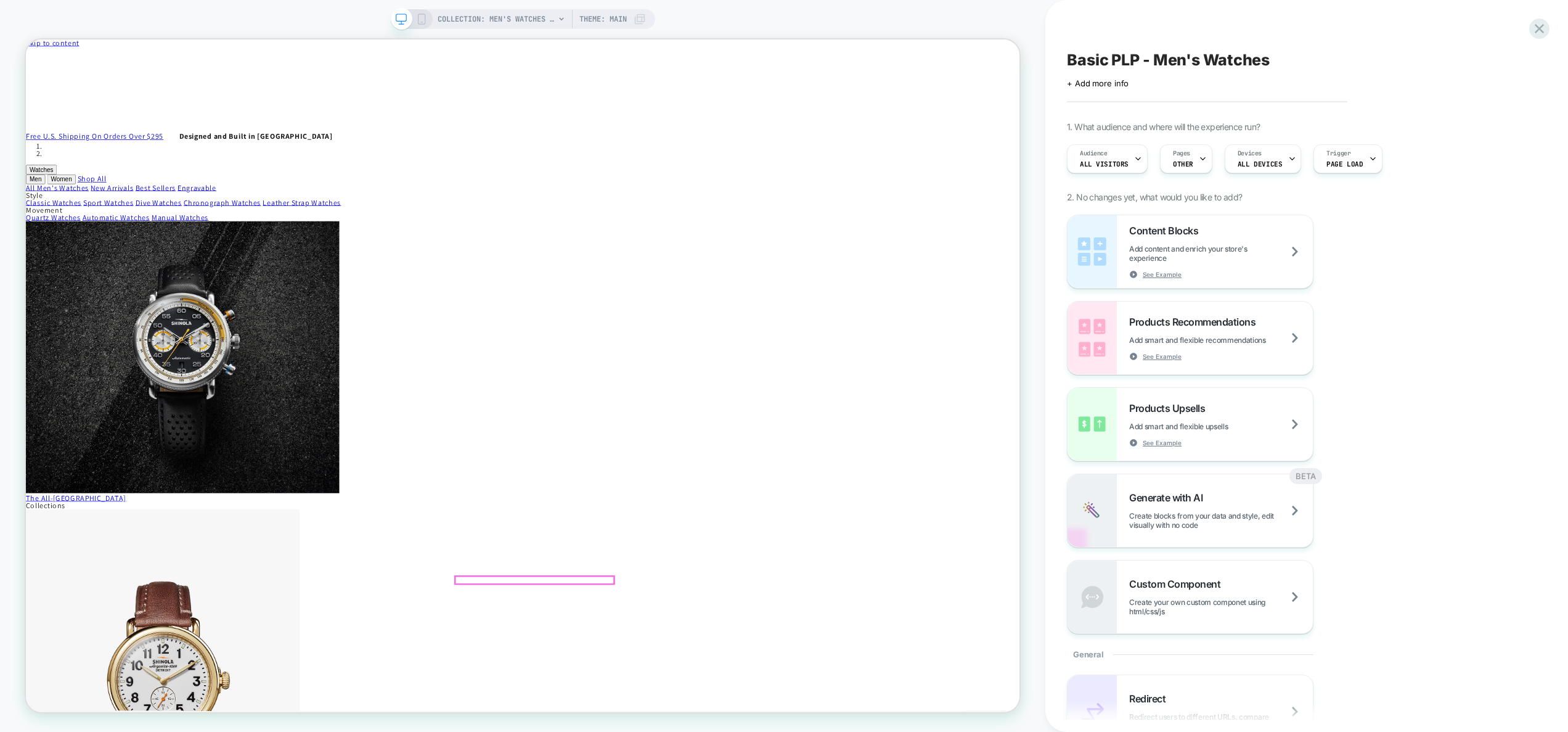
scroll to position [600, 0]
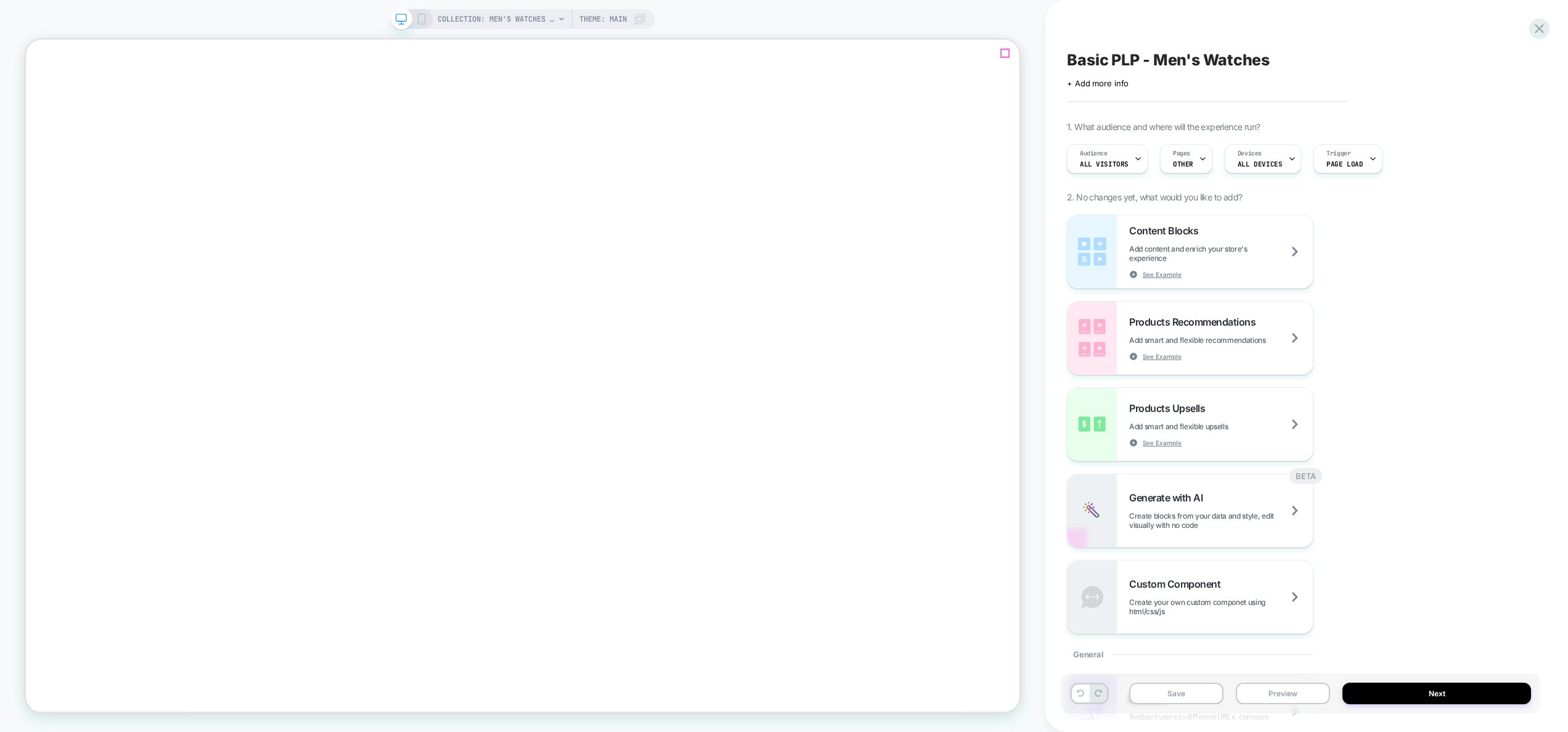
click at [1288, 694] on button "Preview" at bounding box center [1283, 693] width 95 height 21
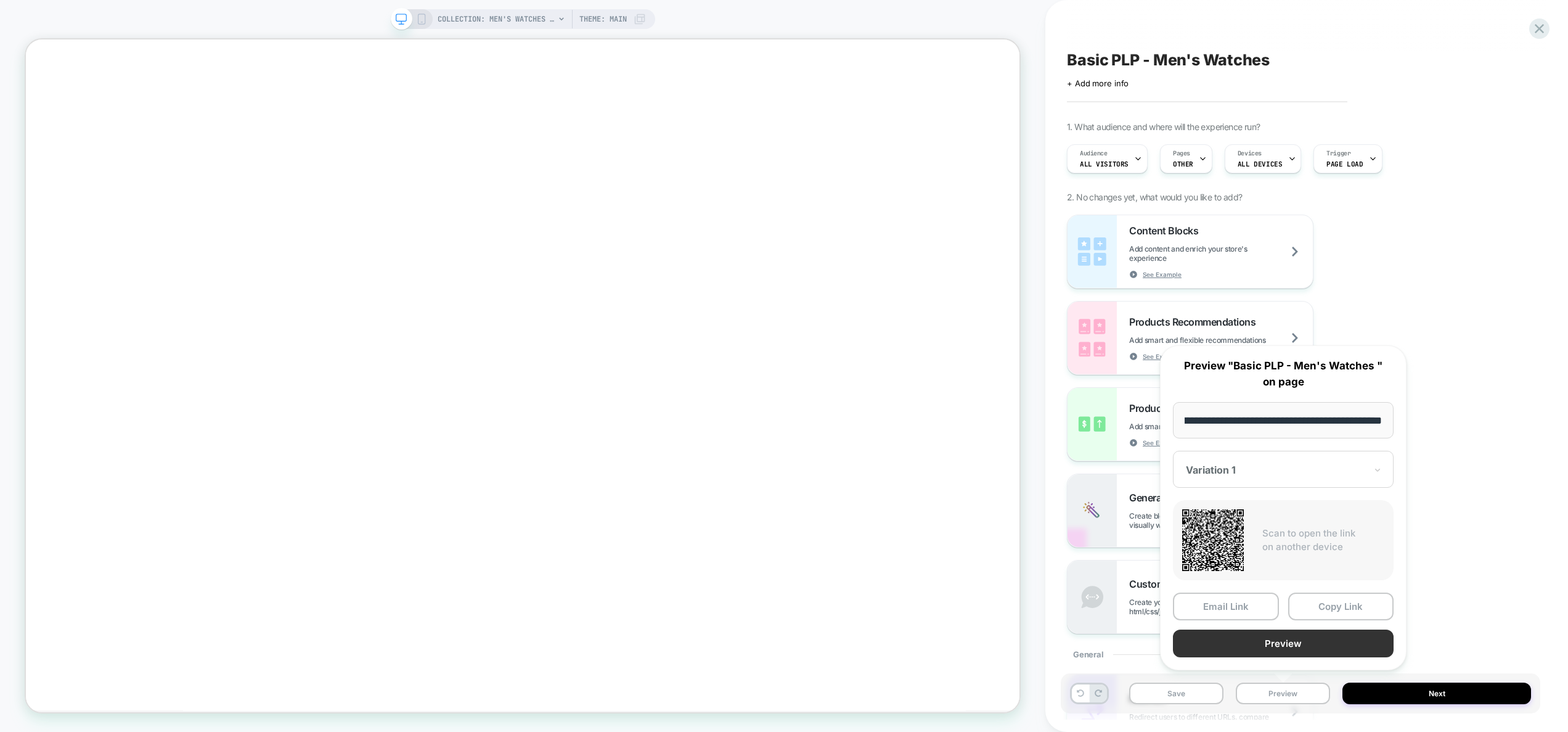
scroll to position [0, 0]
click at [1280, 641] on button "Preview" at bounding box center [1284, 643] width 221 height 28
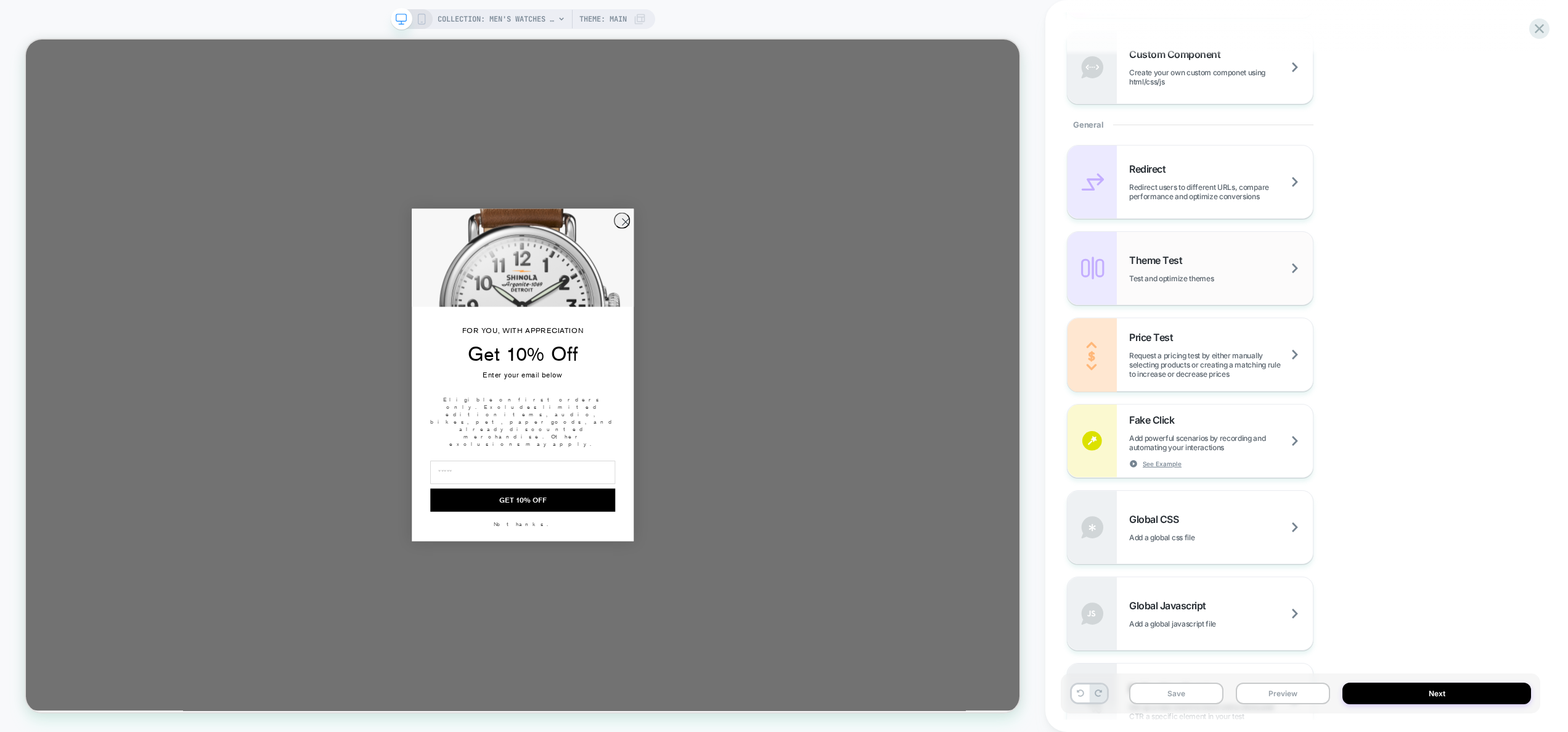
scroll to position [730, 0]
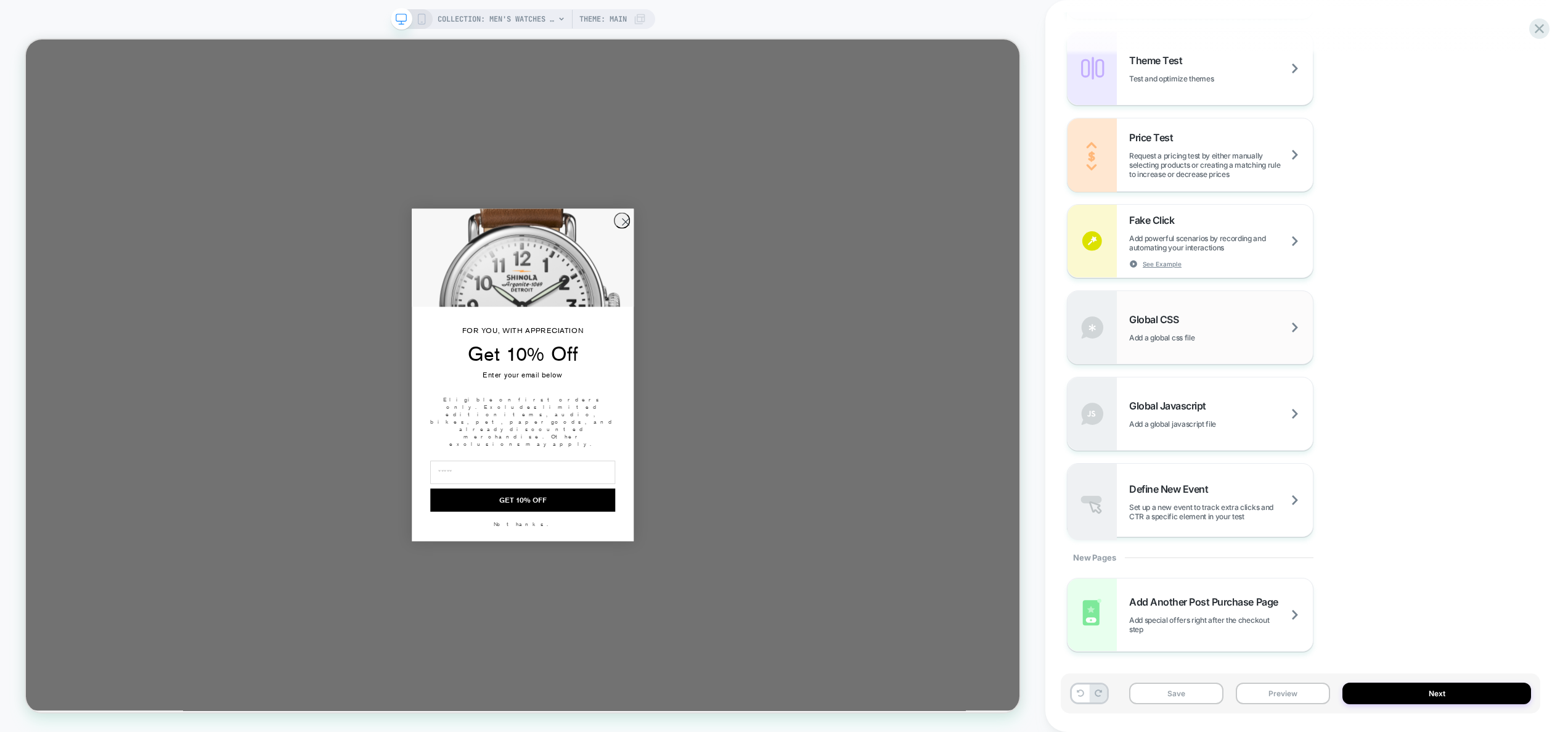
click at [1172, 336] on span "Add a global css file" at bounding box center [1177, 338] width 96 height 10
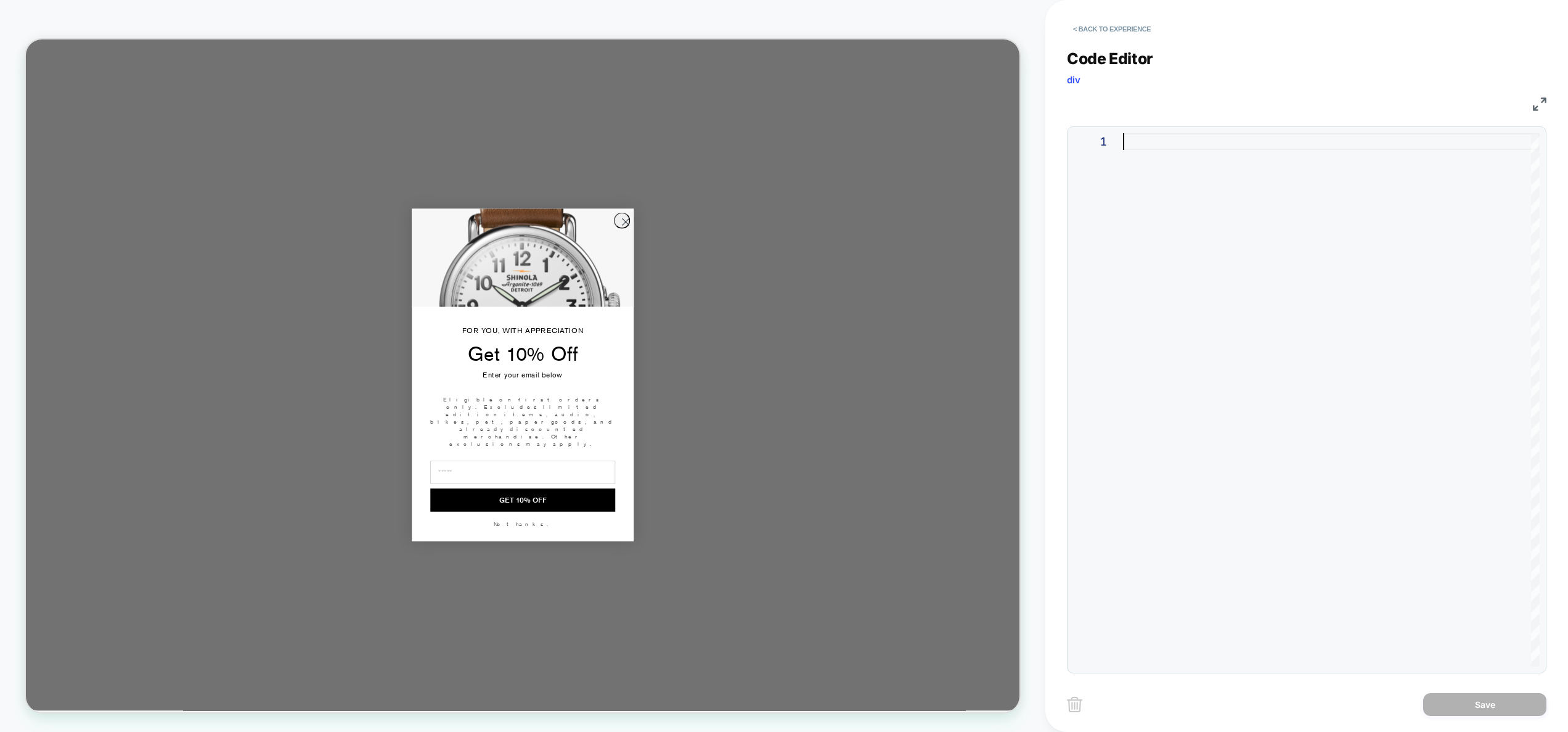
click at [1271, 298] on div at bounding box center [1331, 400] width 417 height 533
type textarea "**********"
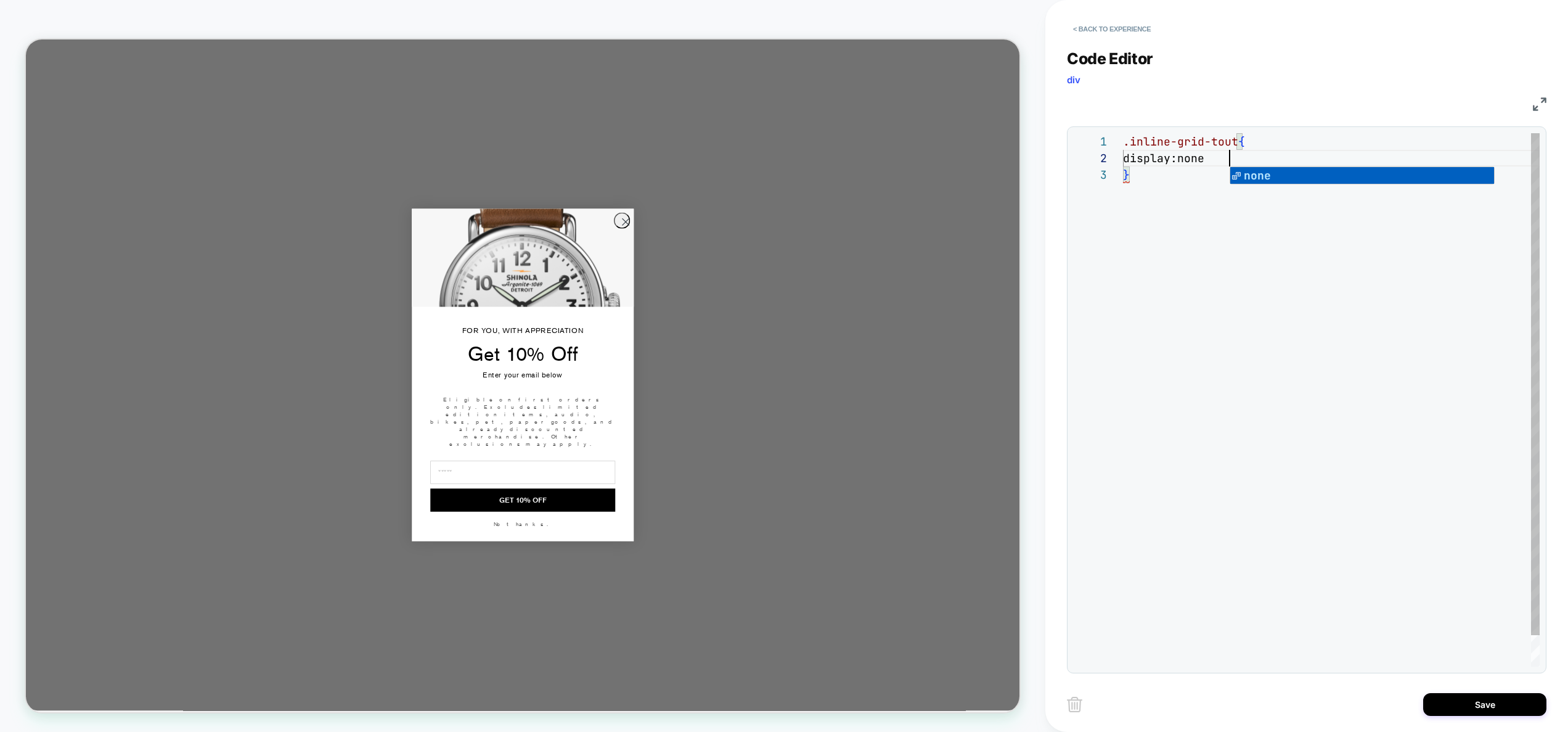
scroll to position [17, 114]
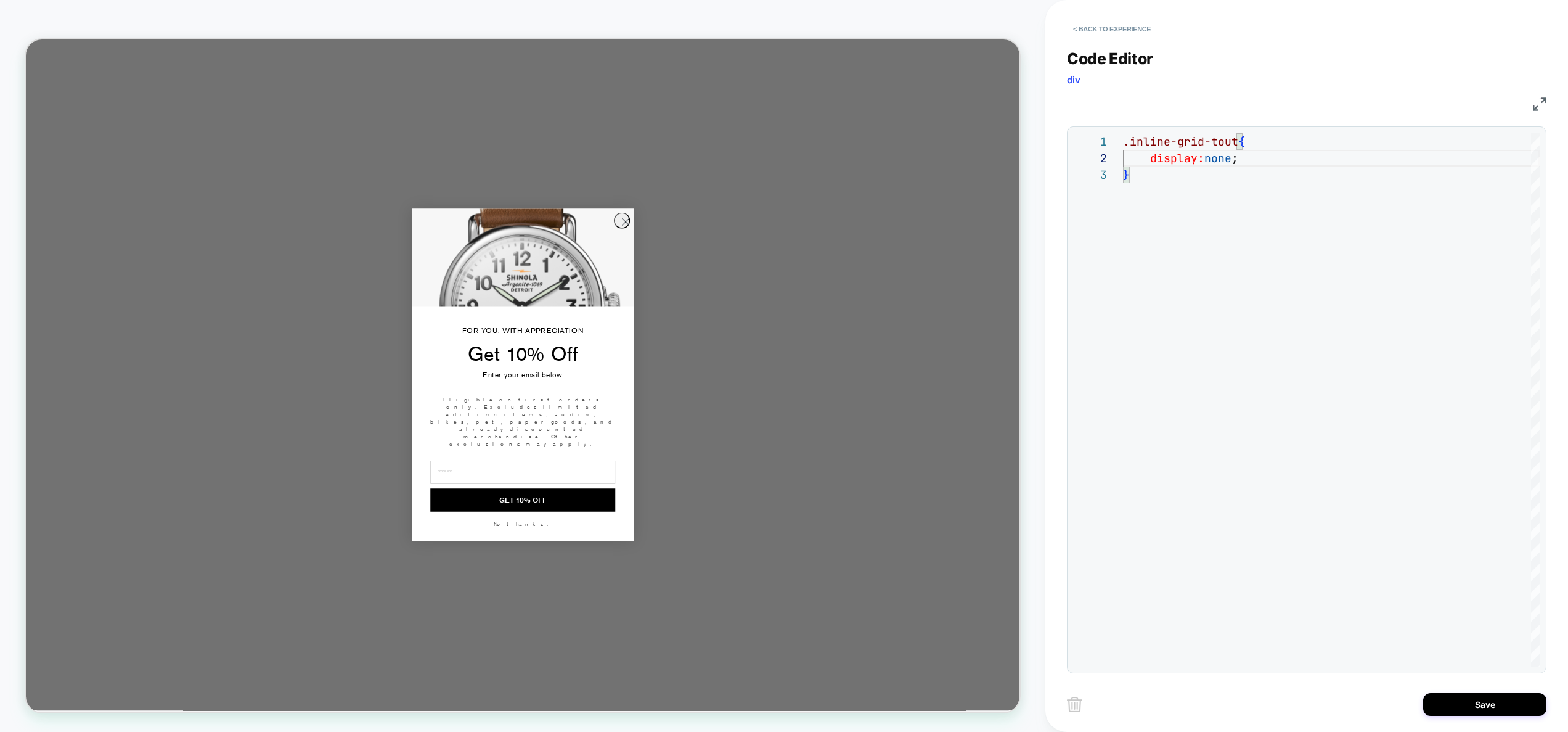
type textarea "**********"
click at [819, 293] on circle "Close dialog" at bounding box center [826, 283] width 21 height 21
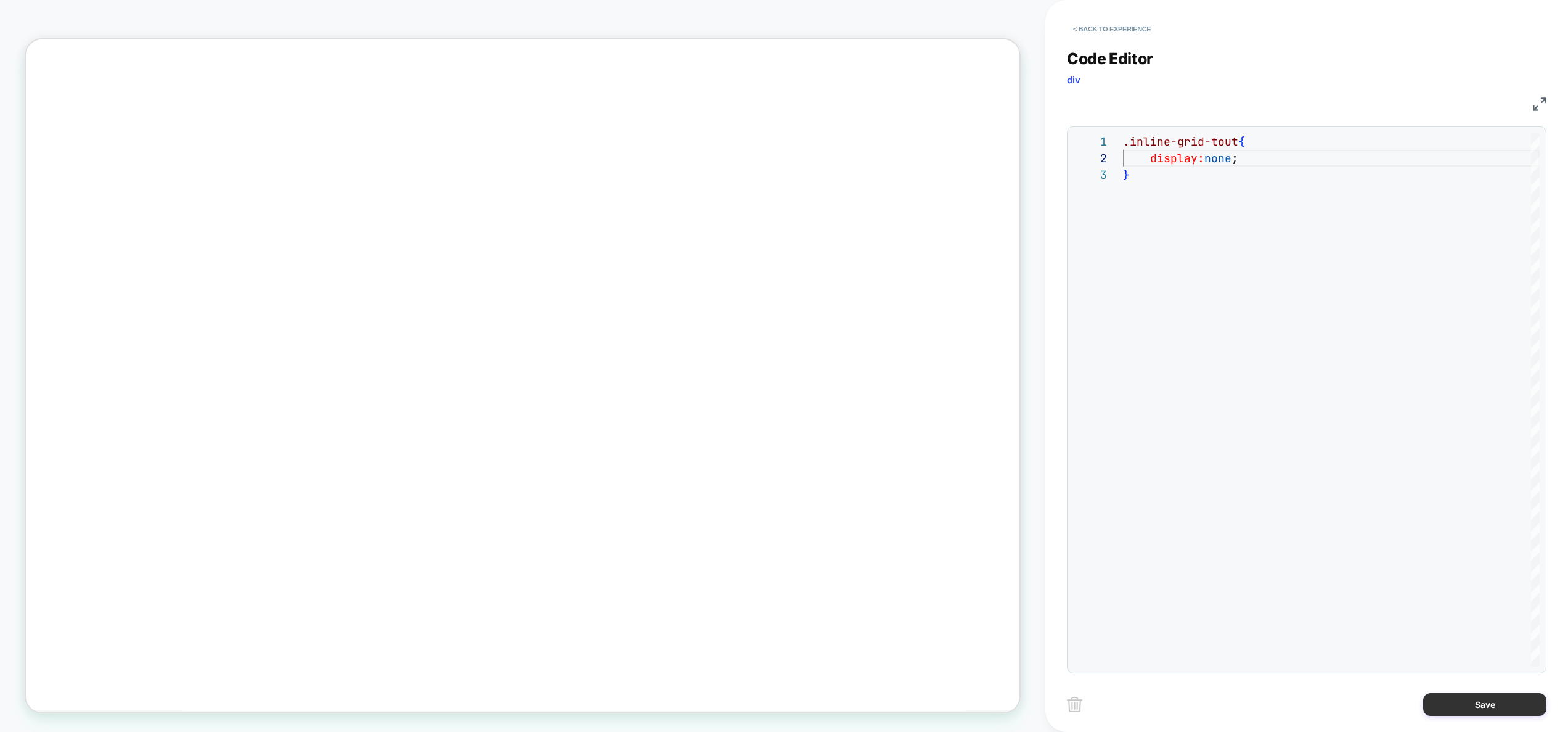
click at [1490, 699] on button "Save" at bounding box center [1485, 704] width 123 height 23
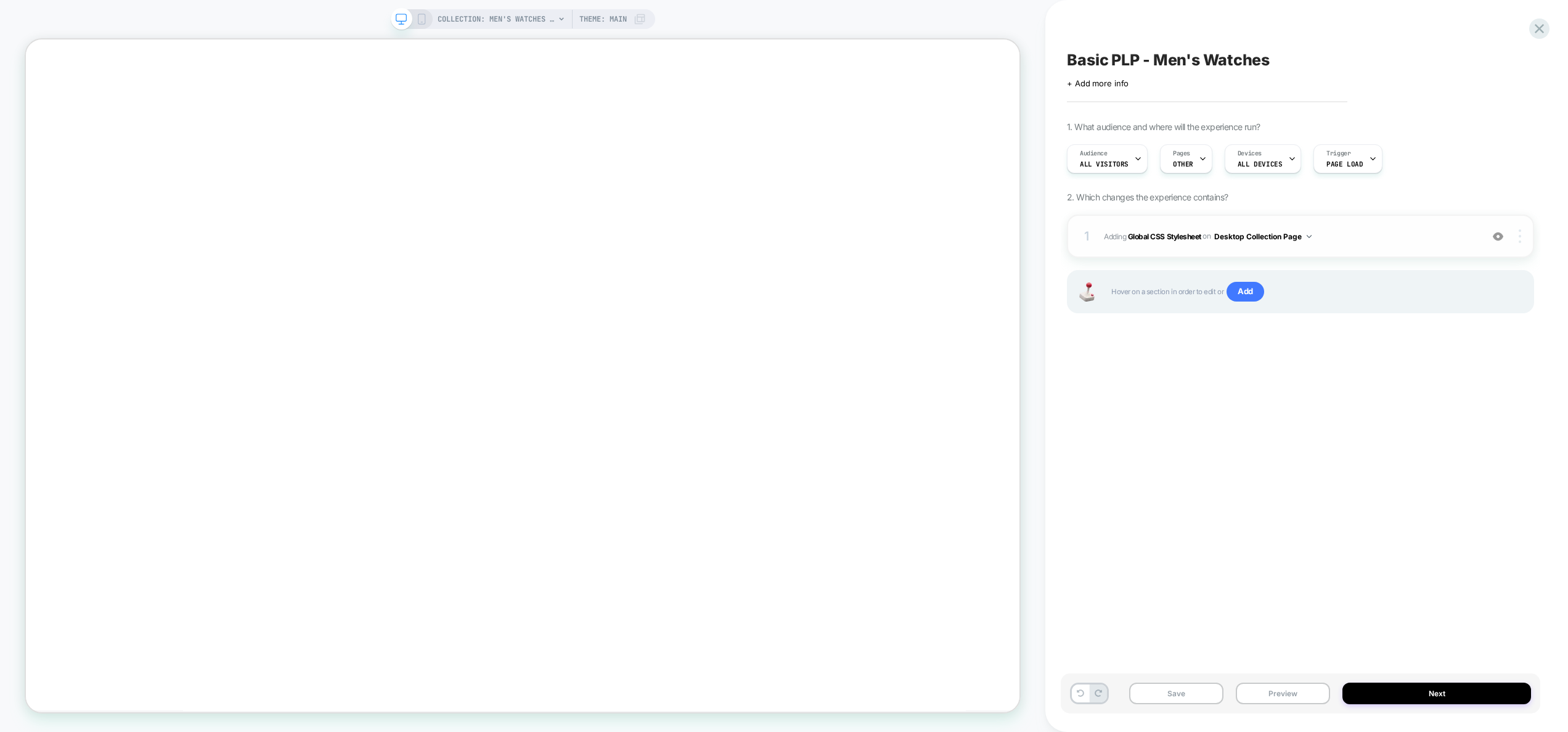
click at [1521, 235] on img at bounding box center [1520, 236] width 2 height 14
click at [1466, 265] on div "Target All Devices" at bounding box center [1446, 270] width 110 height 34
click at [1309, 691] on button "Preview" at bounding box center [1283, 693] width 95 height 21
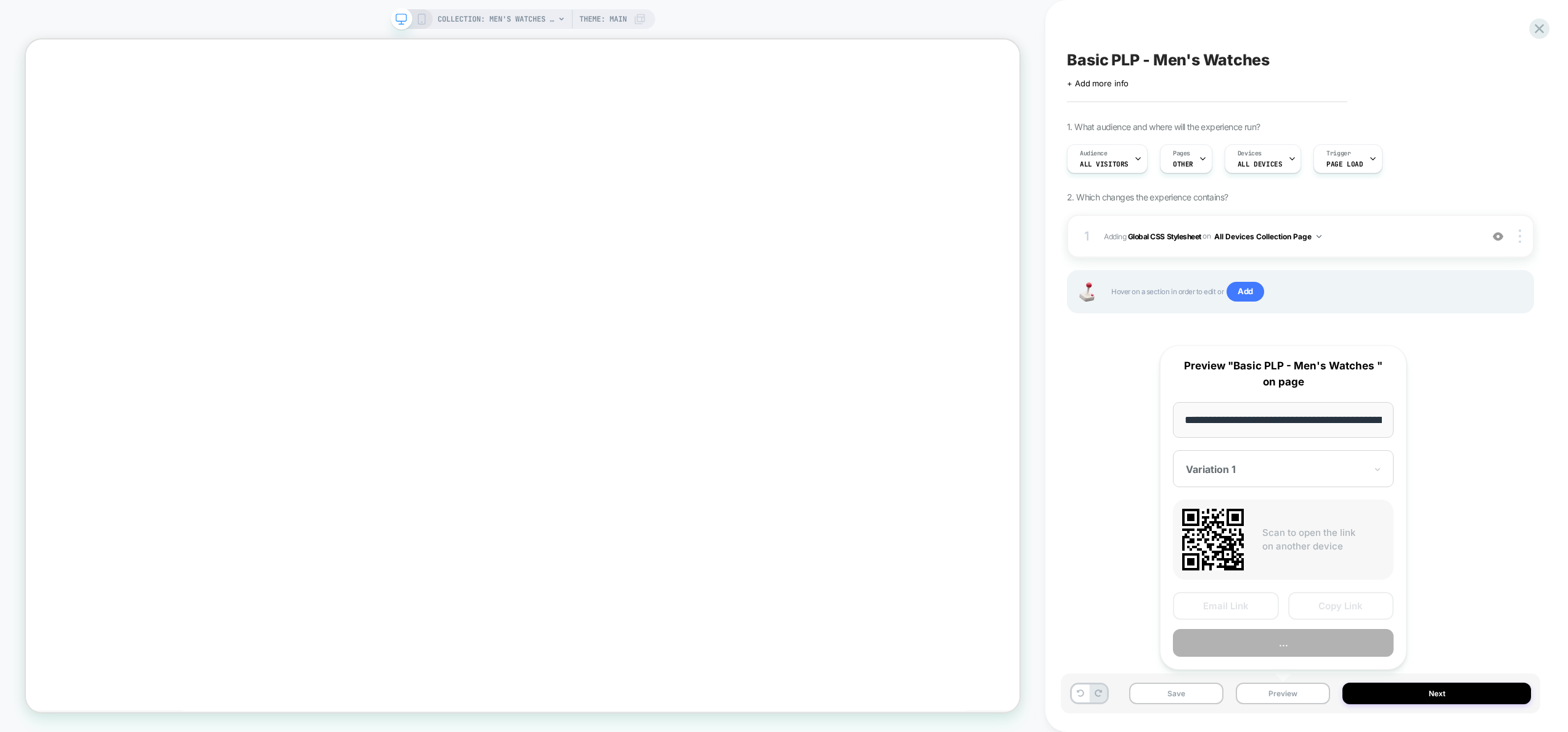
scroll to position [0, 154]
click at [1290, 639] on button "Preview" at bounding box center [1284, 643] width 221 height 28
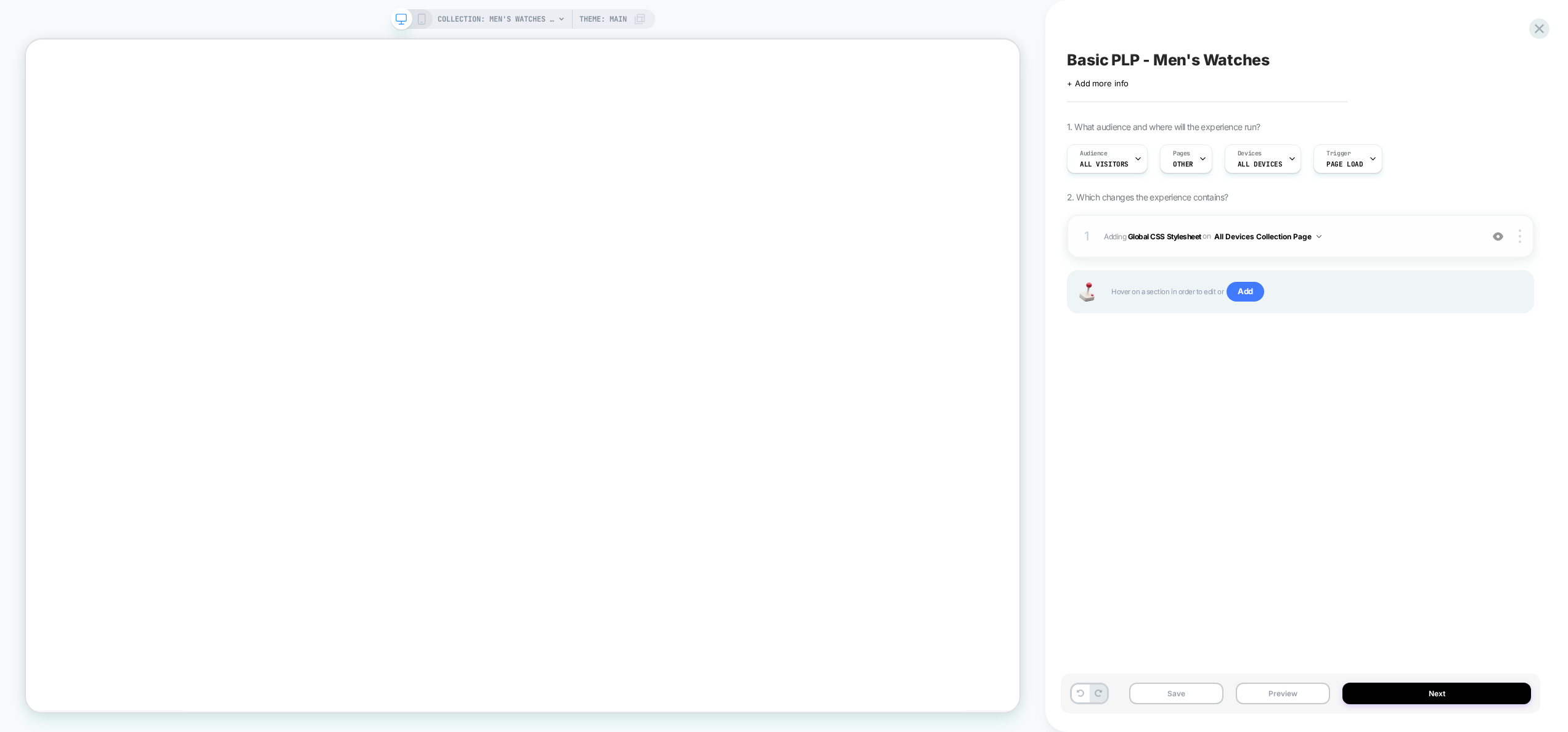
click at [1496, 233] on img at bounding box center [1498, 236] width 10 height 10
click at [1177, 148] on div "Pages OTHER" at bounding box center [1183, 158] width 45 height 28
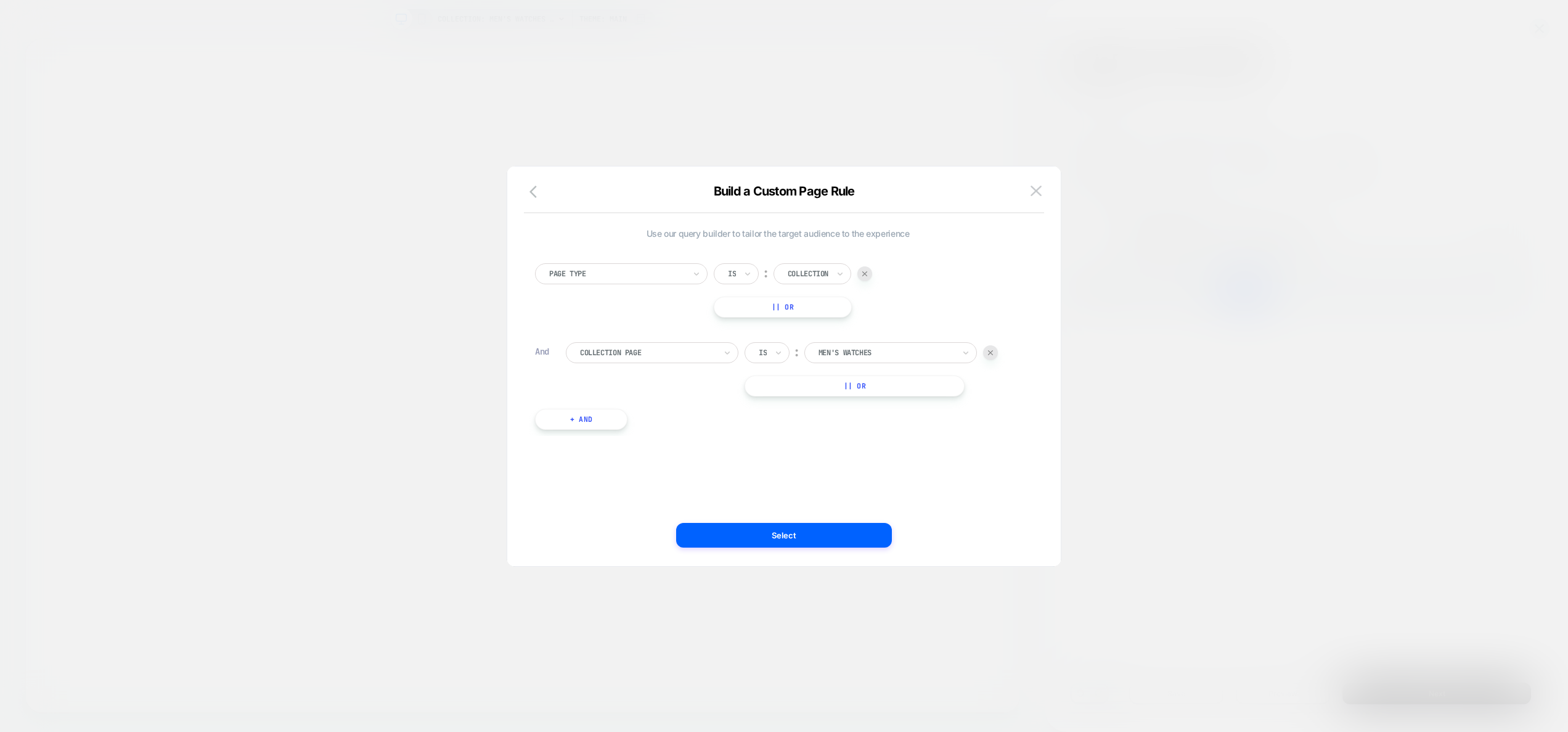
click at [1249, 216] on div at bounding box center [784, 366] width 1568 height 732
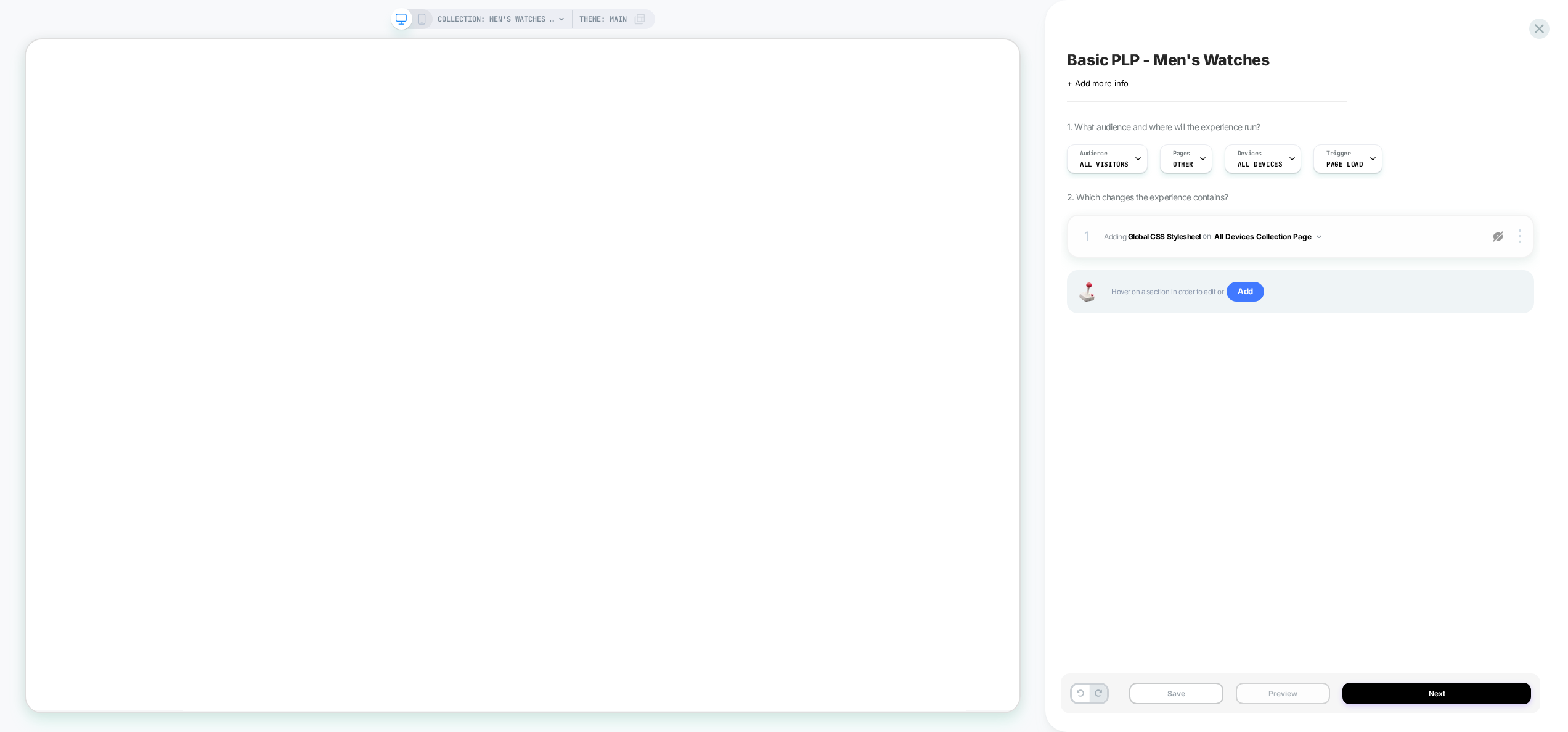
click at [1268, 695] on button "Preview" at bounding box center [1283, 693] width 95 height 21
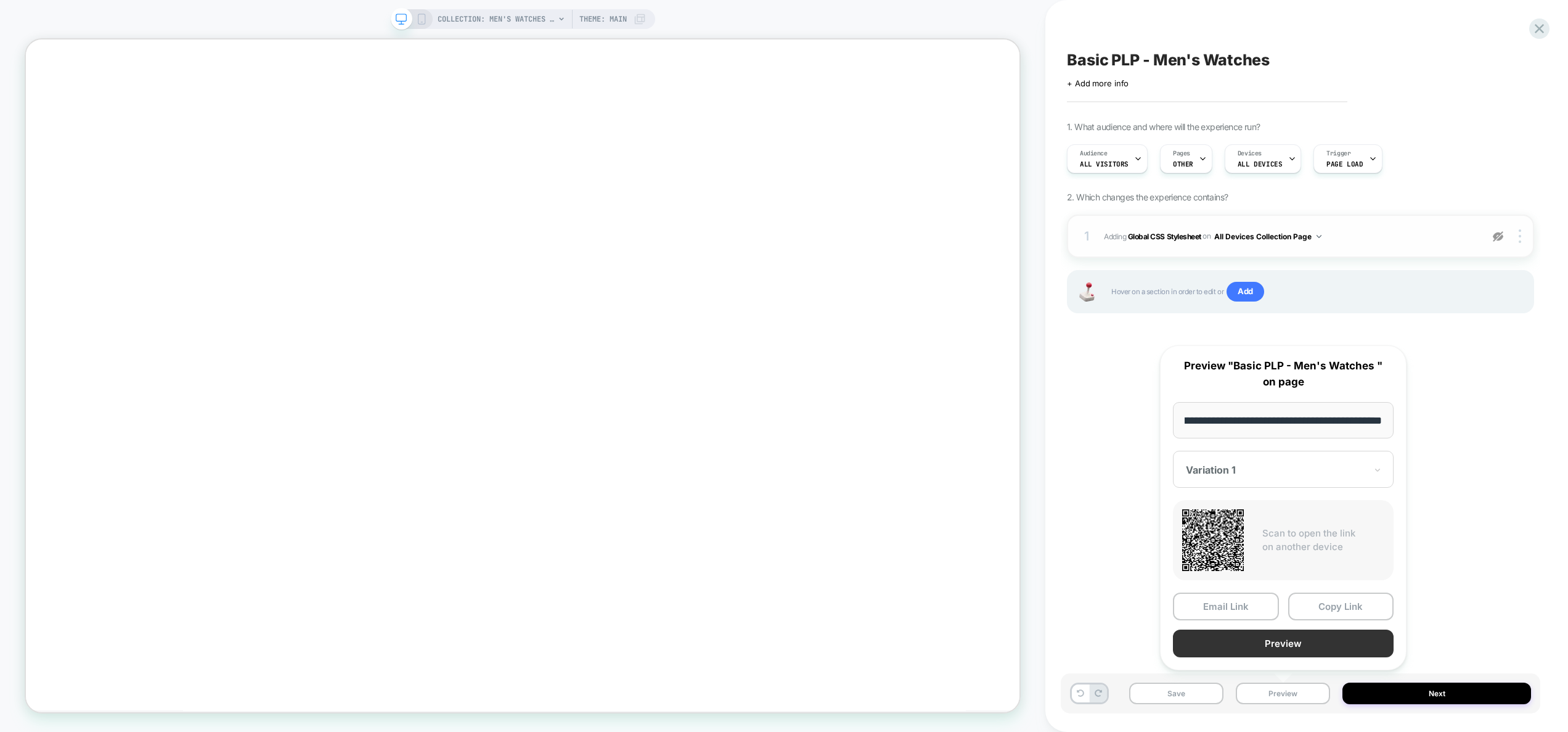
scroll to position [0, 0]
click at [1277, 643] on button "Preview" at bounding box center [1284, 643] width 221 height 28
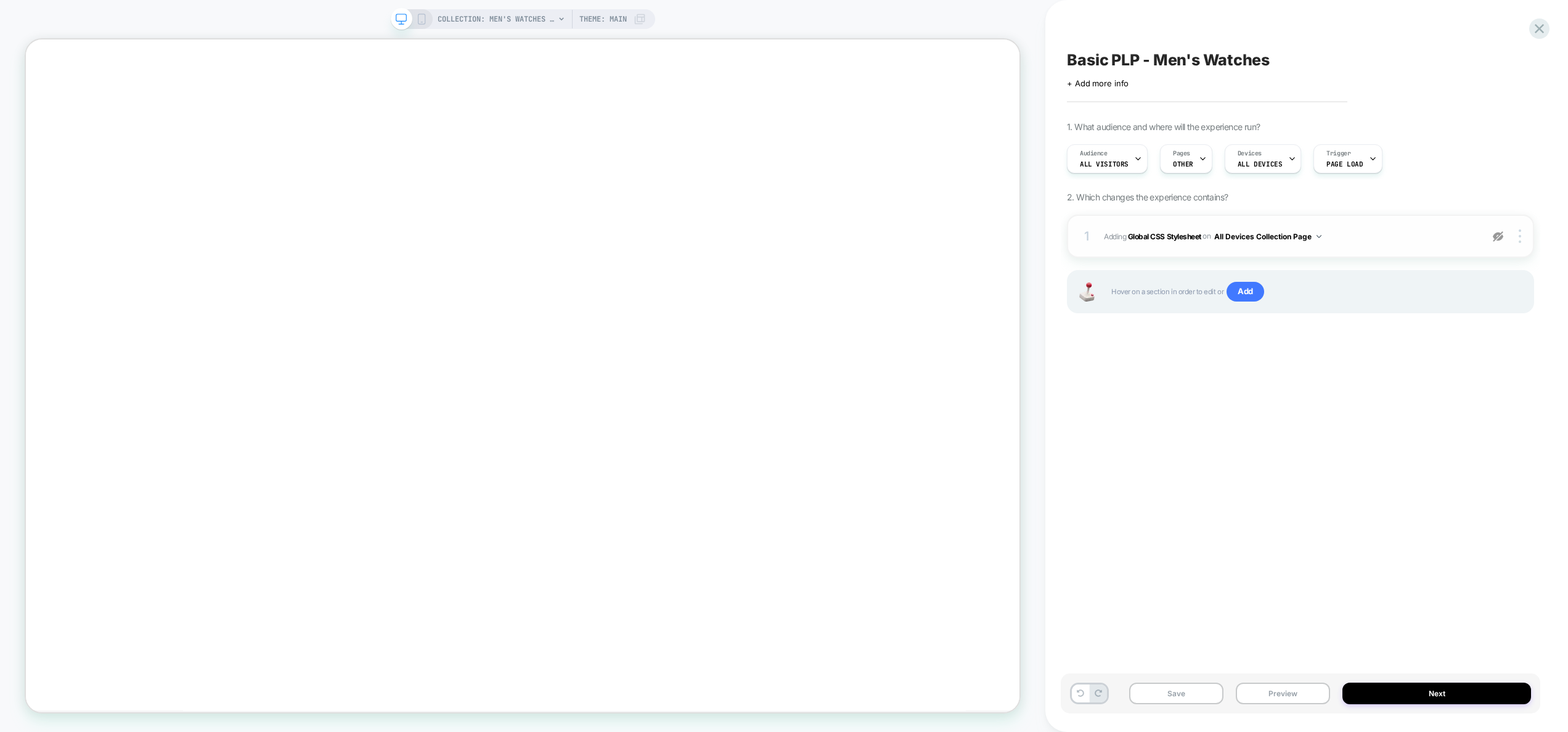
click at [1500, 238] on img at bounding box center [1498, 236] width 10 height 10
click at [1196, 685] on button "Save" at bounding box center [1176, 693] width 95 height 21
